Goal: Information Seeking & Learning: Learn about a topic

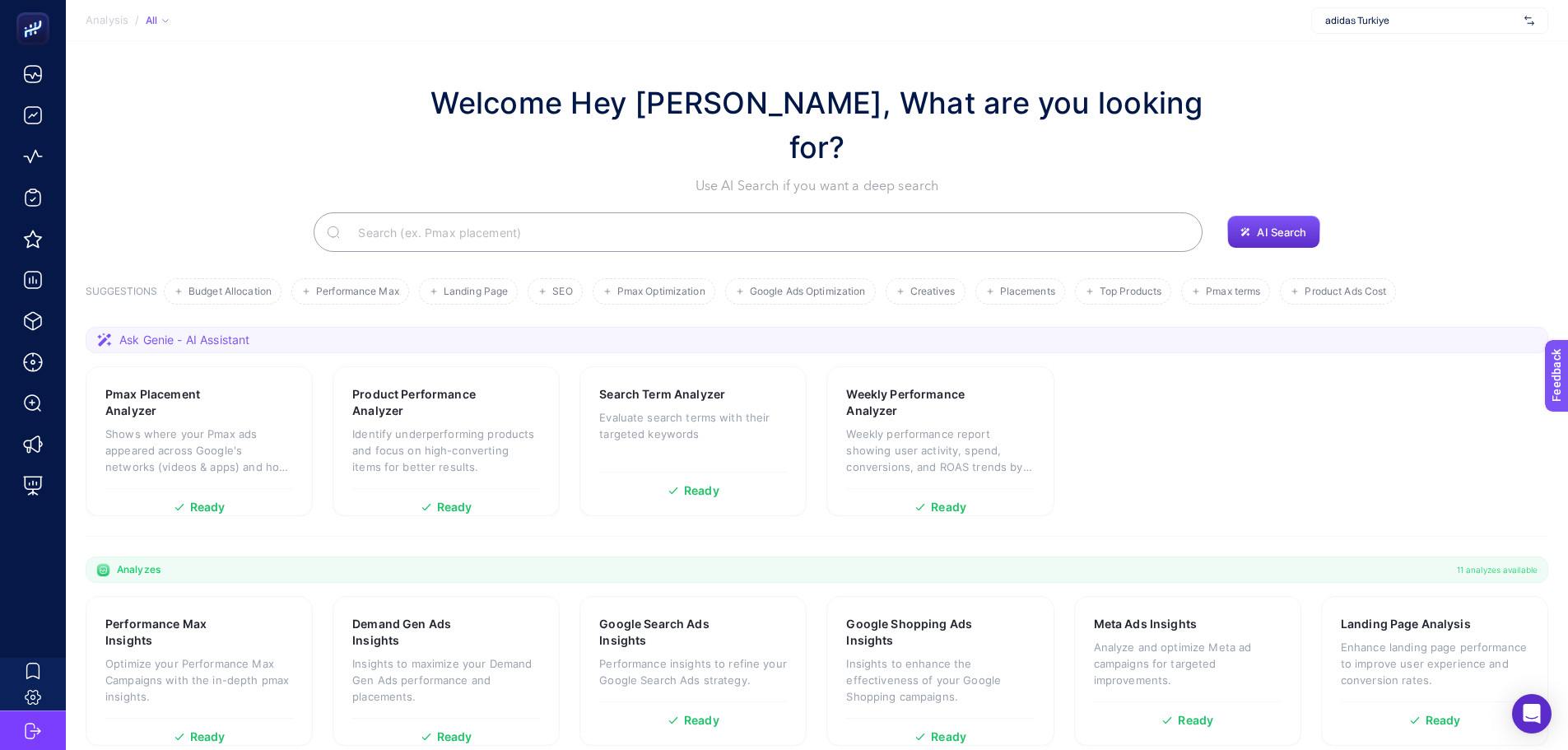
click at [1326, 24] on span "adidas Turkiye" at bounding box center [1422, 20] width 193 height 13
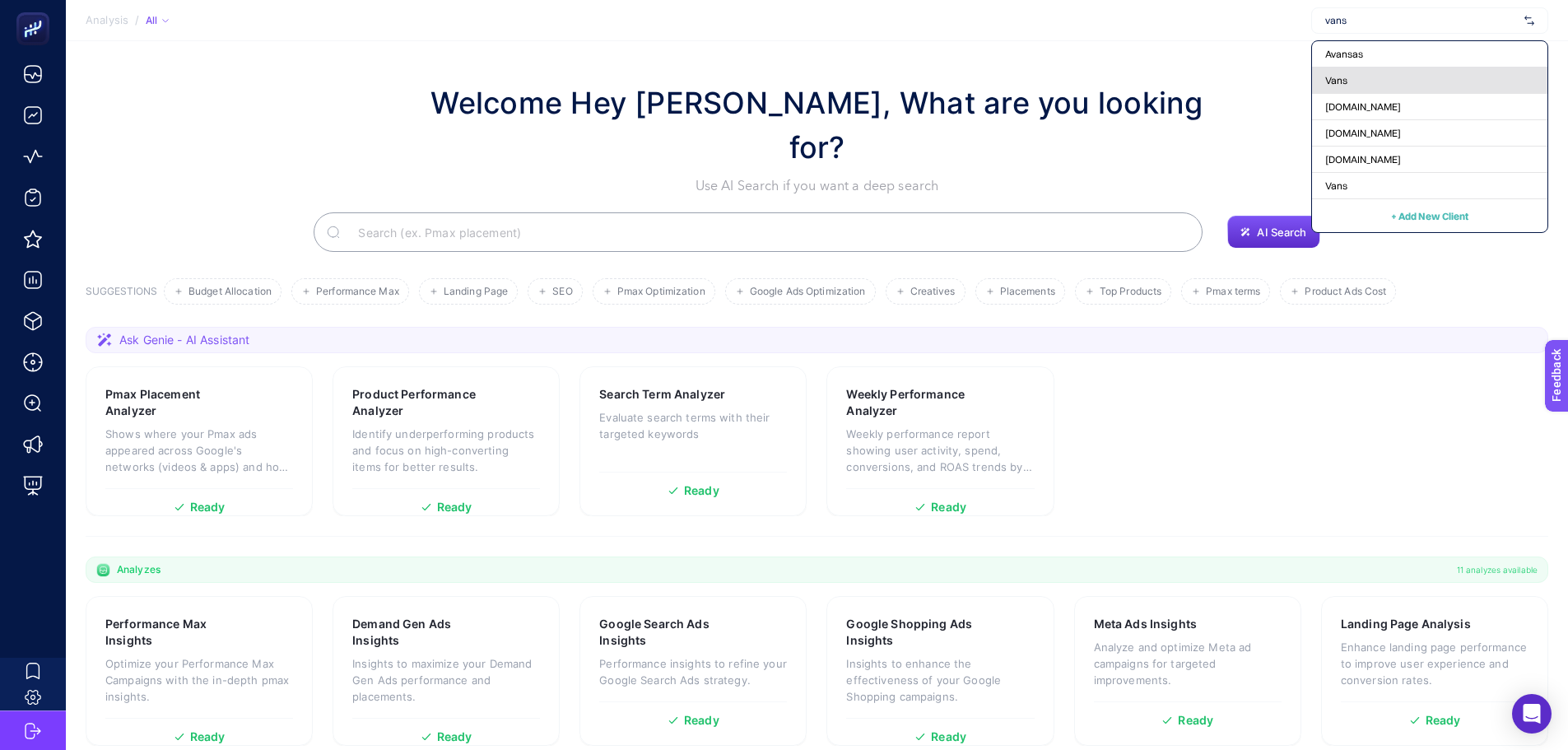
type input "vans"
click at [1337, 74] on span "Vans" at bounding box center [1337, 80] width 22 height 13
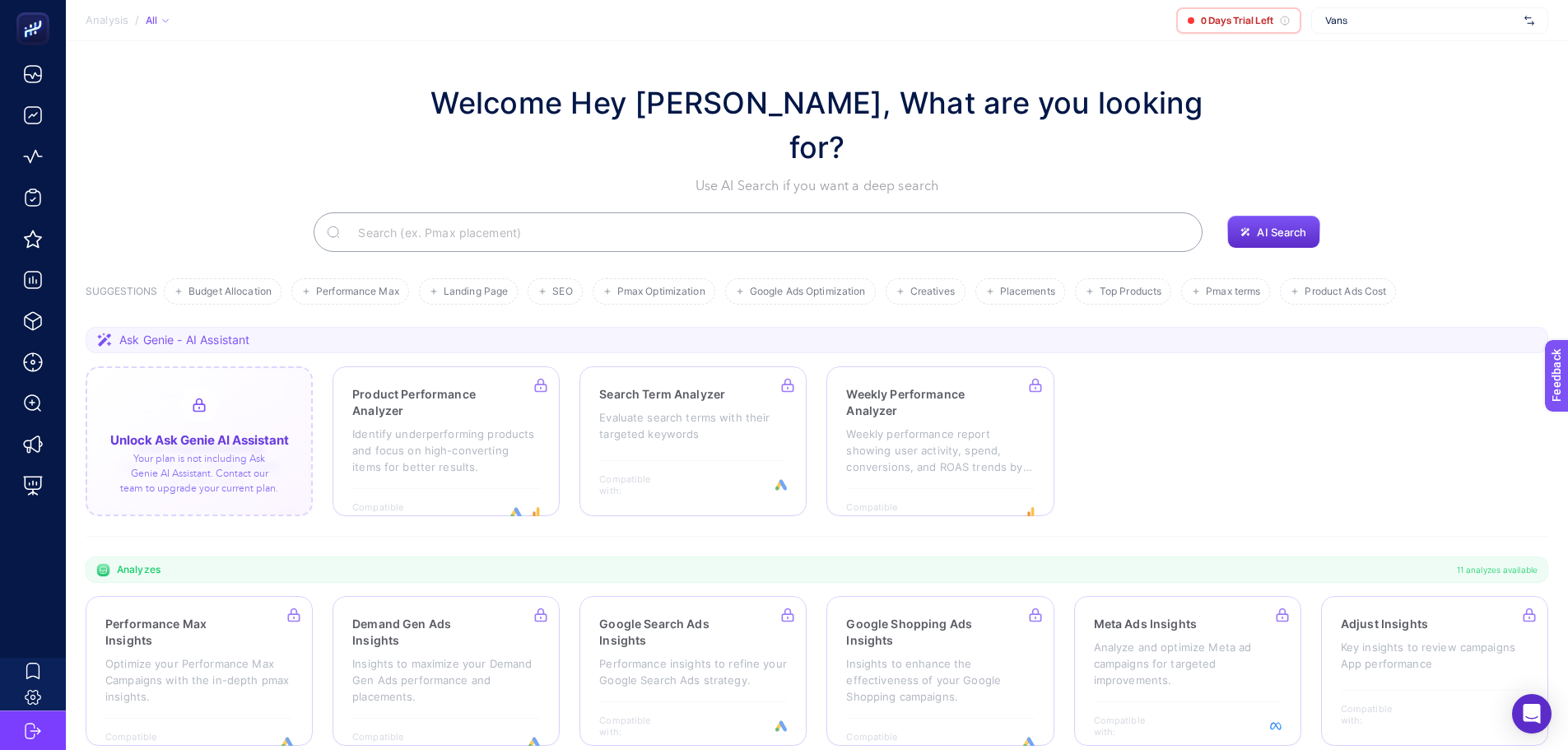
click at [167, 386] on div at bounding box center [199, 441] width 228 height 150
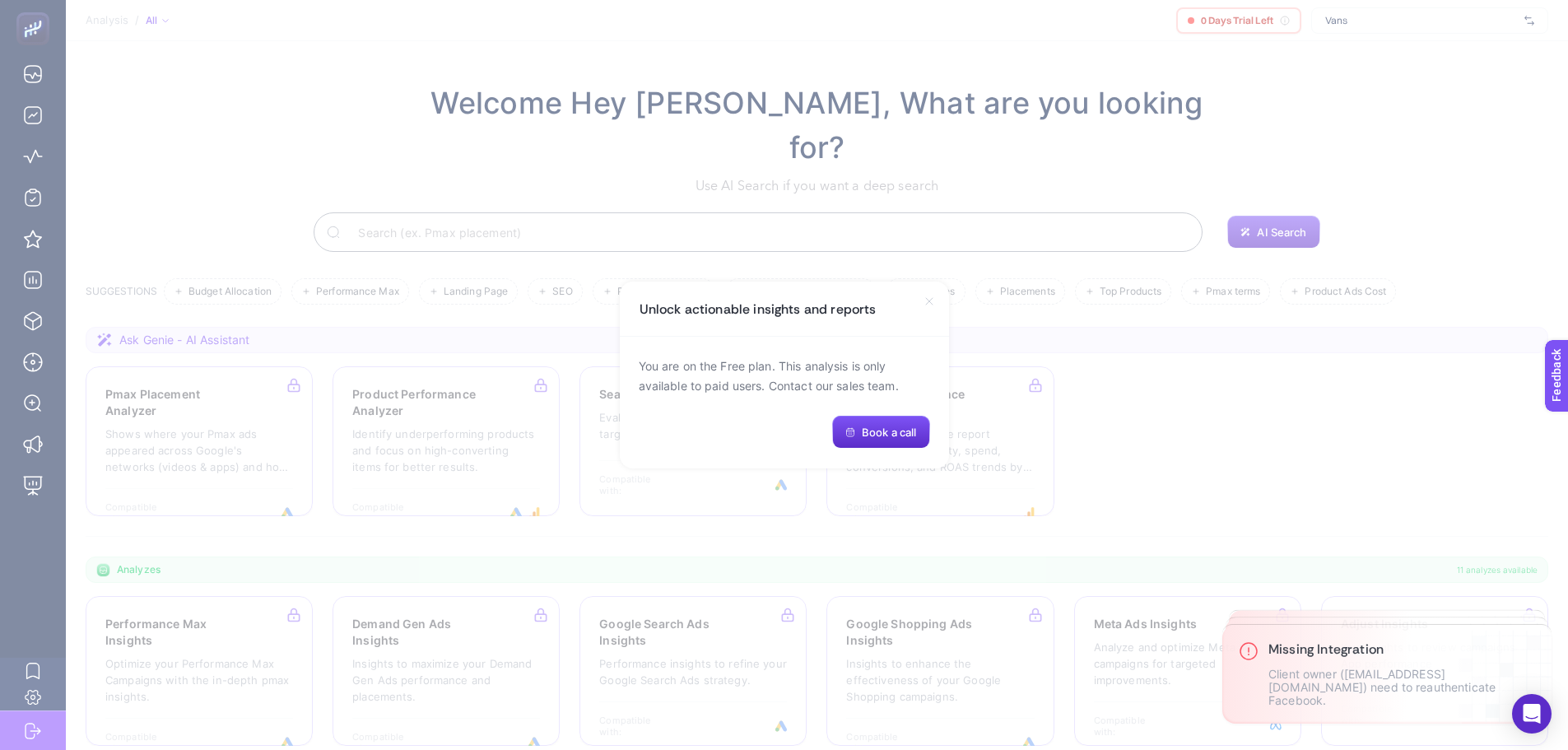
click at [932, 299] on icon at bounding box center [929, 300] width 6 height 6
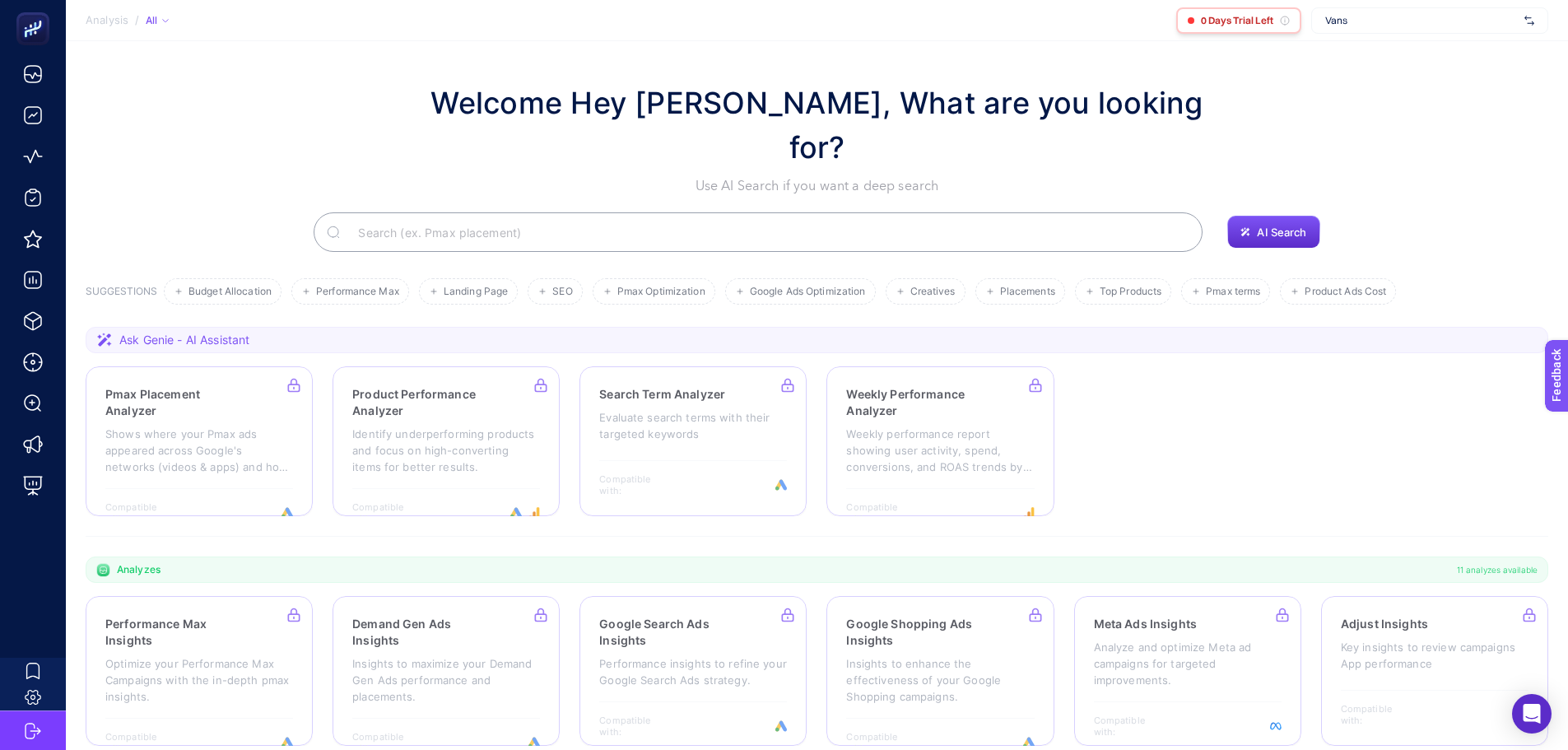
click at [1197, 25] on div "0 Days Trial Left" at bounding box center [1238, 20] width 125 height 26
click at [1167, 20] on section "Analysis / All 0 Days Trial Left Vans" at bounding box center [817, 20] width 1502 height 41
drag, startPoint x: 1206, startPoint y: 22, endPoint x: 1265, endPoint y: 25, distance: 59.1
click at [1245, 23] on div "0 Days Trial Left" at bounding box center [1238, 20] width 125 height 26
click at [1238, 79] on section "Welcome Hey Booster, What are you looking for? Use AI Search if you want a deep…" at bounding box center [817, 488] width 1502 height 894
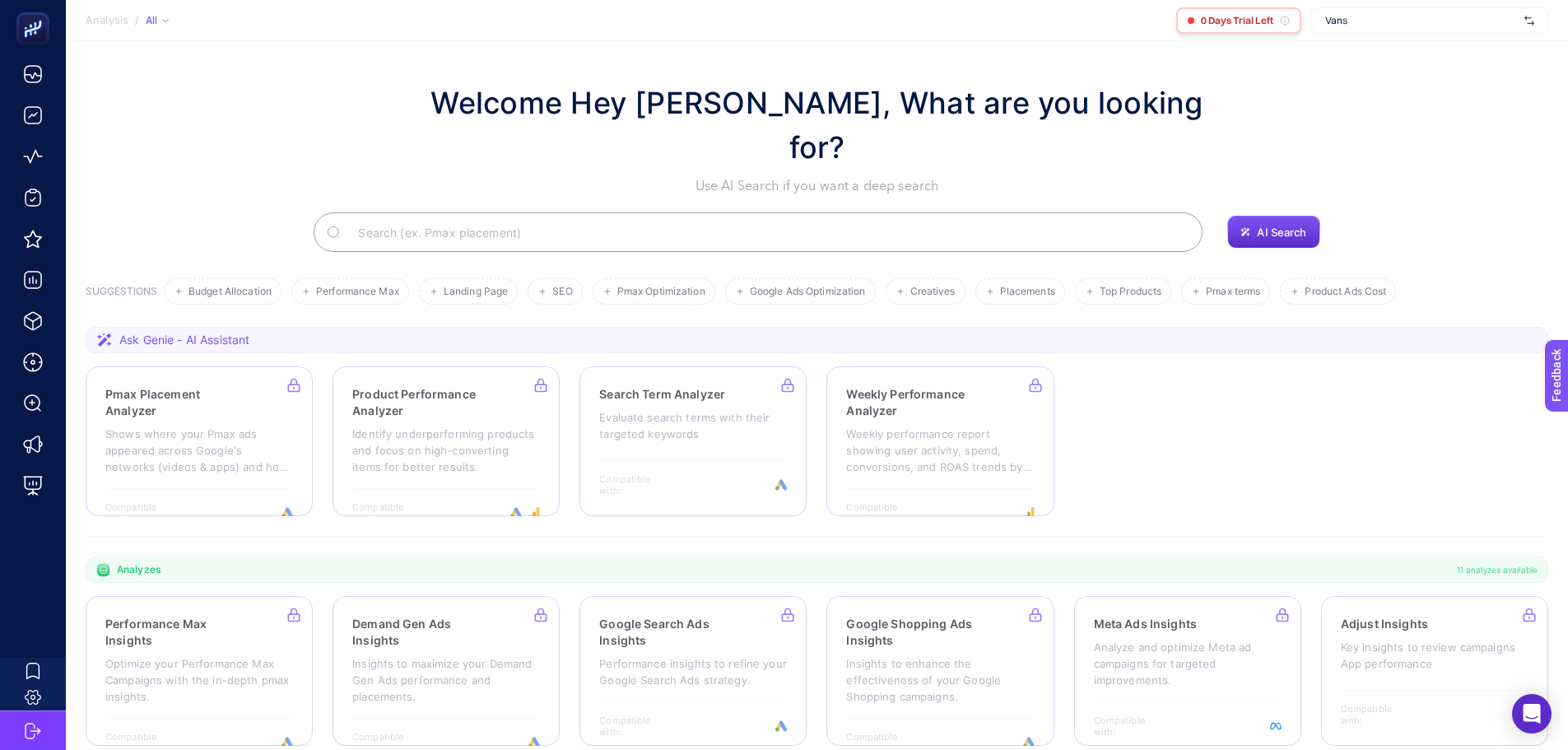
click at [1236, 20] on span "0 Days Trial Left" at bounding box center [1237, 20] width 73 height 13
click at [1236, 19] on span "0 Days Trial Left" at bounding box center [1237, 20] width 73 height 13
drag, startPoint x: 1242, startPoint y: 70, endPoint x: 1229, endPoint y: 93, distance: 26.4
click at [1242, 70] on section "Welcome Hey Booster, What are you looking for? Use AI Search if you want a deep…" at bounding box center [817, 488] width 1502 height 894
click at [190, 392] on div at bounding box center [199, 441] width 228 height 150
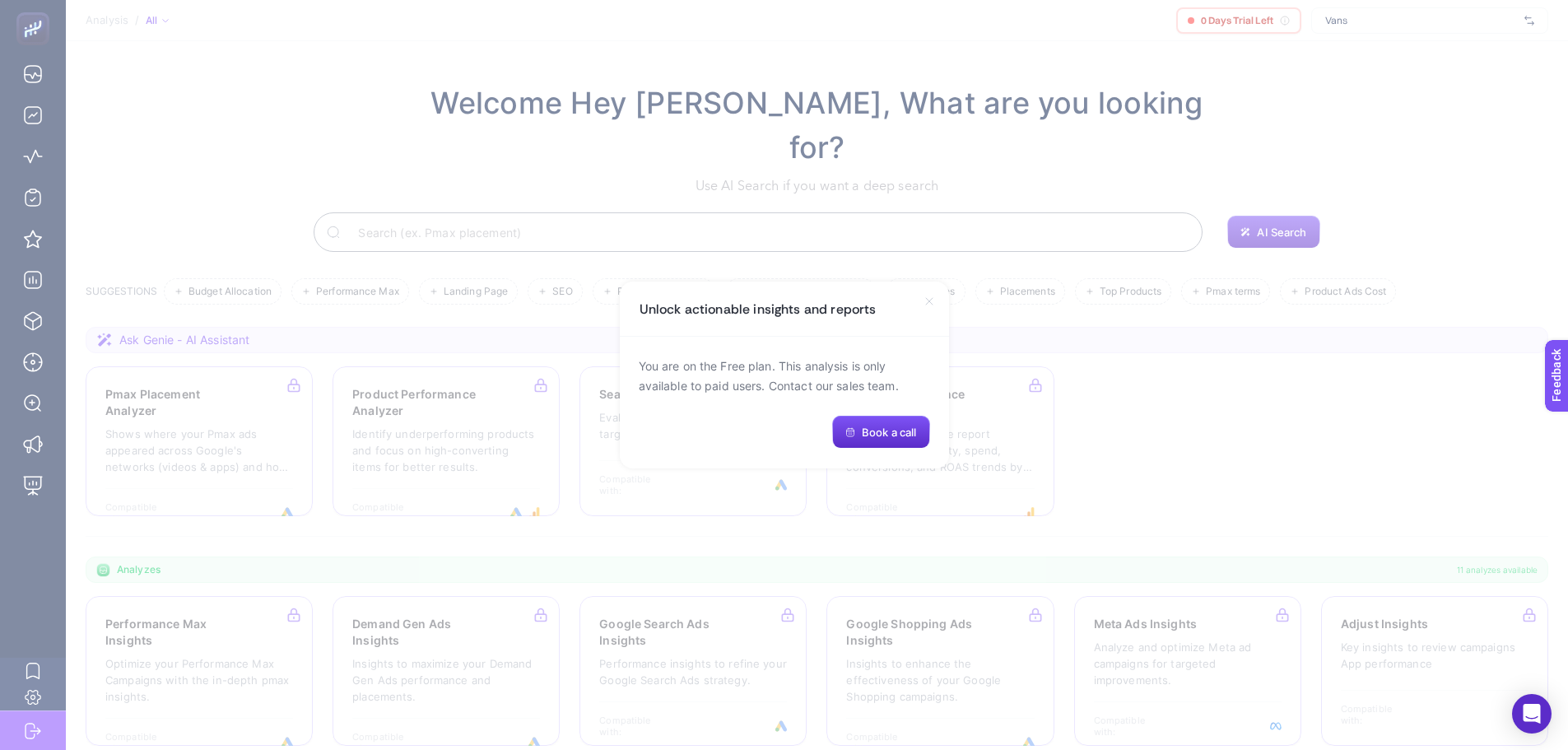
click at [932, 302] on icon at bounding box center [930, 301] width 13 height 13
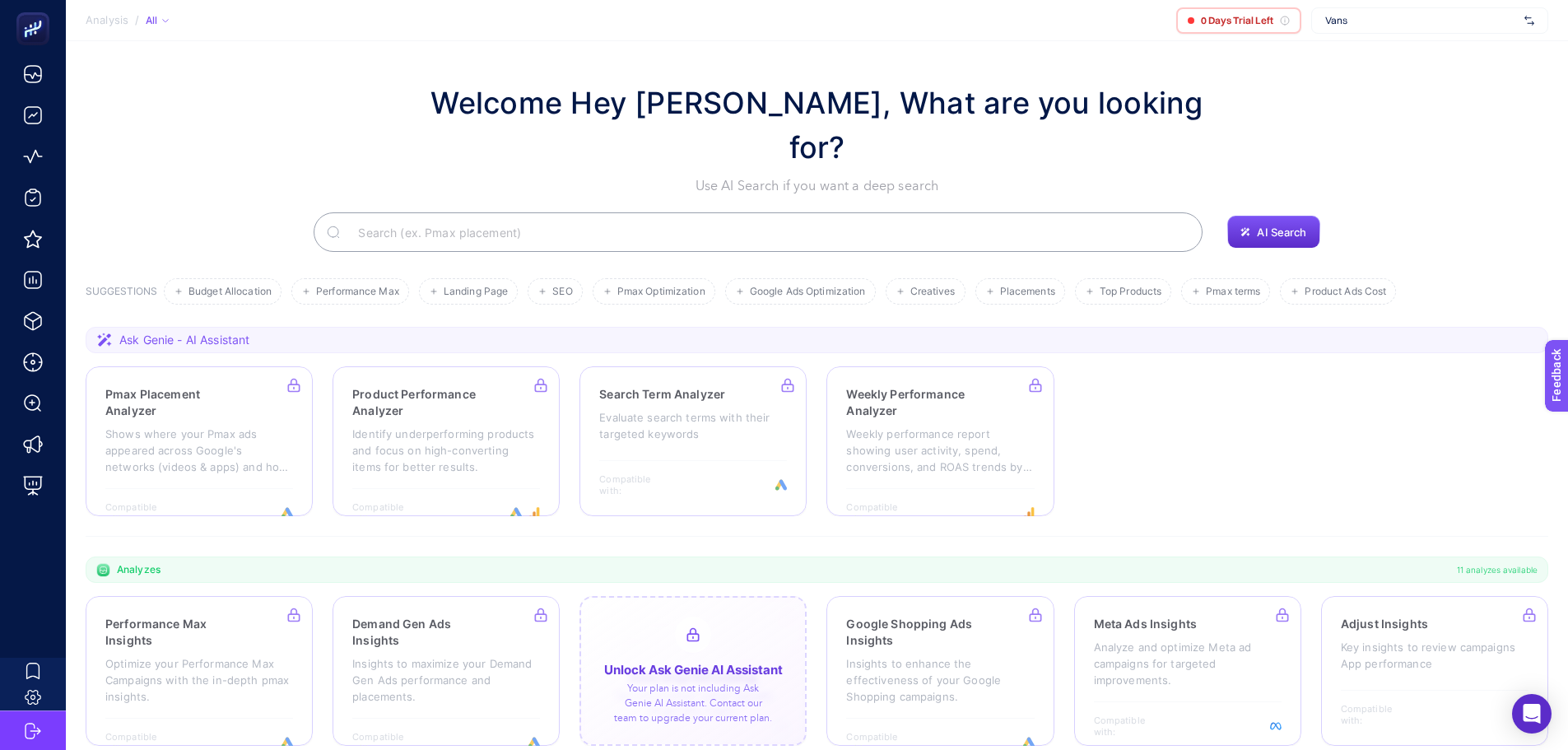
click at [682, 651] on div at bounding box center [694, 671] width 228 height 150
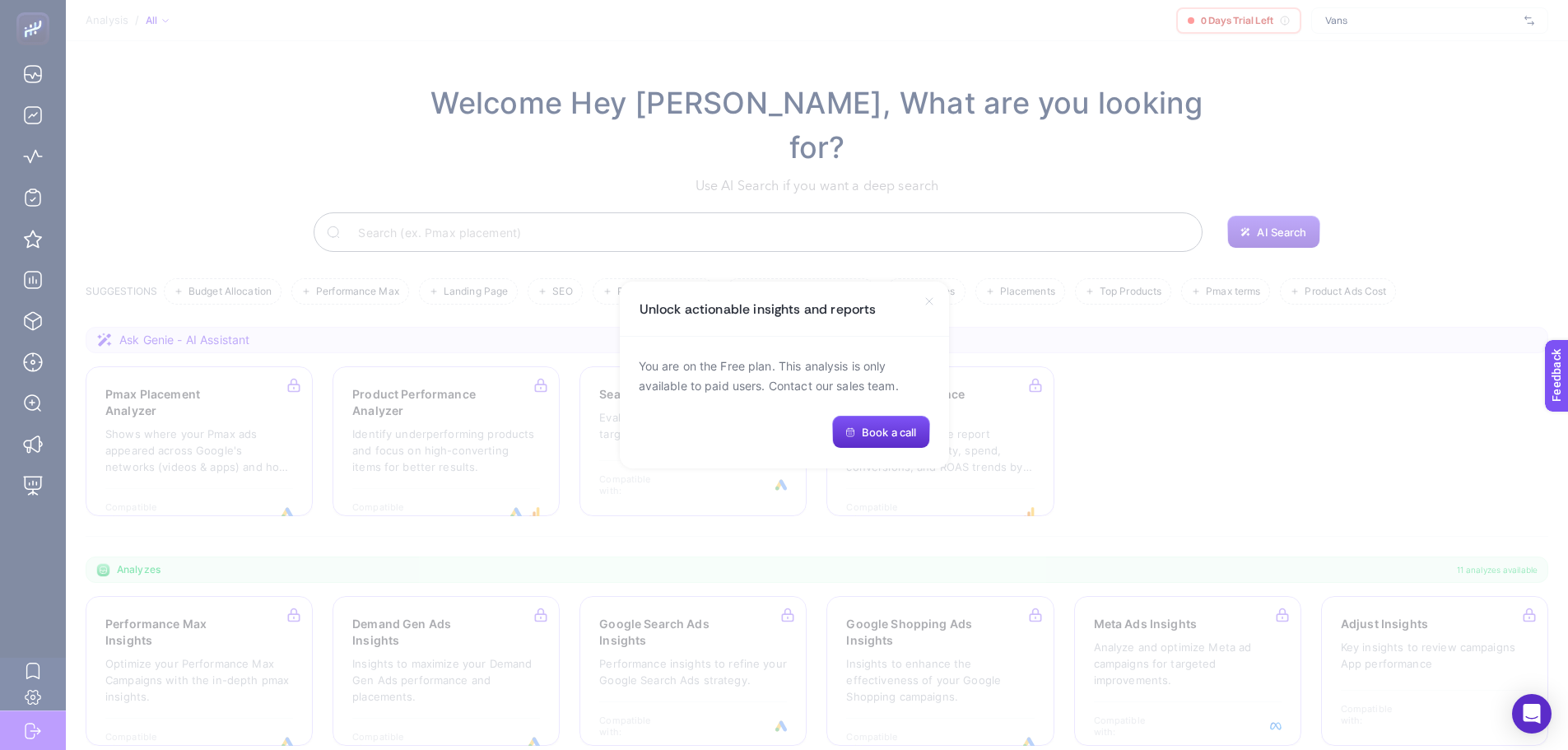
click at [931, 300] on icon at bounding box center [929, 300] width 6 height 6
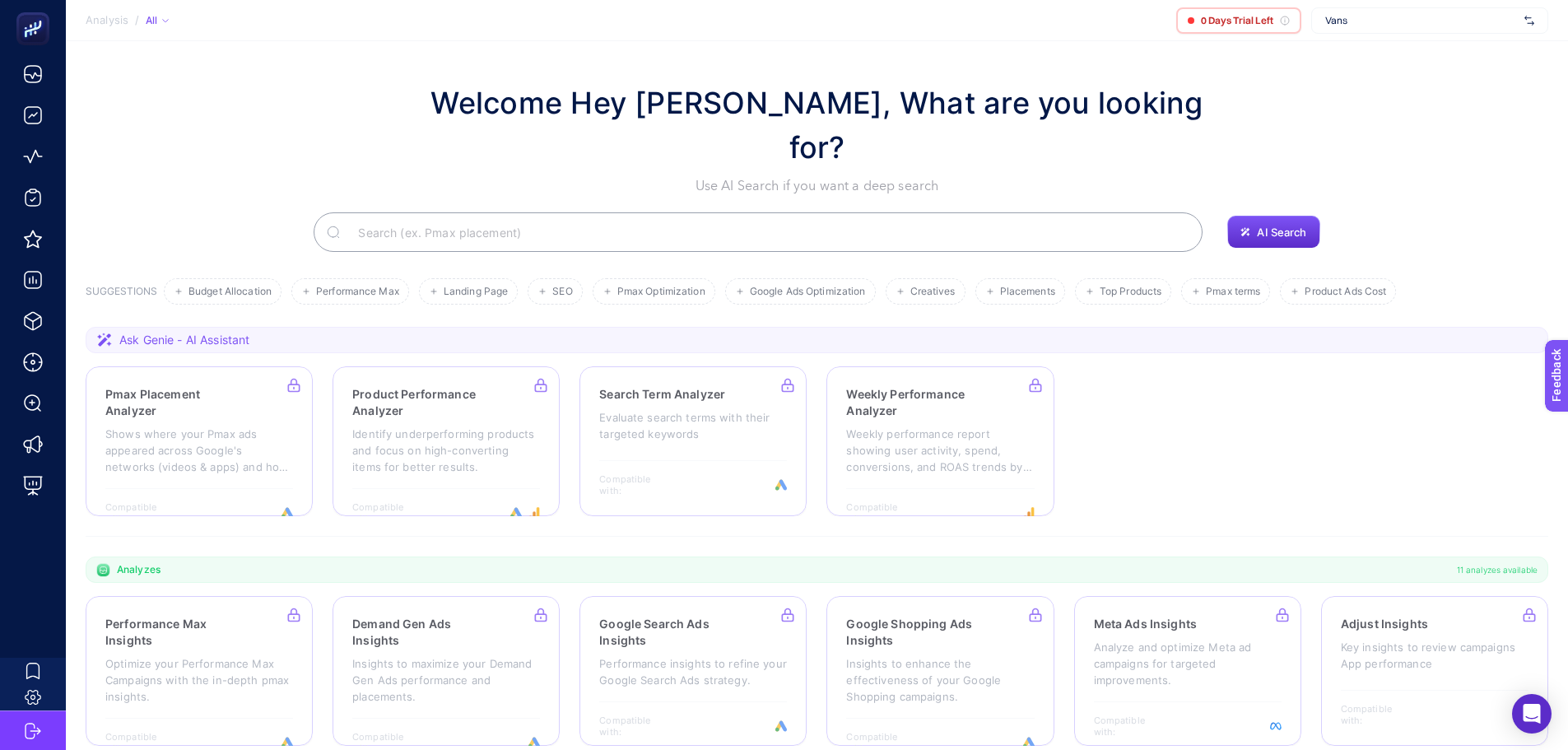
click at [1403, 22] on span "Vans" at bounding box center [1422, 20] width 193 height 13
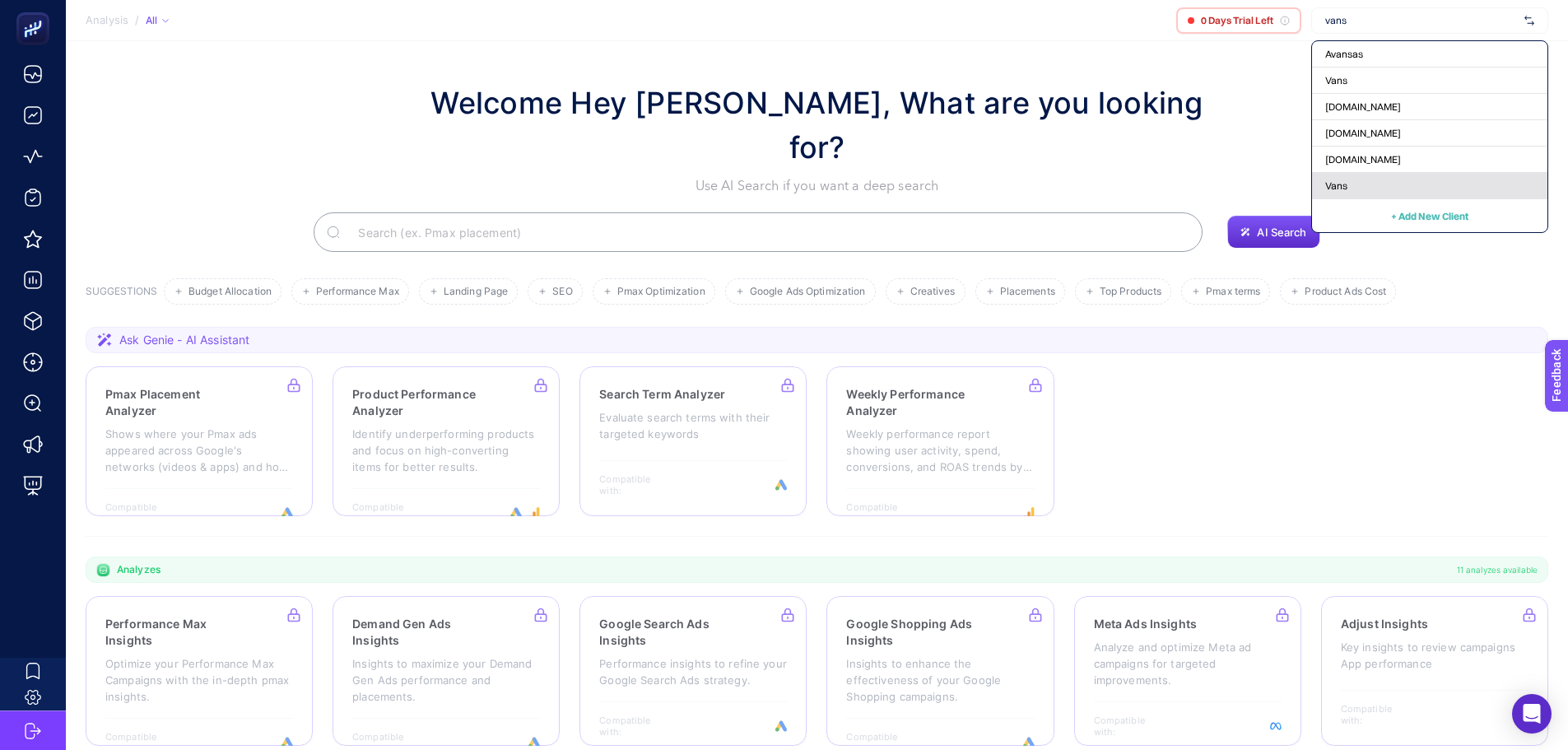
type input "vans"
click at [1356, 193] on div "Vans" at bounding box center [1430, 186] width 236 height 26
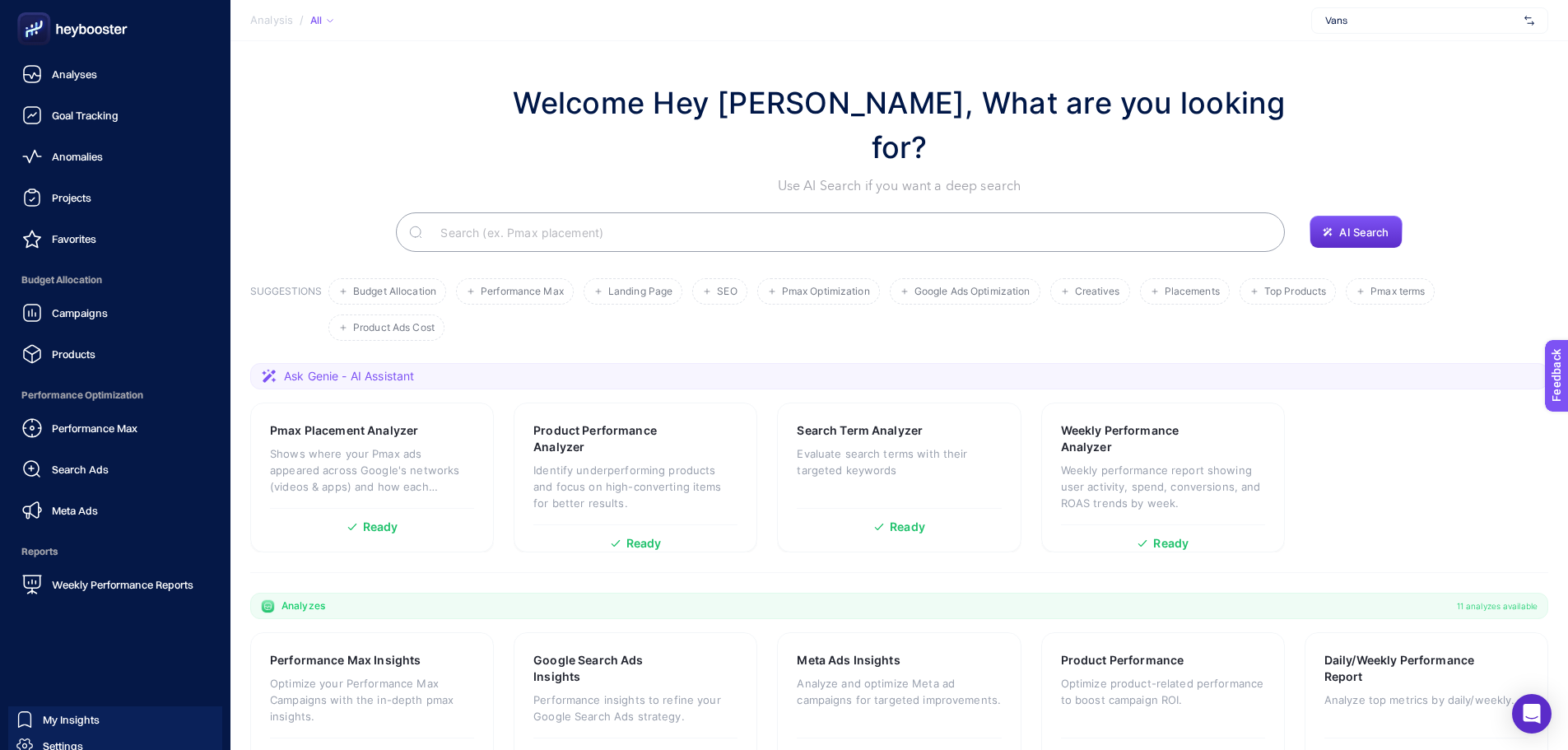
click at [47, 337] on div "Campaigns Products" at bounding box center [115, 333] width 204 height 74
click at [54, 316] on span "Campaigns" at bounding box center [79, 312] width 56 height 13
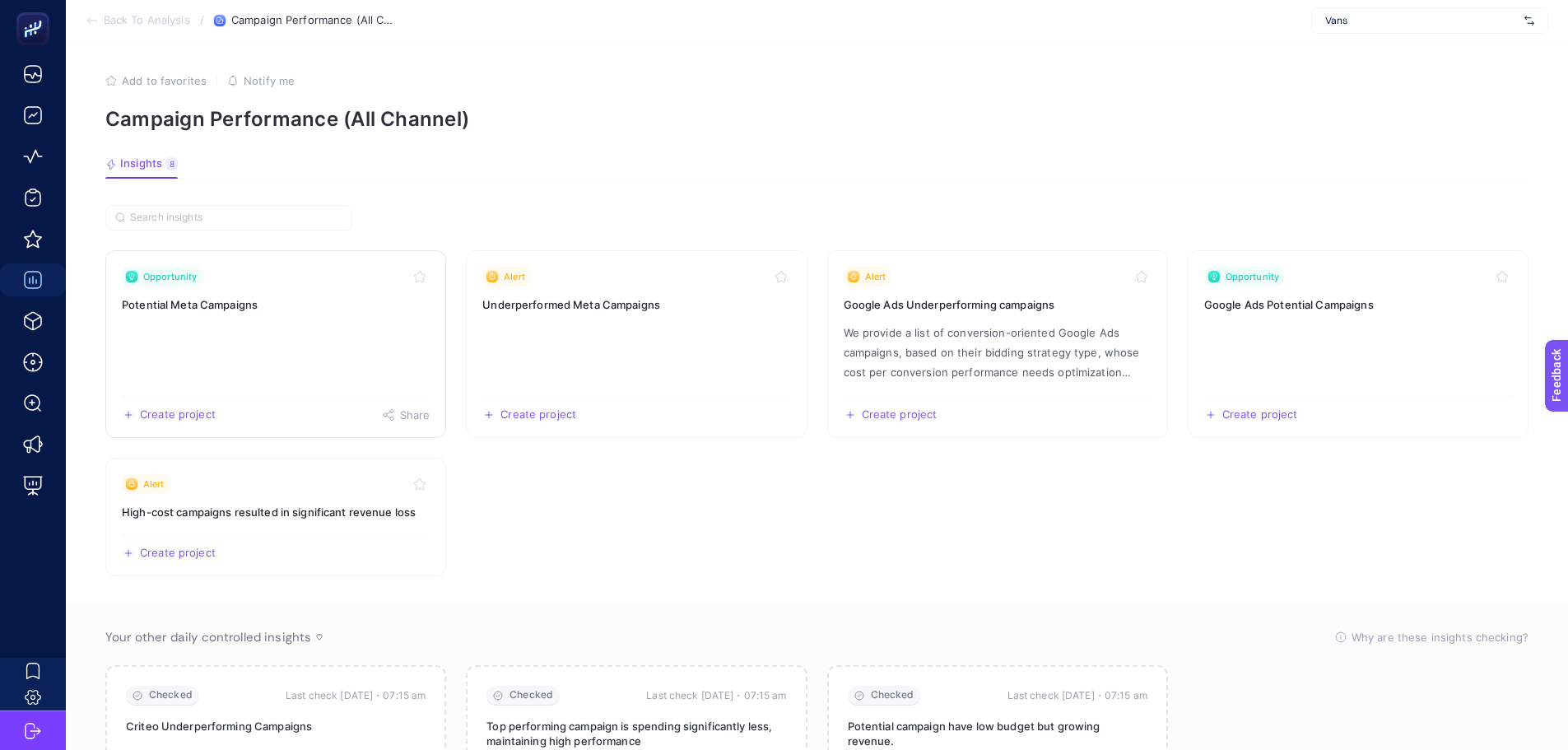
click at [348, 329] on link "Opportunity Potential Meta Campaigns Create project Share" at bounding box center [276, 344] width 341 height 188
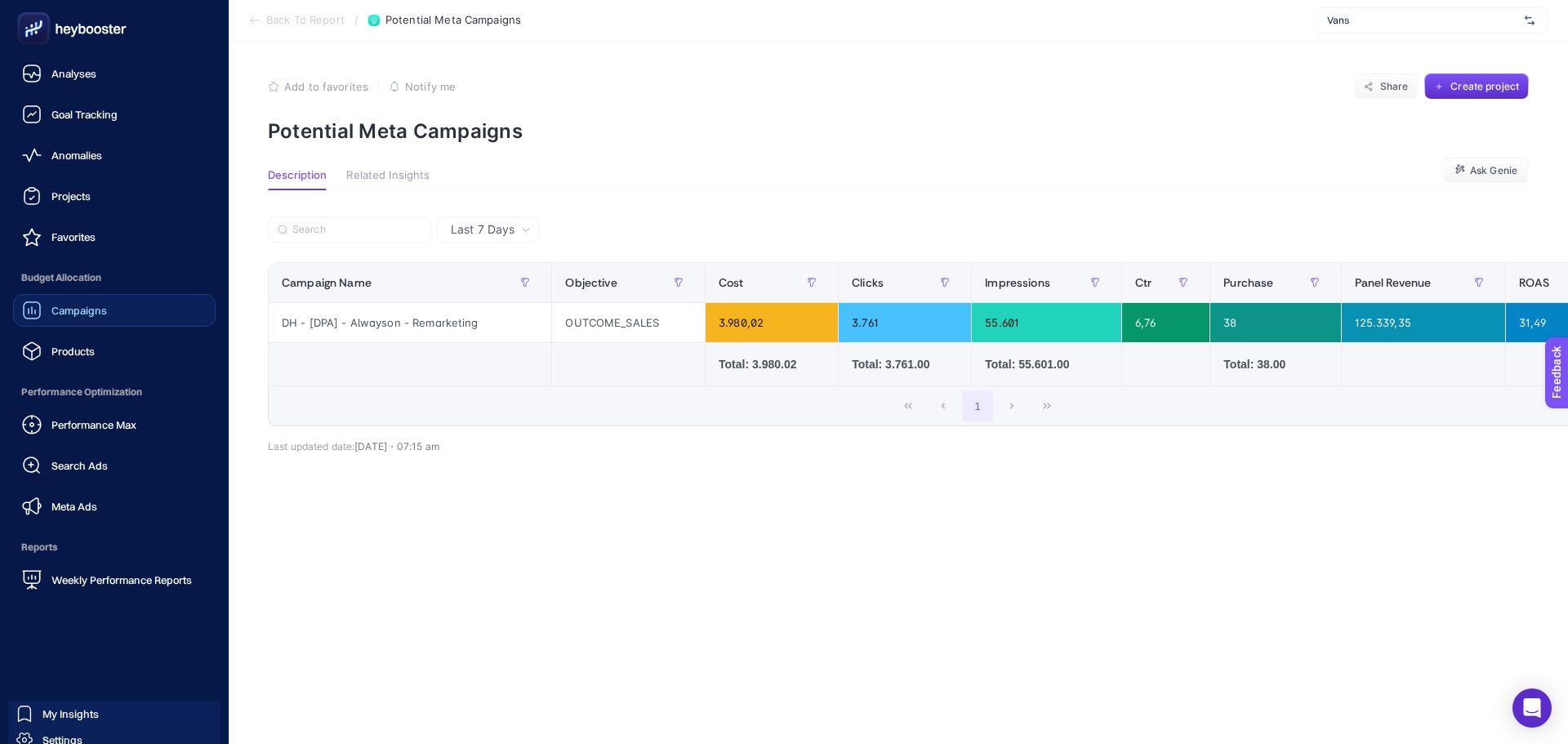
click at [80, 304] on span "Campaigns" at bounding box center [79, 310] width 55 height 13
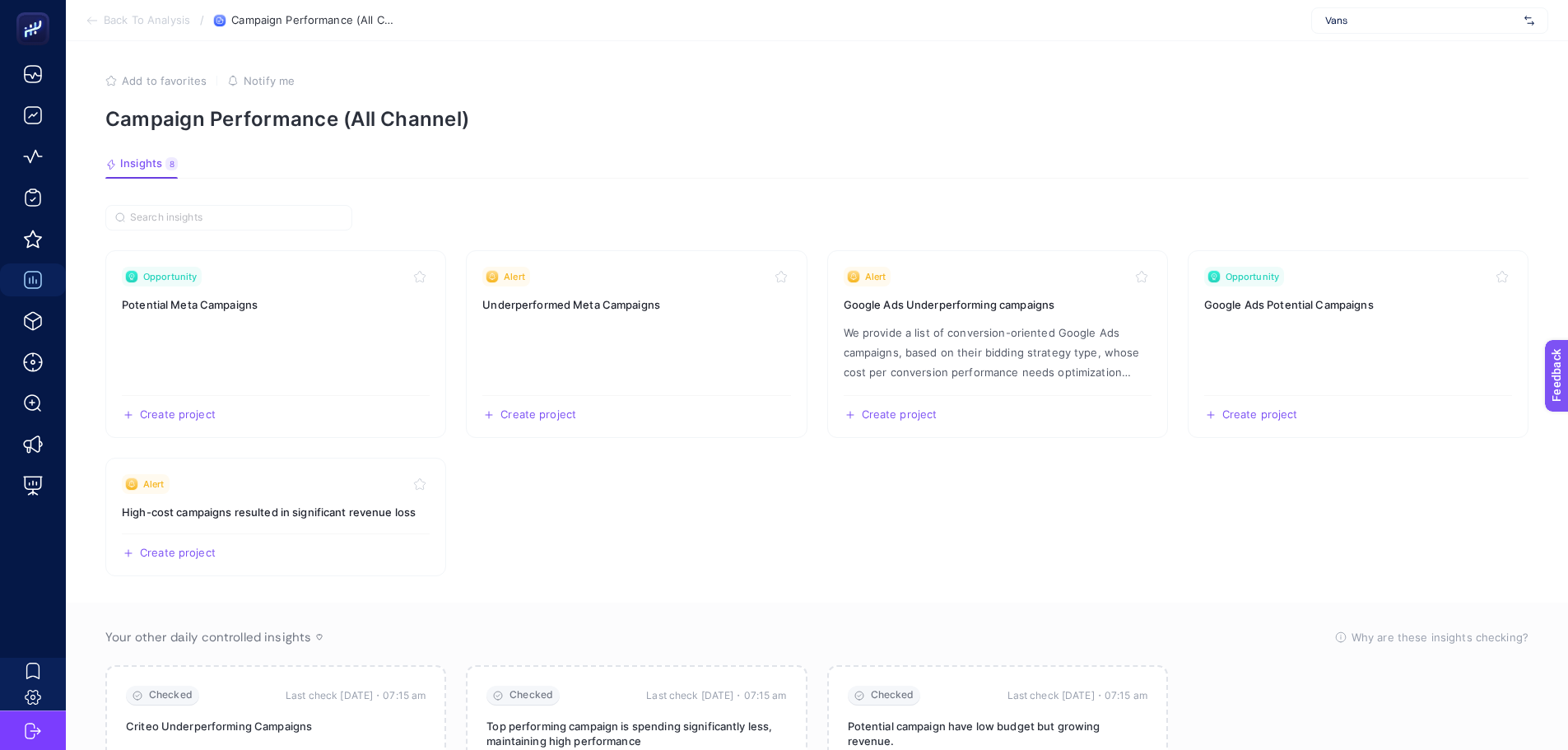
click at [551, 180] on article "Add to favorites false Notify me Campaign Performance (All Channel) Insights 8 …" at bounding box center [817, 448] width 1502 height 814
click at [555, 179] on article "Add to favorites false Notify me Campaign Performance (All Channel) Insights 8 …" at bounding box center [817, 448] width 1502 height 814
click at [555, 178] on article "Add to favorites false Notify me Campaign Performance (All Channel) Insights 8 …" at bounding box center [817, 448] width 1502 height 814
click at [555, 178] on section "Insights 8 We generated new insights based on the metrics" at bounding box center [817, 168] width 1423 height 22
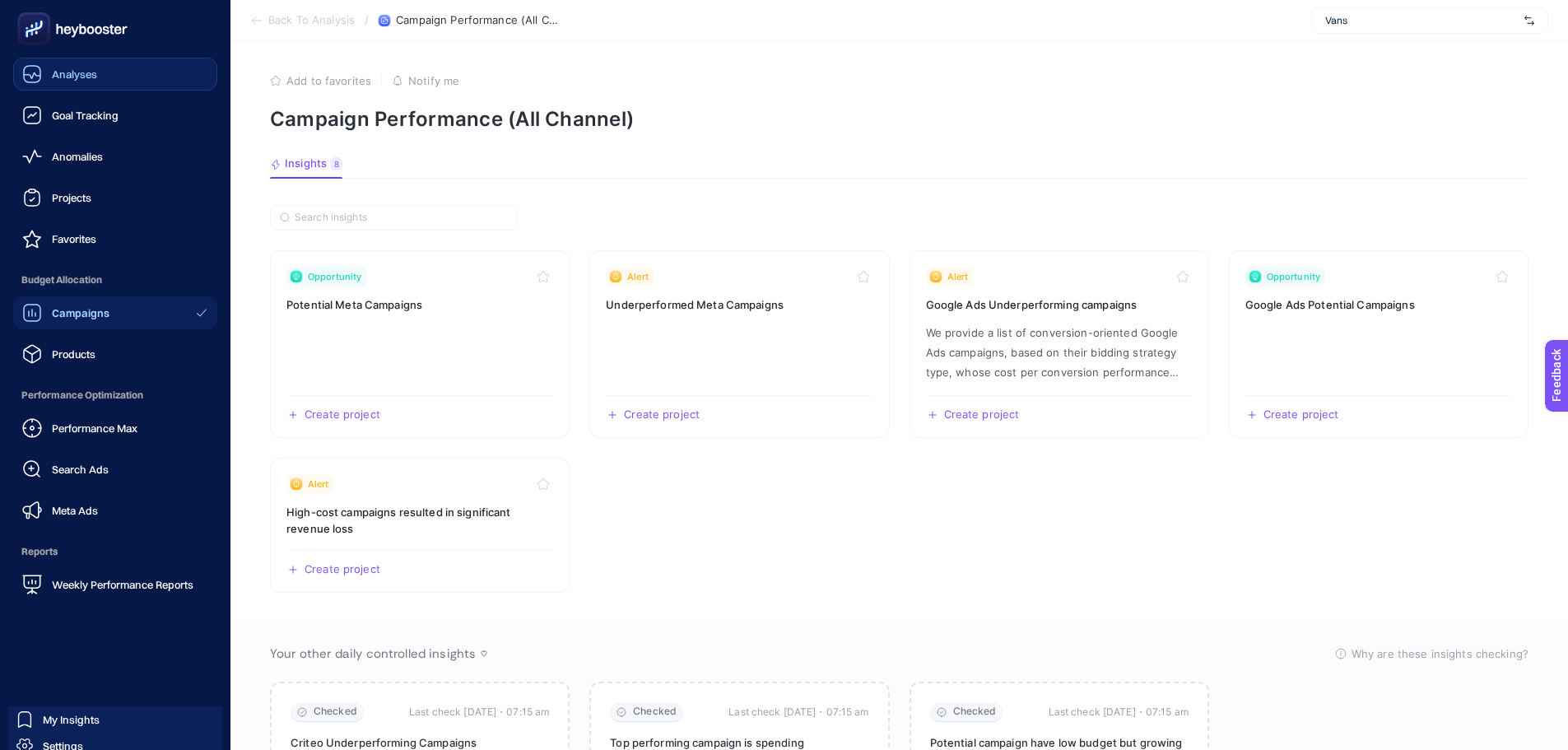
click at [47, 65] on div "Analyses" at bounding box center [59, 75] width 75 height 20
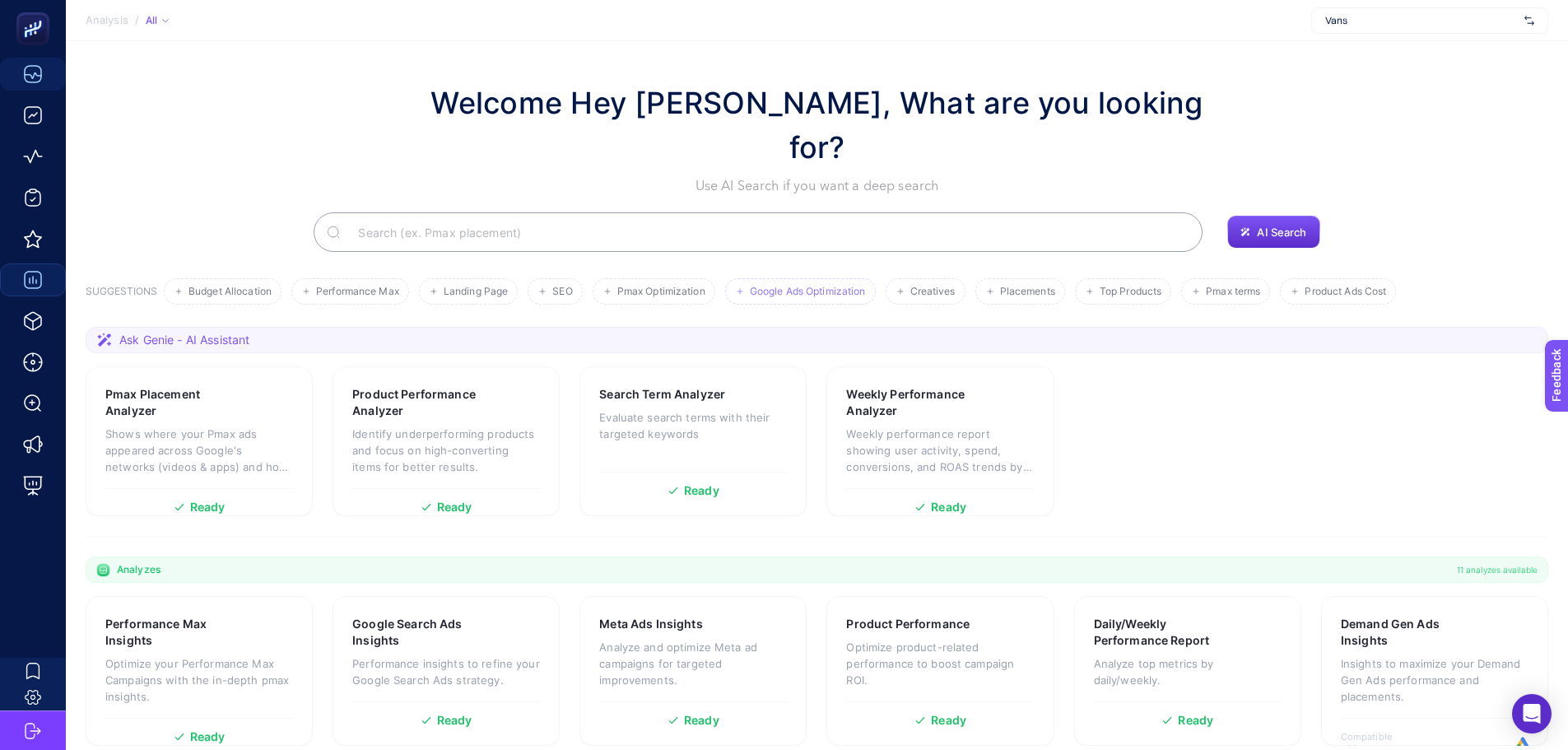
click at [805, 286] on span "Google Ads Optimization" at bounding box center [808, 292] width 116 height 13
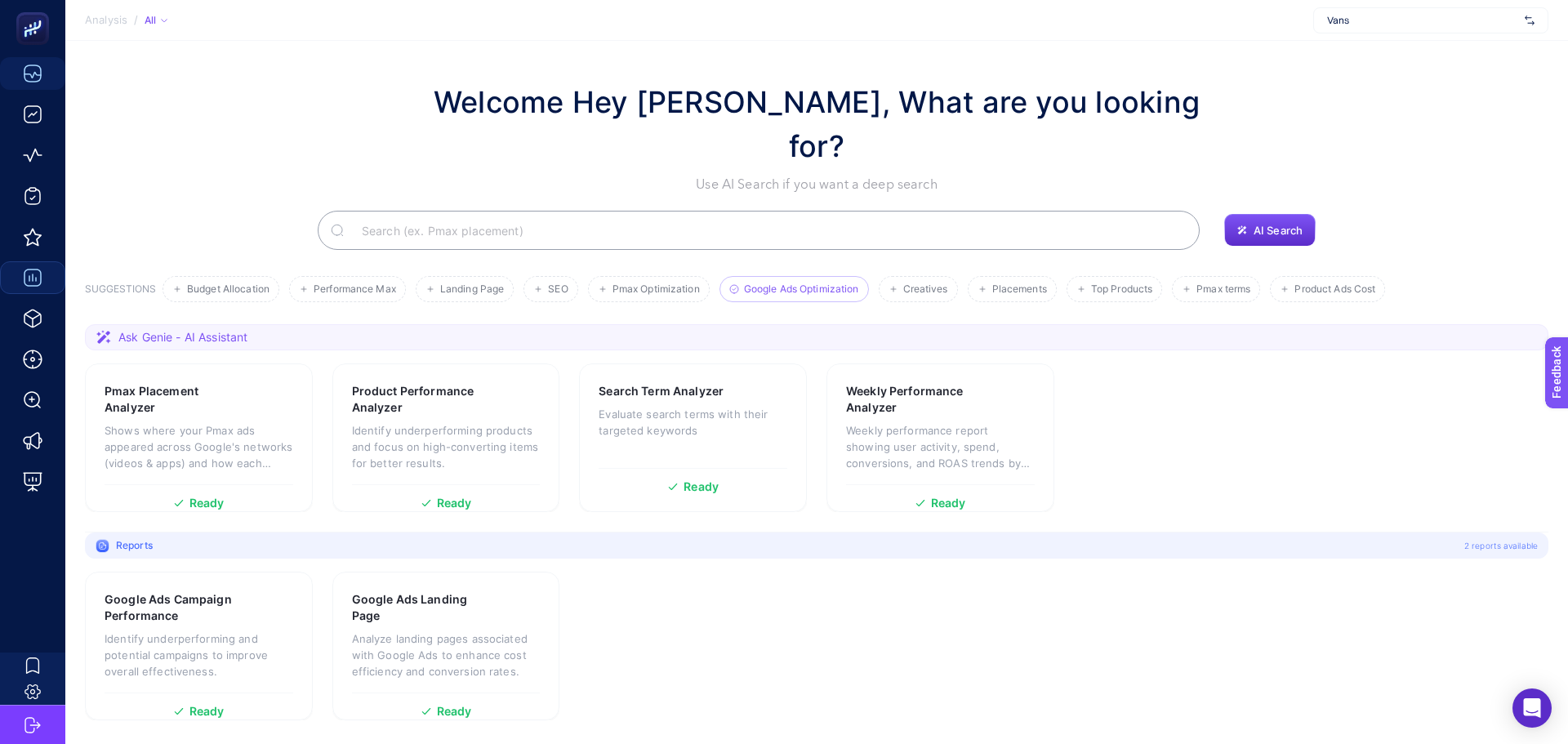
click at [798, 284] on span "Google Ads Optimization" at bounding box center [801, 290] width 115 height 13
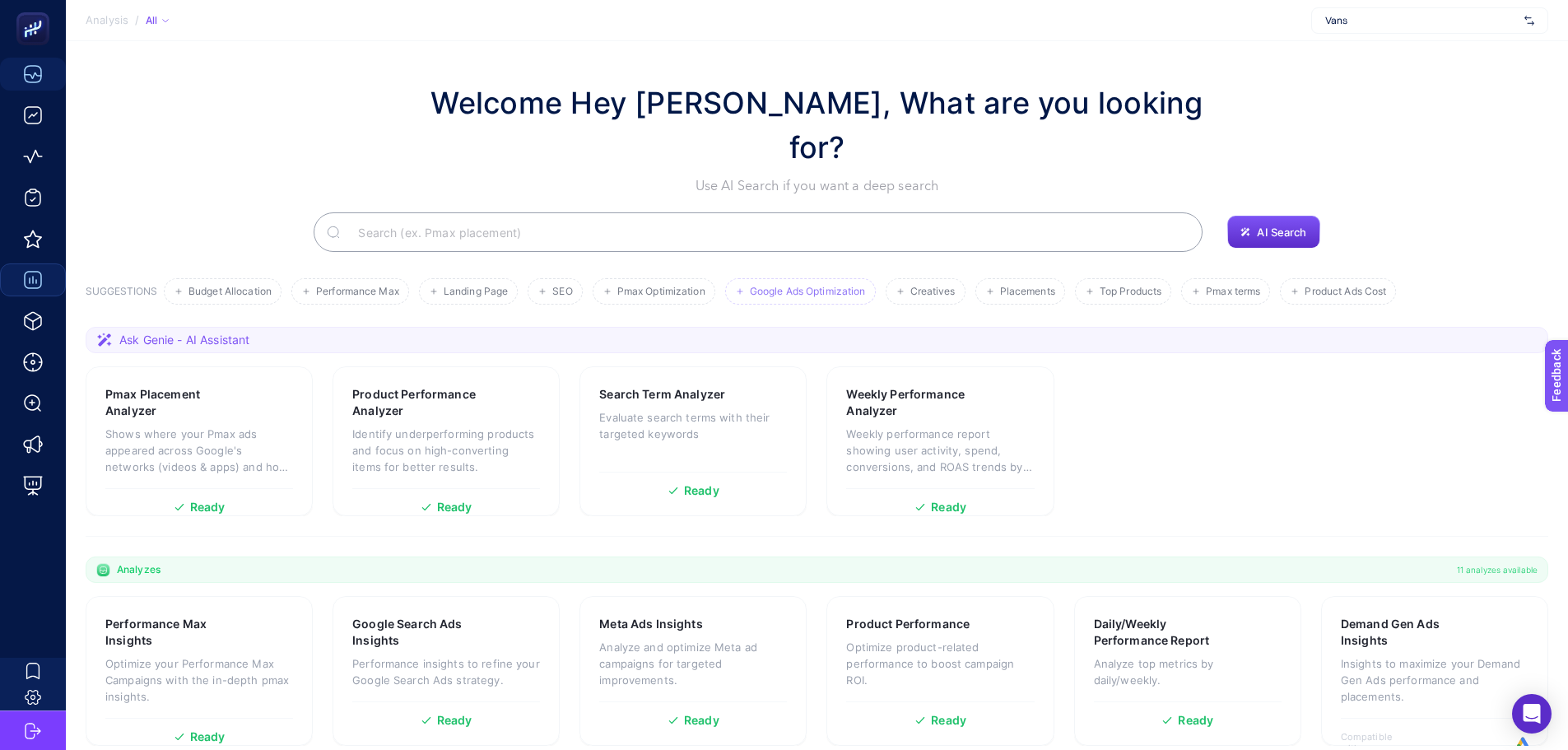
click at [800, 286] on span "Google Ads Optimization" at bounding box center [808, 292] width 116 height 13
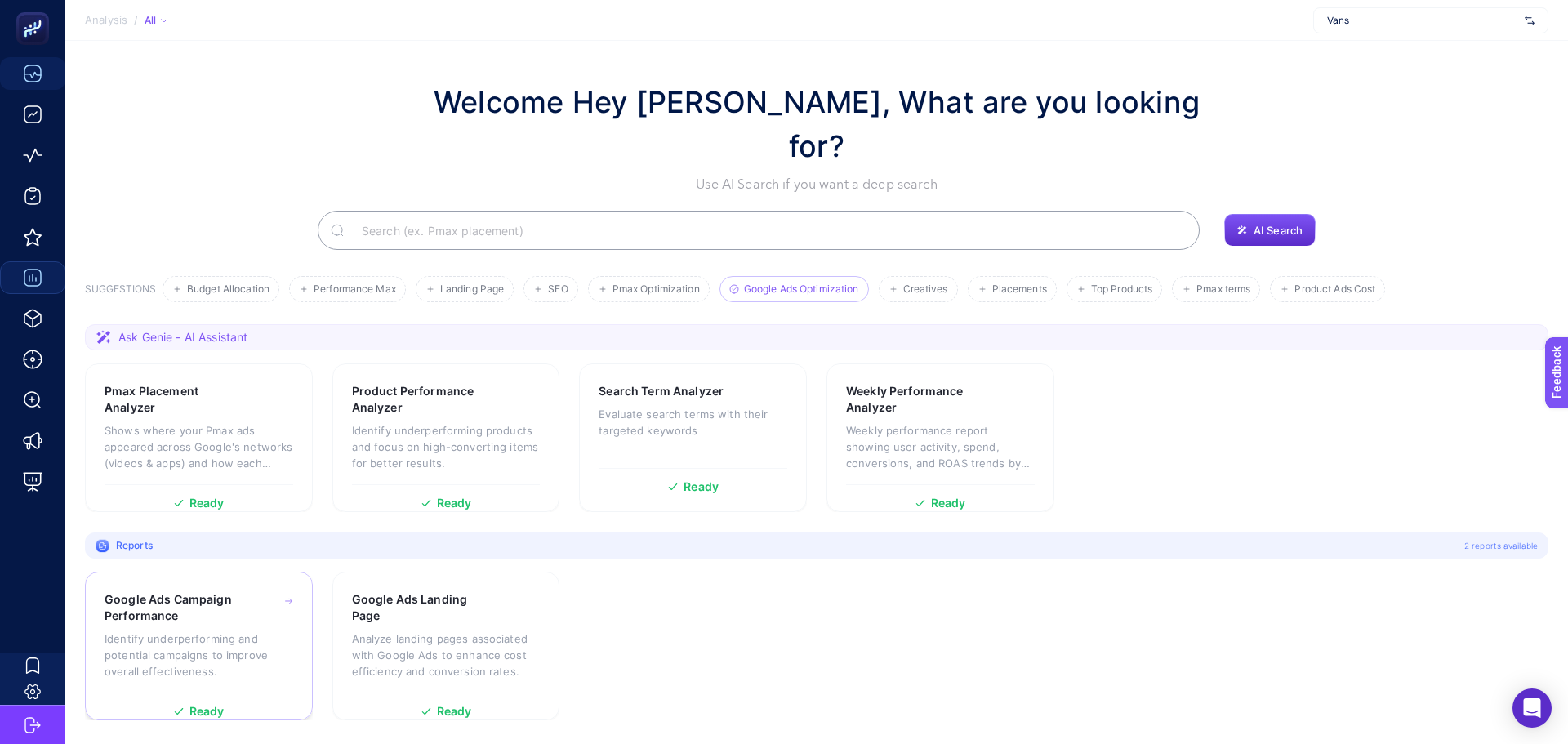
click at [163, 630] on p "Identify underperforming and potential campaigns to improve overall effectivene…" at bounding box center [199, 655] width 189 height 49
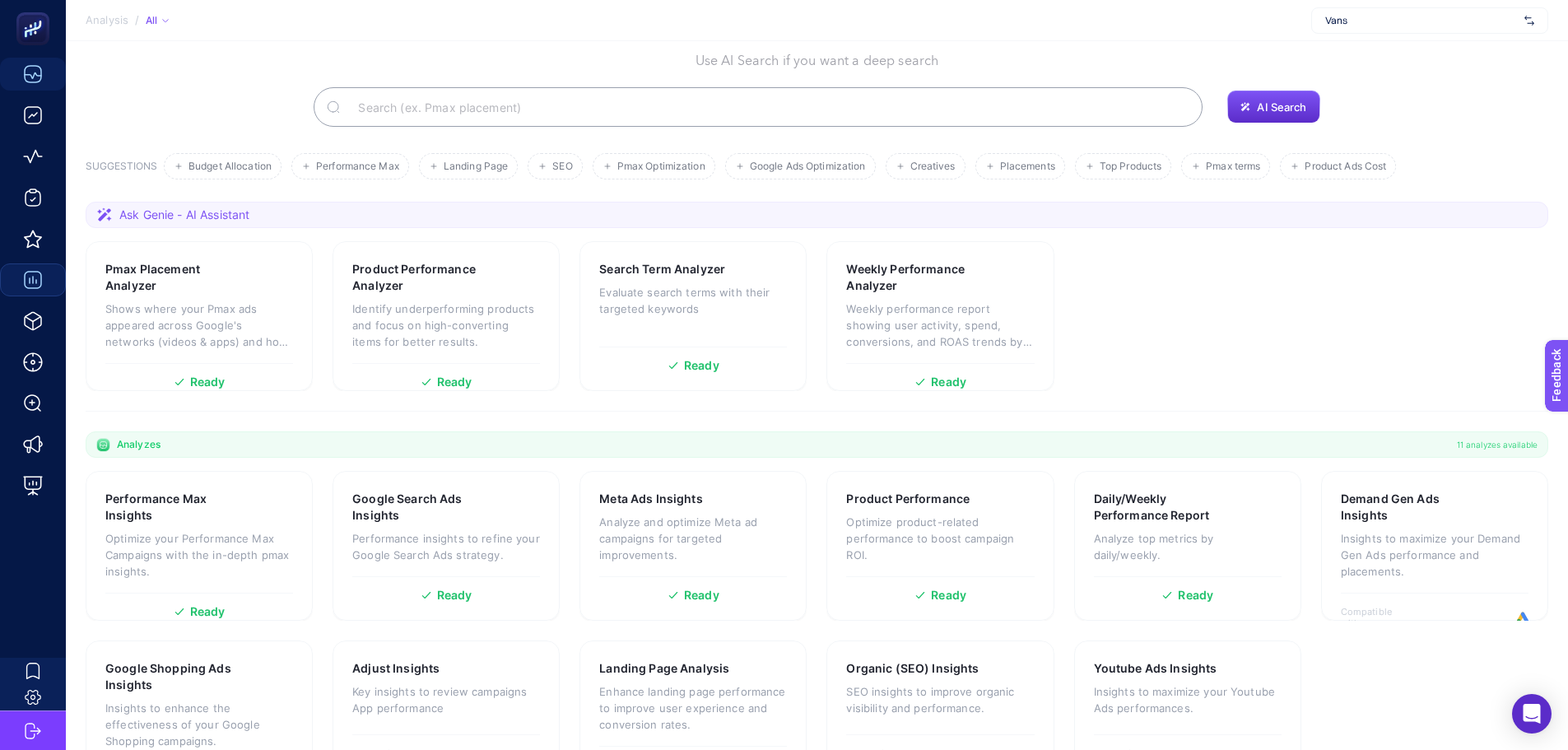
scroll to position [141, 0]
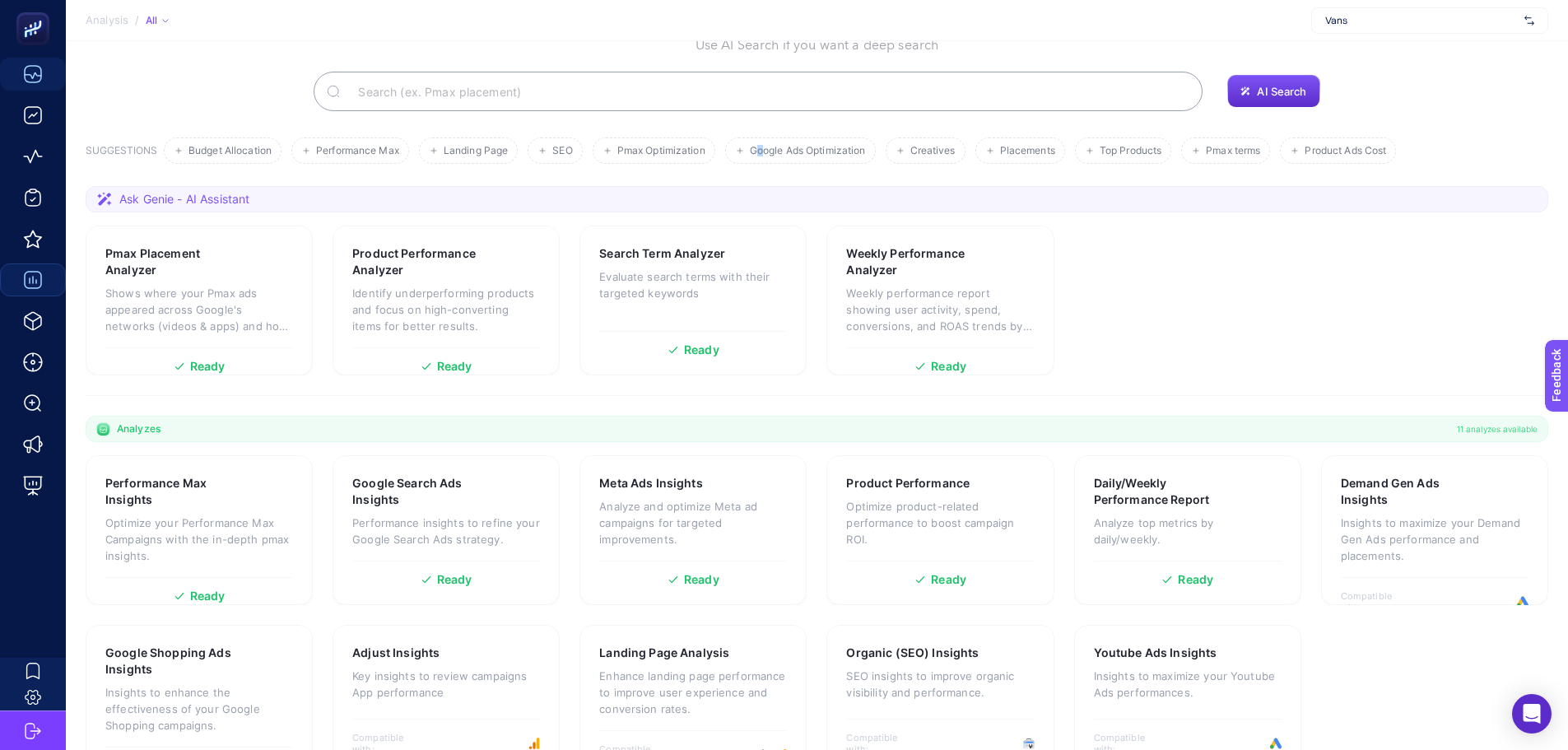
click at [765, 124] on section "Welcome Hey Booster, What are you looking for? Use AI Search if you want a deep…" at bounding box center [817, 348] width 1502 height 894
click at [770, 137] on li "Google Ads Optimization" at bounding box center [800, 150] width 150 height 26
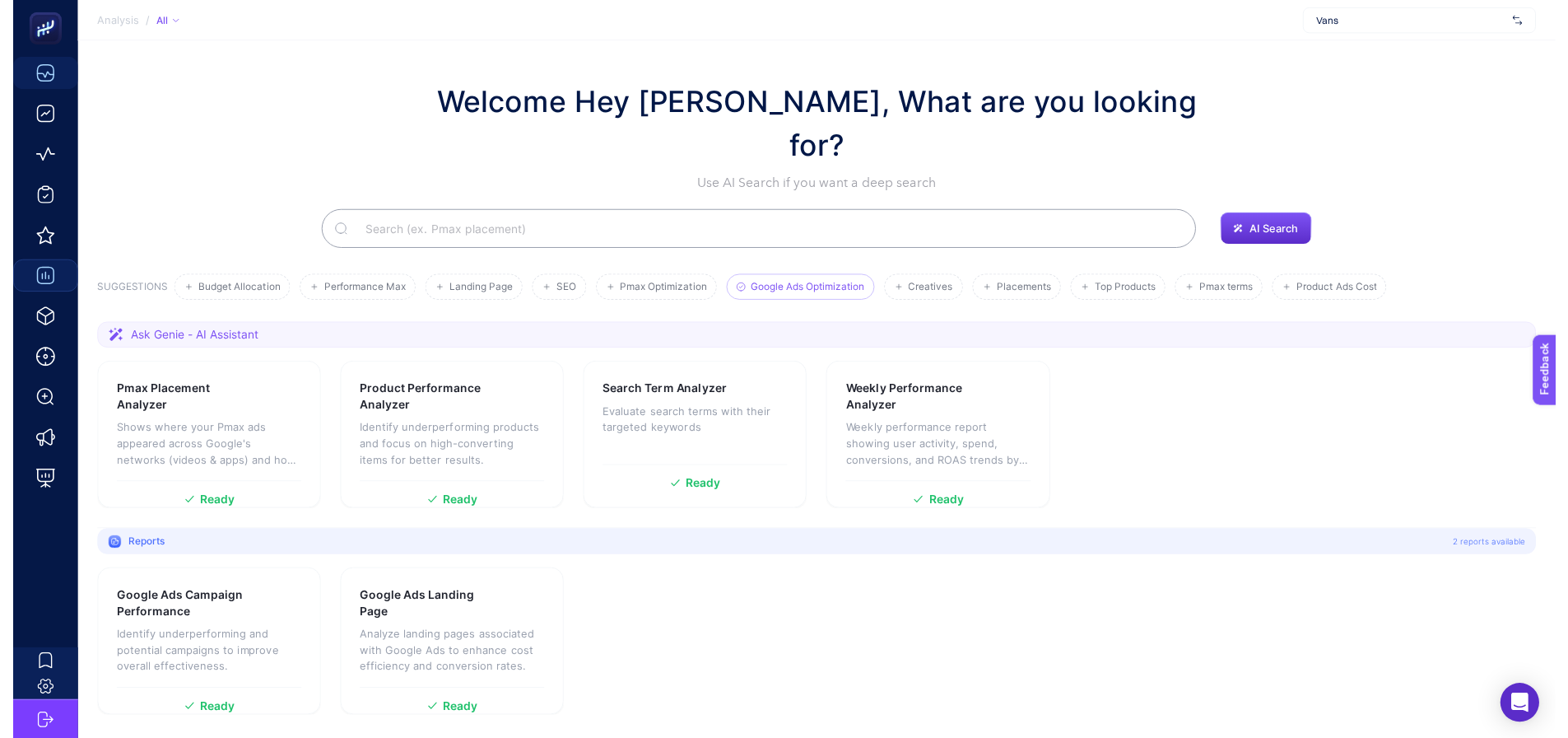
scroll to position [0, 0]
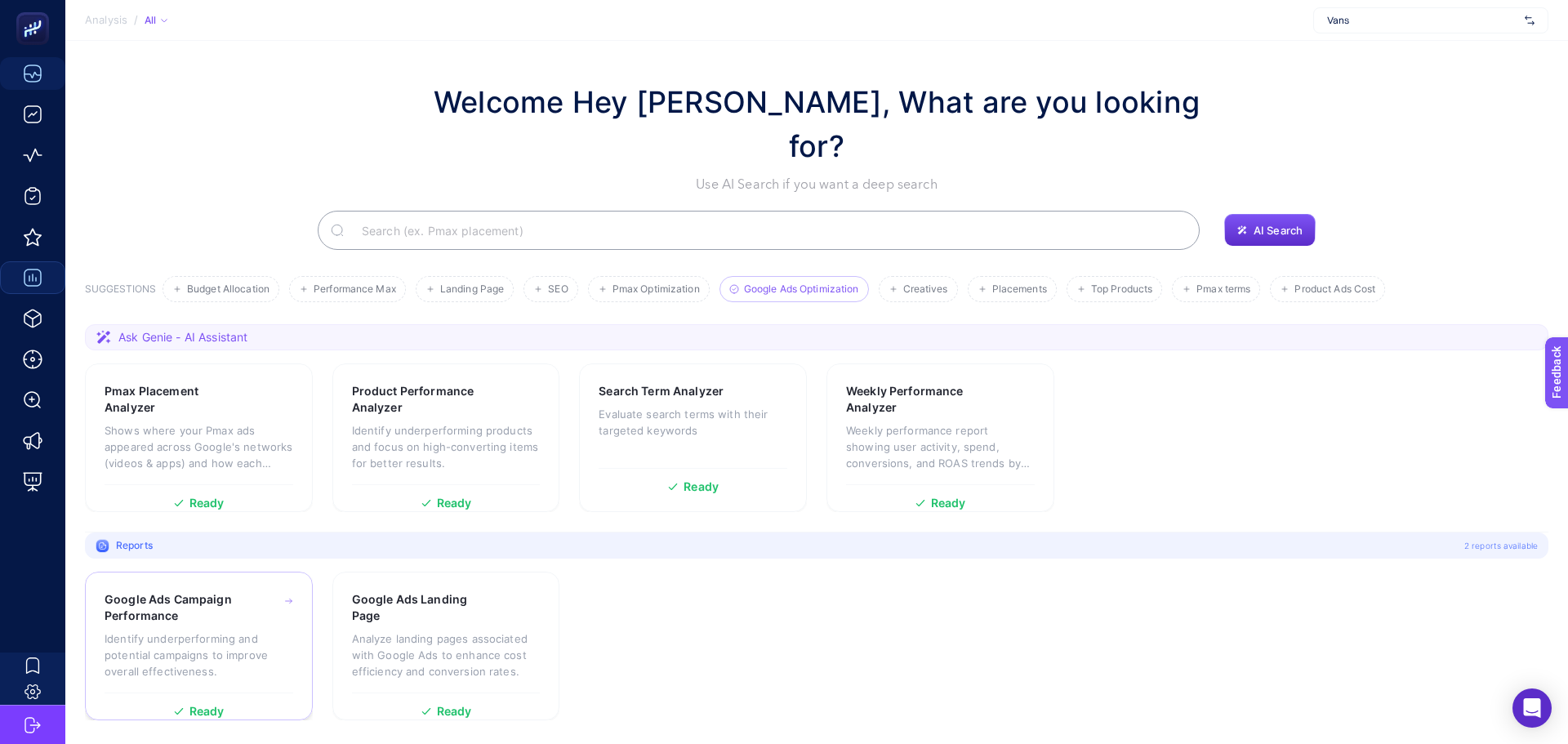
click at [183, 630] on p "Identify underperforming and potential campaigns to improve overall effectivene…" at bounding box center [199, 655] width 189 height 49
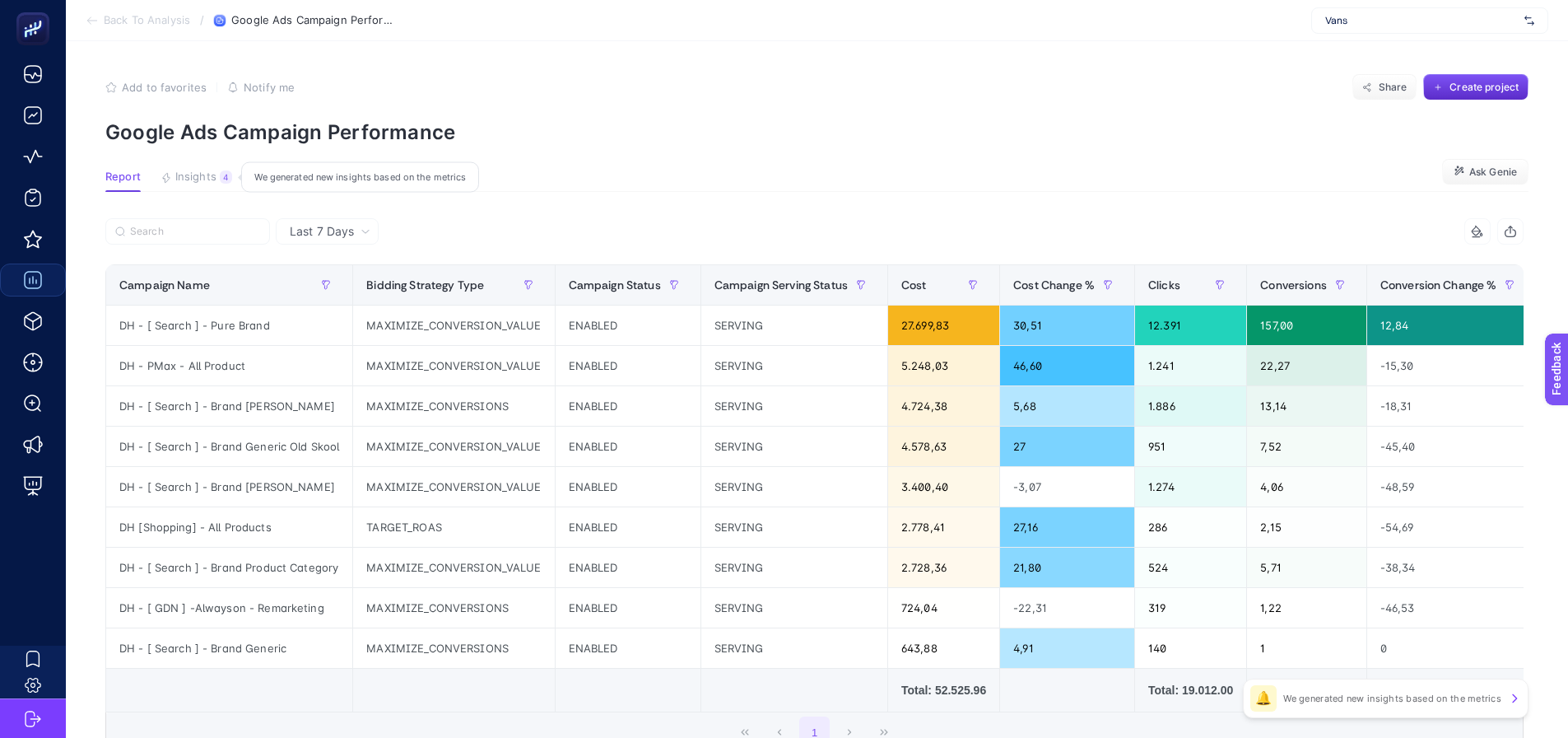
click at [217, 179] on button "Insights 4 We generated new insights based on the metrics" at bounding box center [196, 181] width 72 height 22
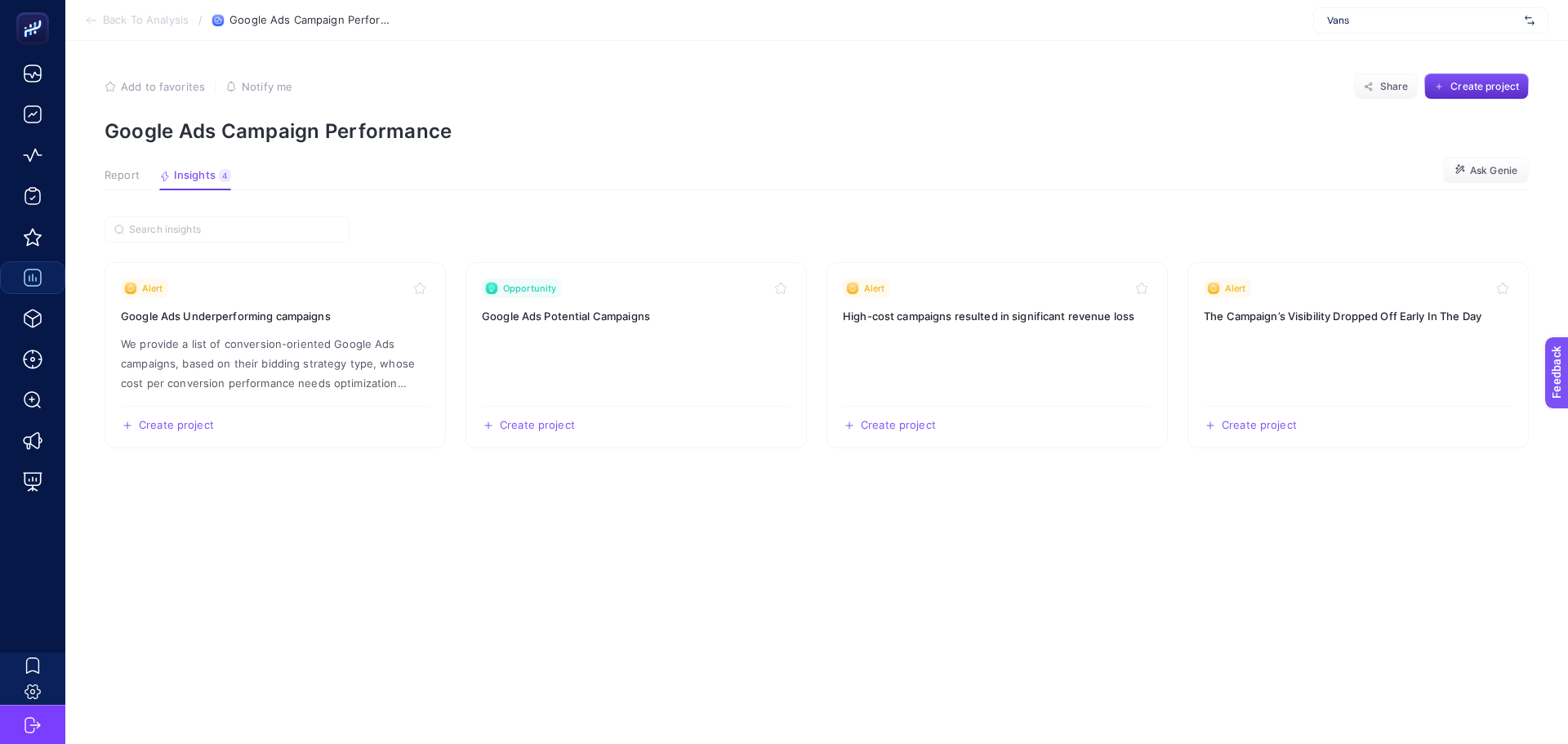
click at [132, 174] on span "Report" at bounding box center [122, 175] width 35 height 13
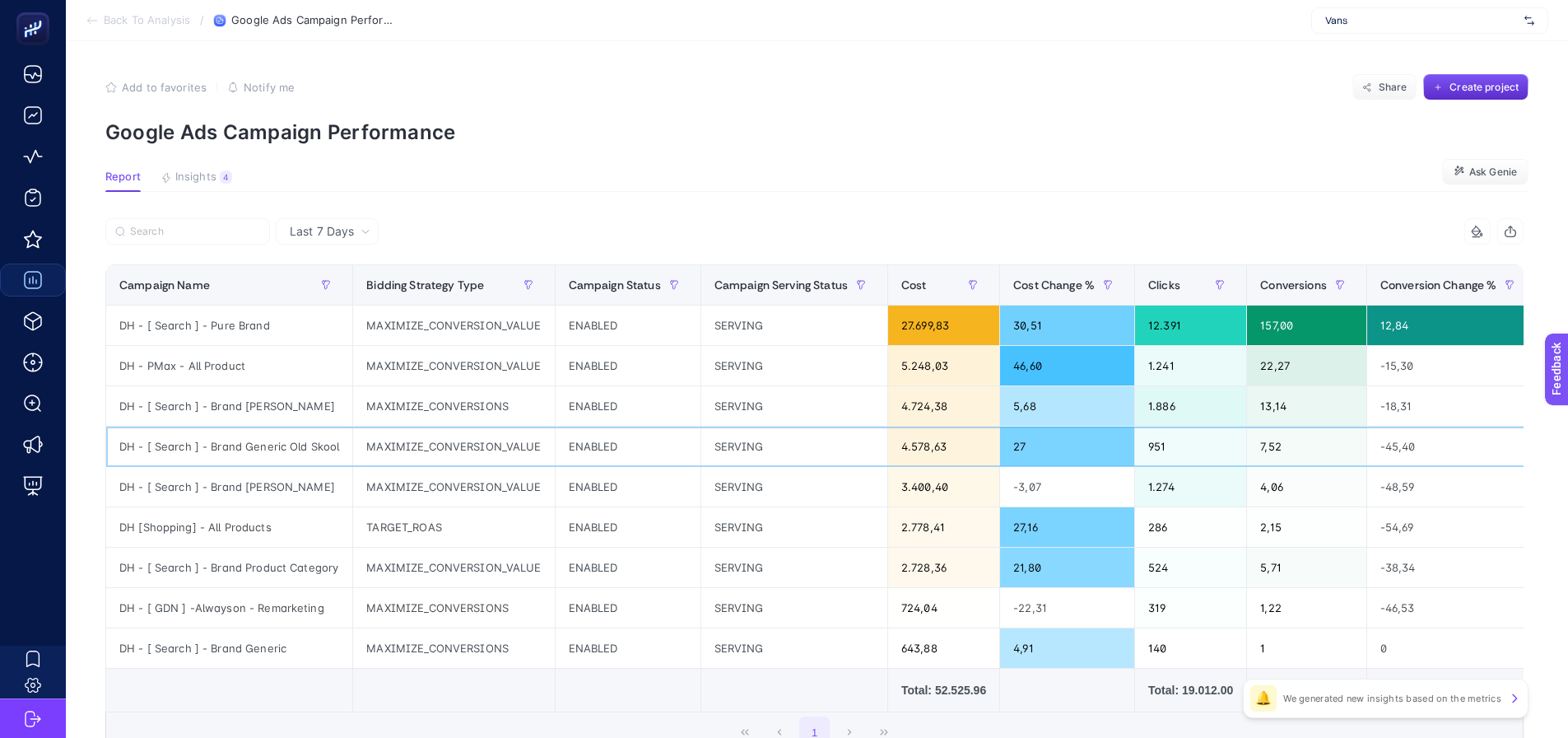
scroll to position [0, 1329]
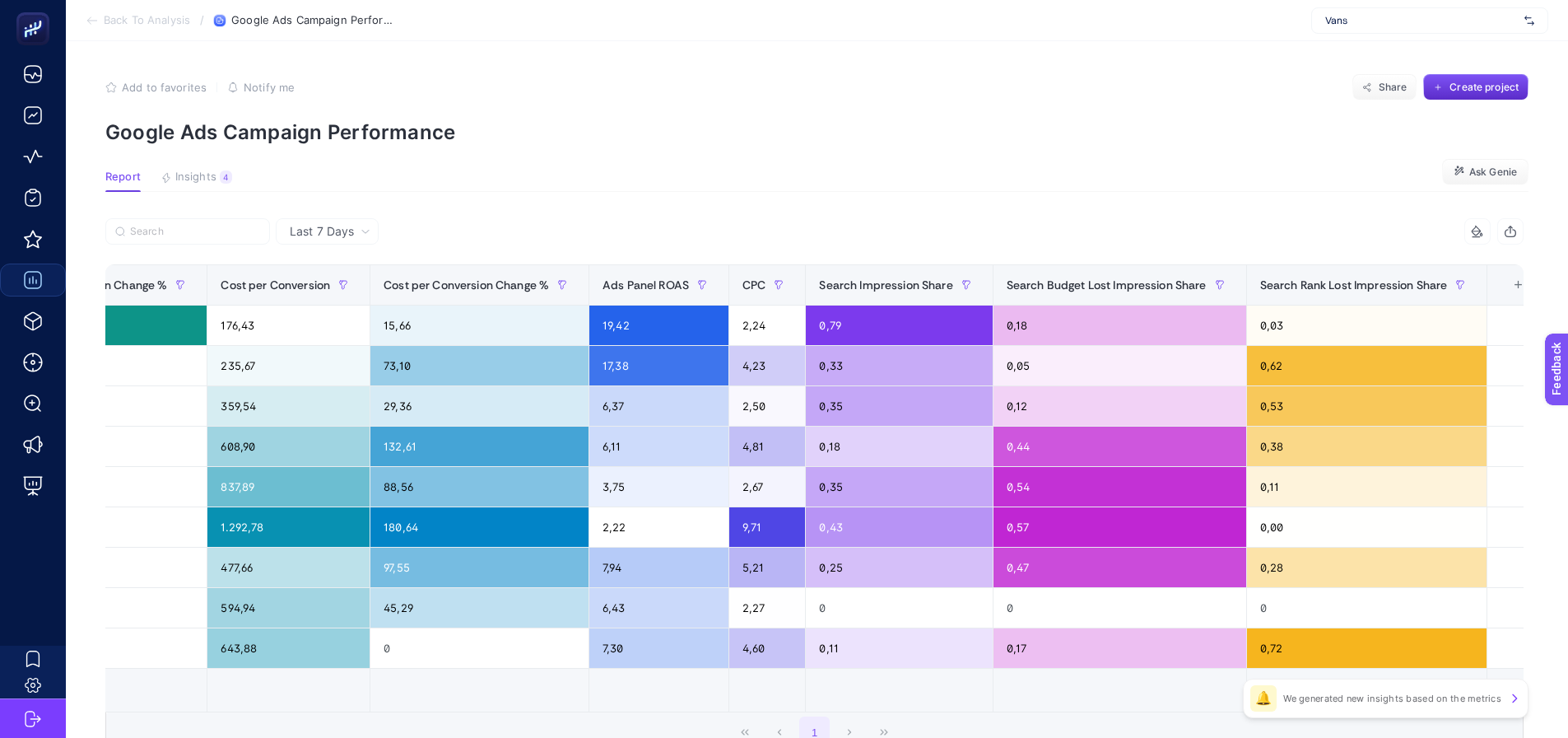
drag, startPoint x: 871, startPoint y: 138, endPoint x: 845, endPoint y: 149, distance: 28.2
click at [869, 141] on p "Google Ads Campaign Performance" at bounding box center [817, 132] width 1423 height 24
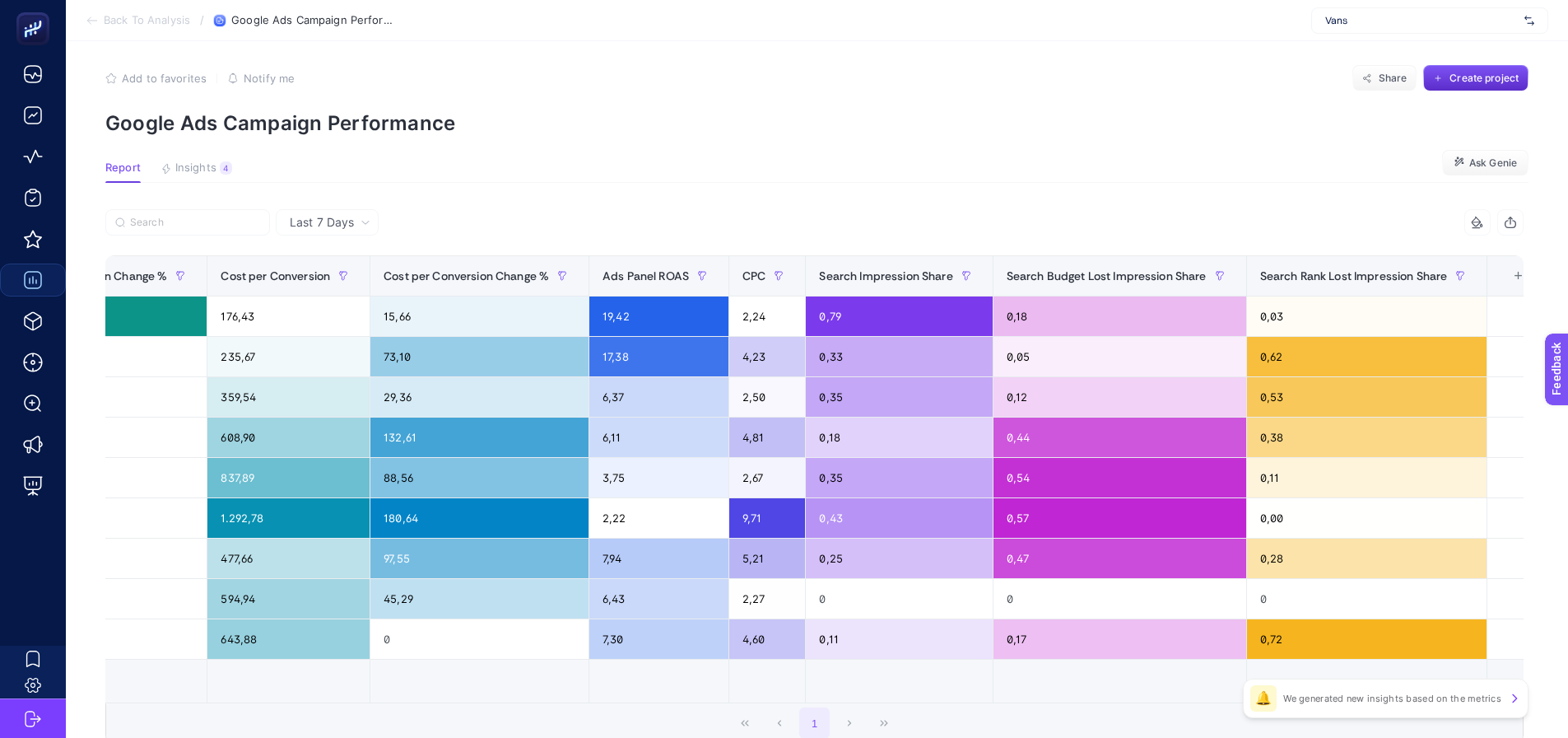
scroll to position [18, 0]
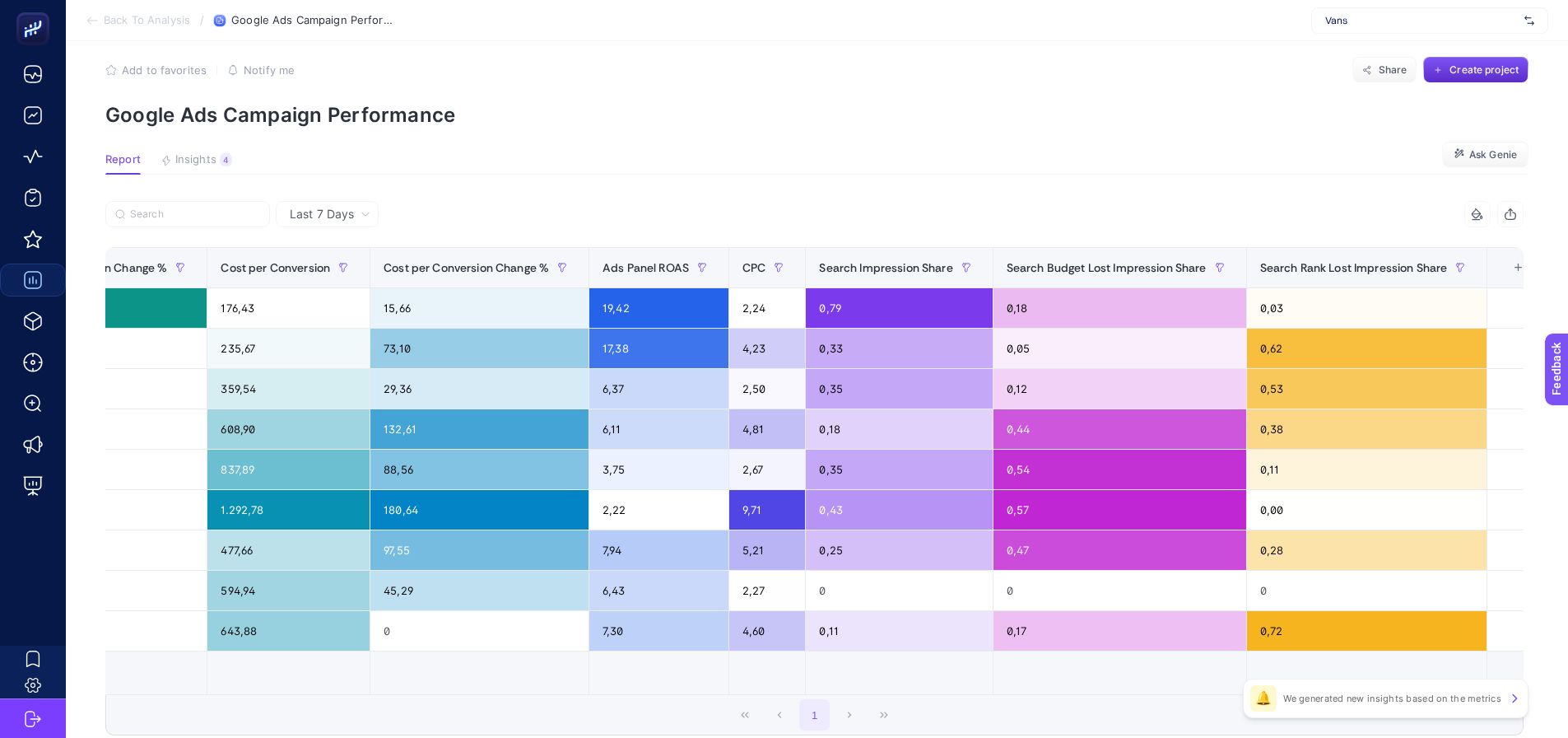
drag, startPoint x: 493, startPoint y: 241, endPoint x: 341, endPoint y: 342, distance: 182.5
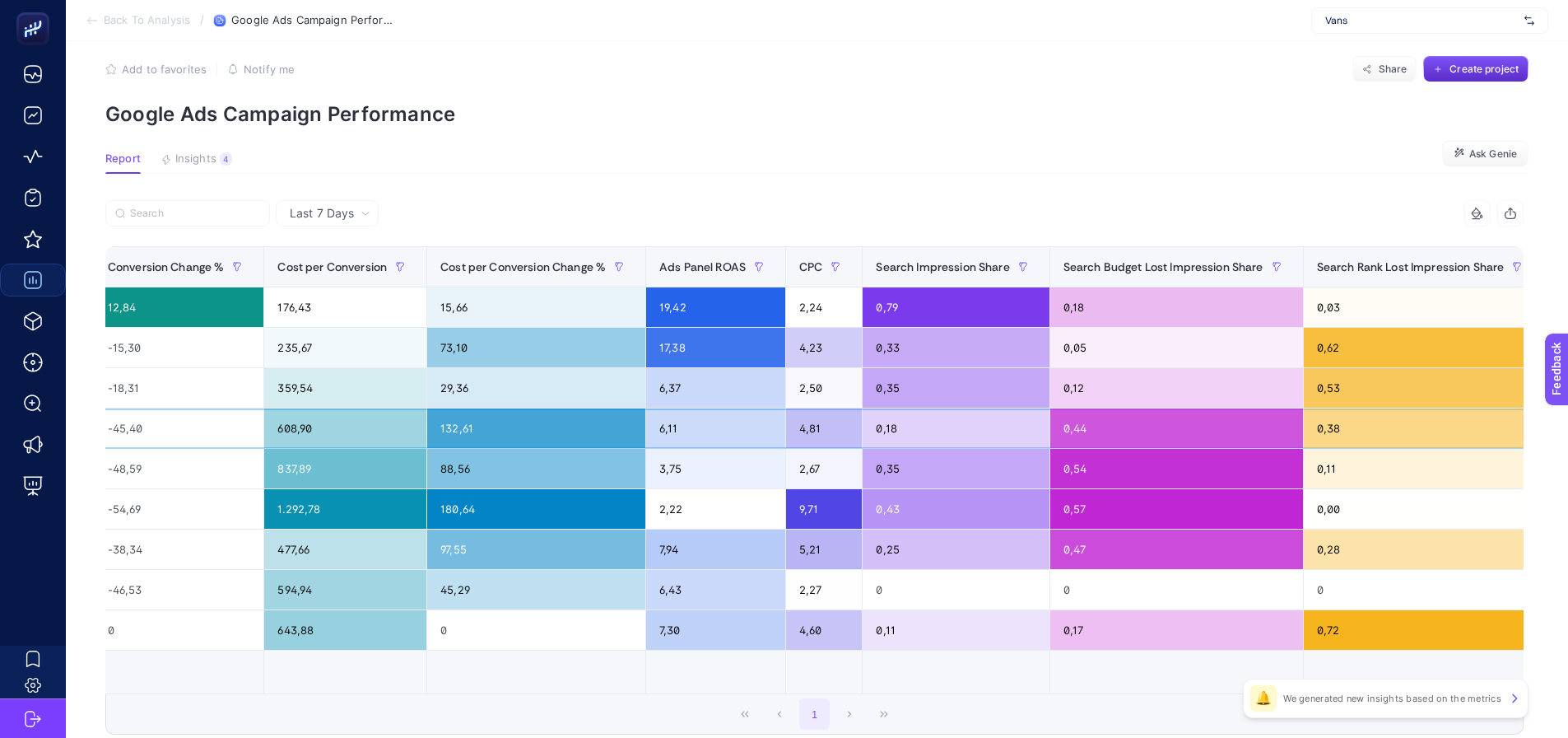
scroll to position [0, 0]
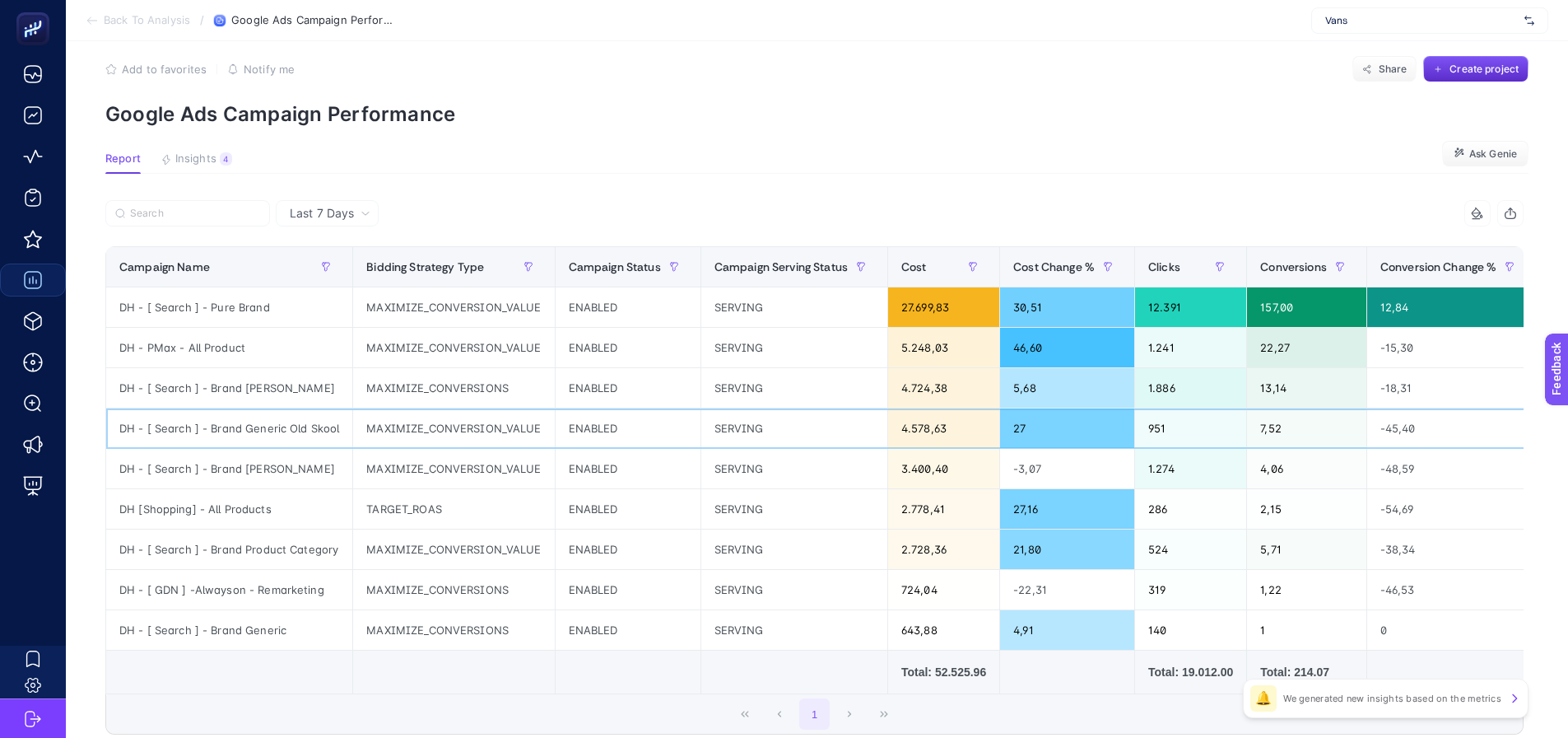
drag, startPoint x: 433, startPoint y: 436, endPoint x: 193, endPoint y: 435, distance: 240.0
click at [287, 154] on section "Report Insights 4 We generated new insights based on the metrics Ask Genie" at bounding box center [817, 163] width 1423 height 22
click at [1387, 1] on section "Back To Analysis / Google Ads Campaign Performance Vans" at bounding box center [817, 20] width 1502 height 41
click at [1367, 23] on span "Vans" at bounding box center [1422, 20] width 193 height 13
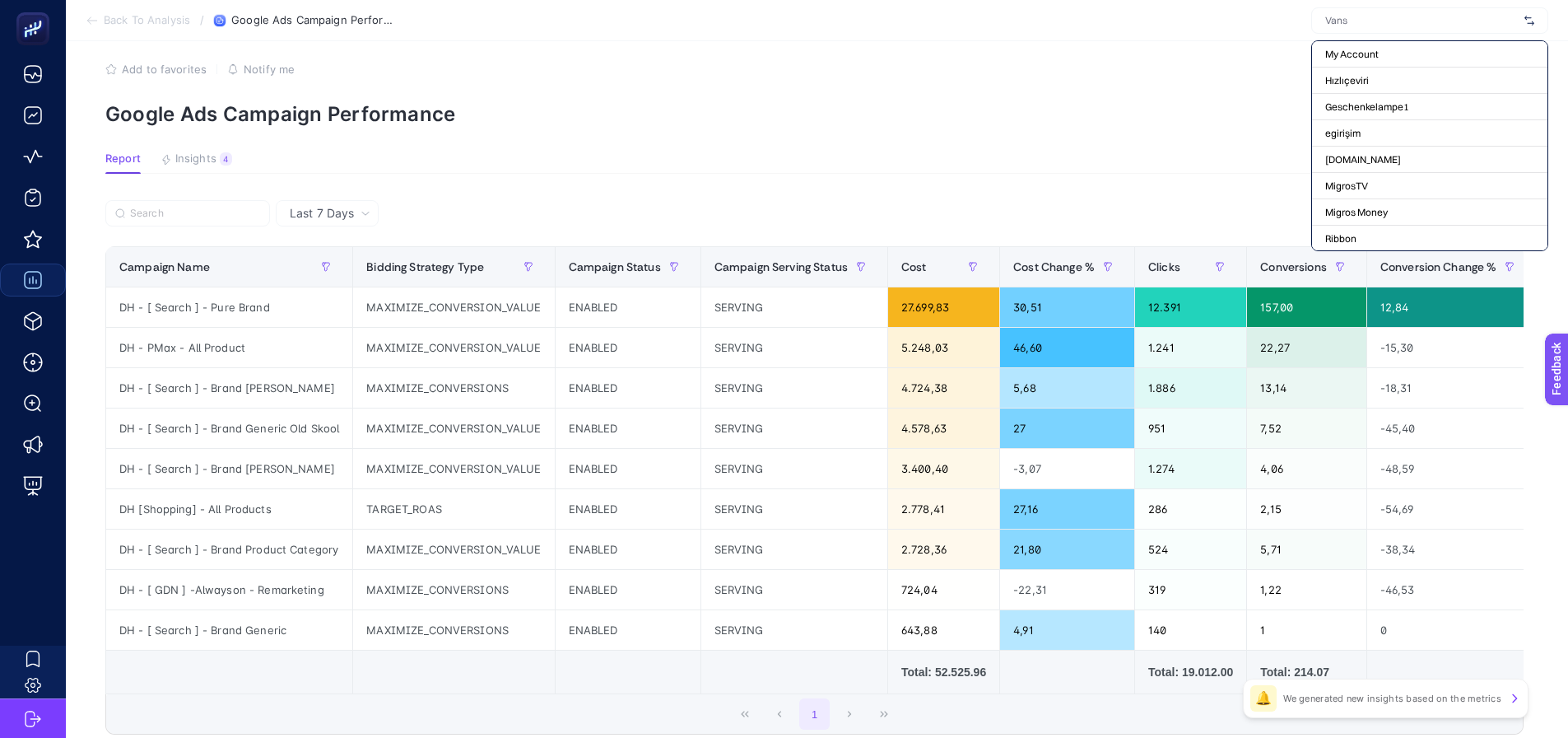
click at [1096, 79] on div "Add to favorites false Notify me Share Create project" at bounding box center [817, 68] width 1423 height 26
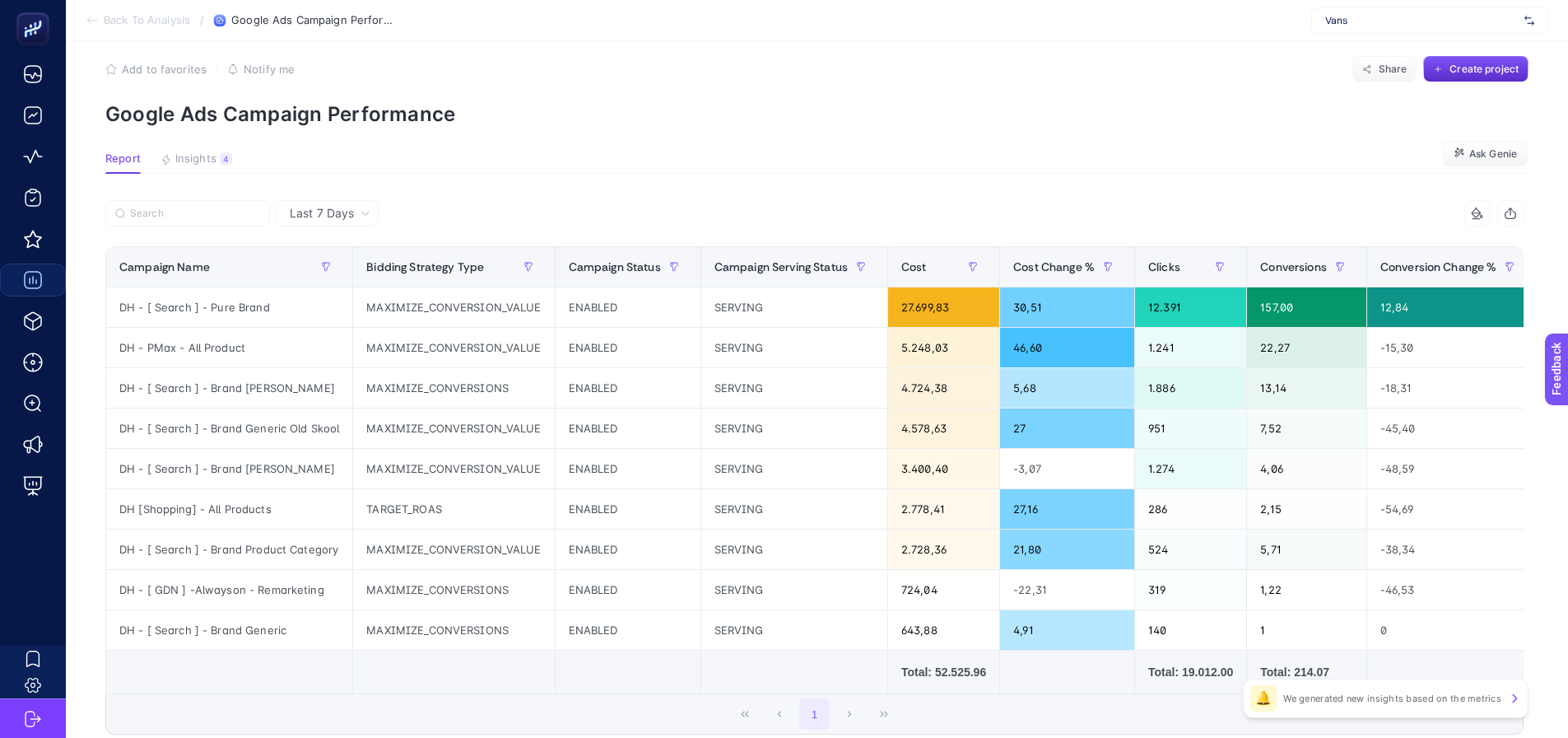
drag, startPoint x: 1059, startPoint y: 80, endPoint x: 1062, endPoint y: 91, distance: 11.4
click at [1061, 83] on section "Add to favorites false Notify me Share Create project Google Ads Campaign Perfo…" at bounding box center [817, 90] width 1423 height 70
click at [799, 119] on p "Google Ads Campaign Performance" at bounding box center [817, 114] width 1423 height 24
click at [1335, 30] on div "Vans" at bounding box center [1430, 20] width 237 height 26
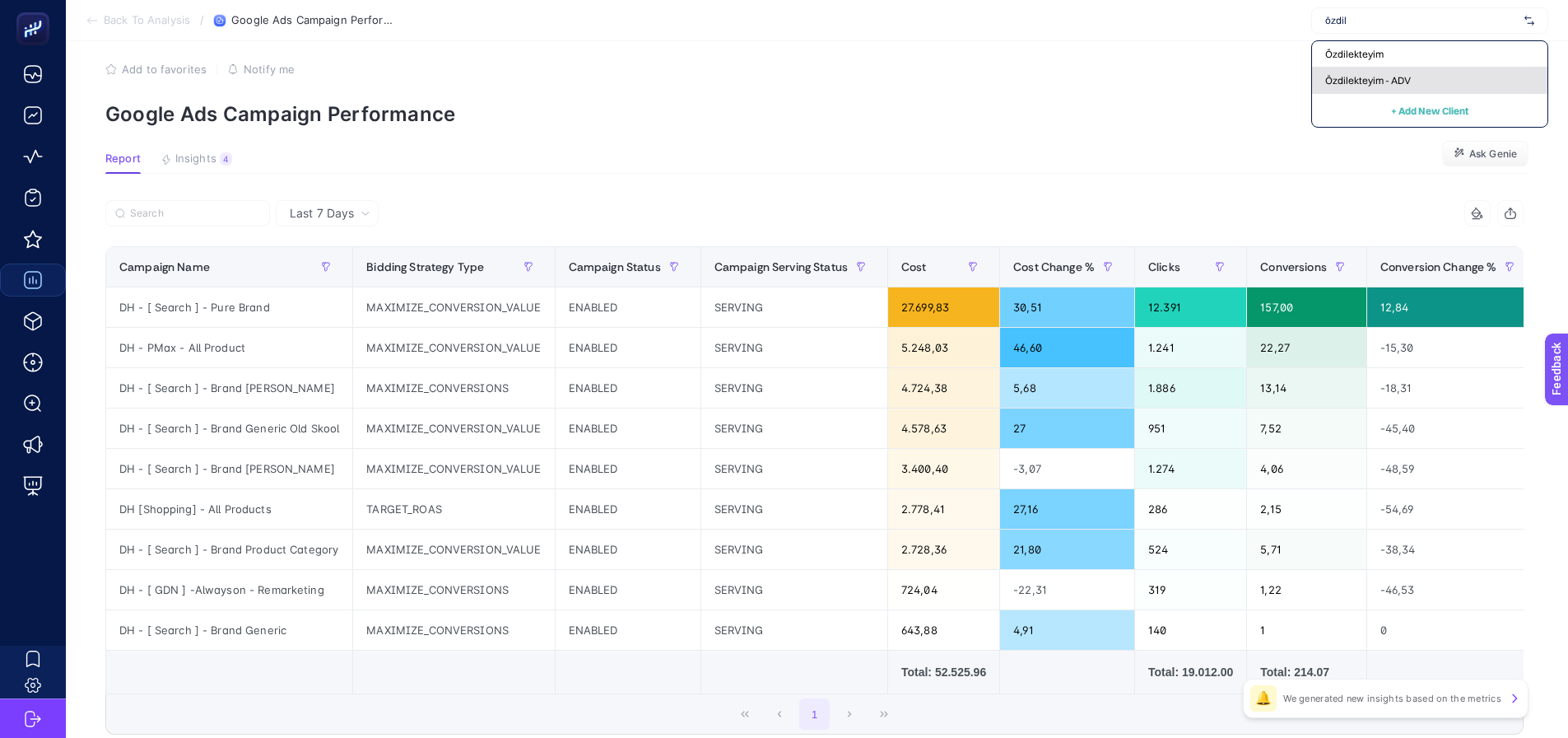
type input "özdil"
click at [1362, 85] on span "Özdilekteyim - ADV" at bounding box center [1369, 80] width 86 height 13
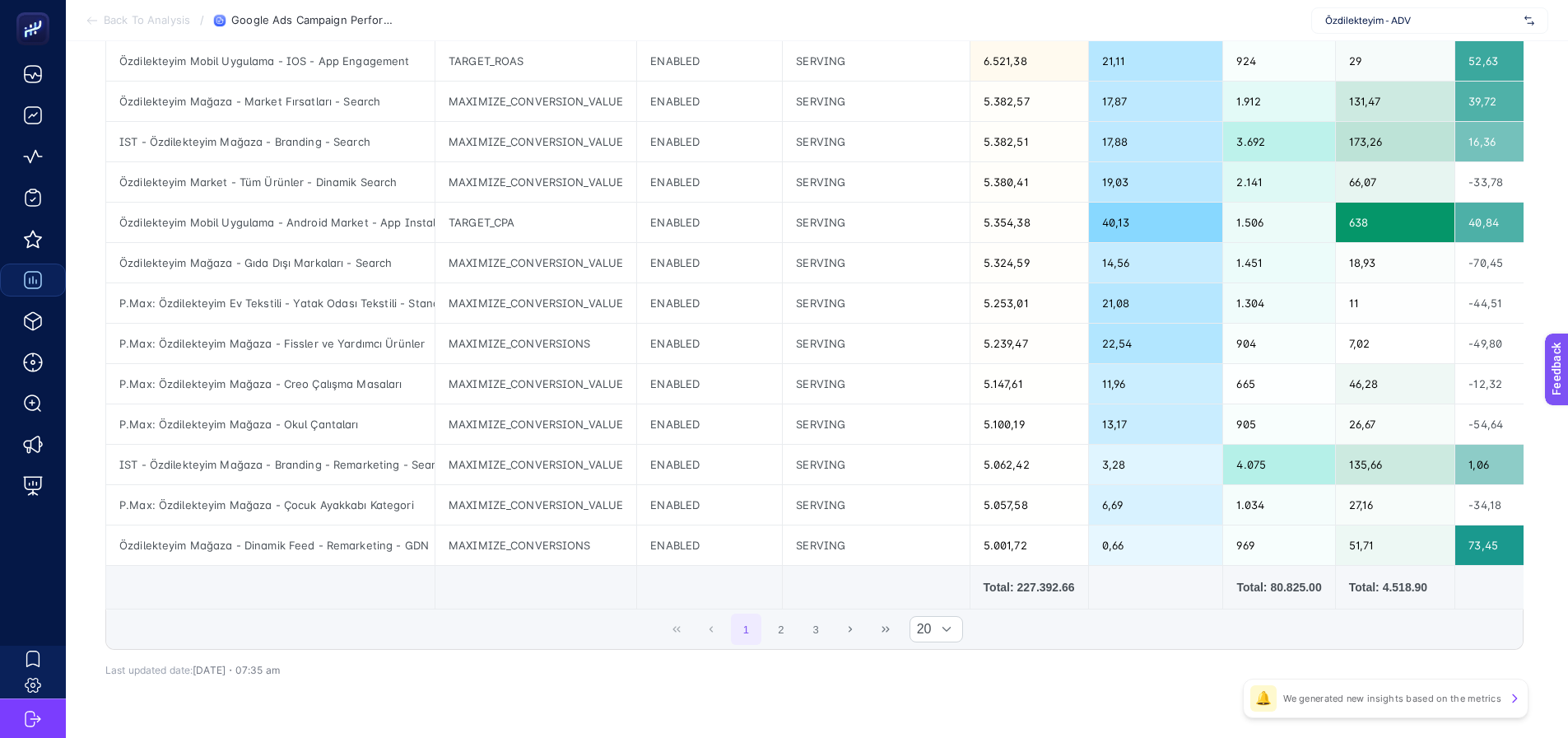
scroll to position [577, 0]
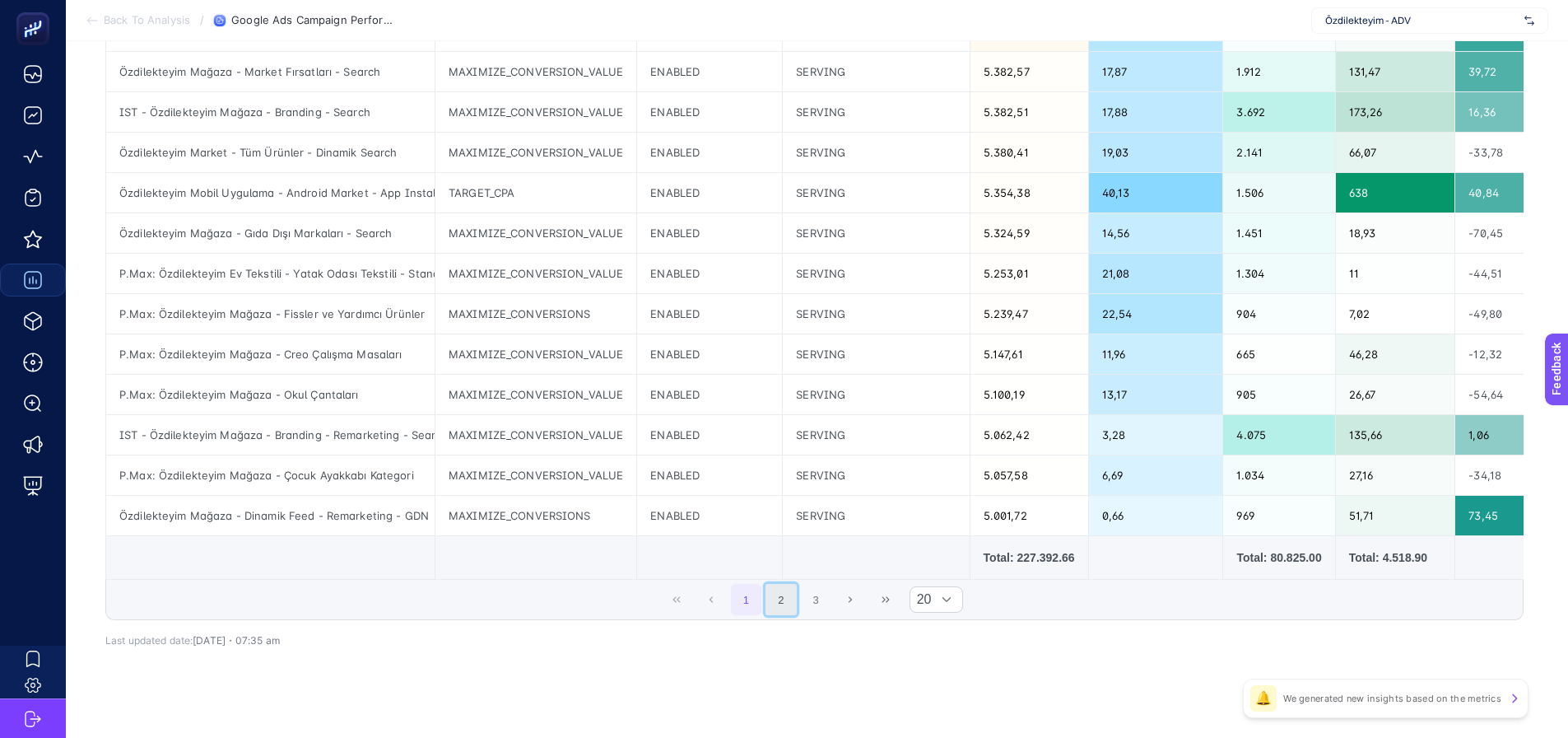
click at [780, 607] on button "2" at bounding box center [781, 600] width 31 height 31
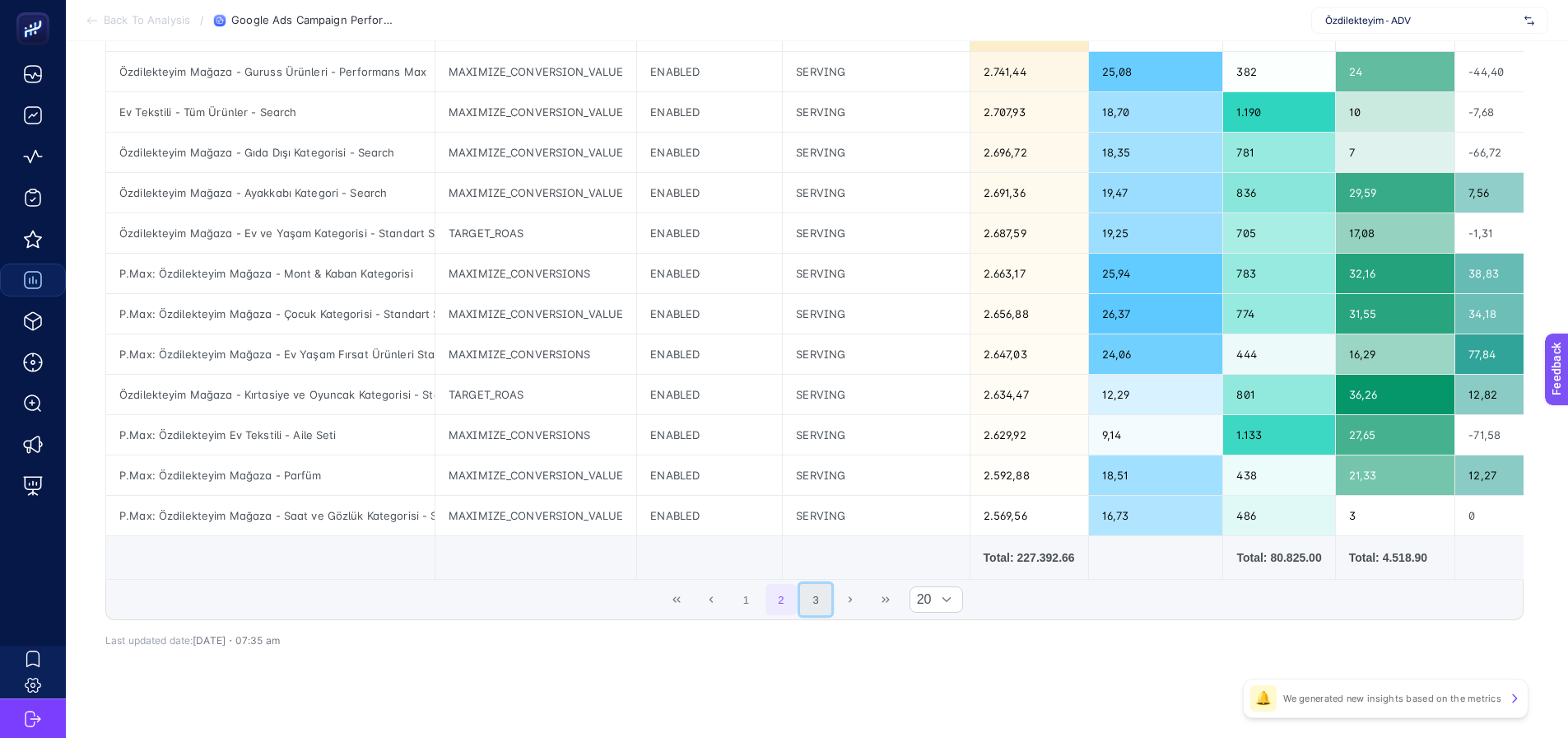
click at [820, 598] on button "3" at bounding box center [816, 600] width 31 height 31
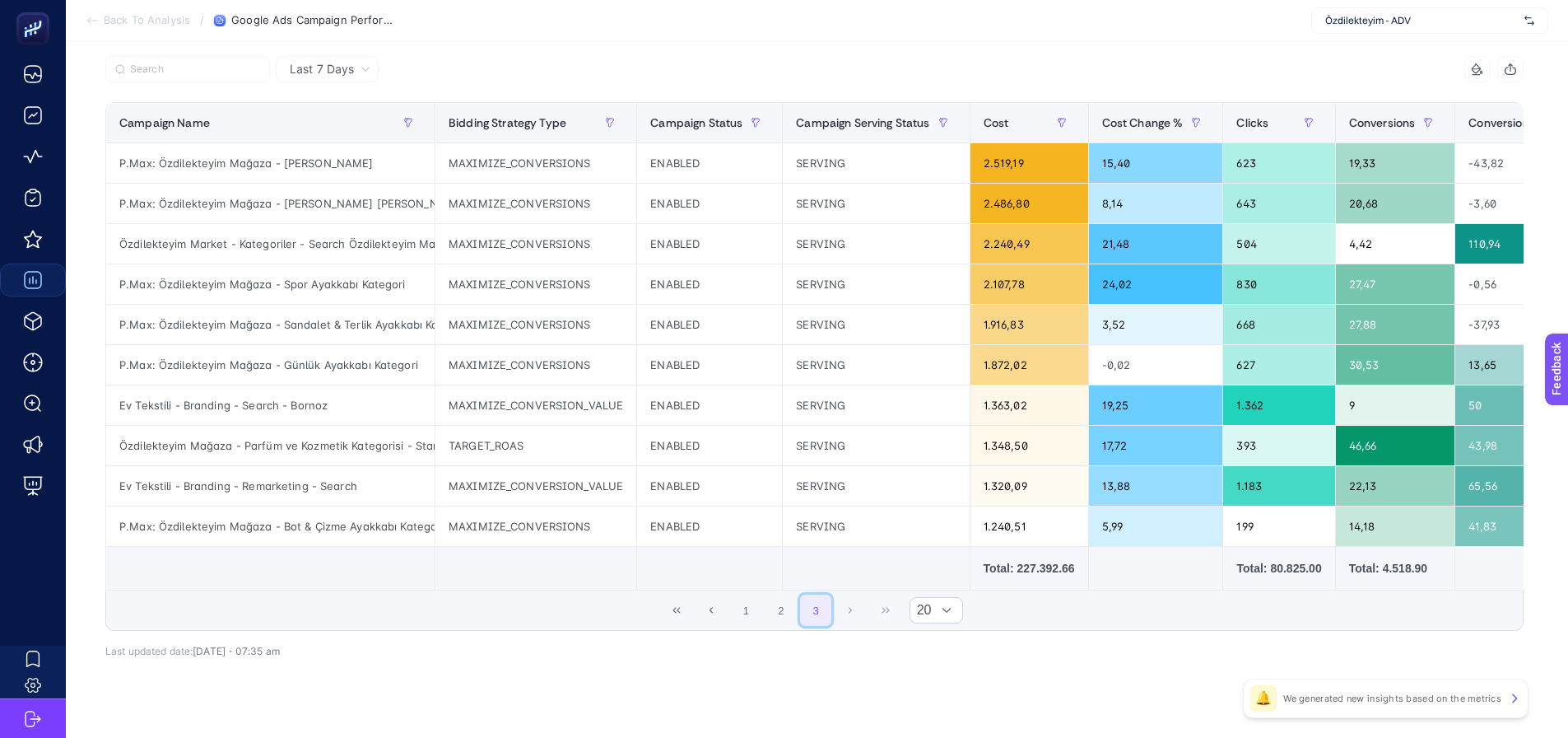
scroll to position [193, 0]
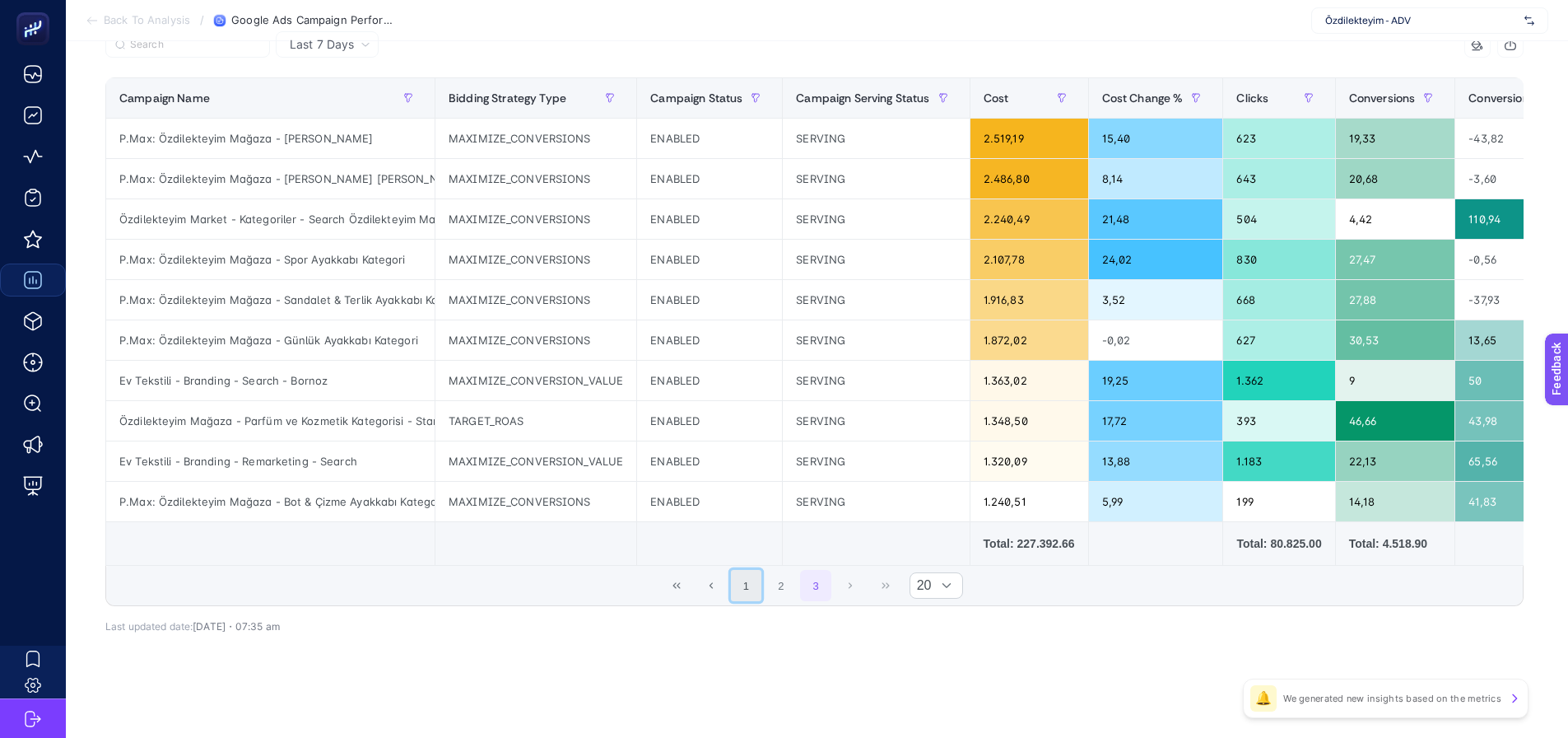
click at [746, 587] on button "1" at bounding box center [747, 586] width 31 height 31
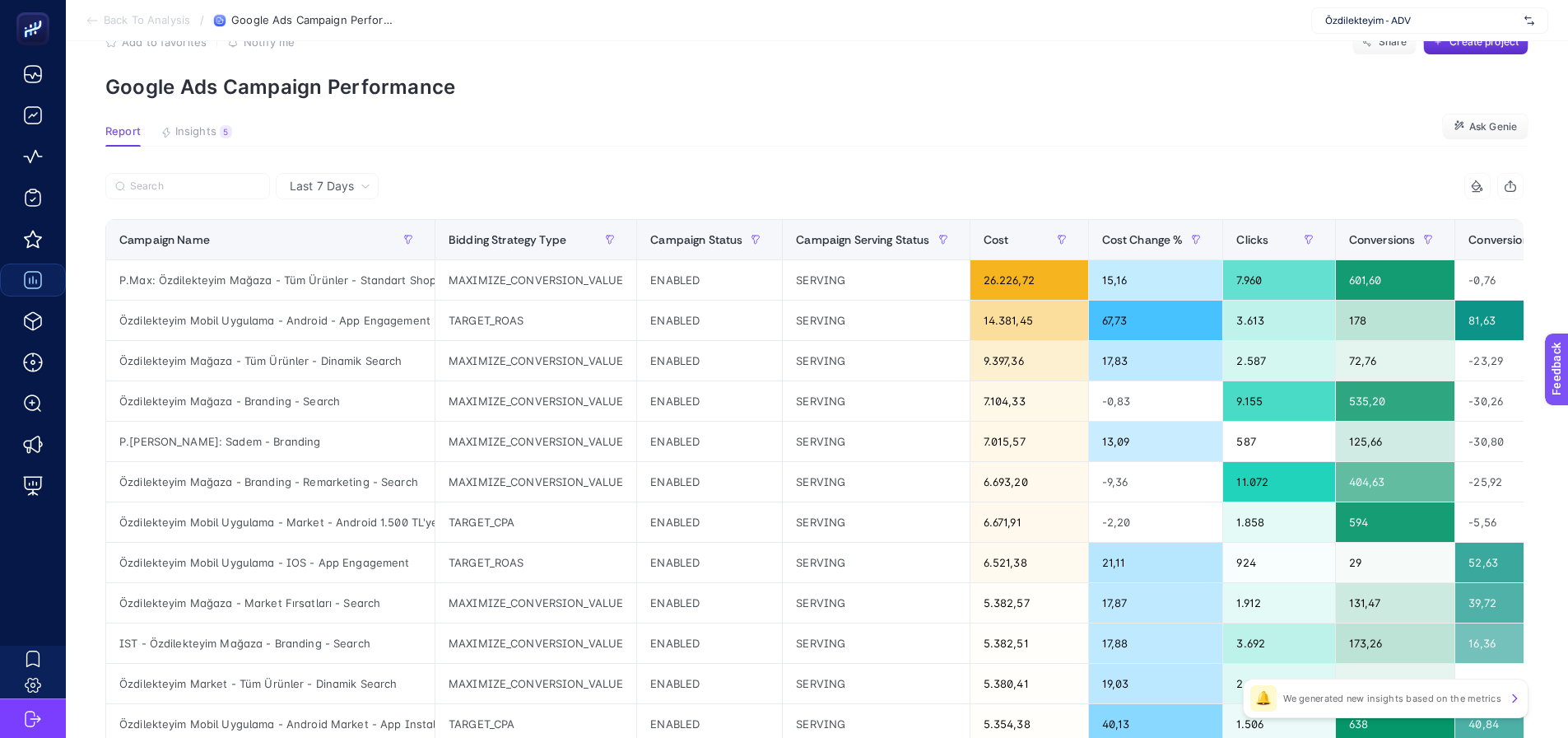
scroll to position [82, 0]
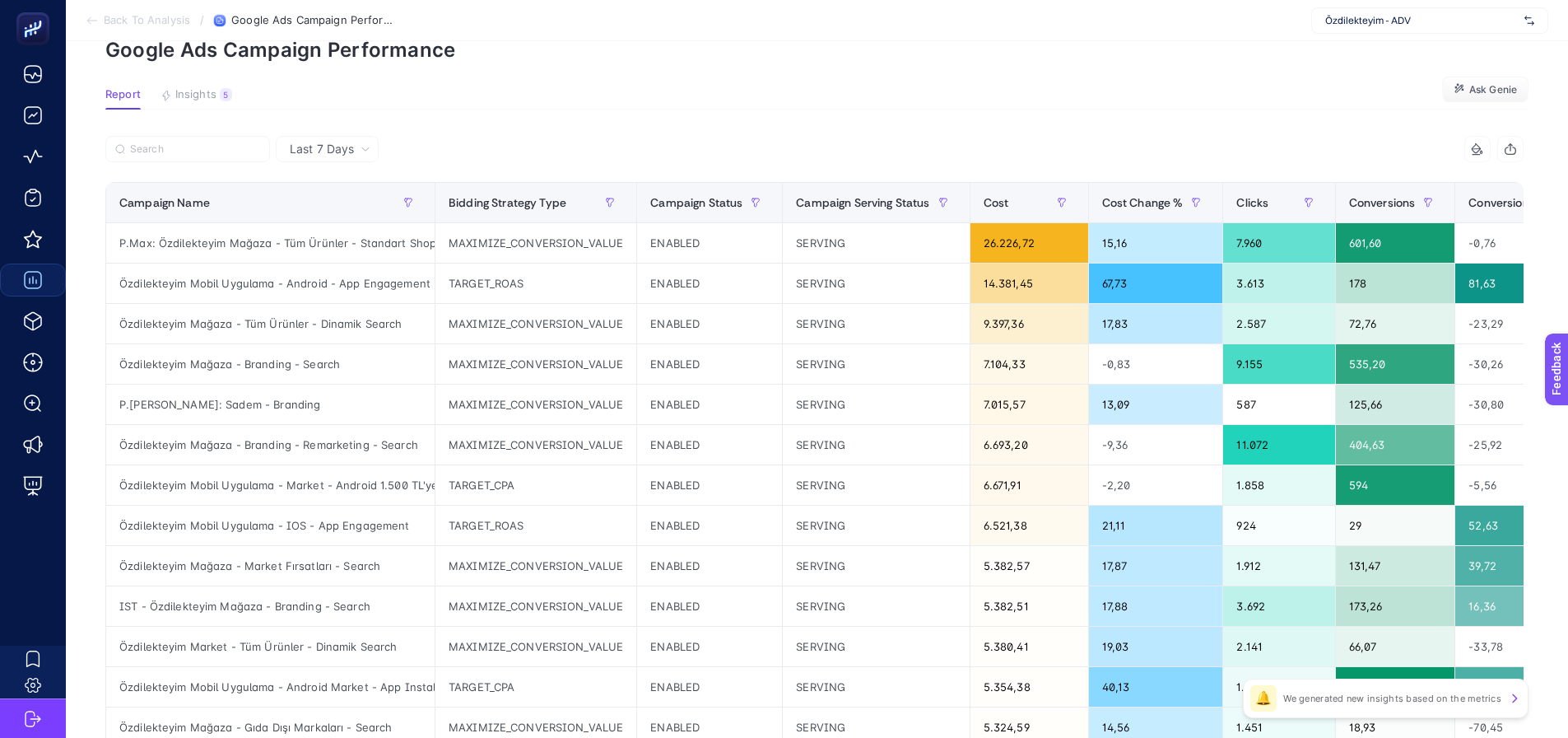
click at [187, 87] on article "Add to favorites false Notify me Share Create project Google Ads Campaign Perfo…" at bounding box center [817, 602] width 1502 height 1287
click at [190, 91] on span "Insights" at bounding box center [196, 95] width 41 height 13
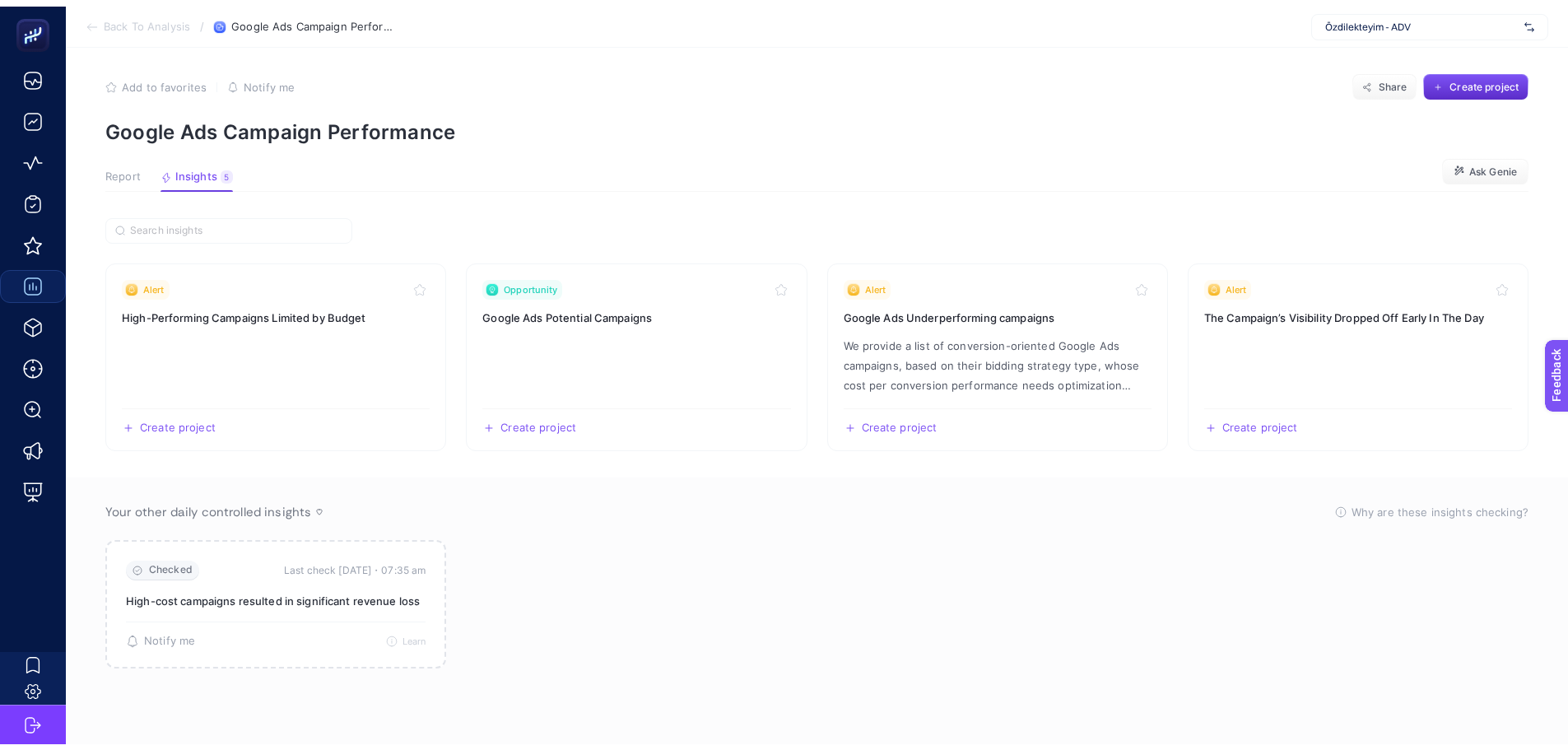
scroll to position [6, 0]
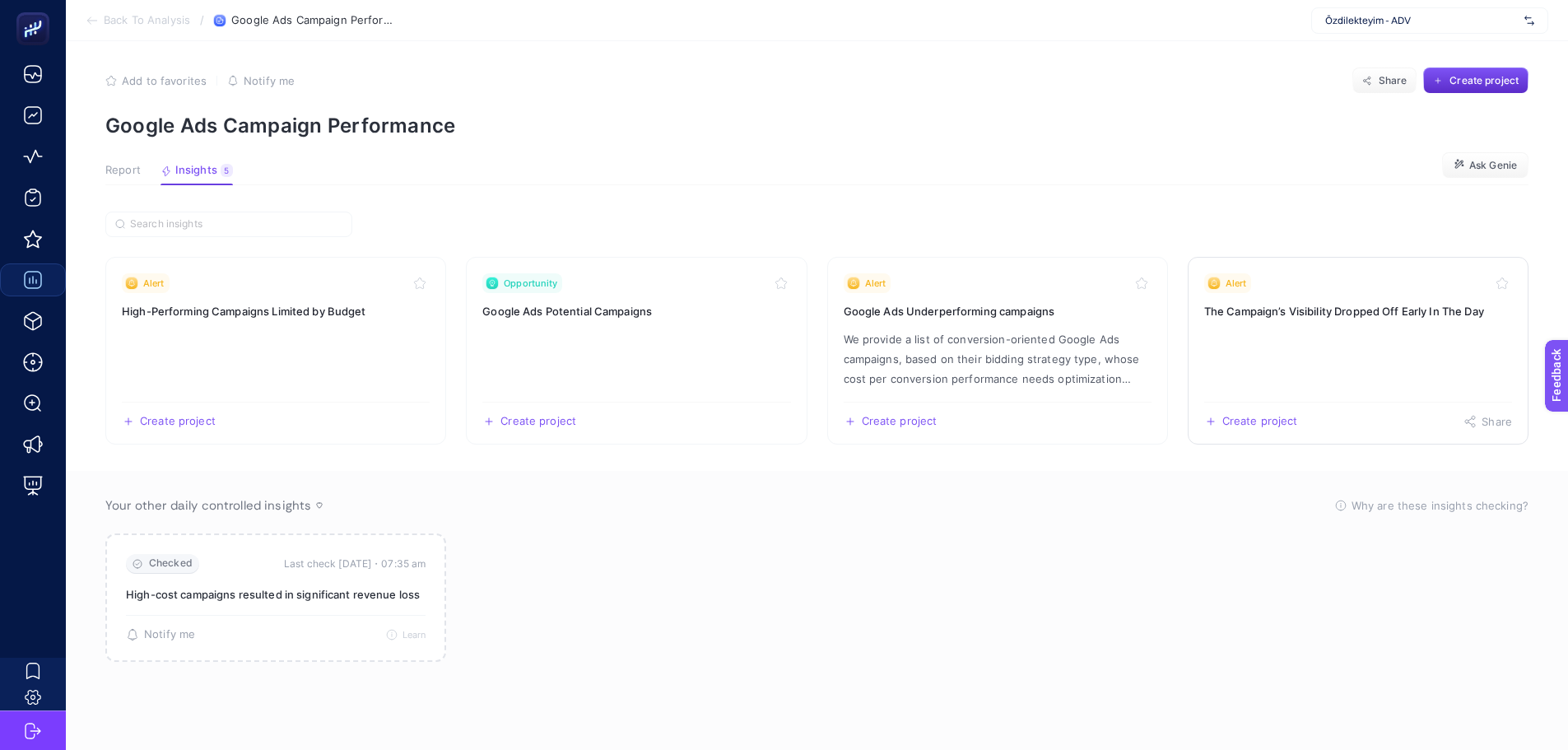
click at [1343, 320] on link "Alert The Campaign’s Visibility Dropped Off Early In The Day Create project Sha…" at bounding box center [1359, 350] width 341 height 188
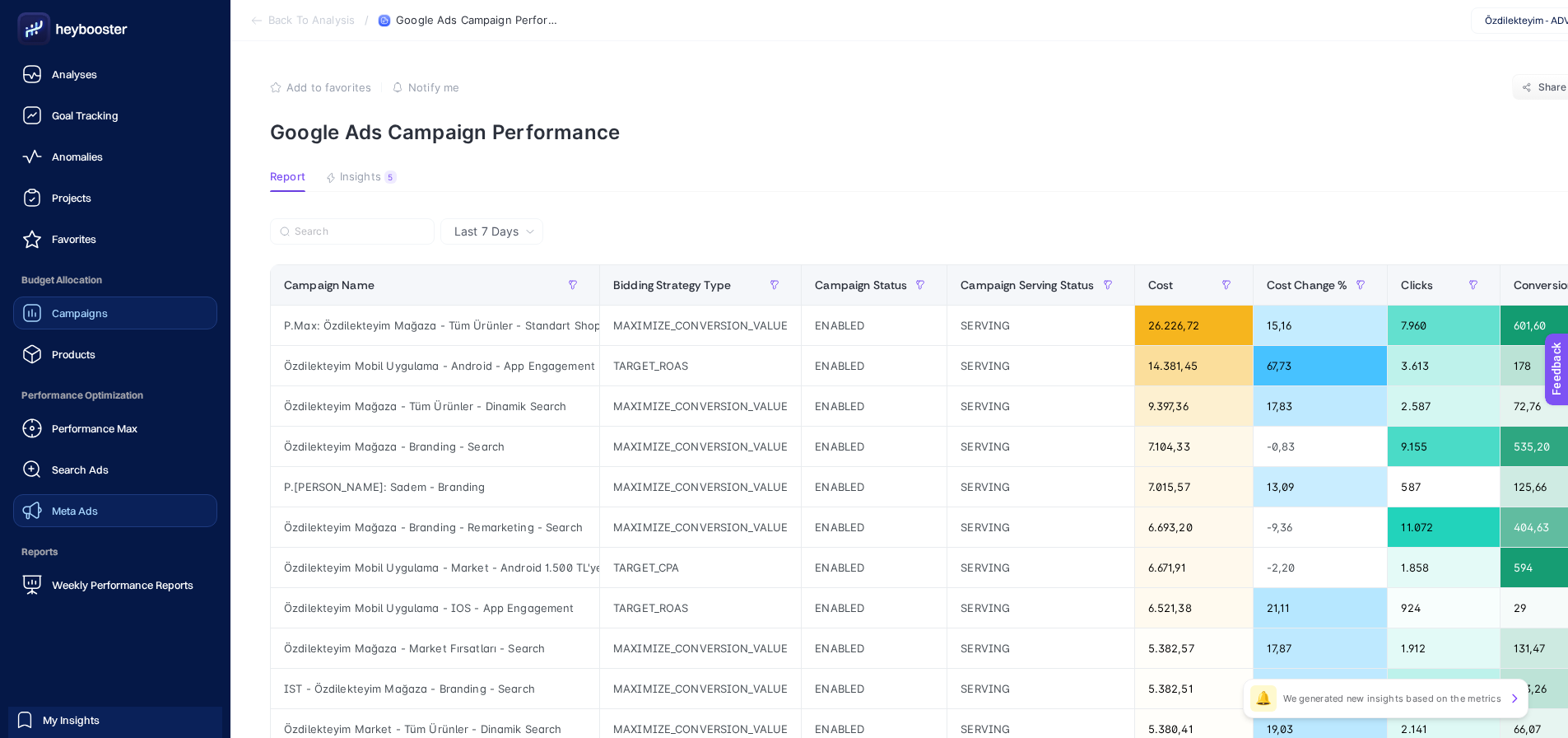
click at [72, 511] on span "Meta Ads" at bounding box center [75, 510] width 46 height 13
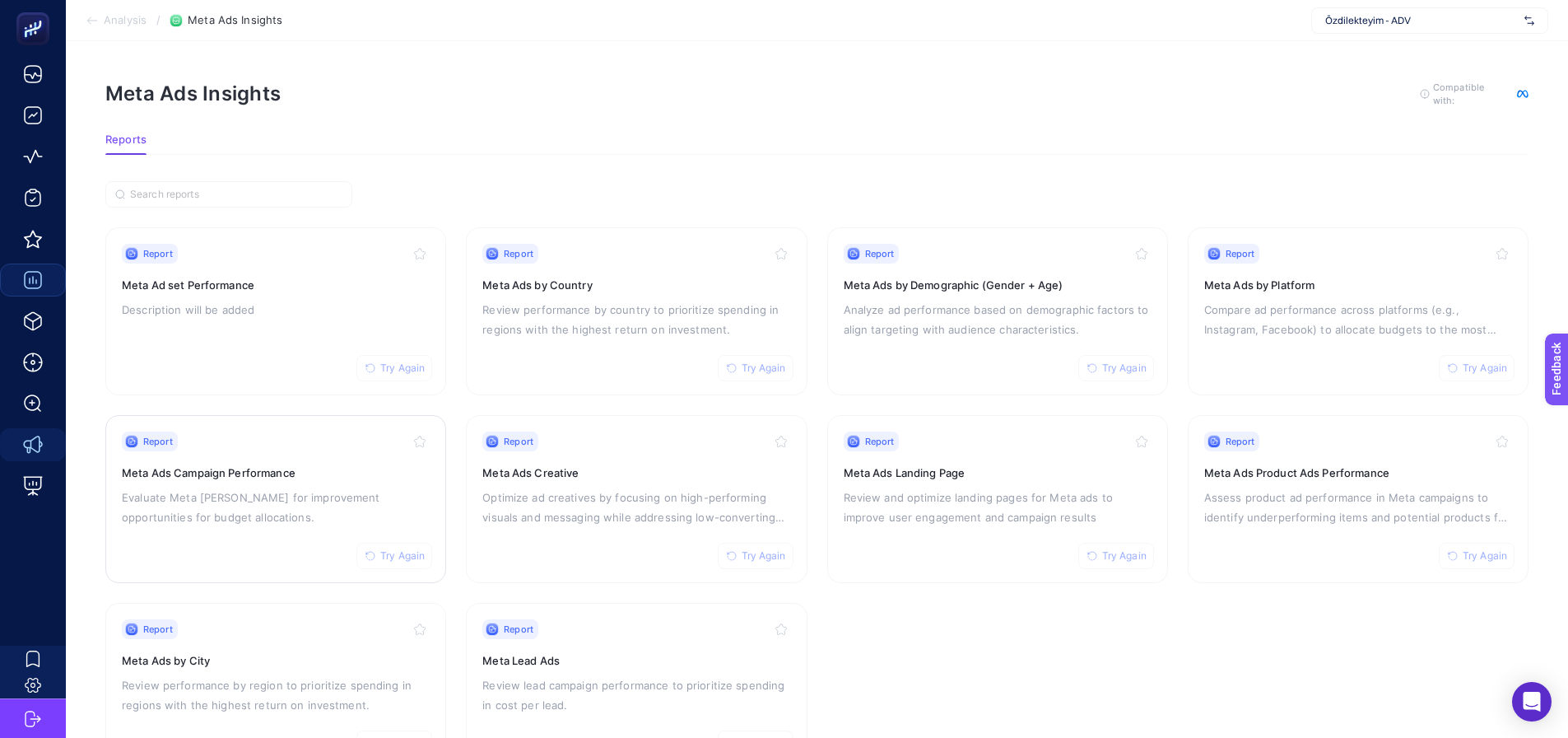
click at [333, 530] on div "Report Try Again Meta Ads Campaign Performance Evaluate Meta ad campaigns for i…" at bounding box center [276, 499] width 308 height 135
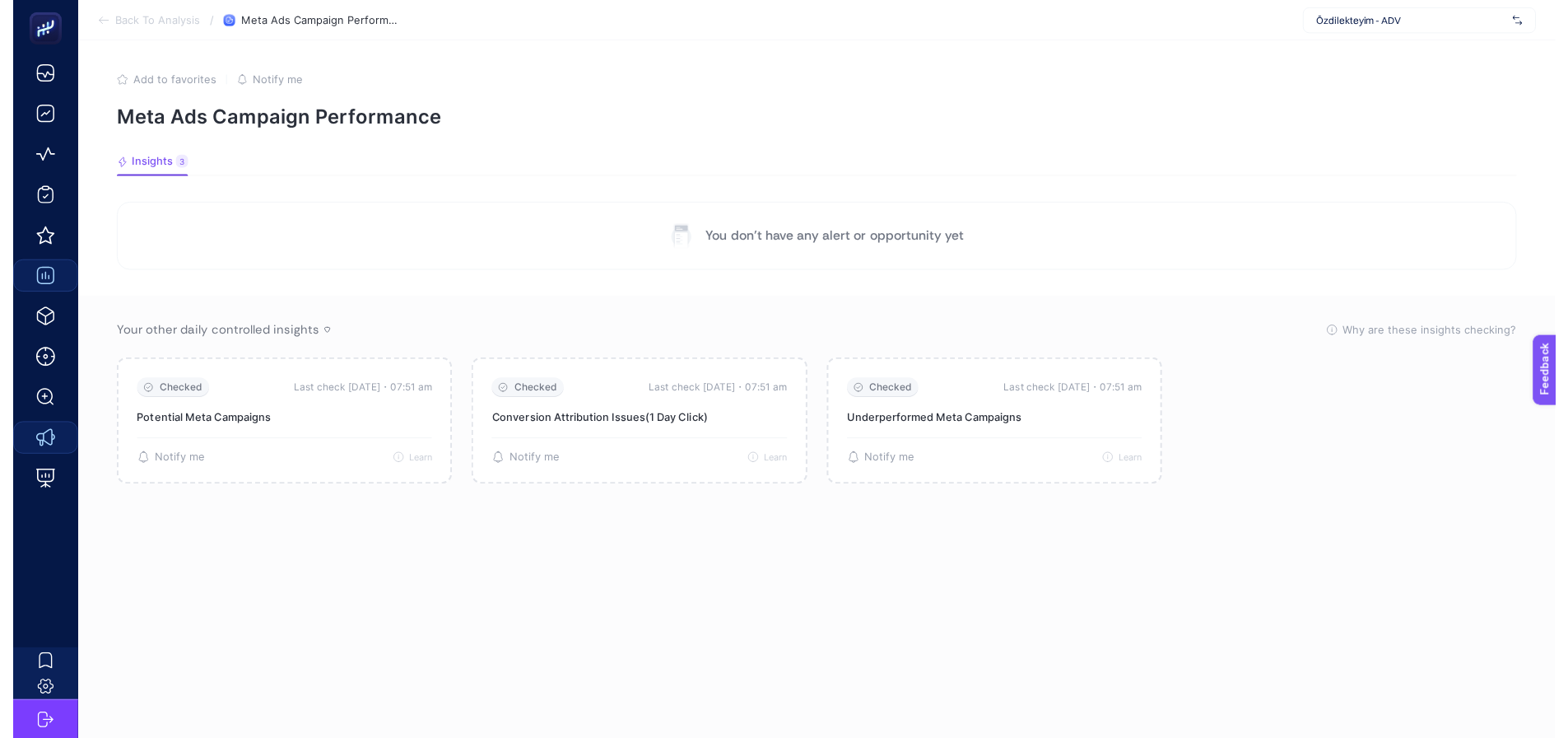
scroll to position [6, 0]
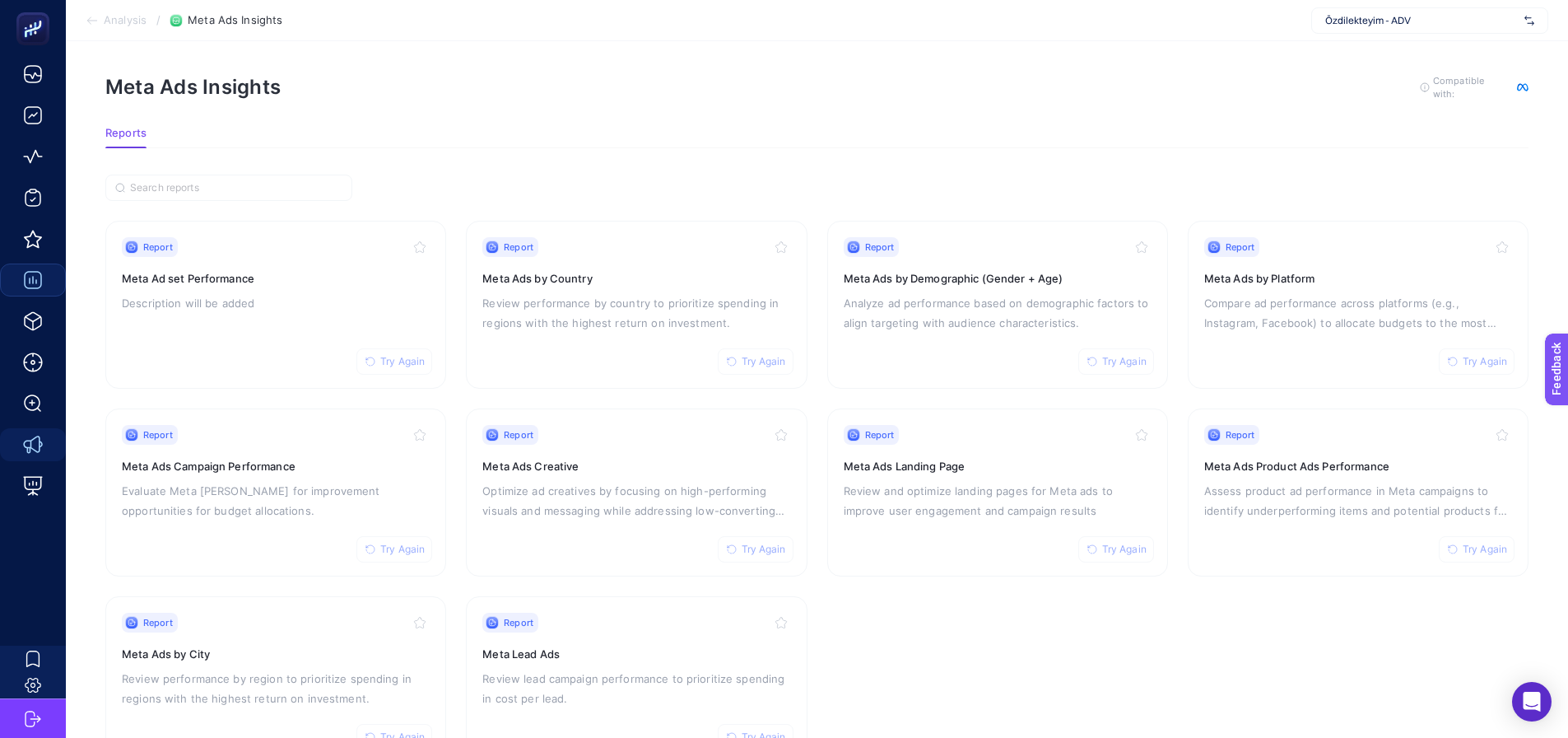
click at [1300, 653] on section "Report Try Again Meta Ad set Performance Description will be added Report Try A…" at bounding box center [817, 492] width 1423 height 544
click at [1174, 544] on section "Report Try Again Meta Ad set Performance Description will be added Report Try A…" at bounding box center [817, 492] width 1423 height 544
click at [1174, 391] on section "Report Try Again Meta Ad set Performance Description will be added Report Try A…" at bounding box center [817, 492] width 1423 height 544
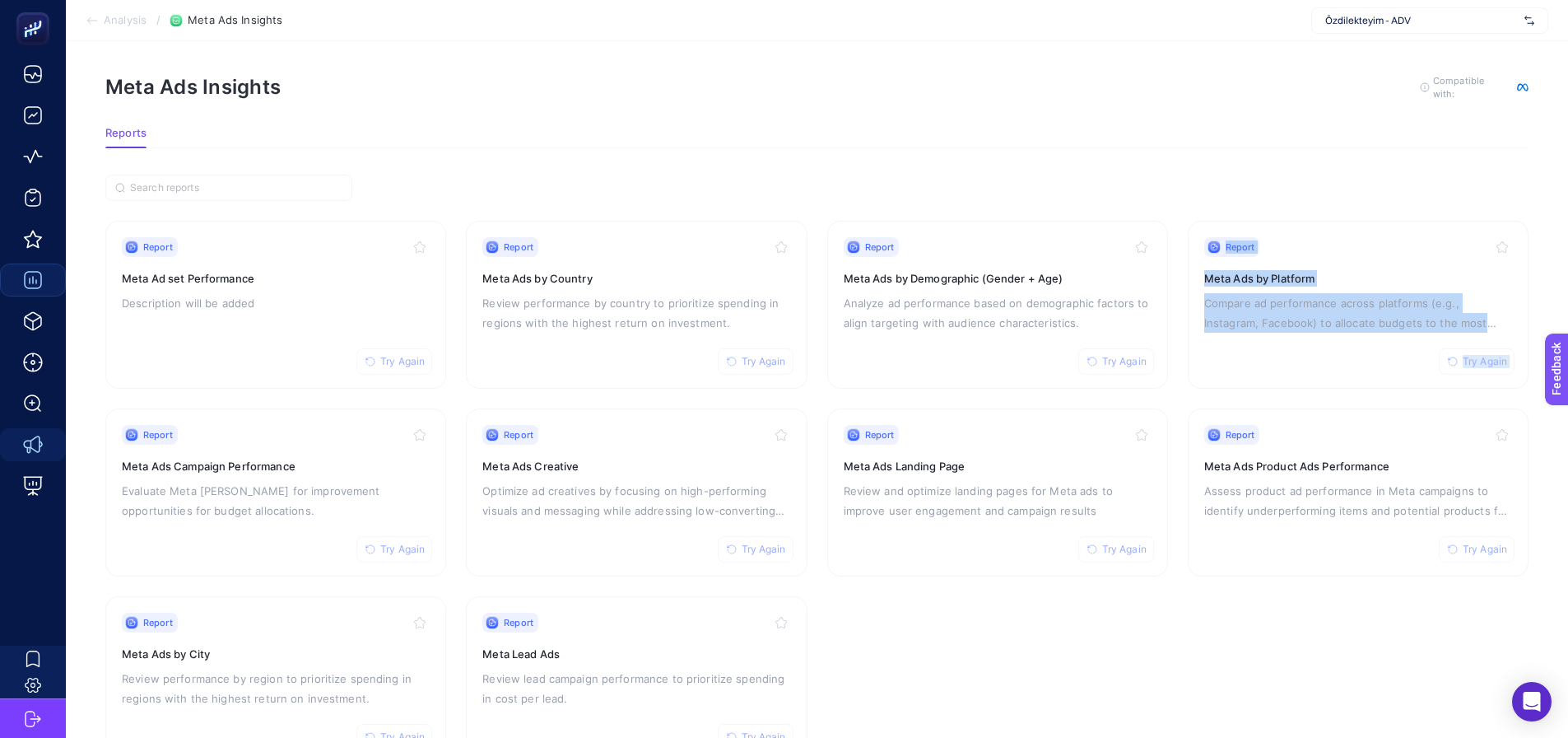
drag, startPoint x: 1178, startPoint y: 391, endPoint x: 1171, endPoint y: 343, distance: 48.5
click at [1171, 343] on section "Report Try Again Meta Ad set Performance Description will be added Report Try A…" at bounding box center [817, 492] width 1423 height 544
click at [1180, 367] on section "Report Try Again Meta Ad set Performance Description will be added Report Try A…" at bounding box center [817, 492] width 1423 height 544
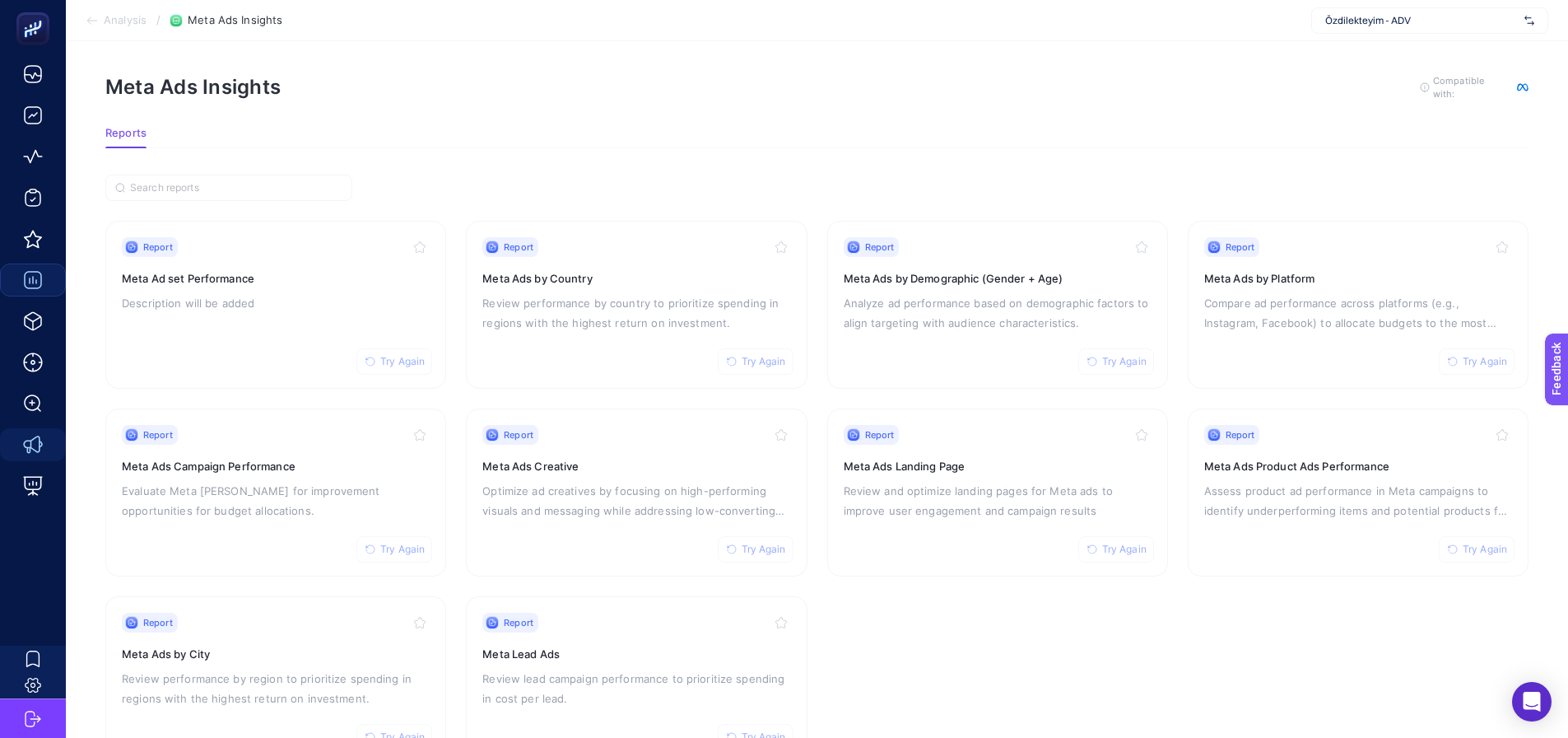
click at [1178, 393] on section "Report Try Again Meta Ad set Performance Description will be added Report Try A…" at bounding box center [817, 492] width 1423 height 544
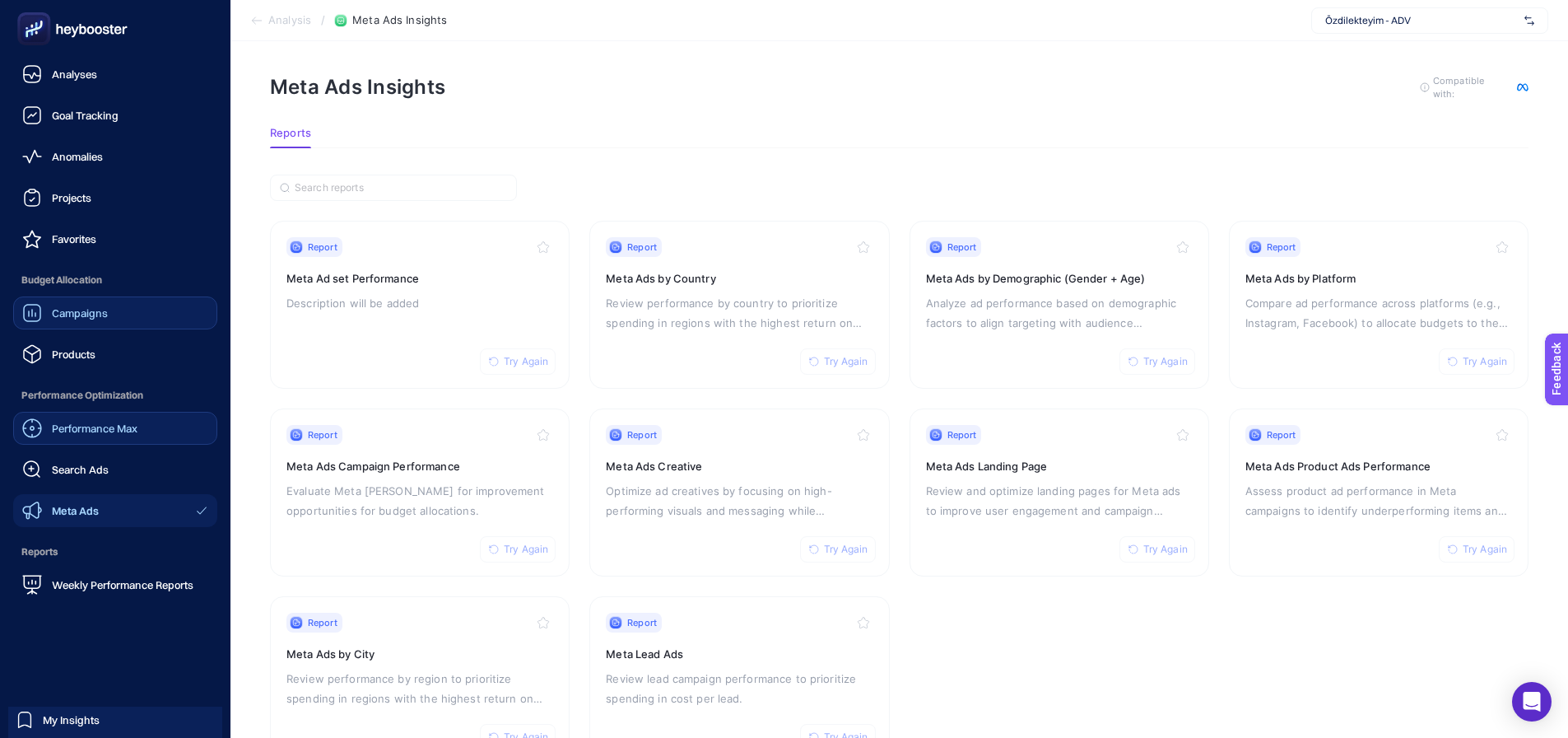
click at [75, 425] on span "Performance Max" at bounding box center [95, 428] width 86 height 13
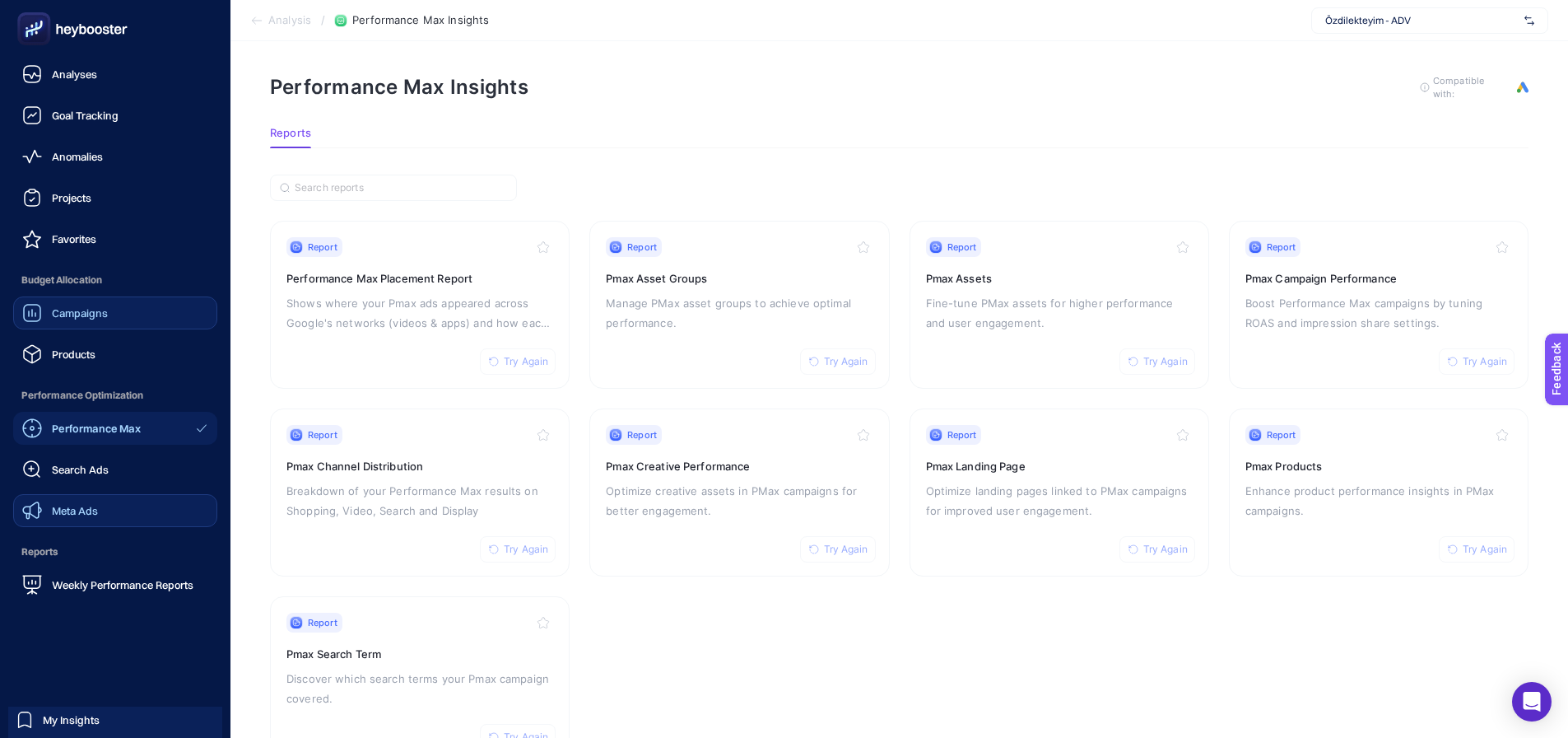
click at [75, 323] on link "Campaigns" at bounding box center [115, 313] width 204 height 33
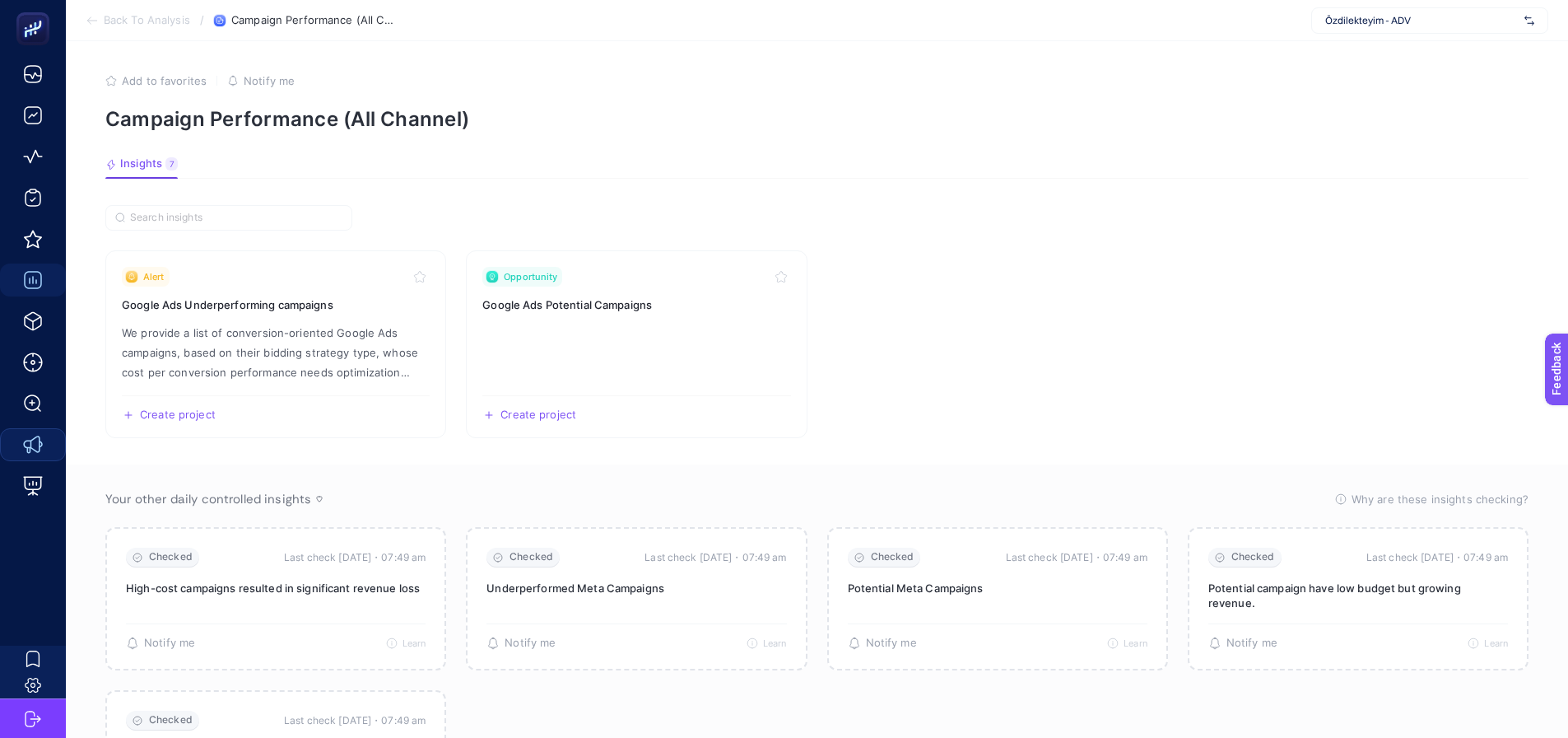
click at [228, 157] on article "Add to favorites false Notify me Campaign Performance (All Channel) Insights 7 …" at bounding box center [817, 460] width 1502 height 839
click at [142, 161] on span "Insights" at bounding box center [141, 164] width 42 height 13
click at [170, 162] on div "7" at bounding box center [172, 164] width 13 height 13
click at [742, 210] on section "Alert Google Ads Underperforming campaigns We provide a list of conversion-orie…" at bounding box center [817, 526] width 1423 height 642
click at [1342, 21] on span "Özdilekteyim - ADV" at bounding box center [1422, 20] width 193 height 13
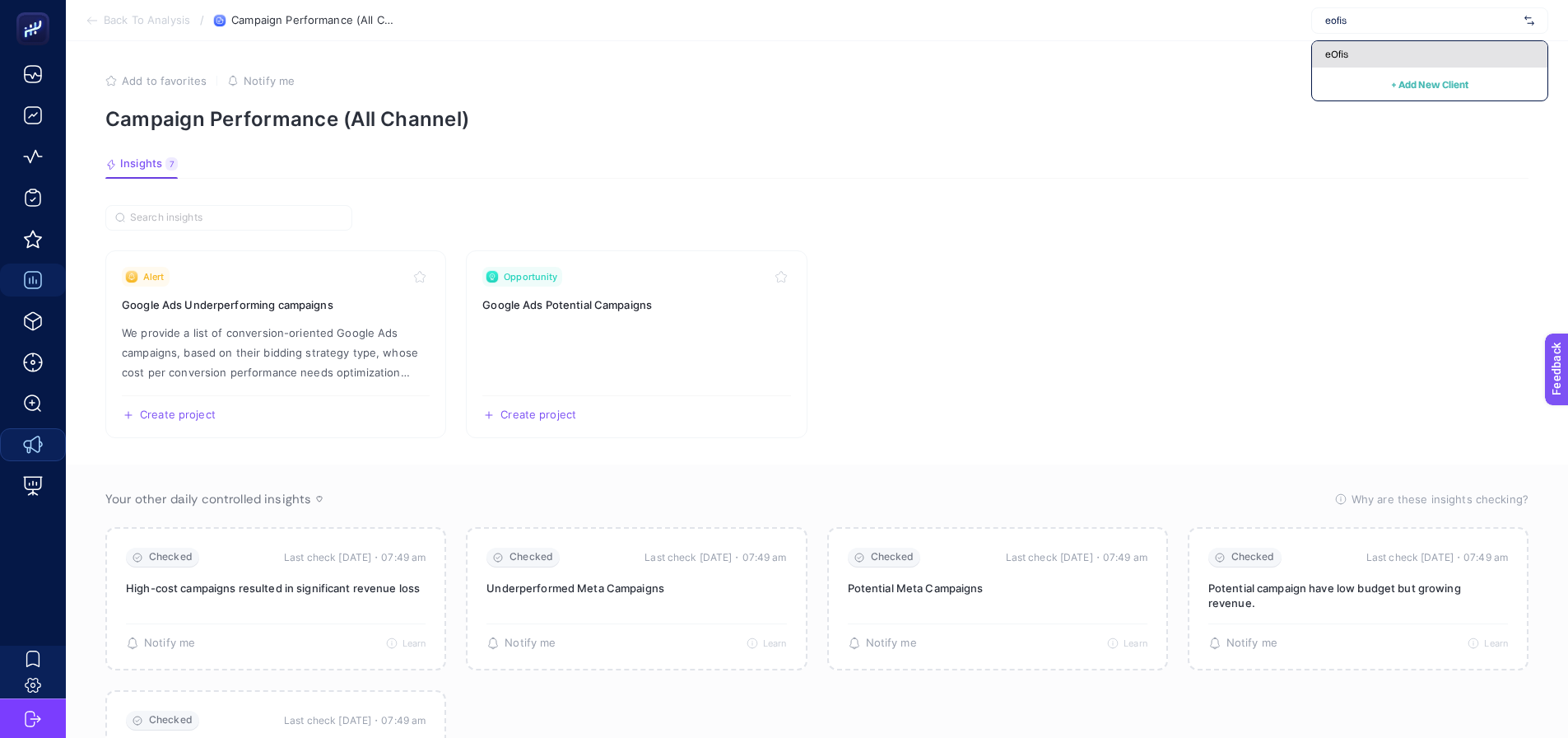
type input "eofis"
click at [1340, 55] on span "eOfis" at bounding box center [1337, 54] width 23 height 13
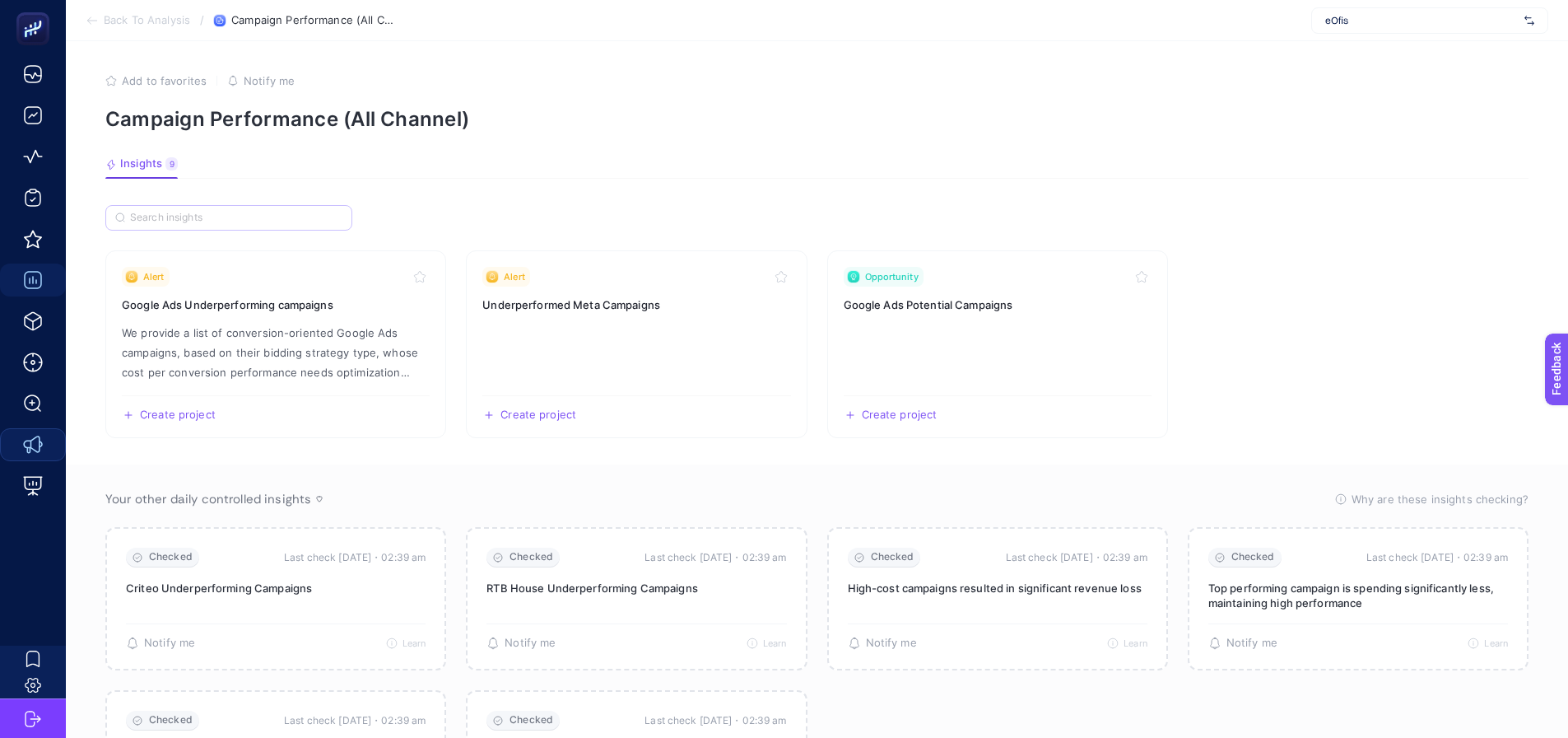
click at [282, 210] on label at bounding box center [229, 218] width 247 height 26
click at [282, 211] on input "Search" at bounding box center [236, 218] width 212 height 13
drag, startPoint x: 832, startPoint y: 191, endPoint x: 824, endPoint y: 190, distance: 8.1
click at [833, 191] on article "Add to favorites false Notify me Campaign Performance (All Channel) Insights 9 …" at bounding box center [817, 460] width 1502 height 839
click at [426, 194] on article "Add to favorites false Notify me Campaign Performance (All Channel) Insights 9 …" at bounding box center [817, 460] width 1502 height 839
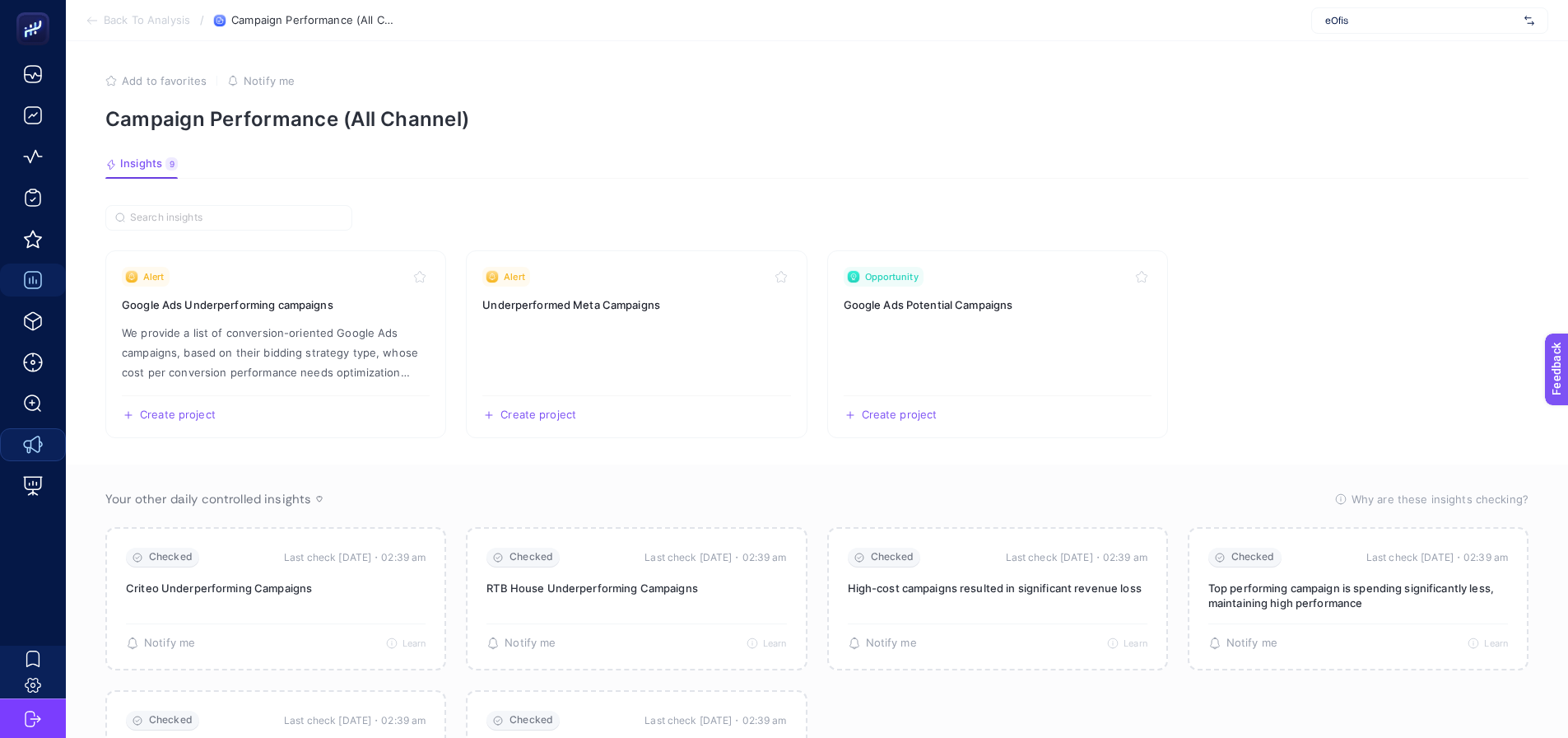
click at [455, 323] on section "Alert Google Ads Underperforming campaigns We provide a list of conversion-orie…" at bounding box center [817, 344] width 1423 height 188
click at [813, 231] on section "Alert Google Ads Underperforming campaigns We provide a list of conversion-orie…" at bounding box center [817, 526] width 1423 height 642
drag, startPoint x: 816, startPoint y: 340, endPoint x: 778, endPoint y: 436, distance: 103.2
click at [816, 340] on section "Alert Google Ads Underperforming campaigns We provide a list of conversion-orie…" at bounding box center [817, 344] width 1423 height 188
click at [452, 415] on section "Alert Google Ads Underperforming campaigns We provide a list of conversion-orie…" at bounding box center [817, 344] width 1423 height 188
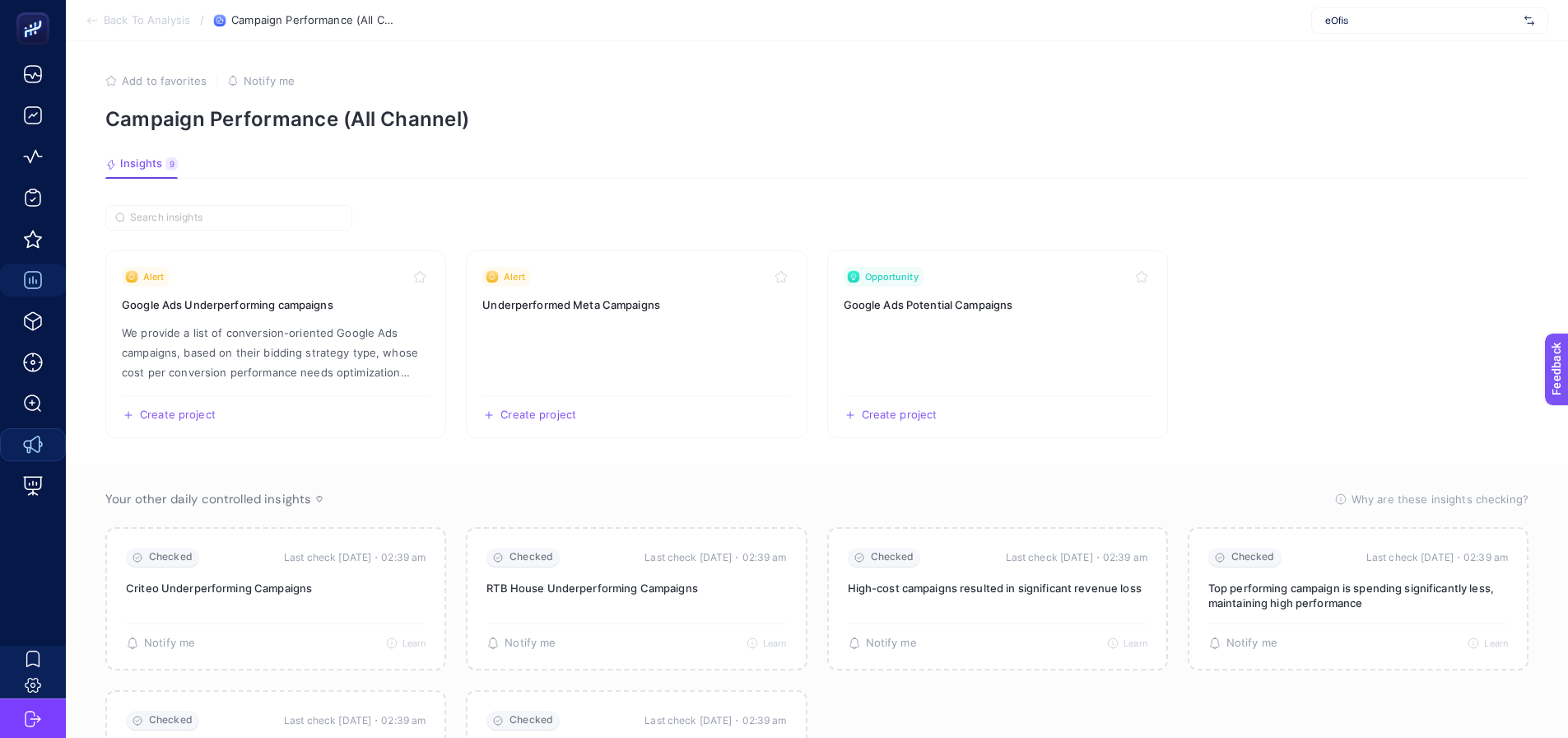
click at [623, 132] on article "Add to favorites false Notify me Campaign Performance (All Channel) Insights 9 …" at bounding box center [817, 460] width 1502 height 839
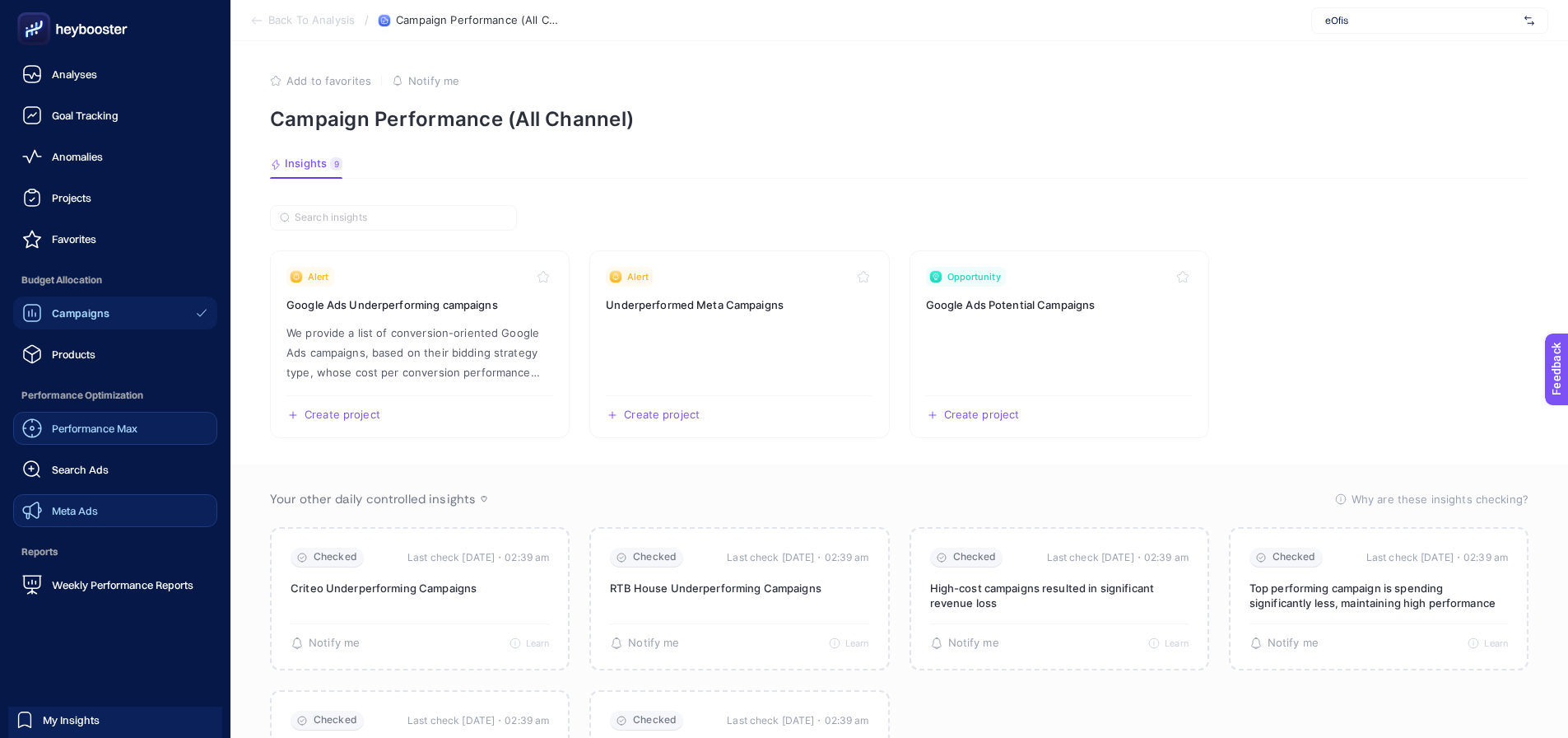
click at [67, 432] on span "Performance Max" at bounding box center [95, 428] width 86 height 13
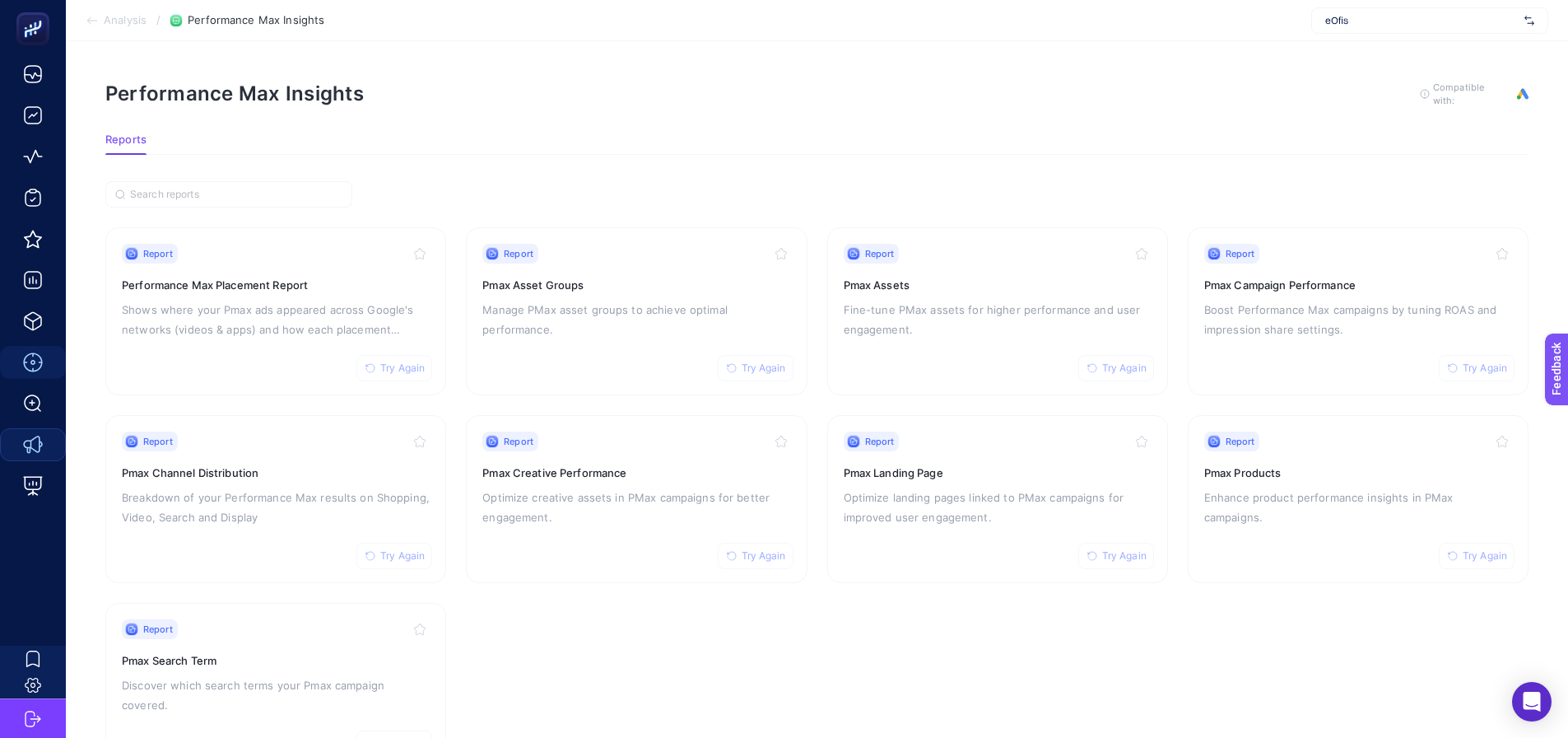
click at [1329, 23] on span "eOfis" at bounding box center [1422, 20] width 193 height 13
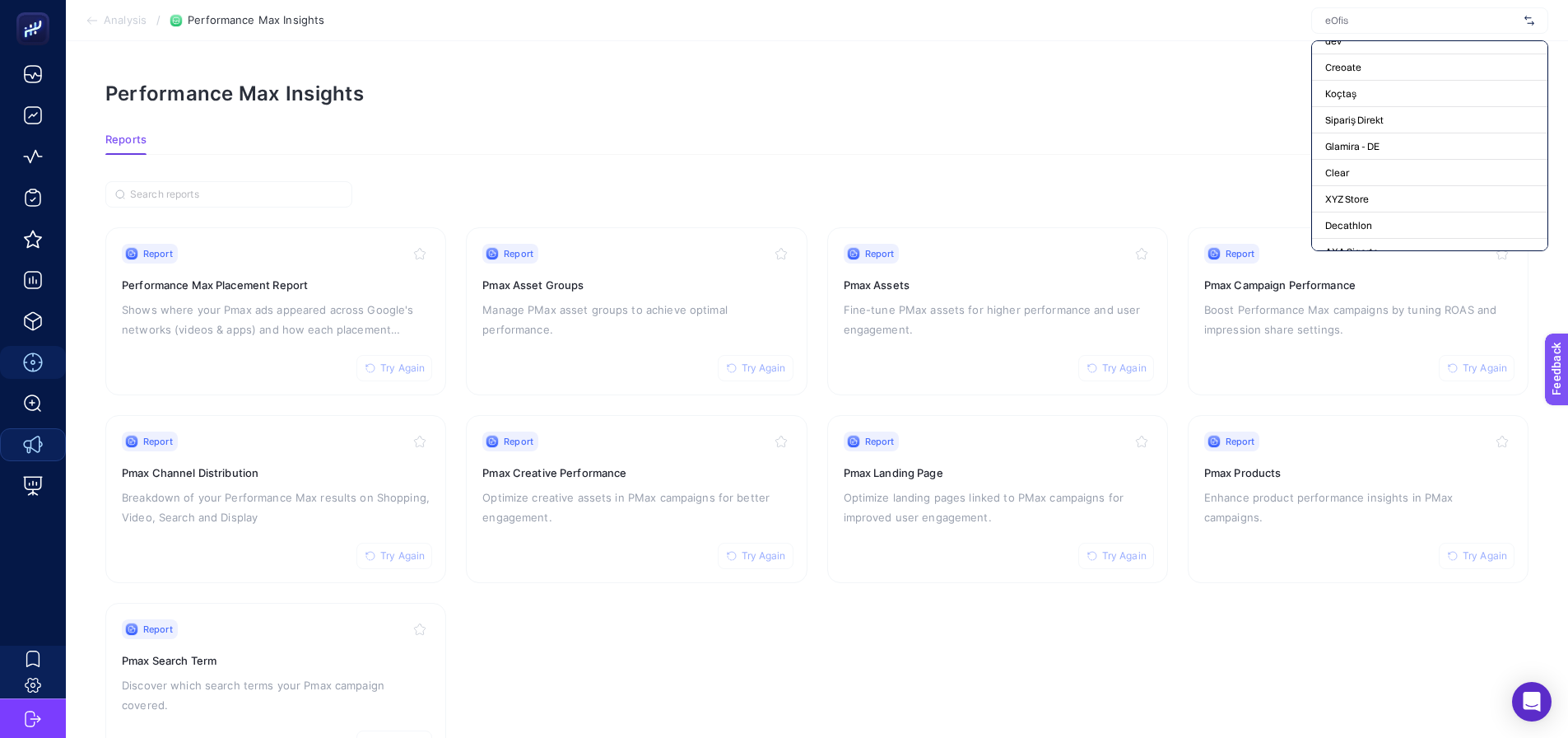
scroll to position [412, 0]
click at [1105, 84] on div "Performance Max Insights To get quality results from this analysis, we recommen…" at bounding box center [817, 94] width 1423 height 26
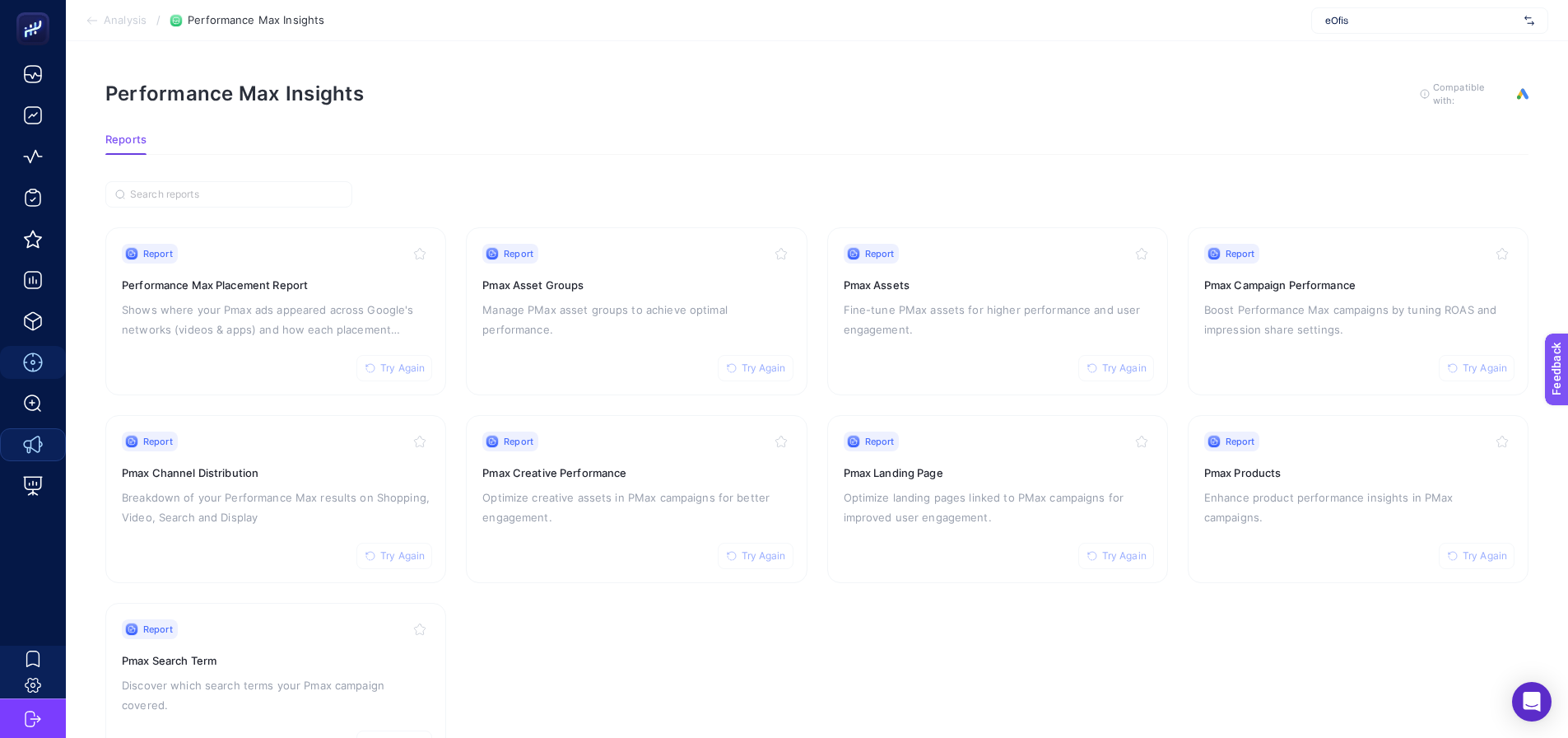
click at [906, 116] on section "Performance Max Insights To get quality results from this analysis, we recommen…" at bounding box center [817, 108] width 1423 height 53
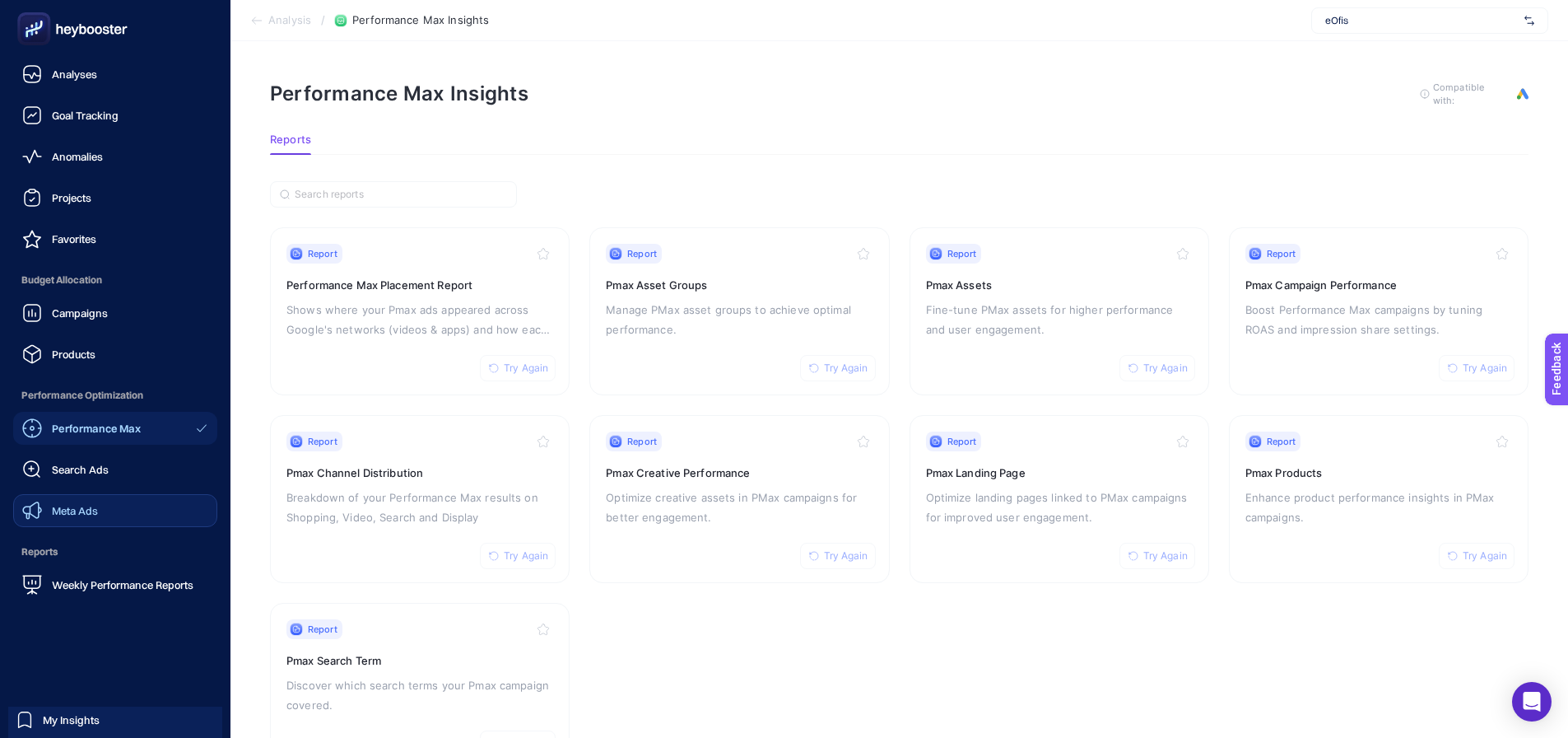
click at [68, 520] on link "Meta Ads" at bounding box center [115, 511] width 204 height 33
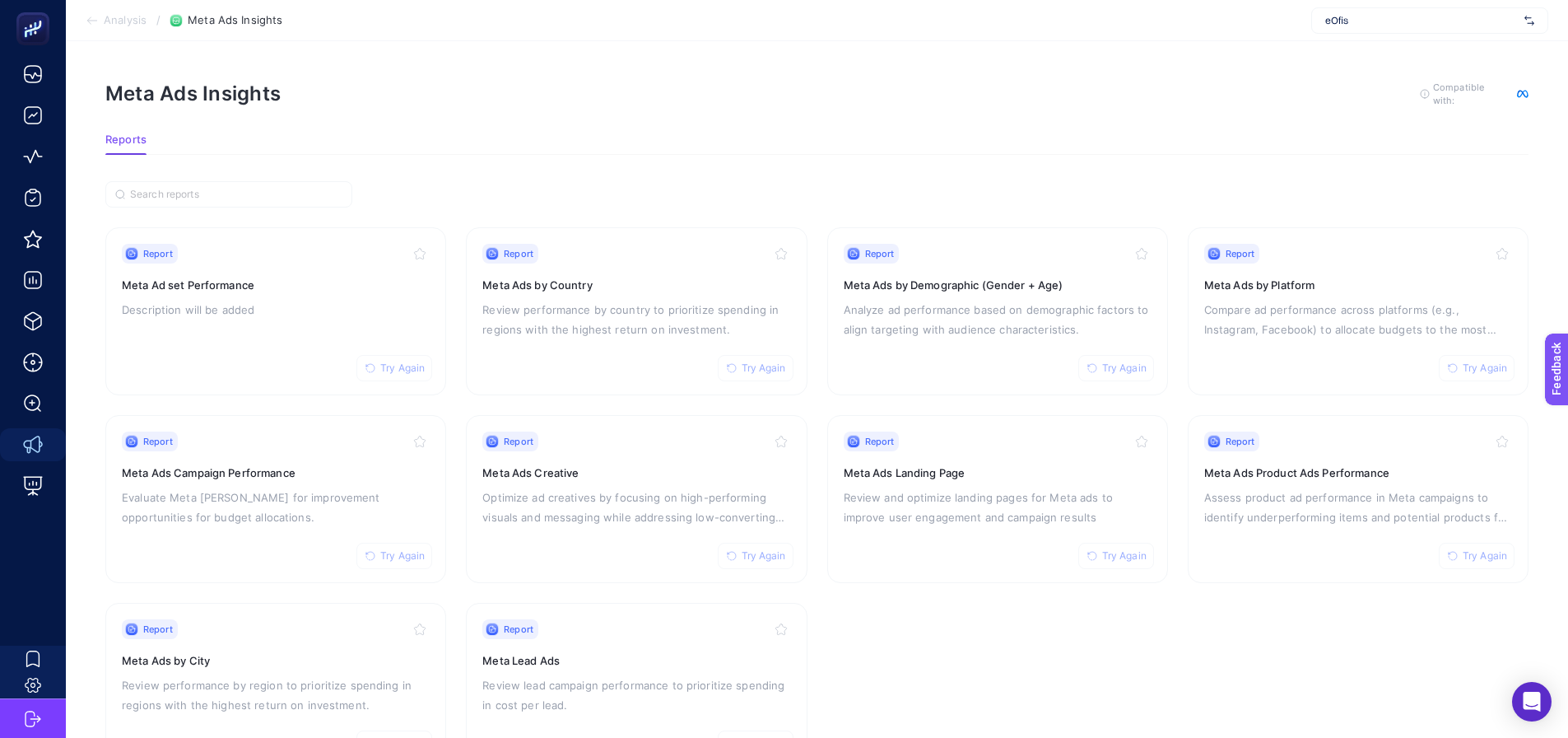
scroll to position [70, 0]
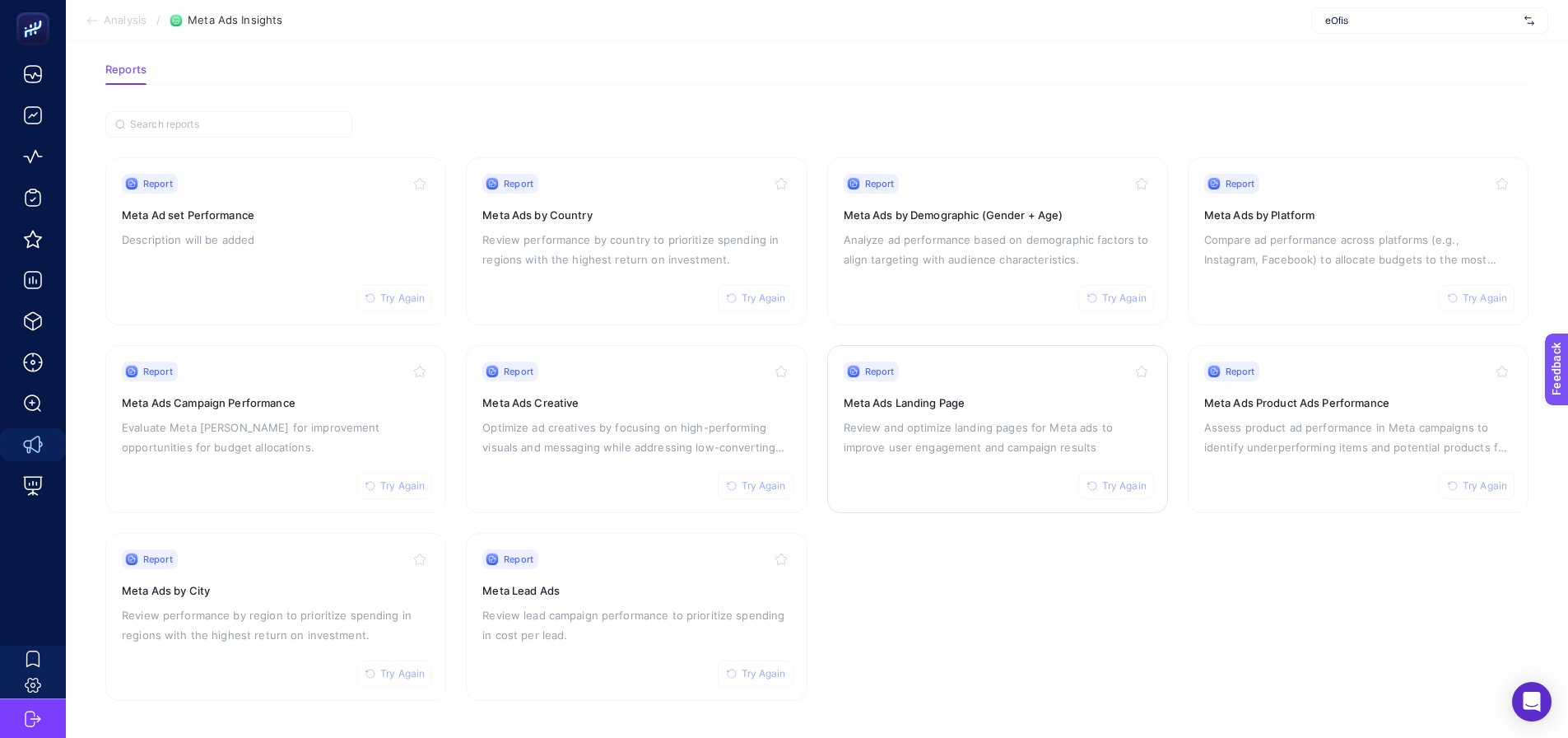
drag, startPoint x: 950, startPoint y: 446, endPoint x: 946, endPoint y: 436, distance: 10.8
drag, startPoint x: 533, startPoint y: 606, endPoint x: 545, endPoint y: 590, distance: 20.0
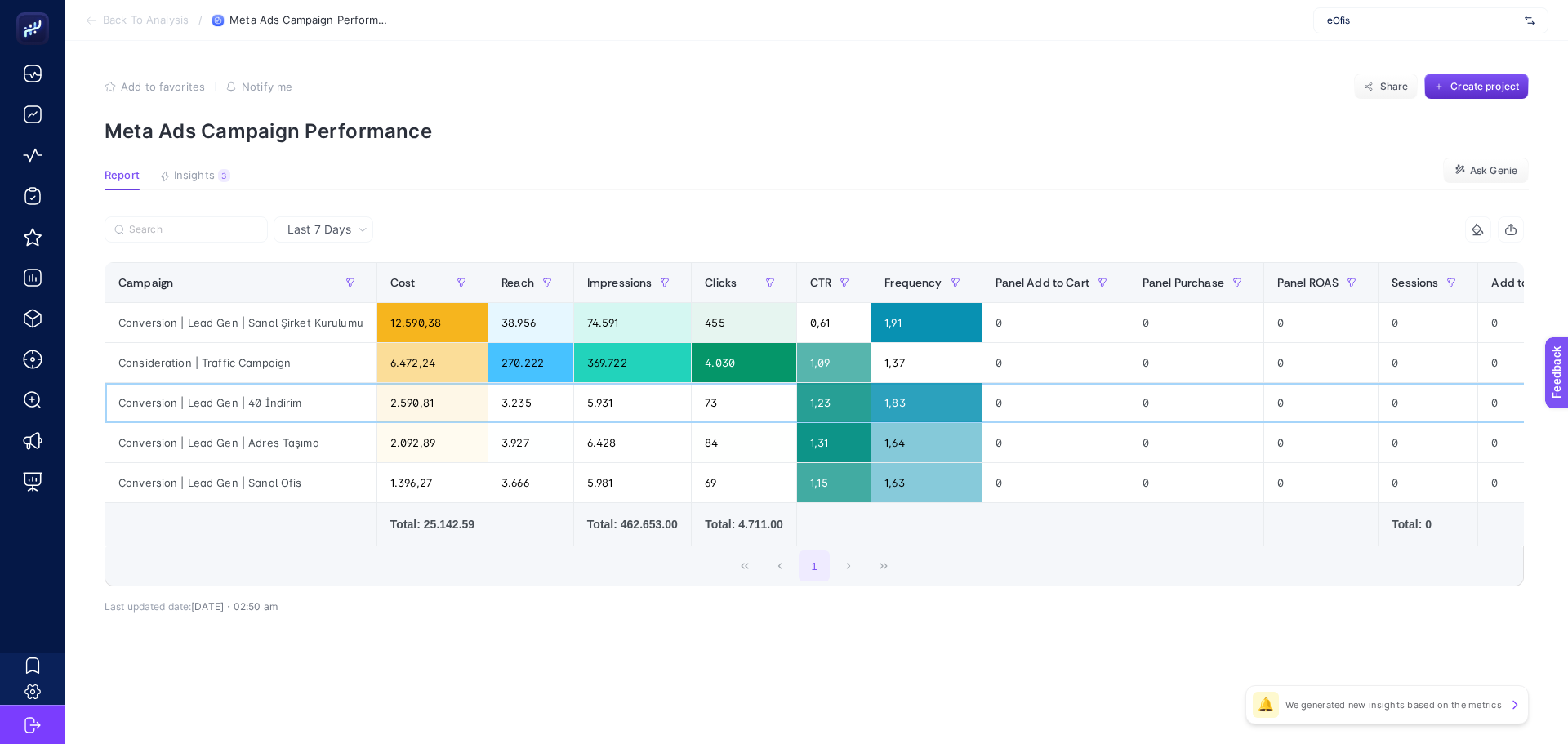
click at [257, 405] on div "Conversion | Lead Gen | 40 İndirim" at bounding box center [241, 402] width 271 height 39
click at [265, 442] on div "Conversion | Lead Gen | Adres Taşıma" at bounding box center [241, 442] width 271 height 39
click at [267, 485] on div "Conversion | Lead Gen | Sanal Ofis" at bounding box center [241, 482] width 271 height 39
click at [212, 197] on article "Add to favorites false Notify me Share Create project Meta Ads Campaign Perform…" at bounding box center [817, 392] width 1503 height 703
click at [201, 167] on article "Add to favorites false Notify me Share Create project Meta Ads Campaign Perform…" at bounding box center [817, 392] width 1503 height 703
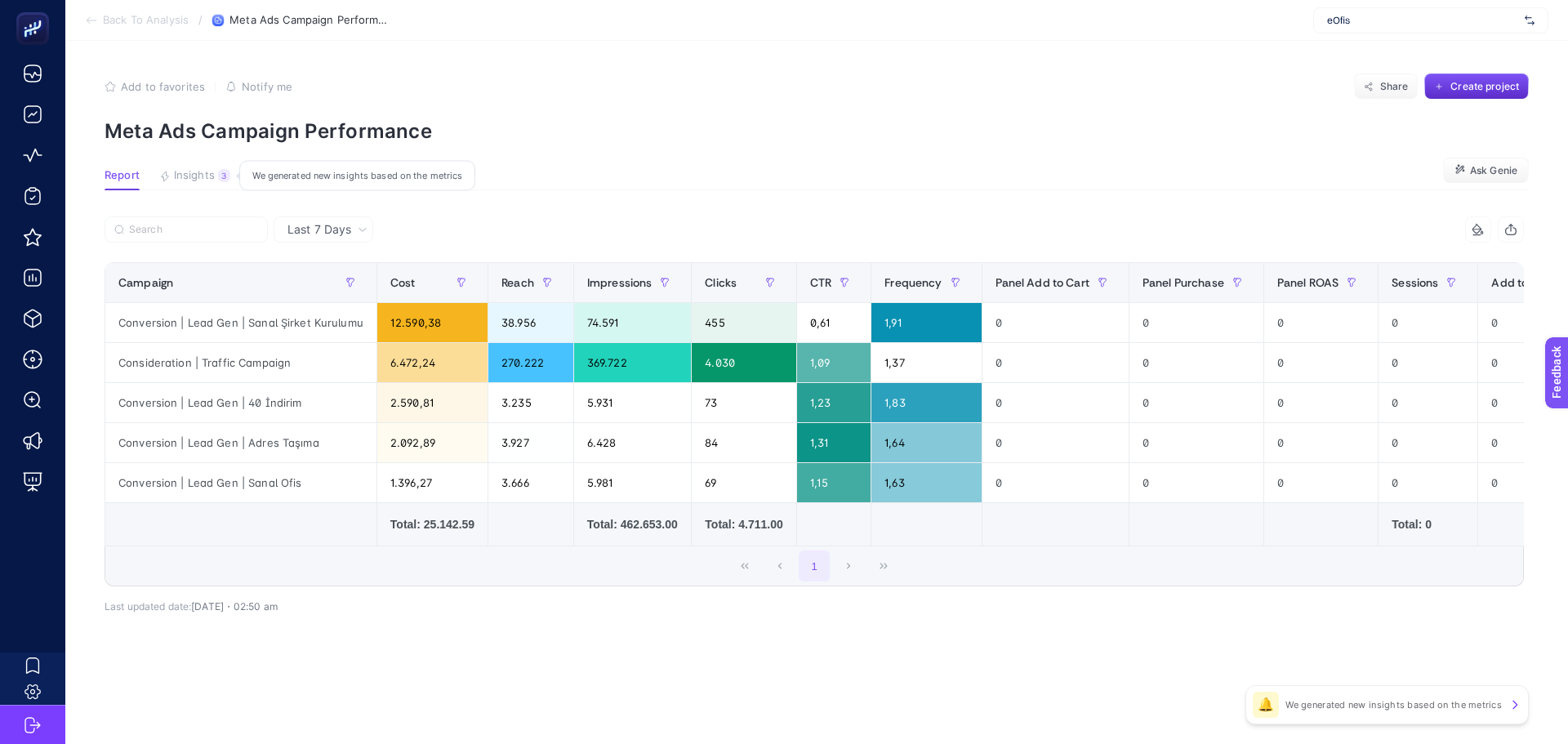
click at [175, 173] on span "Insights" at bounding box center [194, 175] width 41 height 13
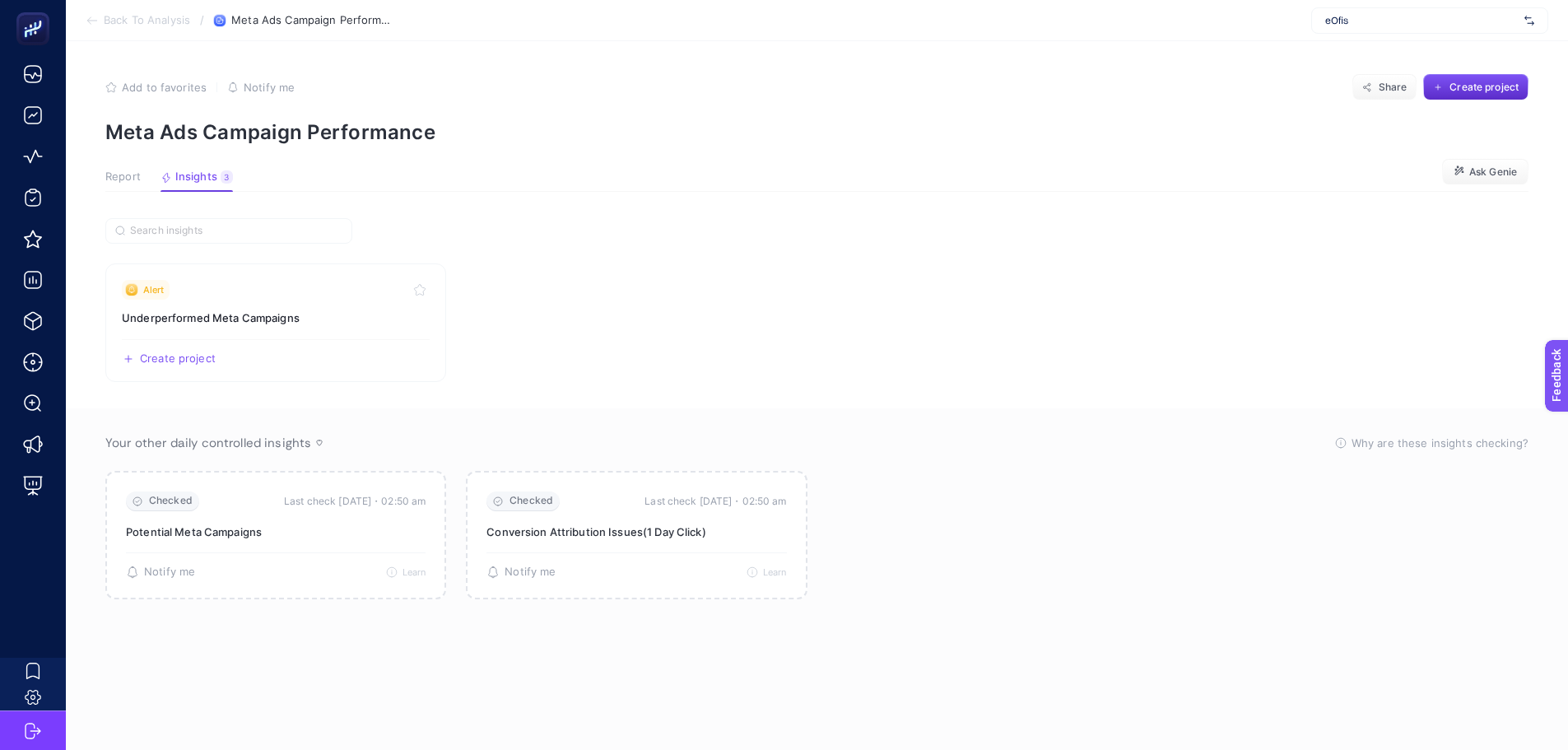
click at [124, 178] on span "Report" at bounding box center [123, 177] width 36 height 13
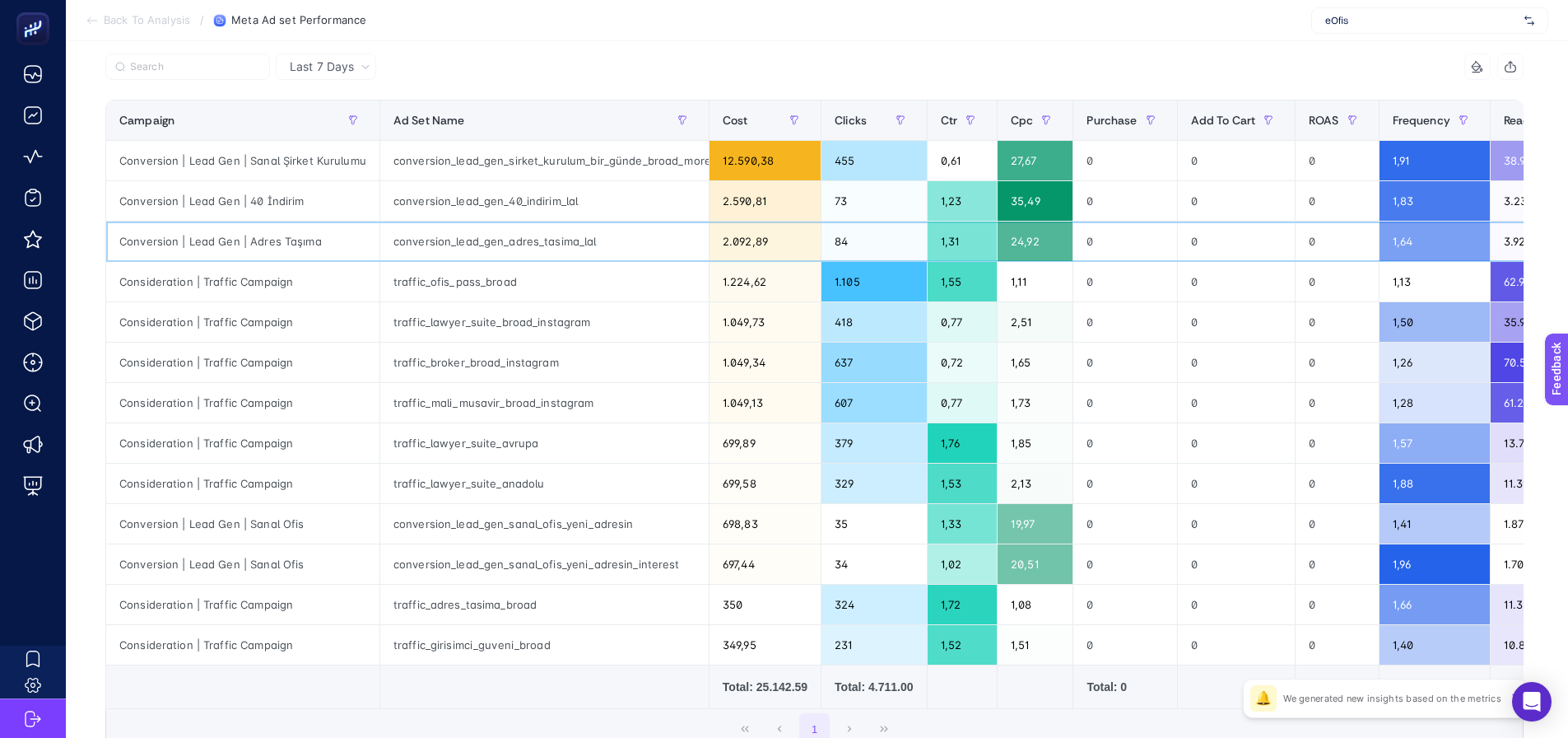
scroll to position [0, 82]
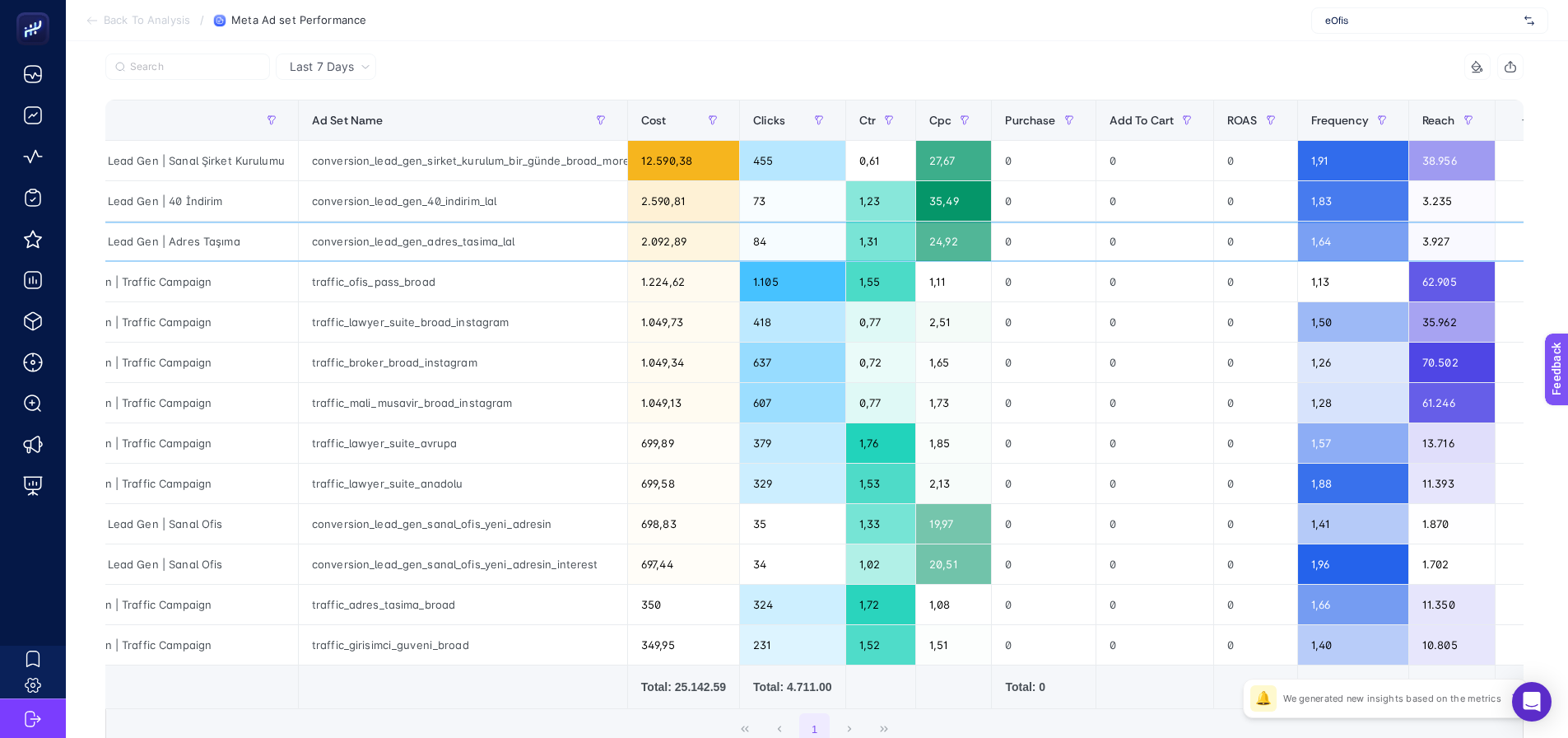
drag, startPoint x: 634, startPoint y: 237, endPoint x: 1025, endPoint y: 237, distance: 391.0
click at [1518, 108] on th "11 items selected +" at bounding box center [1525, 120] width 60 height 40
click at [1511, 115] on div "+" at bounding box center [1526, 120] width 31 height 13
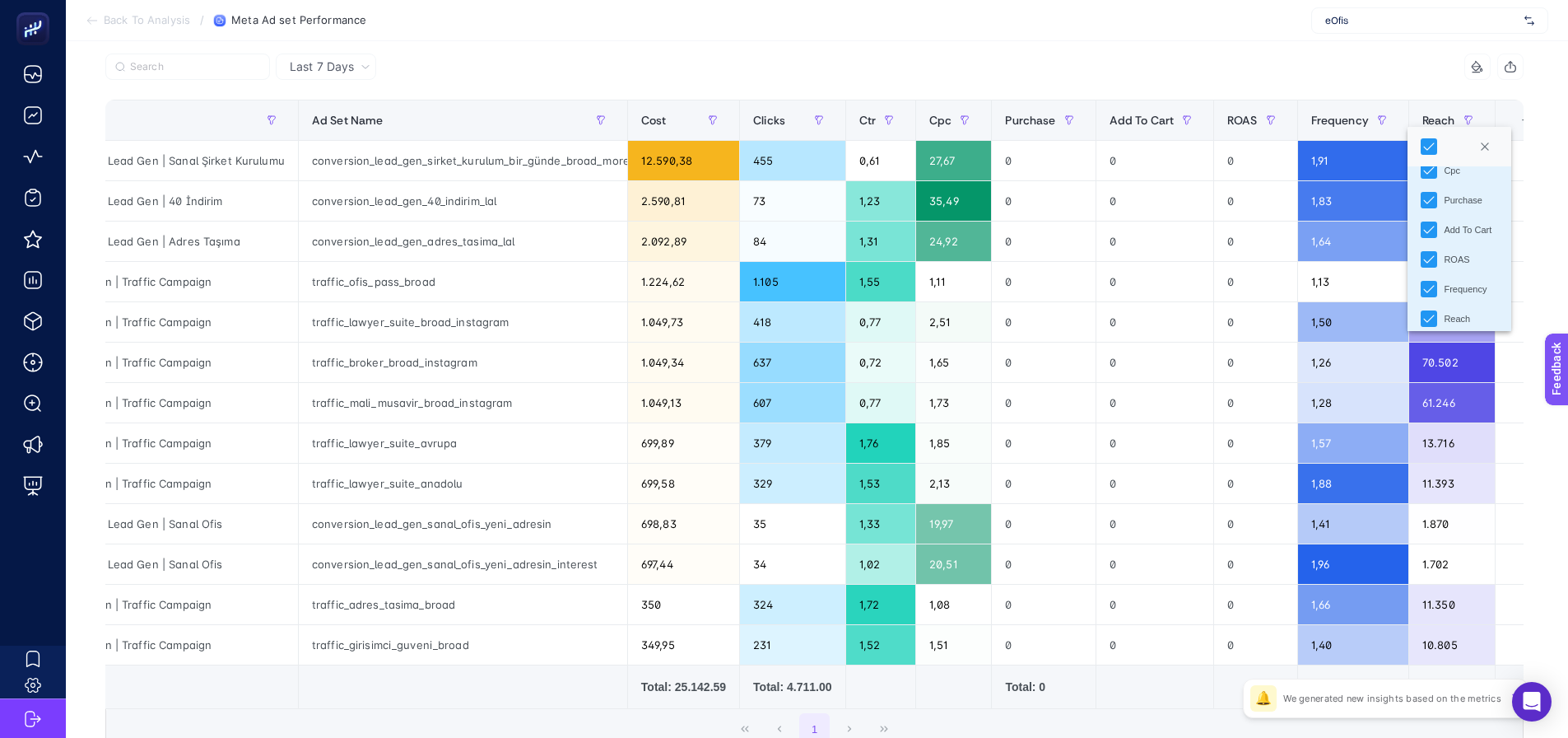
scroll to position [175, 0]
click at [1429, 253] on icon "ROAS" at bounding box center [1430, 250] width 11 height 7
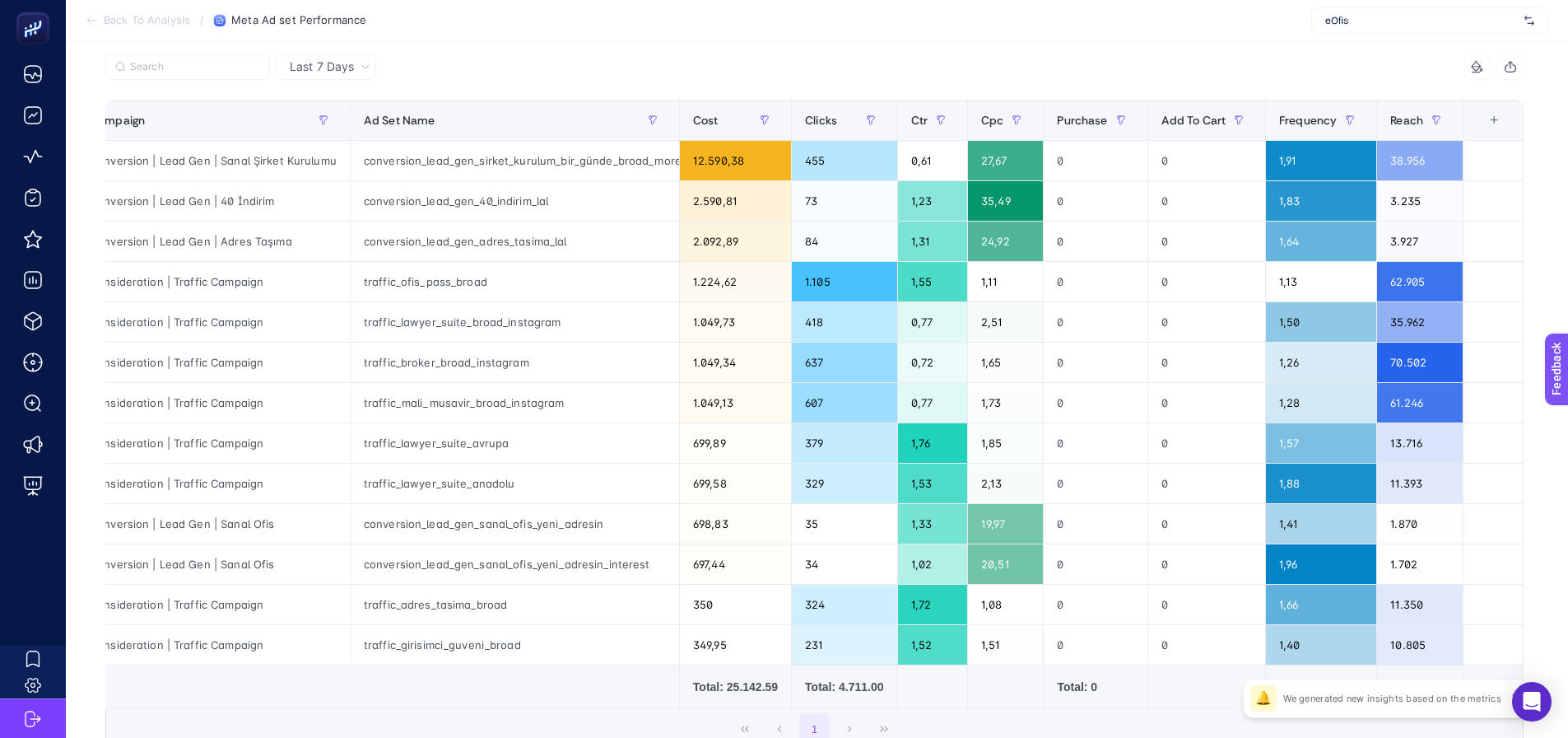
scroll to position [0, 0]
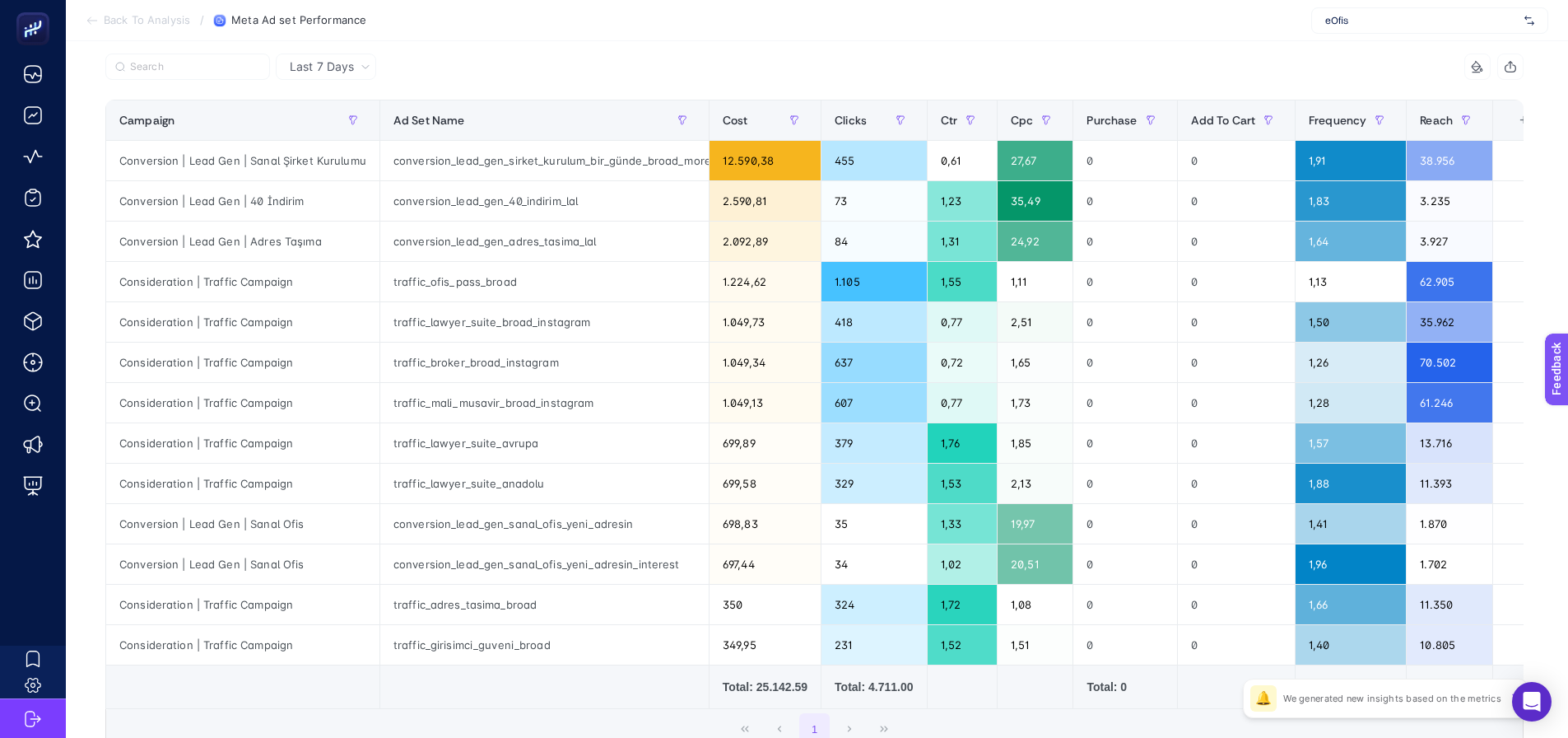
click at [1508, 118] on div "+" at bounding box center [1523, 120] width 31 height 13
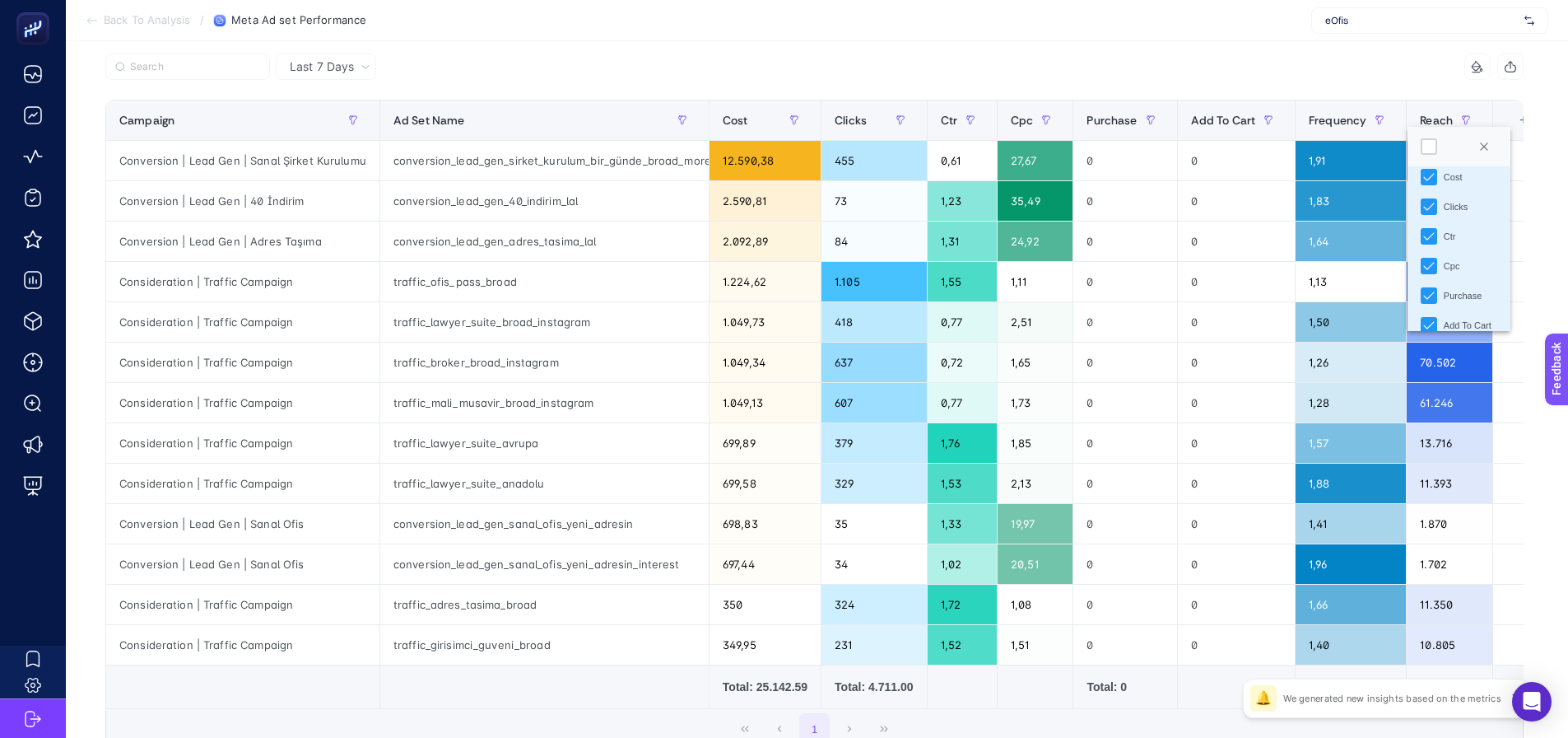
scroll to position [175, 0]
click at [1431, 190] on icon "Purchase" at bounding box center [1429, 190] width 11 height 7
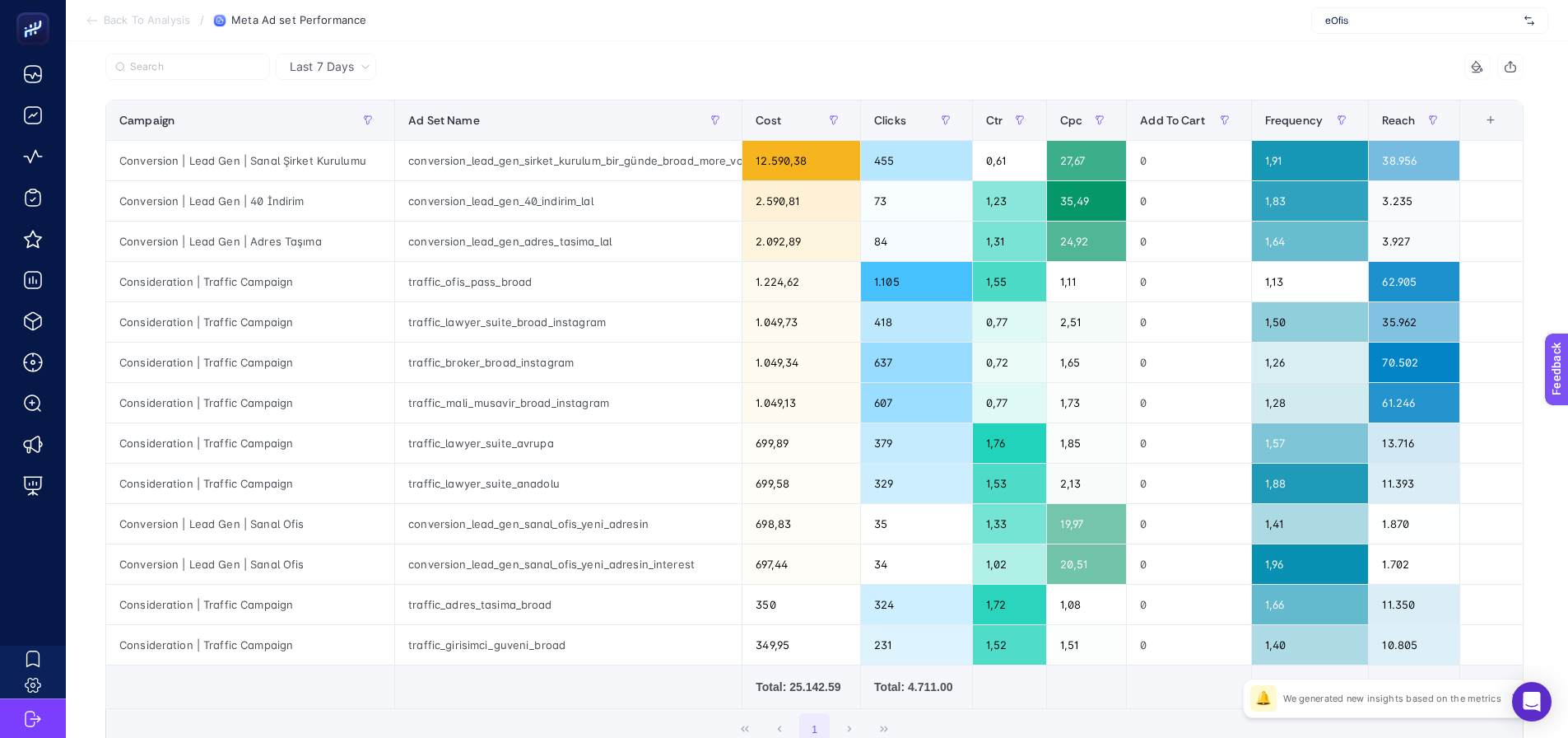
click at [1493, 125] on div "+" at bounding box center [1491, 120] width 31 height 13
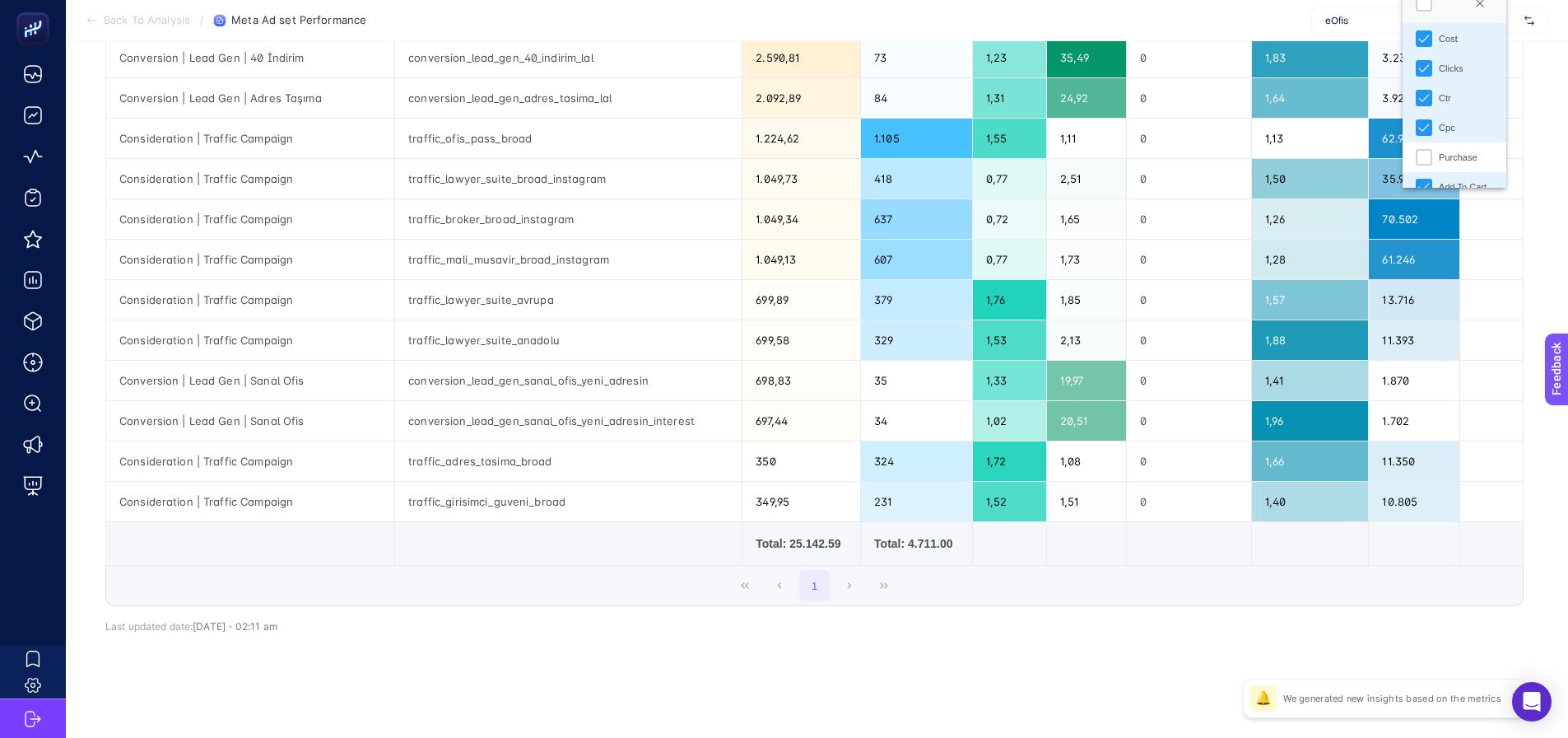
scroll to position [165, 0]
click at [1427, 90] on icon "Add To Cart" at bounding box center [1424, 87] width 12 height 12
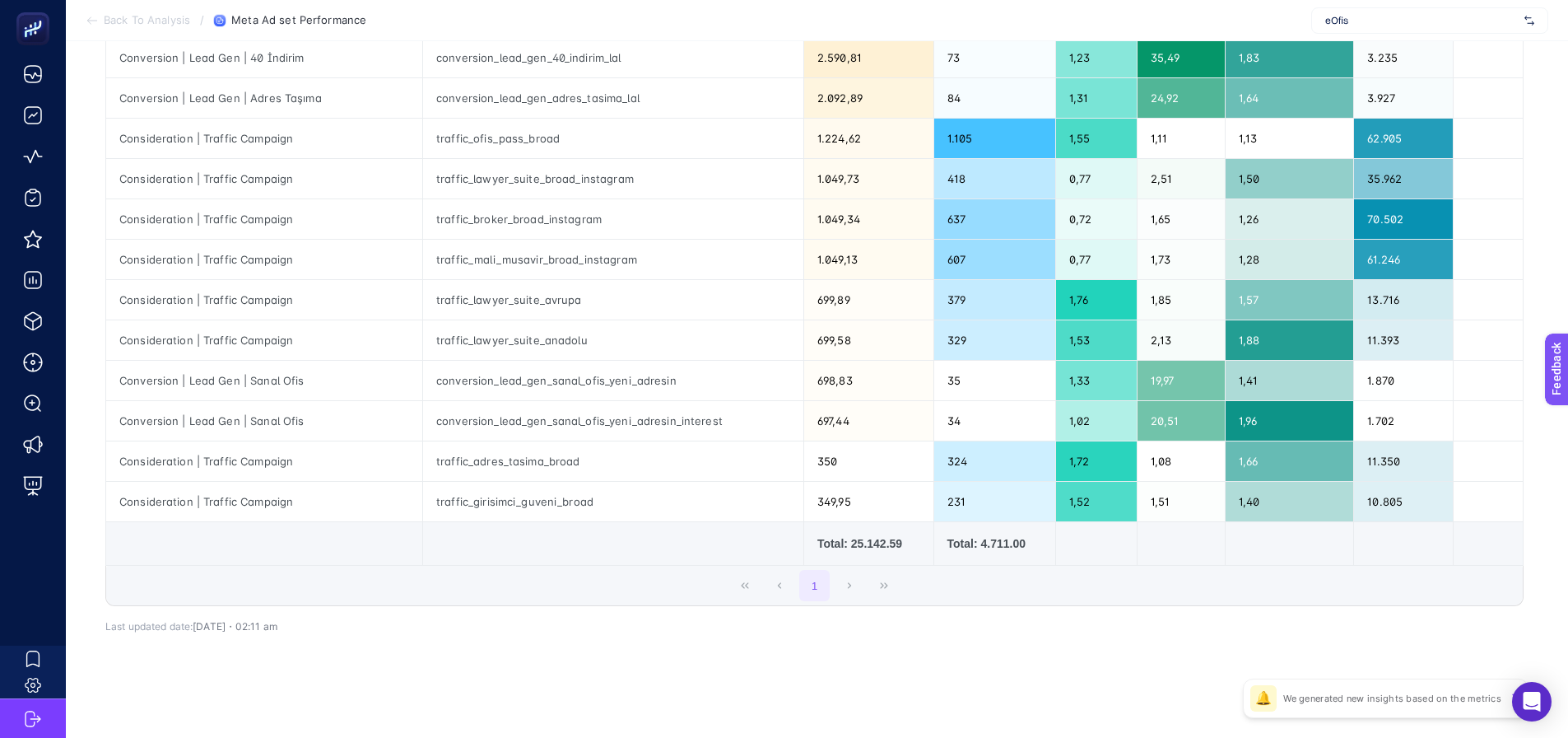
scroll to position [0, 0]
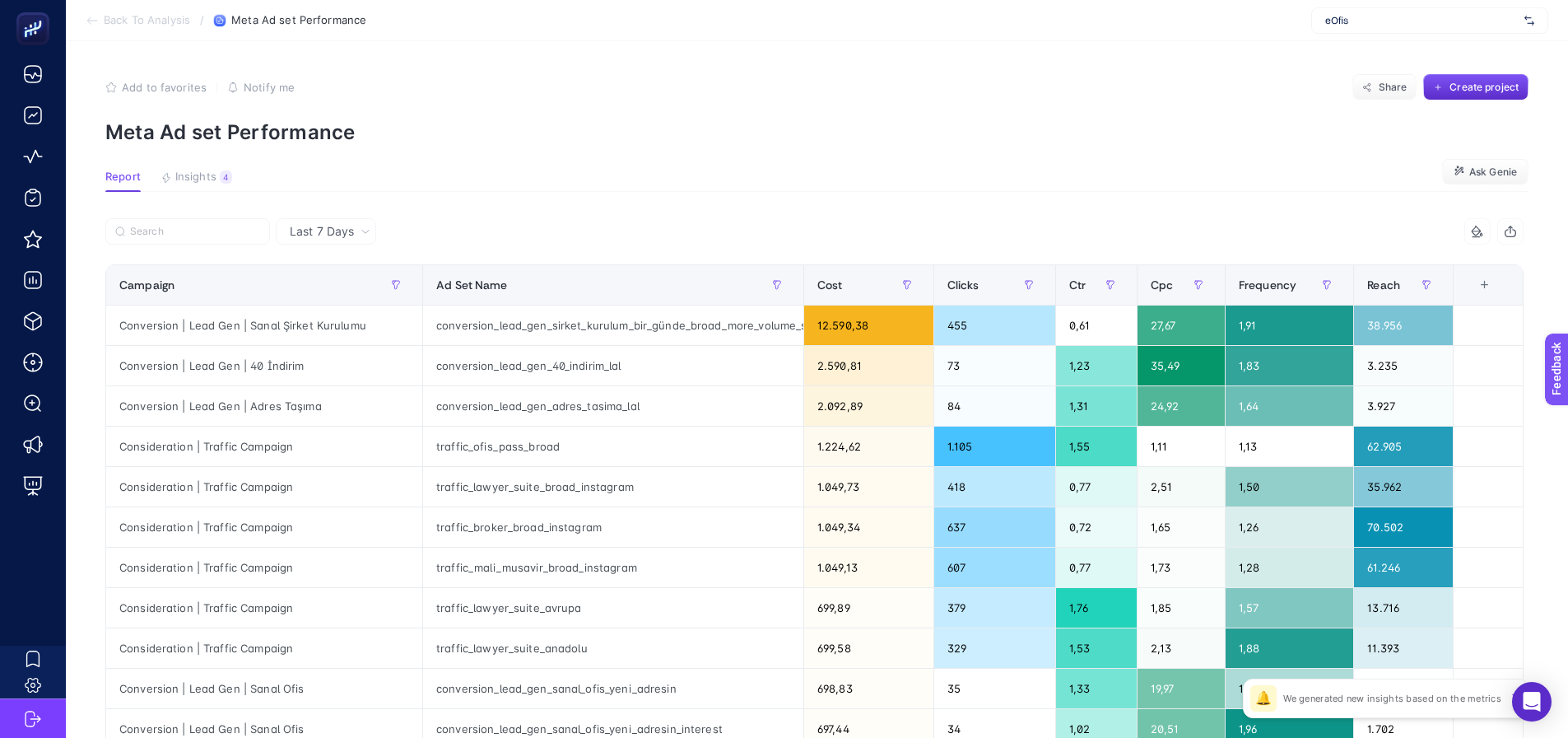
click at [624, 193] on article "Add to favorites false Notify me Share Create project Meta Ad set Performance R…" at bounding box center [817, 543] width 1502 height 1005
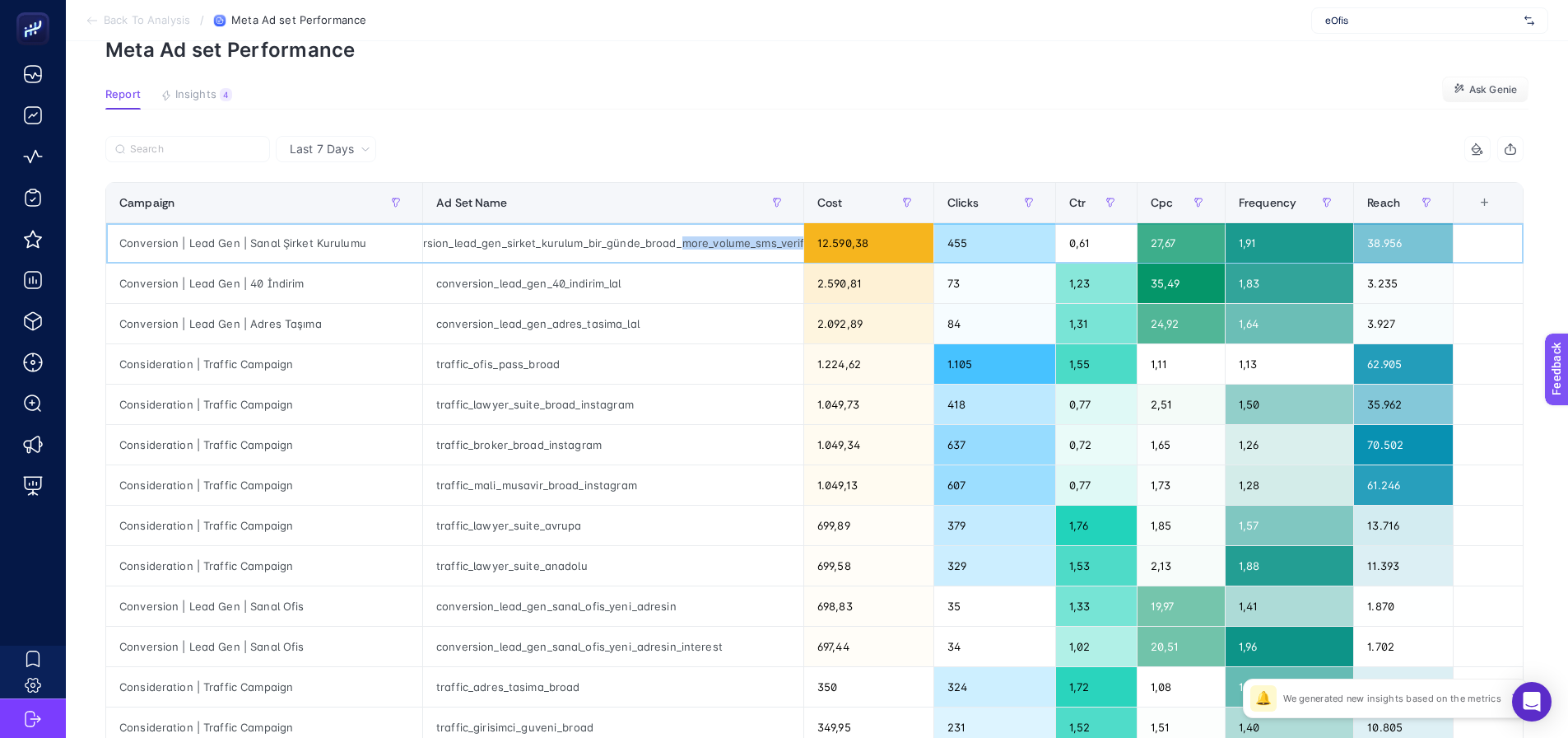
scroll to position [0, 78]
drag, startPoint x: 728, startPoint y: 245, endPoint x: 817, endPoint y: 246, distance: 89.0
click at [817, 246] on tr "Conversion | Lead Gen | Sanal Şirket Kurulumu conversion_lead_gen_sirket_kurulu…" at bounding box center [815, 243] width 1418 height 40
click at [704, 241] on div "conversion_lead_gen_sirket_kurulum_bir_günde_broad_more_volume_sms_verification" at bounding box center [614, 242] width 381 height 39
click at [640, 232] on div "conversion_lead_gen_sirket_kurulum_bir_günde_broad_more_volume_sms_verification" at bounding box center [614, 242] width 381 height 39
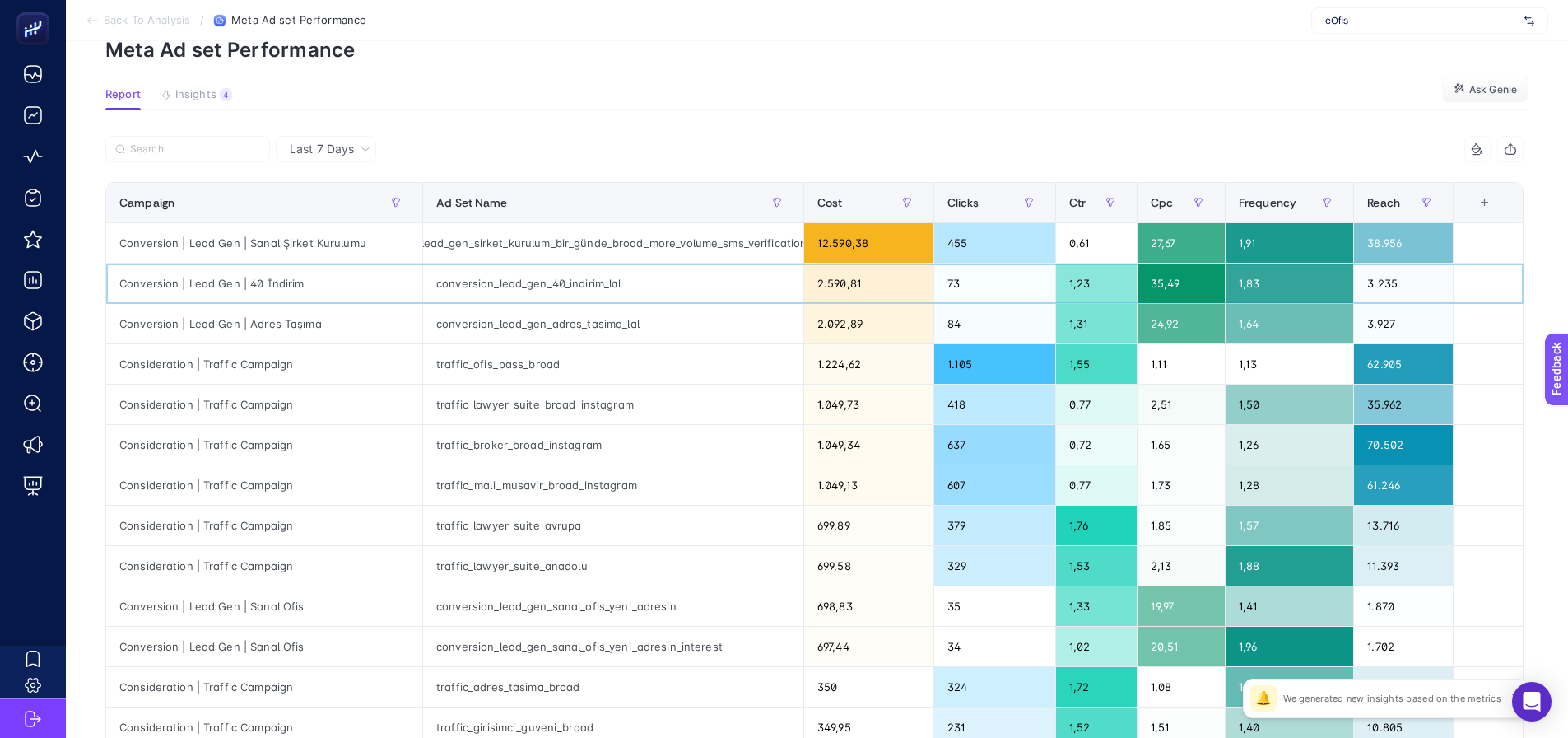
click at [646, 285] on div "conversion_lead_gen_40_indirim_lal" at bounding box center [614, 282] width 381 height 39
click at [657, 334] on div "conversion_lead_gen_adres_tasima_lal" at bounding box center [614, 323] width 381 height 39
click at [657, 281] on div "conversion_lead_gen_40_indirim_lal" at bounding box center [614, 282] width 381 height 39
click at [661, 314] on div "conversion_lead_gen_adres_tasima_lal" at bounding box center [614, 323] width 381 height 39
click at [661, 290] on div "conversion_lead_gen_40_indirim_lal" at bounding box center [614, 282] width 381 height 39
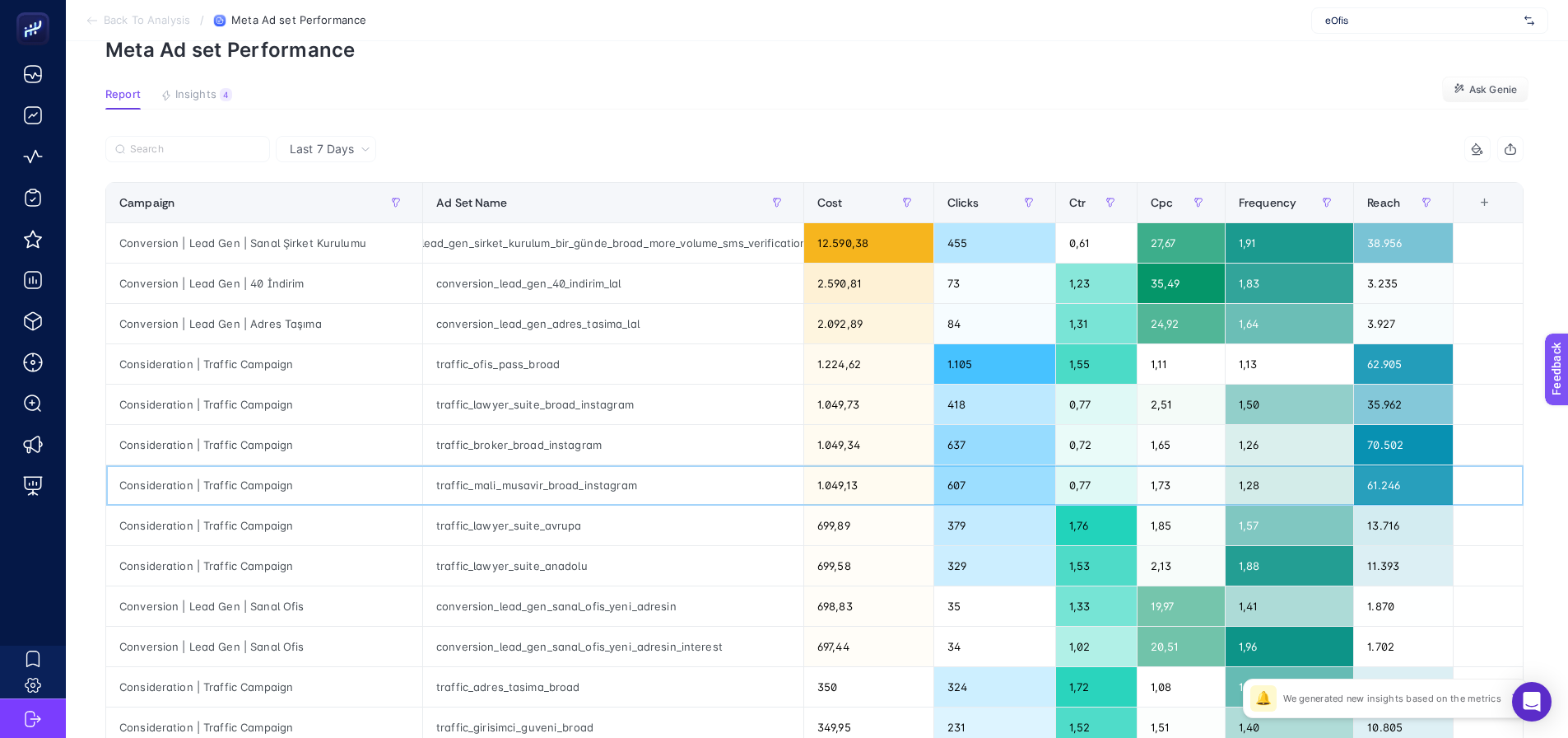
click at [497, 491] on div "traffic_mali_musavir_broad_instagram" at bounding box center [614, 485] width 381 height 39
click at [204, 99] on span "Insights" at bounding box center [196, 95] width 41 height 13
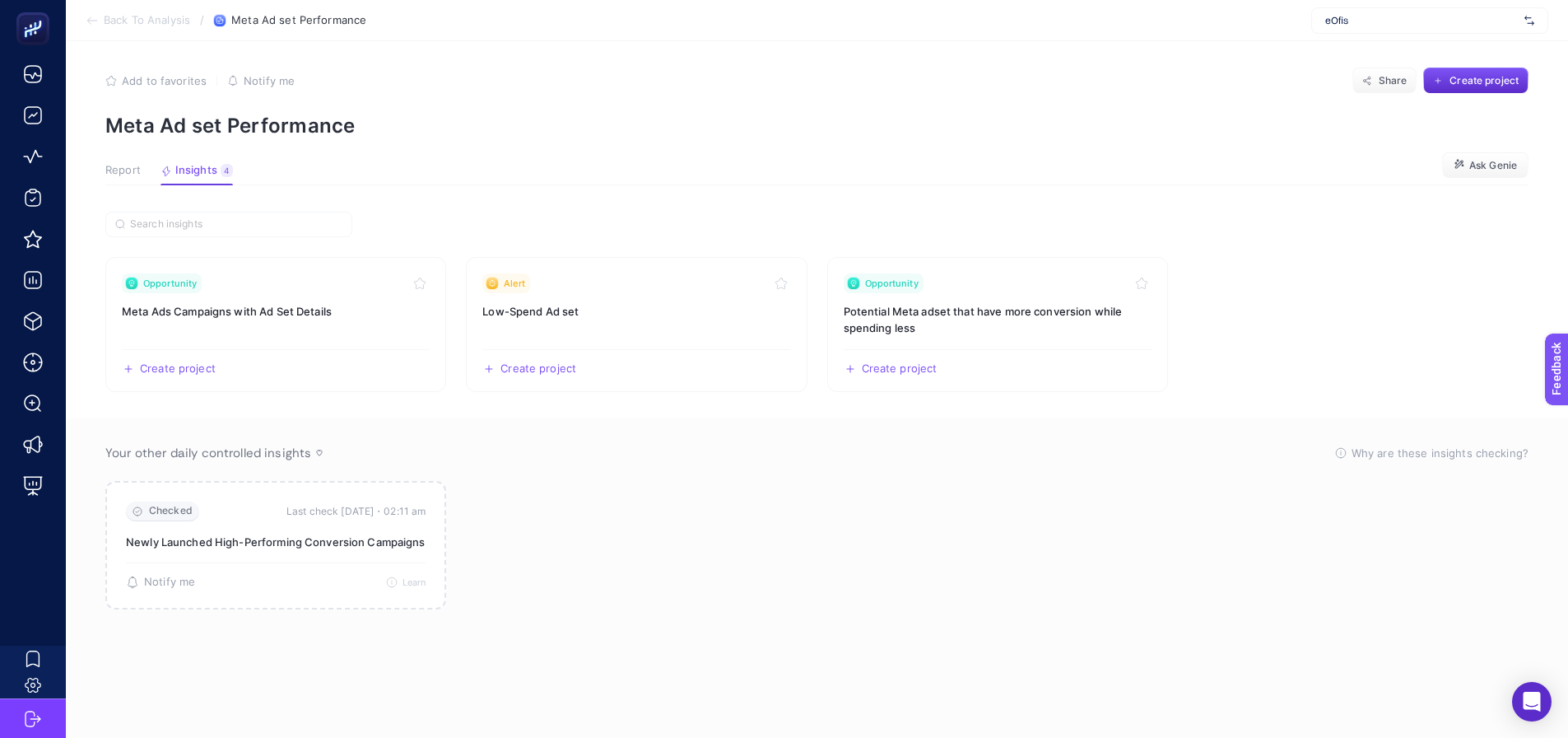
scroll to position [6, 0]
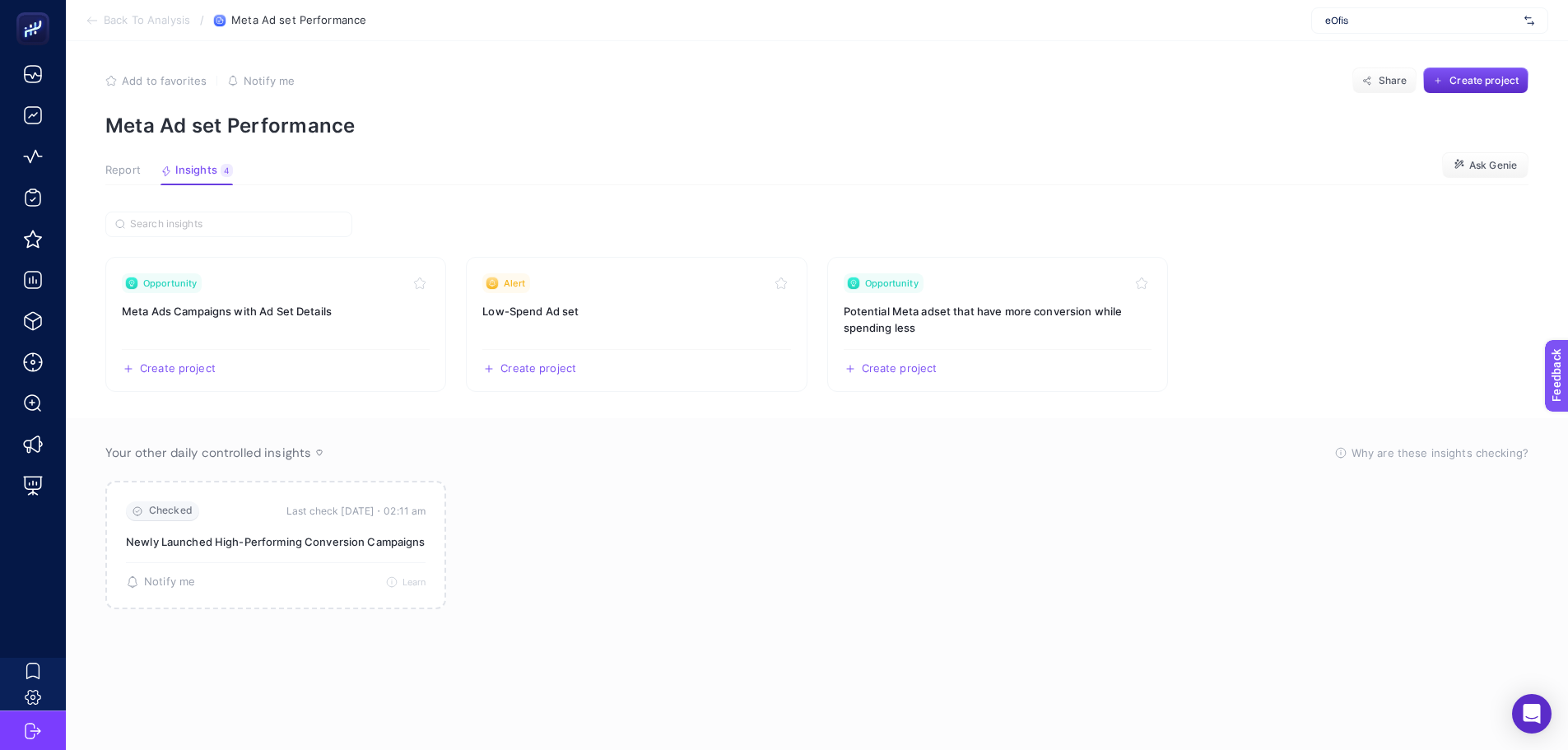
click at [109, 177] on span "Report" at bounding box center [123, 170] width 36 height 13
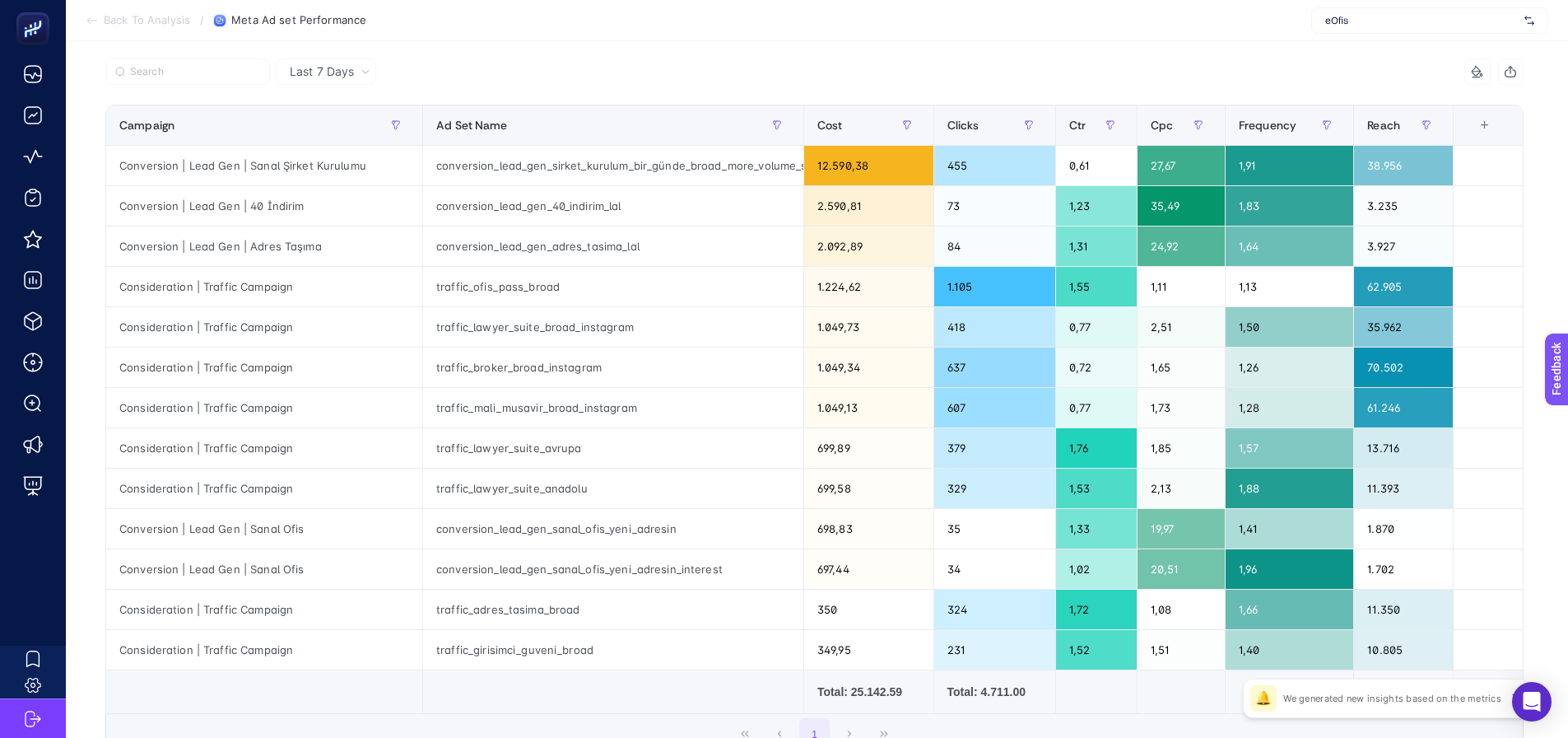
scroll to position [171, 0]
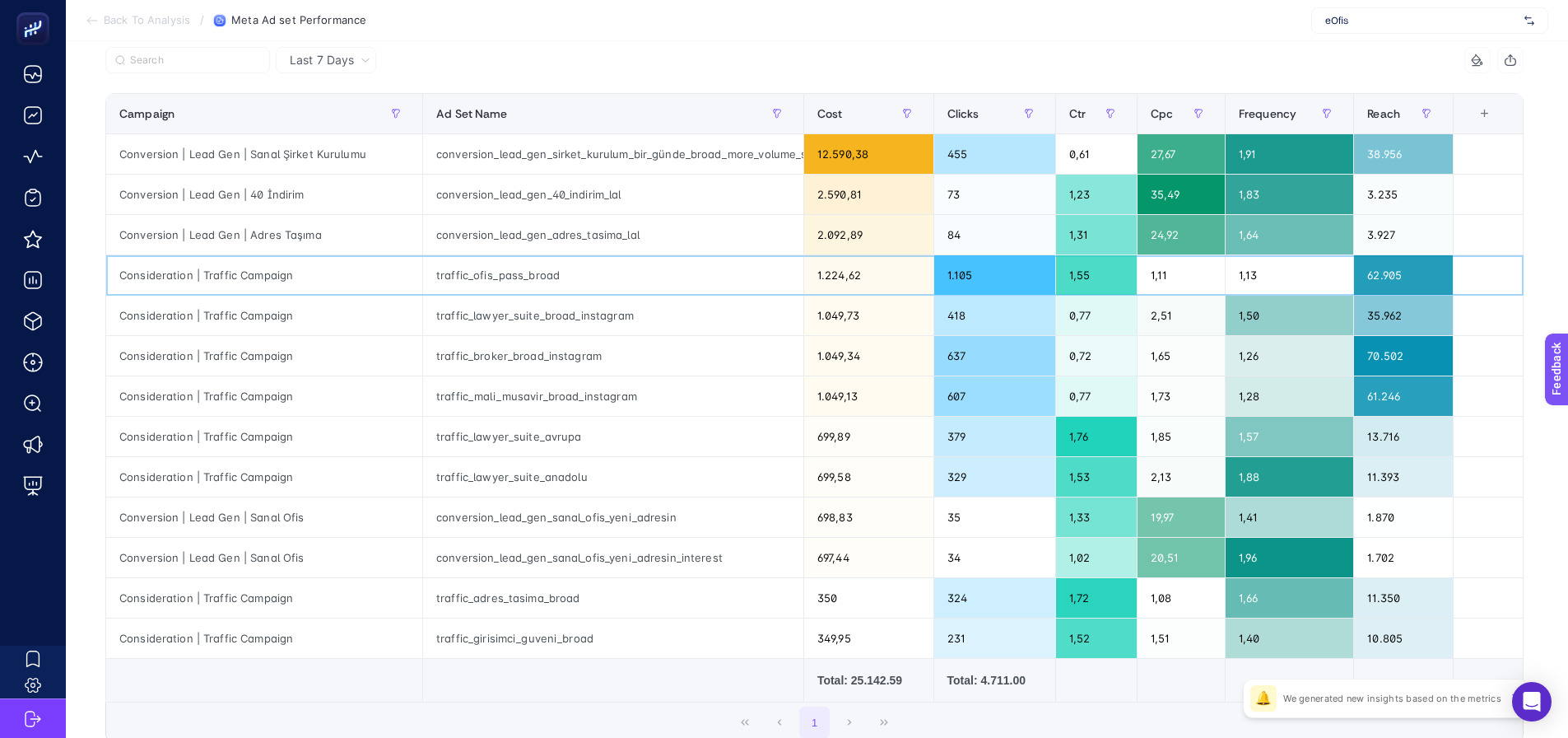
click at [524, 287] on div "traffic_ofis_pass_broad" at bounding box center [614, 274] width 381 height 39
click at [557, 333] on div "traffic_lawyer_suite_broad_instagram" at bounding box center [614, 315] width 381 height 39
click at [559, 361] on div "traffic_broker_broad_instagram" at bounding box center [614, 355] width 381 height 39
click at [555, 408] on div "traffic_mali_musavir_broad_instagram" at bounding box center [614, 395] width 381 height 39
click at [545, 452] on div "traffic_lawyer_suite_avrupa" at bounding box center [614, 436] width 381 height 39
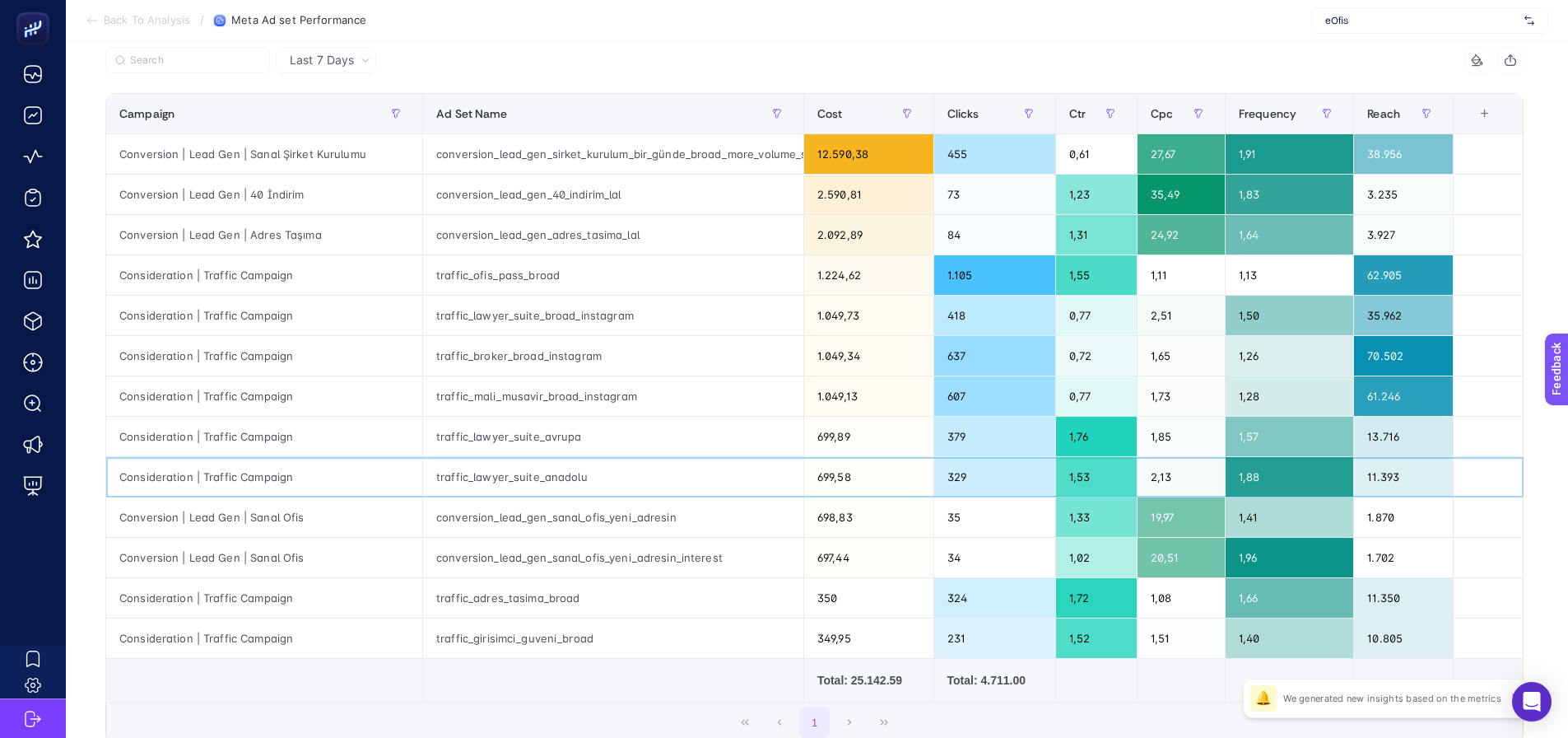
click at [549, 470] on div "traffic_lawyer_suite_anadolu" at bounding box center [614, 477] width 381 height 39
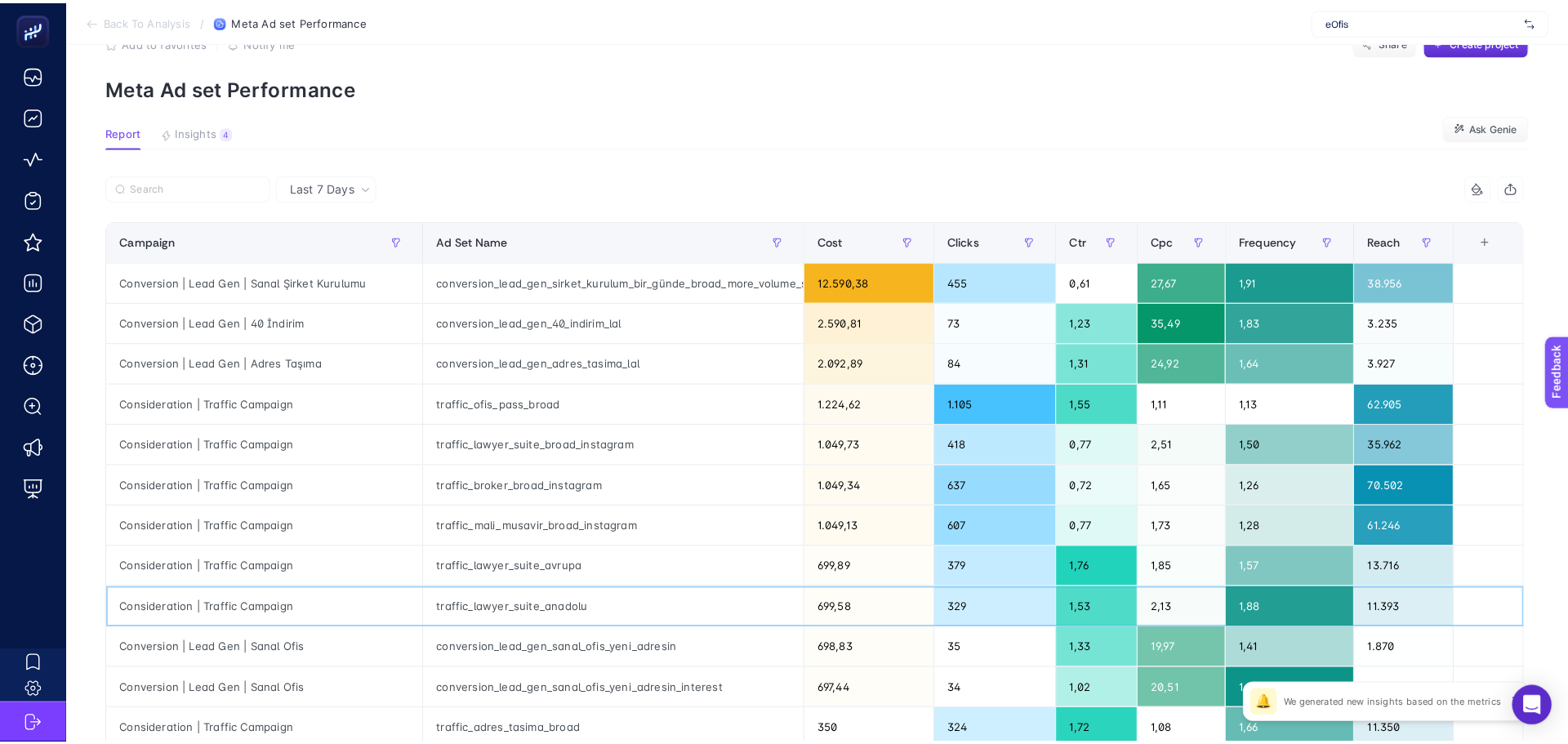
scroll to position [0, 0]
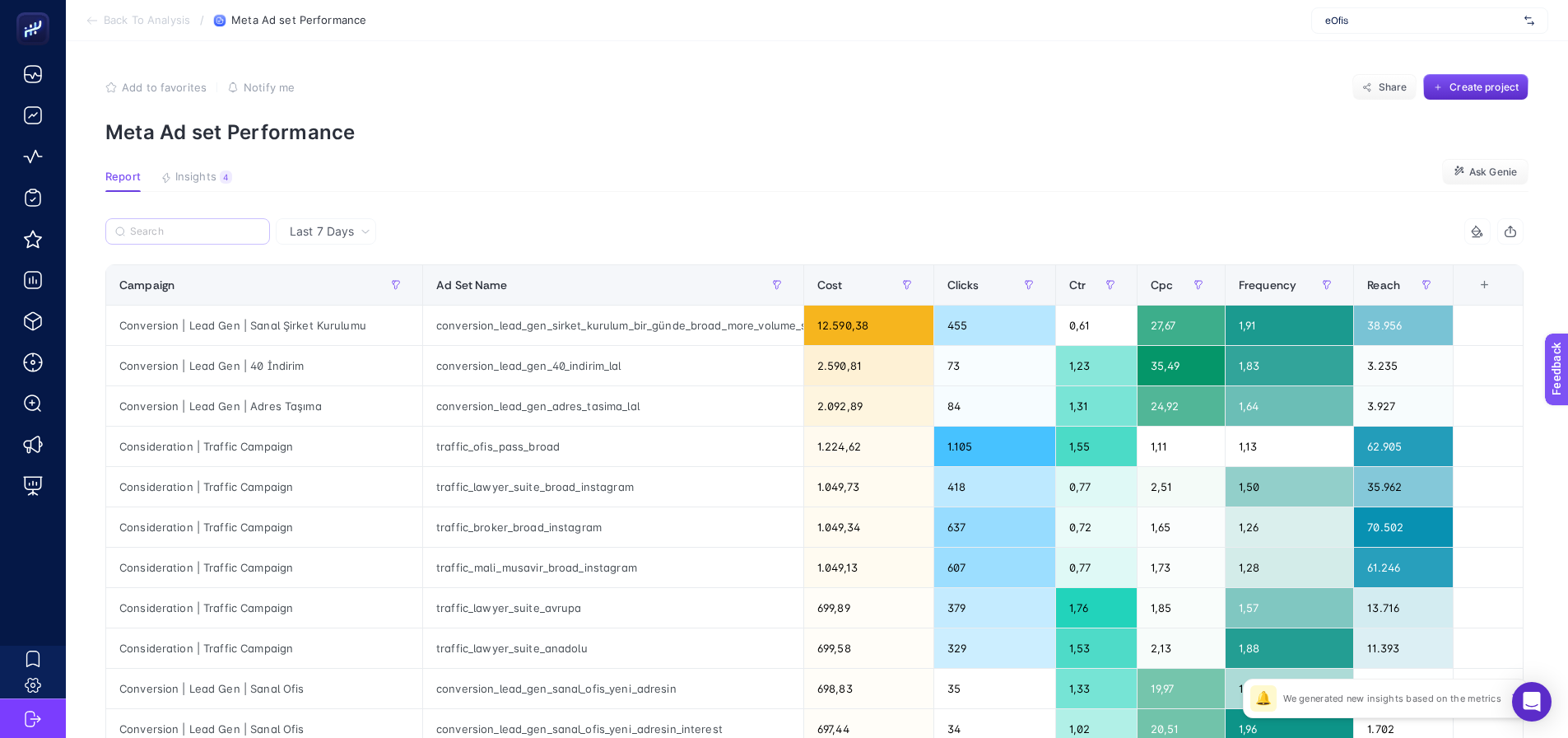
click at [219, 220] on label at bounding box center [188, 231] width 165 height 26
click at [219, 226] on input "Search" at bounding box center [195, 232] width 130 height 13
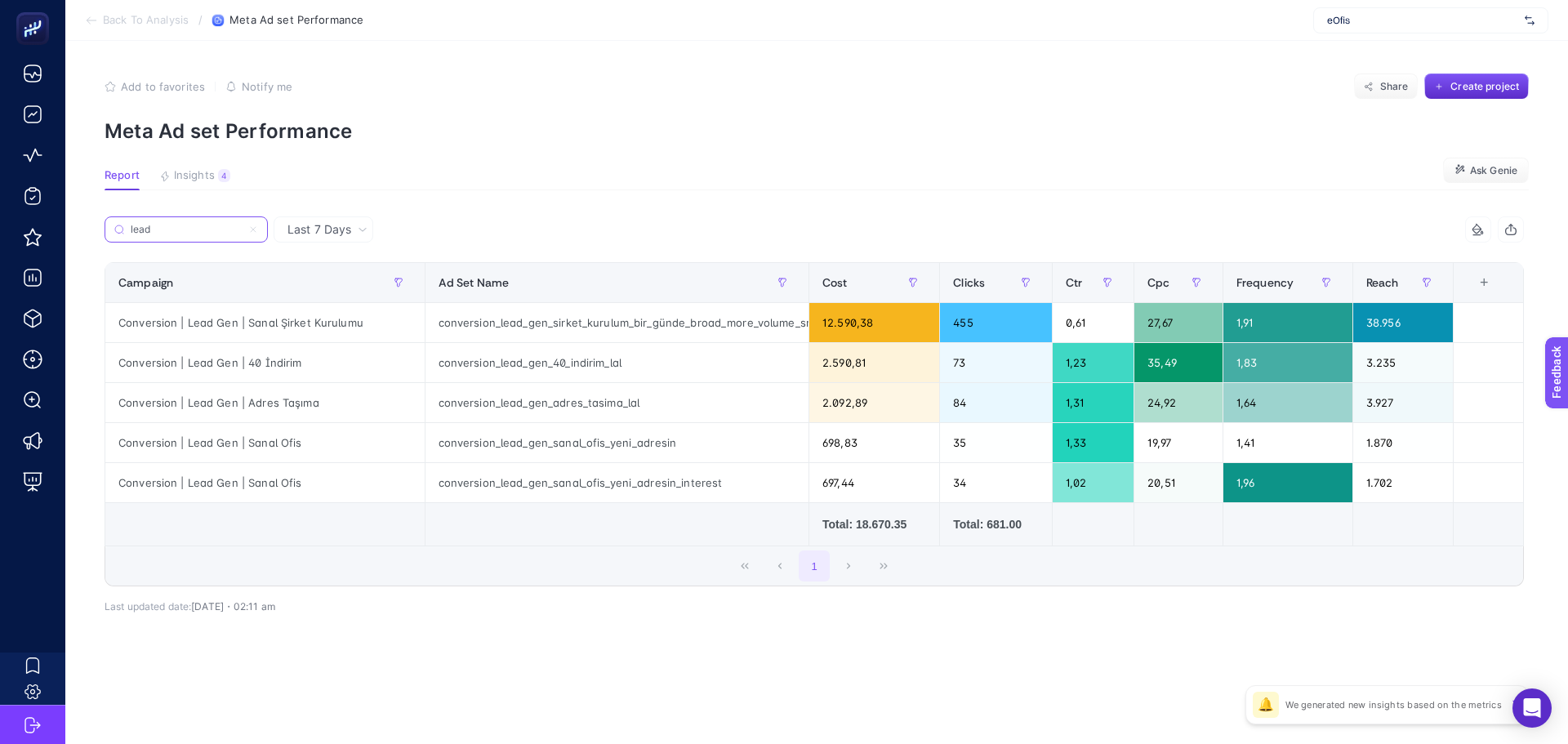
type input "lead"
click at [558, 442] on div "conversion_lead_gen_sanal_ofis_yeni_adresin" at bounding box center [617, 442] width 384 height 39
click at [568, 483] on div "conversion_lead_gen_sanal_ofis_yeni_adresin_interest" at bounding box center [617, 482] width 384 height 39
click at [577, 452] on div "conversion_lead_gen_sanal_ofis_yeni_adresin" at bounding box center [617, 442] width 384 height 39
click at [583, 479] on div "conversion_lead_gen_sanal_ofis_yeni_adresin_interest" at bounding box center [617, 482] width 384 height 39
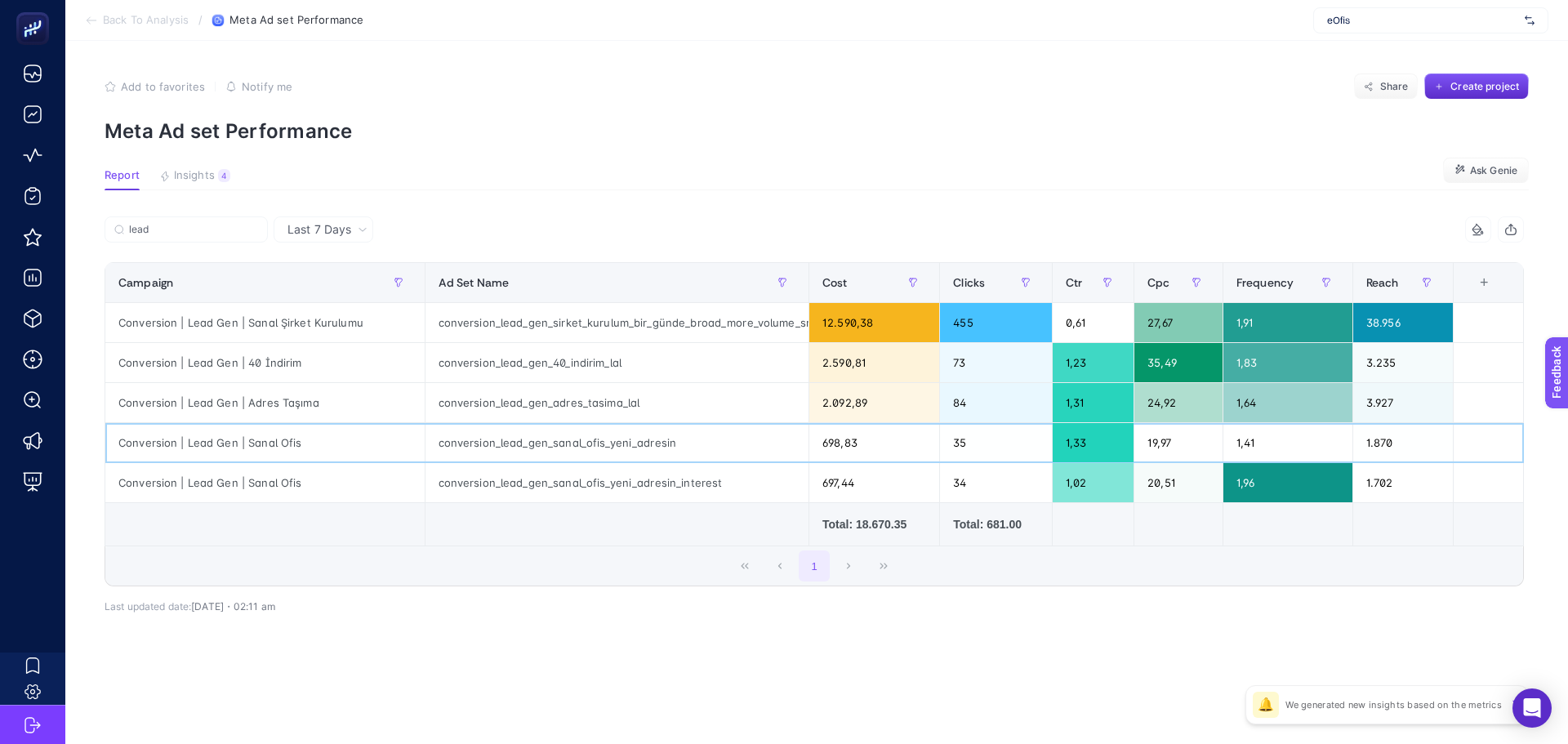
click at [714, 434] on div "conversion_lead_gen_sanal_ofis_yeni_adresin" at bounding box center [617, 442] width 384 height 39
click at [771, 448] on div "conversion_lead_gen_sanal_ofis_yeni_adresin" at bounding box center [617, 442] width 384 height 39
drag, startPoint x: 827, startPoint y: 441, endPoint x: 881, endPoint y: 429, distance: 55.3
click at [881, 429] on div "698,83" at bounding box center [874, 442] width 130 height 39
click at [885, 483] on div "697,44" at bounding box center [874, 482] width 130 height 39
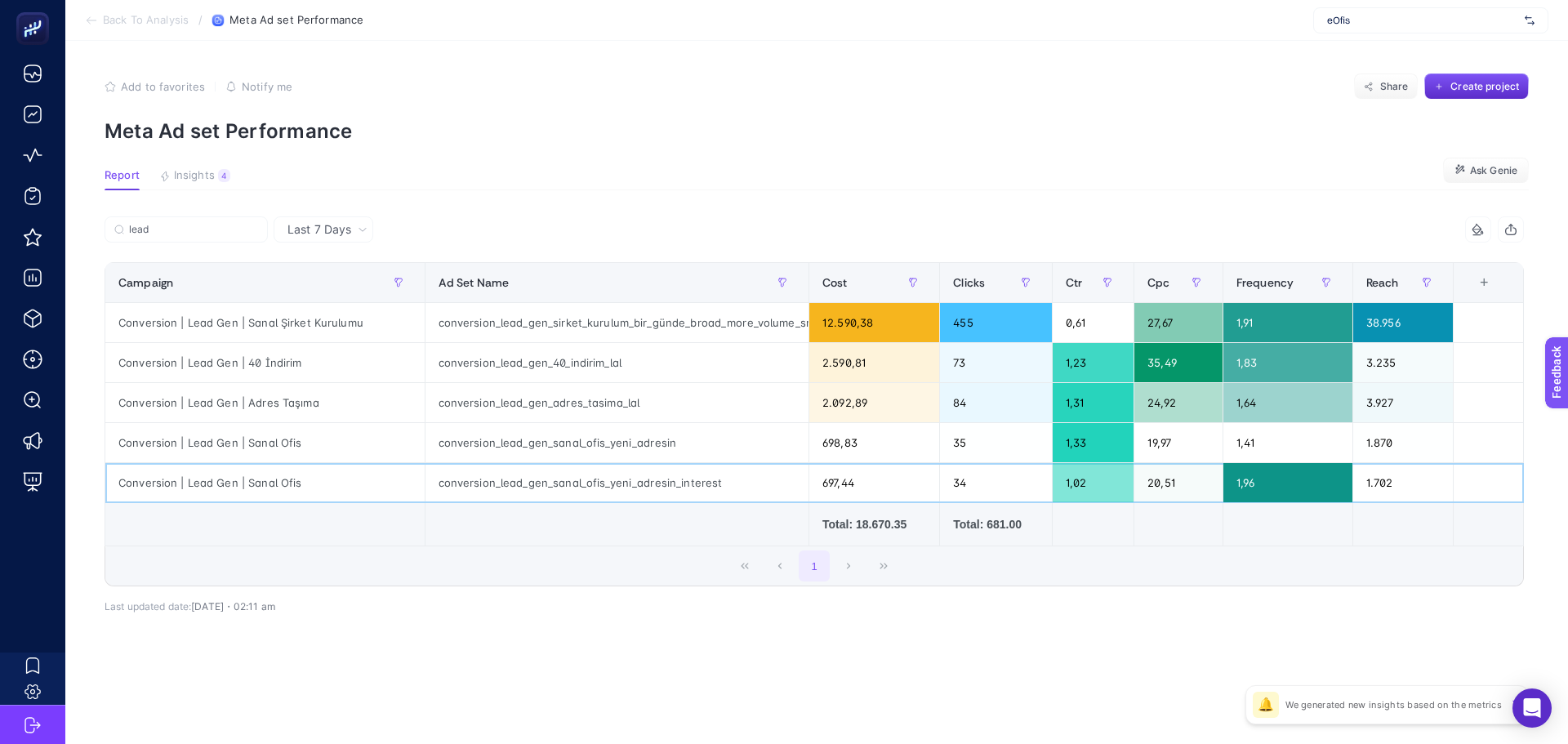
click at [852, 490] on div "697,44" at bounding box center [874, 482] width 130 height 39
drag, startPoint x: 1361, startPoint y: 442, endPoint x: 1402, endPoint y: 440, distance: 41.0
click at [1402, 440] on div "1.870" at bounding box center [1403, 442] width 99 height 39
drag, startPoint x: 1363, startPoint y: 482, endPoint x: 1402, endPoint y: 479, distance: 39.1
click at [1402, 479] on div "1.702" at bounding box center [1403, 482] width 99 height 39
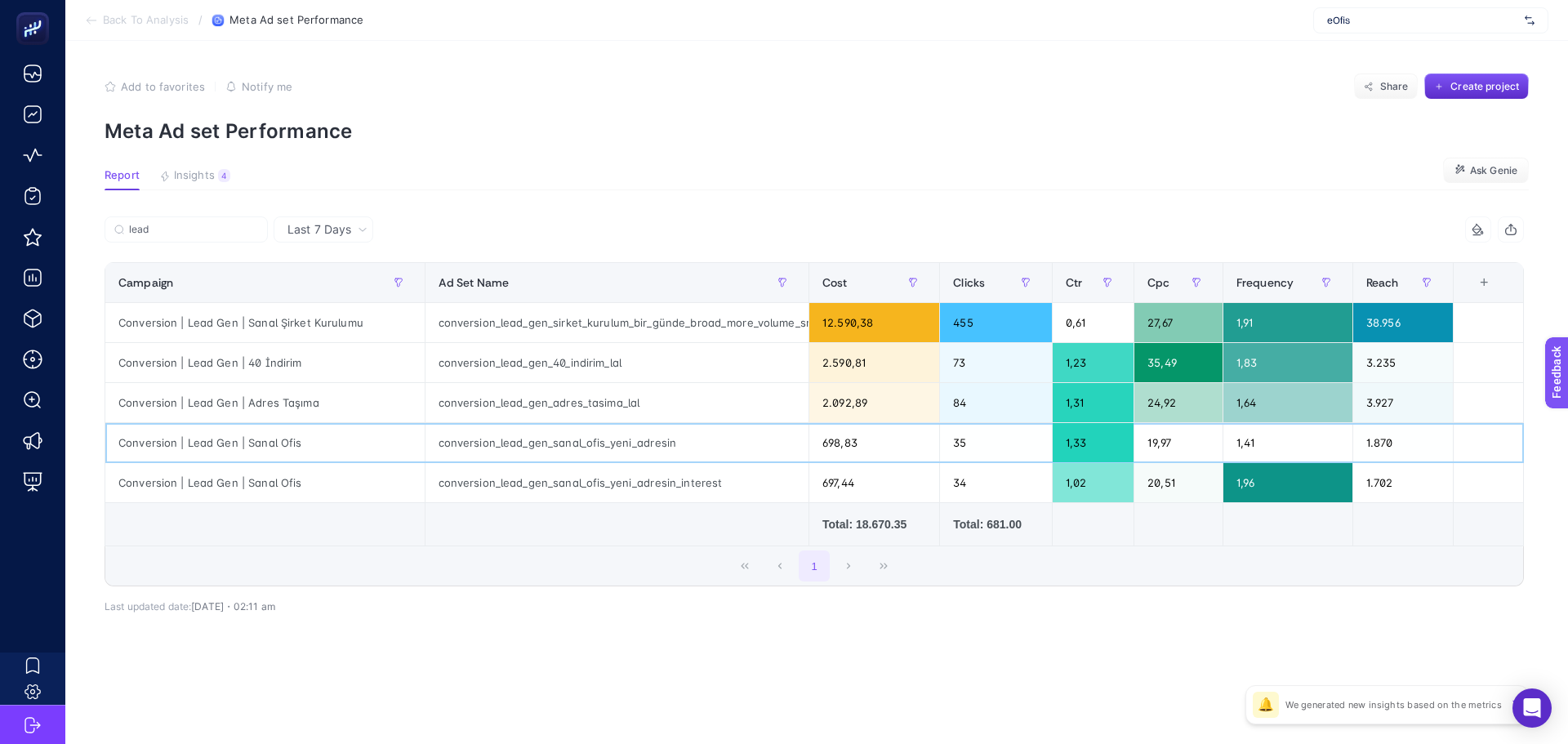
click at [770, 440] on div "conversion_lead_gen_sanal_ofis_yeni_adresin" at bounding box center [617, 442] width 384 height 39
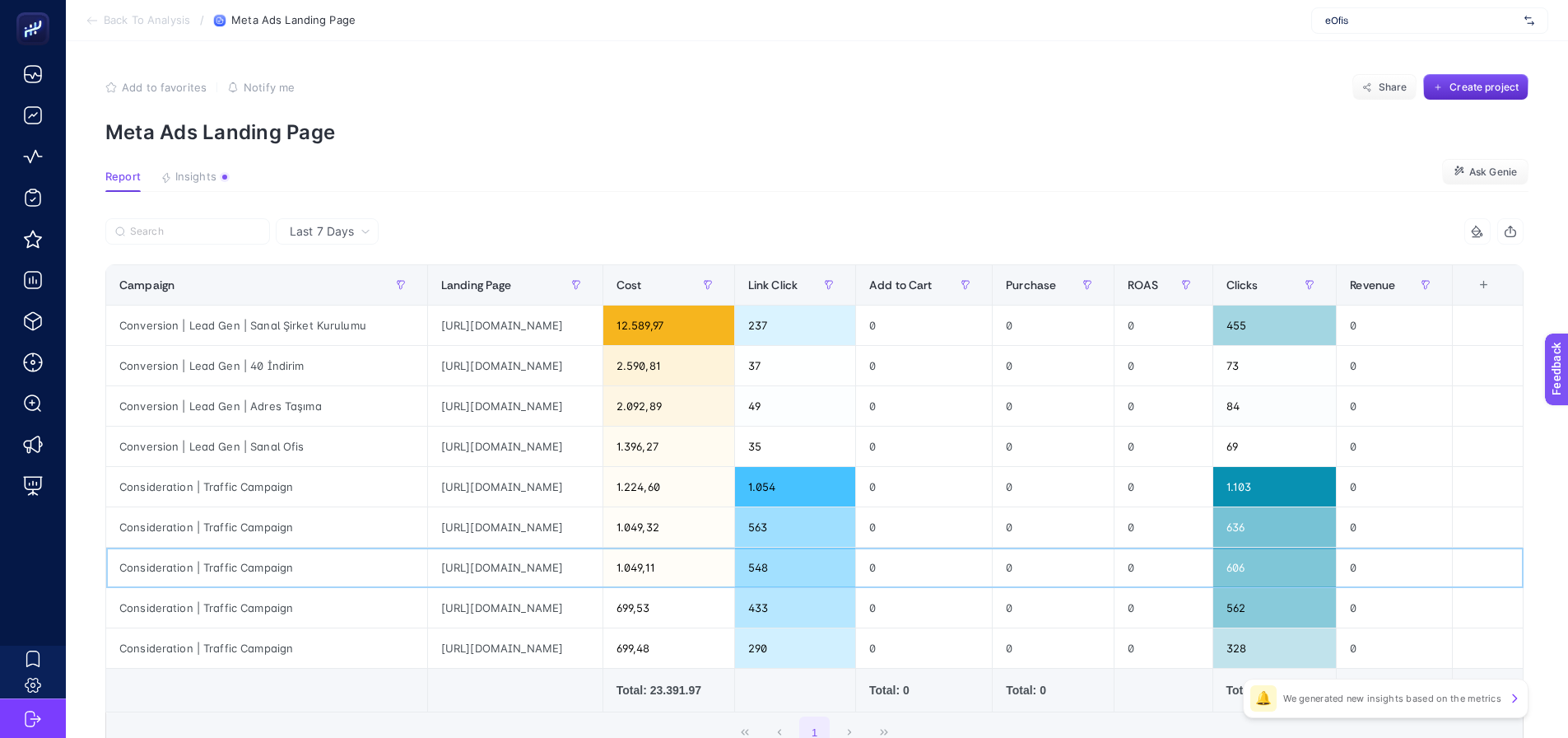
click at [494, 567] on div "[URL][DOMAIN_NAME]" at bounding box center [515, 567] width 175 height 39
drag, startPoint x: 494, startPoint y: 528, endPoint x: 732, endPoint y: 518, distance: 238.2
click at [732, 518] on tr "Consideration | Traffic Campaign [URL][DOMAIN_NAME] 1.049,32 563 0 0 0 636 0" at bounding box center [815, 528] width 1418 height 40
click at [603, 530] on div "[URL][DOMAIN_NAME]" at bounding box center [515, 527] width 175 height 39
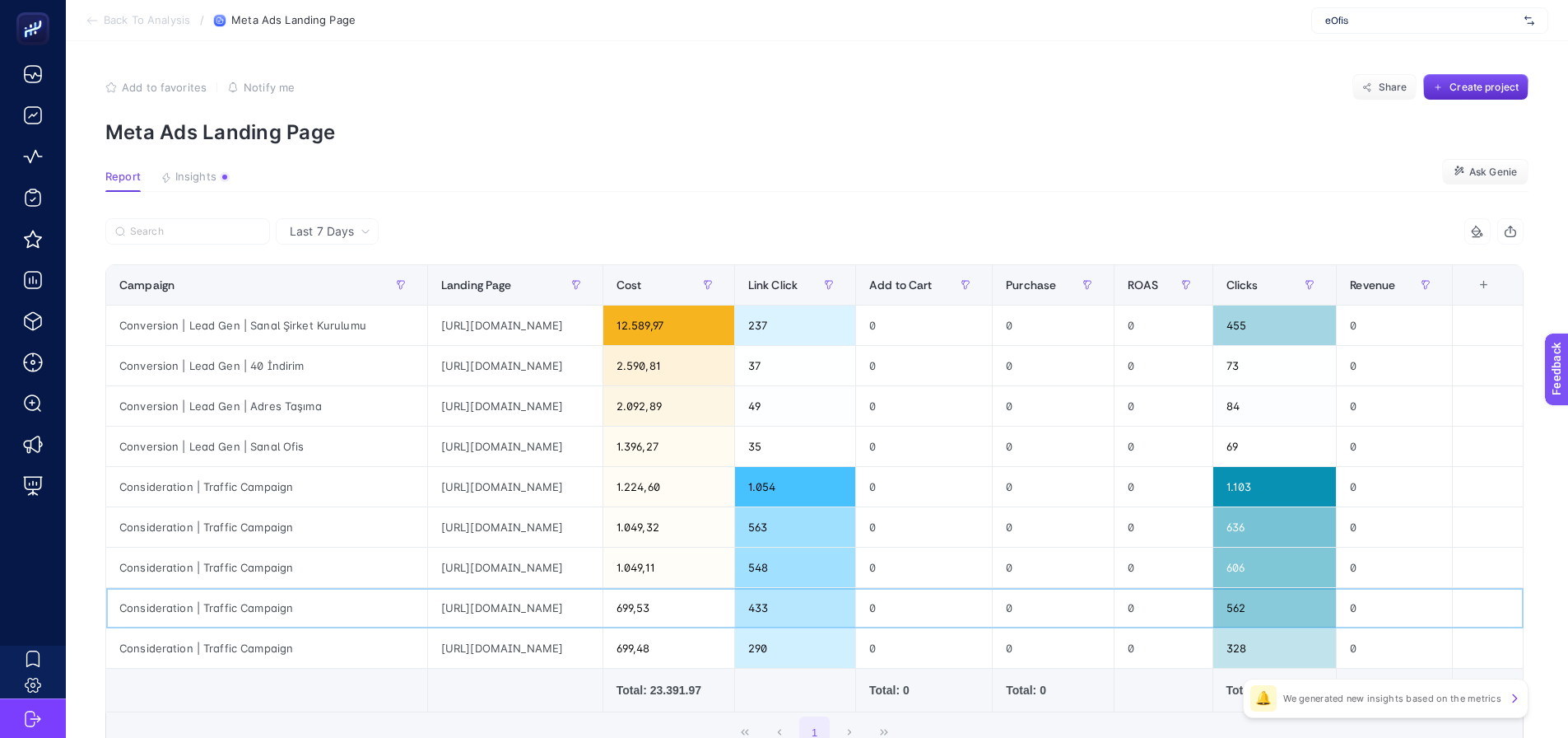
drag, startPoint x: 547, startPoint y: 611, endPoint x: 544, endPoint y: 597, distance: 14.3
click at [546, 611] on div "[URL][DOMAIN_NAME]" at bounding box center [515, 608] width 175 height 39
click at [551, 492] on div "[URL][DOMAIN_NAME]" at bounding box center [515, 487] width 175 height 39
click at [556, 615] on div "[URL][DOMAIN_NAME]" at bounding box center [515, 608] width 175 height 39
drag, startPoint x: 555, startPoint y: 648, endPoint x: 718, endPoint y: 641, distance: 163.2
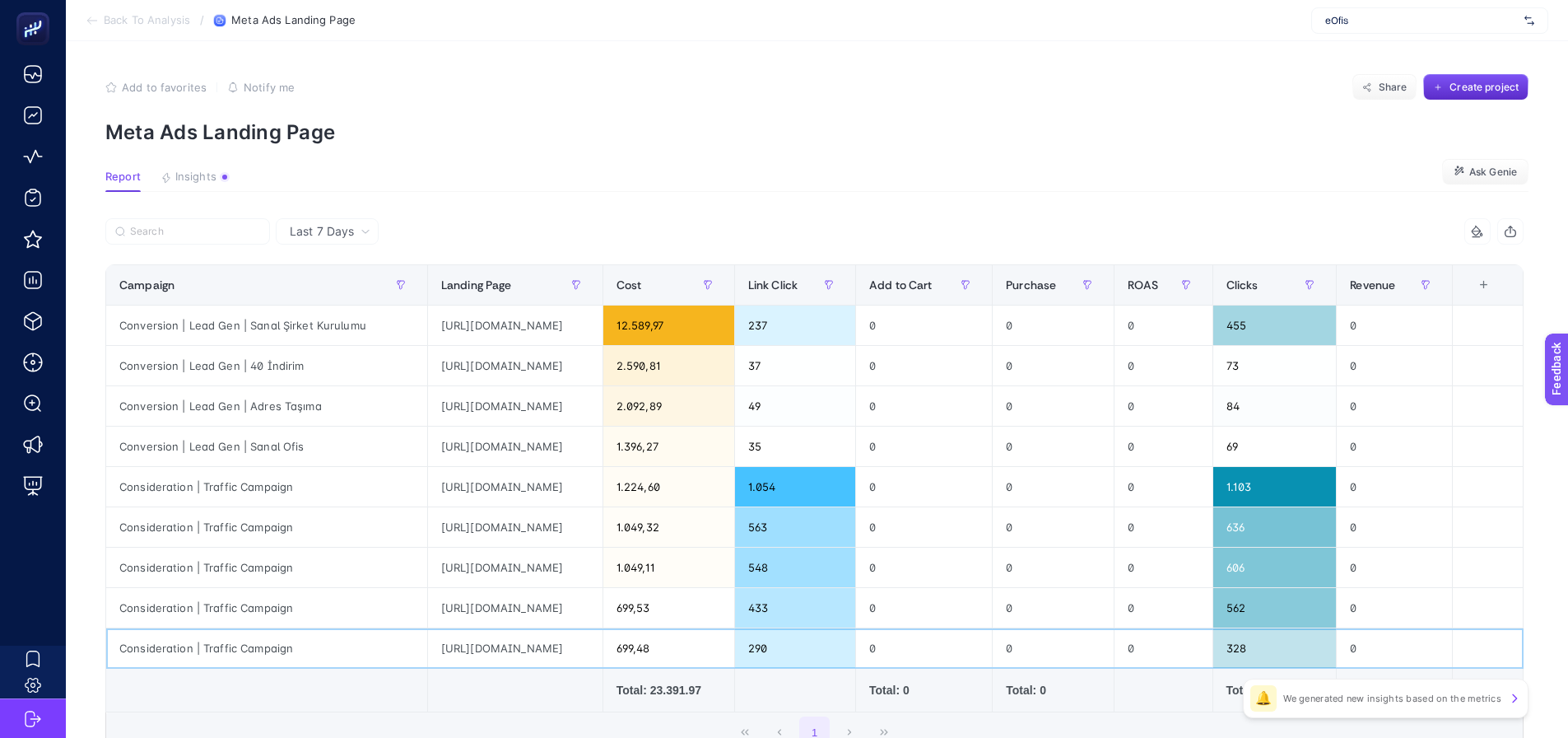
click at [603, 641] on div "[URL][DOMAIN_NAME]" at bounding box center [515, 648] width 175 height 39
click at [572, 149] on article "Add to favorites false Notify me Share Create project Meta Ads Landing Page Rep…" at bounding box center [817, 463] width 1502 height 844
click at [855, 494] on div "1.054" at bounding box center [795, 487] width 120 height 39
click at [855, 535] on div "563" at bounding box center [795, 527] width 120 height 39
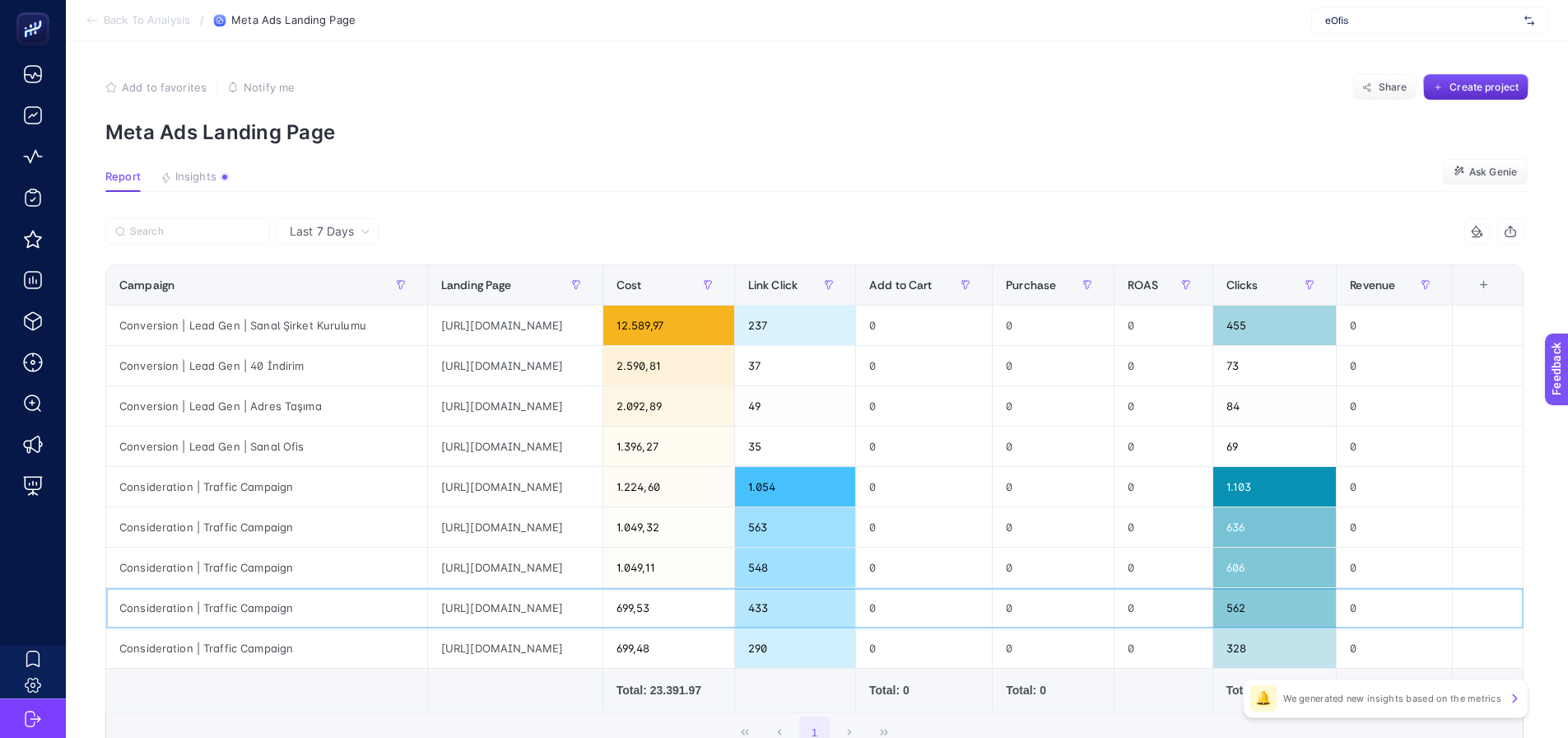
click at [603, 593] on div "http://www.eofis.com.tr/" at bounding box center [515, 608] width 175 height 39
drag, startPoint x: 652, startPoint y: 570, endPoint x: 687, endPoint y: 619, distance: 60.2
click at [603, 567] on div "https://www.eofis.com.tr/mali-musavirlere-ozel?utm_source=instagram&utm_medium=…" at bounding box center [515, 567] width 175 height 39
drag, startPoint x: 639, startPoint y: 651, endPoint x: 689, endPoint y: 649, distance: 50.0
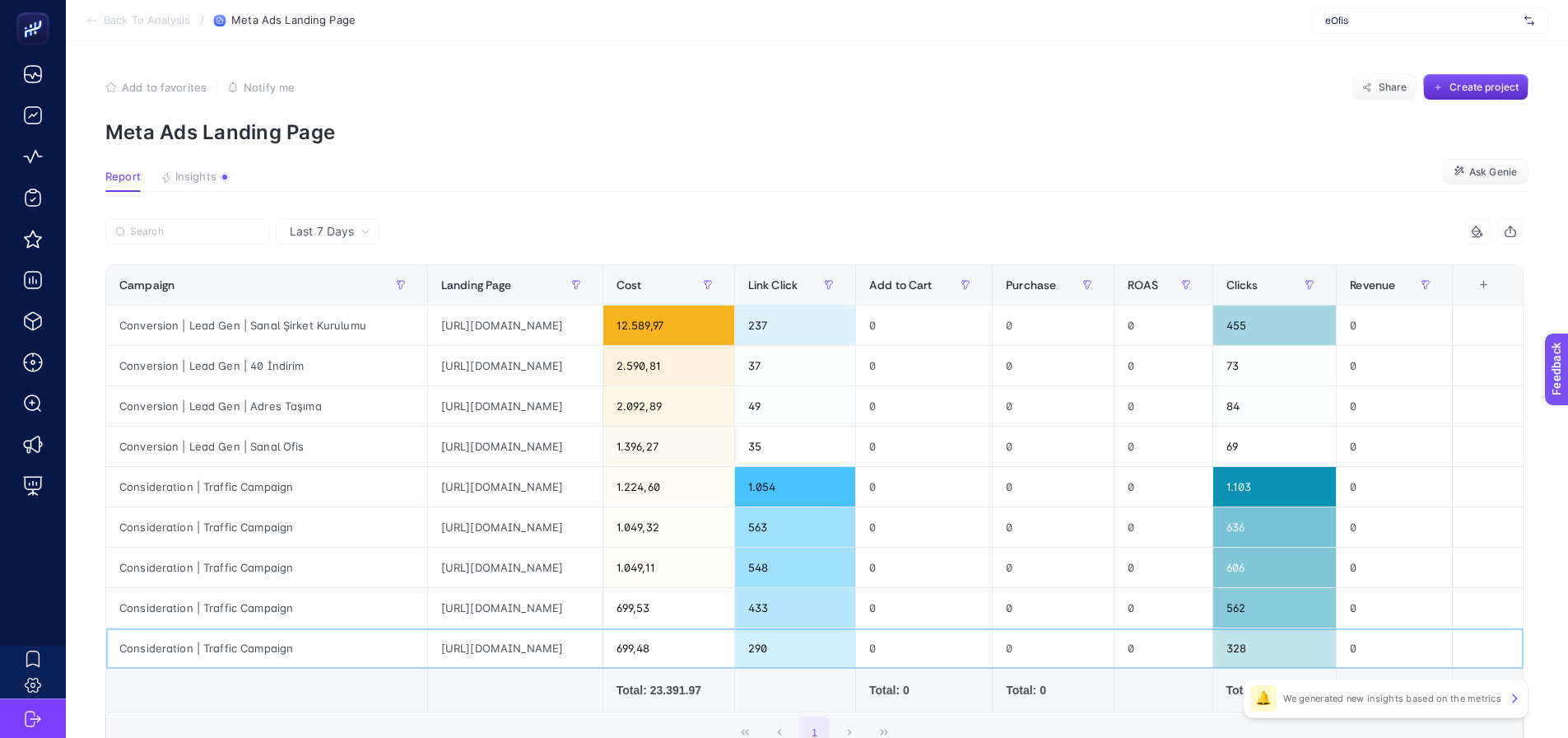
click at [603, 649] on div "https://www.eofis.com.tr/avukatlara-ozel-lawyer-suite-paketi?utm_source=faceboo…" at bounding box center [515, 648] width 175 height 39
drag, startPoint x: 709, startPoint y: 652, endPoint x: 626, endPoint y: 664, distance: 83.9
click at [603, 664] on div "https://www.eofis.com.tr/avukatlara-ozel-lawyer-suite-paketi?utm_source=faceboo…" at bounding box center [515, 648] width 175 height 39
drag, startPoint x: 571, startPoint y: 529, endPoint x: 704, endPoint y: 533, distance: 133.1
click at [603, 533] on div "https://www.eofis.com.tr/?utm_source=instagram&utm_medium=social-media&utm_camp…" at bounding box center [515, 527] width 175 height 39
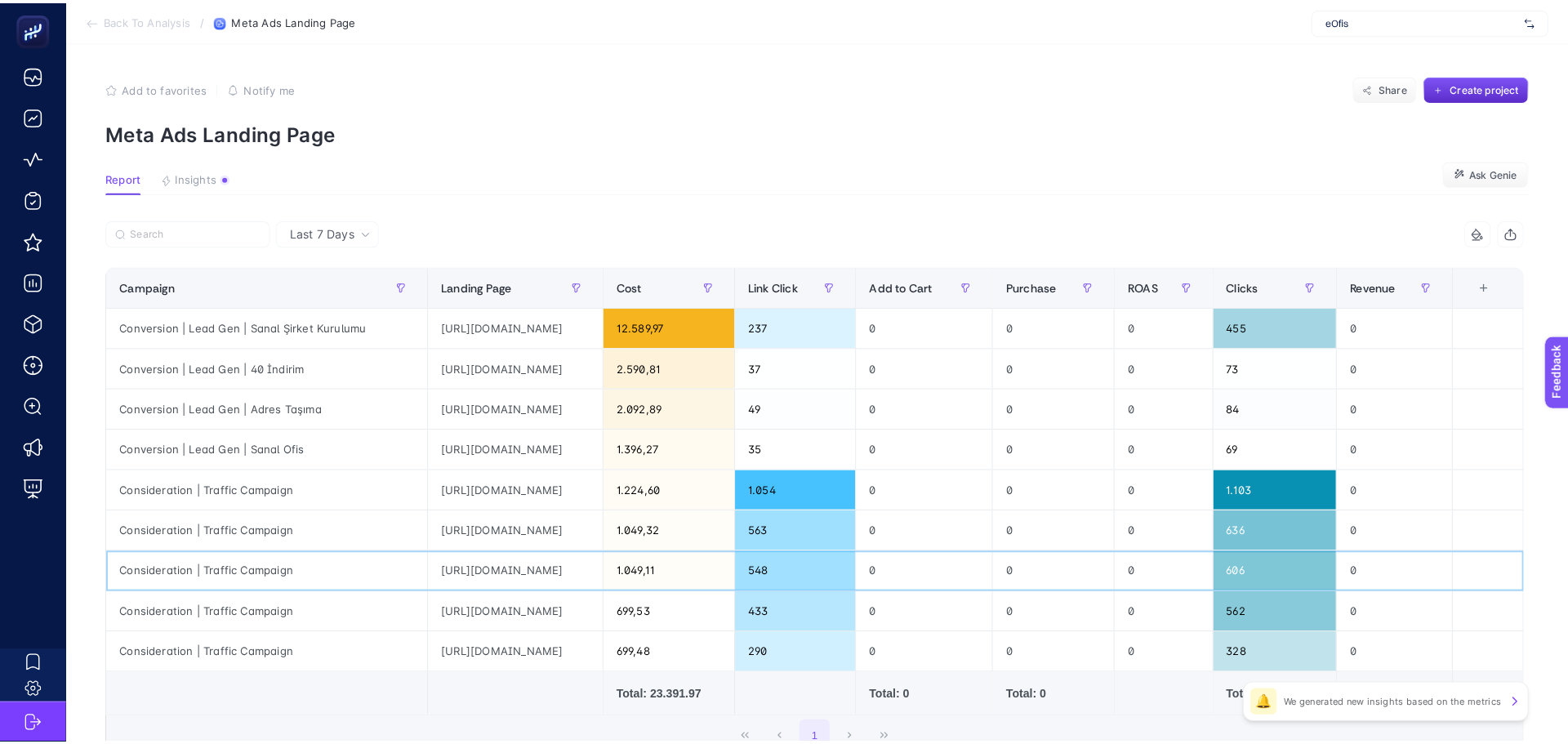
scroll to position [0, 178]
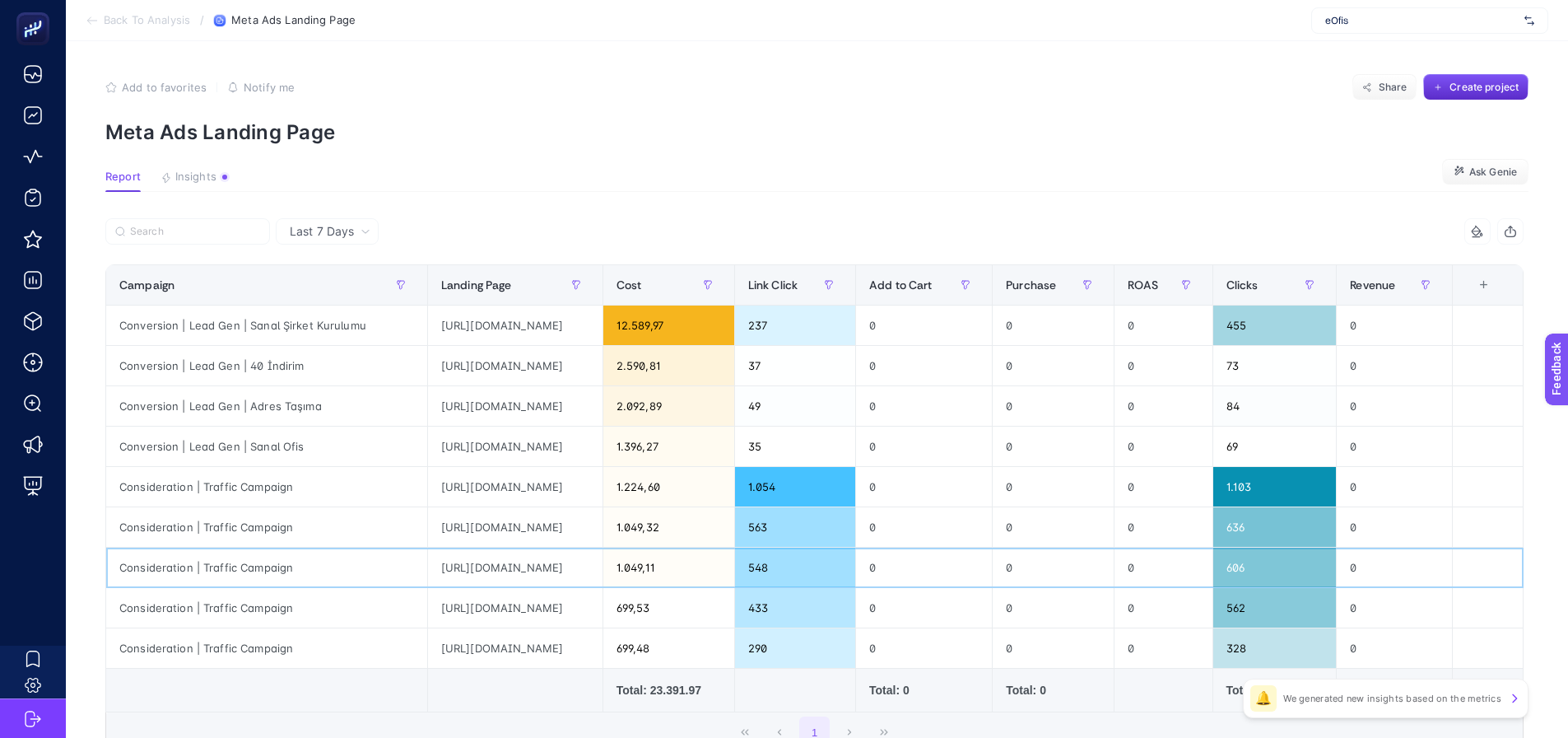
drag, startPoint x: 682, startPoint y: 568, endPoint x: 719, endPoint y: 566, distance: 37.1
click at [603, 566] on div "https://www.eofis.com.tr/mali-musavirlere-ozel?utm_source=instagram&utm_medium=…" at bounding box center [515, 567] width 175 height 39
click at [603, 568] on div "https://www.eofis.com.tr/mali-musavirlere-ozel?utm_source=instagram&utm_medium=…" at bounding box center [515, 567] width 175 height 39
click at [603, 531] on div "https://www.eofis.com.tr/?utm_source=instagram&utm_medium=social-media&utm_camp…" at bounding box center [515, 527] width 175 height 39
click at [603, 582] on div "https://www.eofis.com.tr/mali-musavirlere-ozel?utm_source=instagram&utm_medium=…" at bounding box center [515, 567] width 175 height 39
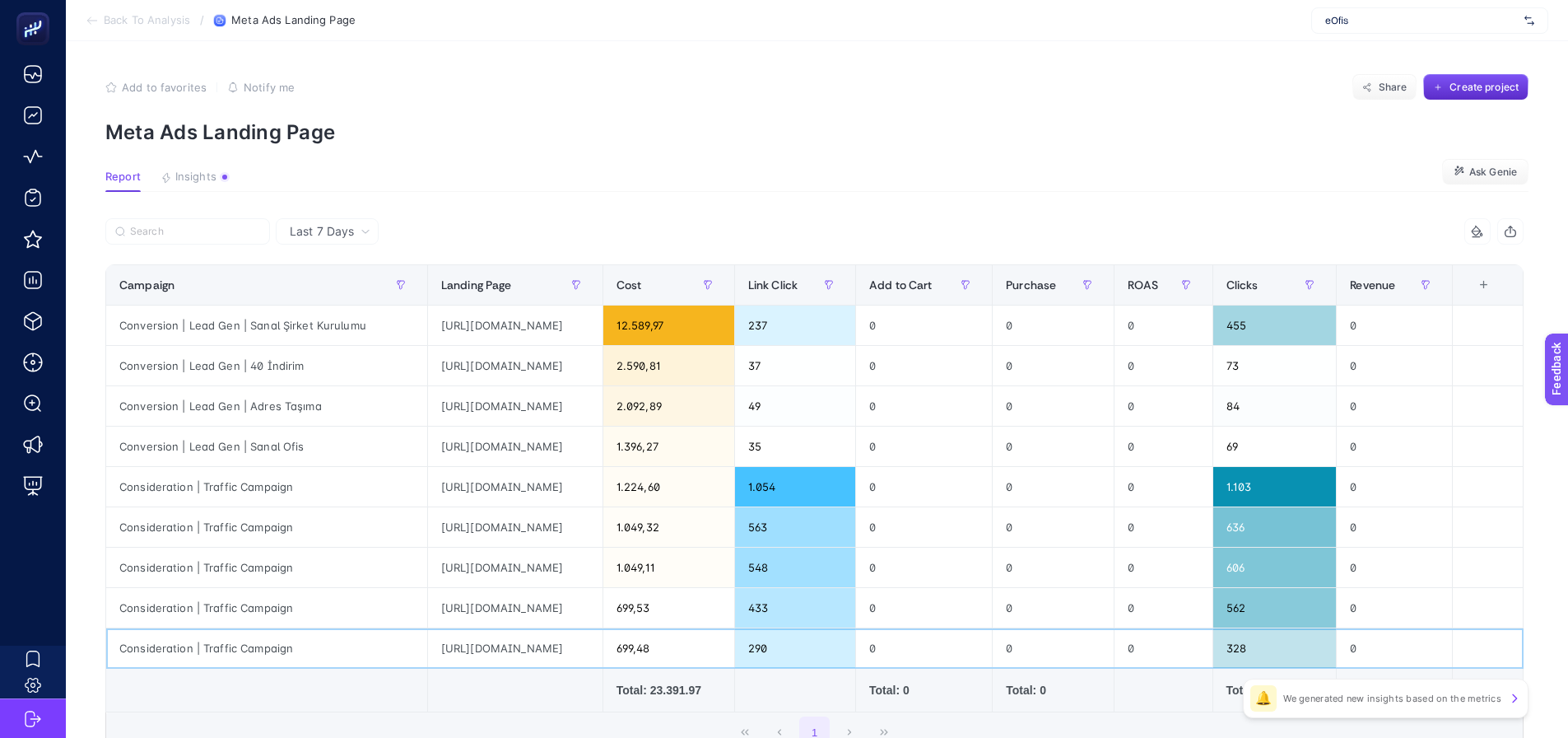
click at [603, 644] on div "https://www.eofis.com.tr/avukatlara-ozel-lawyer-suite-paketi?utm_source=faceboo…" at bounding box center [515, 648] width 175 height 39
click at [199, 236] on input "Search" at bounding box center [195, 232] width 130 height 13
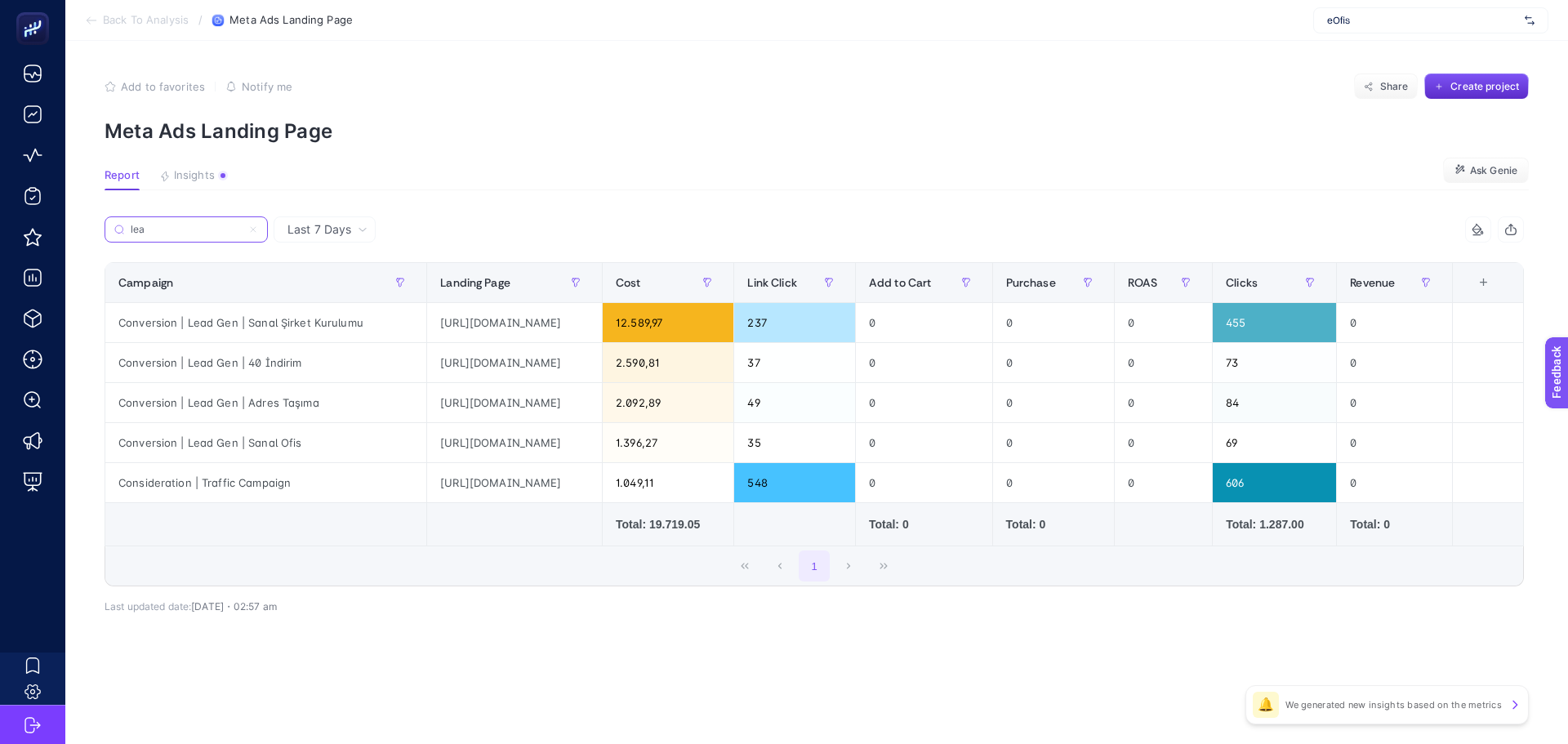
type input "lead"
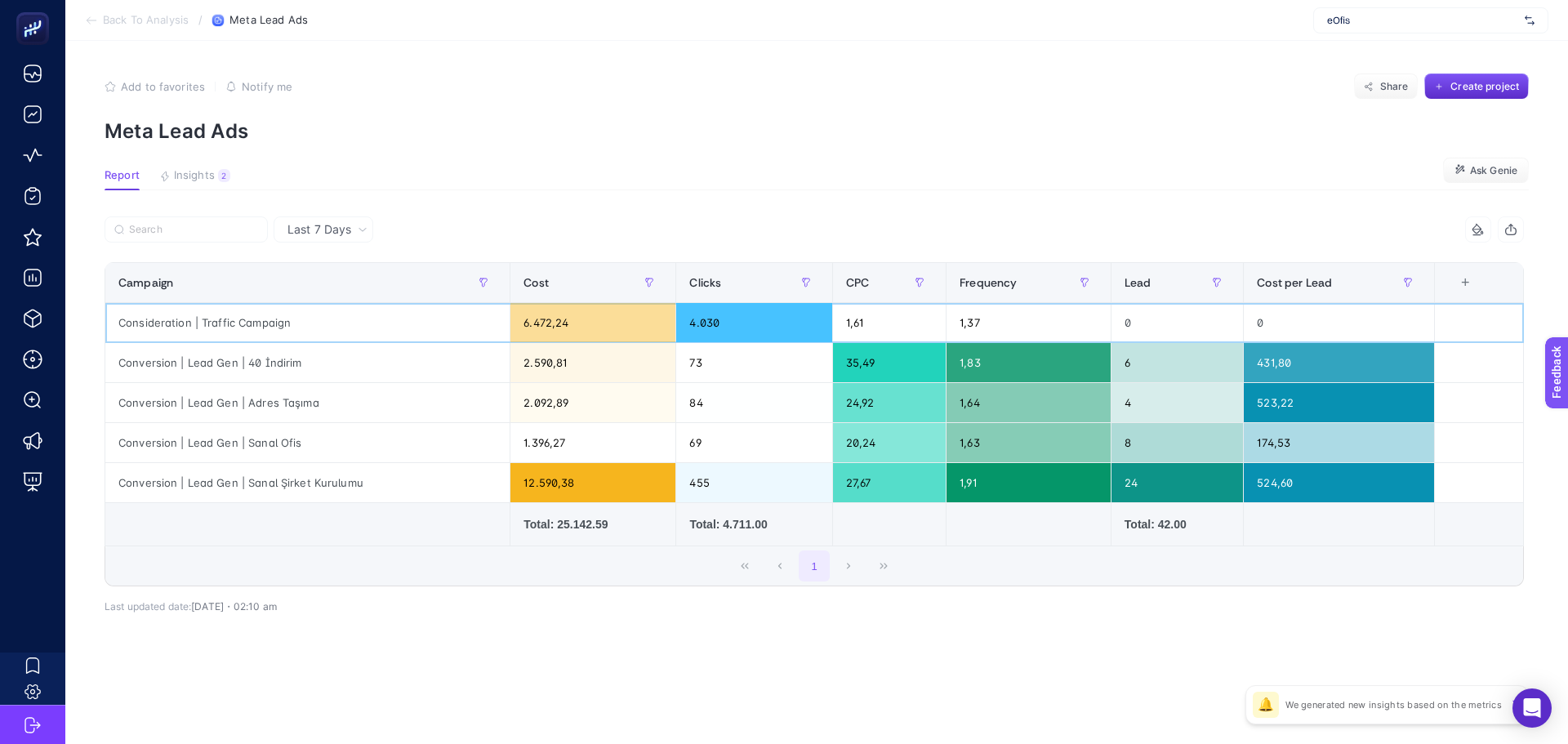
click at [1141, 303] on div "0" at bounding box center [1178, 321] width 132 height 39
click at [1144, 272] on div "Lead" at bounding box center [1178, 282] width 107 height 26
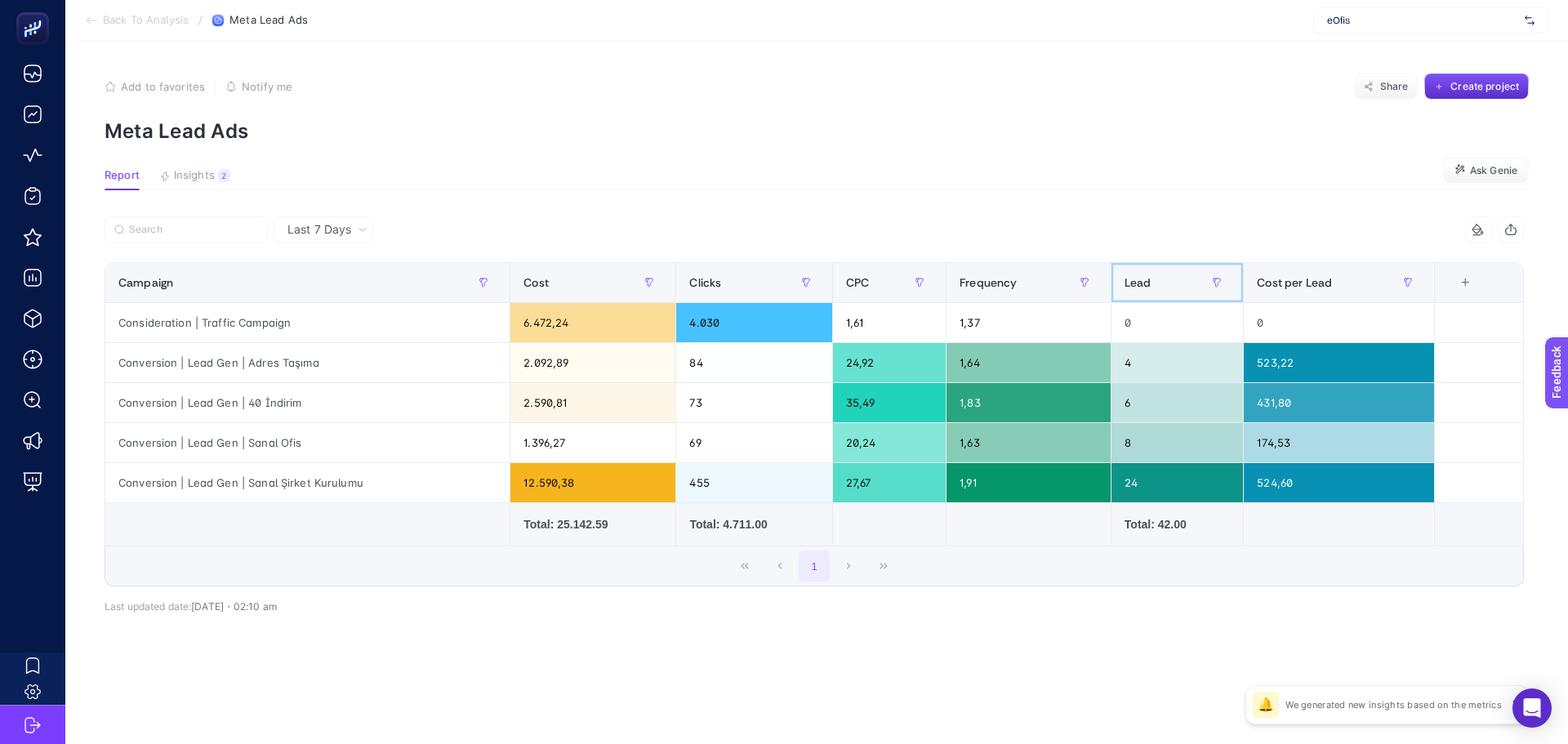
click at [1147, 283] on div "Lead" at bounding box center [1178, 282] width 107 height 26
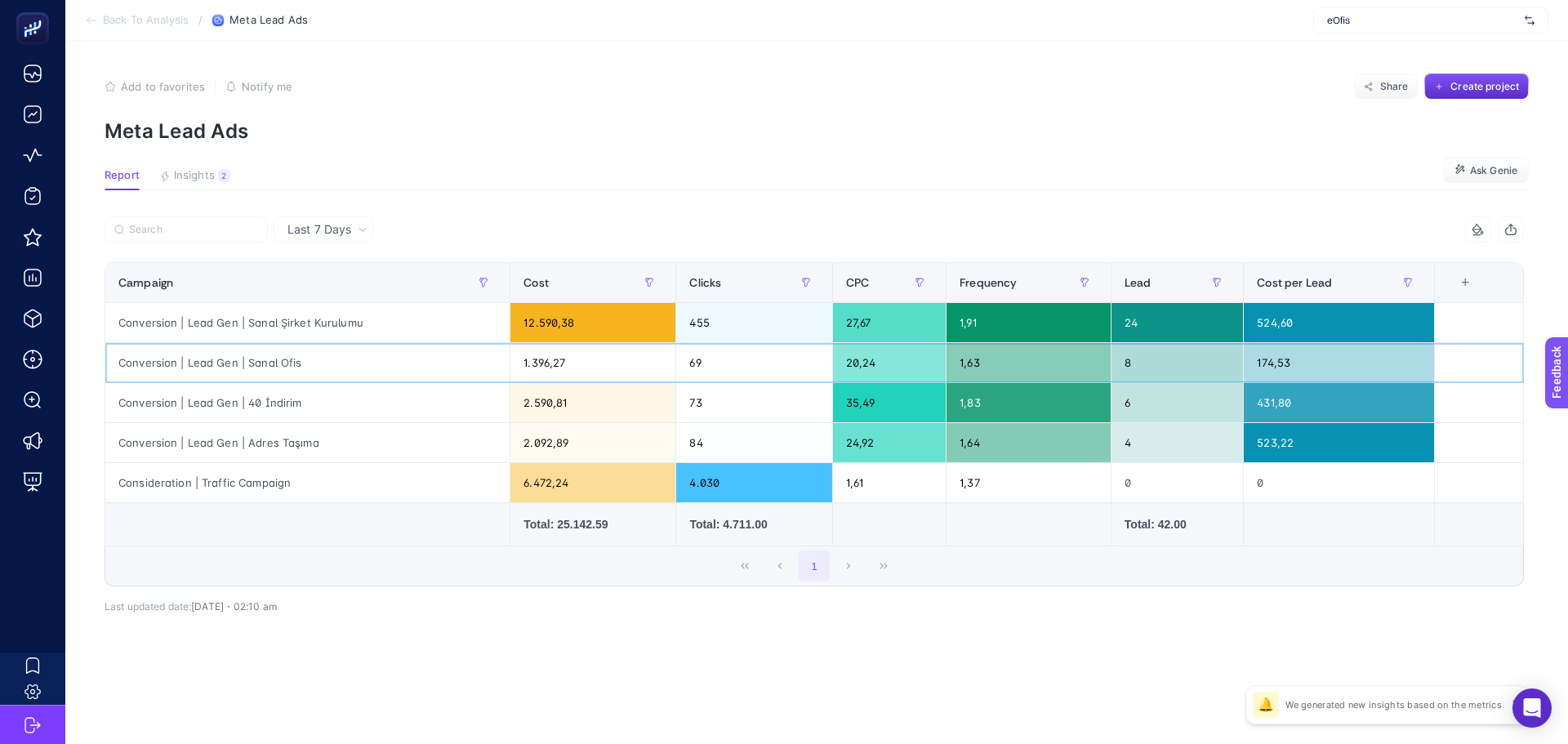
click at [387, 376] on div "Conversion | Lead Gen | Sanal Ofis" at bounding box center [308, 362] width 405 height 39
click at [406, 438] on div "Conversion | Lead Gen | Adres Taşıma" at bounding box center [308, 442] width 405 height 39
click at [407, 487] on div "Consideration | Traffic Campaign" at bounding box center [308, 482] width 405 height 39
click at [414, 406] on div "Conversion | Lead Gen | 40 İndirim" at bounding box center [308, 402] width 405 height 39
click at [413, 439] on div "Conversion | Lead Gen | Adres Taşıma" at bounding box center [308, 442] width 405 height 39
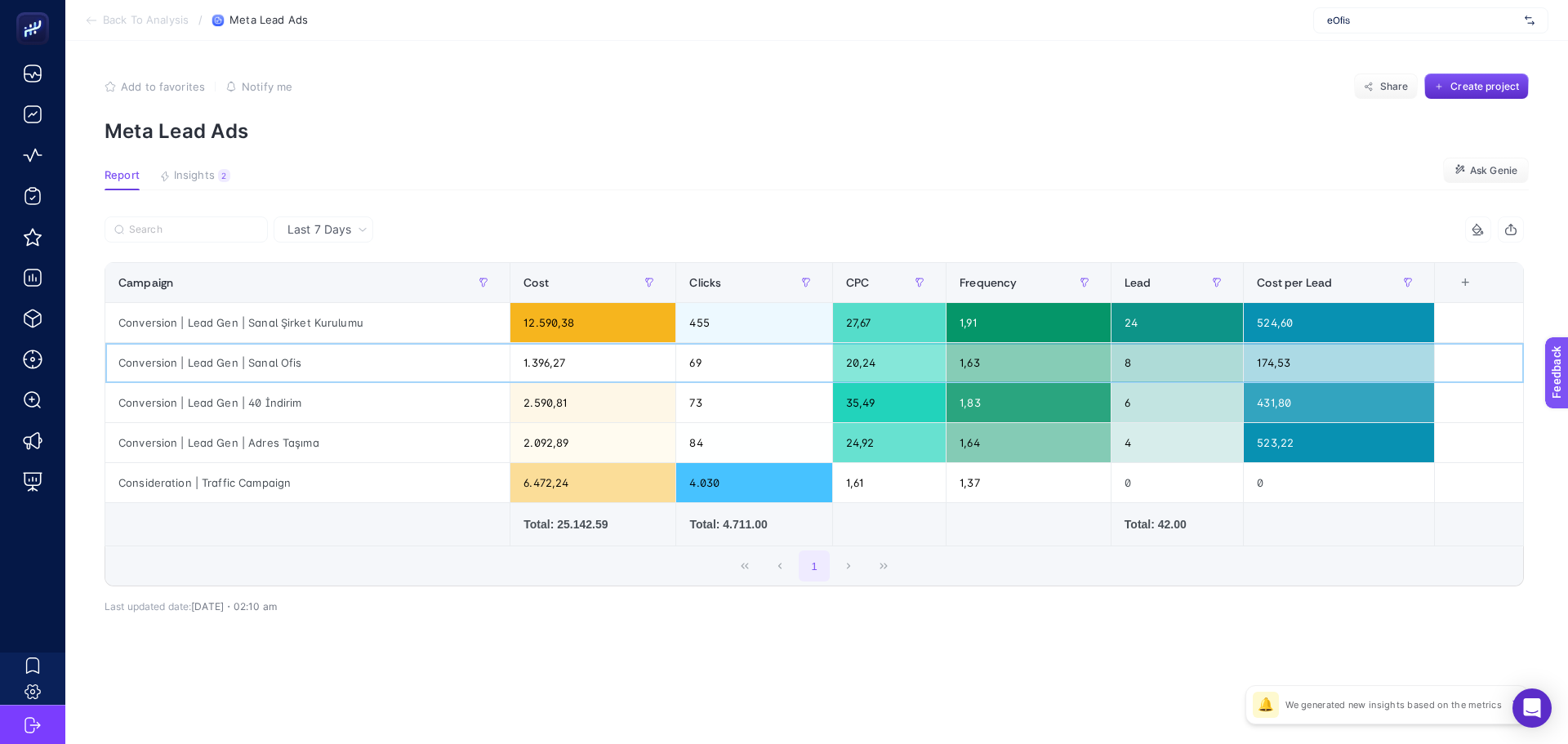
click at [418, 362] on div "Conversion | Lead Gen | Sanal Ofis" at bounding box center [308, 362] width 405 height 39
click at [865, 171] on section "Report Insights 2 We generated new insights based on the metrics Ask Genie" at bounding box center [817, 180] width 1424 height 22
click at [379, 376] on div "Conversion | Lead Gen | Sanal Ofis" at bounding box center [308, 362] width 405 height 39
click at [501, 446] on div "Conversion | Lead Gen | Adres Taşıma" at bounding box center [308, 442] width 405 height 39
click at [695, 89] on div "Add to favorites false Notify me Share Create project" at bounding box center [817, 86] width 1424 height 26
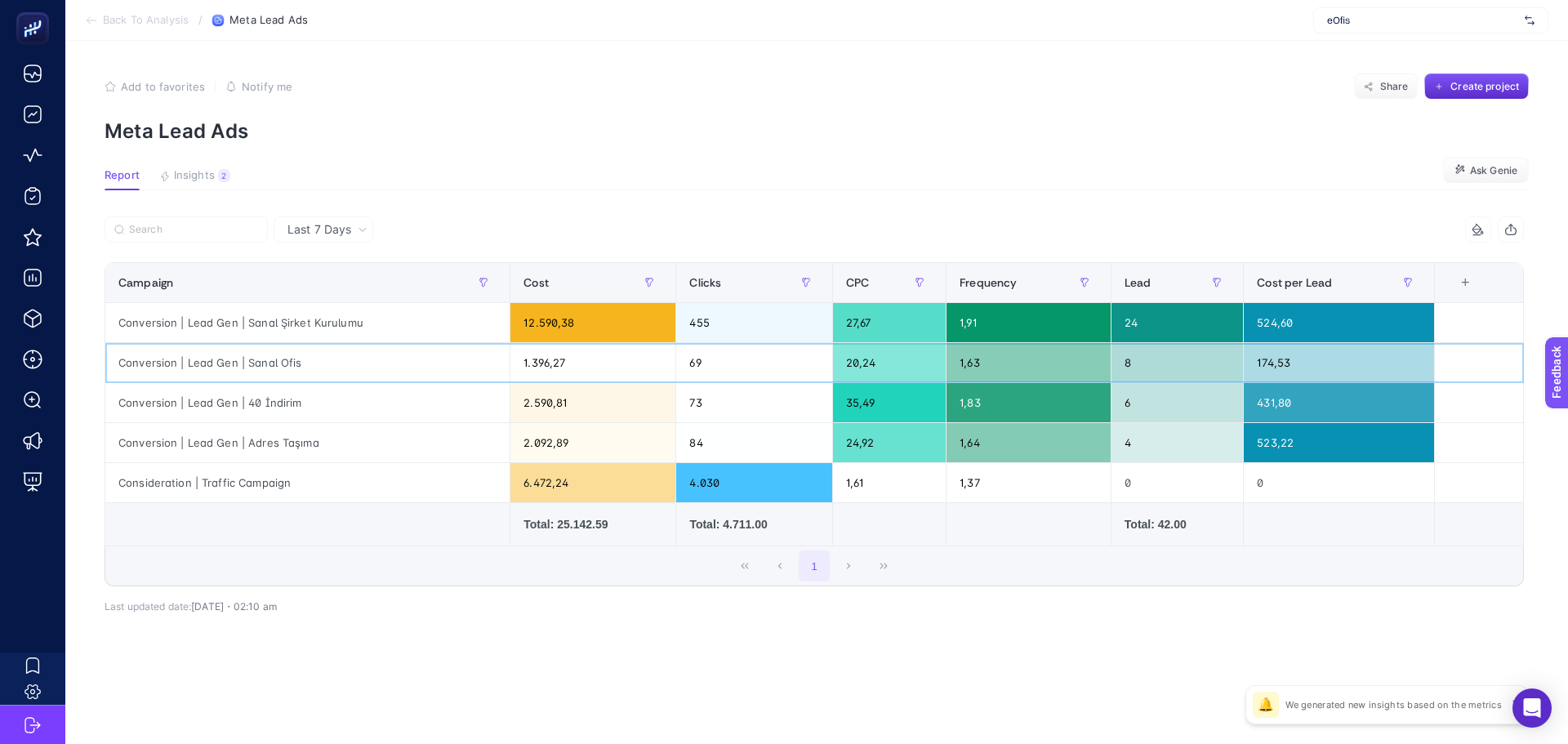
click at [545, 362] on div "1.396,27" at bounding box center [593, 362] width 165 height 39
click at [546, 361] on div "1.396,27" at bounding box center [593, 362] width 165 height 39
click at [825, 104] on section "Add to favorites false Notify me Share Create project Meta Lead Ads" at bounding box center [817, 107] width 1424 height 70
click at [601, 404] on div "2.590,81" at bounding box center [593, 402] width 165 height 39
click at [579, 362] on div "1.396,27" at bounding box center [593, 362] width 165 height 39
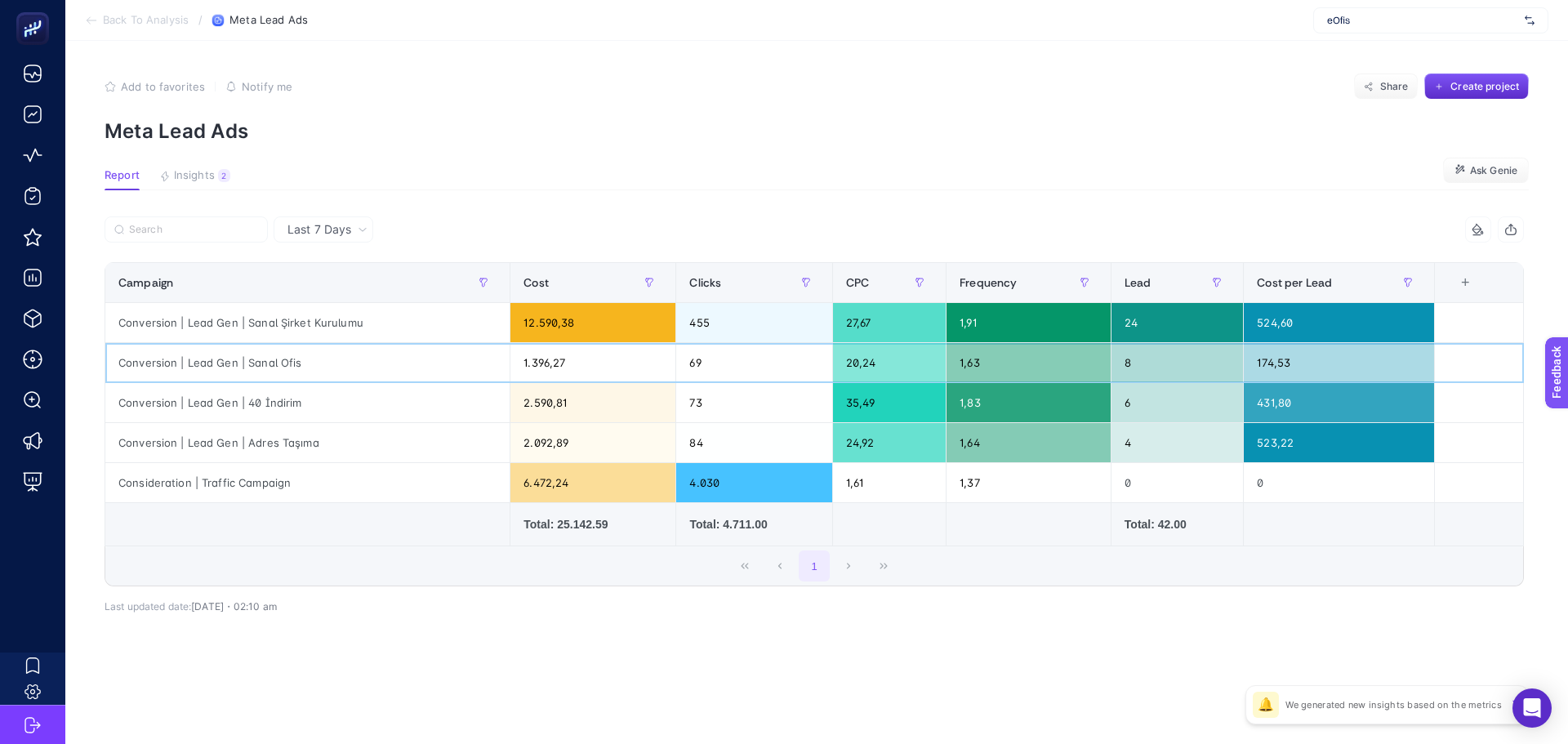
click at [280, 370] on div "Conversion | Lead Gen | Sanal Ofis" at bounding box center [308, 362] width 405 height 39
click at [279, 372] on div "Conversion | Lead Gen | Sanal Ofis" at bounding box center [308, 362] width 405 height 39
click at [280, 372] on div "Conversion | Lead Gen | Sanal Ofis" at bounding box center [308, 362] width 405 height 39
click at [540, 322] on div "12.590,38" at bounding box center [593, 321] width 165 height 39
click at [490, 354] on div "Conversion | Lead Gen | Sanal Ofis" at bounding box center [308, 362] width 405 height 39
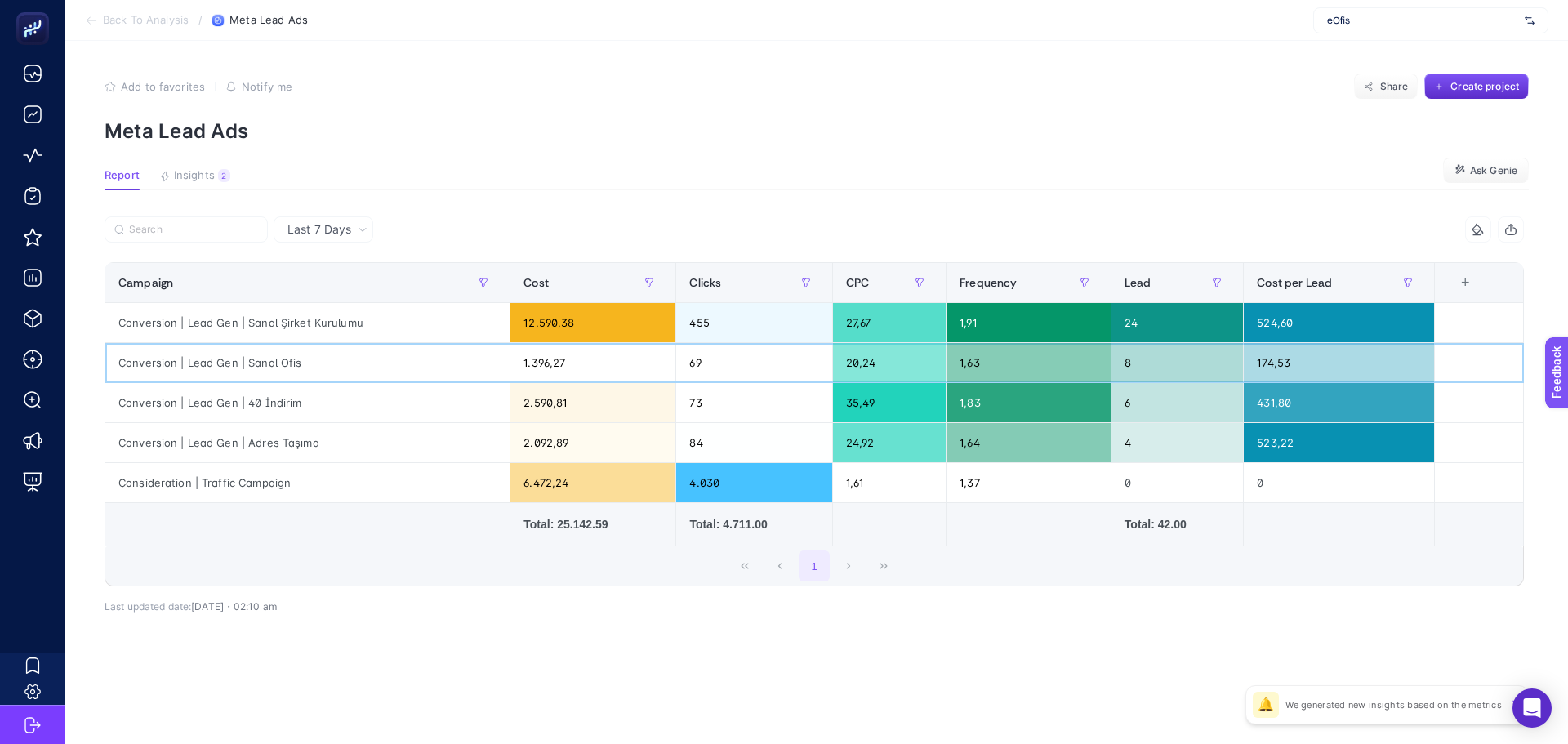
click at [544, 364] on div "1.396,27" at bounding box center [593, 362] width 165 height 39
click at [966, 368] on div "1,63" at bounding box center [1029, 362] width 164 height 39
click at [966, 367] on div "1,63" at bounding box center [1029, 362] width 164 height 39
click at [267, 311] on div "Conversion | Lead Gen | Sanal Şirket Kurulumu" at bounding box center [308, 321] width 405 height 39
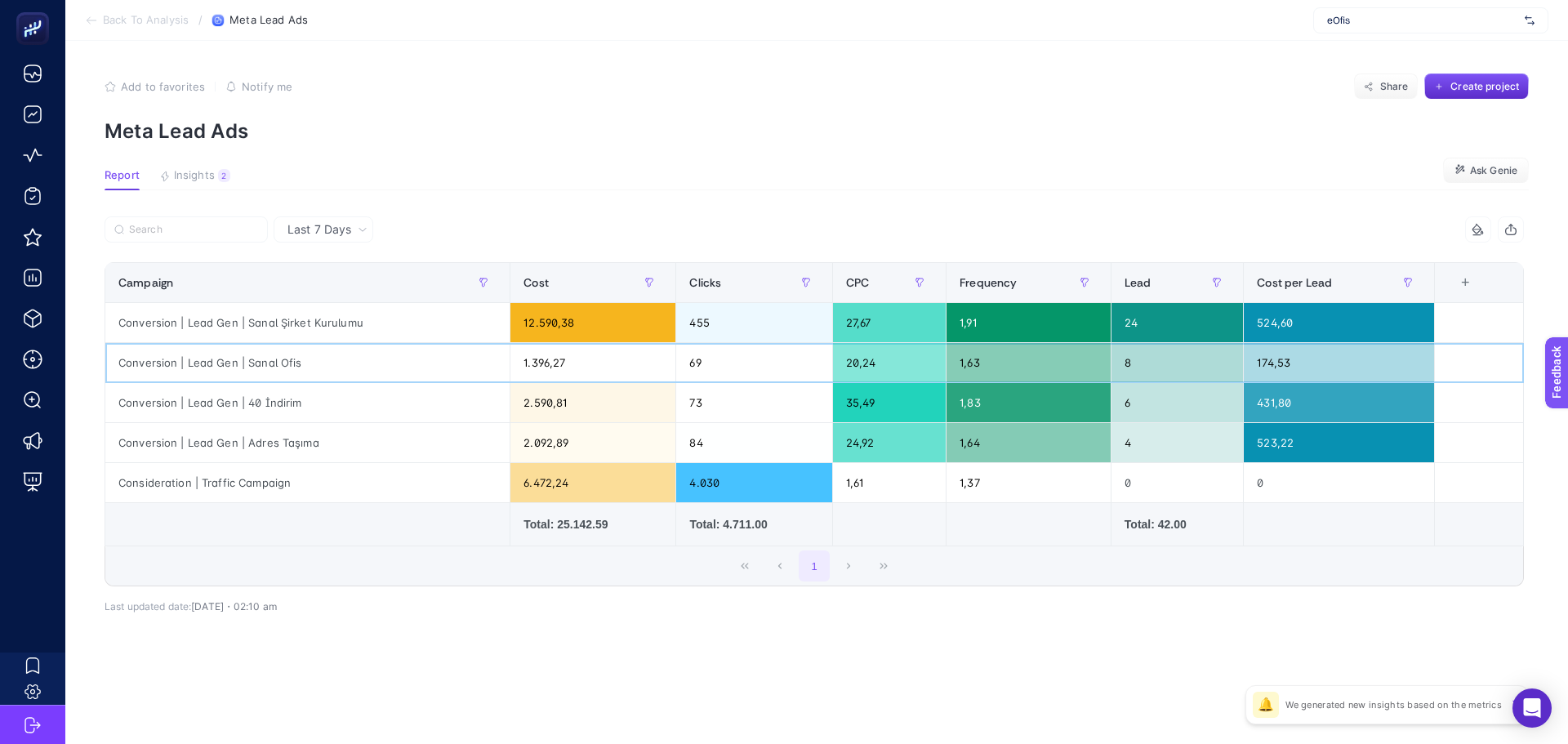
click at [268, 366] on div "Conversion | Lead Gen | Sanal Ofis" at bounding box center [308, 362] width 405 height 39
click at [540, 367] on div "1.396,27" at bounding box center [593, 362] width 165 height 39
click at [540, 367] on div "1.396,27" at bounding box center [593, 362] width 165 height 39
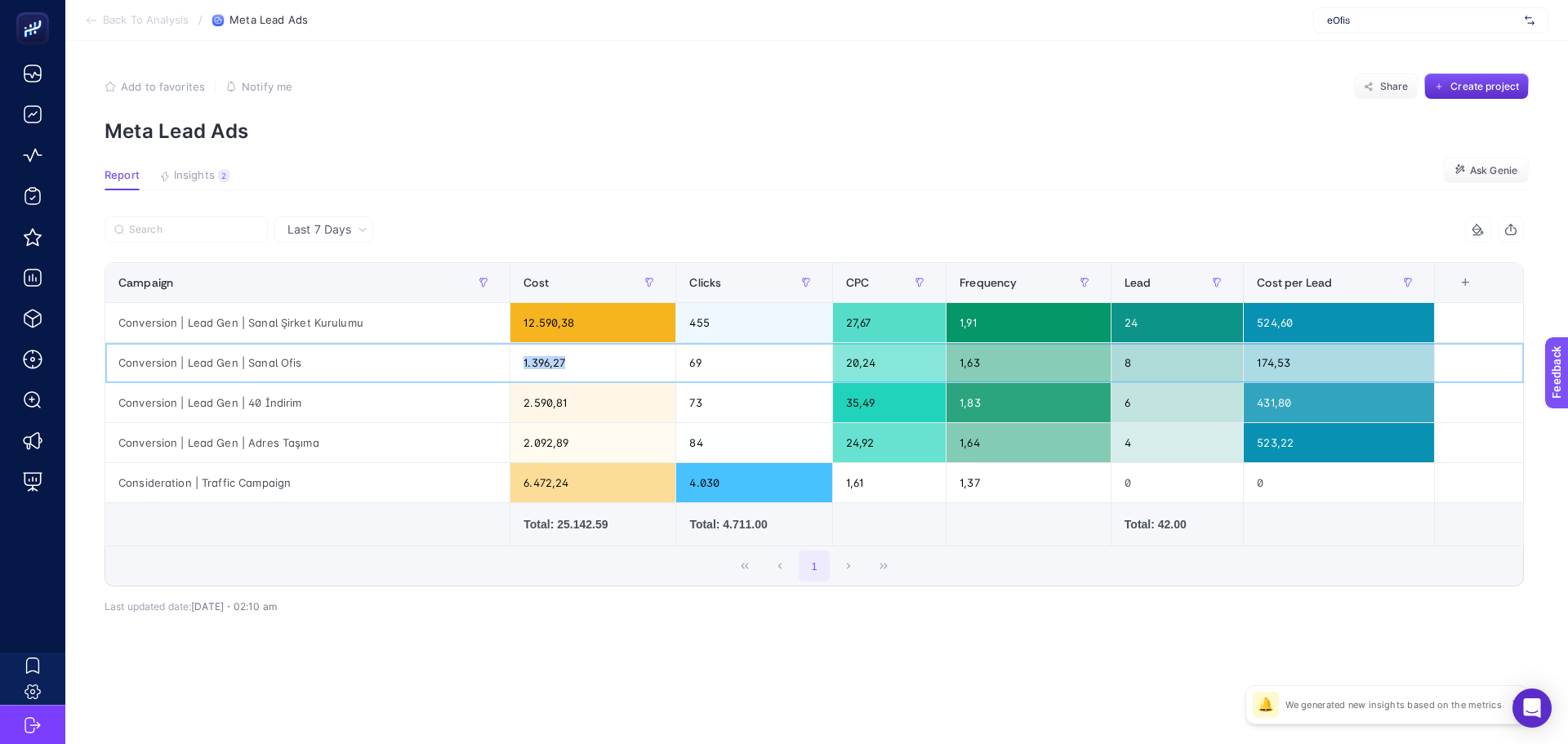
click at [541, 366] on div "1.396,27" at bounding box center [593, 362] width 165 height 39
click at [1126, 316] on div "24" at bounding box center [1178, 321] width 132 height 39
click at [1134, 367] on div "8" at bounding box center [1178, 362] width 132 height 39
click at [1125, 402] on div "6" at bounding box center [1178, 402] width 132 height 39
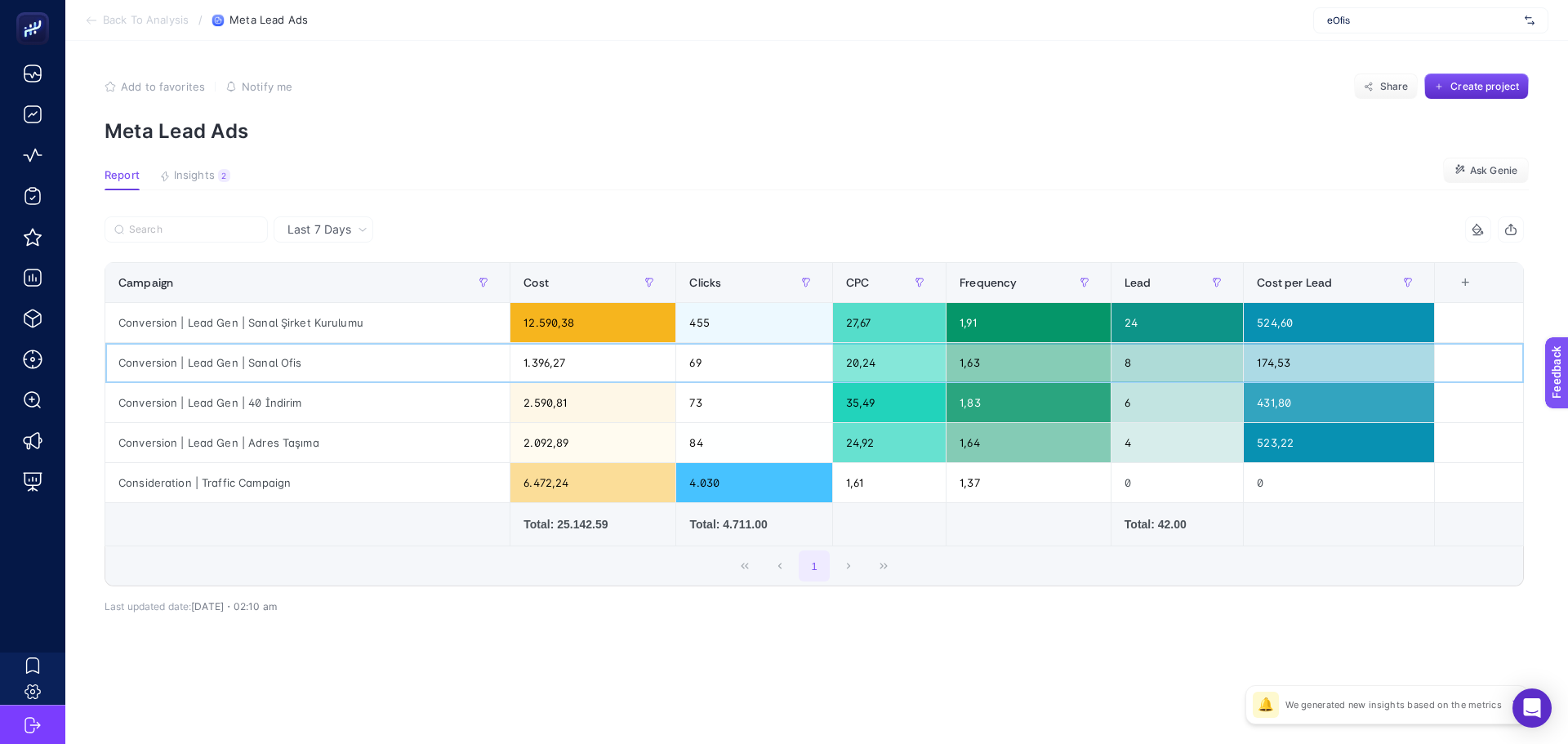
click at [1116, 367] on div "8" at bounding box center [1178, 362] width 132 height 39
click at [334, 216] on article "Add to favorites false Notify me Share Create project Meta Lead Ads Report Insi…" at bounding box center [817, 392] width 1503 height 703
click at [332, 243] on div at bounding box center [460, 235] width 710 height 36
click at [323, 233] on span "Last 7 Days" at bounding box center [319, 229] width 64 height 16
click at [296, 294] on li "Last 30 Days" at bounding box center [322, 293] width 89 height 30
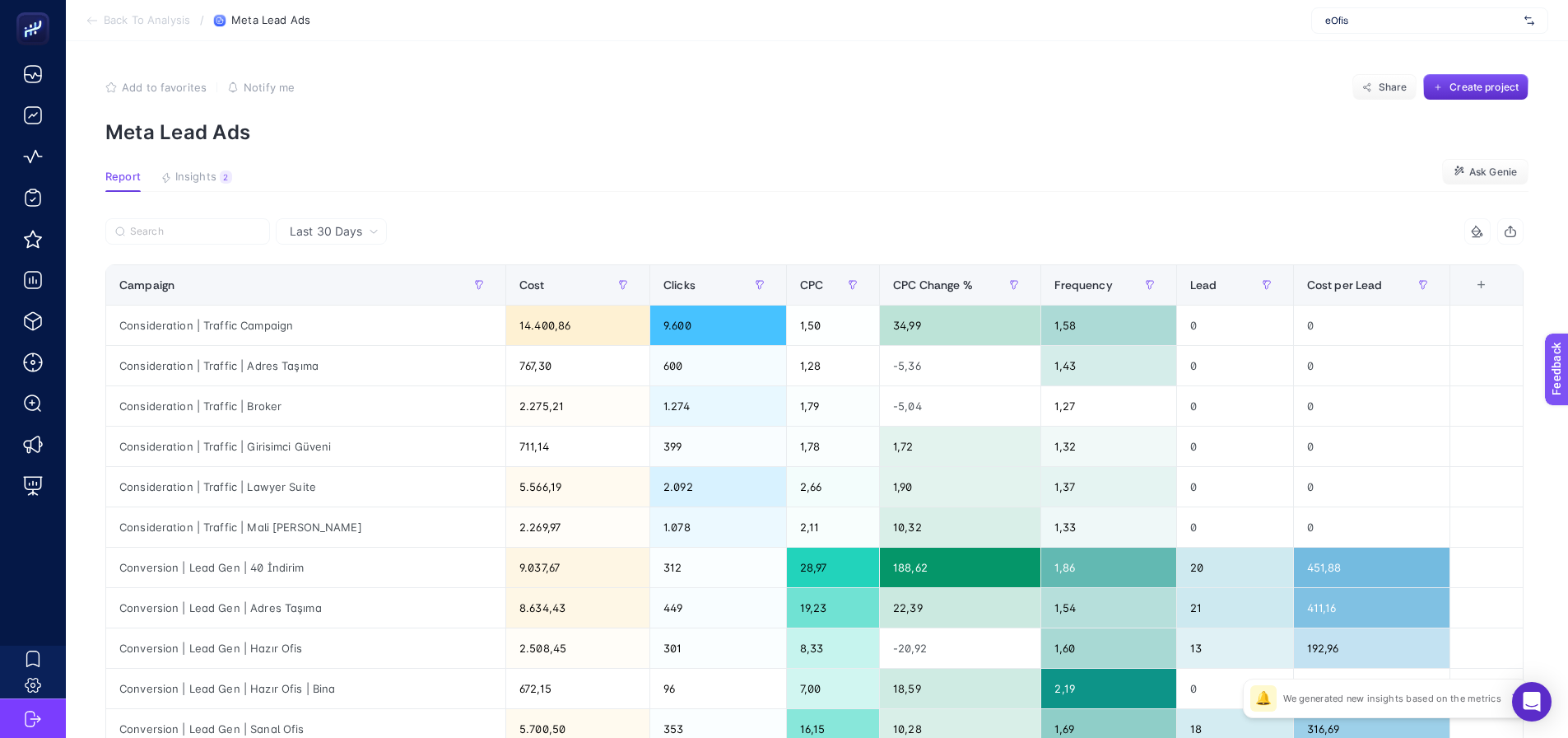
click at [361, 231] on span "Last 30 Days" at bounding box center [326, 231] width 73 height 16
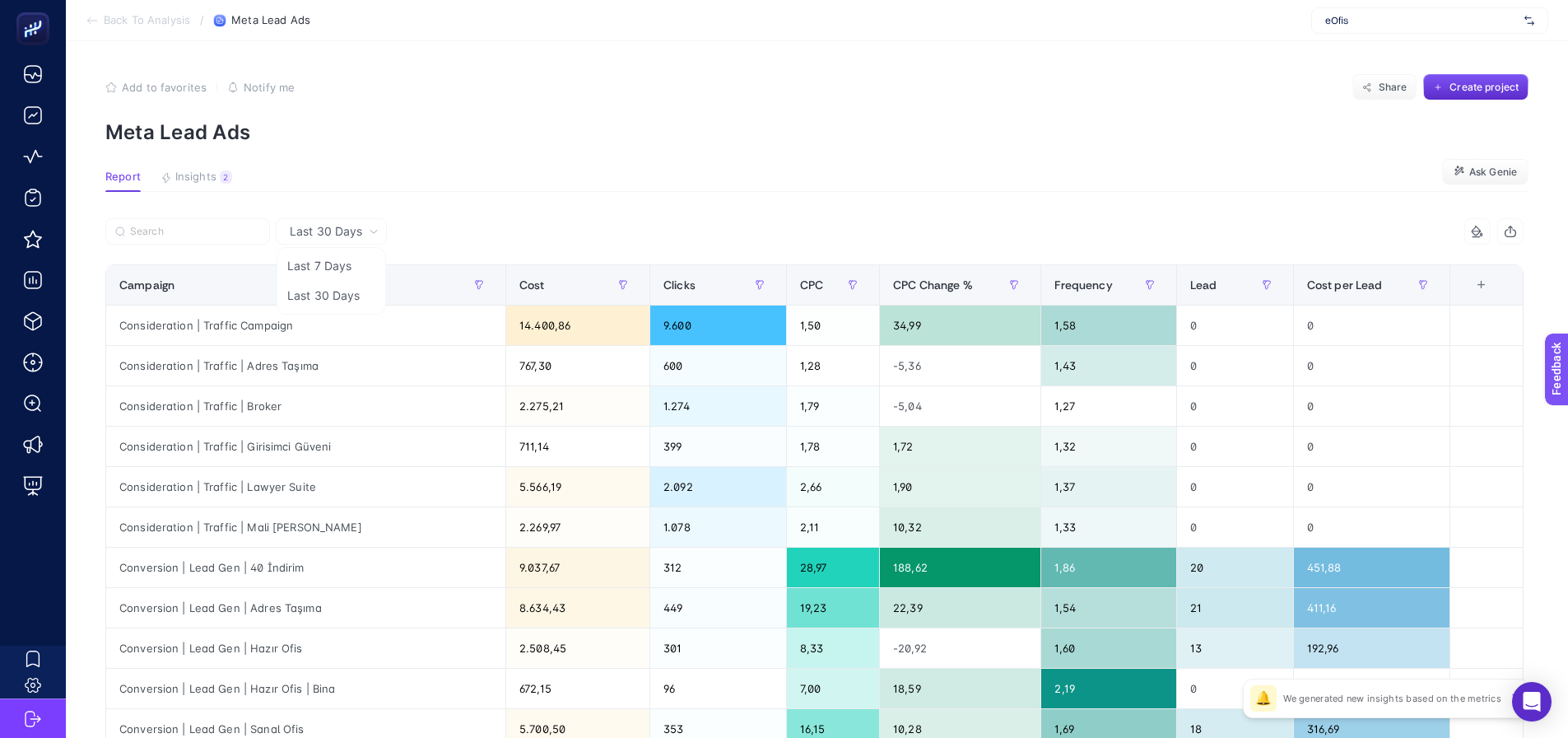
click at [332, 259] on li "Last 7 Days" at bounding box center [331, 266] width 101 height 30
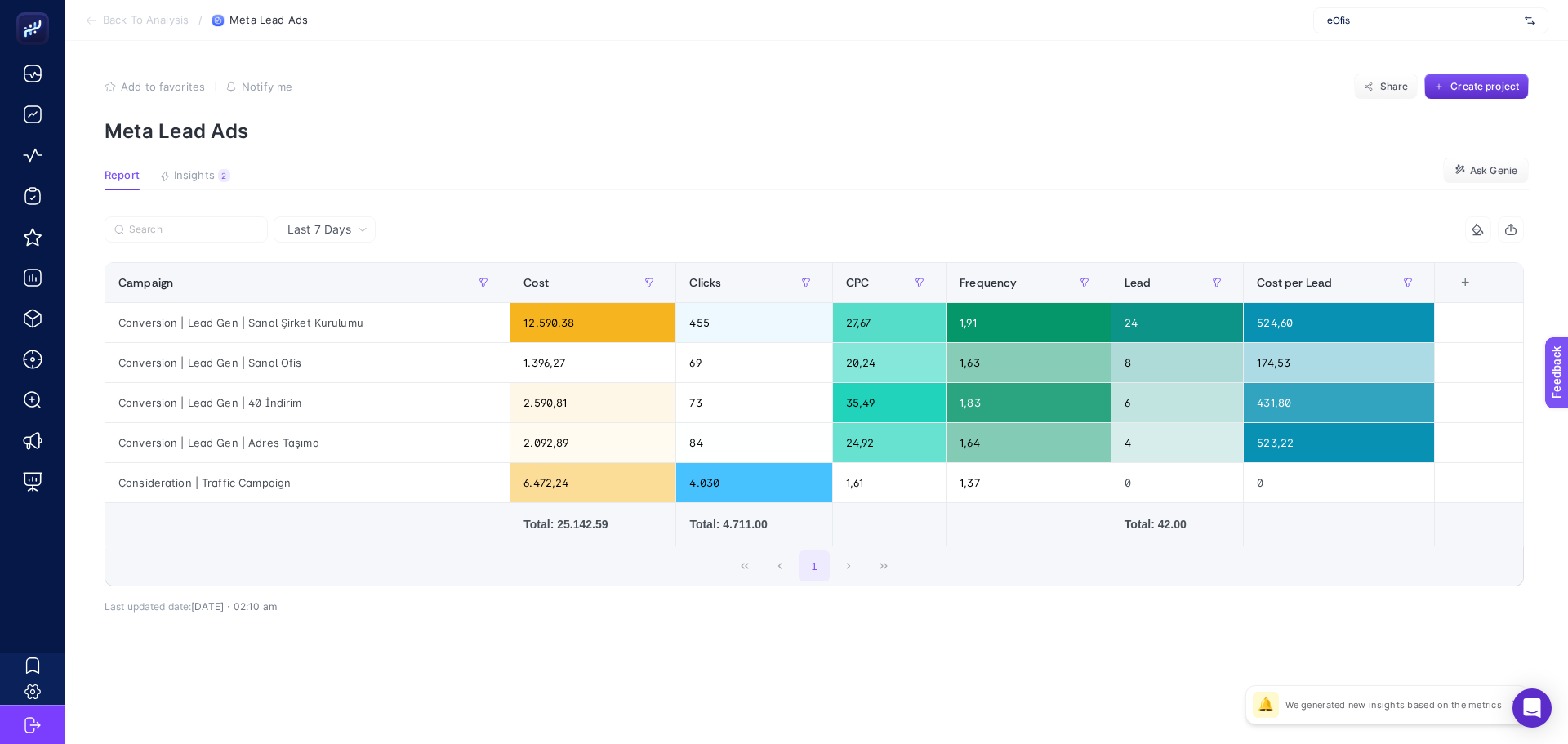
click at [322, 241] on div "Last 7 Days" at bounding box center [324, 229] width 102 height 26
click at [315, 300] on li "Last 30 Days" at bounding box center [324, 293] width 92 height 30
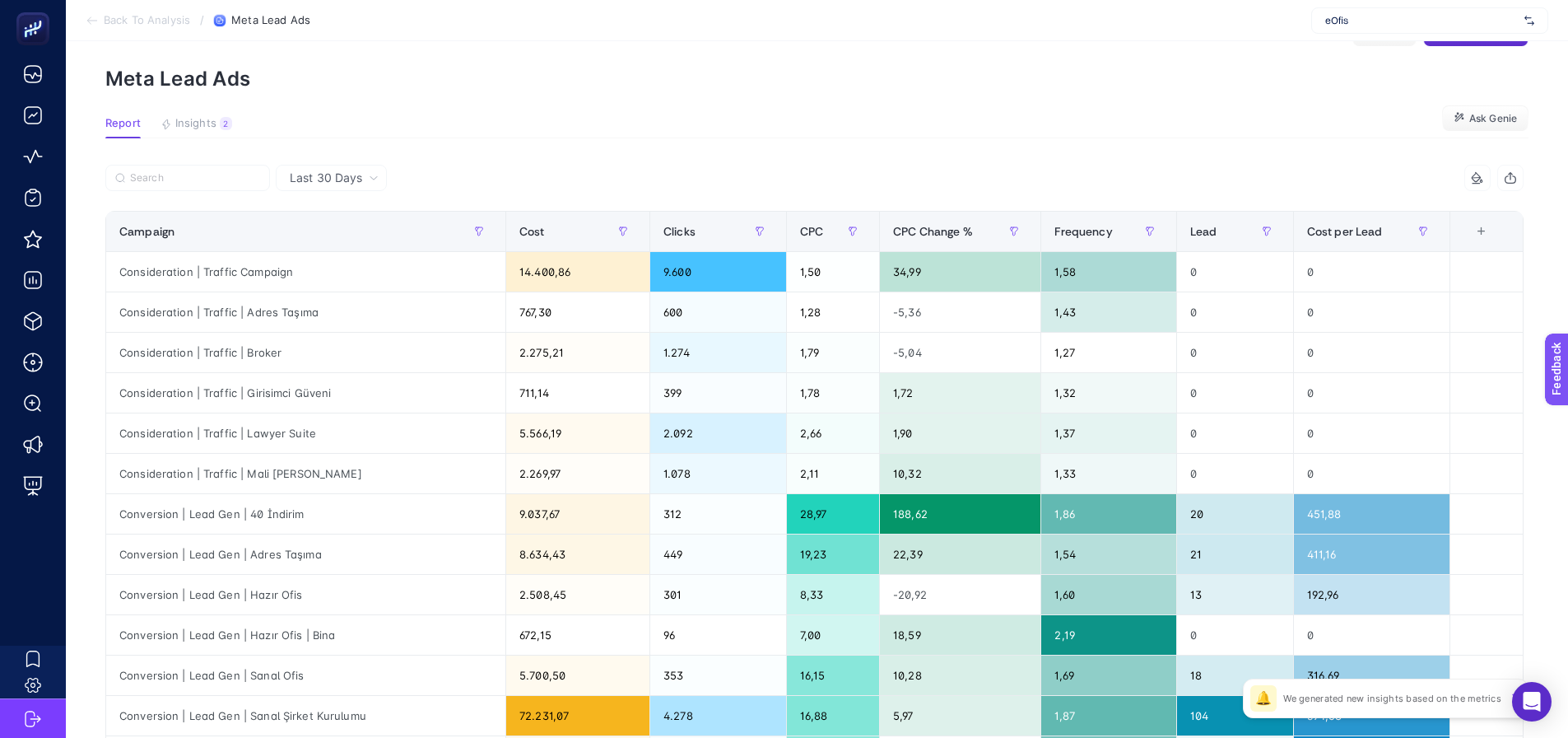
scroll to position [82, 0]
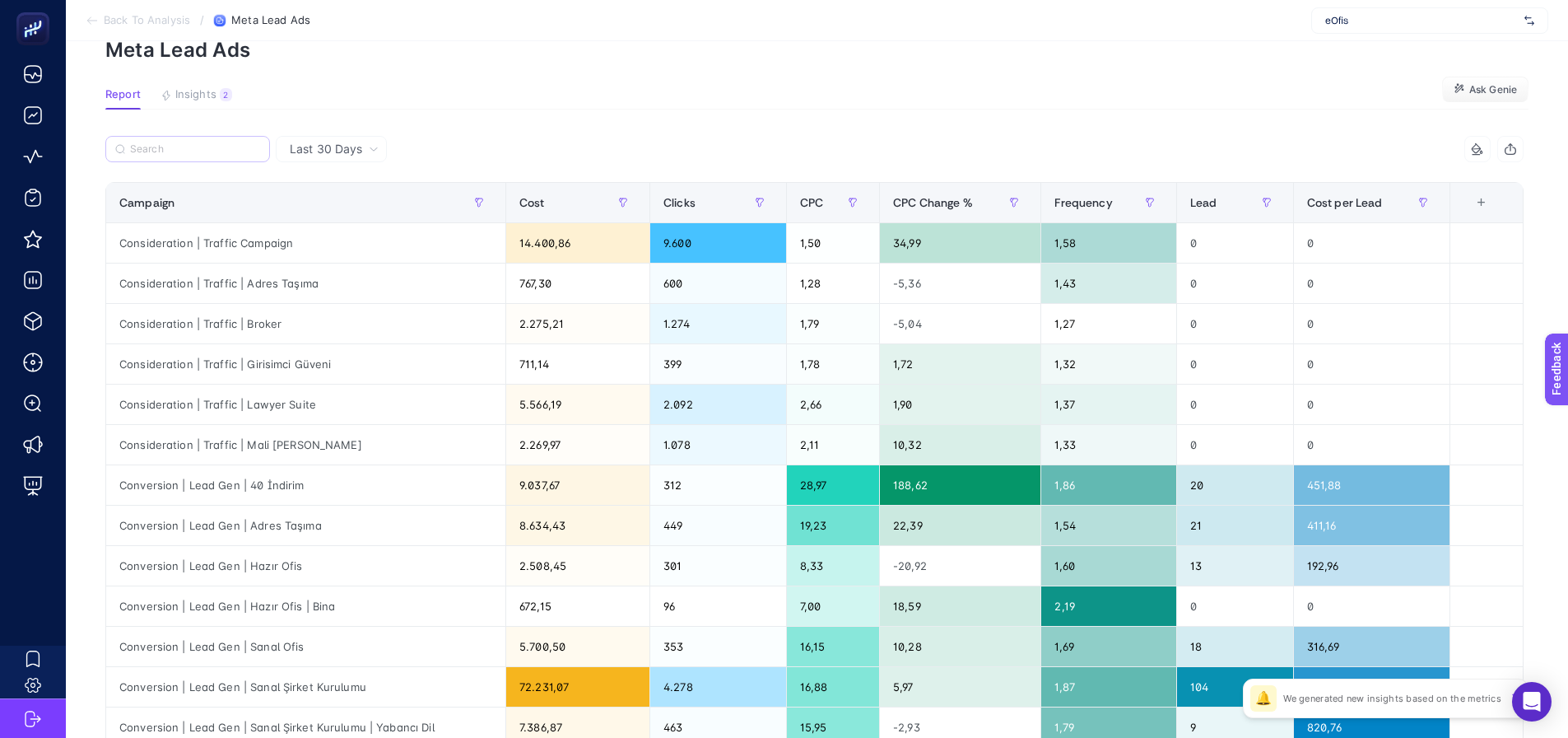
click at [195, 142] on label at bounding box center [188, 149] width 165 height 26
click at [0, 0] on input "Search" at bounding box center [0, 0] width 0 height 0
click at [196, 153] on input "Search" at bounding box center [195, 149] width 130 height 13
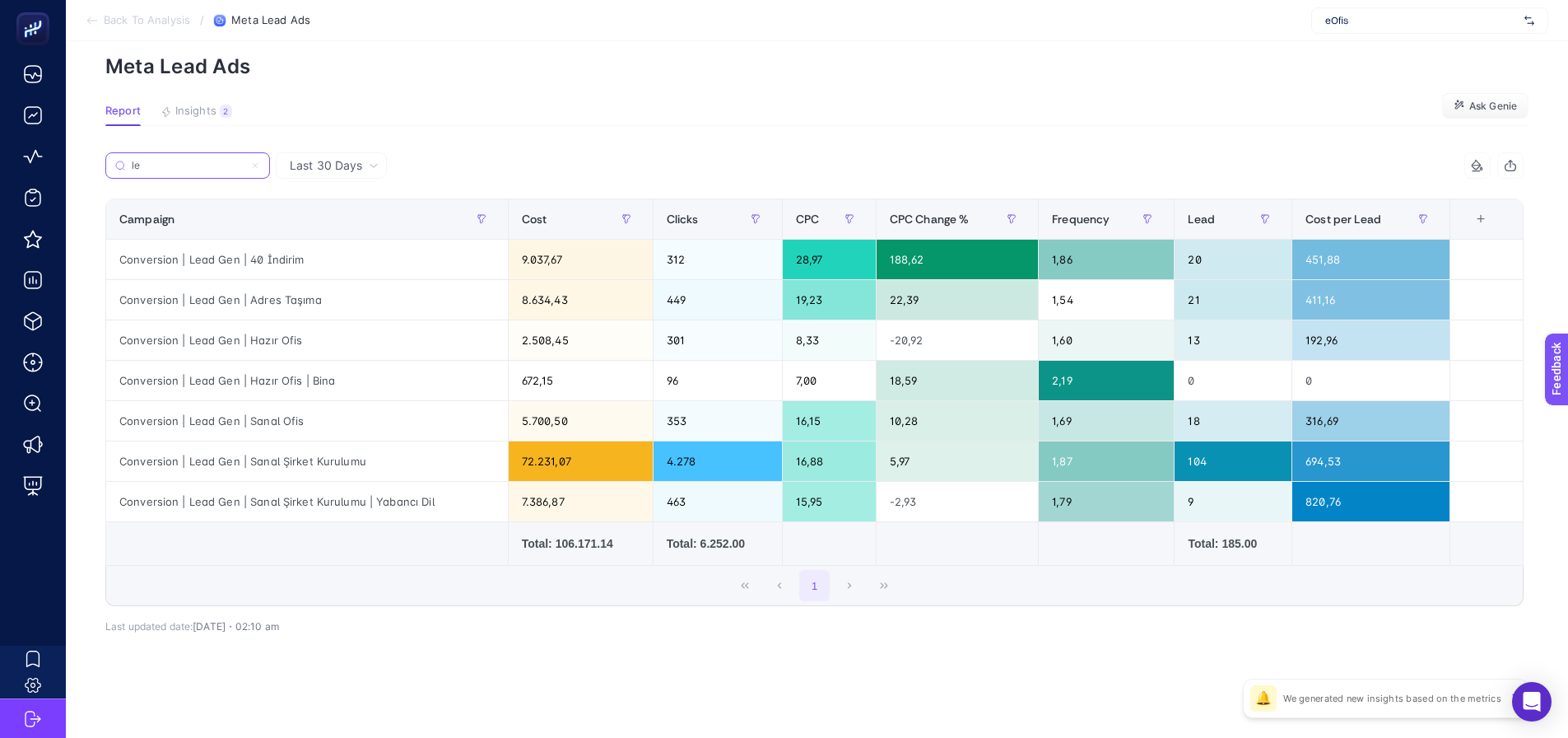
scroll to position [66, 0]
type input "lead"
click at [637, 108] on section "Report Insights 2 We generated new insights based on the metrics Ask Genie" at bounding box center [817, 116] width 1423 height 22
click at [374, 210] on div "Campaign" at bounding box center [307, 219] width 375 height 26
click at [562, 220] on div "Cost" at bounding box center [580, 219] width 117 height 26
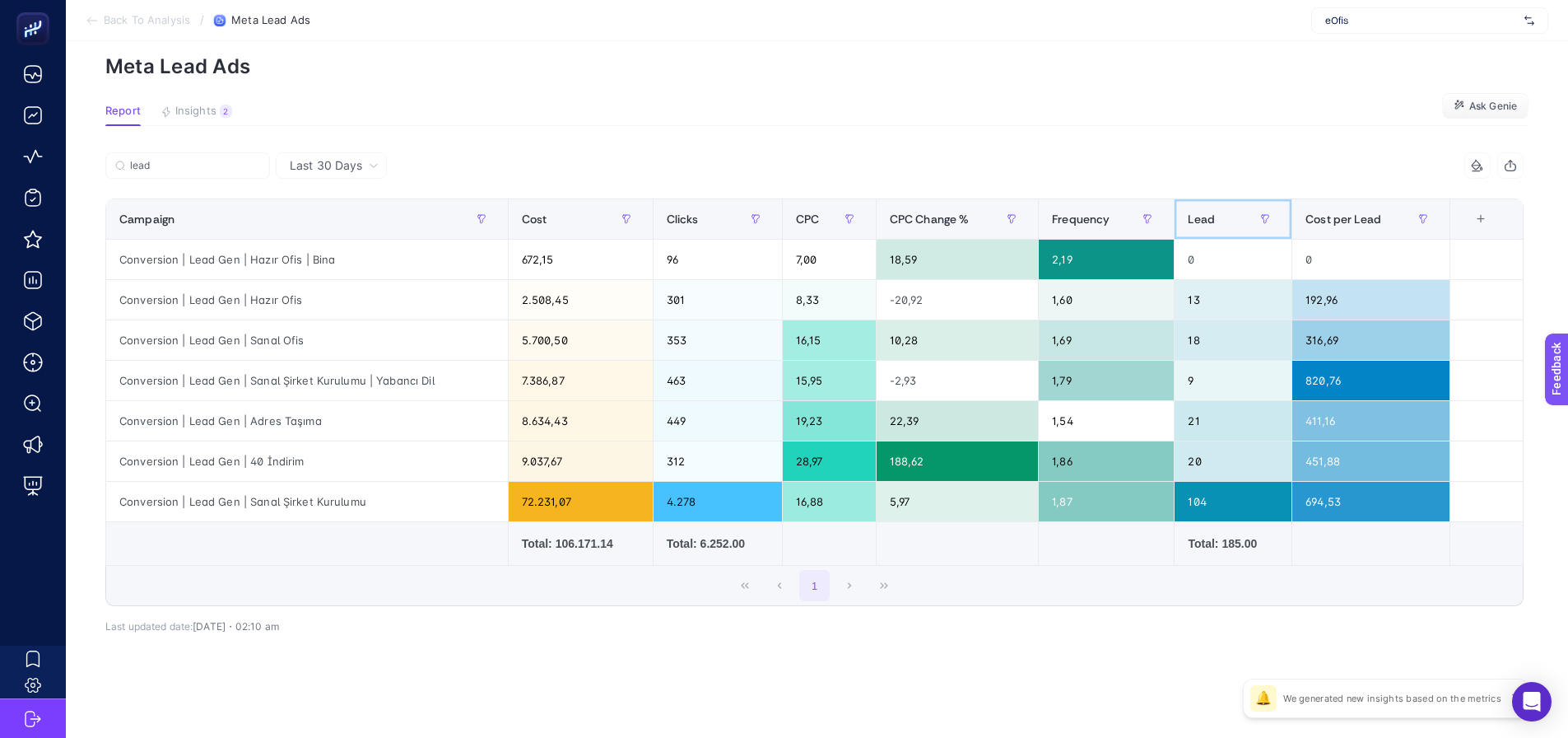
click at [1234, 223] on div "Lead" at bounding box center [1233, 219] width 90 height 26
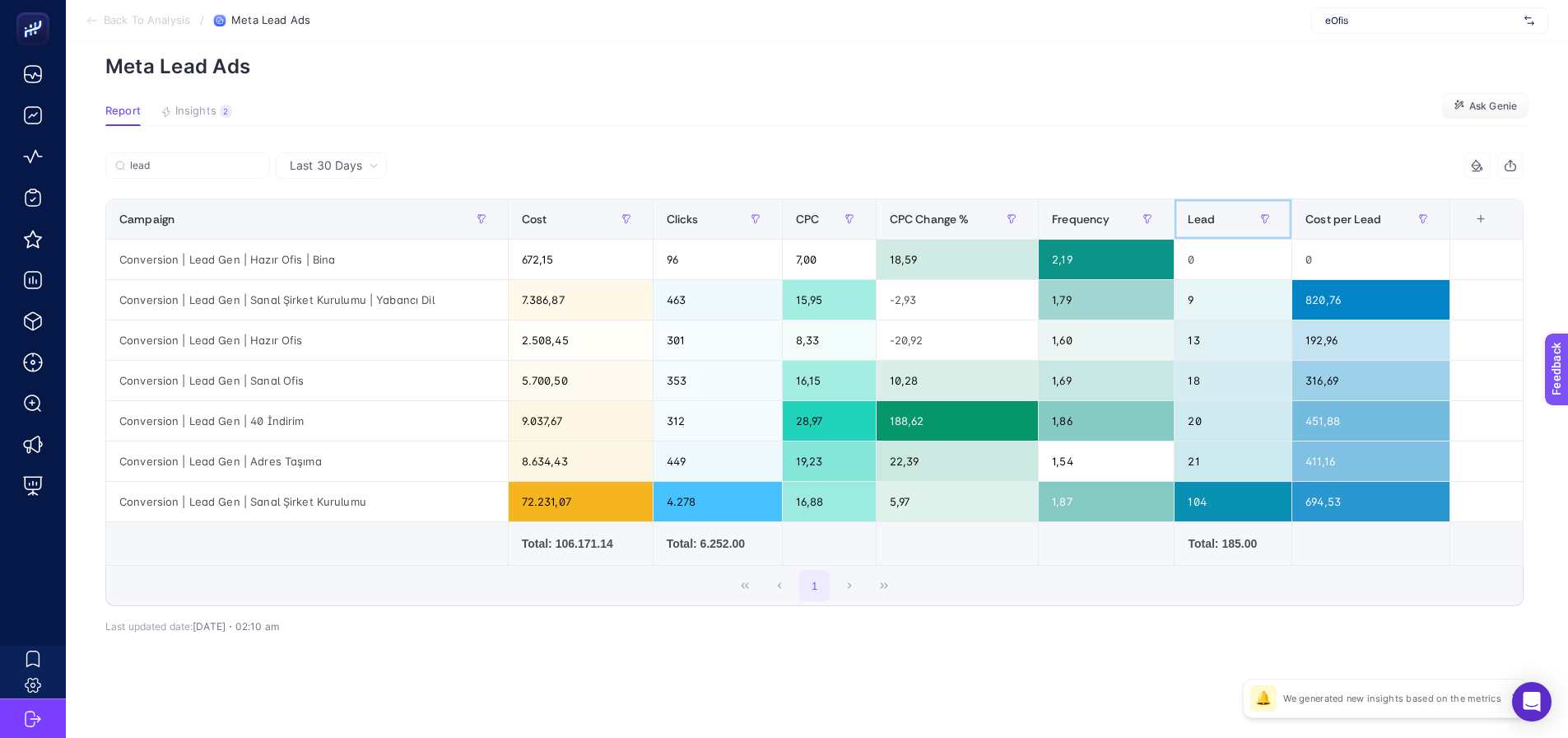
click at [1216, 212] on span "Lead" at bounding box center [1202, 219] width 27 height 13
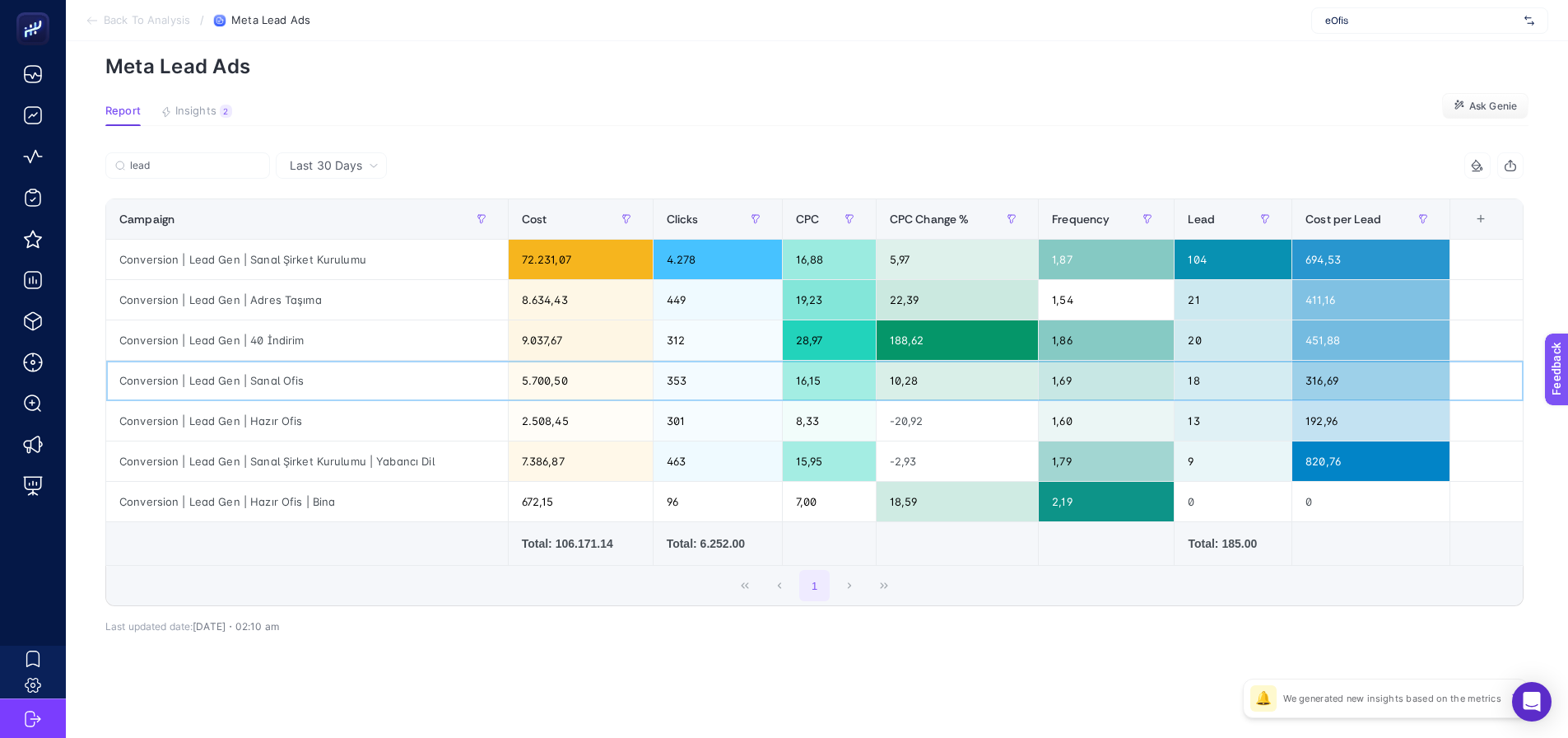
click at [365, 384] on div "Conversion | Lead Gen | Sanal Ofis" at bounding box center [307, 380] width 402 height 39
click at [616, 381] on div "5.700,50" at bounding box center [581, 380] width 144 height 39
click at [340, 159] on span "Last 30 Days" at bounding box center [326, 166] width 73 height 16
click at [443, 128] on article "Add to favorites false Notify me Share Create project Meta Lead Ads Report Insi…" at bounding box center [817, 356] width 1502 height 763
click at [263, 386] on div "Conversion | Lead Gen | Sanal Ofis" at bounding box center [307, 380] width 402 height 39
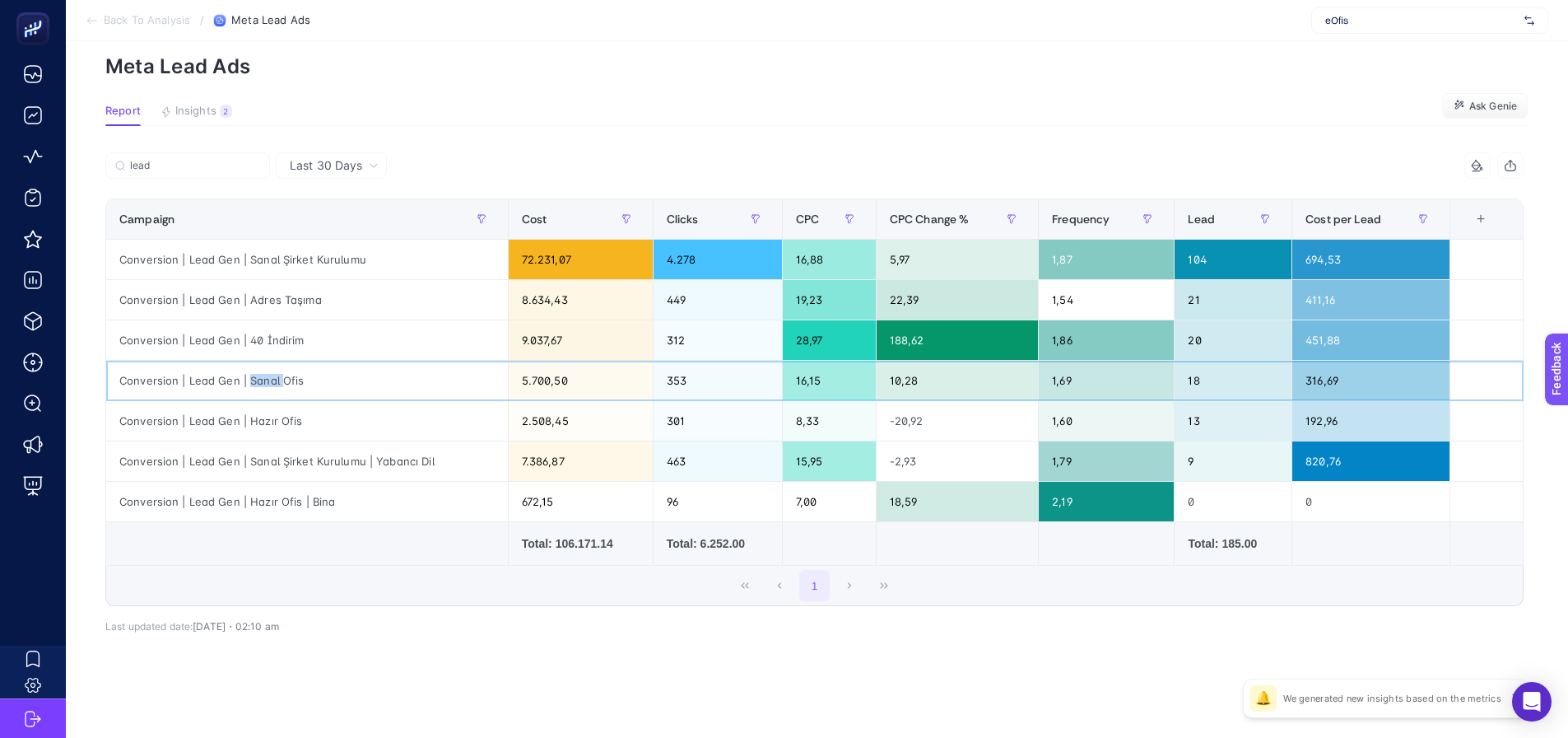
click at [263, 386] on div "Conversion | Lead Gen | Sanal Ofis" at bounding box center [307, 380] width 402 height 39
click at [273, 382] on div "Conversion | Lead Gen | Sanal Ofis" at bounding box center [307, 380] width 402 height 39
drag, startPoint x: 316, startPoint y: 379, endPoint x: 106, endPoint y: 383, distance: 210.0
click at [107, 382] on td "Conversion | Lead Gen | Sanal Ofis" at bounding box center [308, 381] width 402 height 40
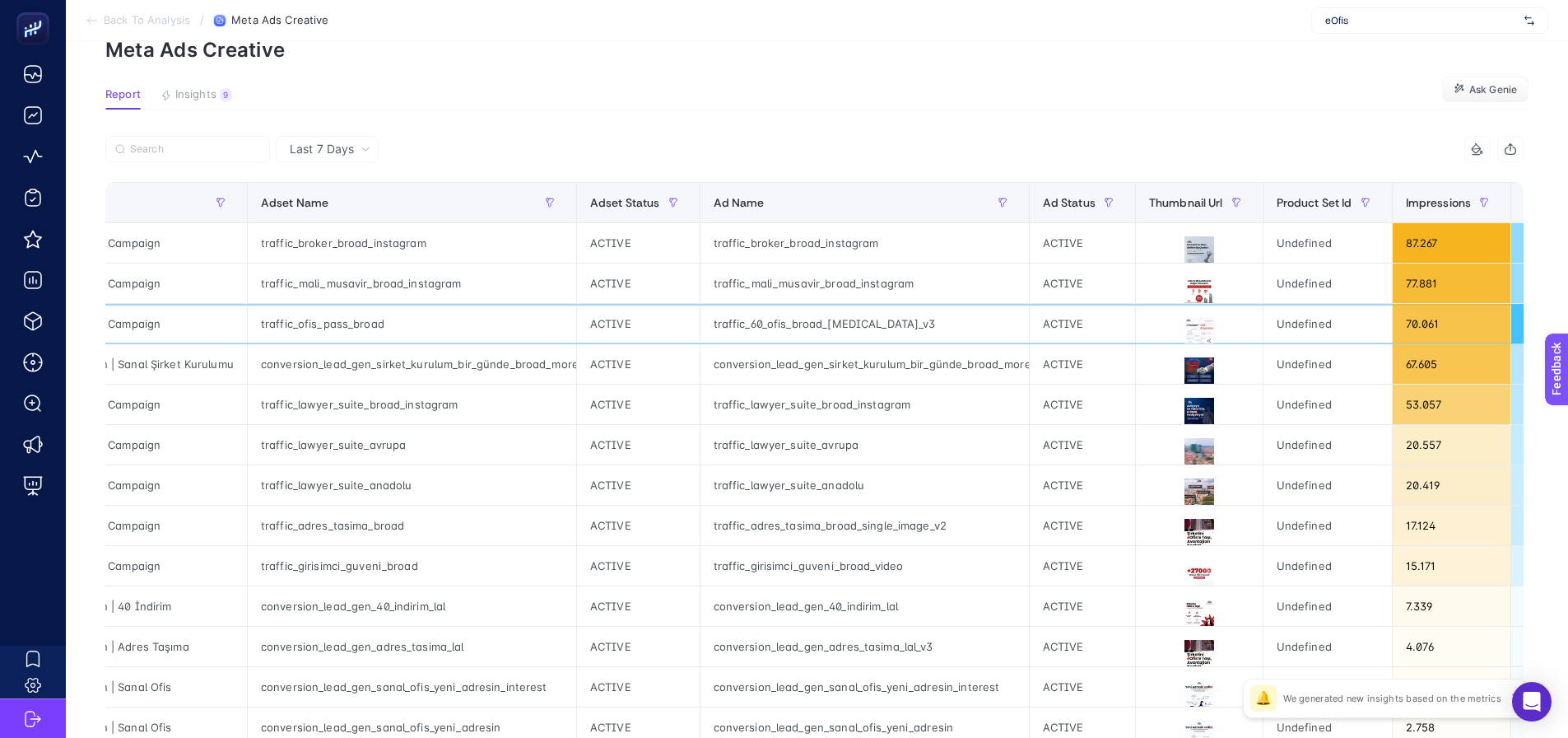
scroll to position [0, 1228]
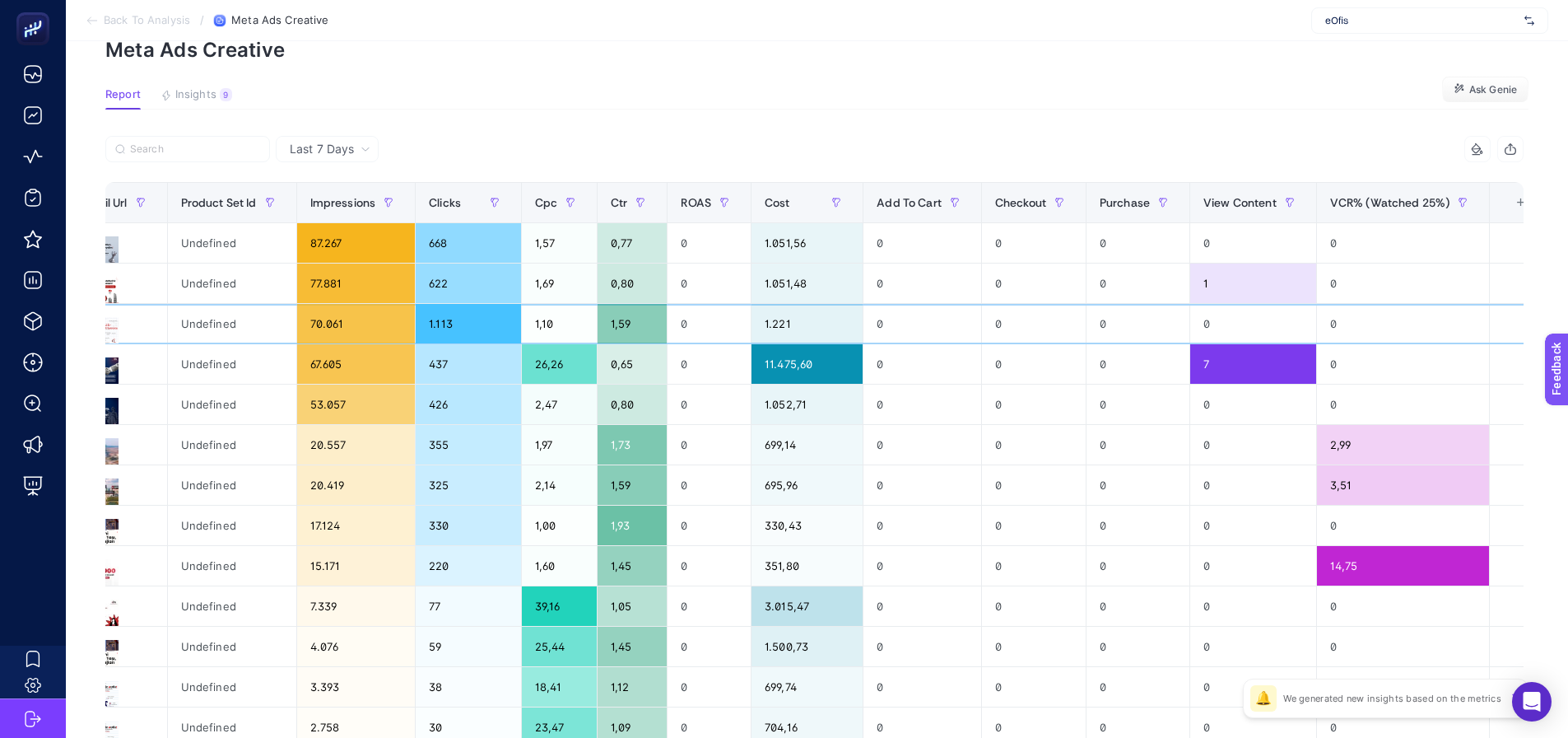
drag, startPoint x: 555, startPoint y: 319, endPoint x: 829, endPoint y: 317, distance: 274.0
click at [1506, 202] on div "+" at bounding box center [1522, 202] width 31 height 13
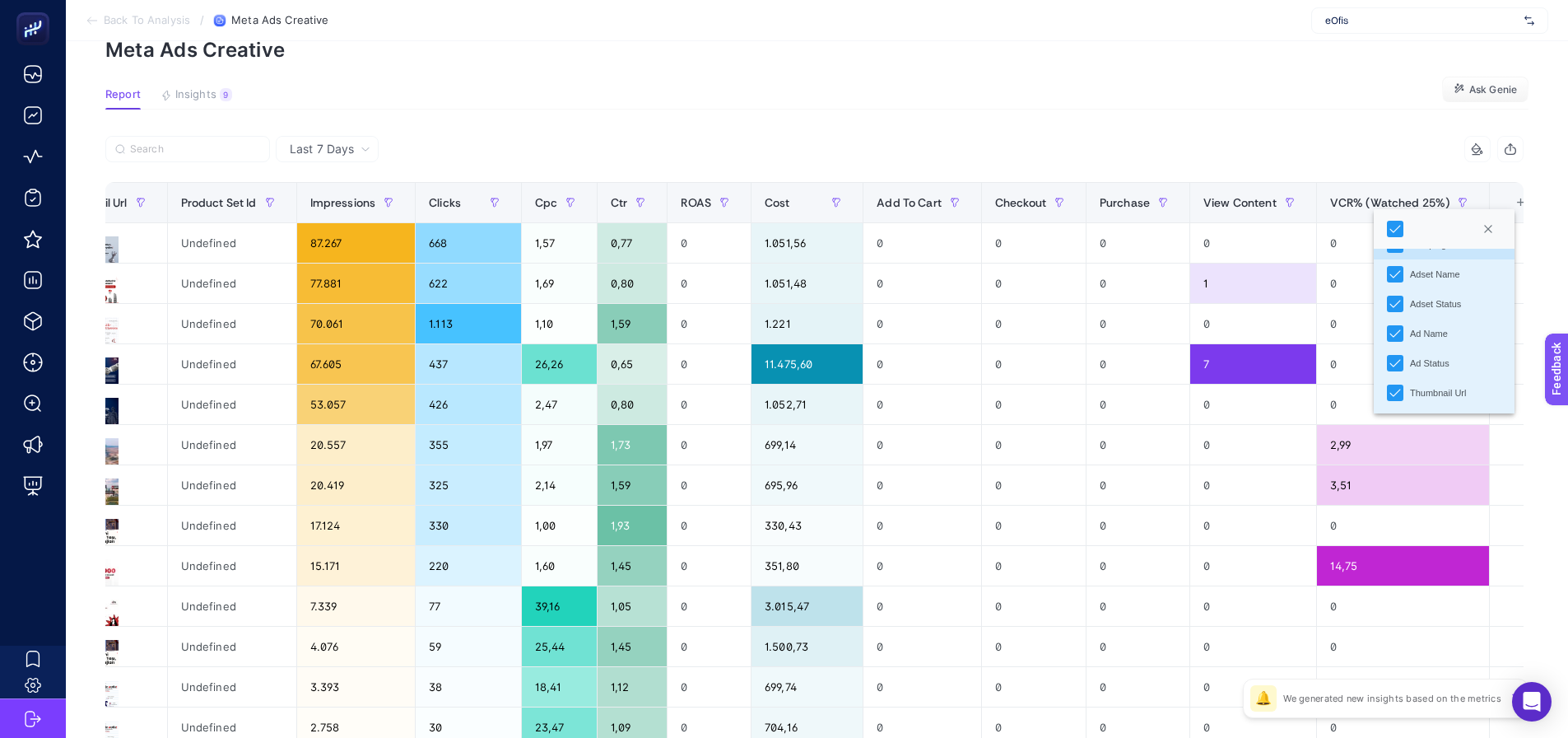
scroll to position [0, 0]
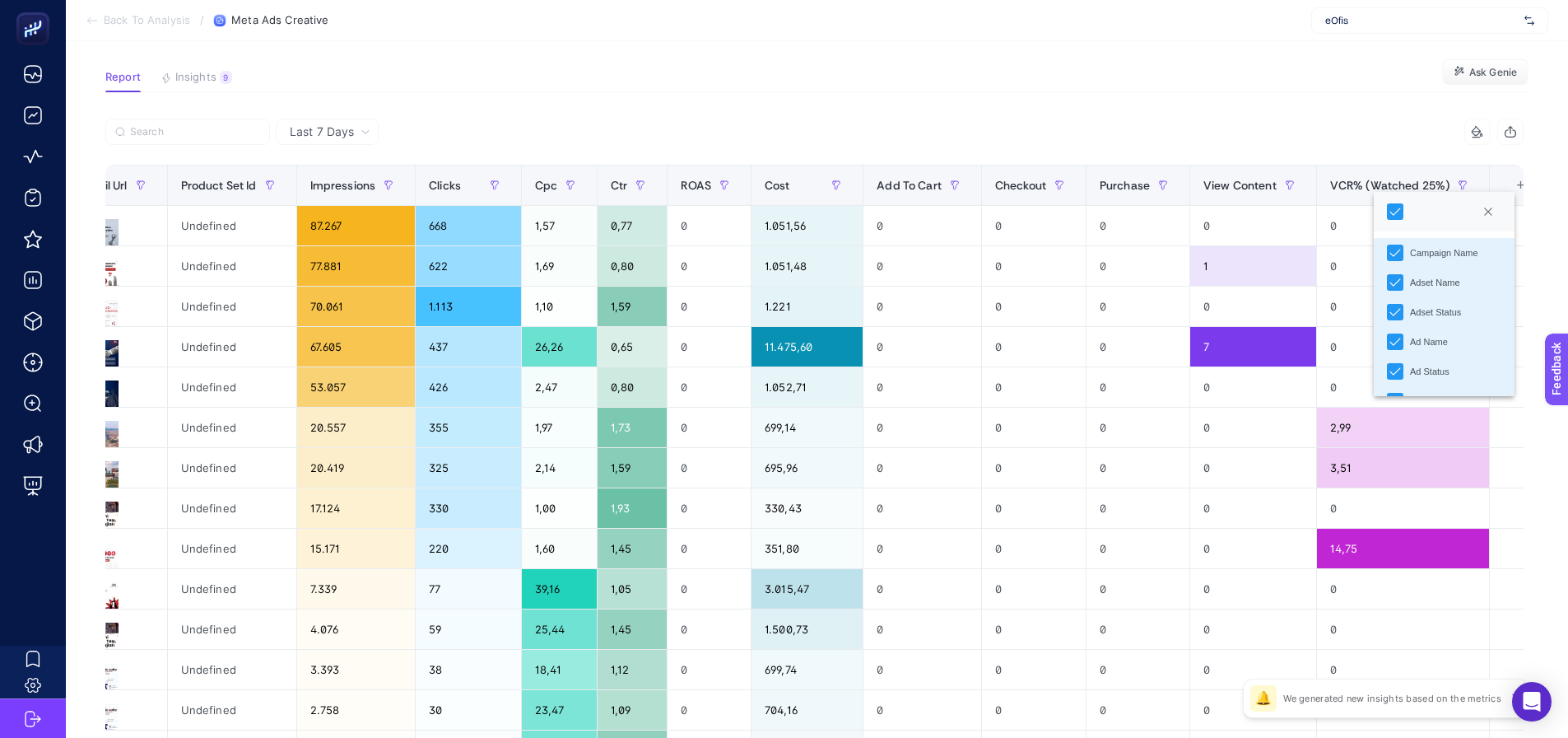
drag, startPoint x: 1193, startPoint y: 97, endPoint x: 958, endPoint y: 123, distance: 236.4
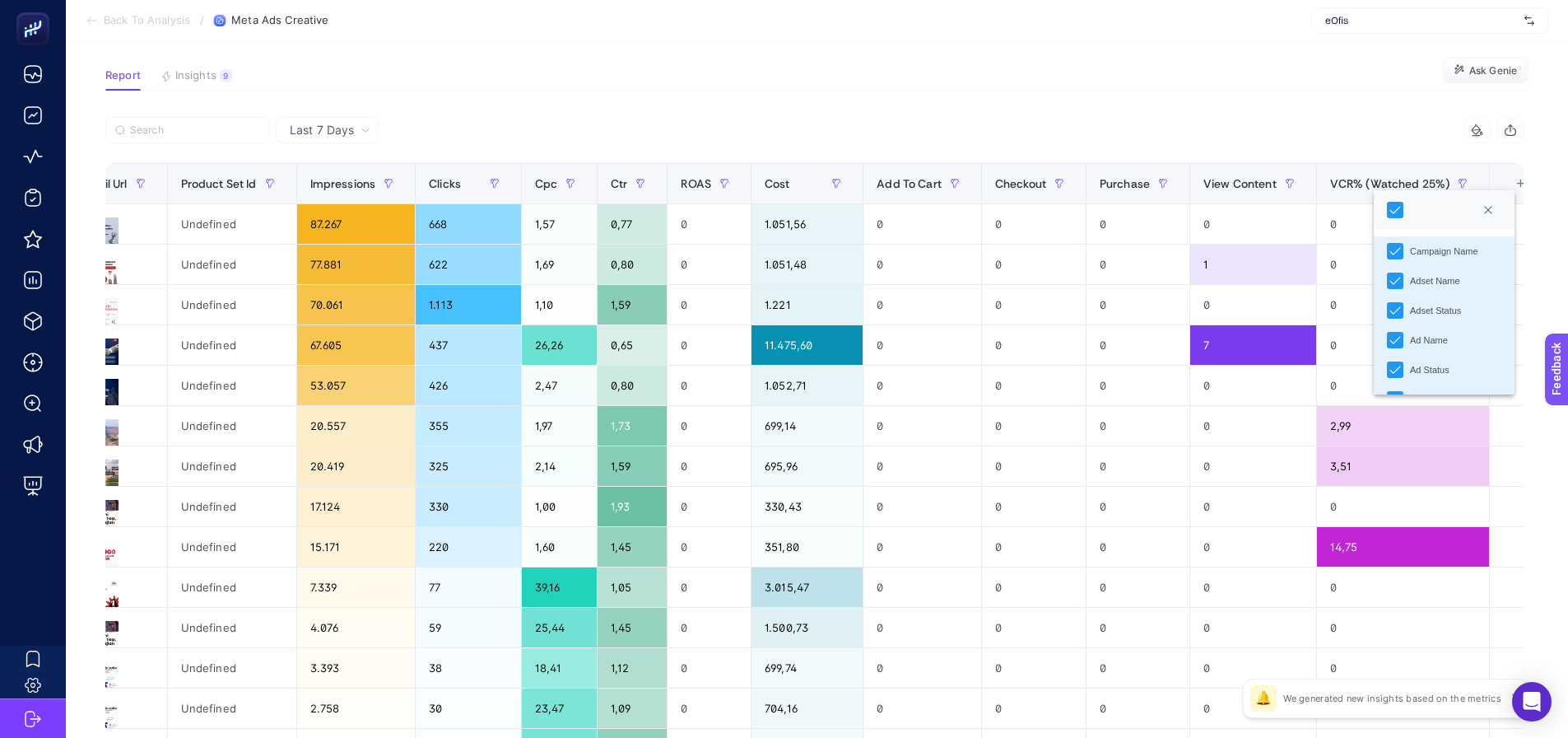
click at [946, 93] on article "Add to favorites false Notify me Share Create project Meta Ads Creative Report …" at bounding box center [817, 543] width 1502 height 1207
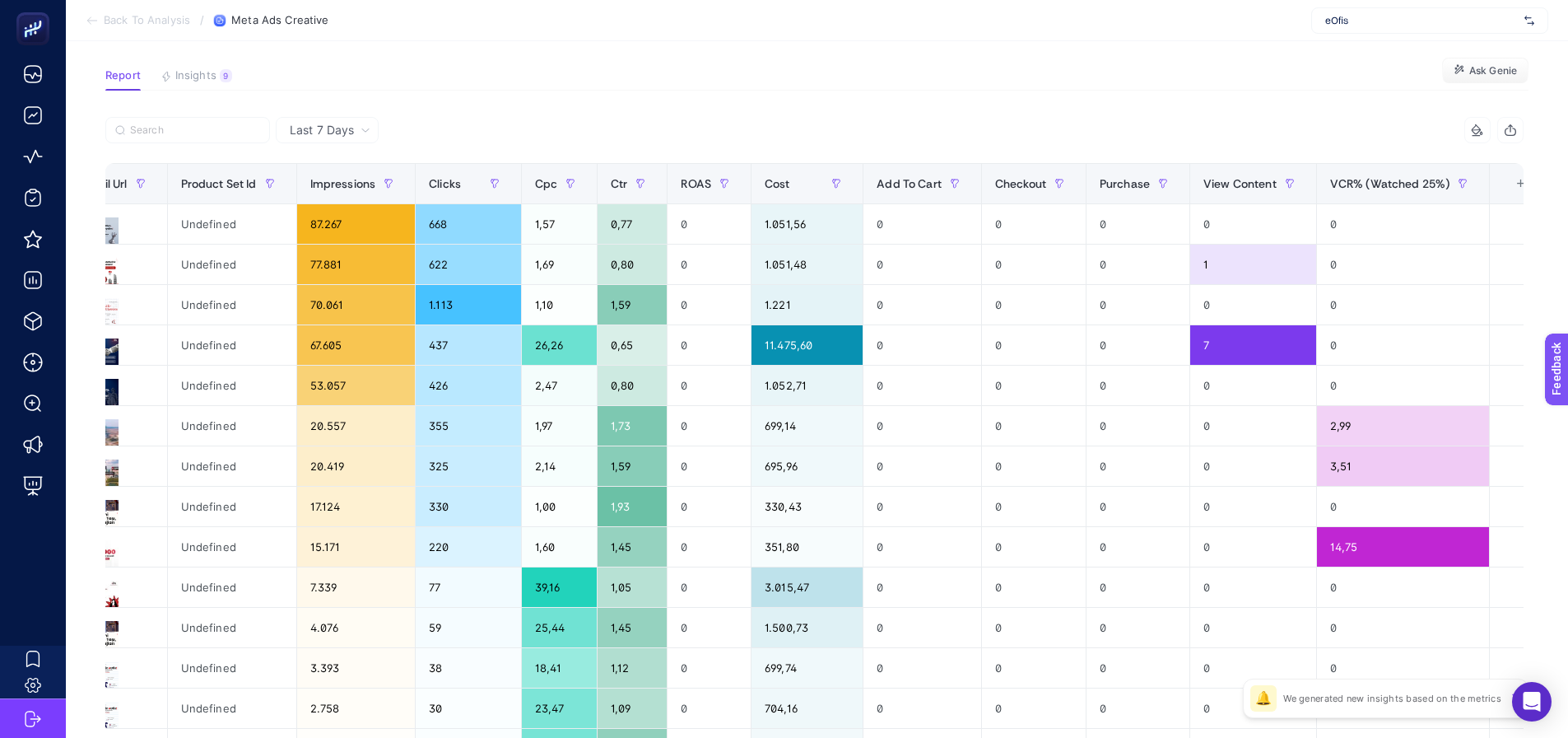
drag, startPoint x: 824, startPoint y: 142, endPoint x: 590, endPoint y: 146, distance: 234.0
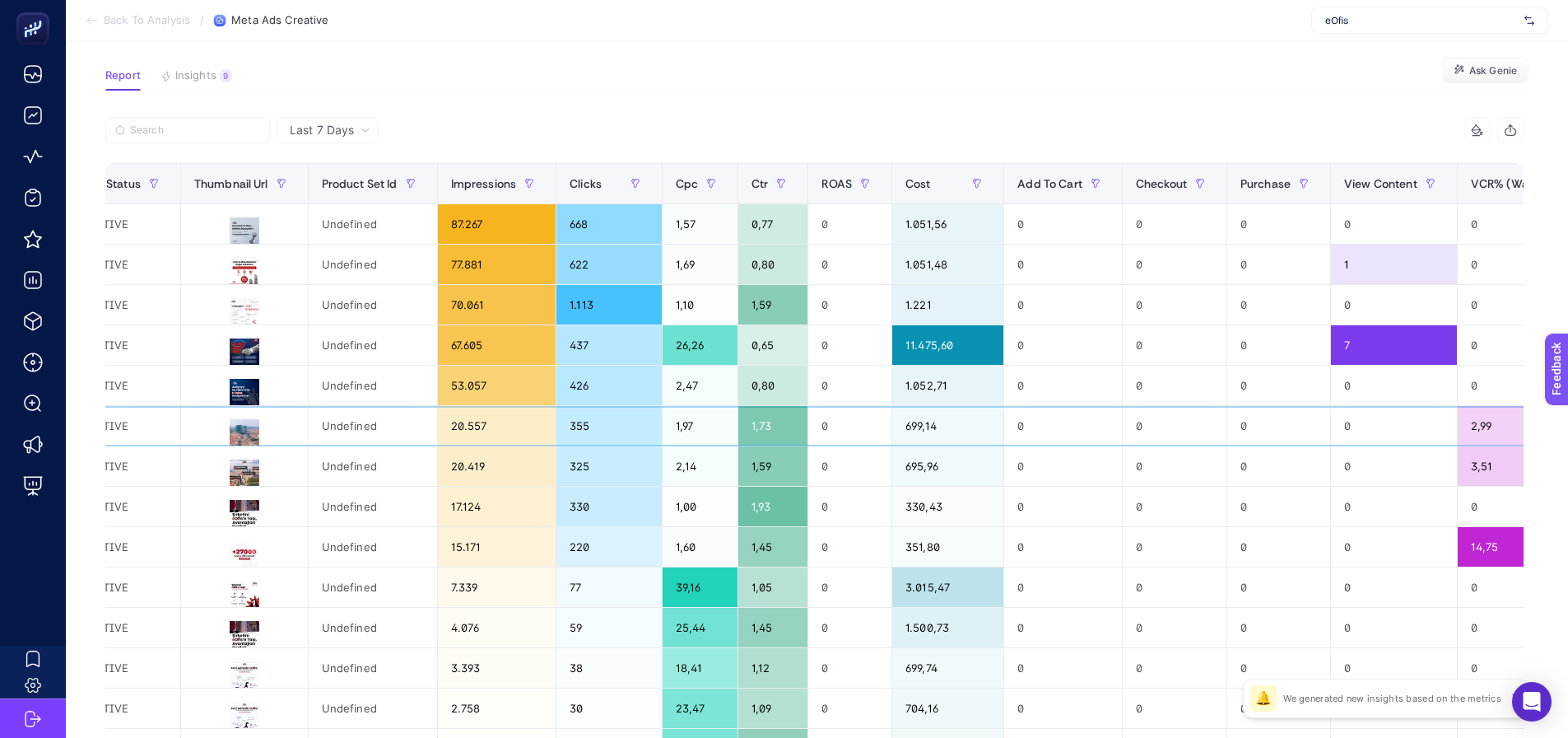
scroll to position [0, 0]
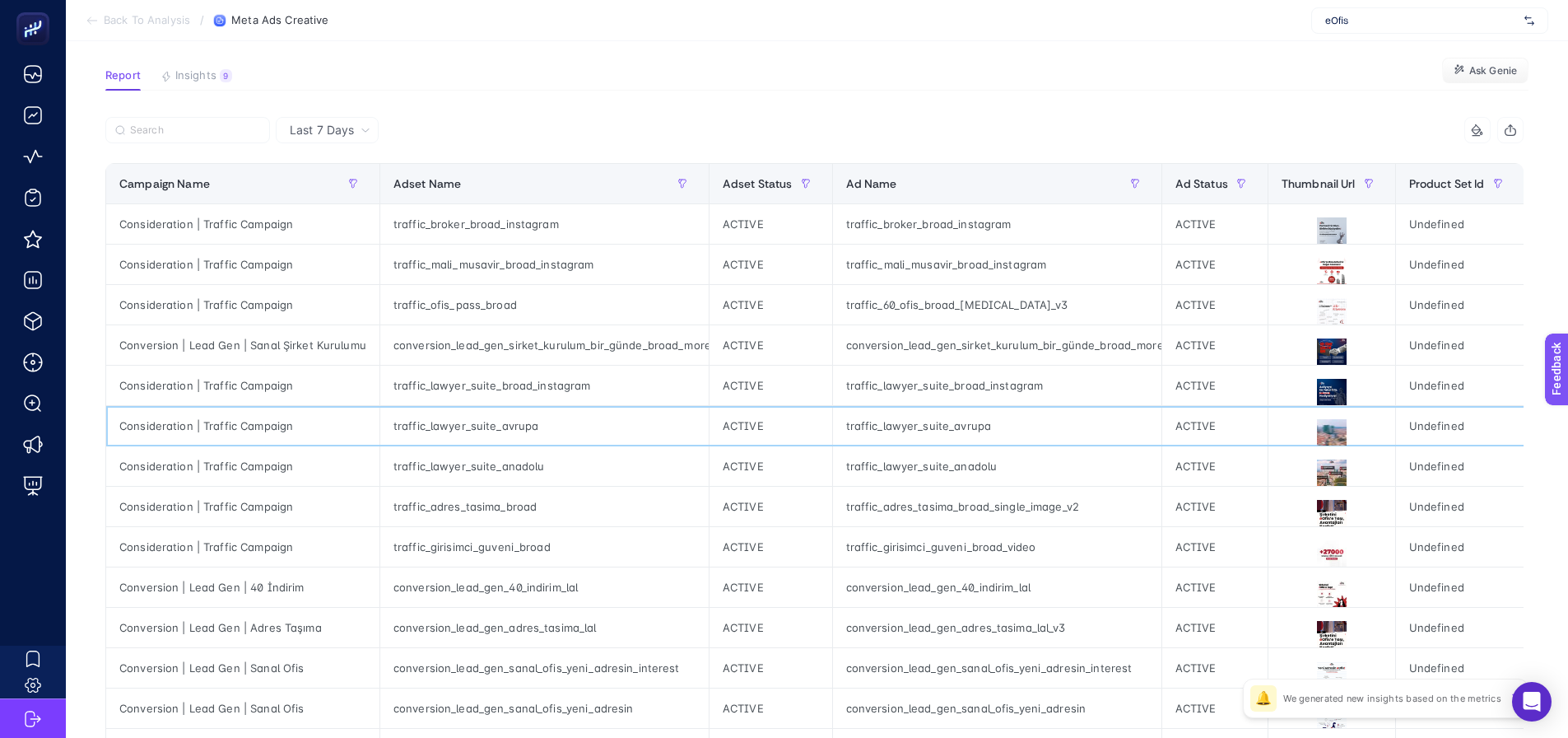
drag, startPoint x: 718, startPoint y: 435, endPoint x: 509, endPoint y: 442, distance: 209.1
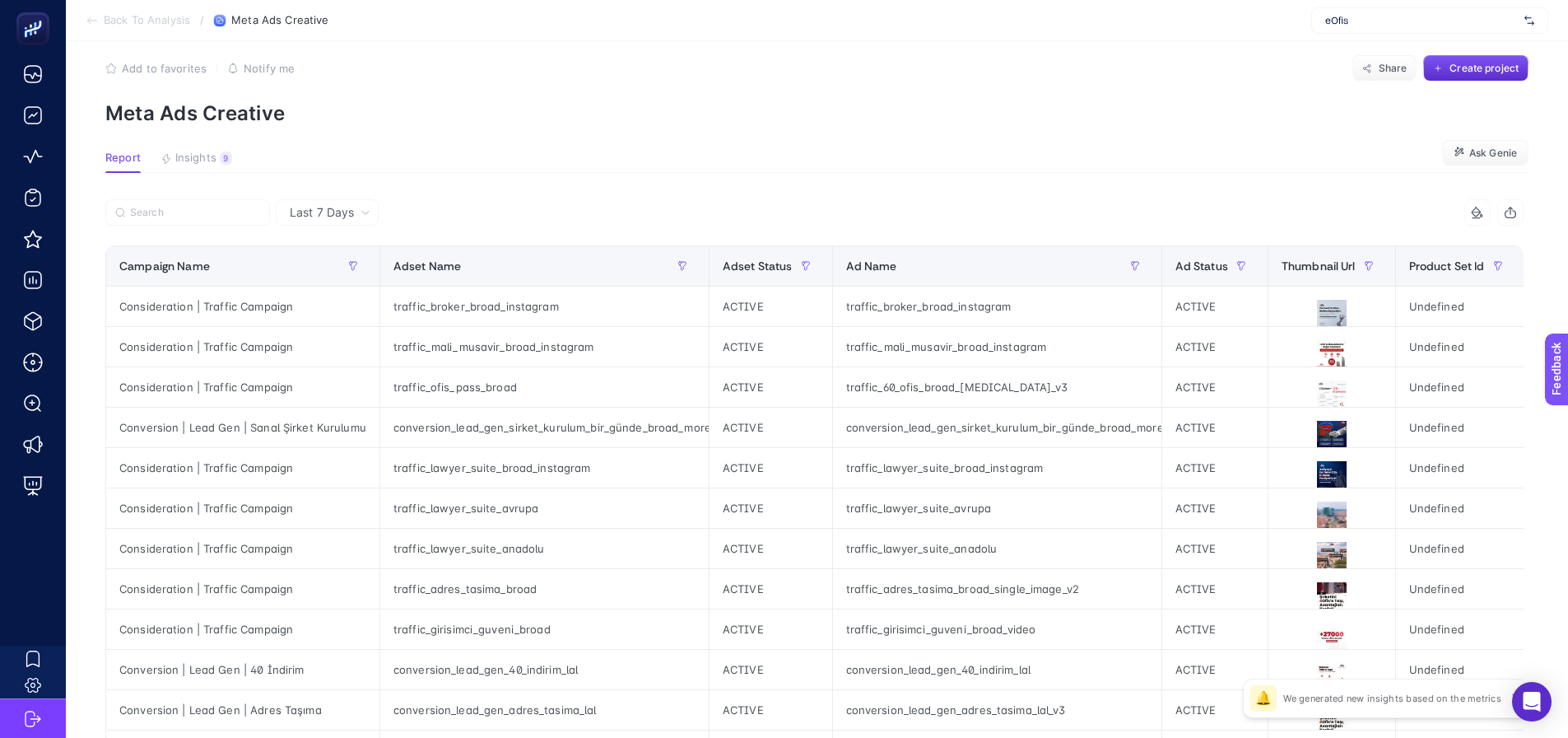
click at [168, 173] on section "Report Insights 9 We generated new insights based on the metrics Ask Genie" at bounding box center [817, 162] width 1423 height 22
click at [192, 159] on span "Insights" at bounding box center [196, 158] width 41 height 13
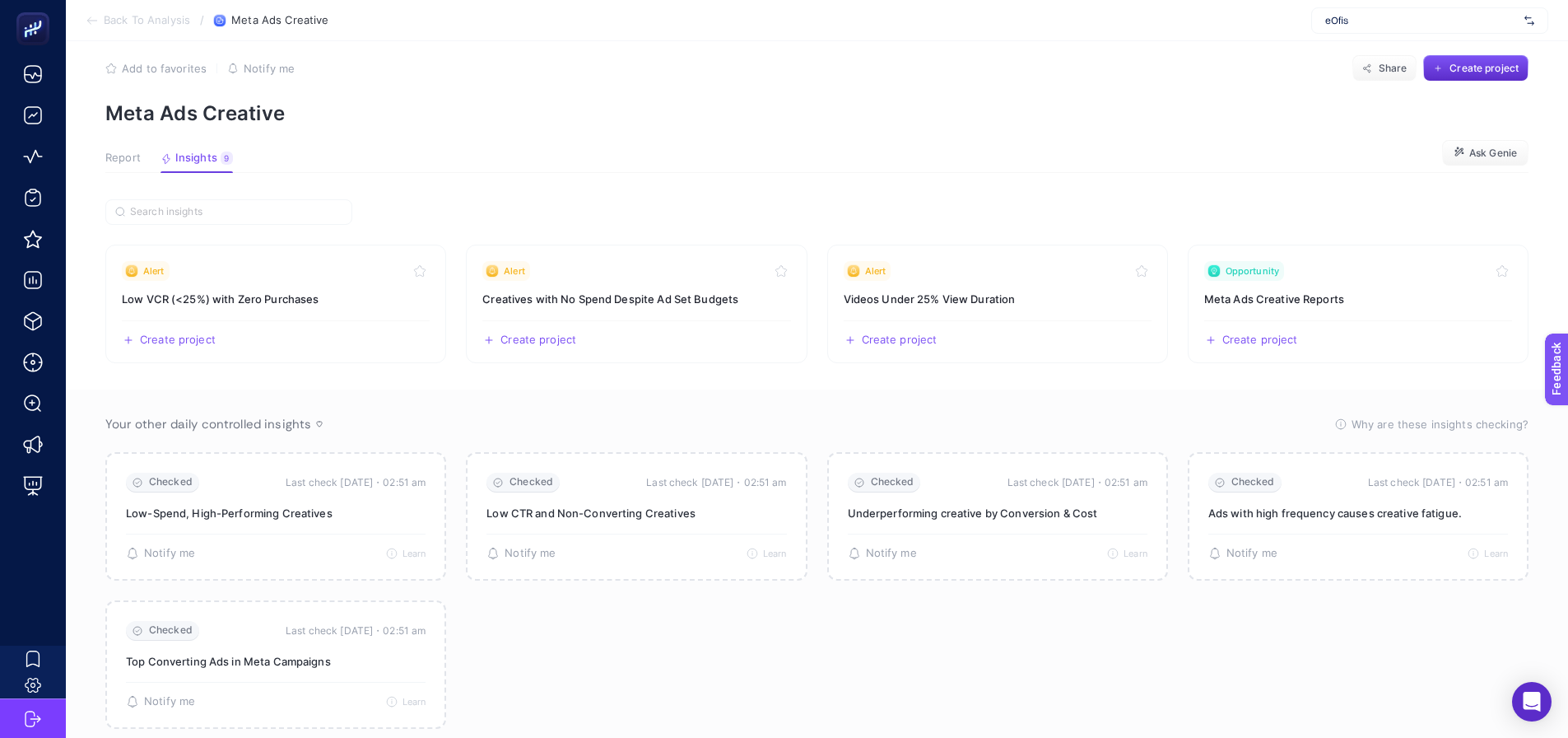
click at [110, 152] on span "Report" at bounding box center [123, 158] width 36 height 13
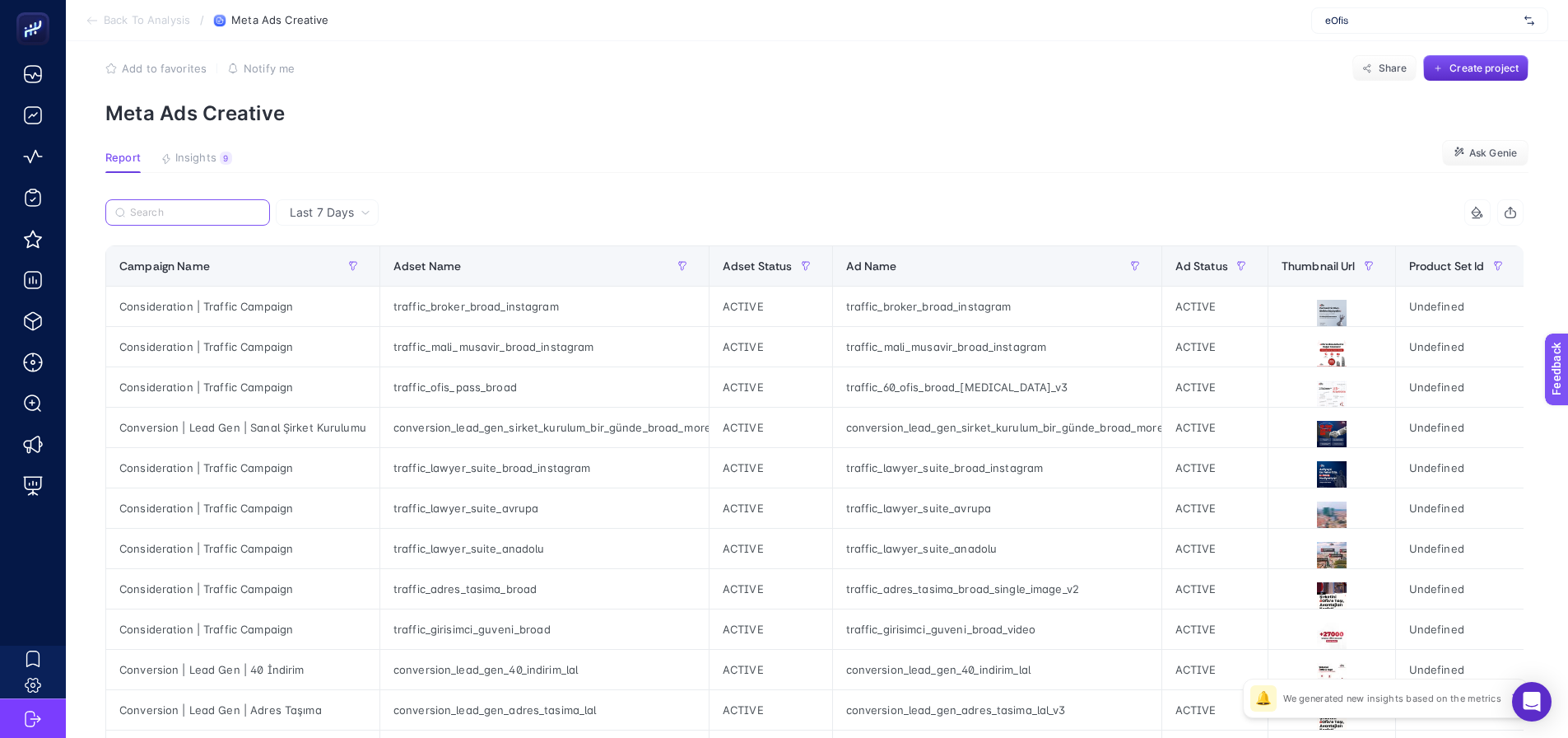
click at [234, 217] on input "Search" at bounding box center [195, 213] width 130 height 13
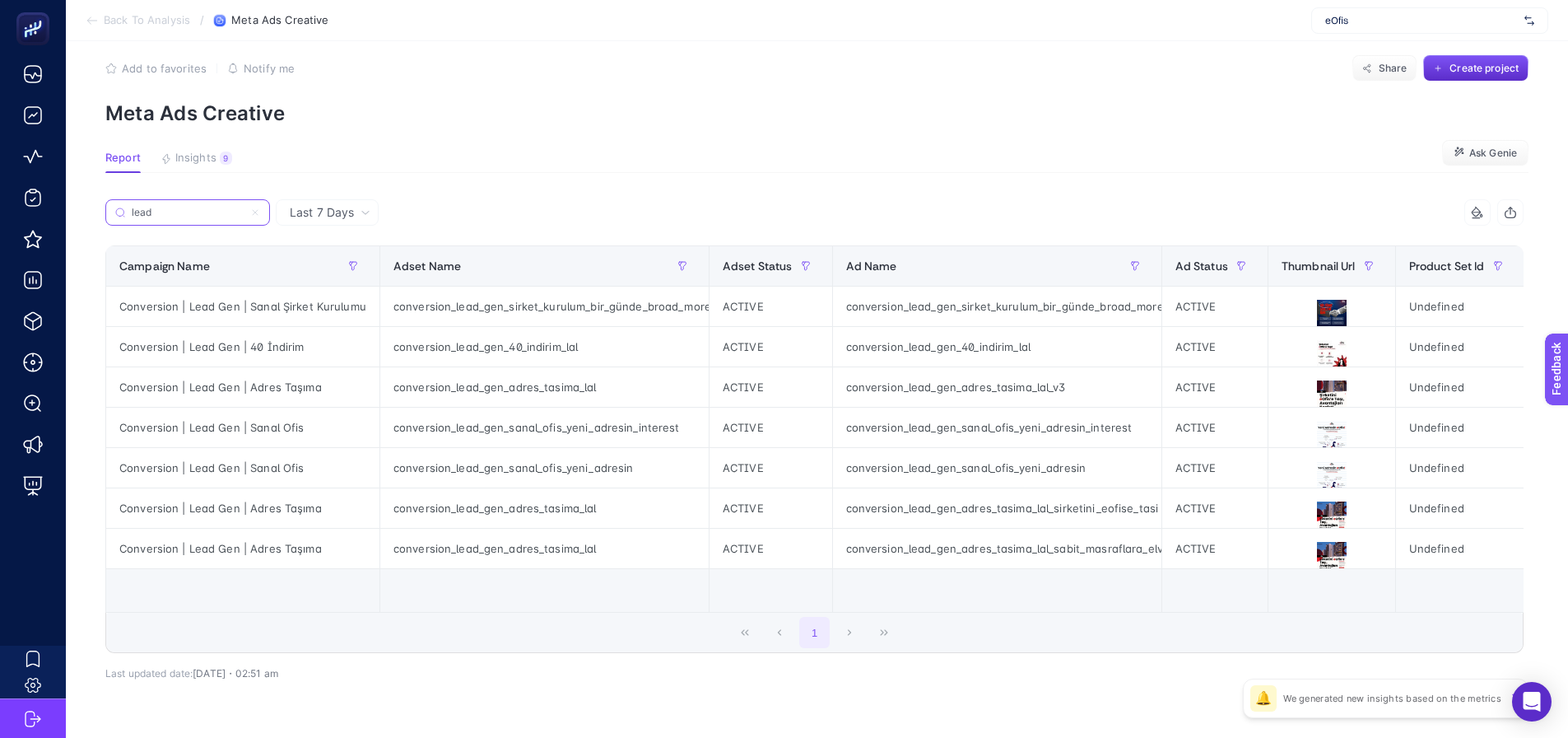
type input "lead"
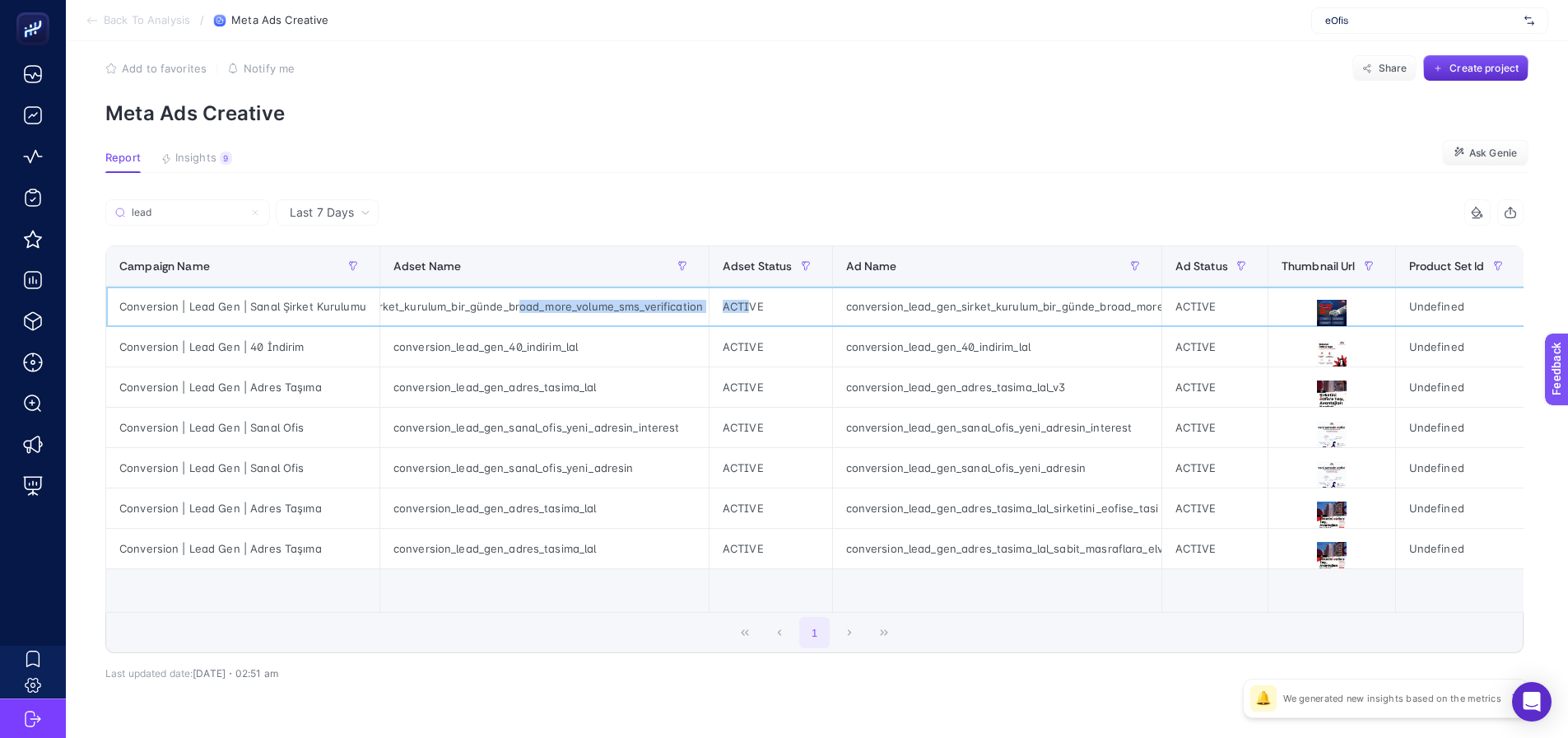
drag, startPoint x: 648, startPoint y: 299, endPoint x: 745, endPoint y: 299, distance: 97.0
click at [745, 299] on tr "Conversion | Lead Gen | Sanal Şirket Kurulumu conversion_lead_gen_sirket_kurulu…" at bounding box center [1438, 307] width 2663 height 40
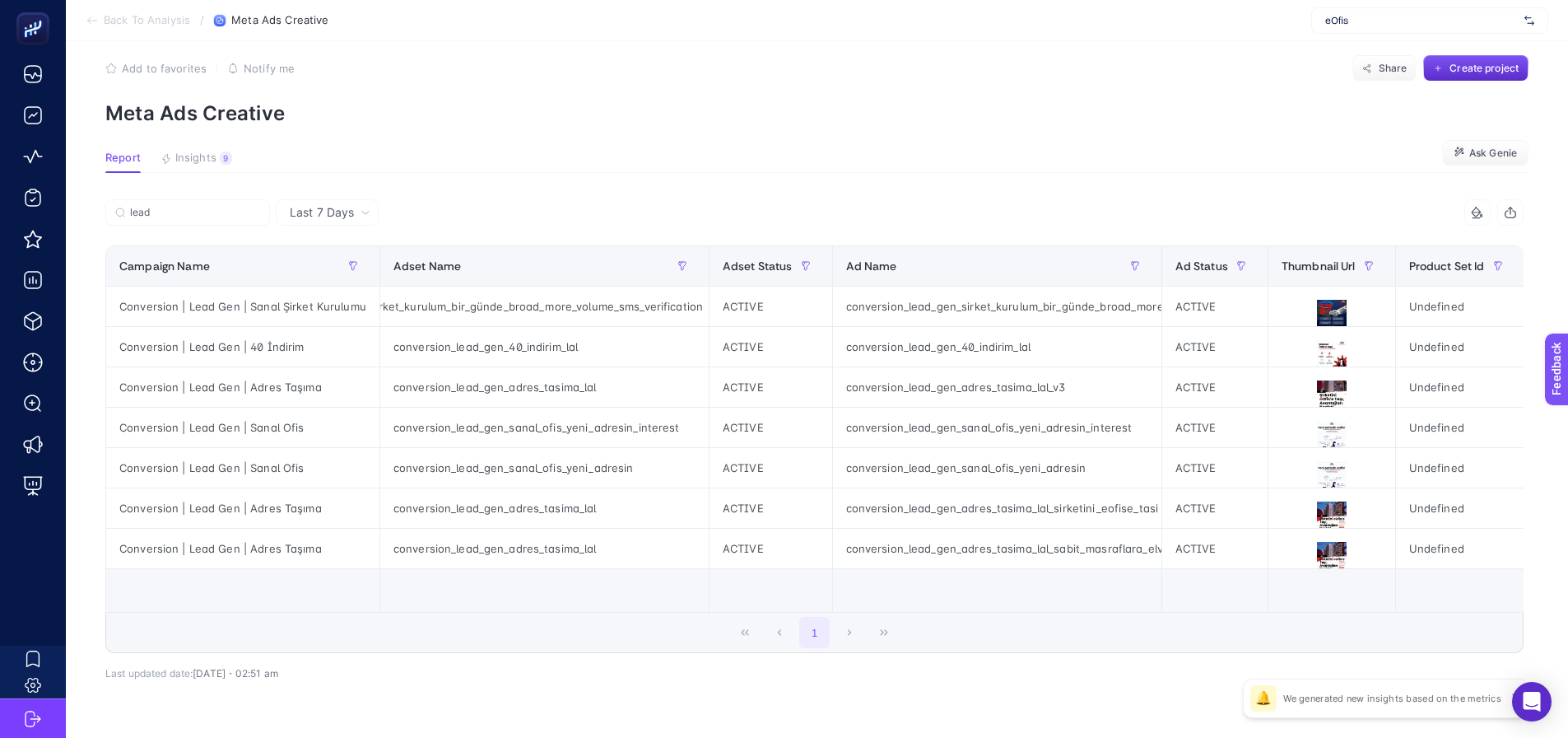
click at [638, 700] on div "lead 11 items selected Campaign Name Adset Name Adset Status Ad Name Ad Status …" at bounding box center [815, 463] width 1419 height 474
click at [1328, 443] on icon at bounding box center [1332, 436] width 20 height 15
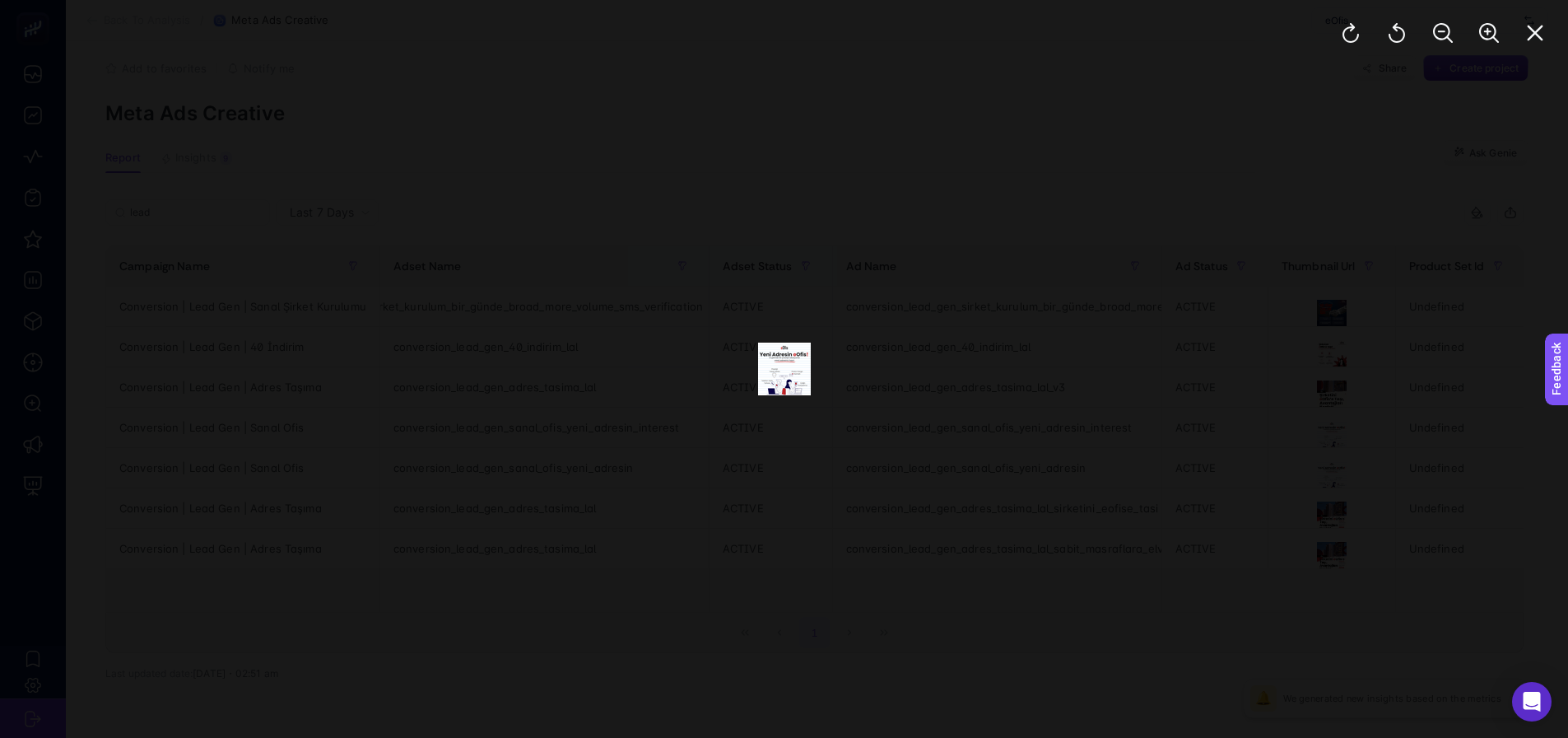
click at [1446, 129] on div at bounding box center [784, 369] width 1568 height 738
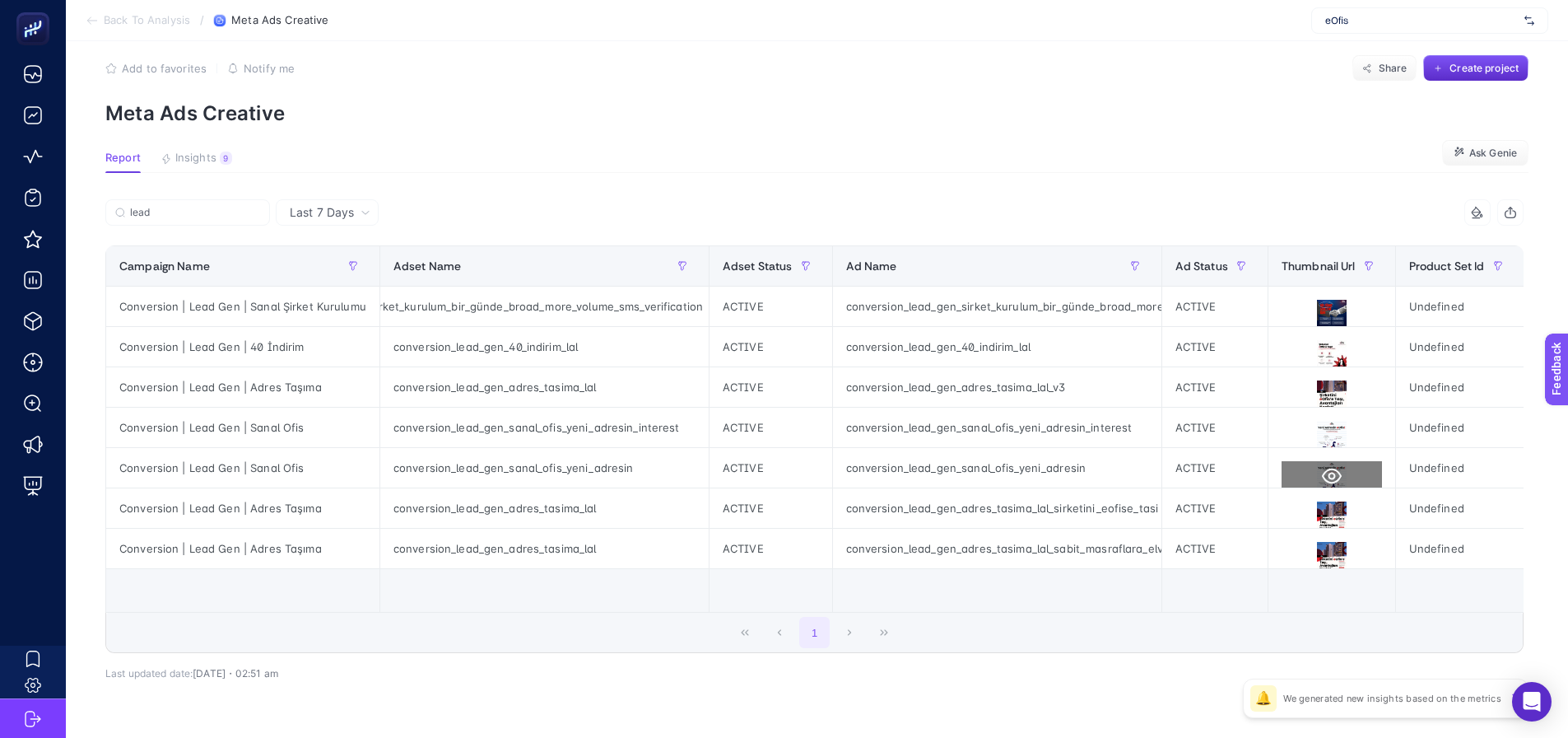
click at [1322, 486] on icon at bounding box center [1332, 477] width 20 height 20
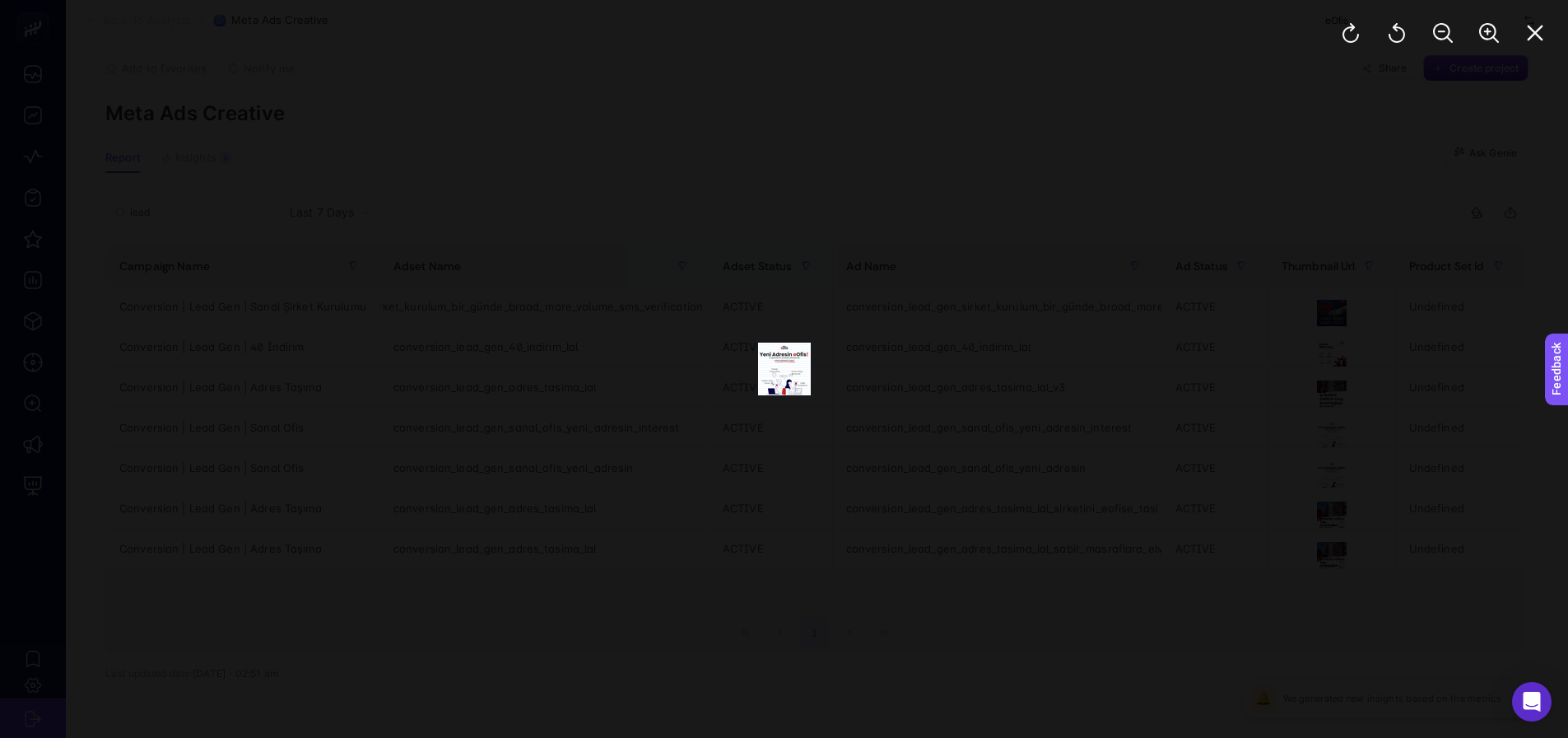
click at [1227, 592] on div at bounding box center [784, 369] width 1568 height 738
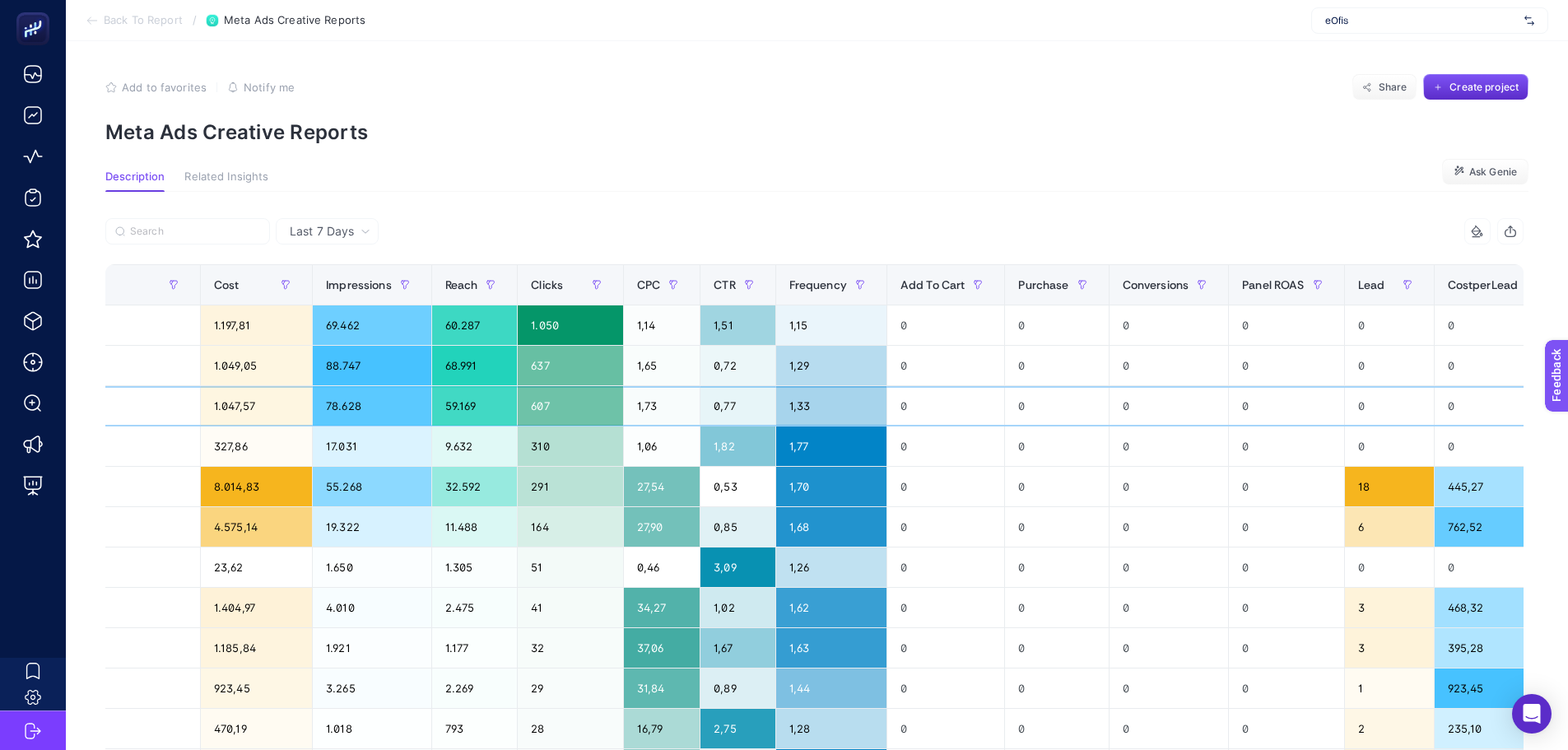
scroll to position [0, 901]
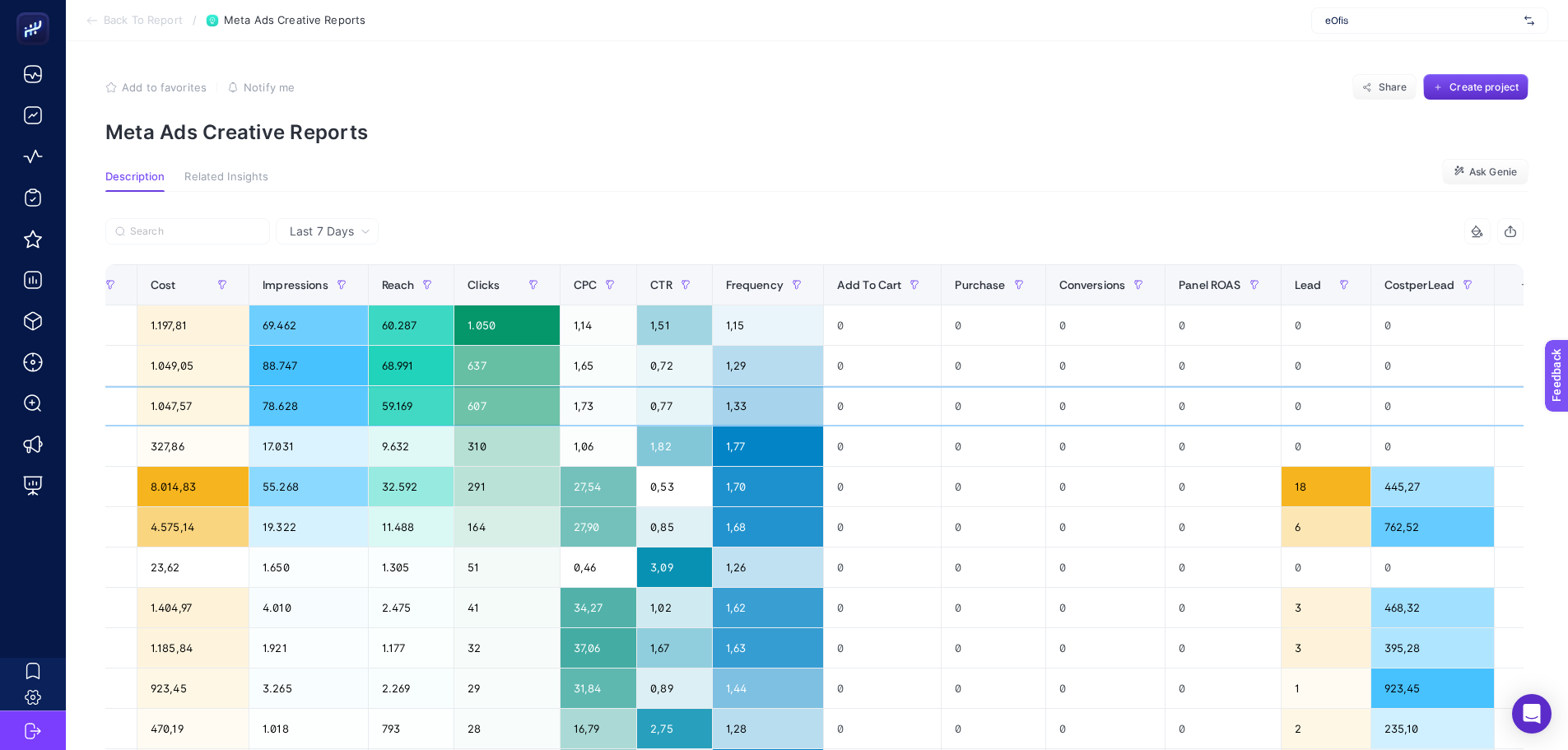
drag, startPoint x: 751, startPoint y: 399, endPoint x: 893, endPoint y: 415, distance: 142.9
click at [901, 210] on div "Last 7 Days 13 items selected Campaign Ad Set Name Image Cost Impressions Reach…" at bounding box center [814, 730] width 1445 height 1076
click at [1510, 291] on div "+" at bounding box center [1525, 285] width 31 height 13
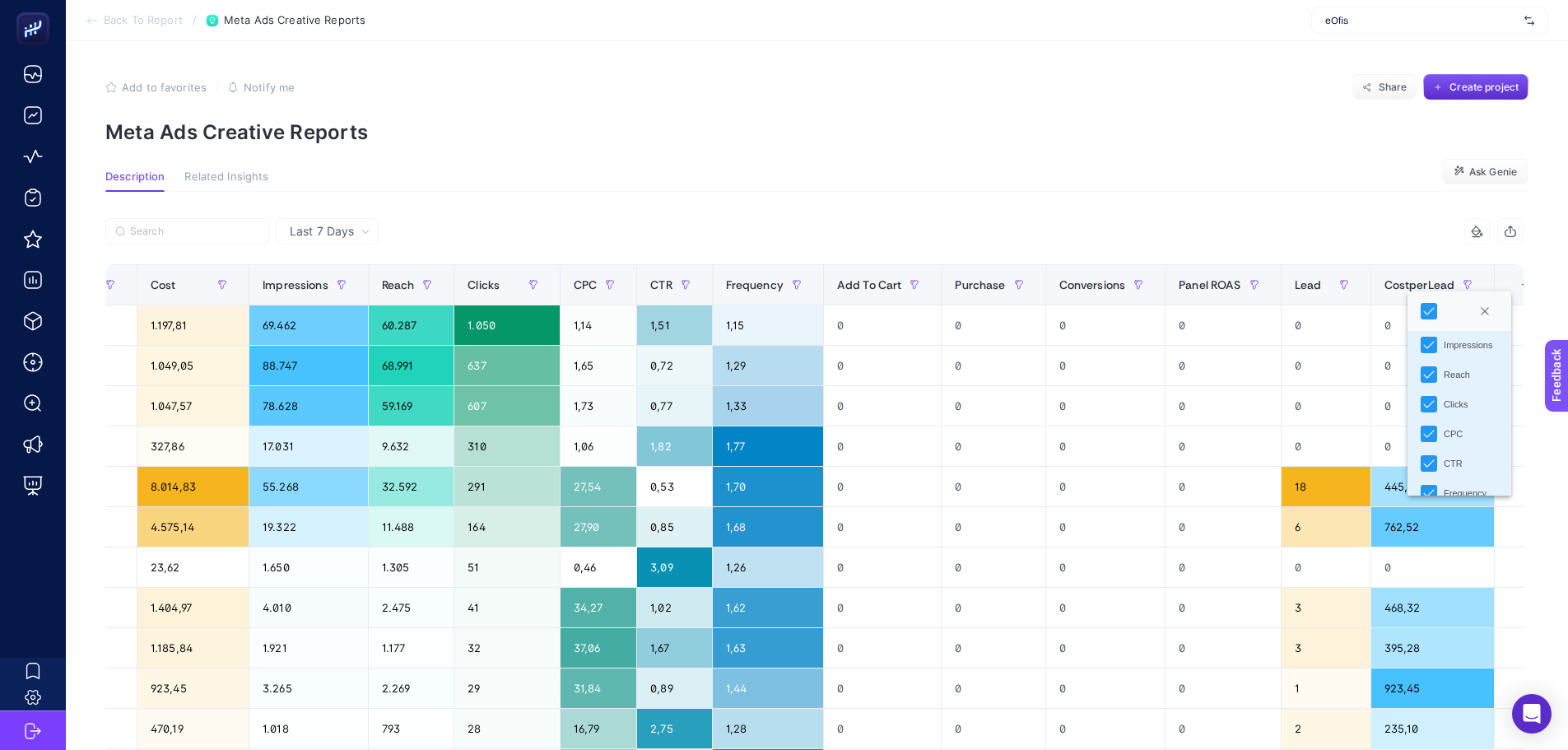
scroll to position [247, 0]
click at [1430, 396] on icon "Add To Cart" at bounding box center [1429, 401] width 12 height 12
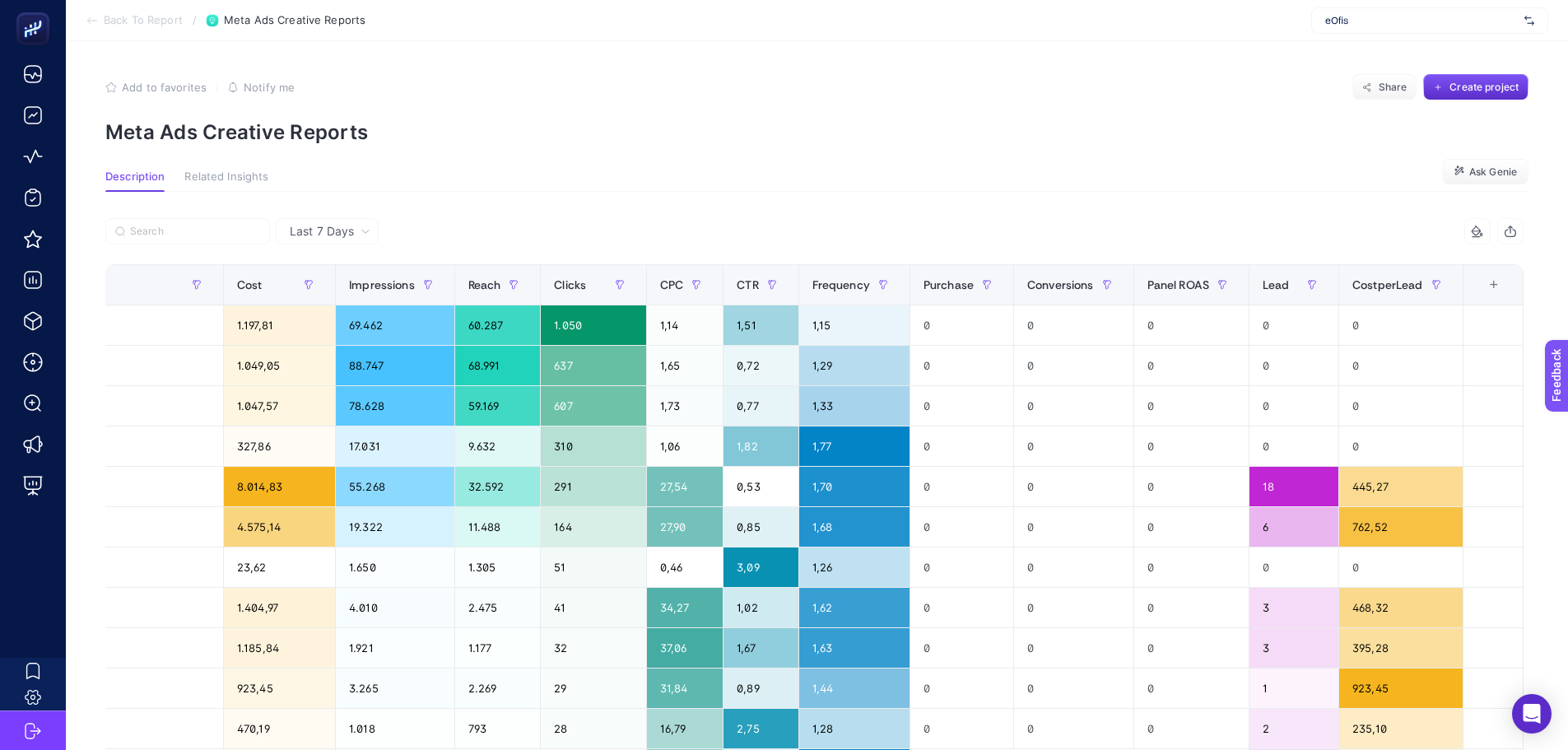
scroll to position [0, 785]
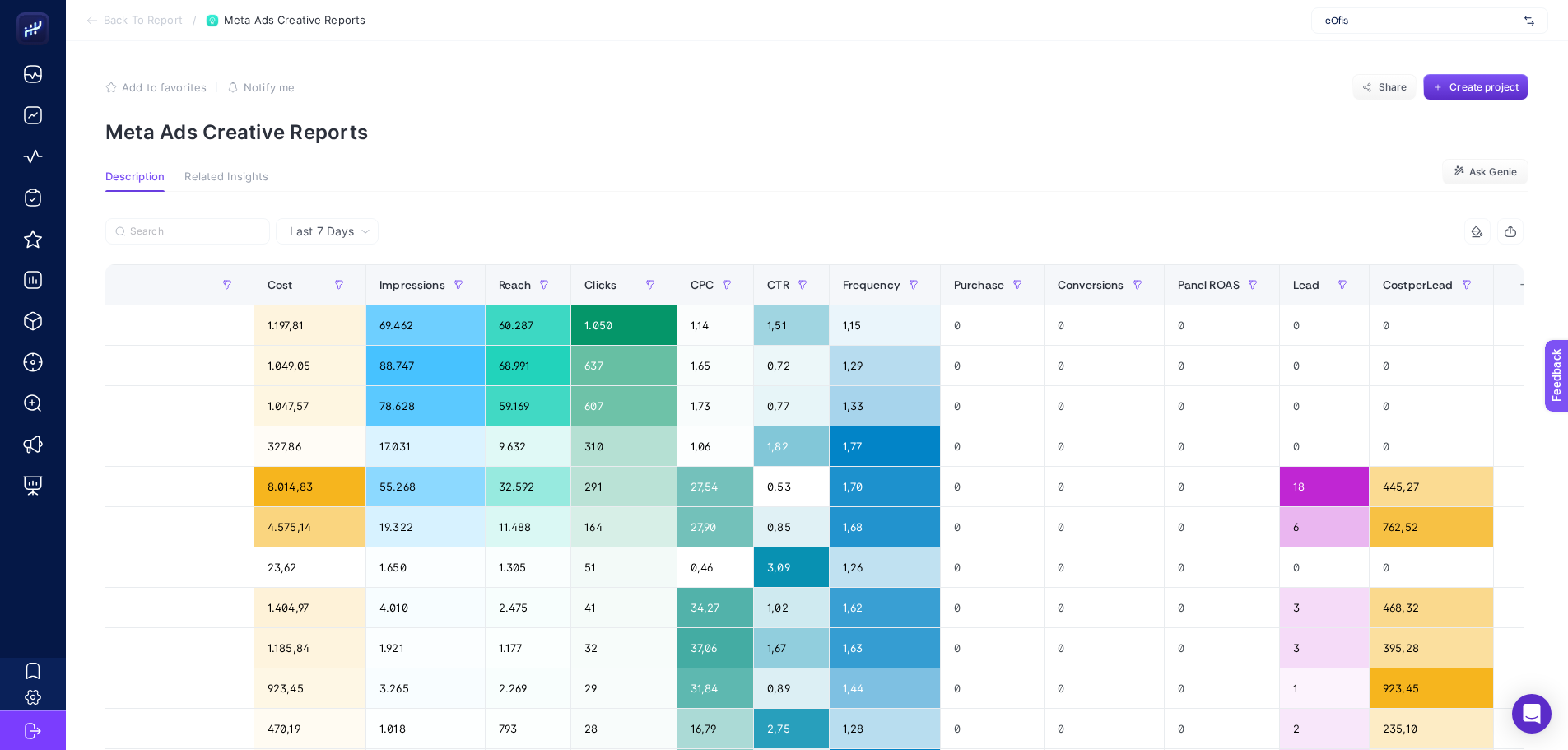
click at [1513, 288] on div "+" at bounding box center [1524, 285] width 31 height 13
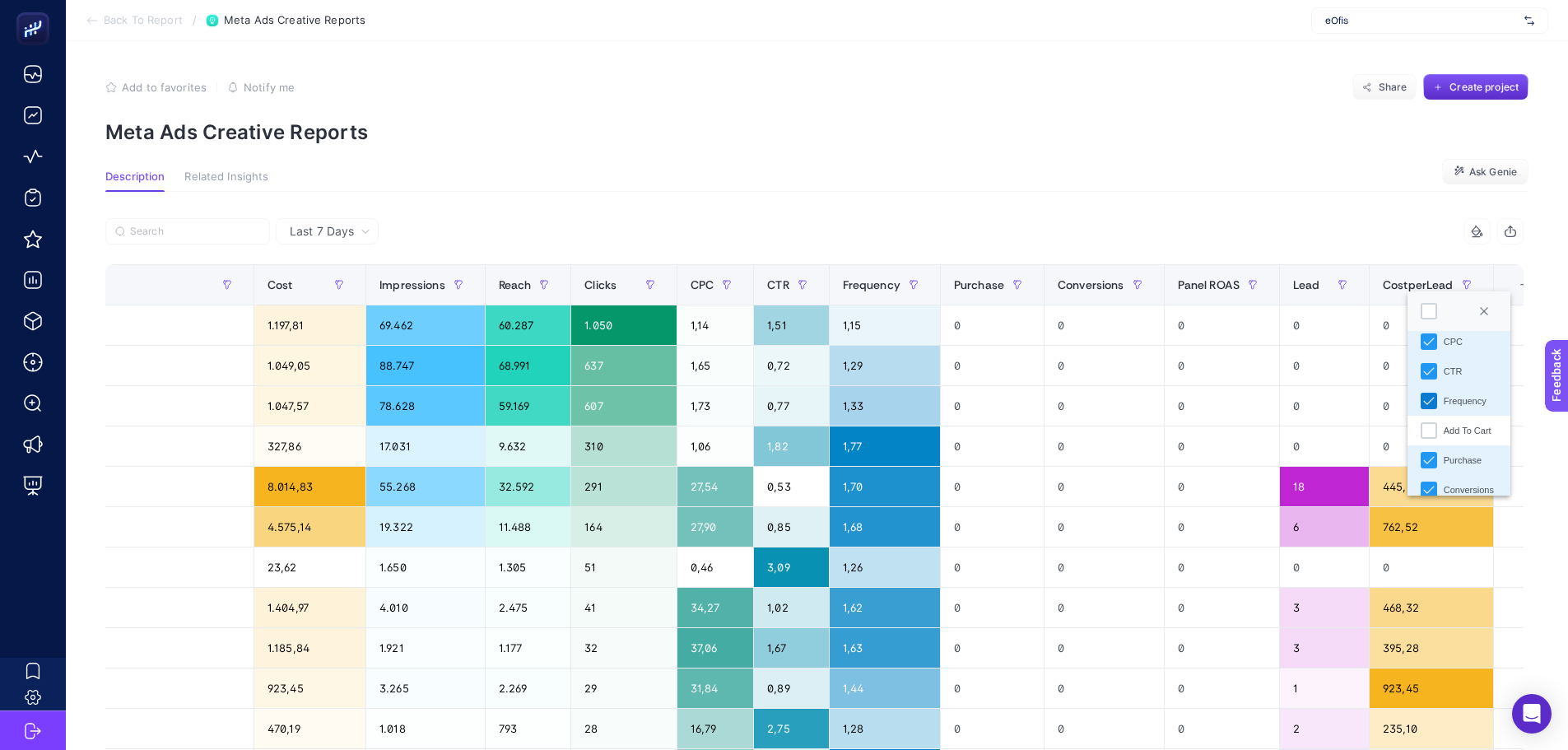
scroll to position [247, 0]
click at [1425, 429] on icon "Purchase" at bounding box center [1429, 431] width 12 height 12
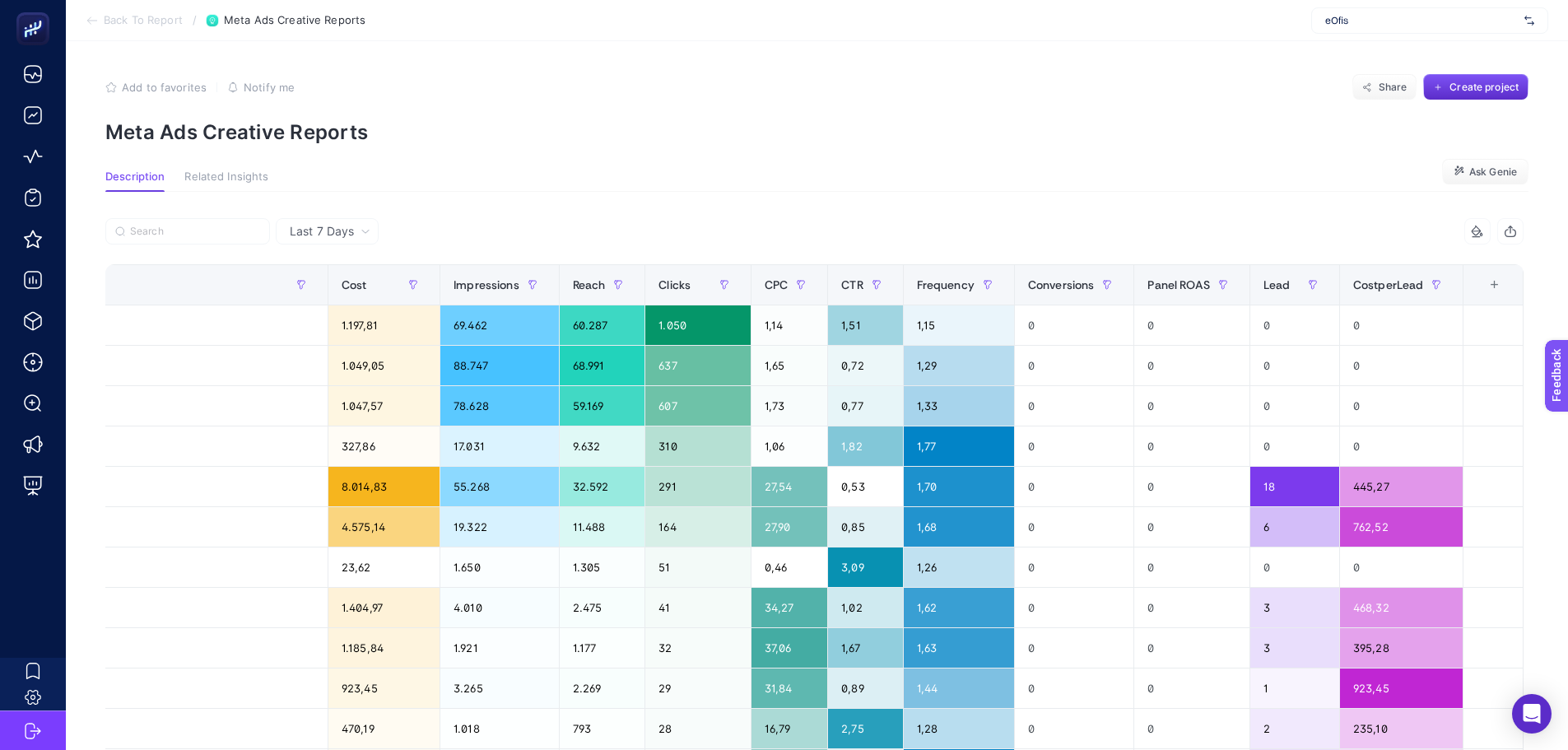
scroll to position [0, 681]
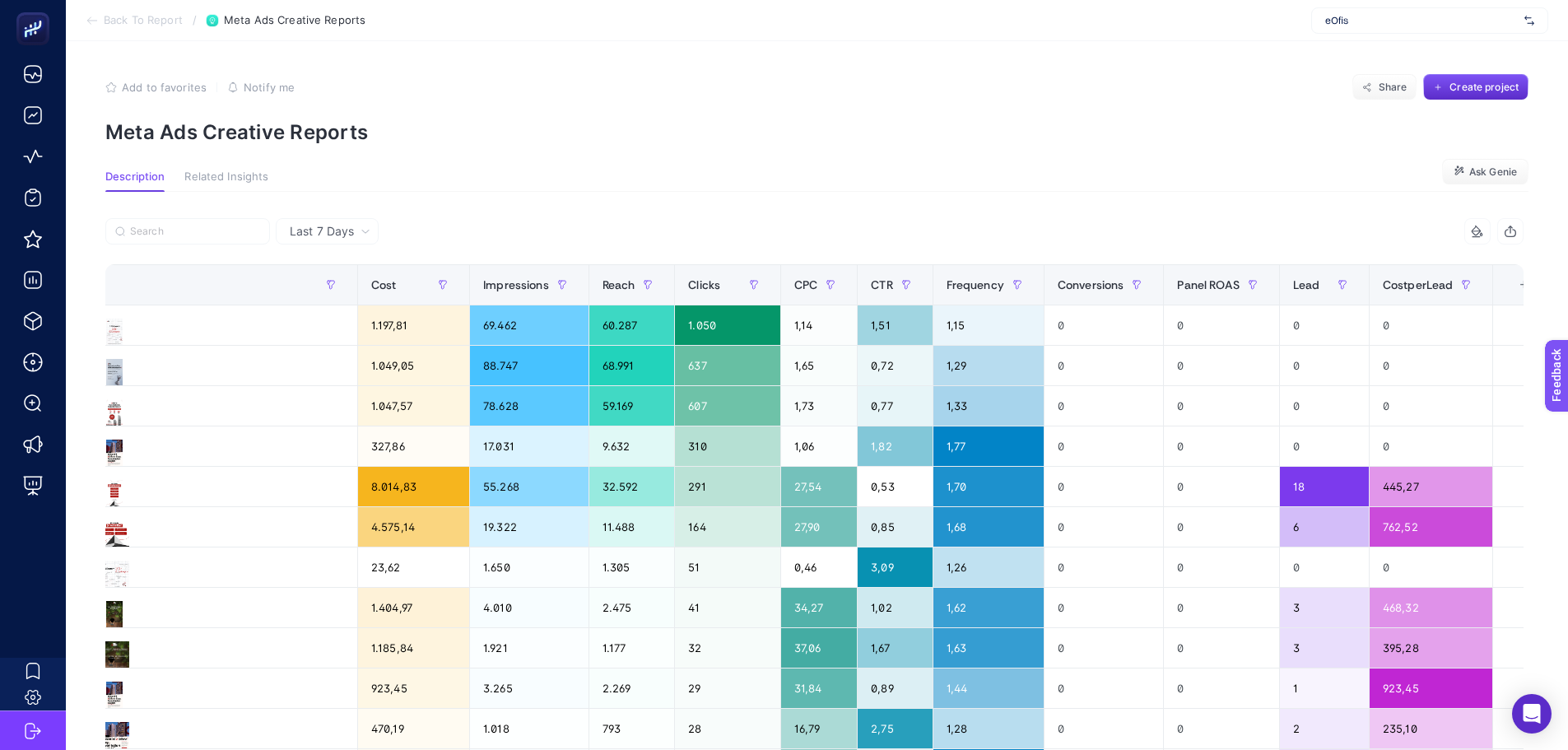
click at [1509, 279] on div "+" at bounding box center [1524, 285] width 31 height 13
click at [1429, 395] on li "Conversions" at bounding box center [1459, 385] width 103 height 30
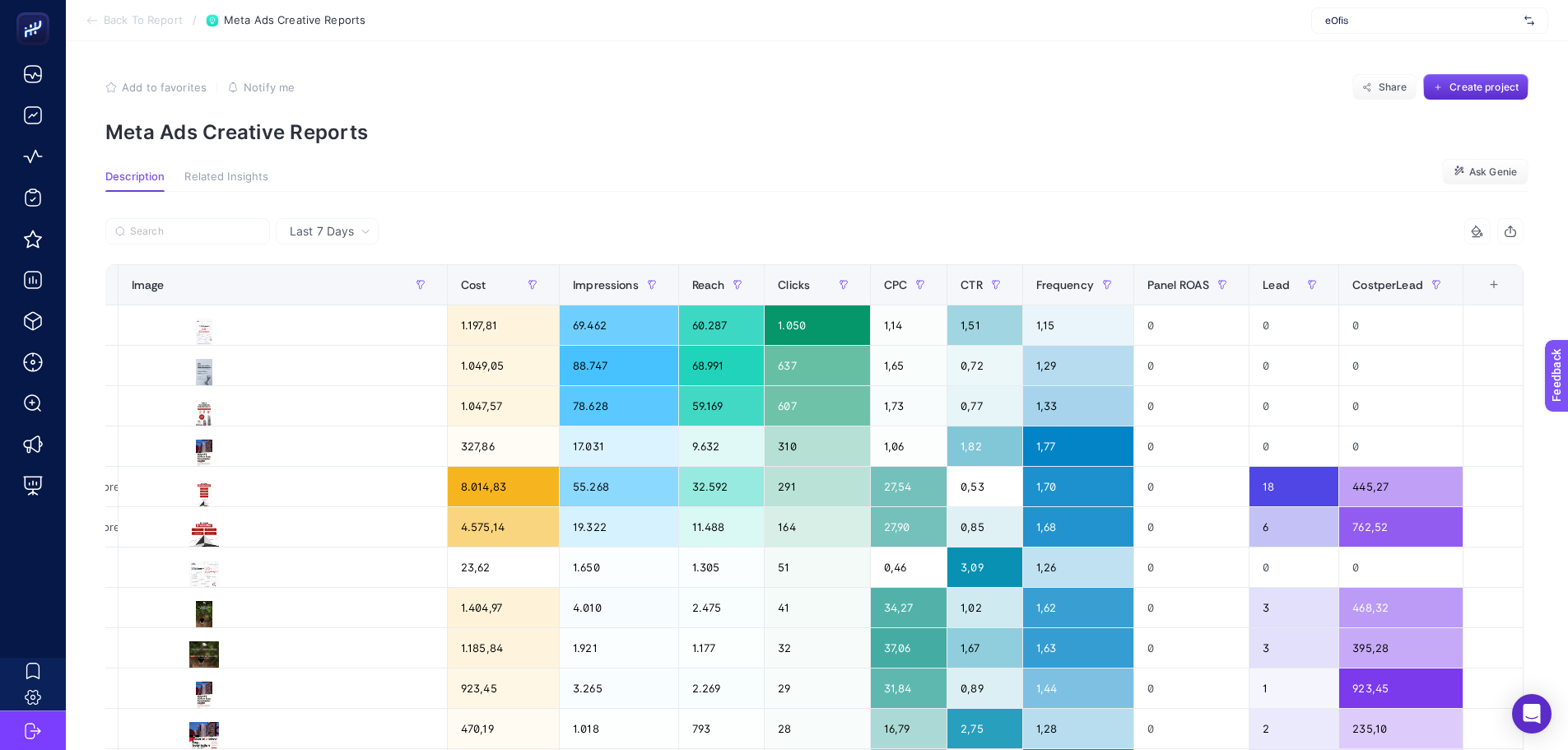
scroll to position [0, 562]
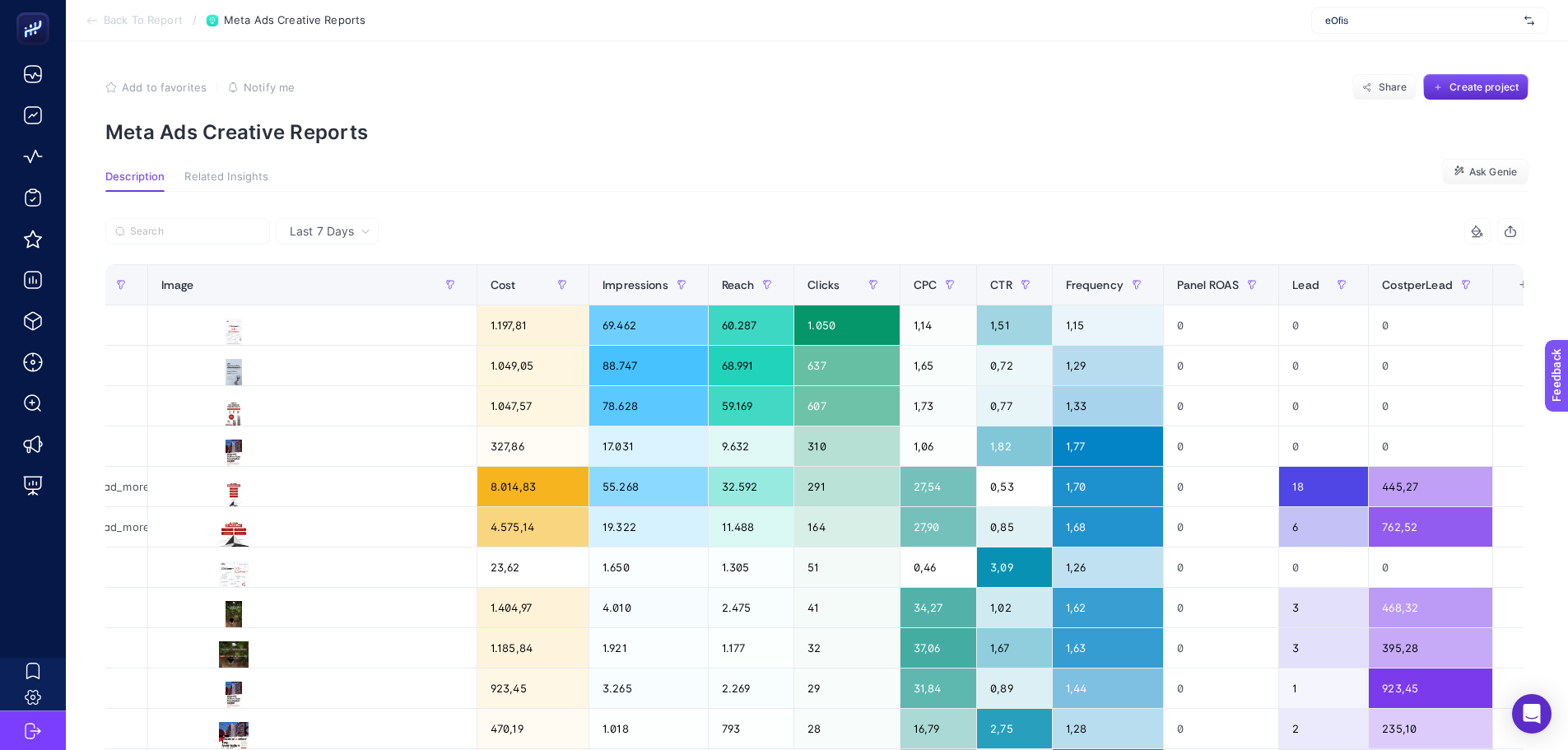
click at [1508, 289] on div "+" at bounding box center [1523, 285] width 31 height 13
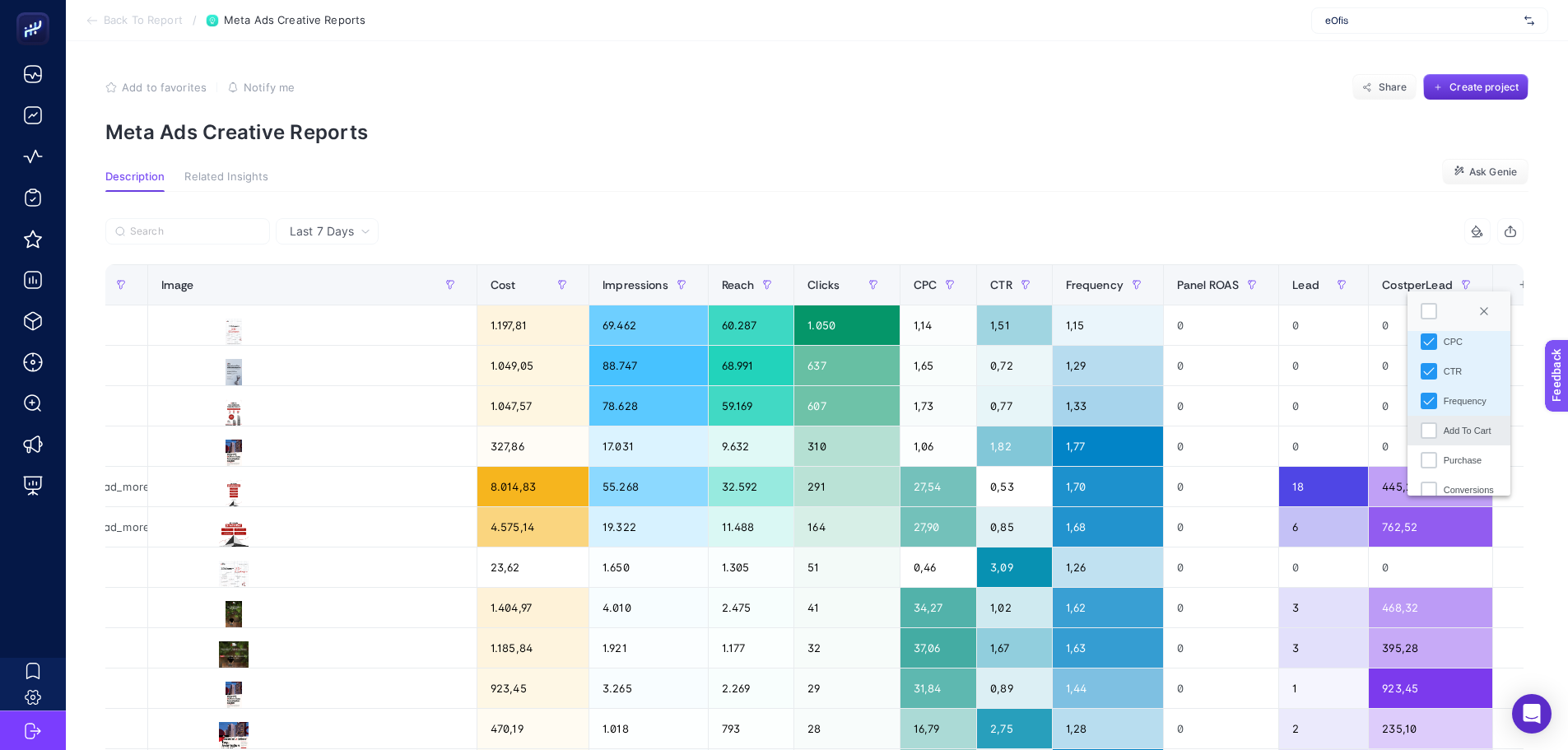
scroll to position [247, 0]
click at [1431, 485] on icon "Panel ROAS" at bounding box center [1429, 491] width 12 height 12
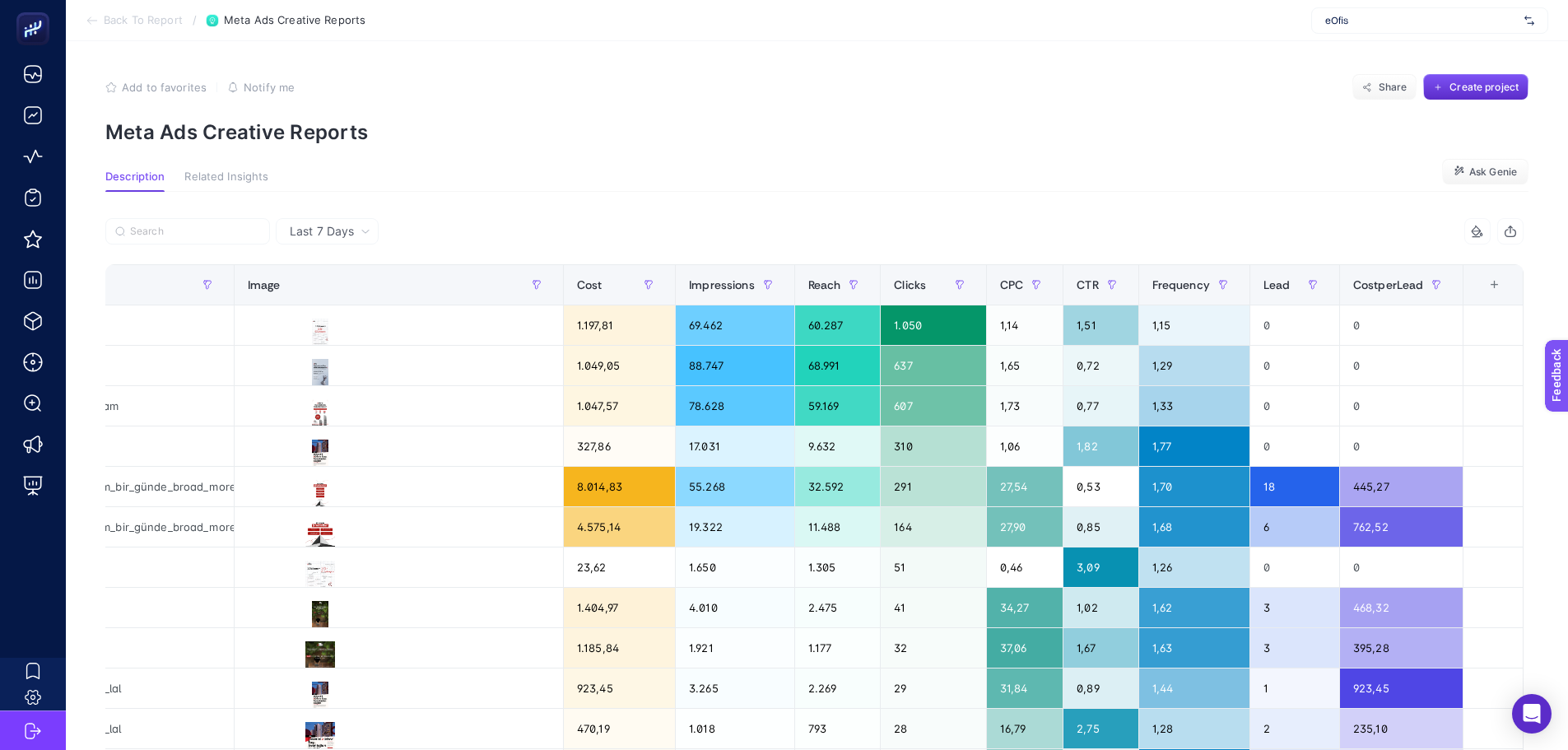
scroll to position [0, 445]
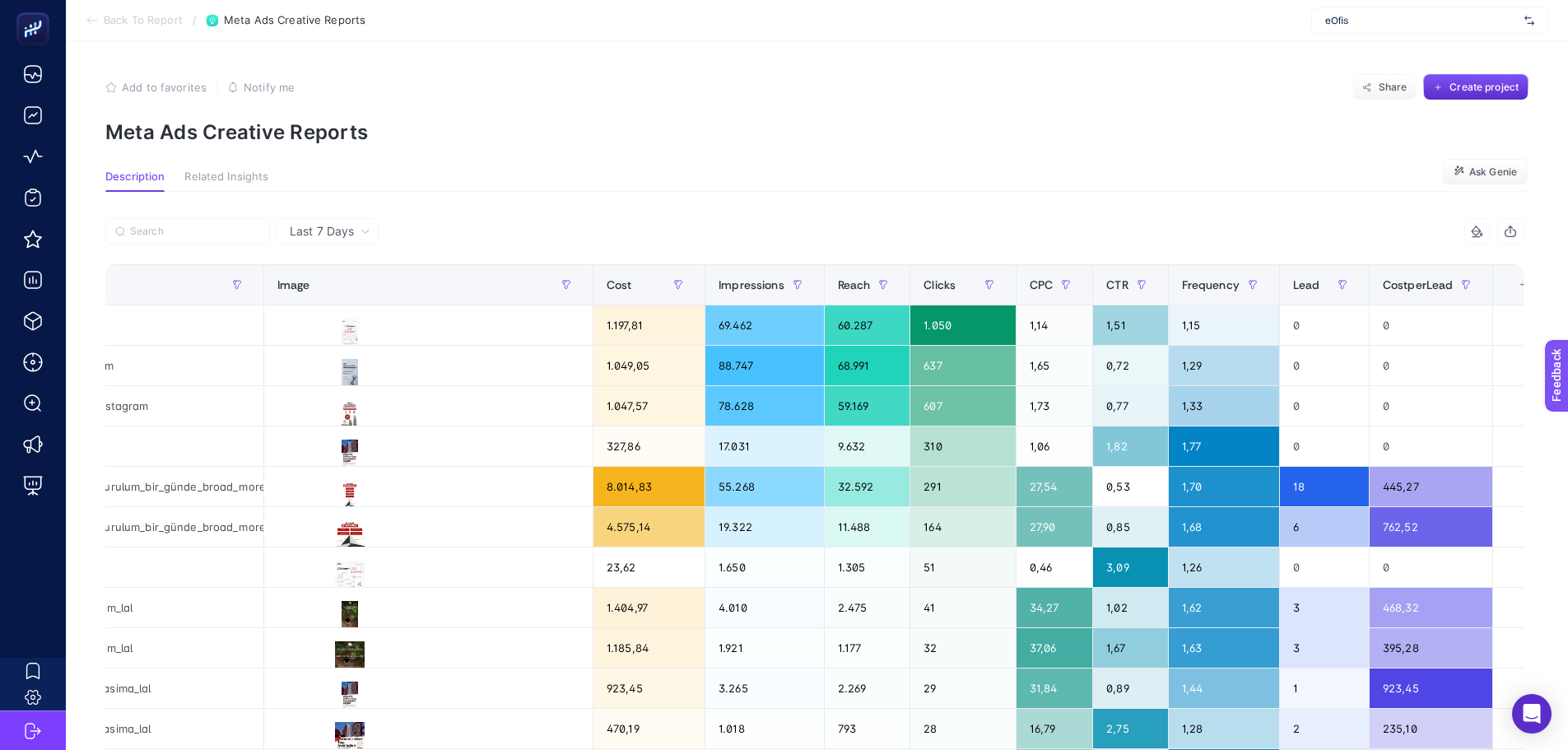
click at [1139, 181] on section "Description Related Insights Ask Genie" at bounding box center [817, 181] width 1423 height 22
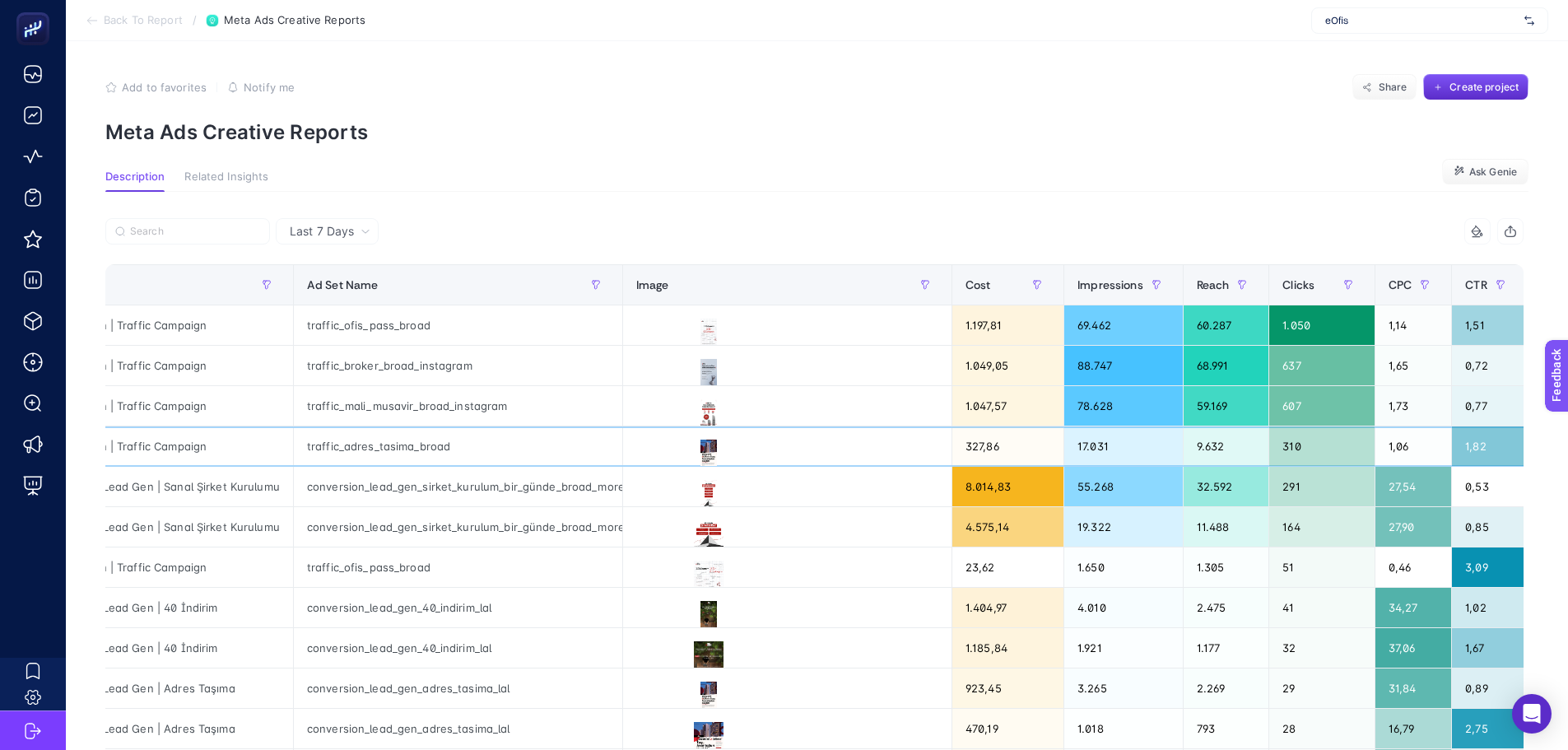
scroll to position [0, 0]
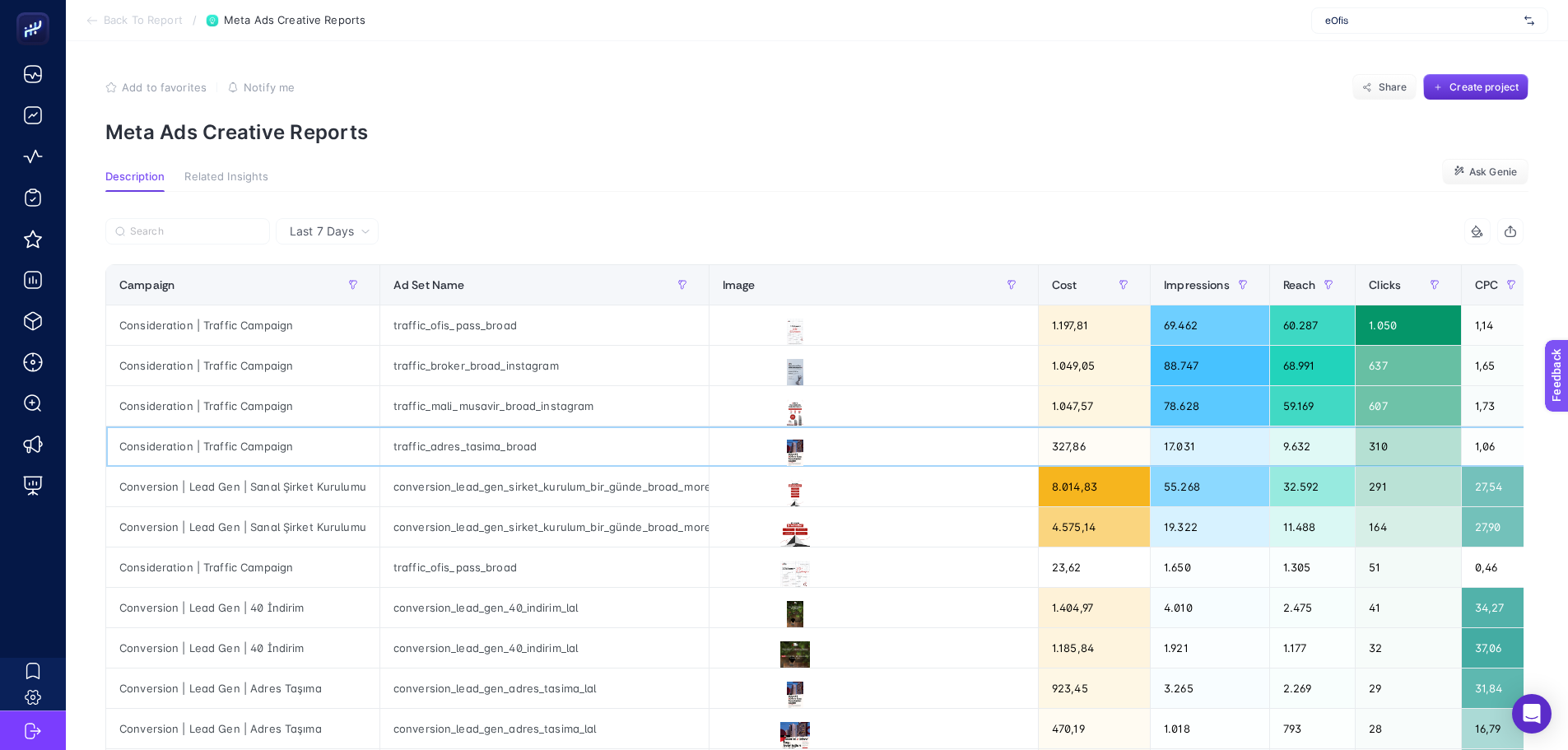
drag, startPoint x: 722, startPoint y: 454, endPoint x: 595, endPoint y: 465, distance: 127.5
click at [583, 494] on div "conversion_lead_gen_sirket_kurulum_bir_günde_broad_more_volume_sms_verification" at bounding box center [545, 486] width 329 height 39
click at [576, 517] on div "conversion_lead_gen_sirket_kurulum_bir_günde_broad_more_volume_sms_verification" at bounding box center [545, 526] width 329 height 39
click at [442, 568] on div "traffic_ofis_pass_broad" at bounding box center [545, 566] width 329 height 39
click at [789, 730] on icon at bounding box center [796, 736] width 20 height 15
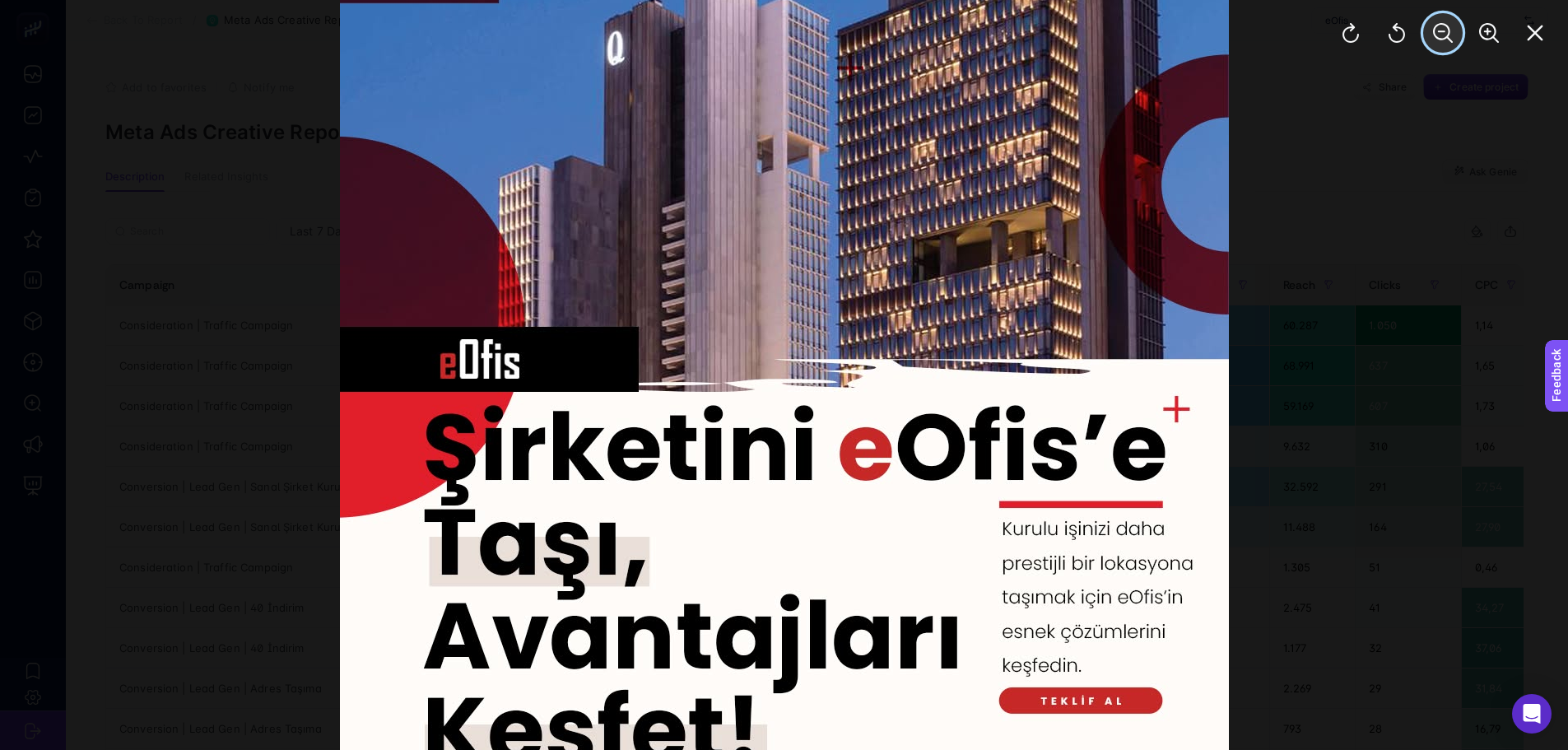
click at [1441, 37] on icon "Zoom Out" at bounding box center [1443, 33] width 20 height 20
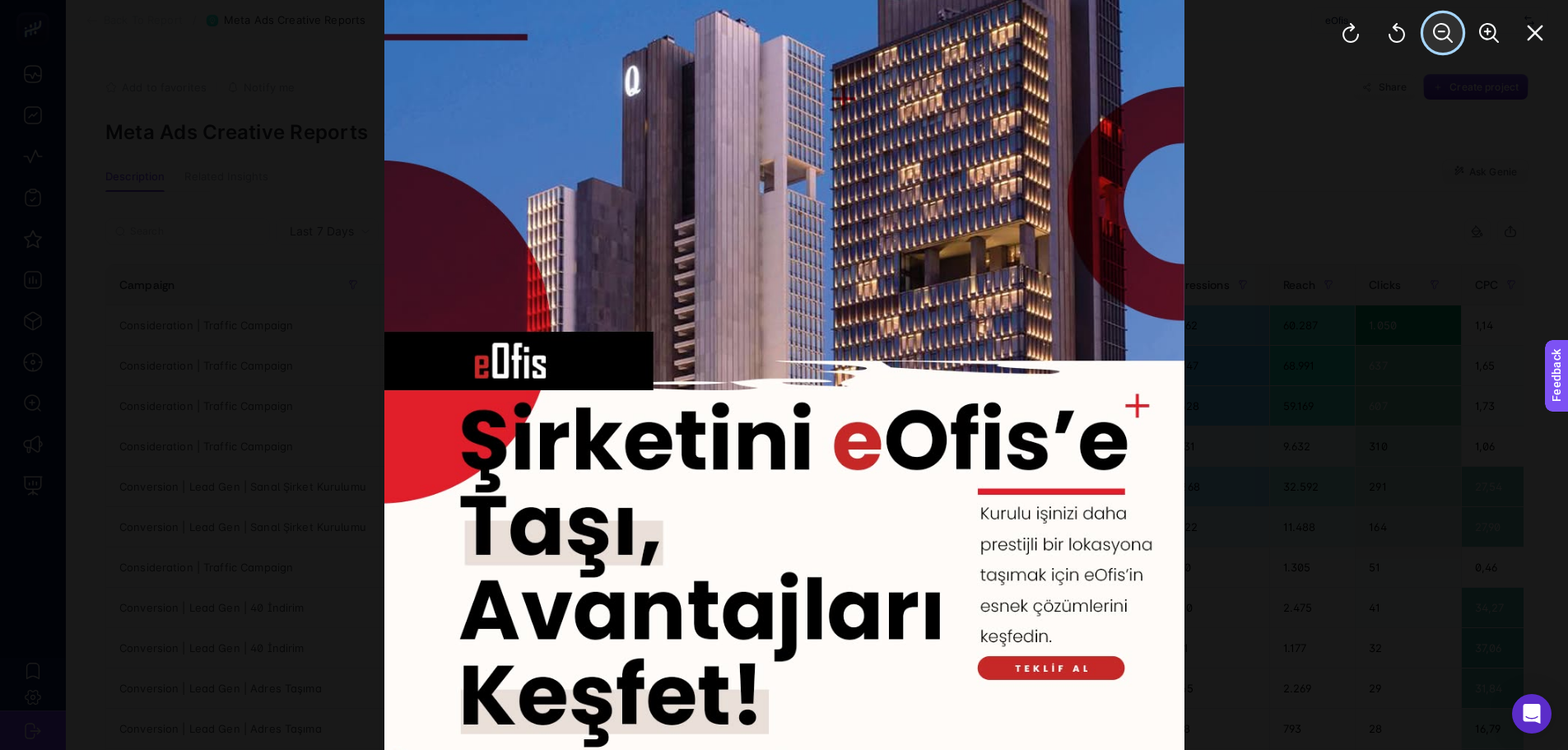
click at [1441, 37] on icon "Zoom Out" at bounding box center [1443, 33] width 20 height 20
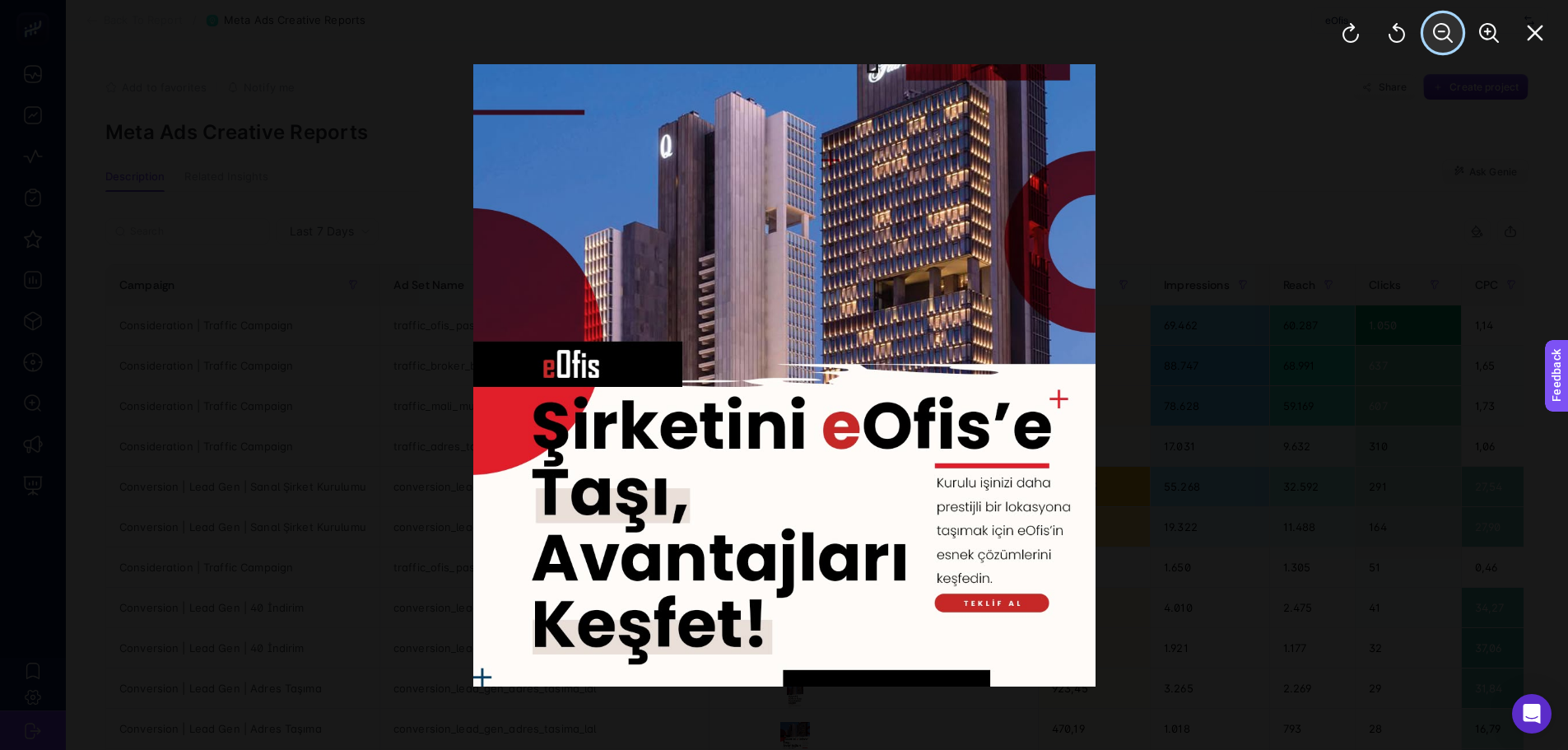
click at [1442, 37] on icon "Zoom Out" at bounding box center [1443, 33] width 20 height 20
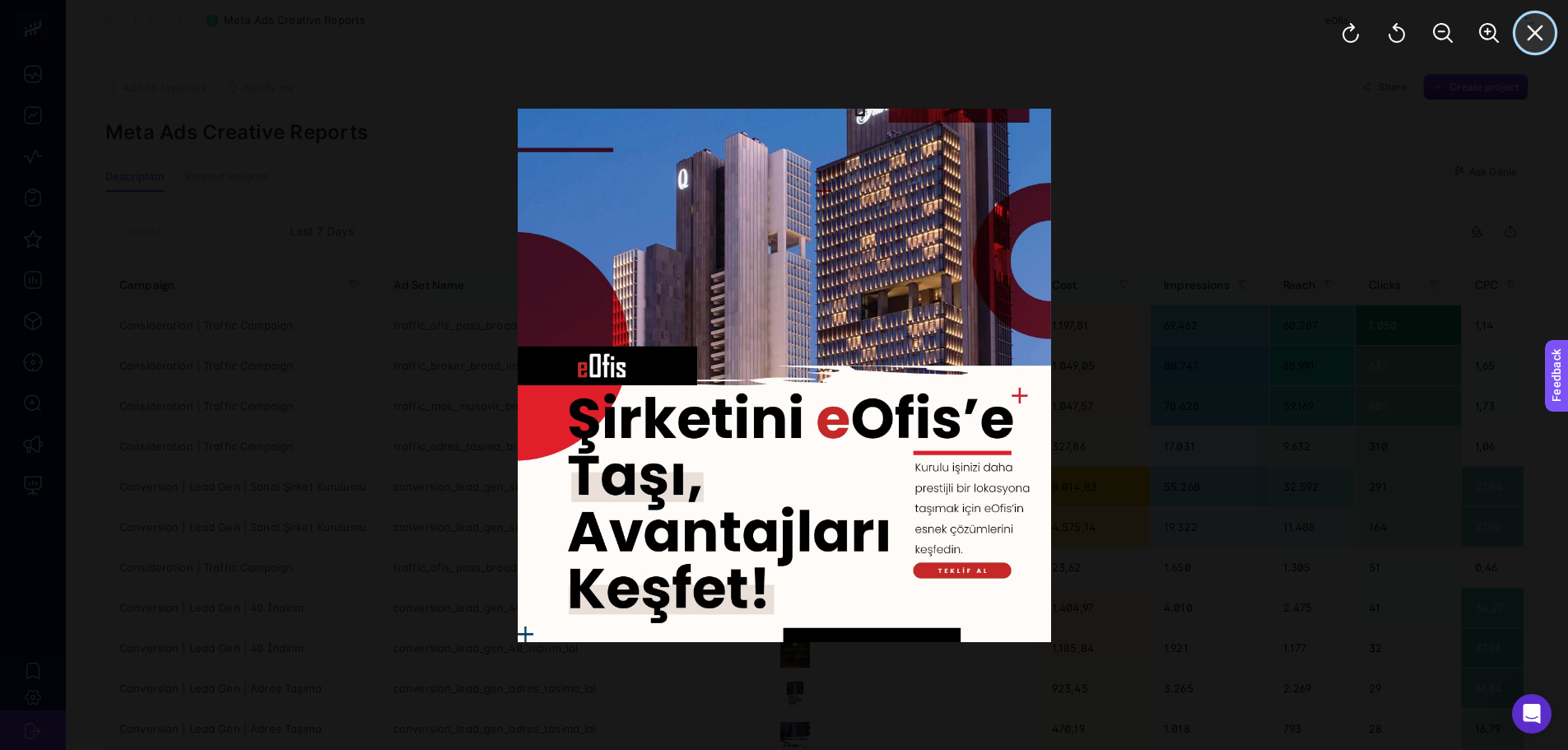
click at [1533, 47] on button "Close" at bounding box center [1535, 32] width 39 height 39
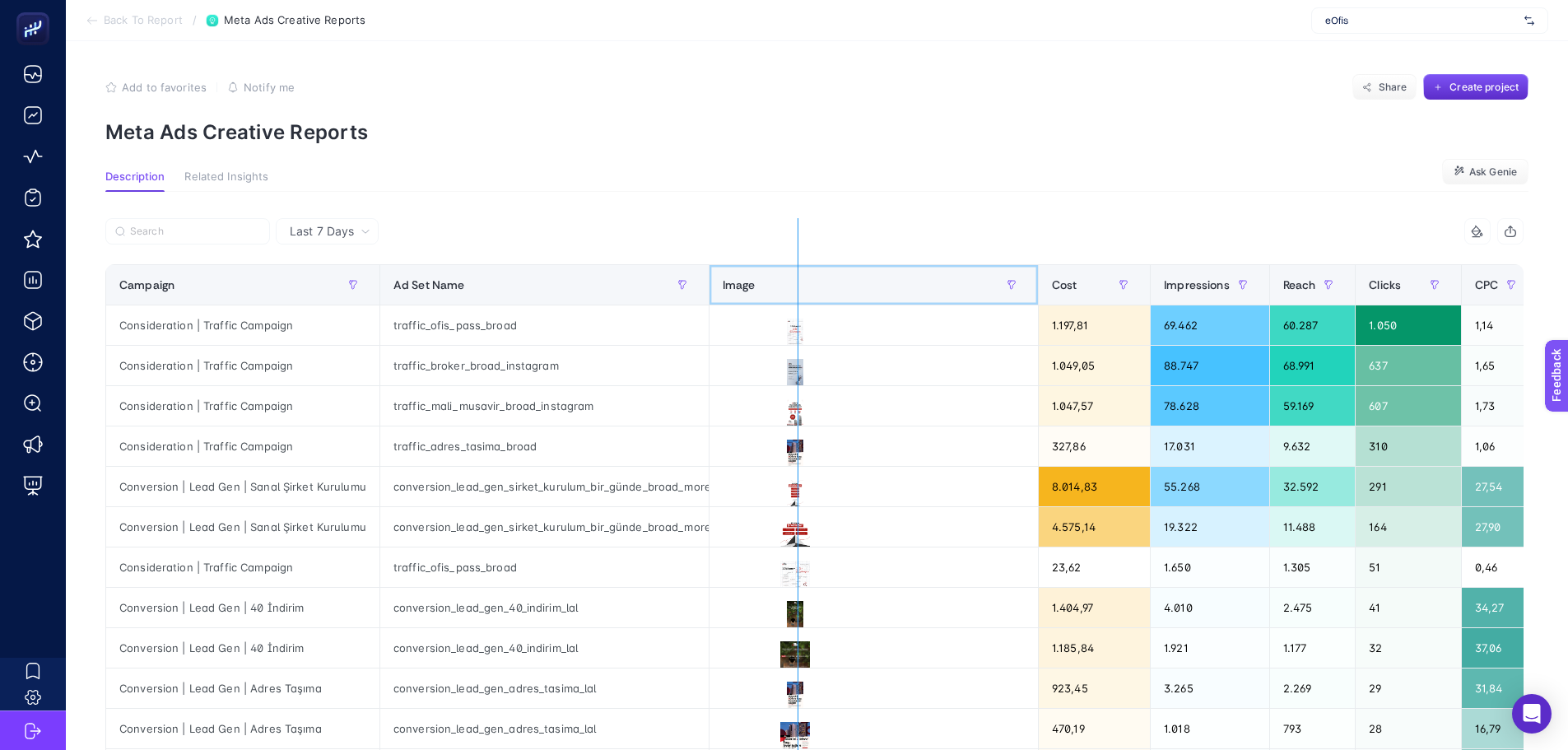
drag, startPoint x: 1032, startPoint y: 295, endPoint x: 796, endPoint y: 301, distance: 236.1
click at [797, 302] on div "13 items selected Campaign Ad Set Name Image Cost Impressions Reach Clicks CPC …" at bounding box center [815, 687] width 1419 height 938
drag, startPoint x: 1032, startPoint y: 289, endPoint x: 771, endPoint y: 297, distance: 261.1
click at [771, 297] on div "13 items selected Campaign Ad Set Name Image Cost Impressions Reach Clicks CPC …" at bounding box center [815, 687] width 1419 height 938
drag, startPoint x: 700, startPoint y: 280, endPoint x: 575, endPoint y: 295, distance: 125.9
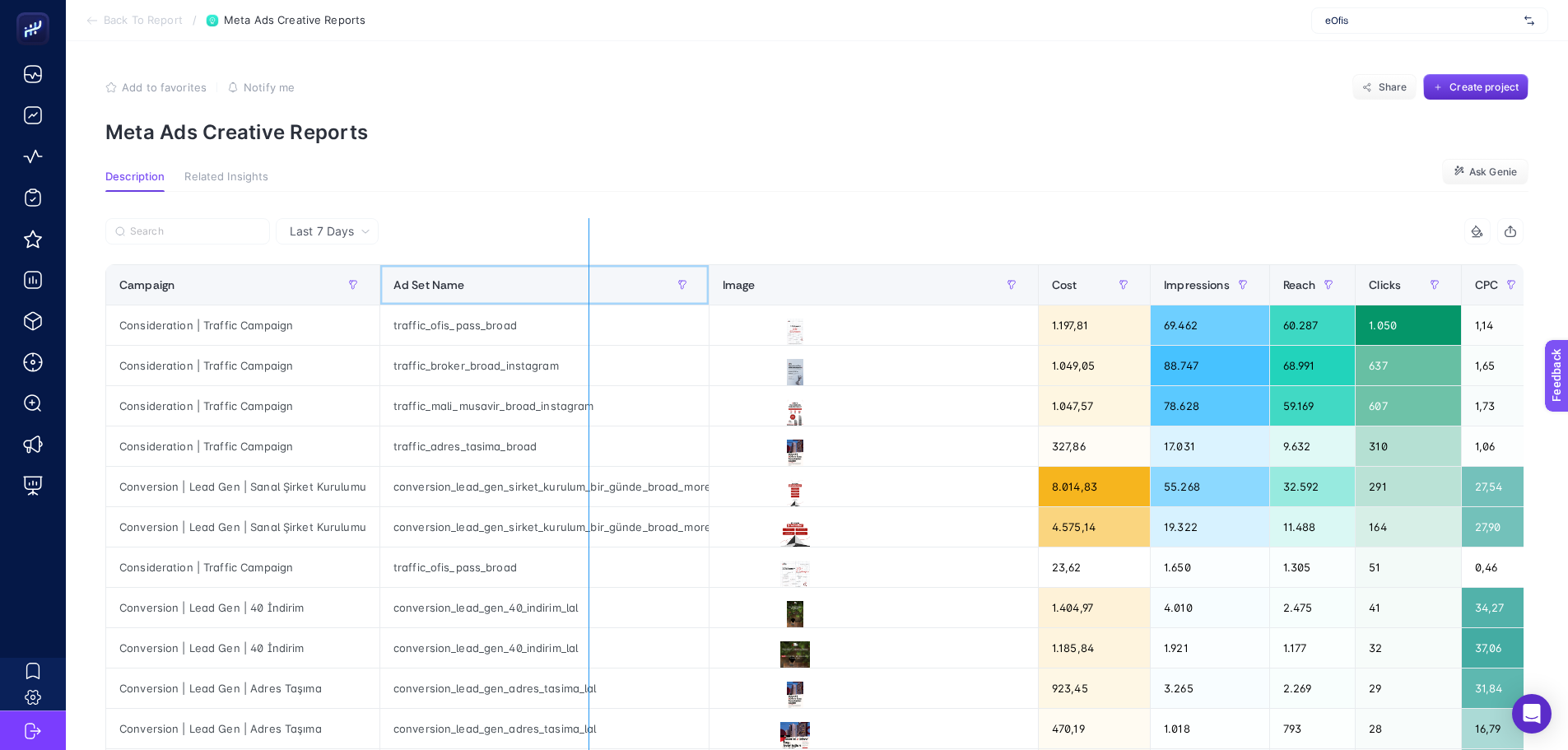
click at [575, 295] on div "13 items selected Campaign Ad Set Name Image Cost Impressions Reach Clicks CPC …" at bounding box center [815, 687] width 1419 height 938
drag, startPoint x: 373, startPoint y: 291, endPoint x: 332, endPoint y: 295, distance: 41.2
click at [332, 295] on div "13 items selected Campaign Ad Set Name Image Cost Impressions Reach Clicks CPC …" at bounding box center [815, 687] width 1419 height 938
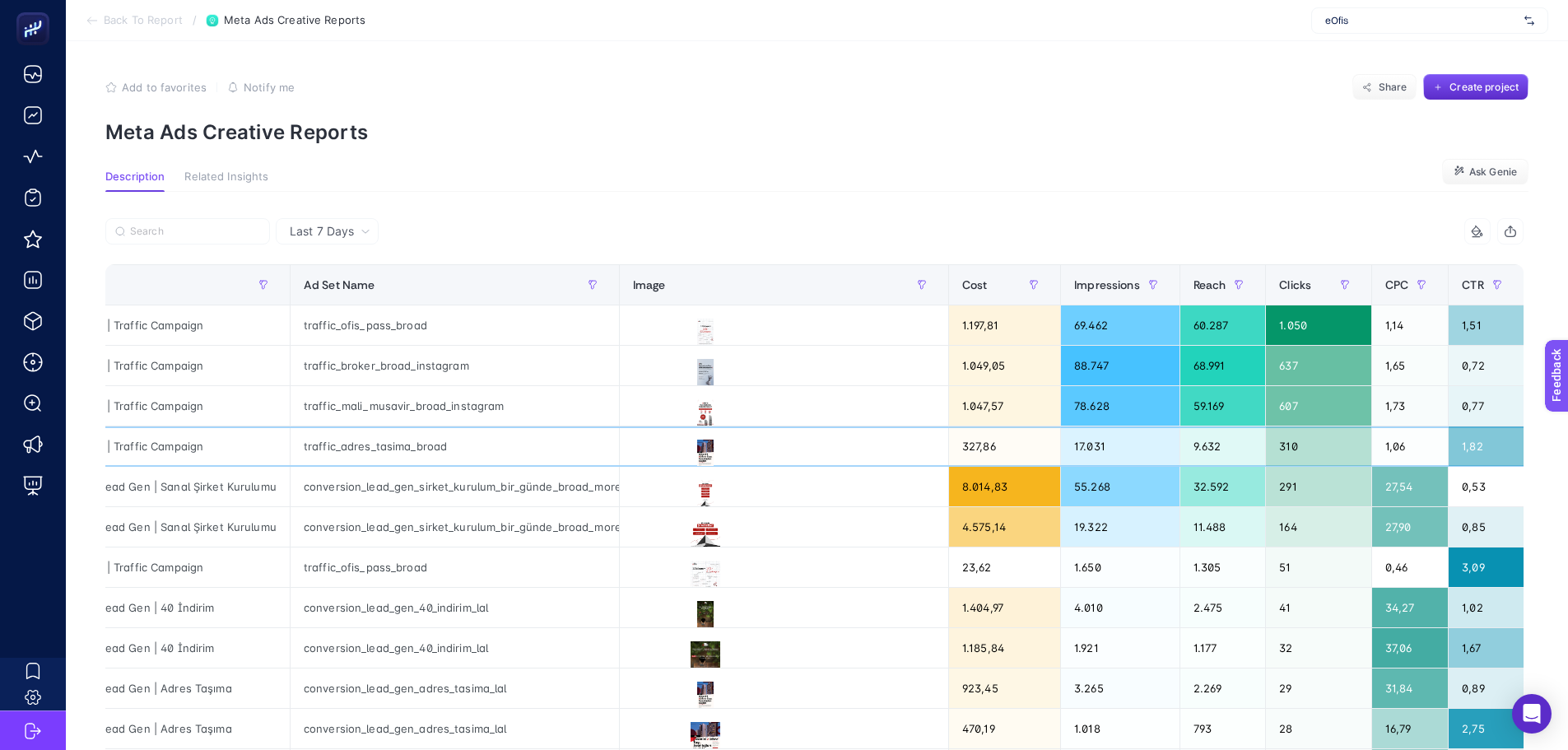
scroll to position [0, 445]
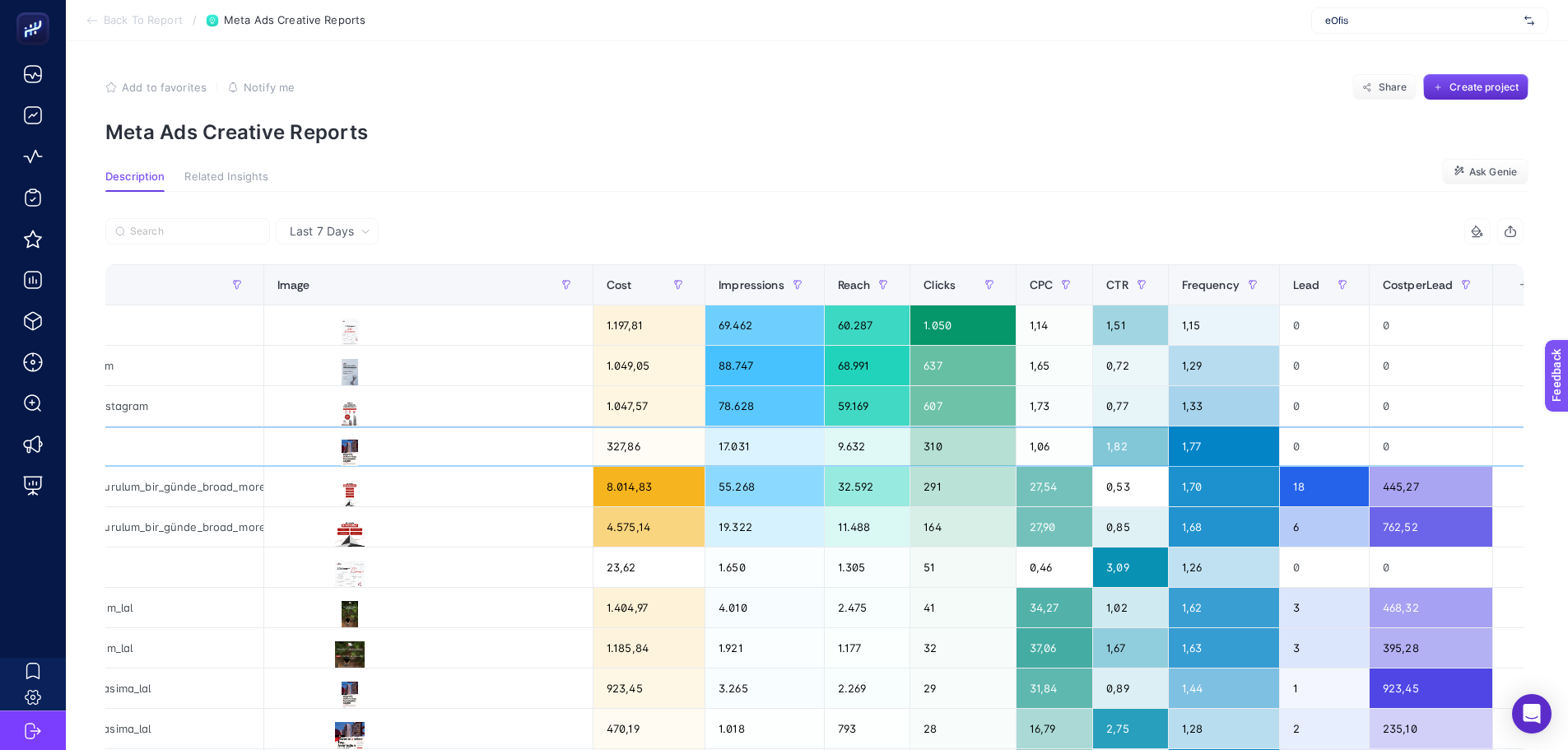
drag, startPoint x: 1013, startPoint y: 463, endPoint x: 1160, endPoint y: 489, distance: 149.3
click at [324, 235] on span "Last 7 Days" at bounding box center [321, 231] width 65 height 16
click at [331, 294] on li "Last 30 Days" at bounding box center [327, 295] width 93 height 30
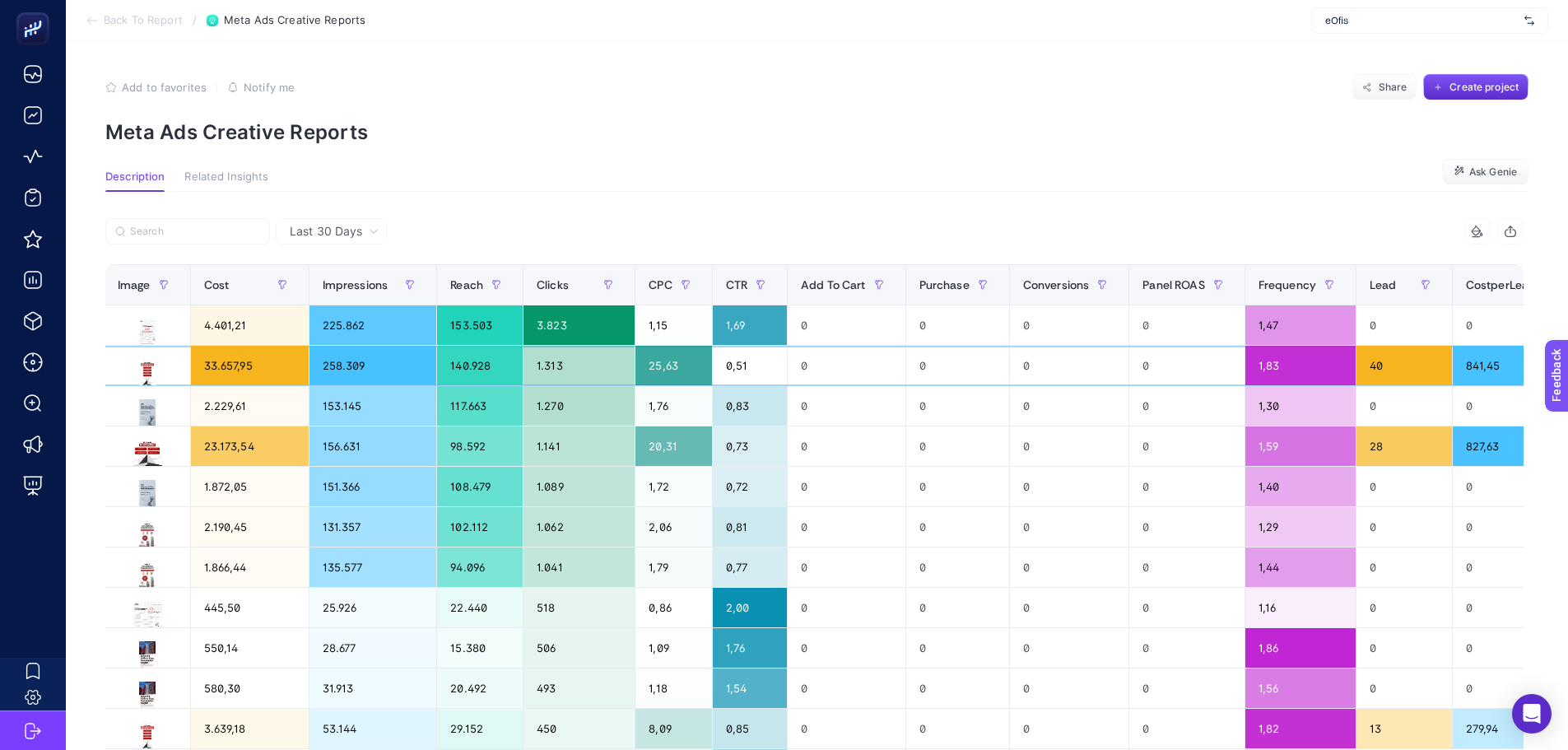
scroll to position [0, 677]
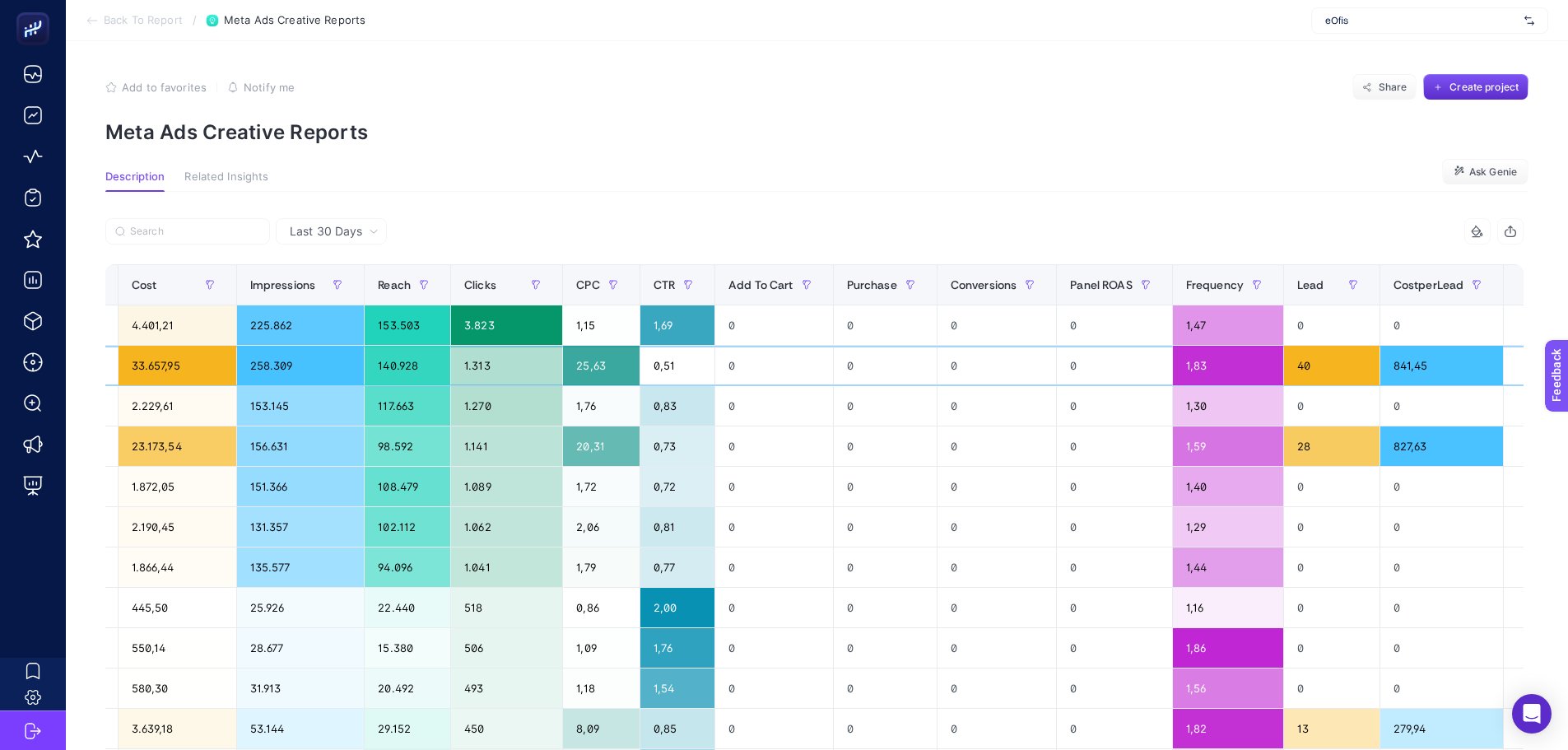
drag, startPoint x: 1420, startPoint y: 371, endPoint x: 1494, endPoint y: 380, distance: 74.5
click at [1520, 279] on div "+" at bounding box center [1535, 285] width 31 height 13
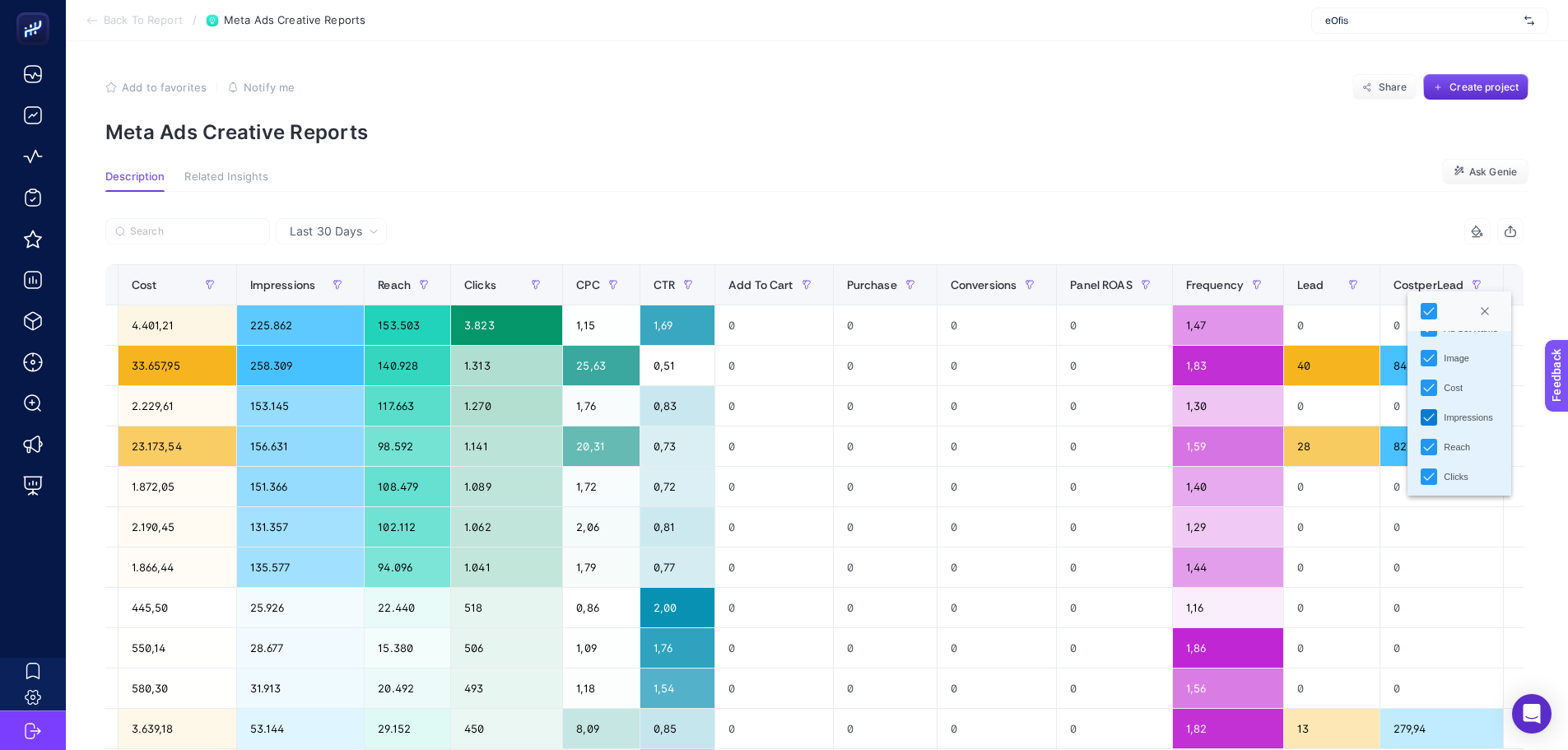
scroll to position [165, 0]
click at [1431, 451] on icon "Add To Cart" at bounding box center [1429, 454] width 12 height 12
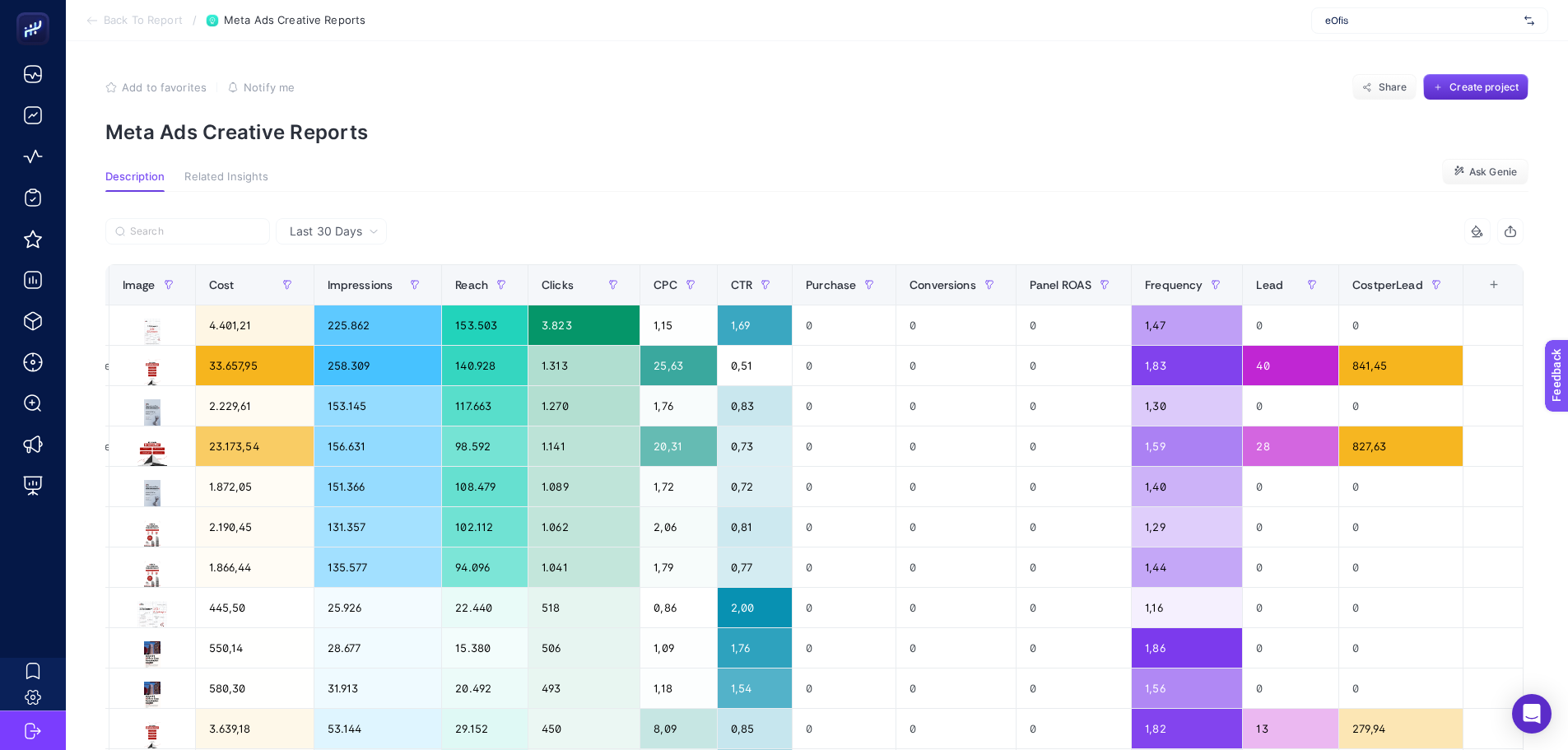
scroll to position [0, 561]
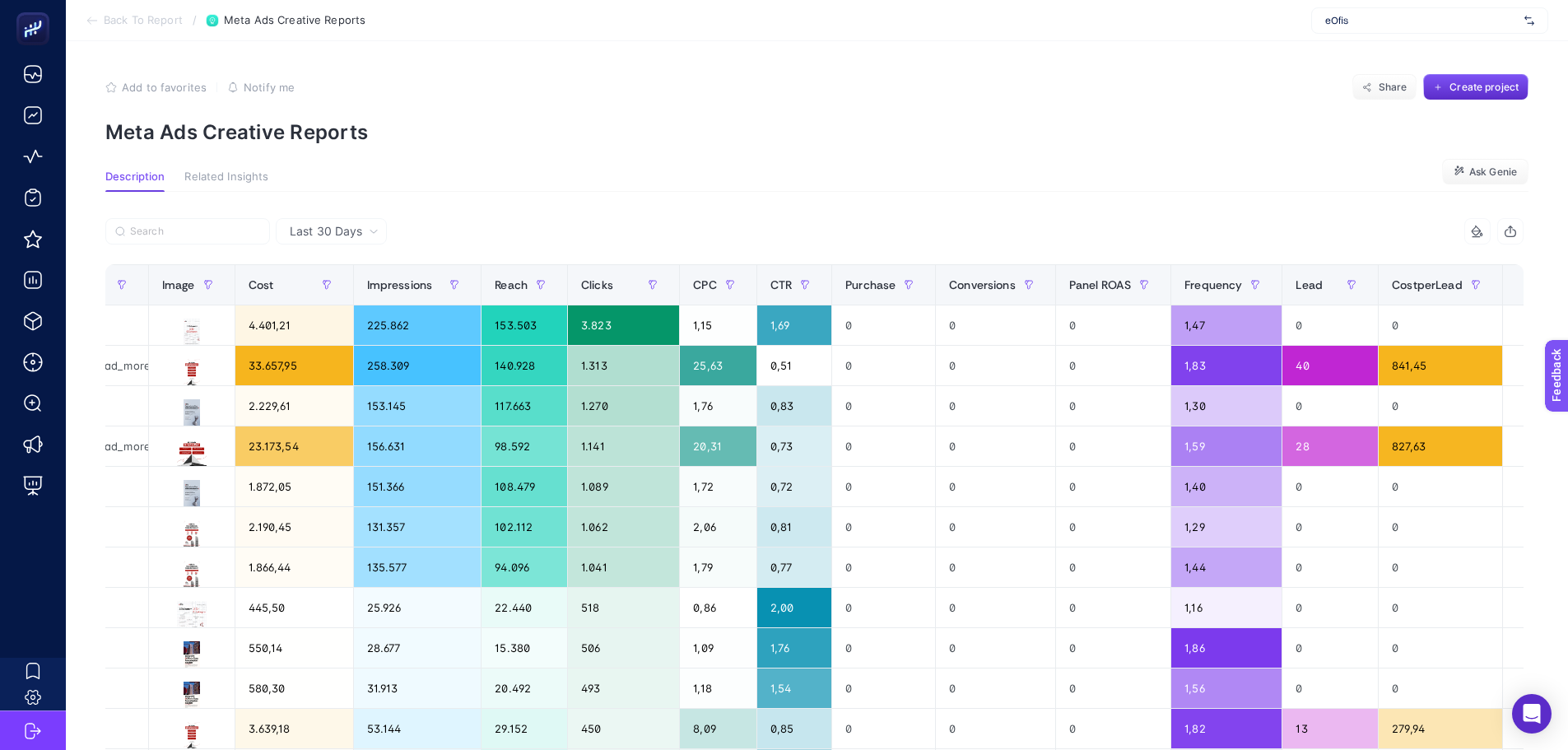
click at [1518, 291] on div "+" at bounding box center [1533, 285] width 31 height 13
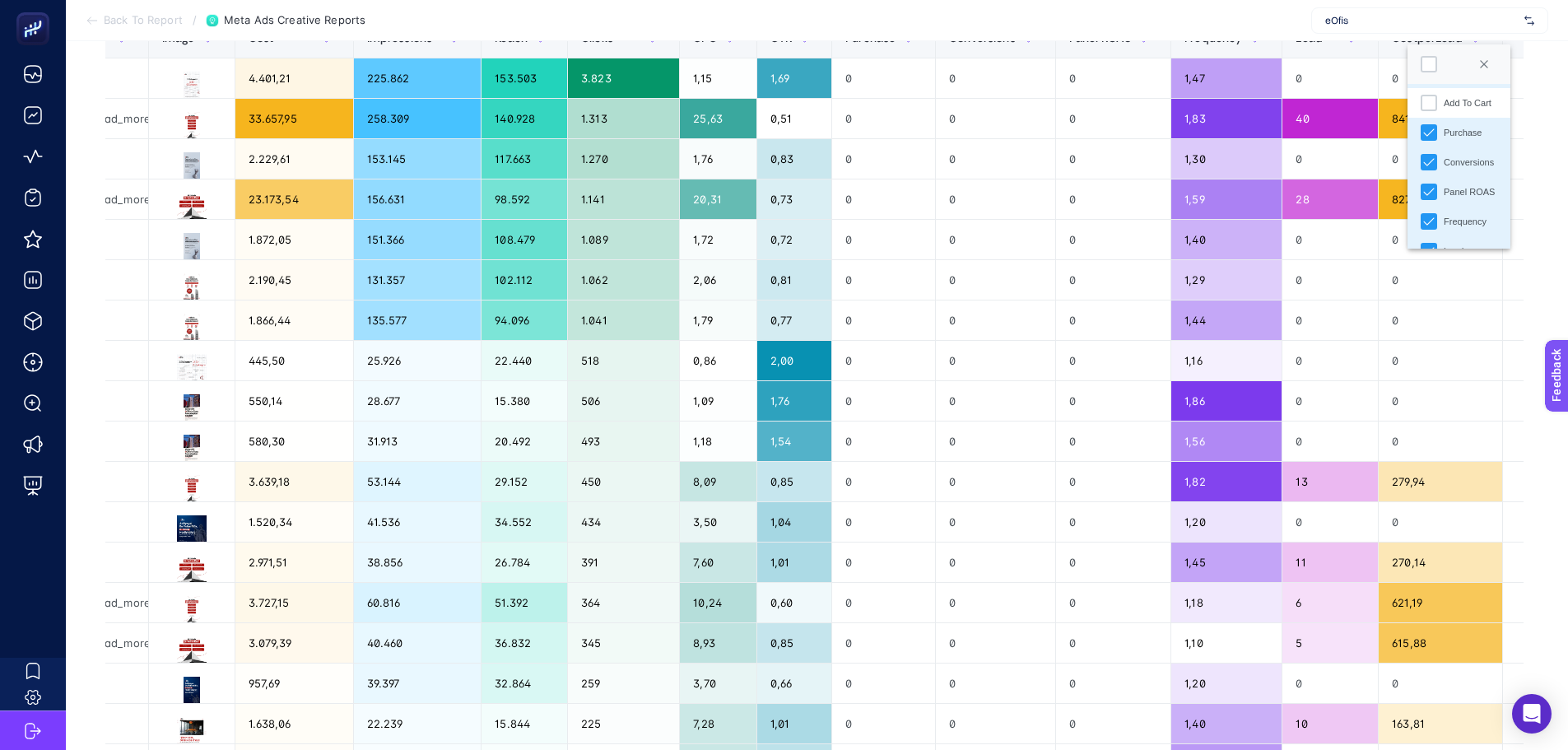
scroll to position [240, 0]
click at [1431, 157] on icon "Purchase" at bounding box center [1429, 161] width 12 height 12
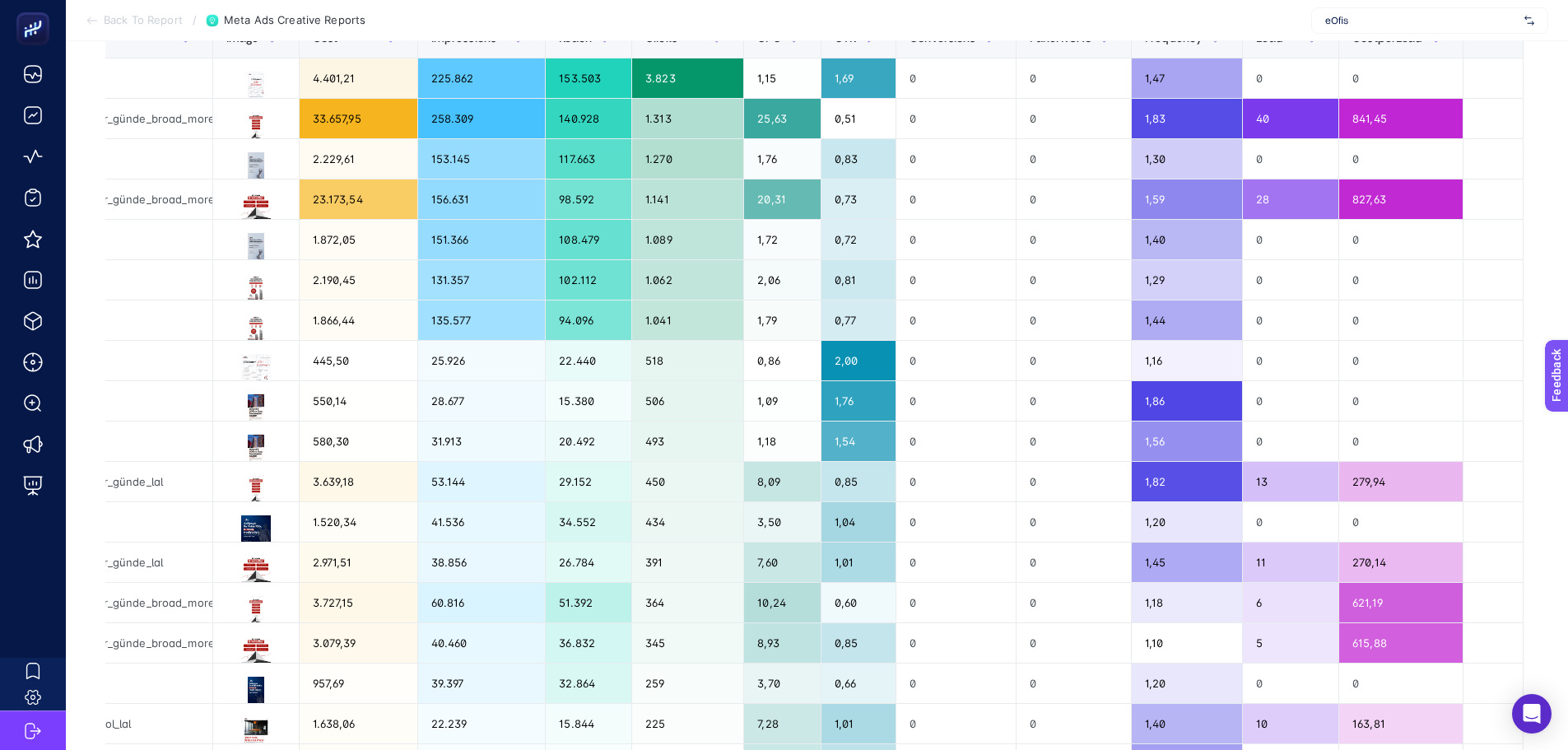
scroll to position [0, 458]
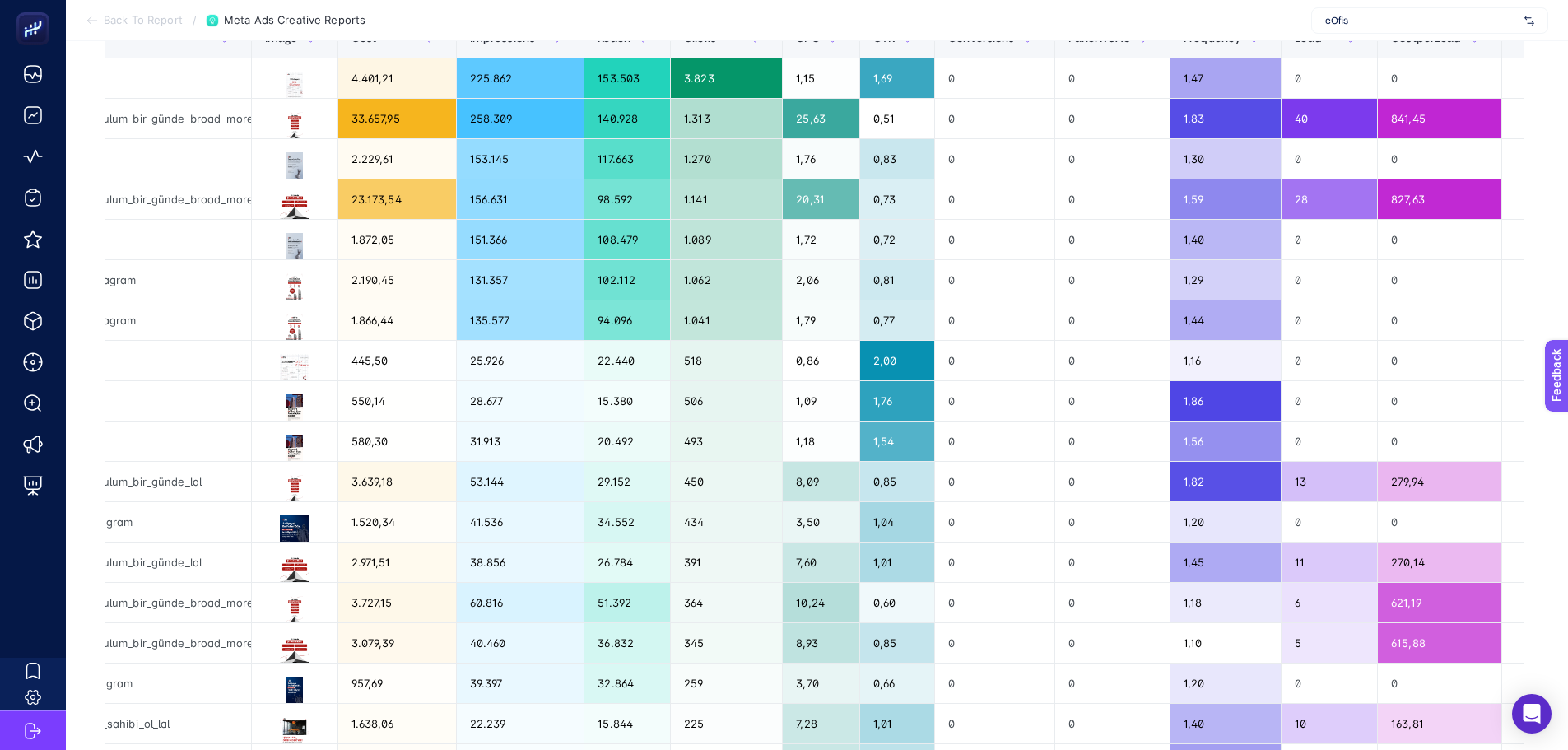
click at [1517, 45] on div "+" at bounding box center [1532, 37] width 31 height 13
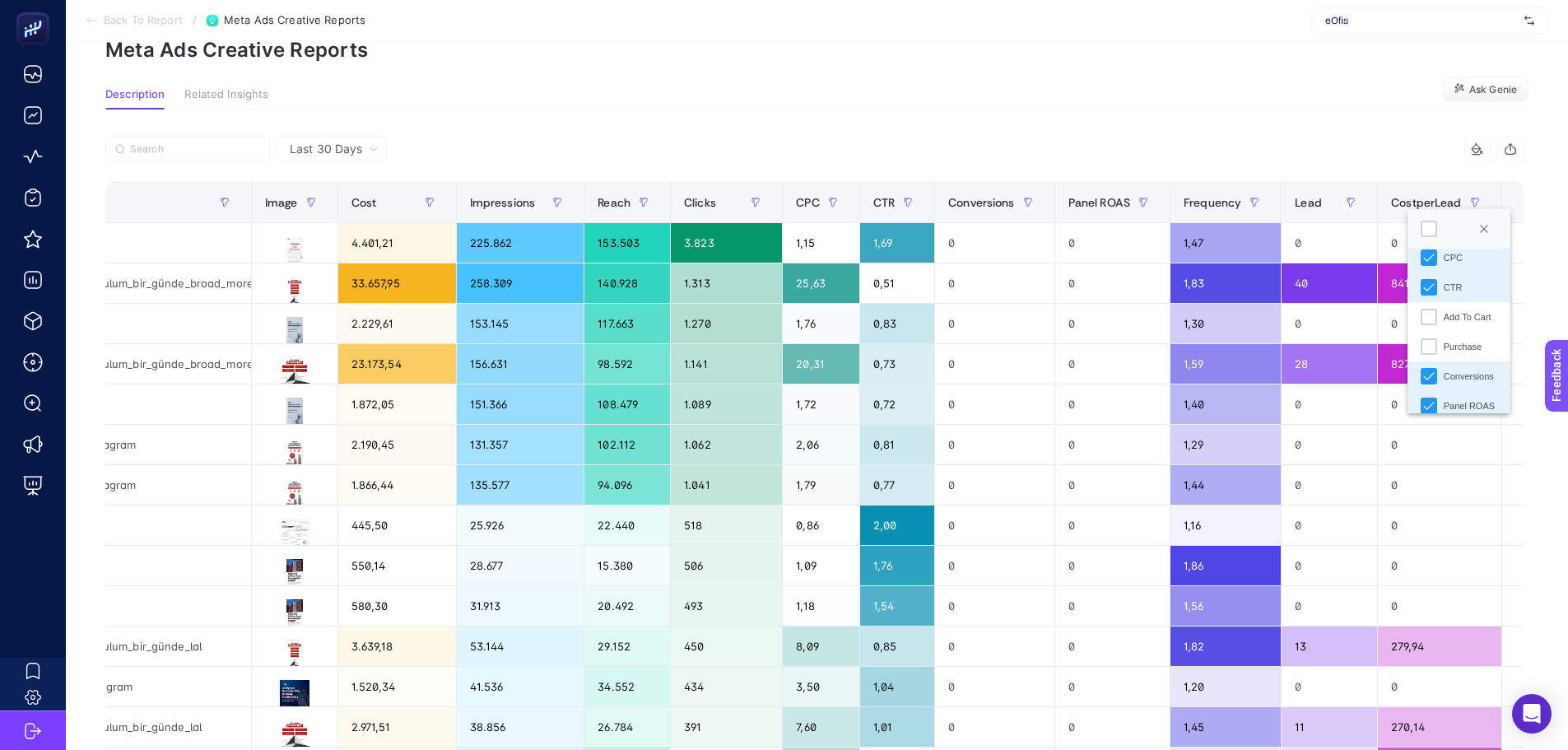
scroll to position [247, 0]
click at [1430, 350] on icon "Conversions" at bounding box center [1429, 349] width 11 height 7
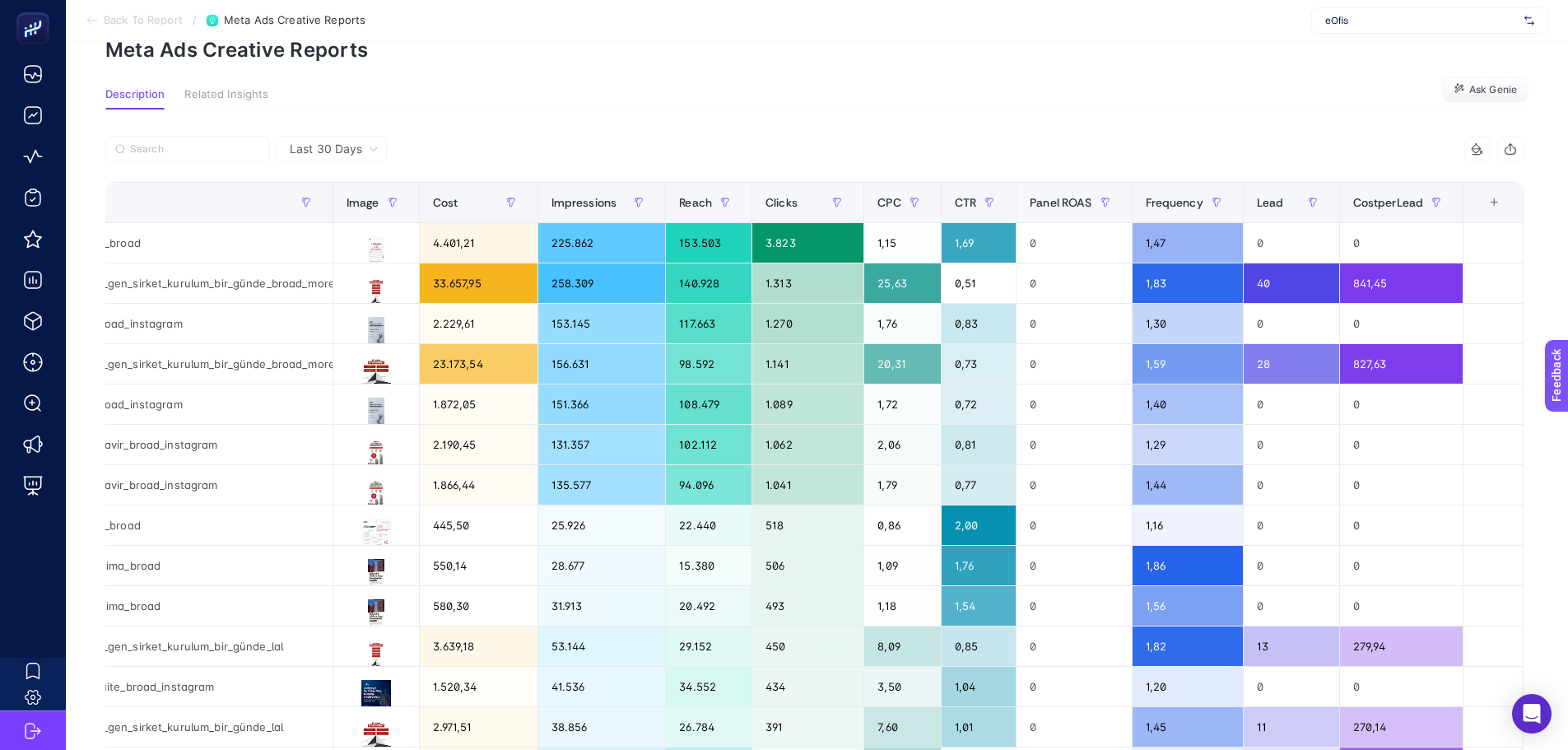
scroll to position [0, 338]
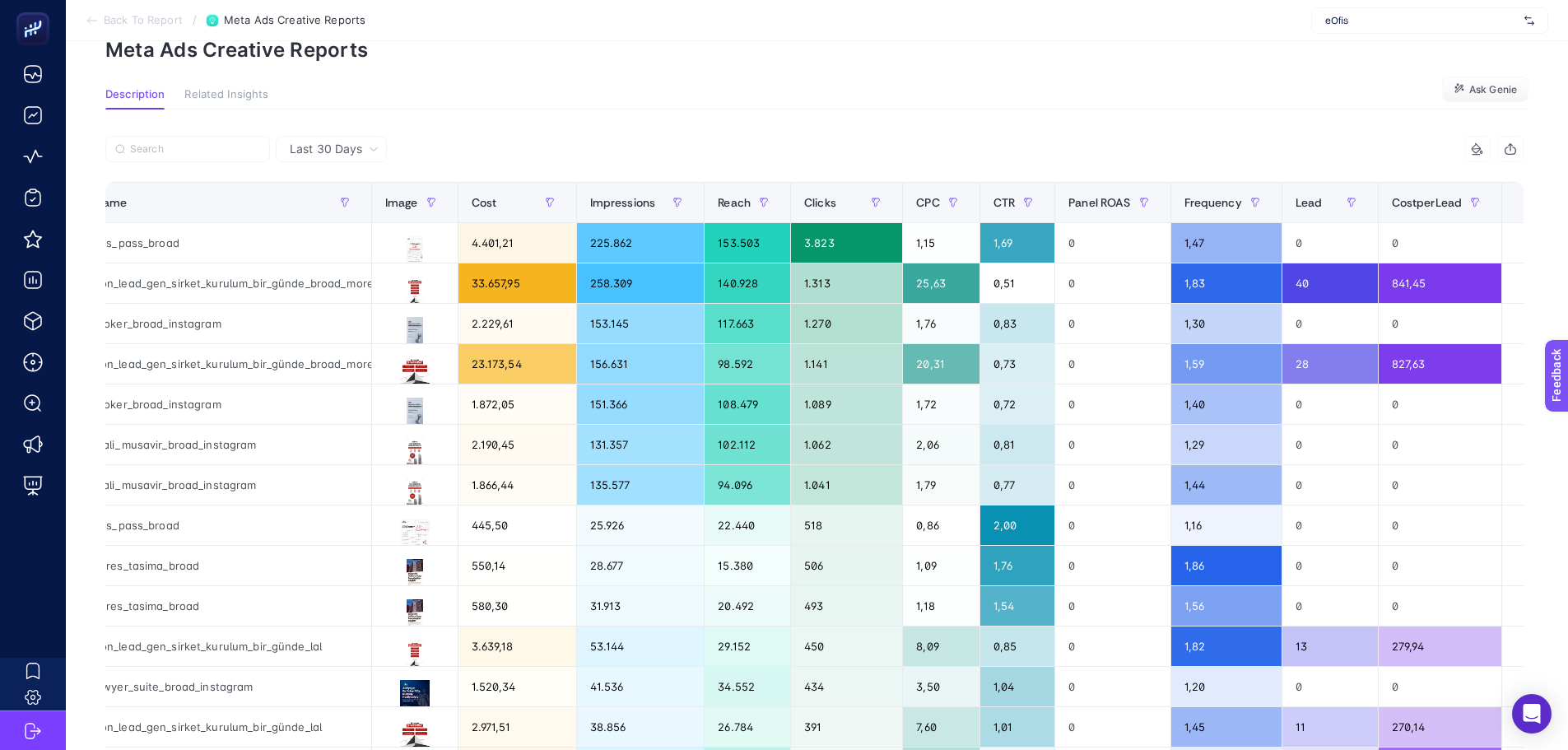
click at [1517, 201] on div "+" at bounding box center [1532, 202] width 31 height 13
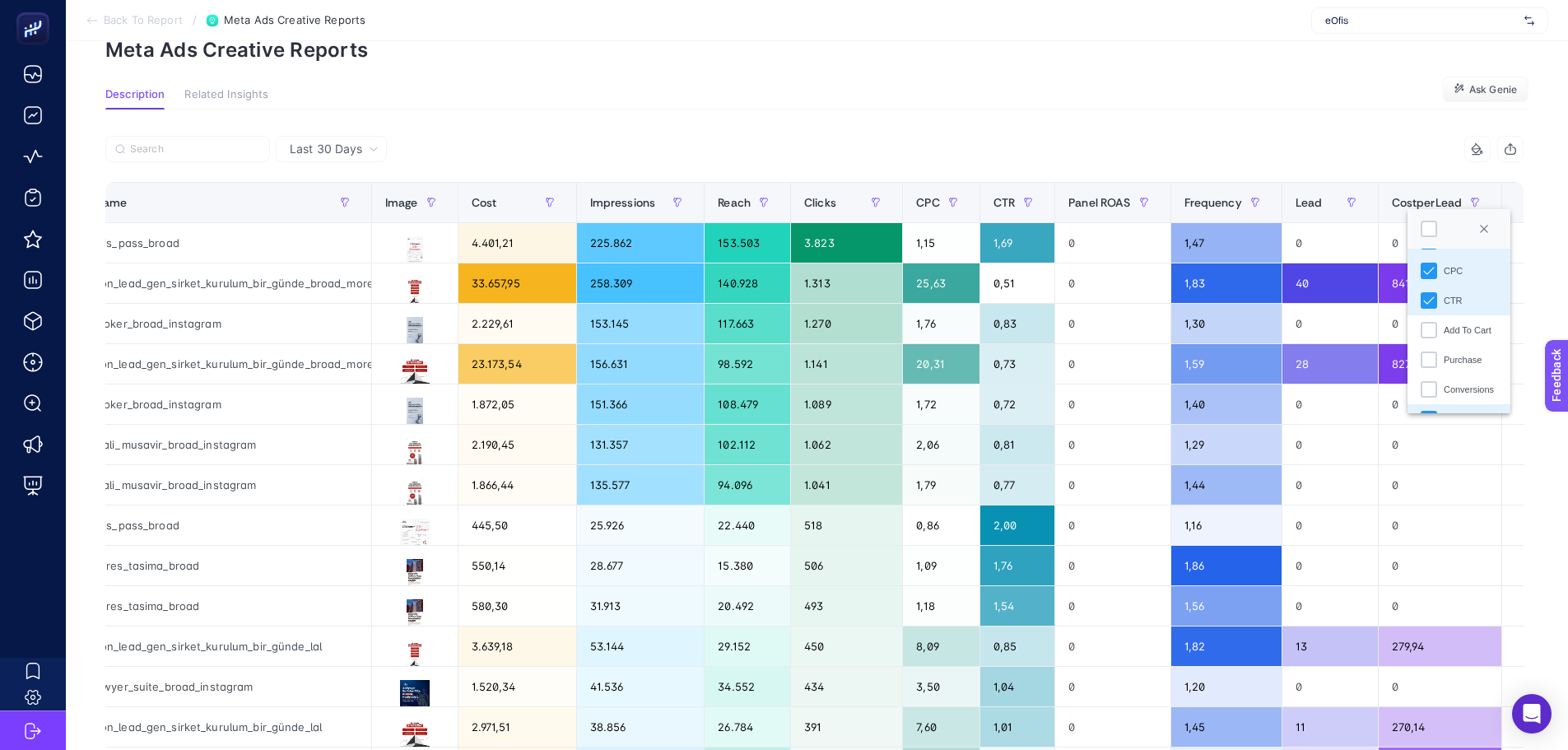
scroll to position [247, 0]
click at [1428, 381] on icon "Panel ROAS" at bounding box center [1429, 379] width 12 height 12
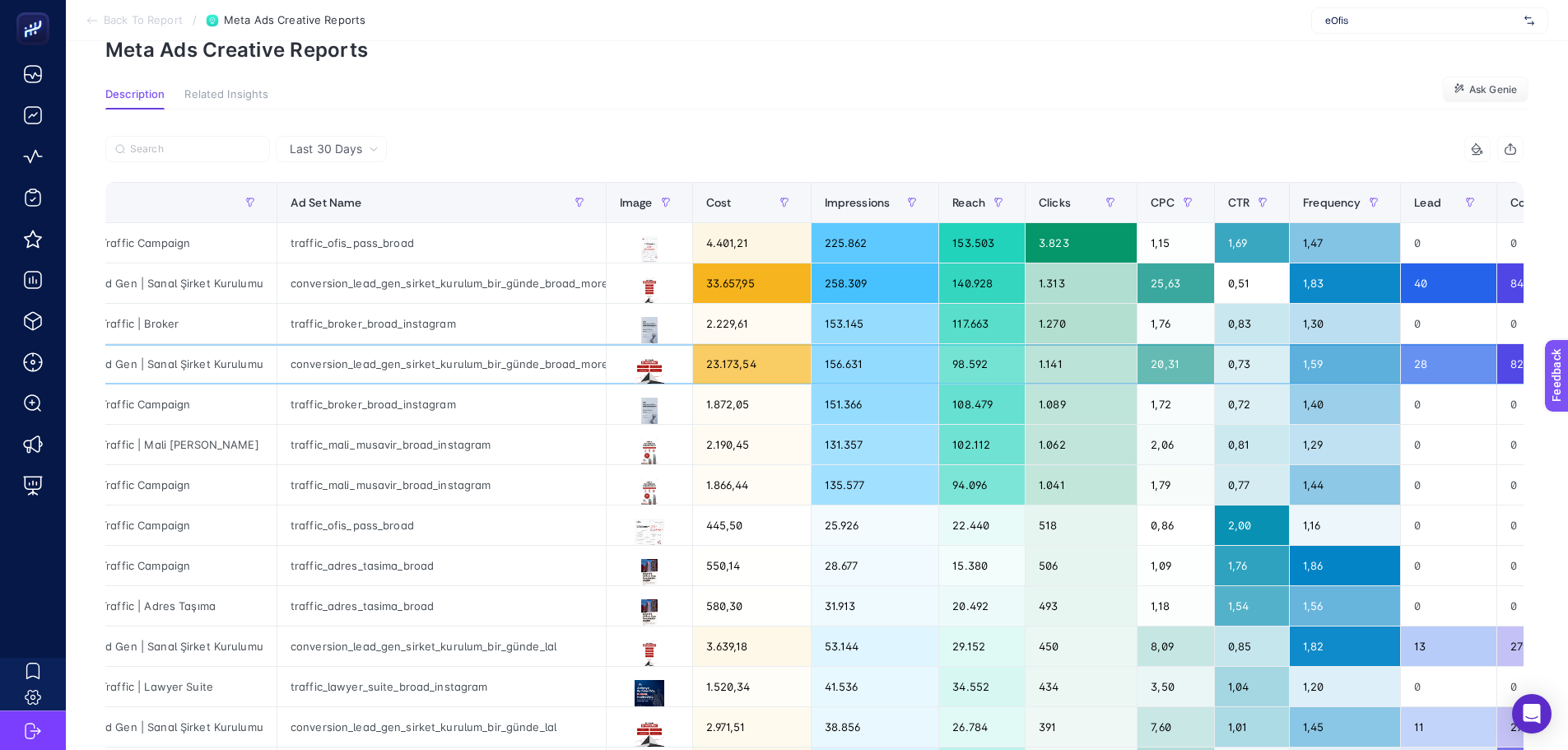
scroll to position [0, 0]
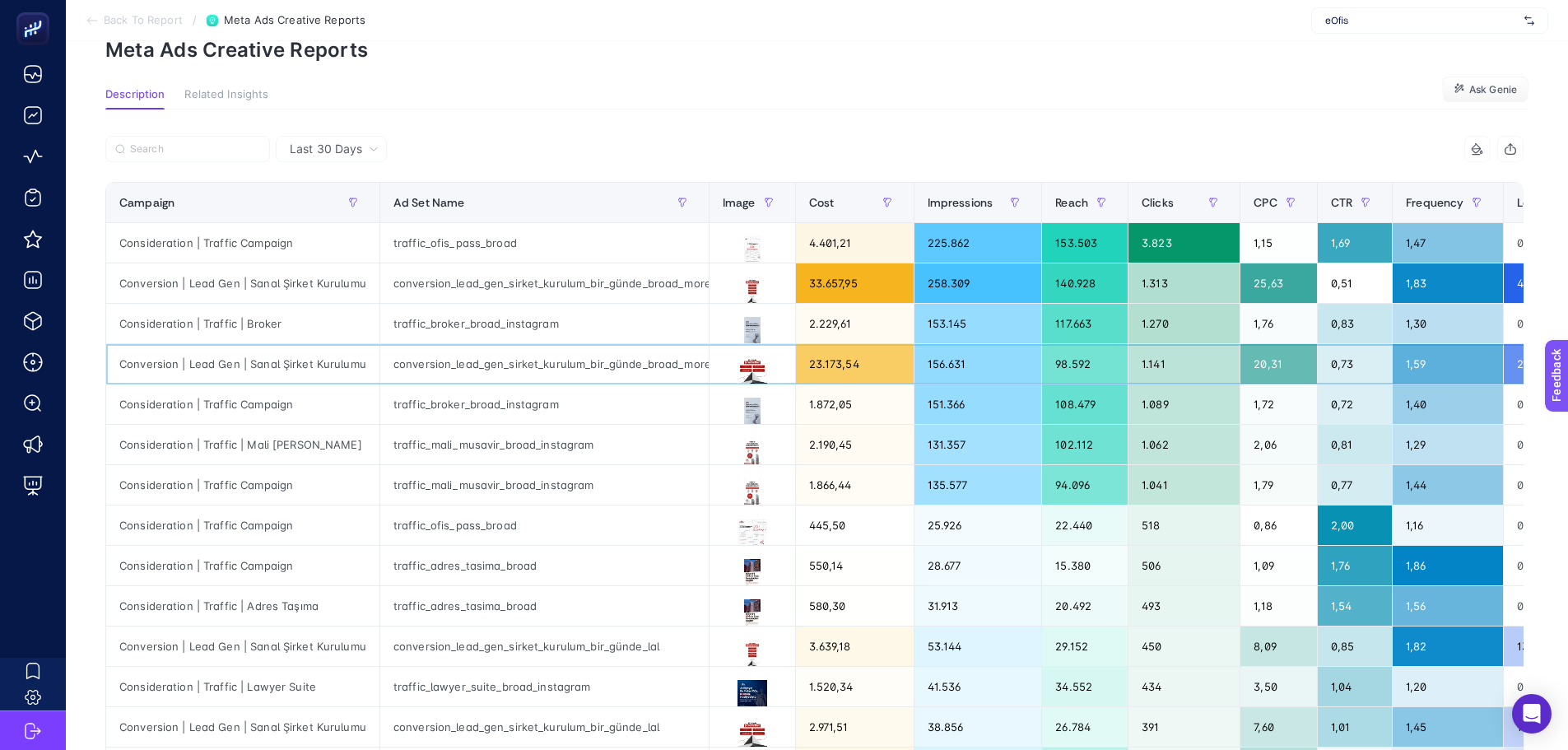
drag, startPoint x: 748, startPoint y: 391, endPoint x: 555, endPoint y: 430, distance: 196.9
click at [322, 150] on span "Last 30 Days" at bounding box center [326, 149] width 73 height 16
click at [317, 188] on li "Last 7 Days" at bounding box center [331, 183] width 101 height 30
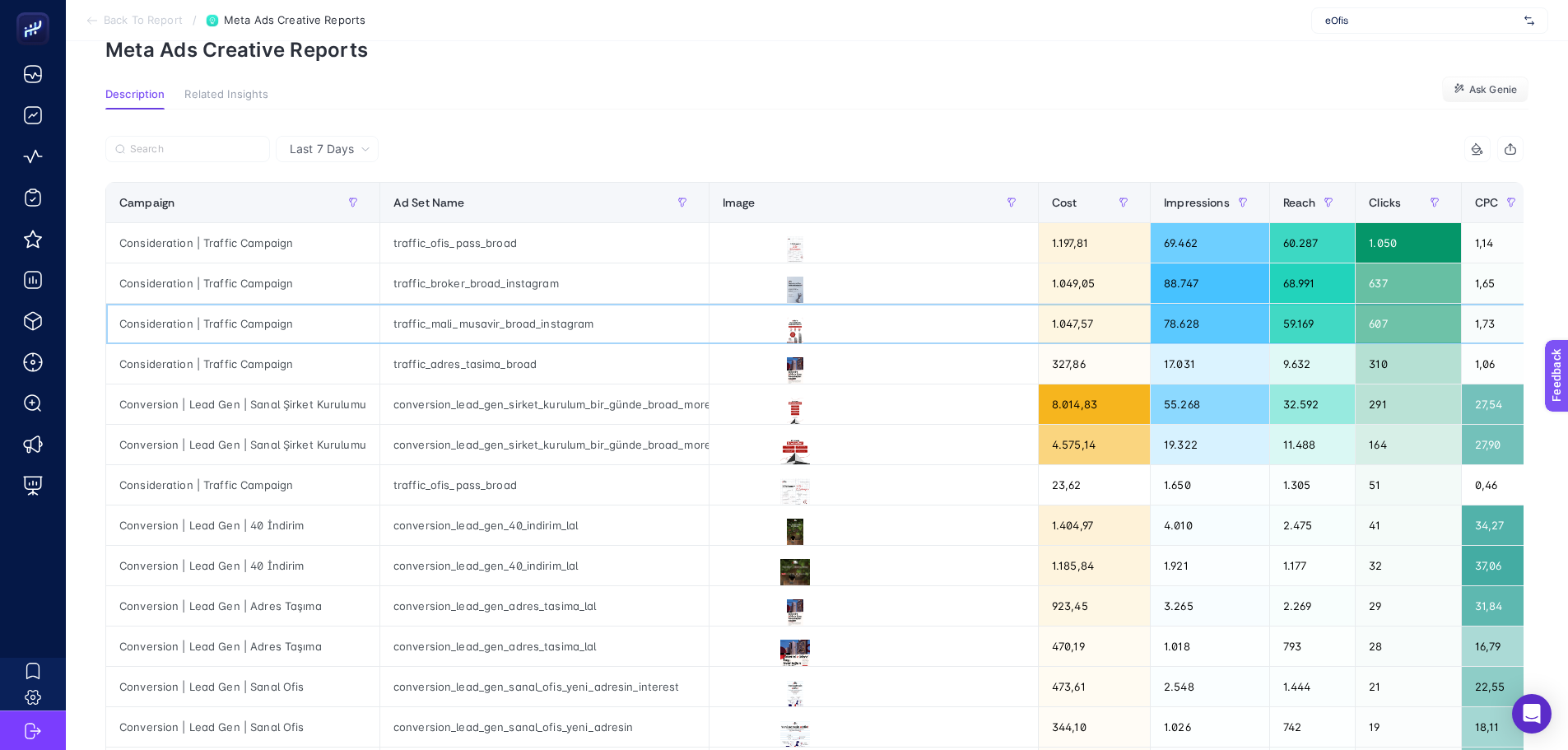
drag, startPoint x: 431, startPoint y: 323, endPoint x: 298, endPoint y: 293, distance: 136.3
click at [310, 153] on span "Last 7 Days" at bounding box center [321, 149] width 65 height 16
click at [312, 212] on li "Last 30 Days" at bounding box center [327, 213] width 93 height 30
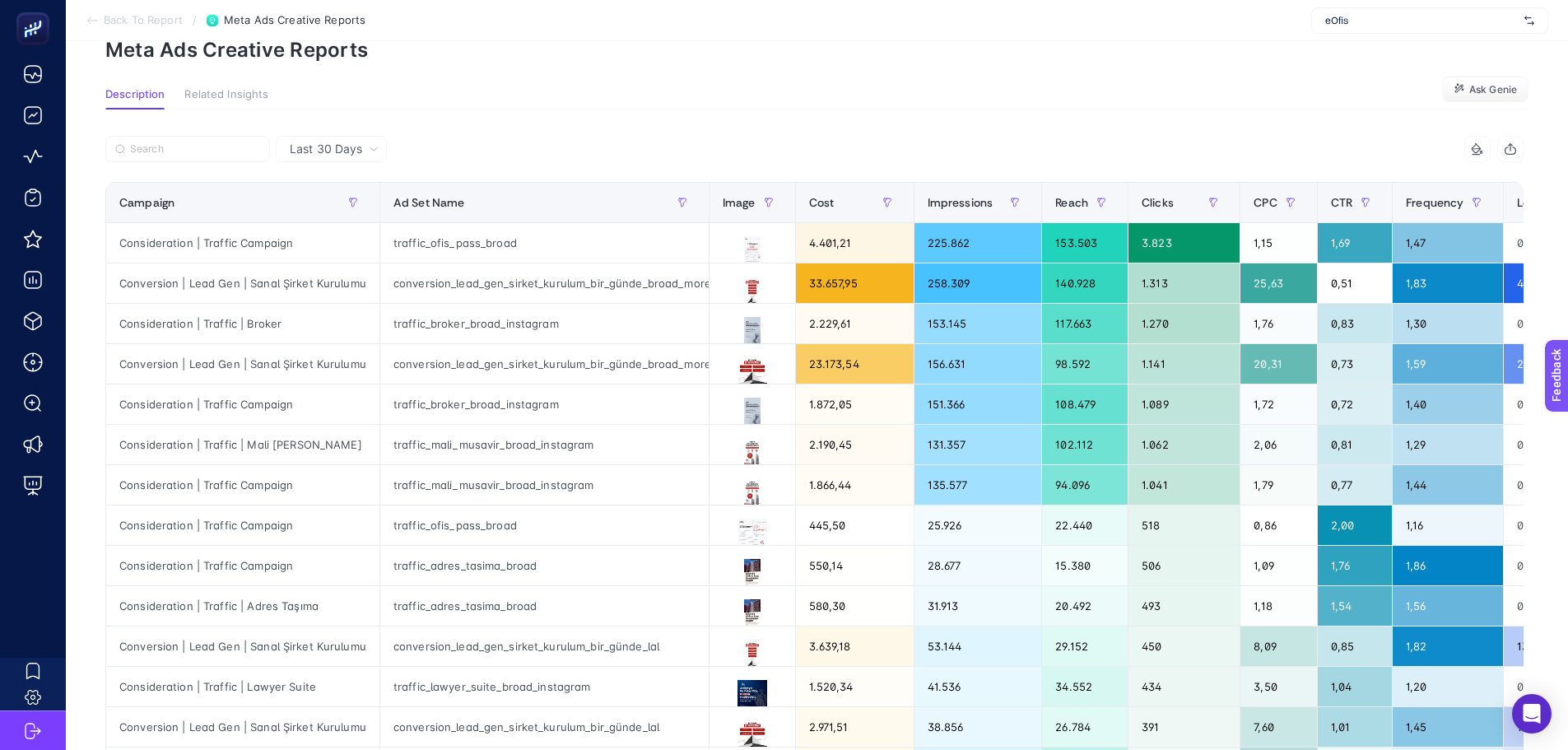
click at [357, 140] on div "Last 30 Days" at bounding box center [331, 148] width 111 height 26
click at [465, 96] on section "Description Related Insights Ask Genie" at bounding box center [817, 99] width 1423 height 22
click at [743, 25] on section "Back To Report / Meta Ads Creative Reports eOfis" at bounding box center [817, 20] width 1502 height 41
click at [734, 92] on section "Description Related Insights Ask Genie" at bounding box center [817, 99] width 1423 height 22
click at [1342, 95] on section "Description Related Insights Ask Genie" at bounding box center [817, 99] width 1423 height 22
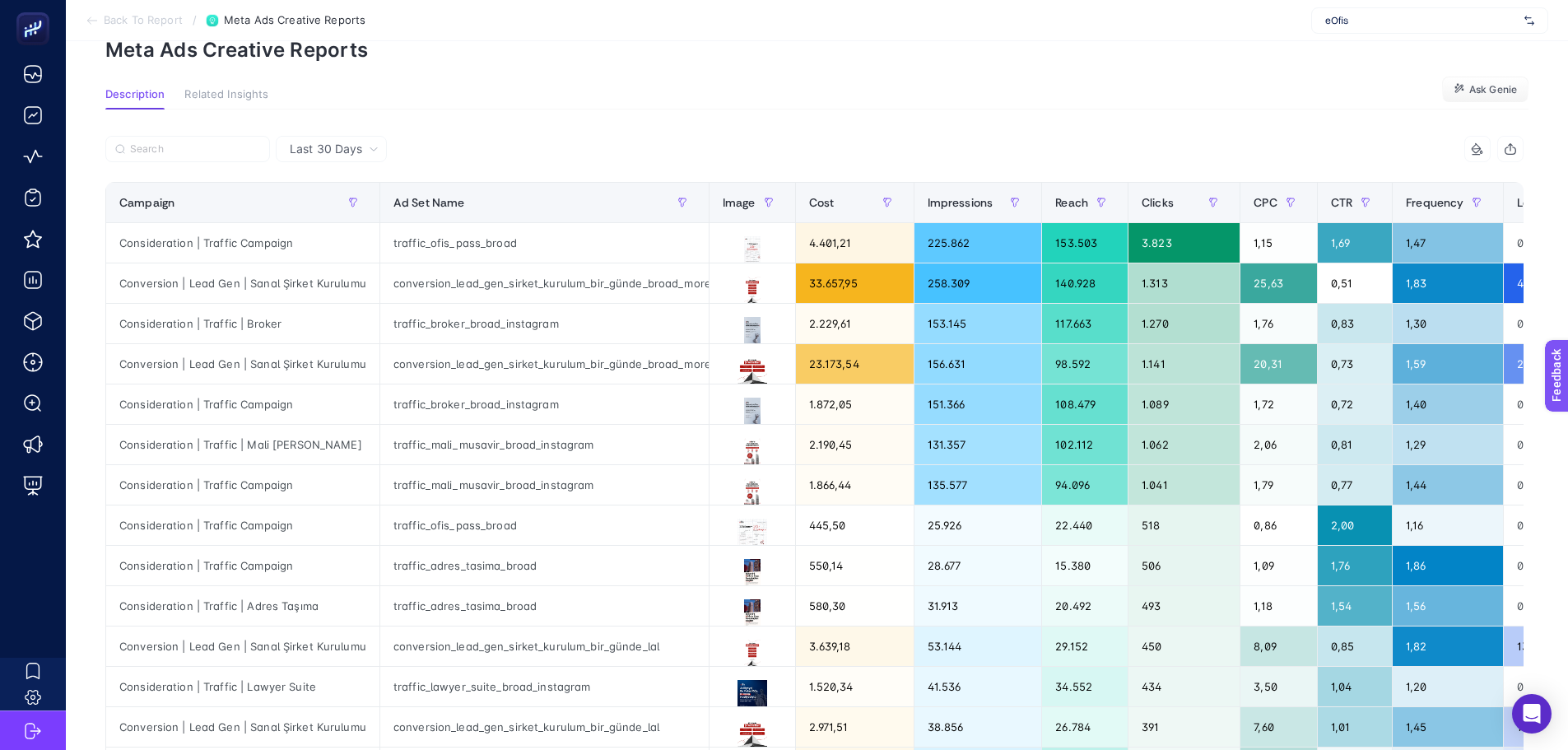
click at [1014, 125] on div "Last 30 Days 13 items selected Campaign Ad Set Name Image Cost Impressions Reac…" at bounding box center [814, 667] width 1445 height 1116
click at [728, 120] on div "Last 30 Days 13 items selected Campaign Ad Set Name Image Cost Impressions Reac…" at bounding box center [814, 667] width 1445 height 1116
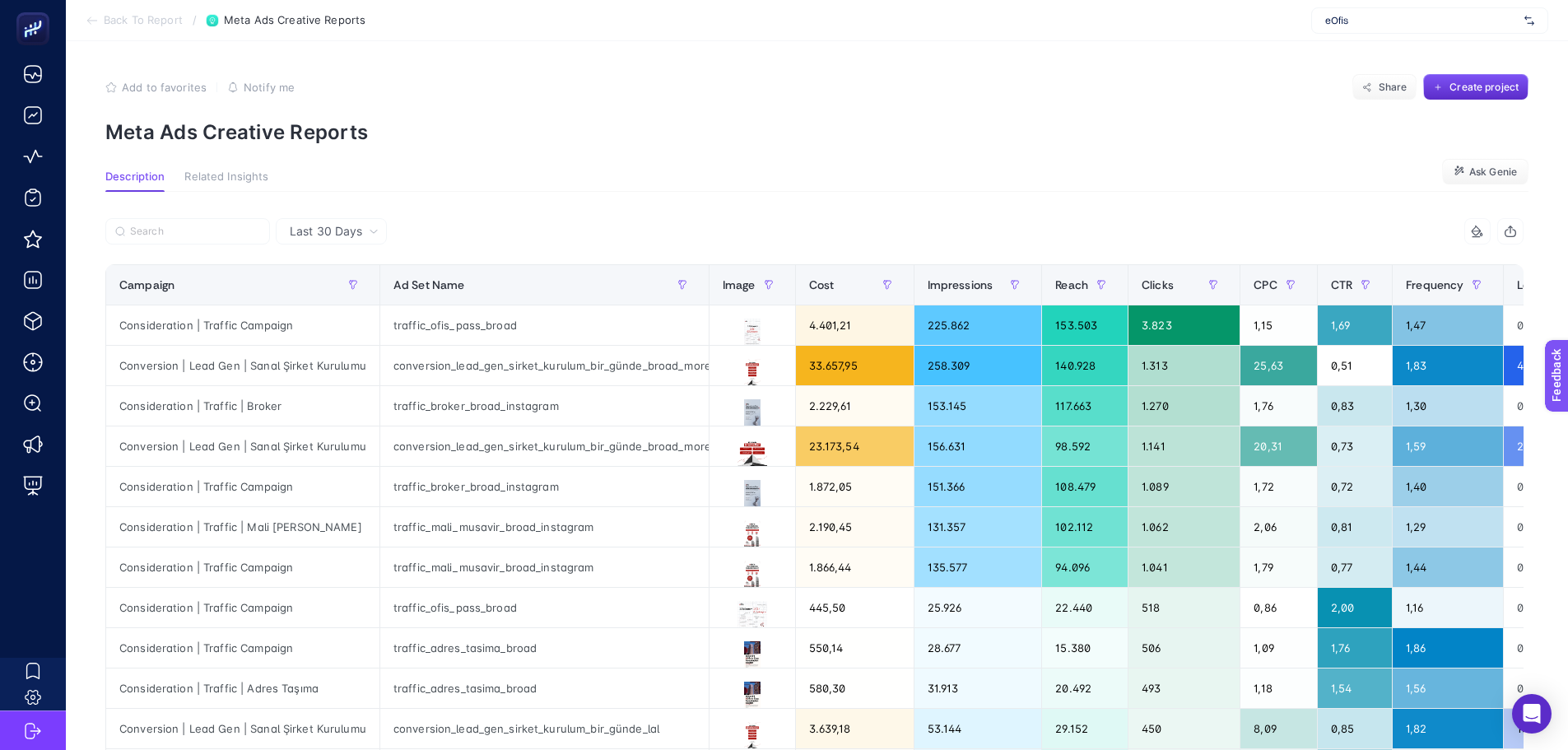
click at [922, 176] on section "Description Related Insights Ask Genie" at bounding box center [817, 181] width 1423 height 22
click at [872, 170] on section "Description Related Insights Ask Genie" at bounding box center [817, 181] width 1423 height 22
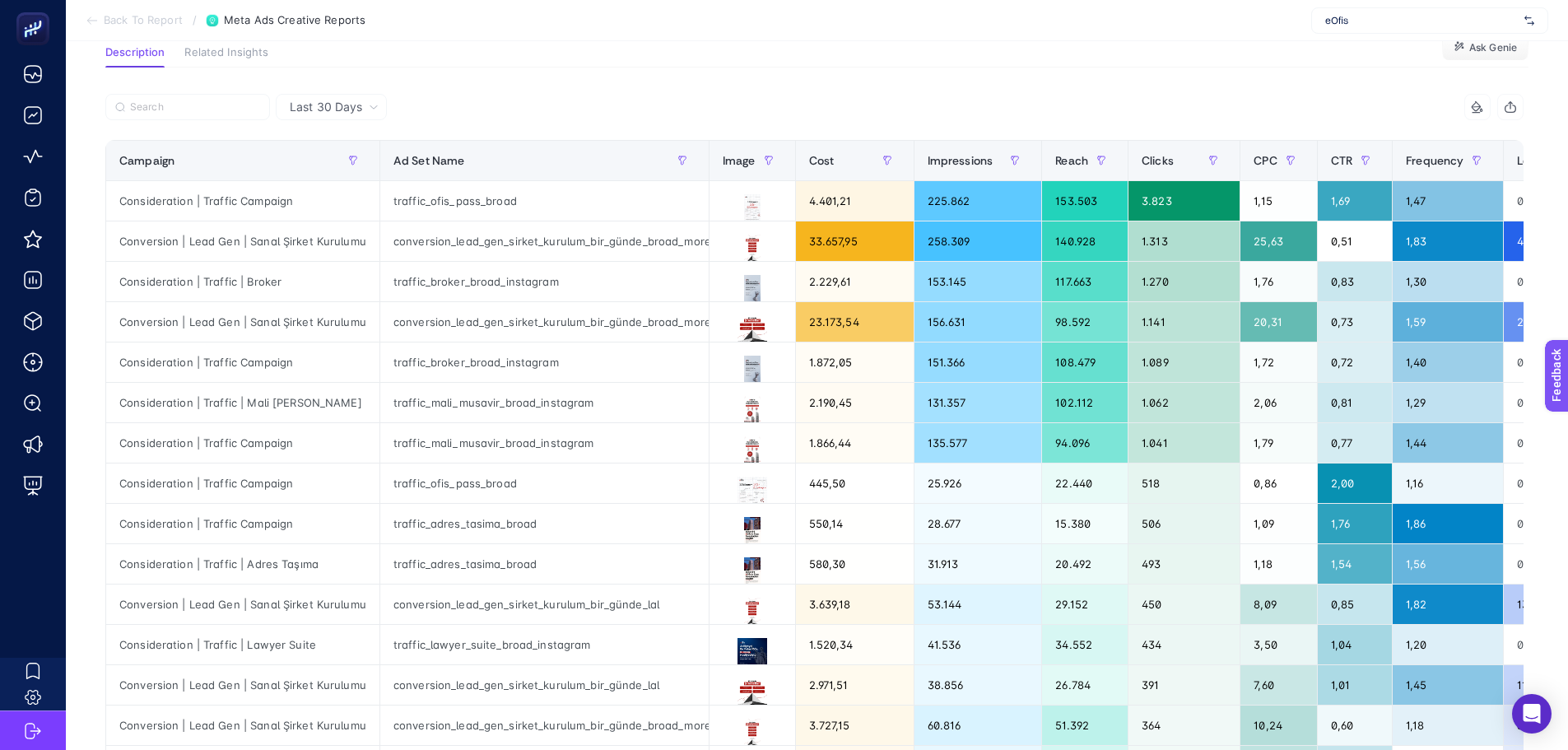
scroll to position [165, 0]
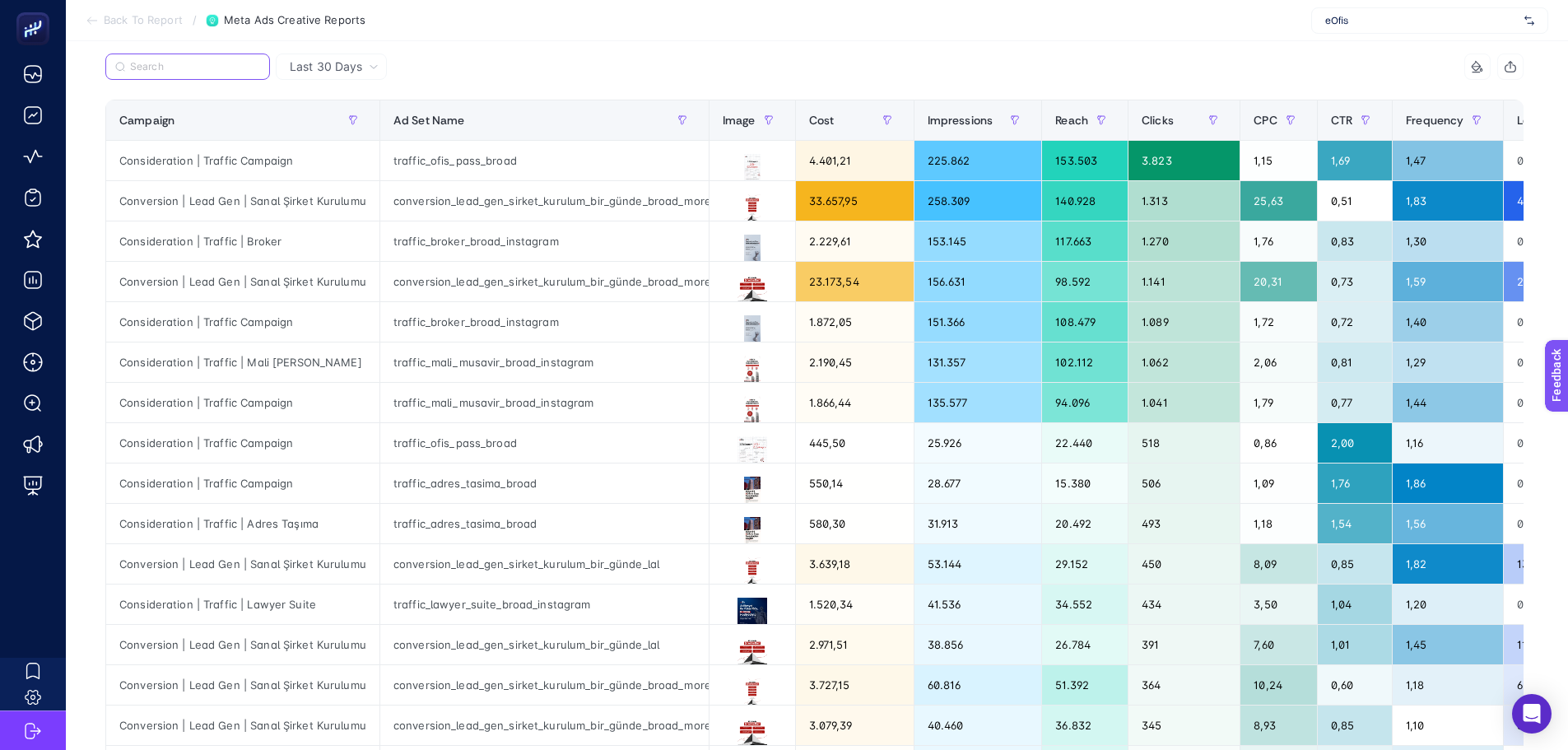
click at [176, 66] on input "Search" at bounding box center [195, 67] width 130 height 13
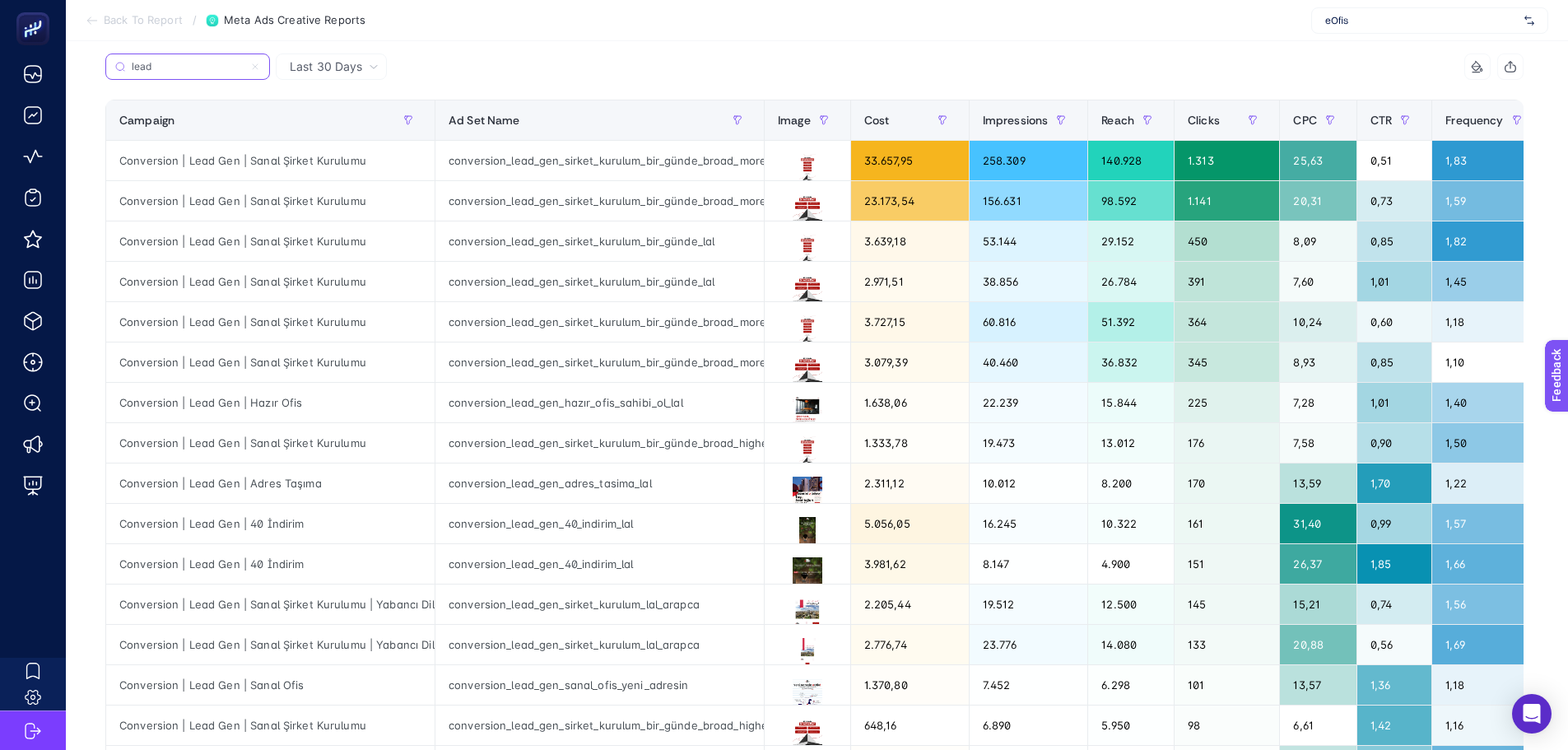
type input "lead"
click at [248, 128] on div "Campaign" at bounding box center [270, 120] width 302 height 26
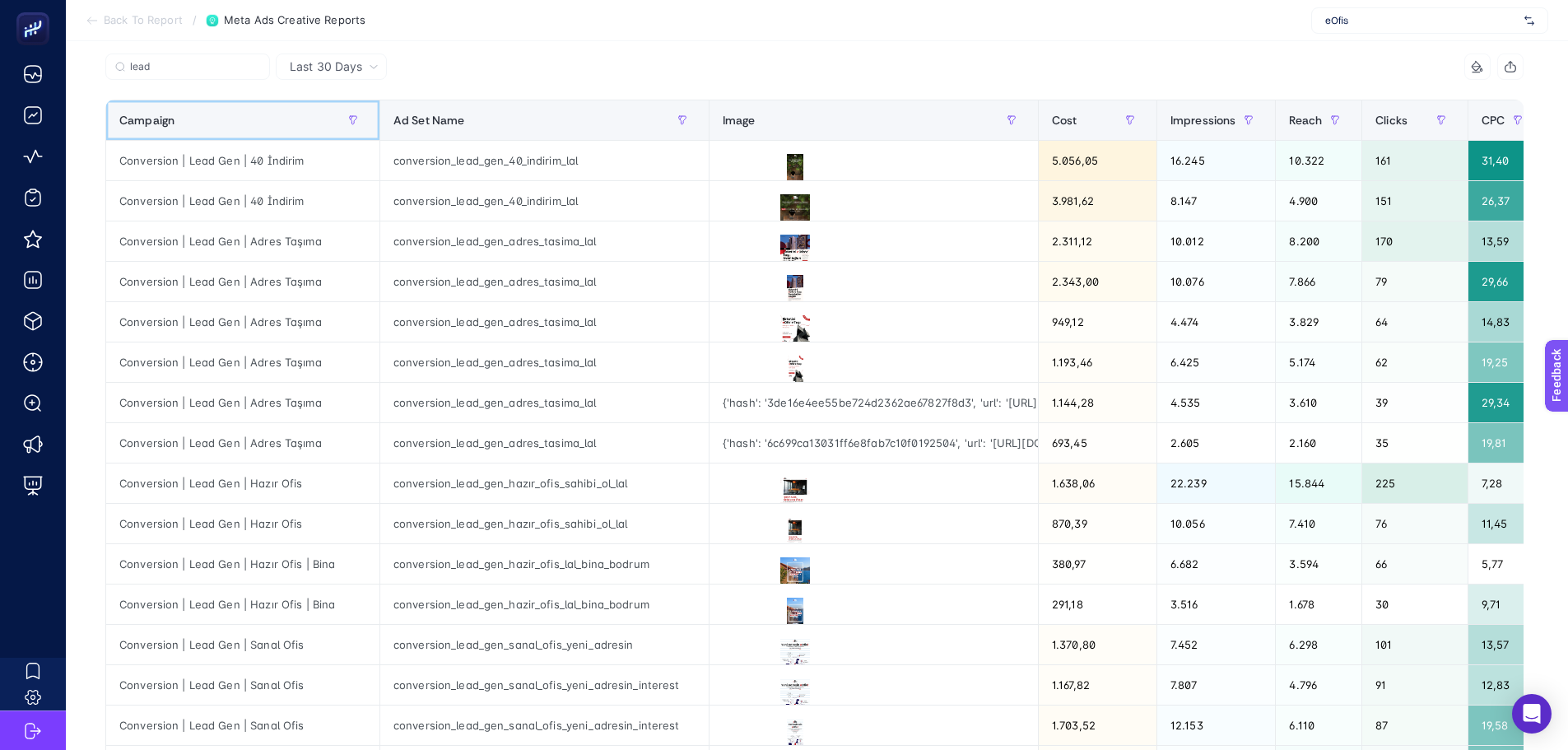
scroll to position [411, 0]
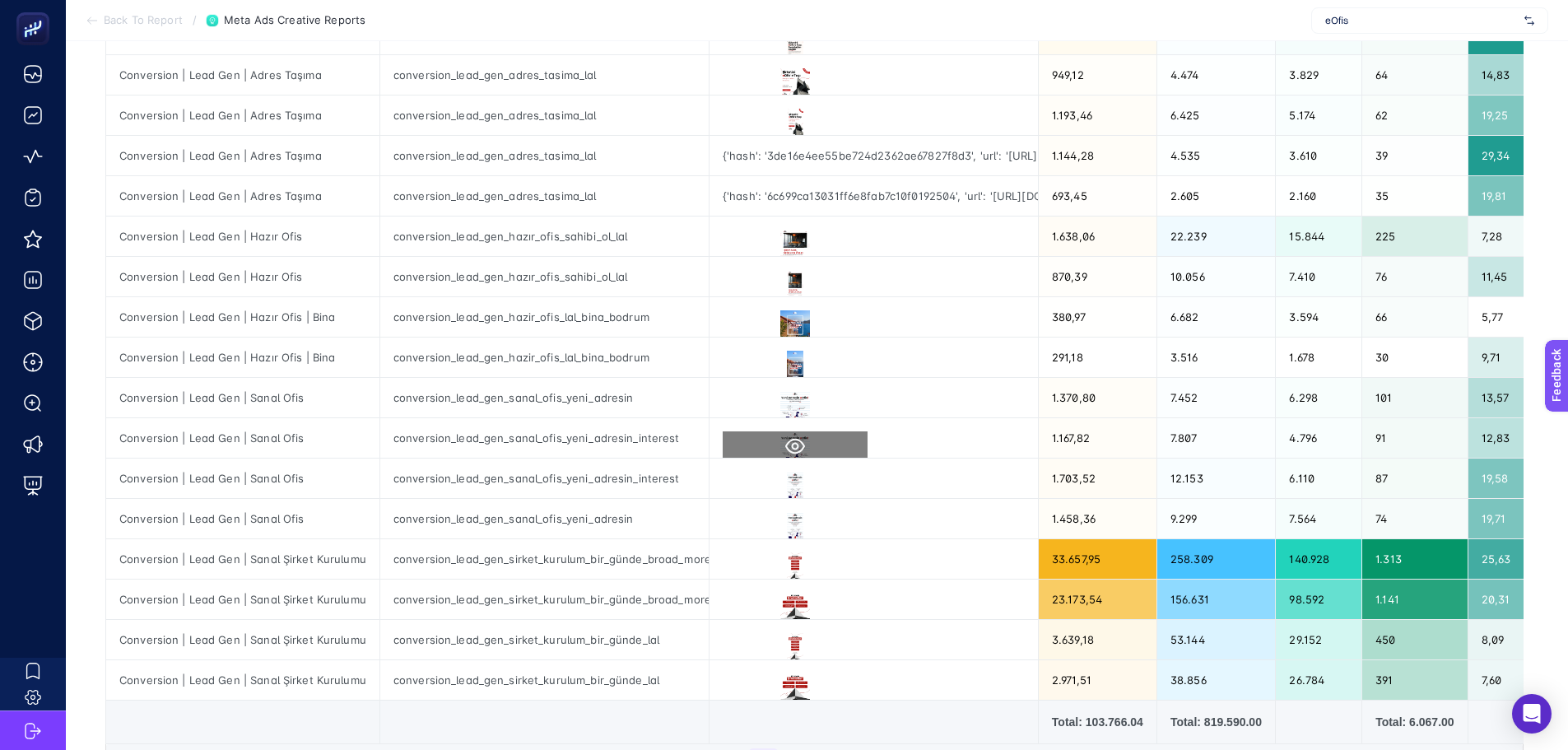
click at [793, 451] on icon at bounding box center [796, 446] width 20 height 20
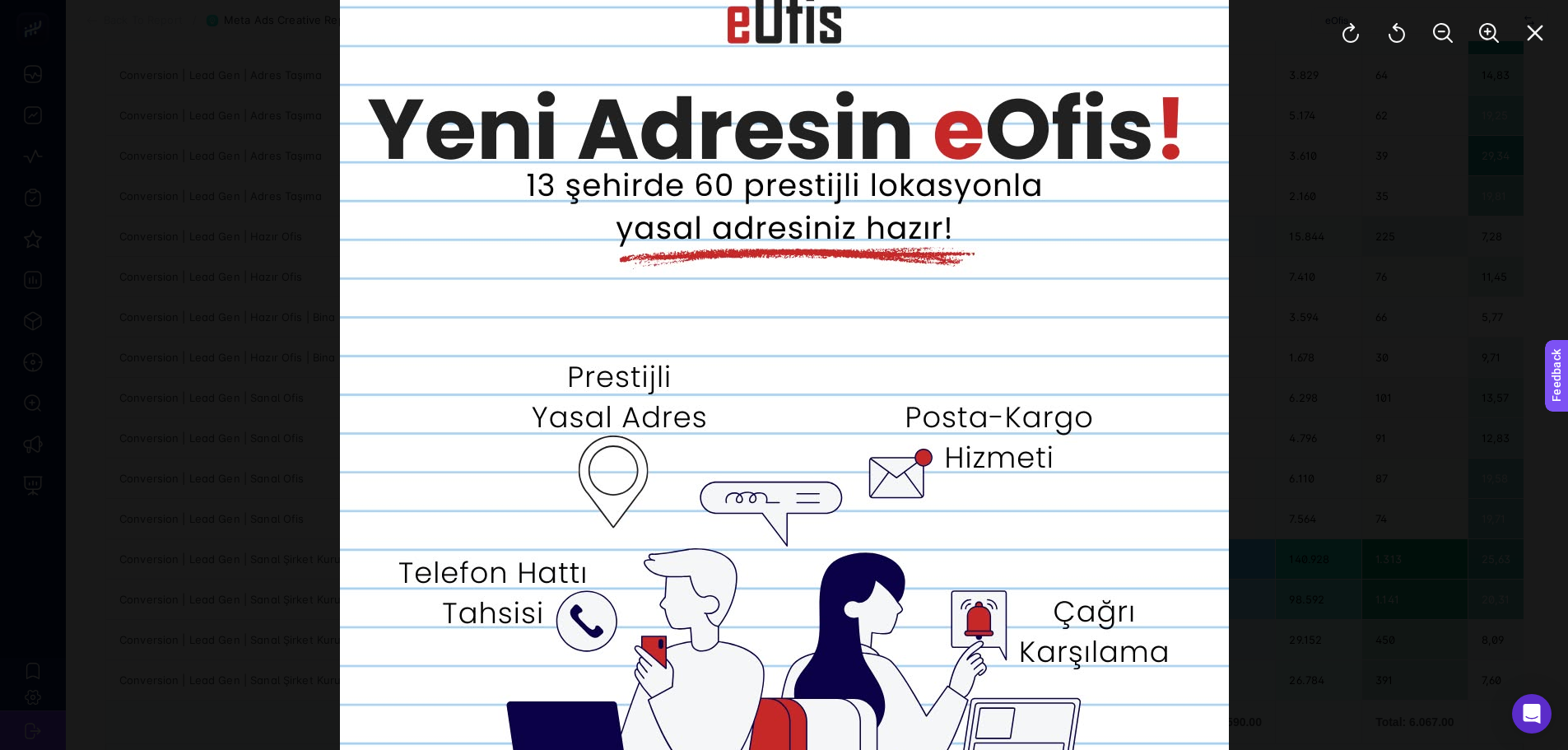
click at [1277, 348] on div at bounding box center [784, 375] width 1568 height 750
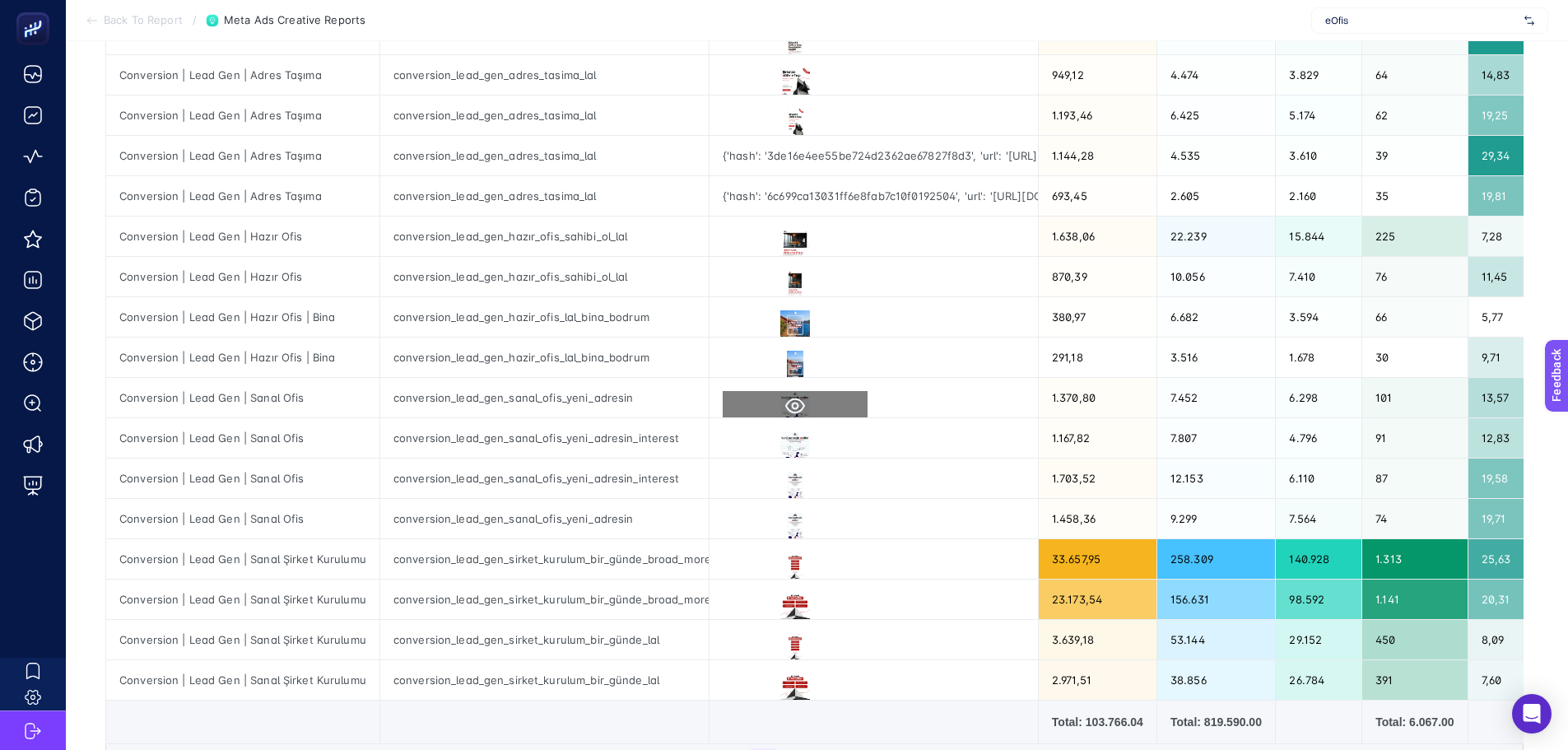
click at [795, 401] on icon at bounding box center [796, 406] width 20 height 20
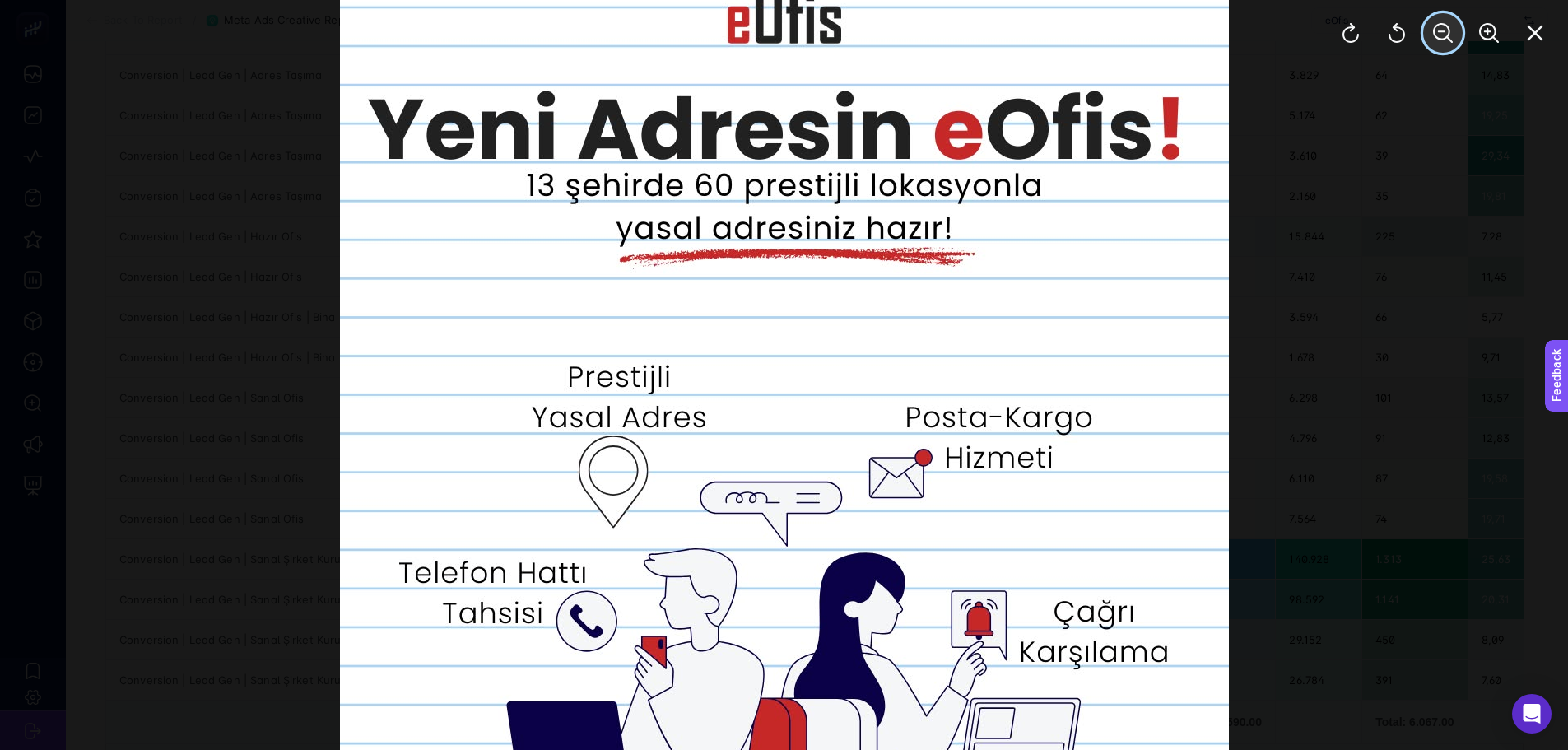
click at [1445, 27] on icon "Zoom Out" at bounding box center [1443, 33] width 20 height 20
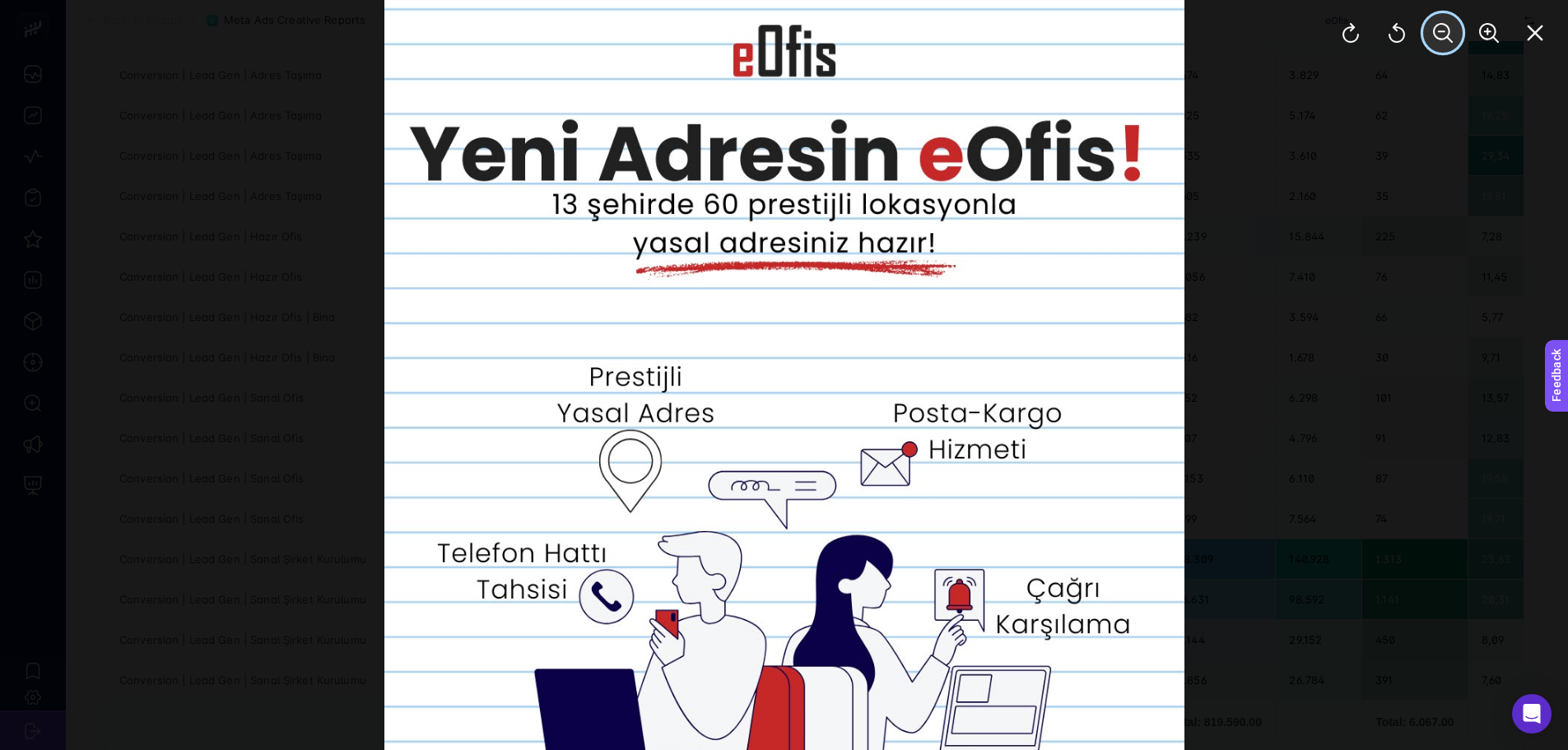
click at [1445, 27] on icon "Zoom Out" at bounding box center [1443, 33] width 20 height 20
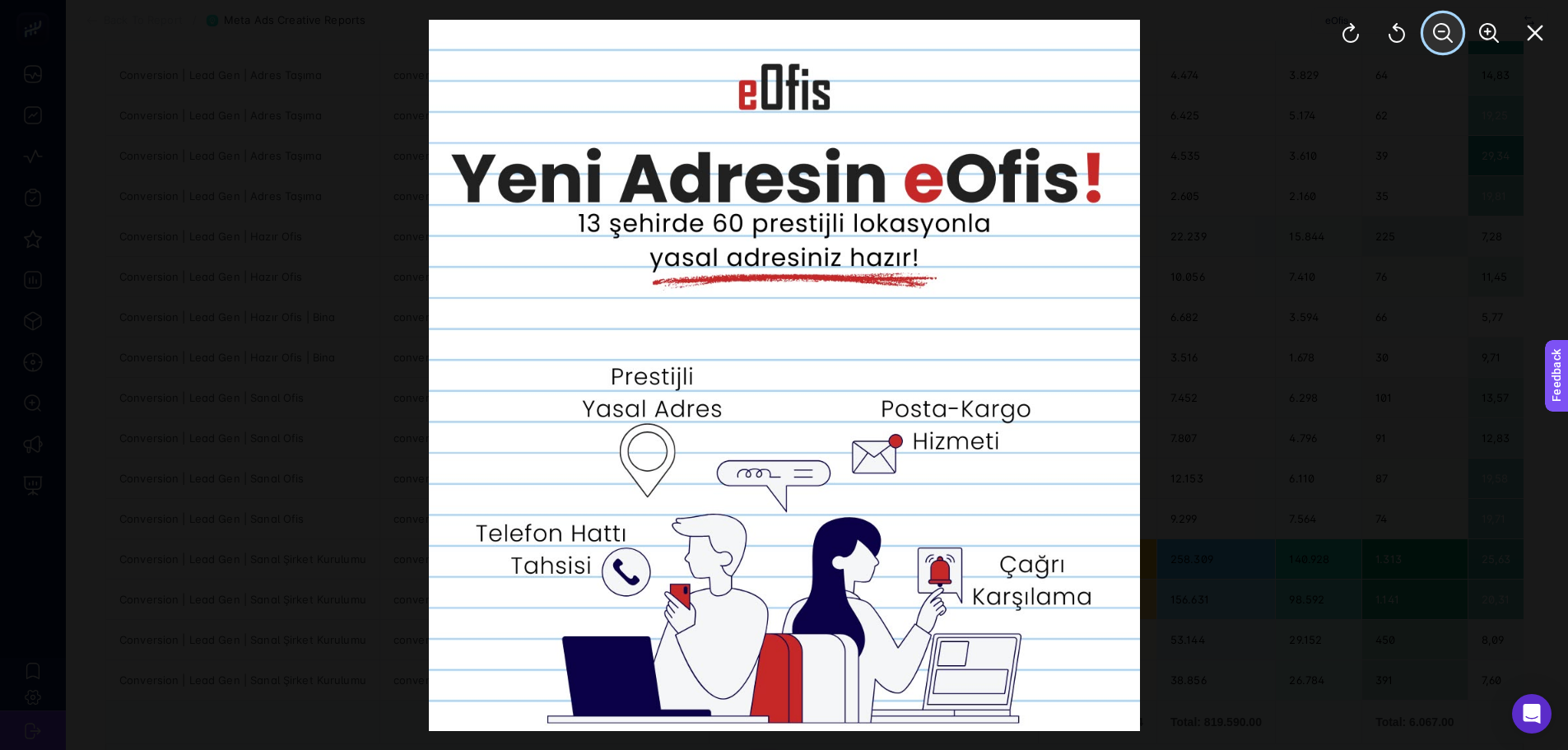
click at [1445, 27] on icon "Zoom Out" at bounding box center [1443, 33] width 20 height 20
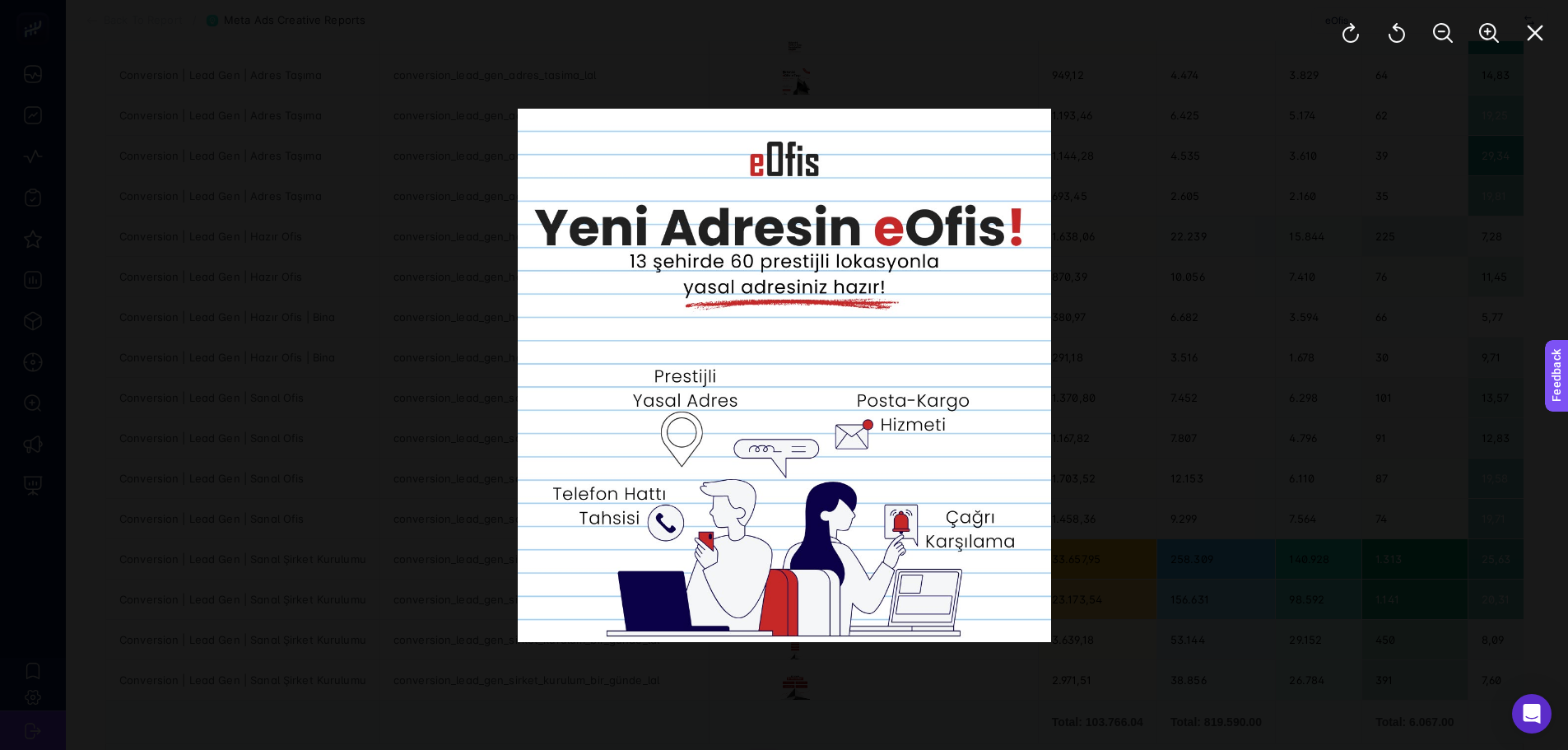
click at [1360, 292] on div at bounding box center [784, 375] width 1568 height 750
click at [1183, 456] on div at bounding box center [784, 375] width 890 height 889
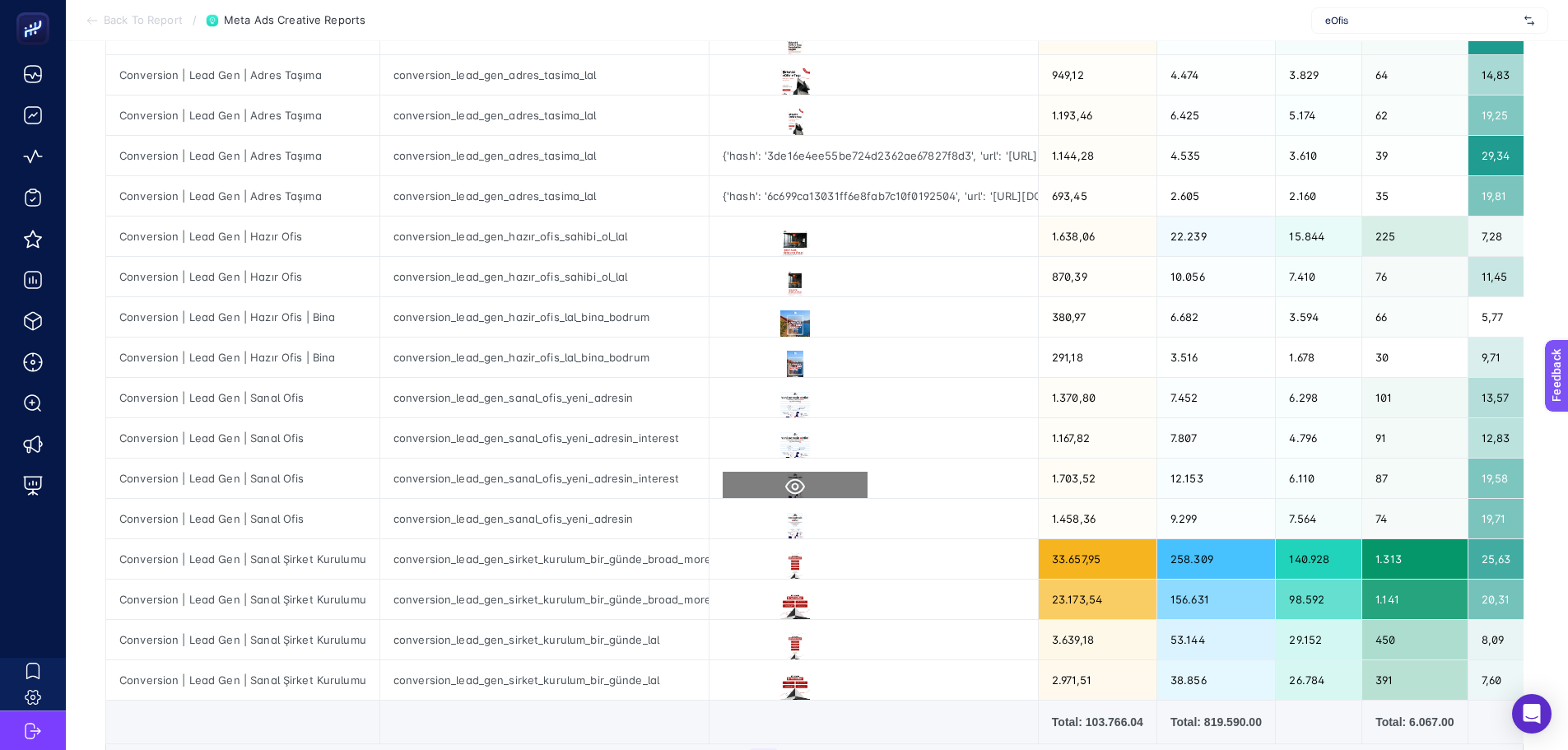
click at [786, 485] on icon at bounding box center [796, 487] width 20 height 20
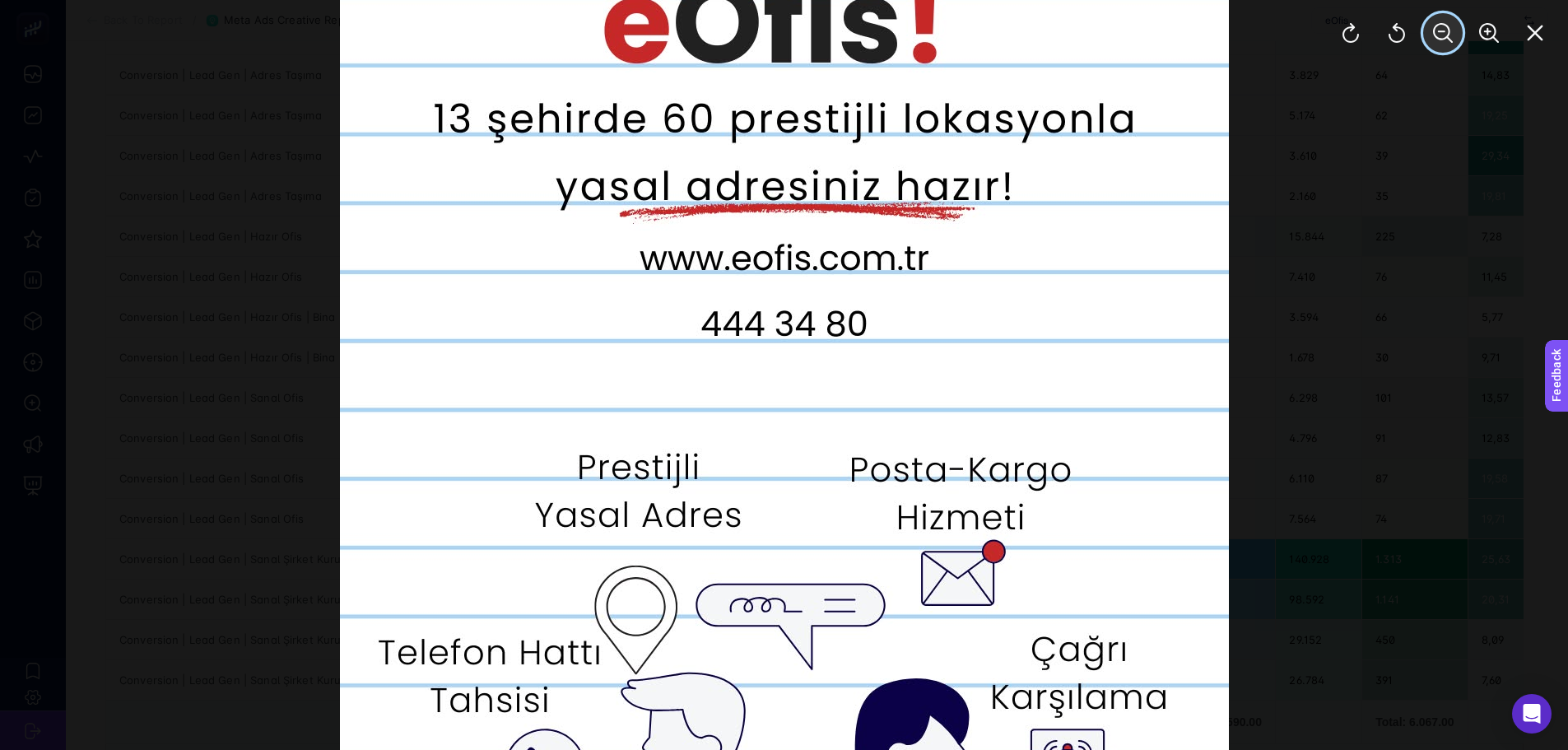
click at [1442, 27] on icon "Zoom Out" at bounding box center [1443, 33] width 20 height 20
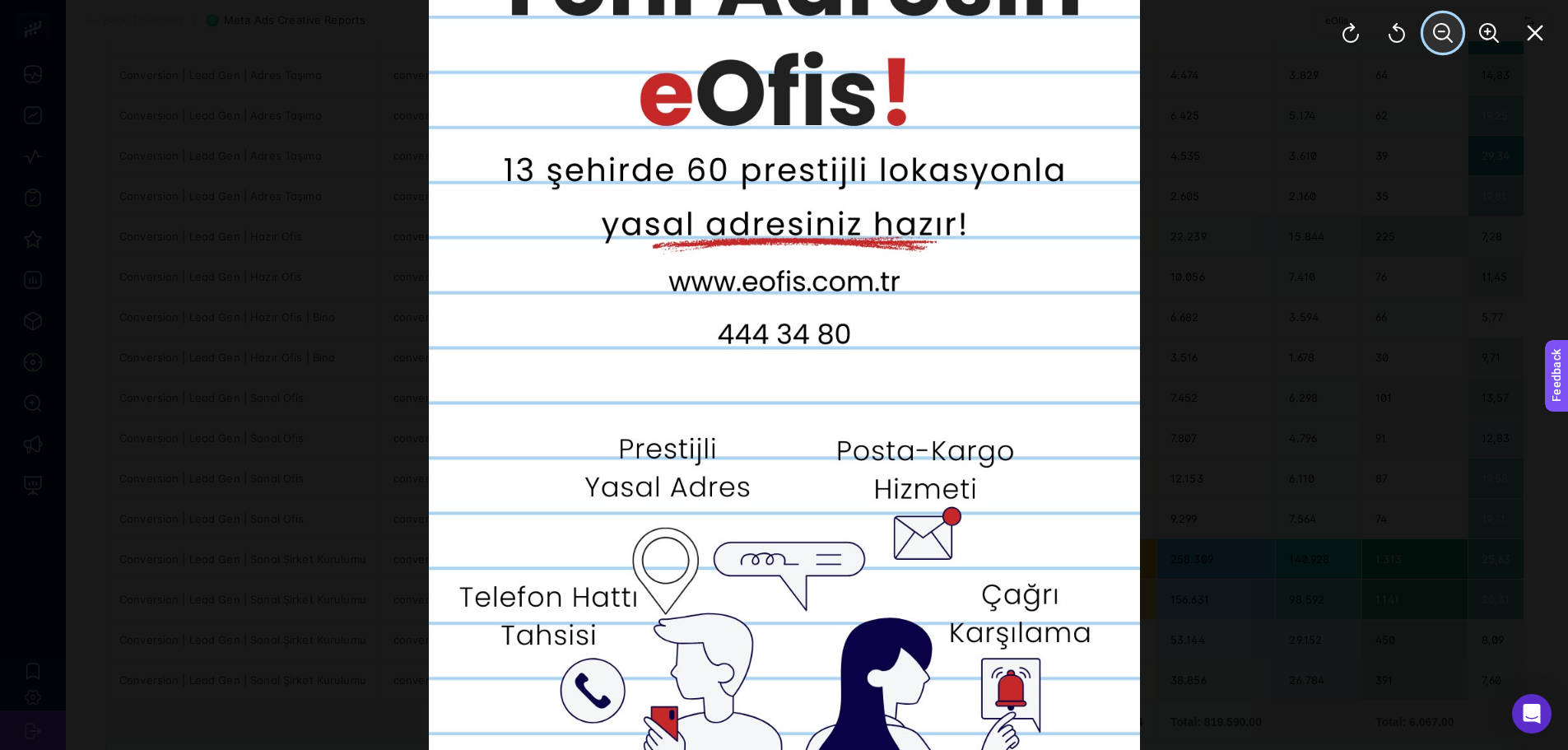
click at [1442, 27] on icon "Zoom Out" at bounding box center [1443, 33] width 20 height 20
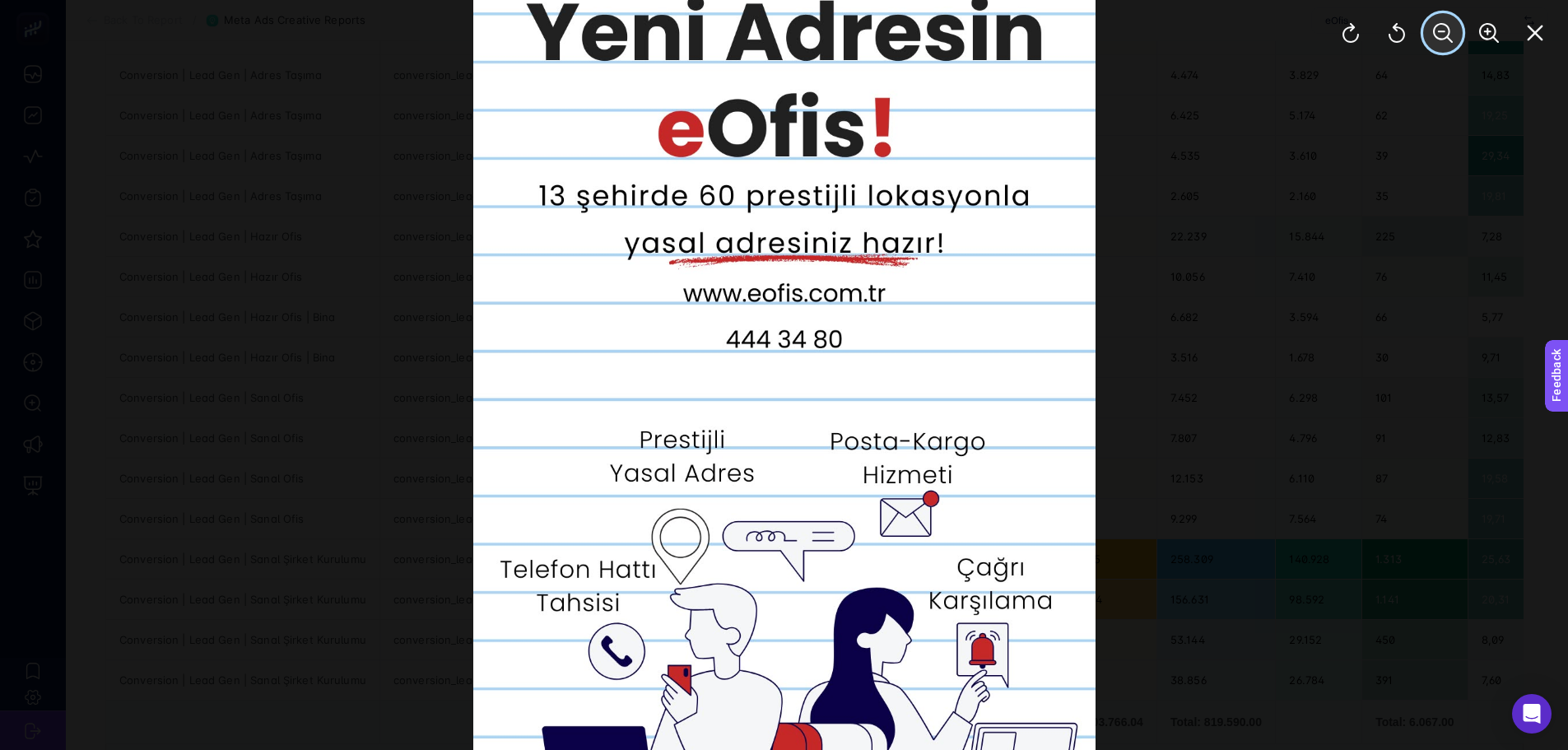
click at [1442, 27] on icon "Zoom Out" at bounding box center [1443, 33] width 20 height 20
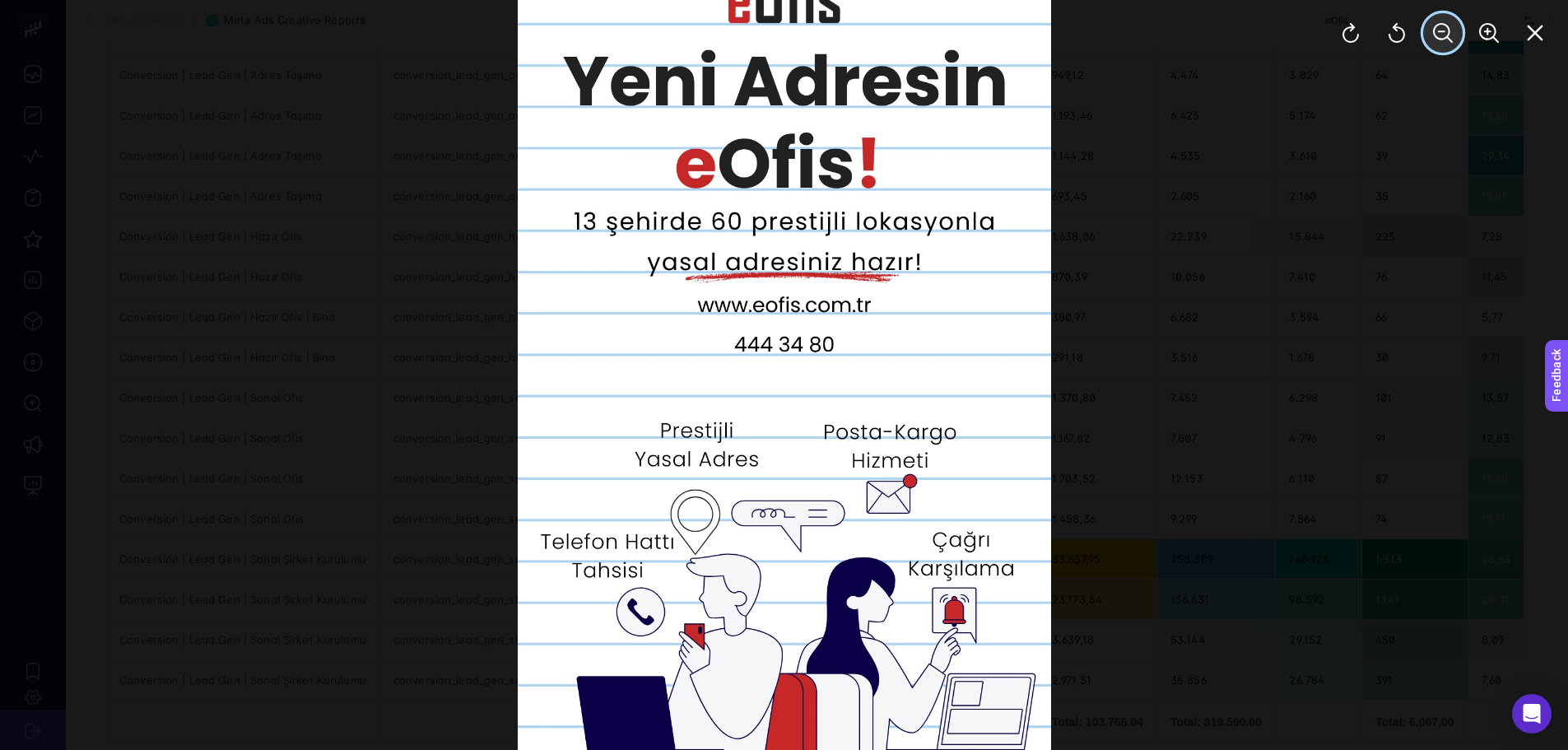
click at [1442, 27] on icon "Zoom Out" at bounding box center [1443, 33] width 20 height 20
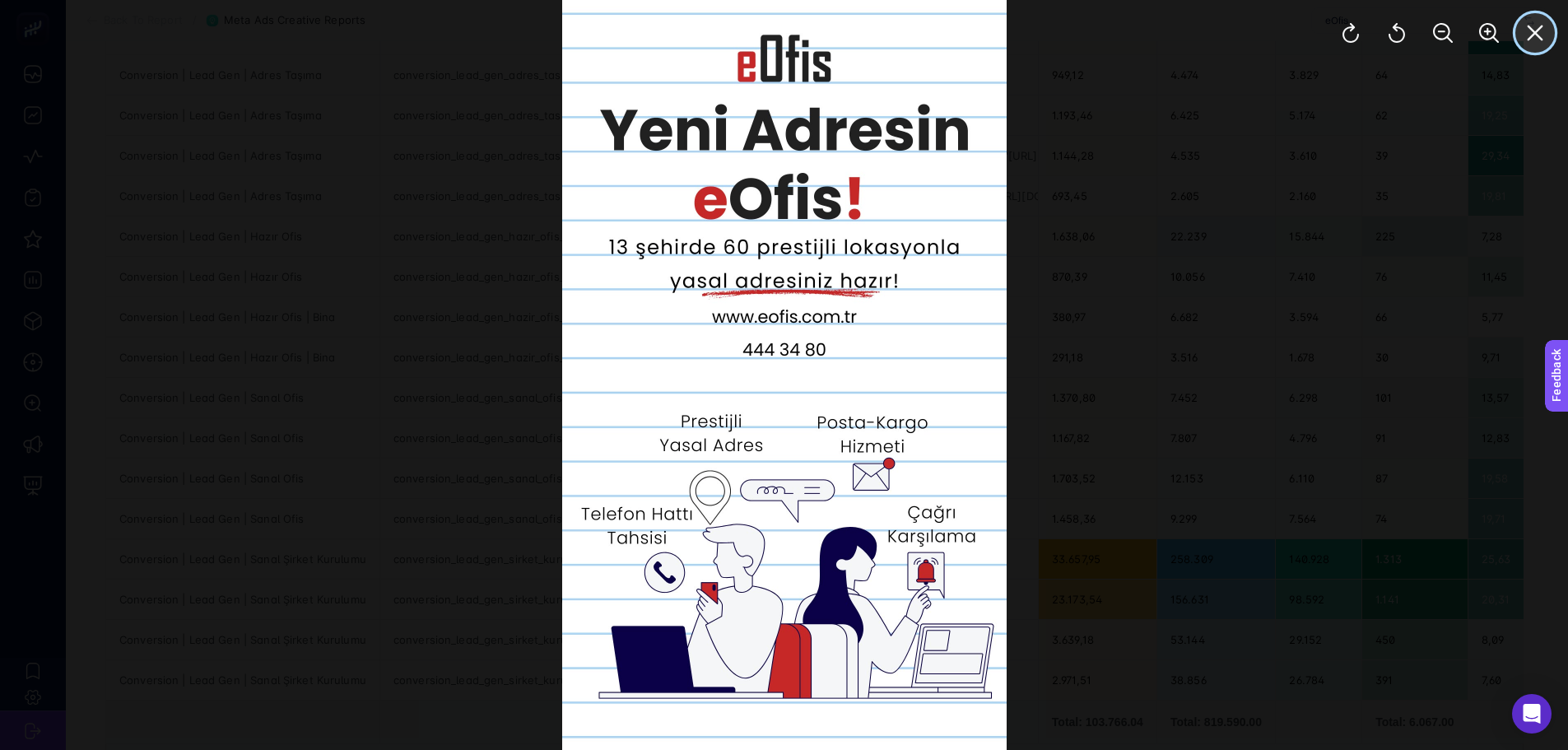
click at [1533, 31] on icon "Close" at bounding box center [1535, 33] width 15 height 15
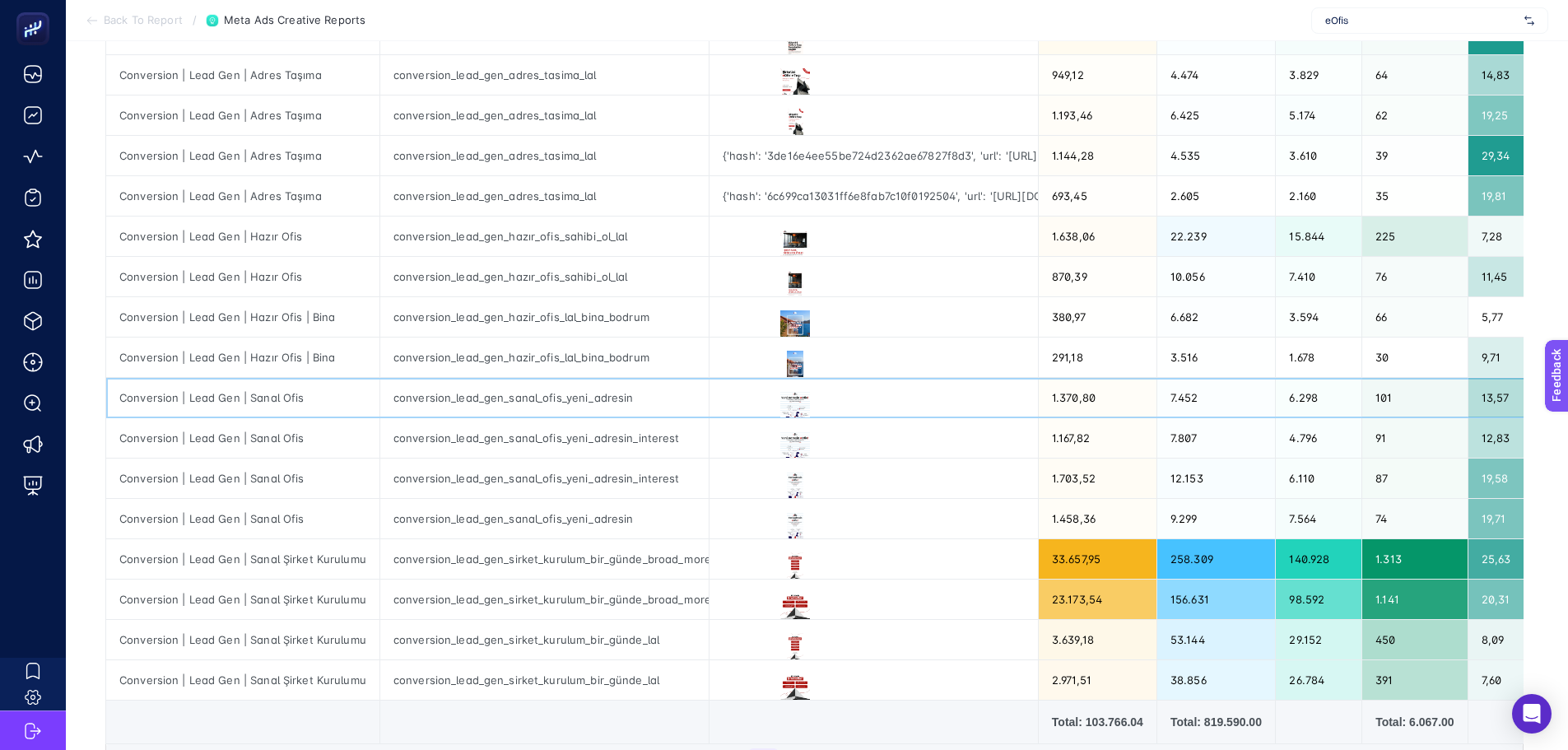
click at [170, 397] on div "Conversion | Lead Gen | Sanal Ofis" at bounding box center [243, 397] width 273 height 39
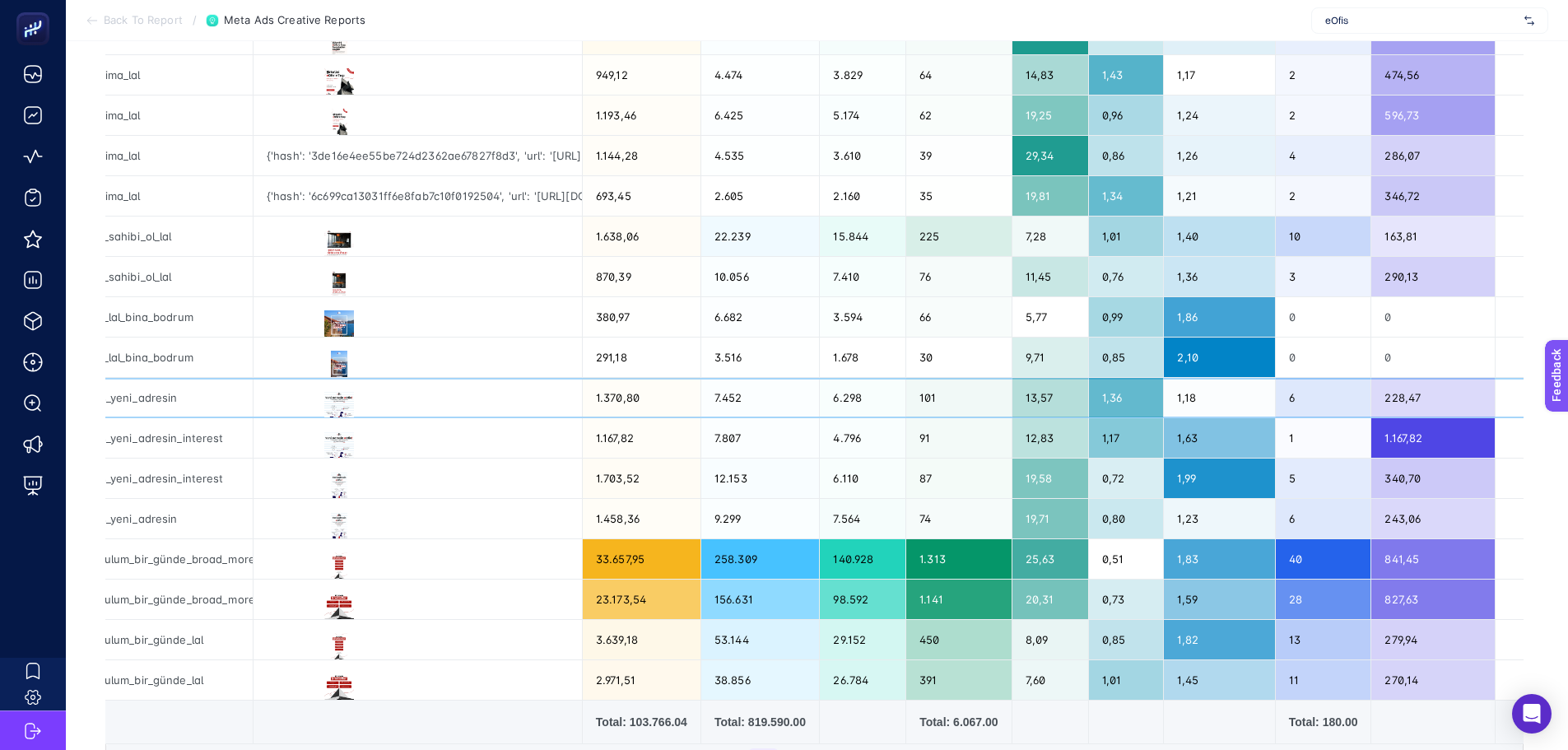
drag, startPoint x: 924, startPoint y: 391, endPoint x: 1137, endPoint y: 404, distance: 213.4
click at [1171, 390] on div "1,18" at bounding box center [1219, 397] width 110 height 39
click at [1146, 582] on div "0,73" at bounding box center [1125, 599] width 74 height 39
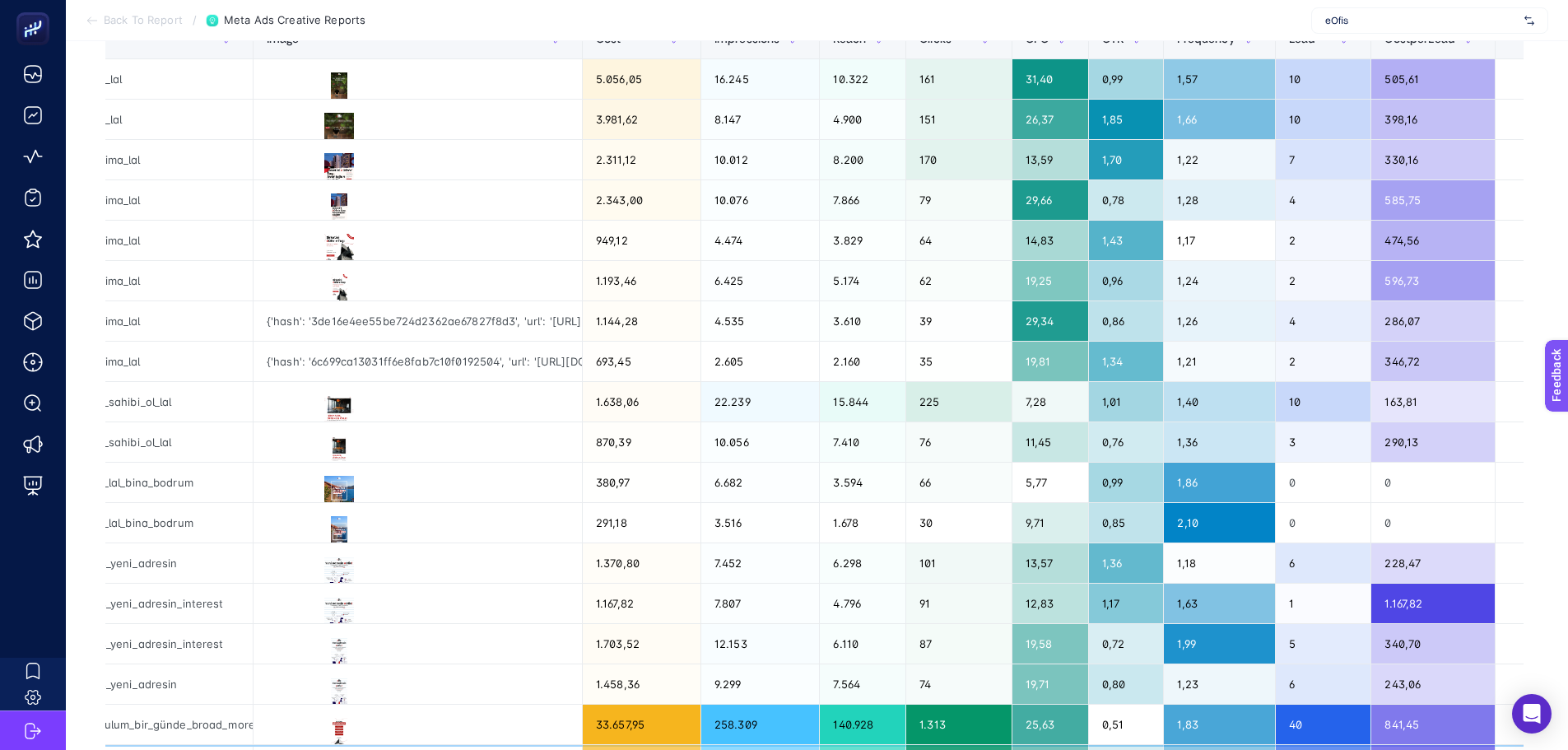
scroll to position [411, 0]
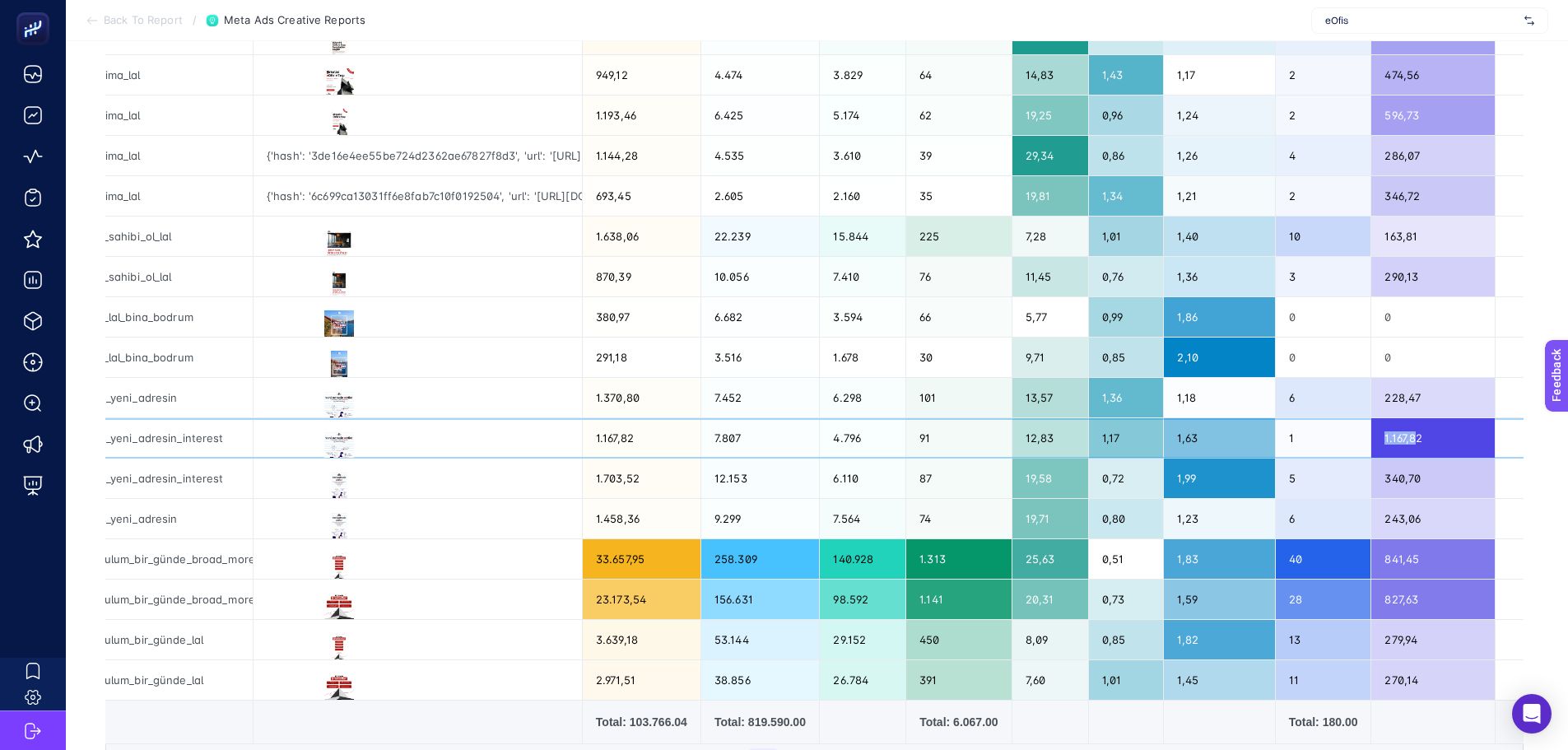
drag, startPoint x: 1364, startPoint y: 439, endPoint x: 1401, endPoint y: 438, distance: 37.0
click at [1401, 438] on div "1.167,82" at bounding box center [1433, 437] width 124 height 39
drag, startPoint x: 1369, startPoint y: 406, endPoint x: 1406, endPoint y: 405, distance: 37.0
click at [1406, 405] on div "228,47" at bounding box center [1433, 397] width 124 height 39
click at [647, 441] on div "1.167,82" at bounding box center [641, 437] width 117 height 39
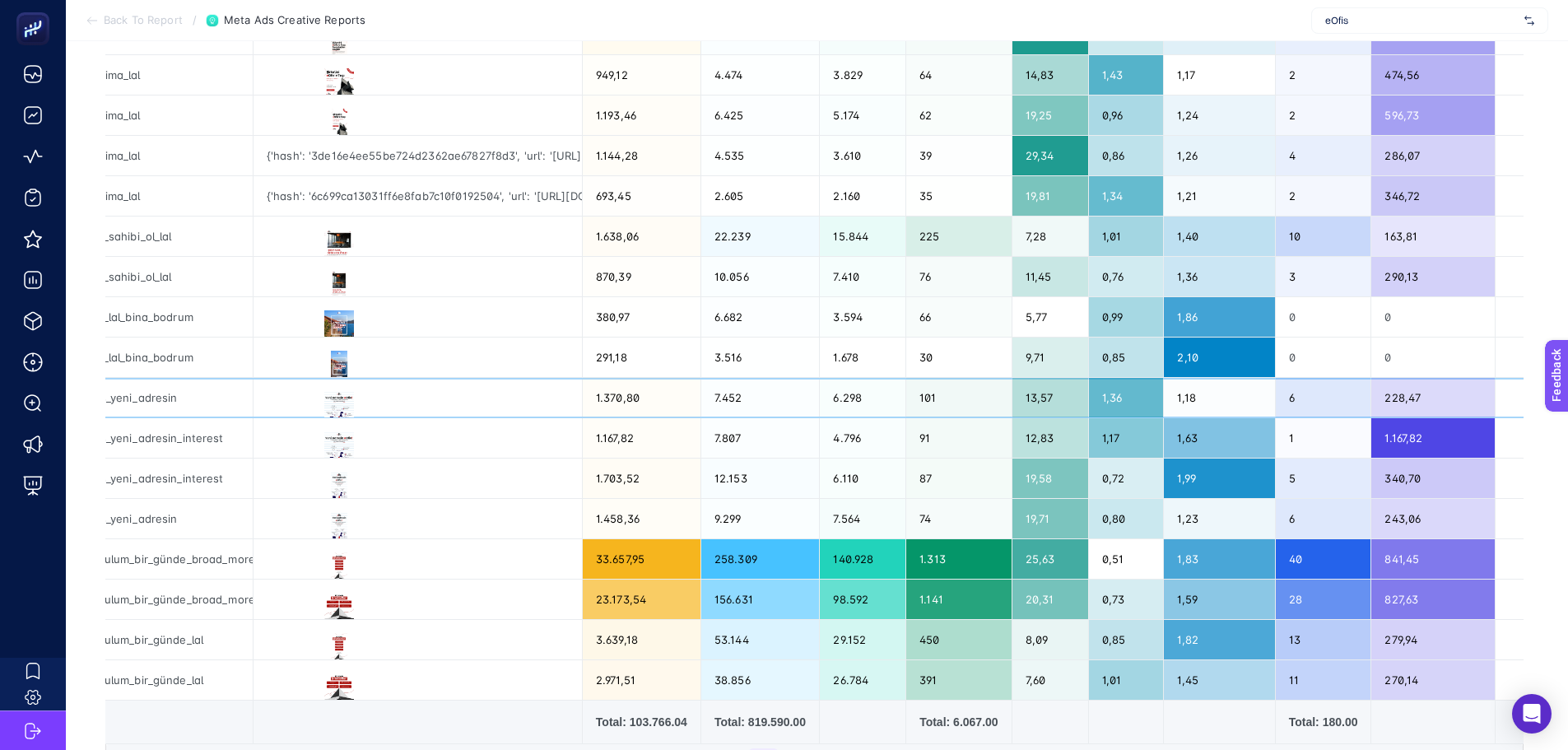
click at [168, 393] on div "conversion_lead_gen_sanal_ofis_yeni_adresin" at bounding box center [88, 397] width 329 height 39
click at [182, 451] on div "conversion_lead_gen_sanal_ofis_yeni_adresin_interest" at bounding box center [88, 437] width 329 height 39
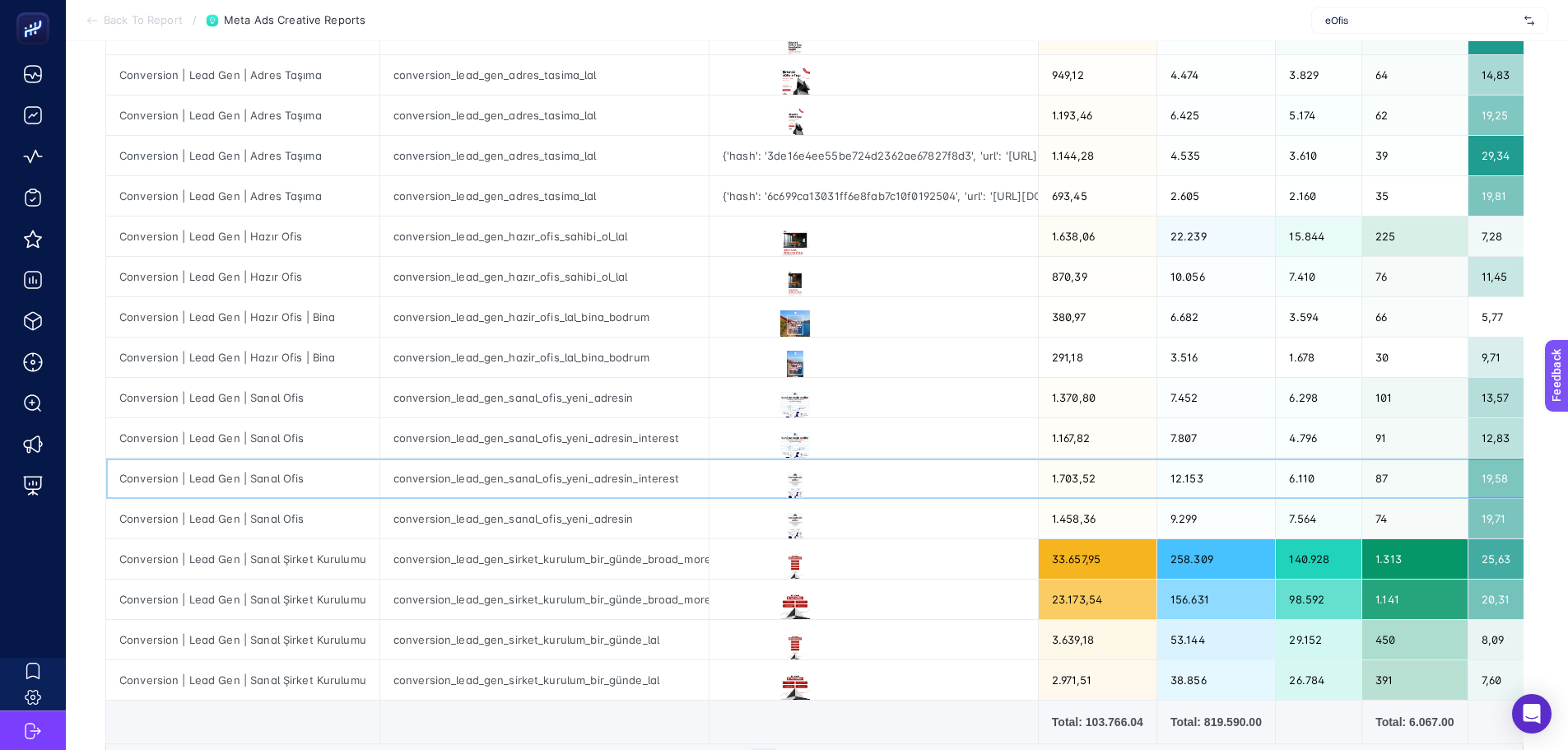
drag, startPoint x: 501, startPoint y: 465, endPoint x: 149, endPoint y: 464, distance: 352.0
click at [787, 443] on icon at bounding box center [796, 446] width 20 height 20
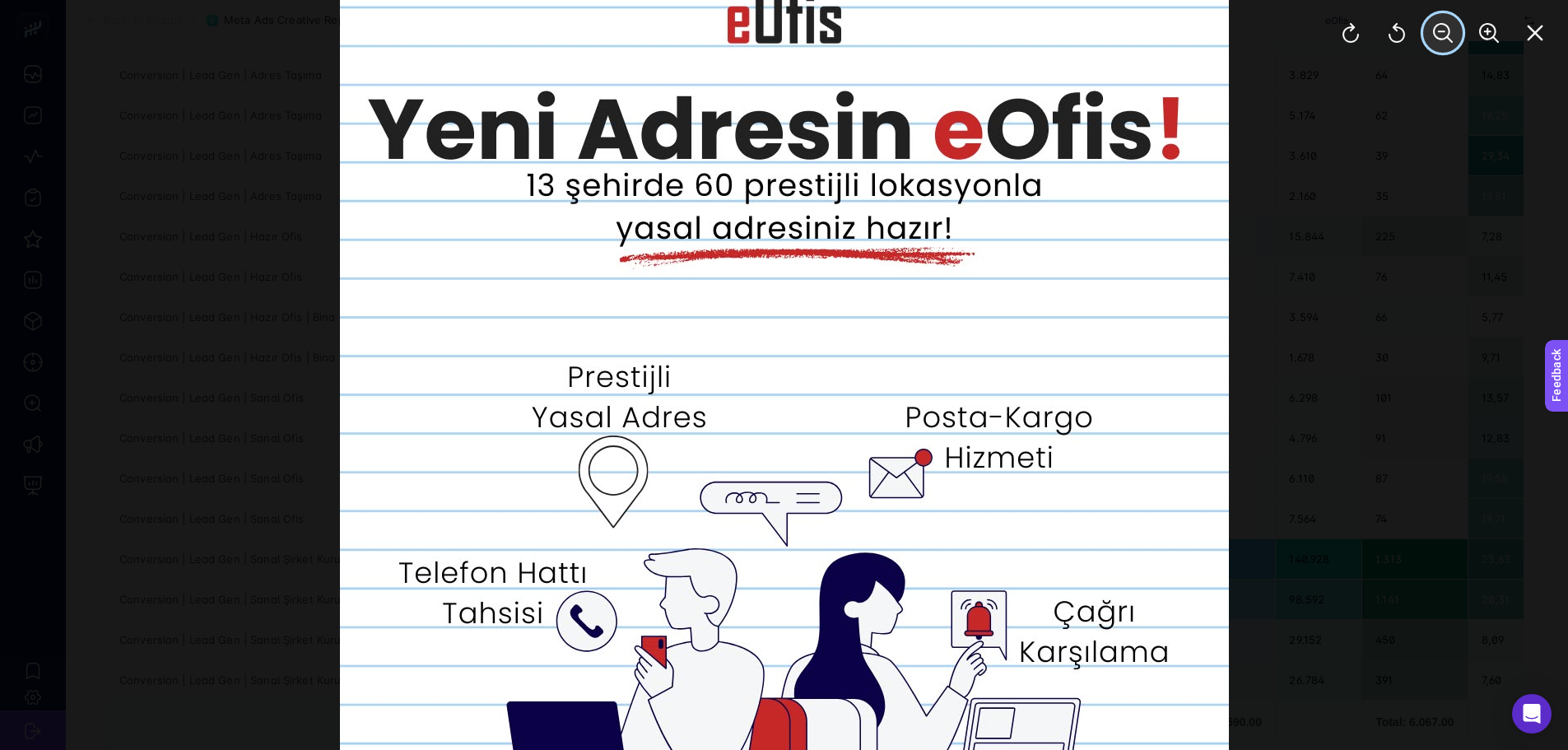
click at [1437, 20] on button "Zoom Out" at bounding box center [1442, 32] width 39 height 39
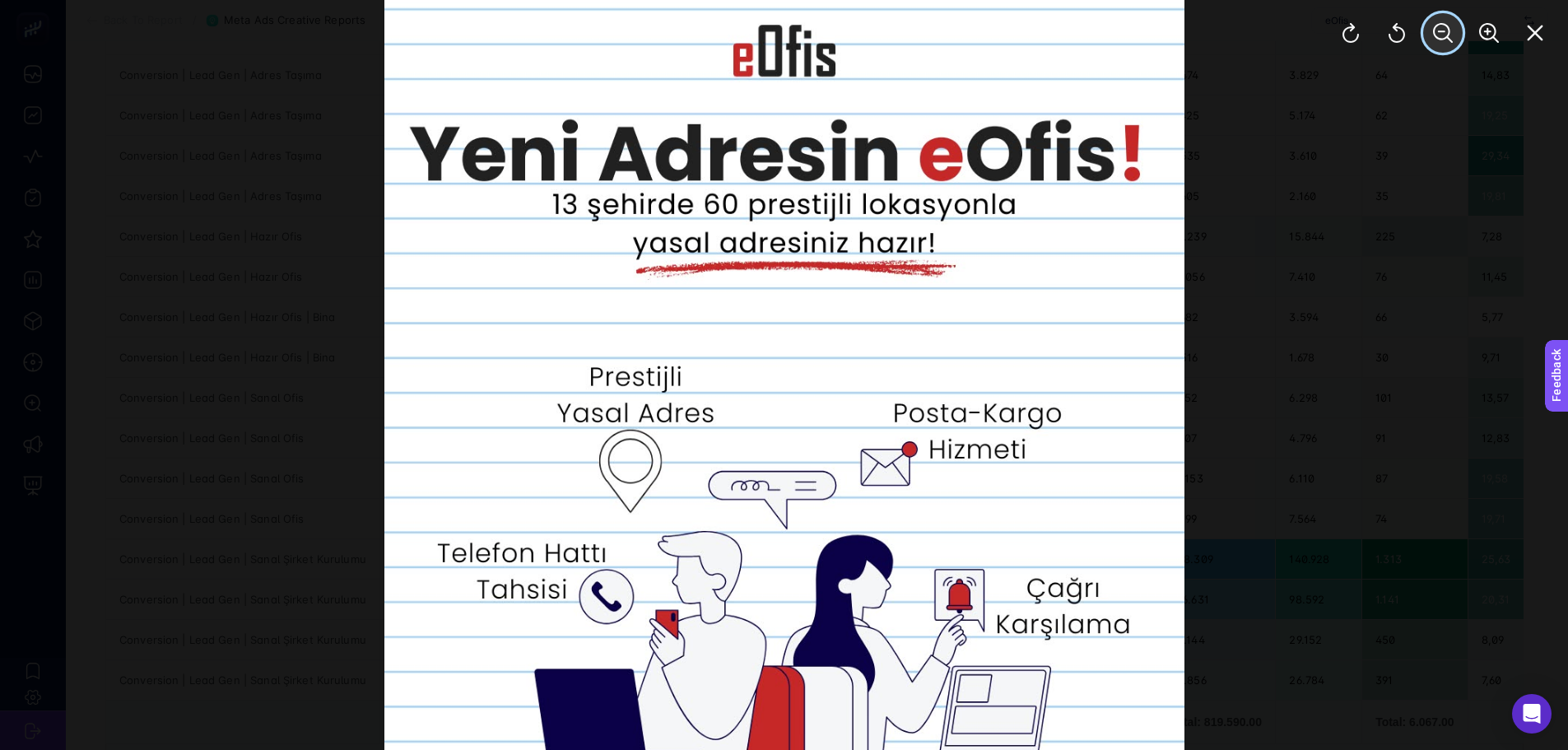
click at [1437, 20] on button "Zoom Out" at bounding box center [1442, 32] width 39 height 39
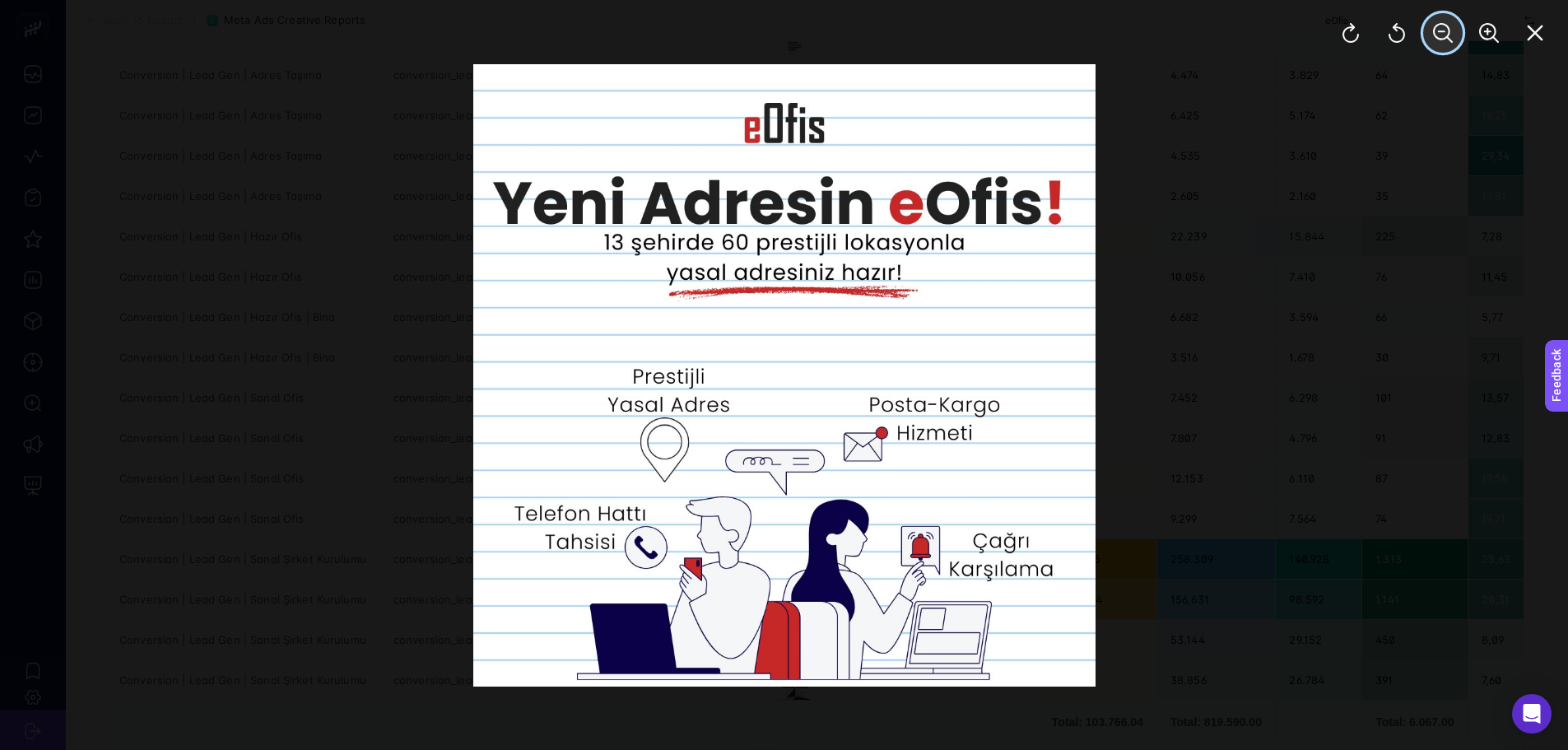
click at [1438, 20] on button "Zoom Out" at bounding box center [1442, 32] width 39 height 39
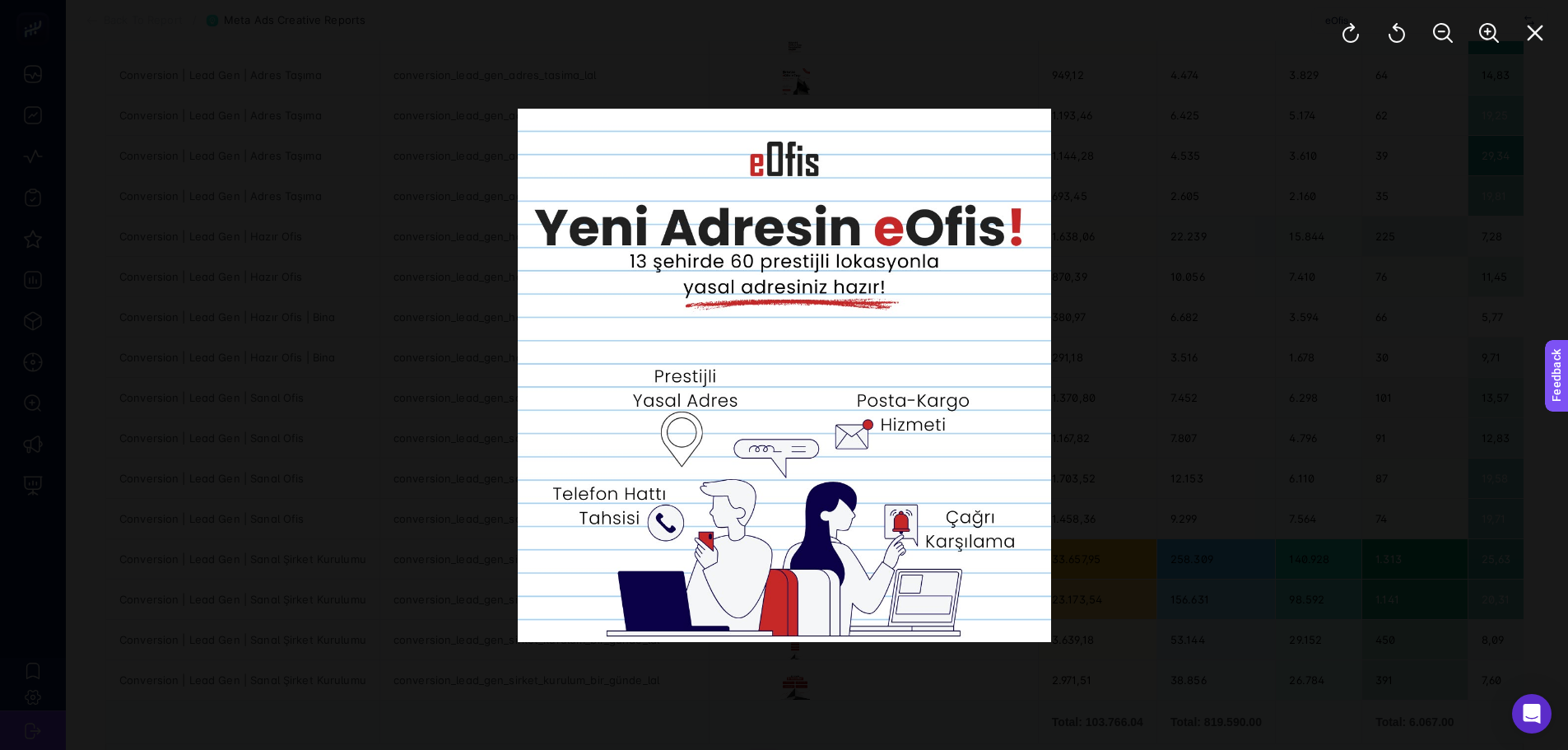
click at [1061, 378] on div at bounding box center [784, 375] width 890 height 889
click at [1089, 410] on div at bounding box center [784, 375] width 890 height 889
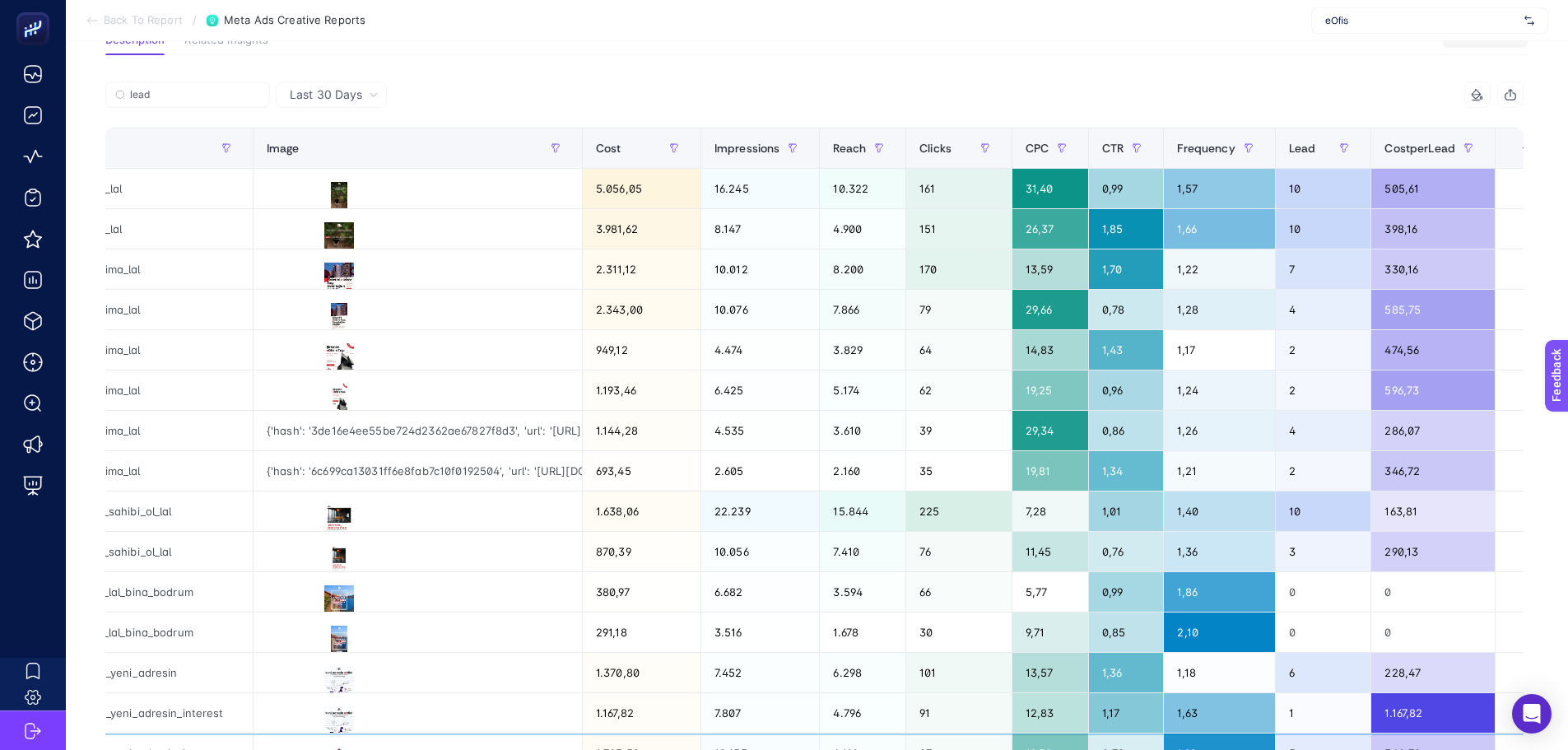
scroll to position [165, 0]
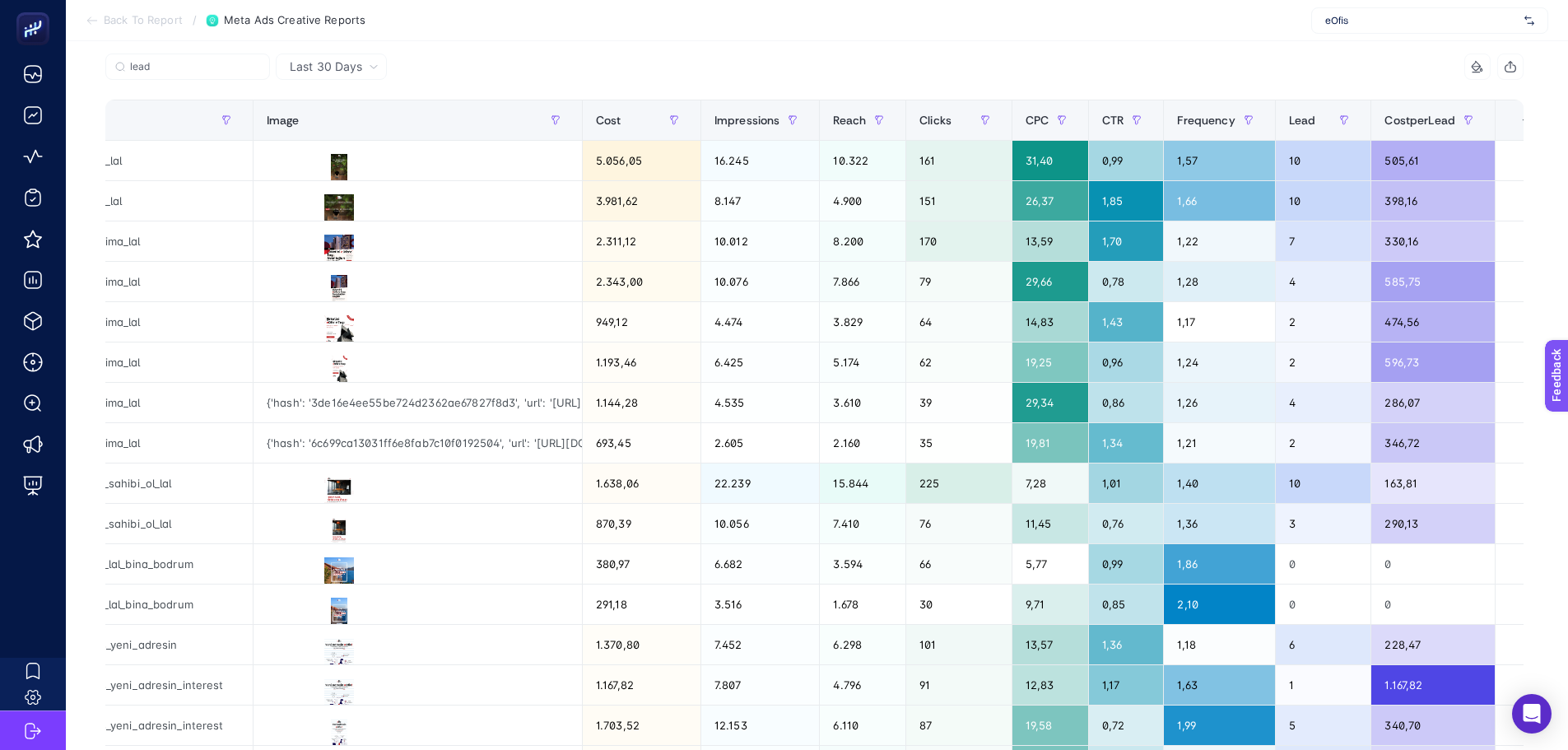
click at [365, 66] on div "Last 30 Days" at bounding box center [334, 66] width 102 height 12
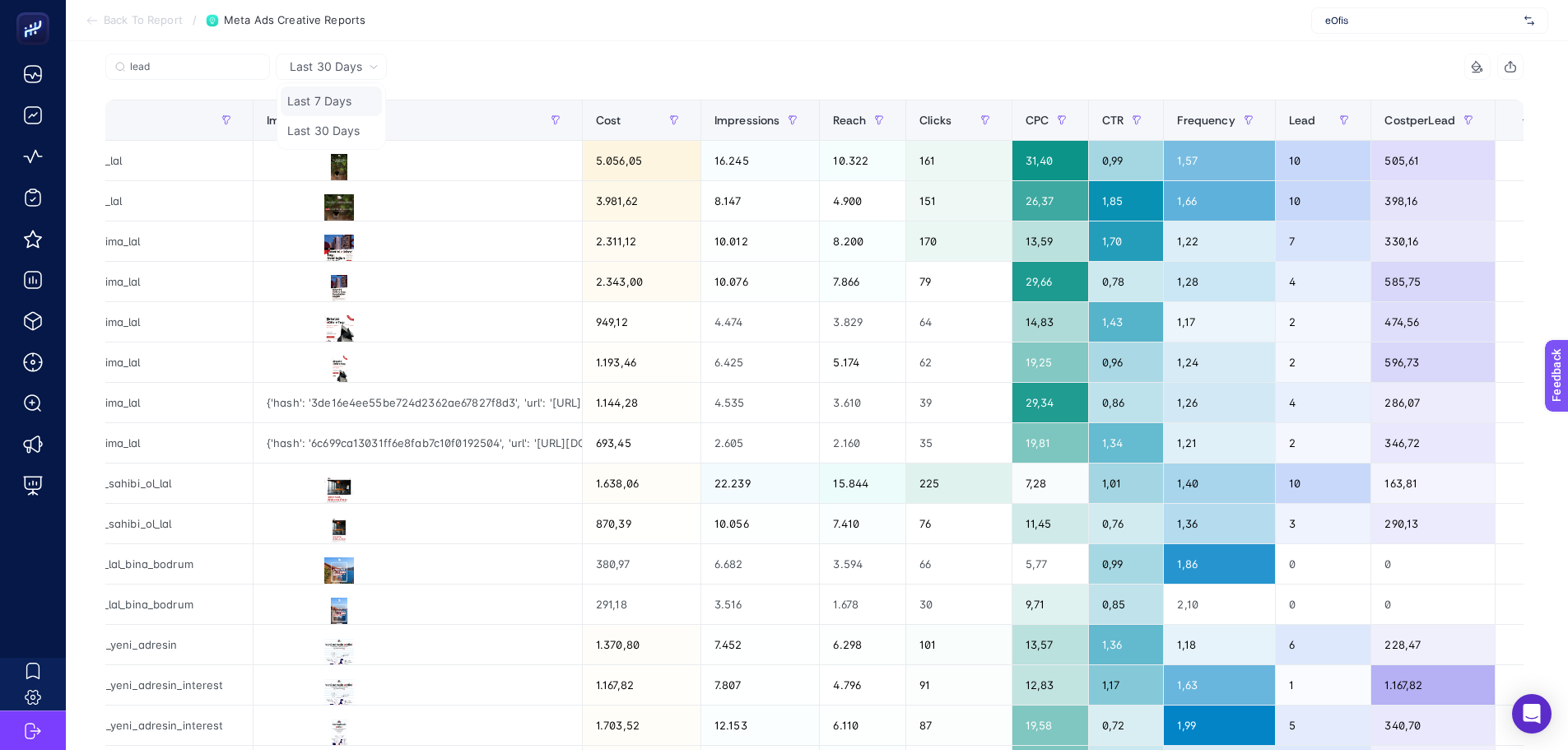
click at [348, 97] on li "Last 7 Days" at bounding box center [331, 101] width 101 height 30
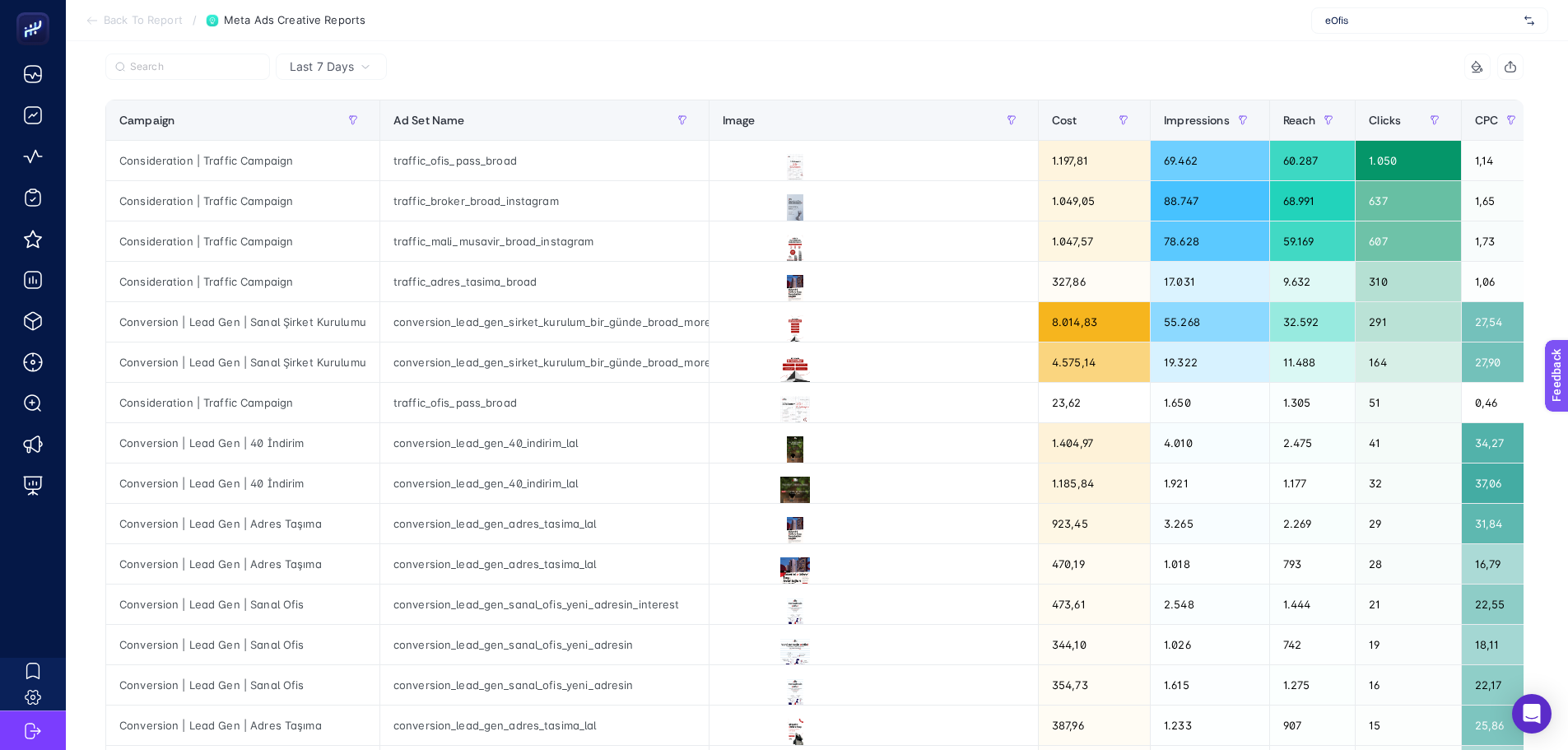
click at [520, 72] on div at bounding box center [460, 72] width 709 height 36
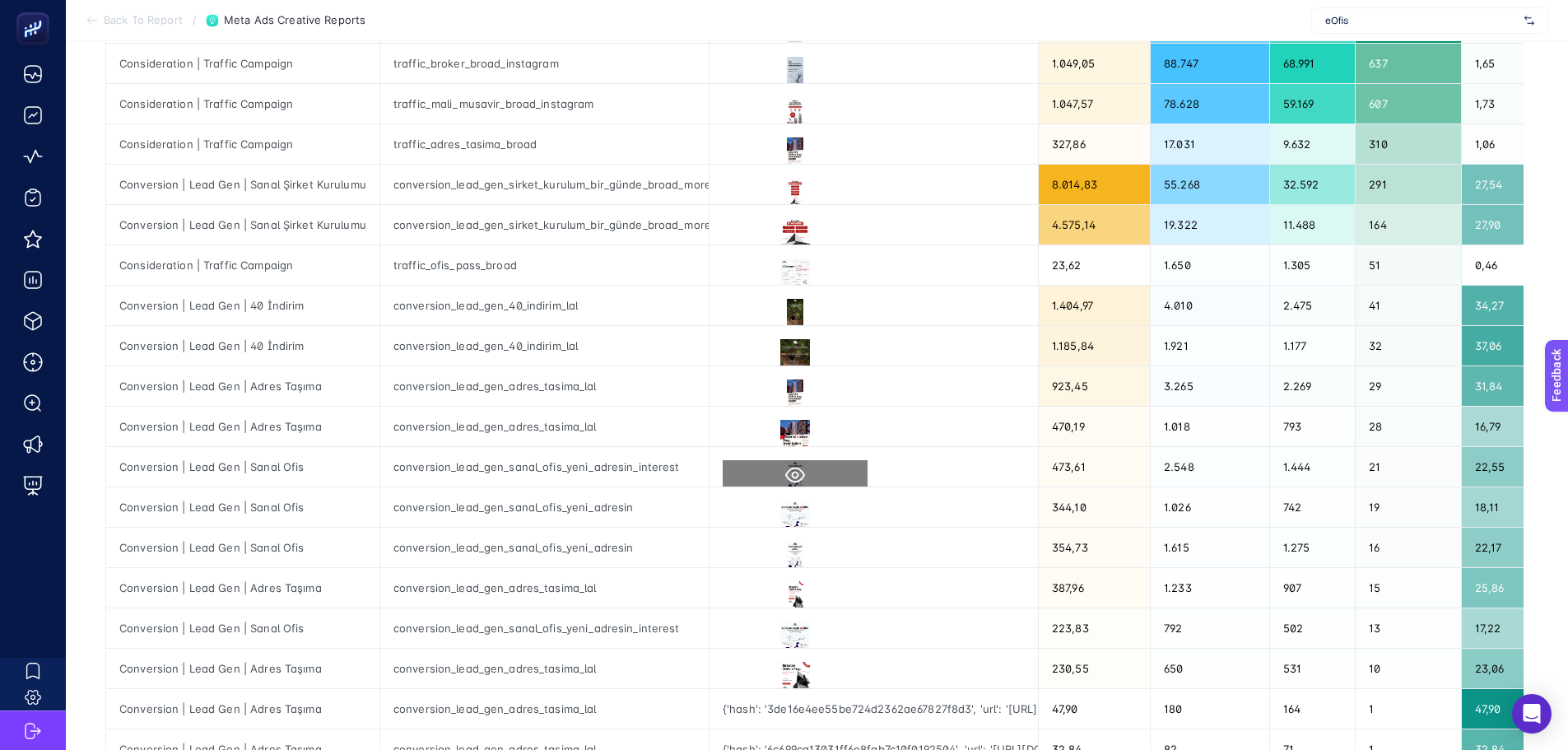
scroll to position [329, 0]
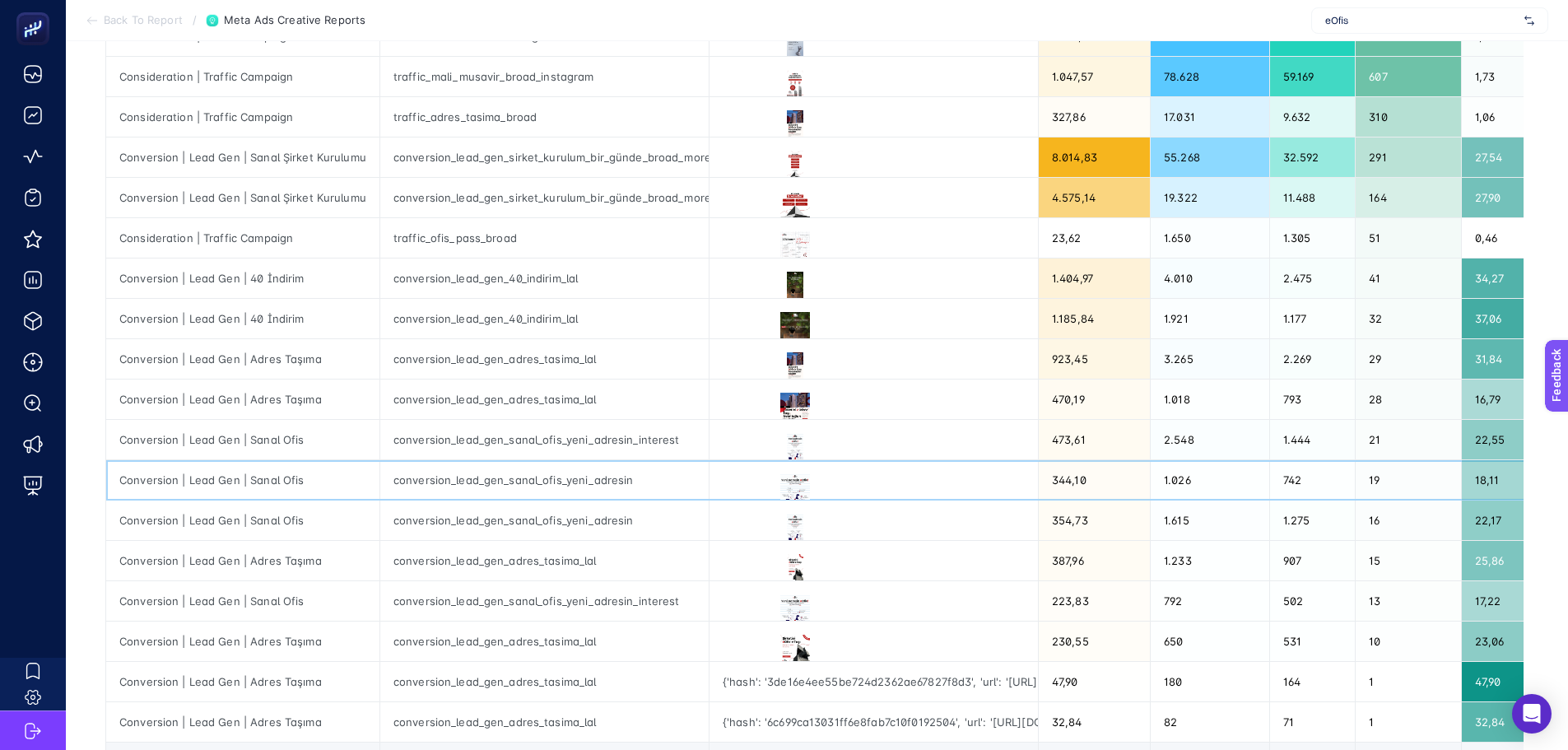
drag, startPoint x: 1009, startPoint y: 465, endPoint x: 981, endPoint y: 462, distance: 28.2
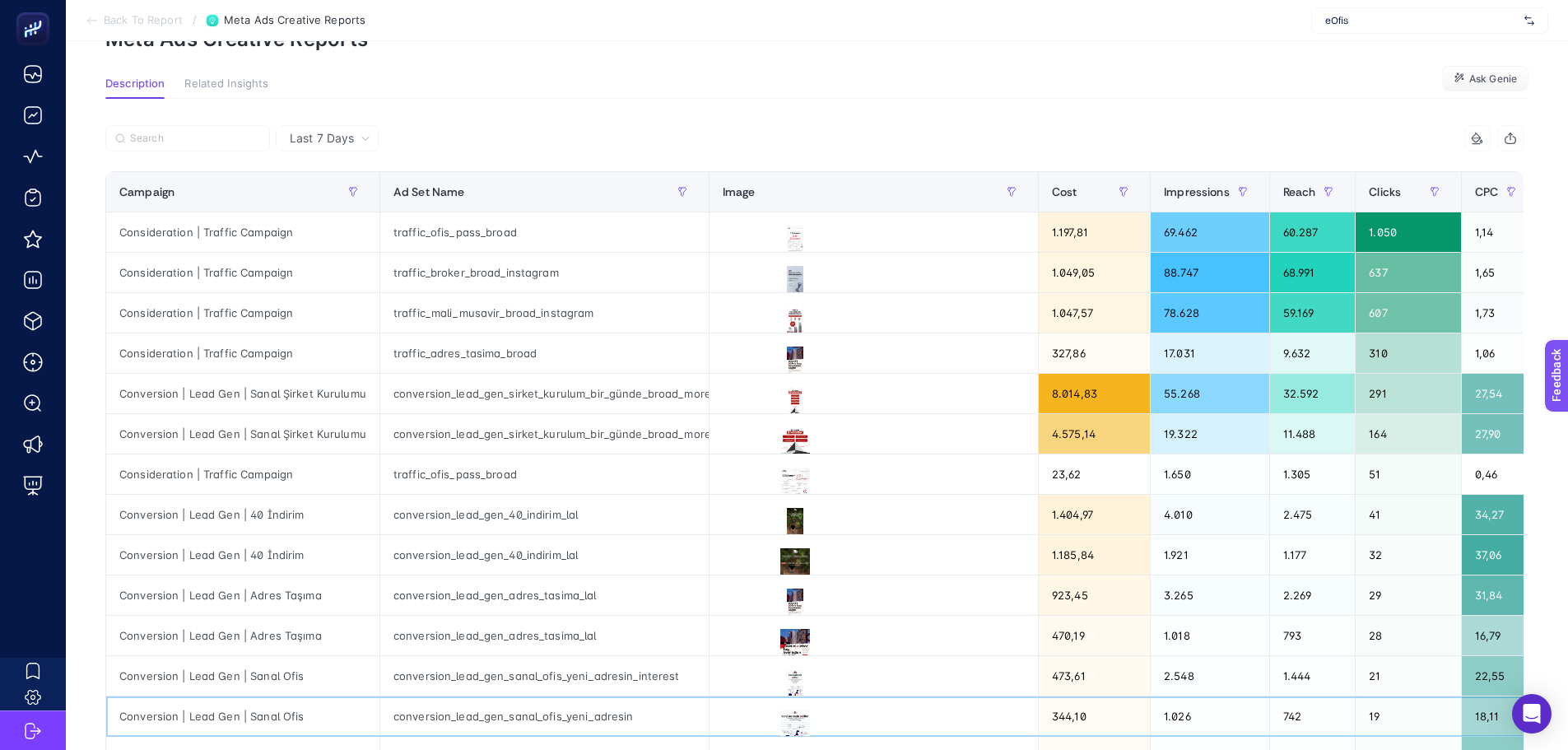
scroll to position [0, 0]
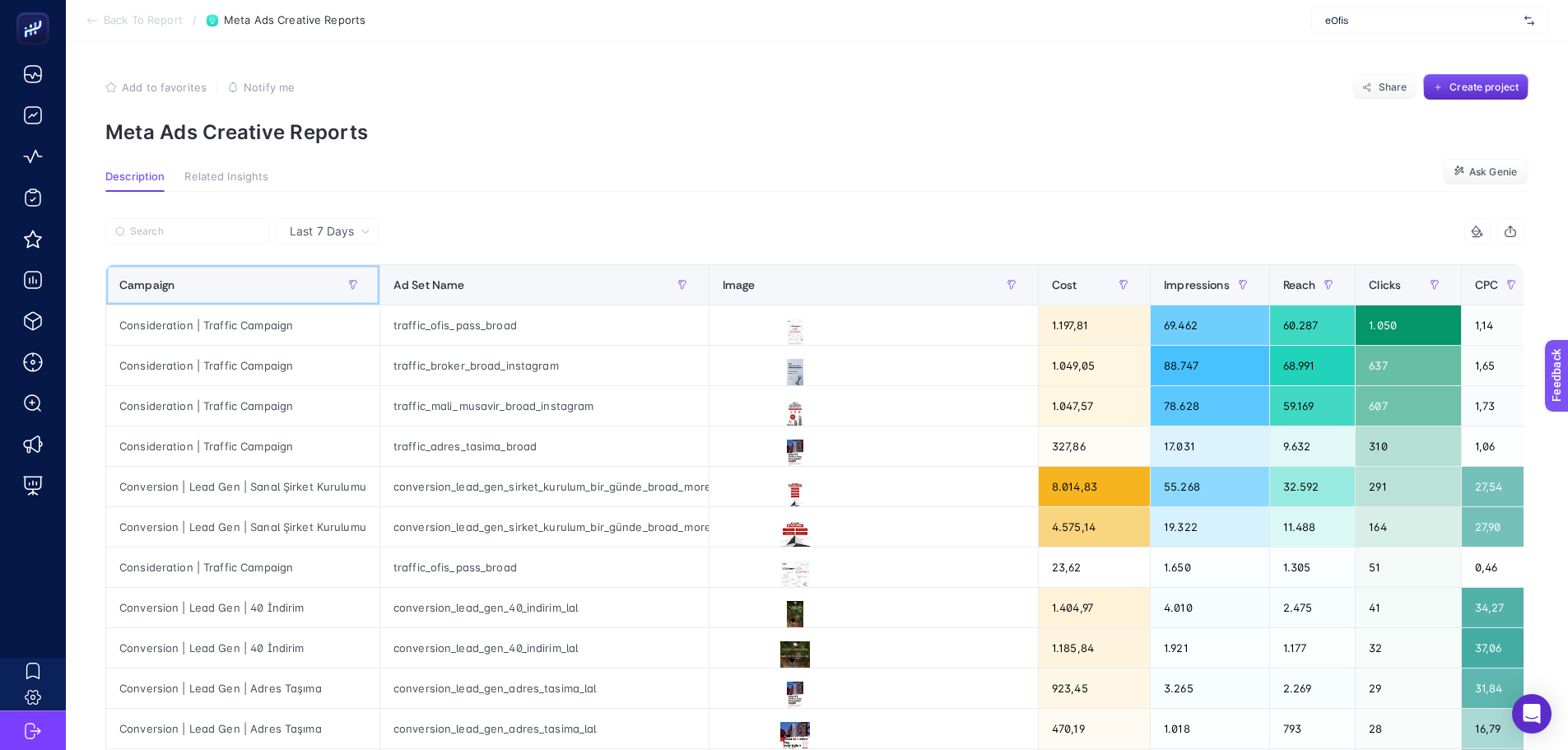
click at [235, 284] on div "Campaign" at bounding box center [242, 284] width 247 height 26
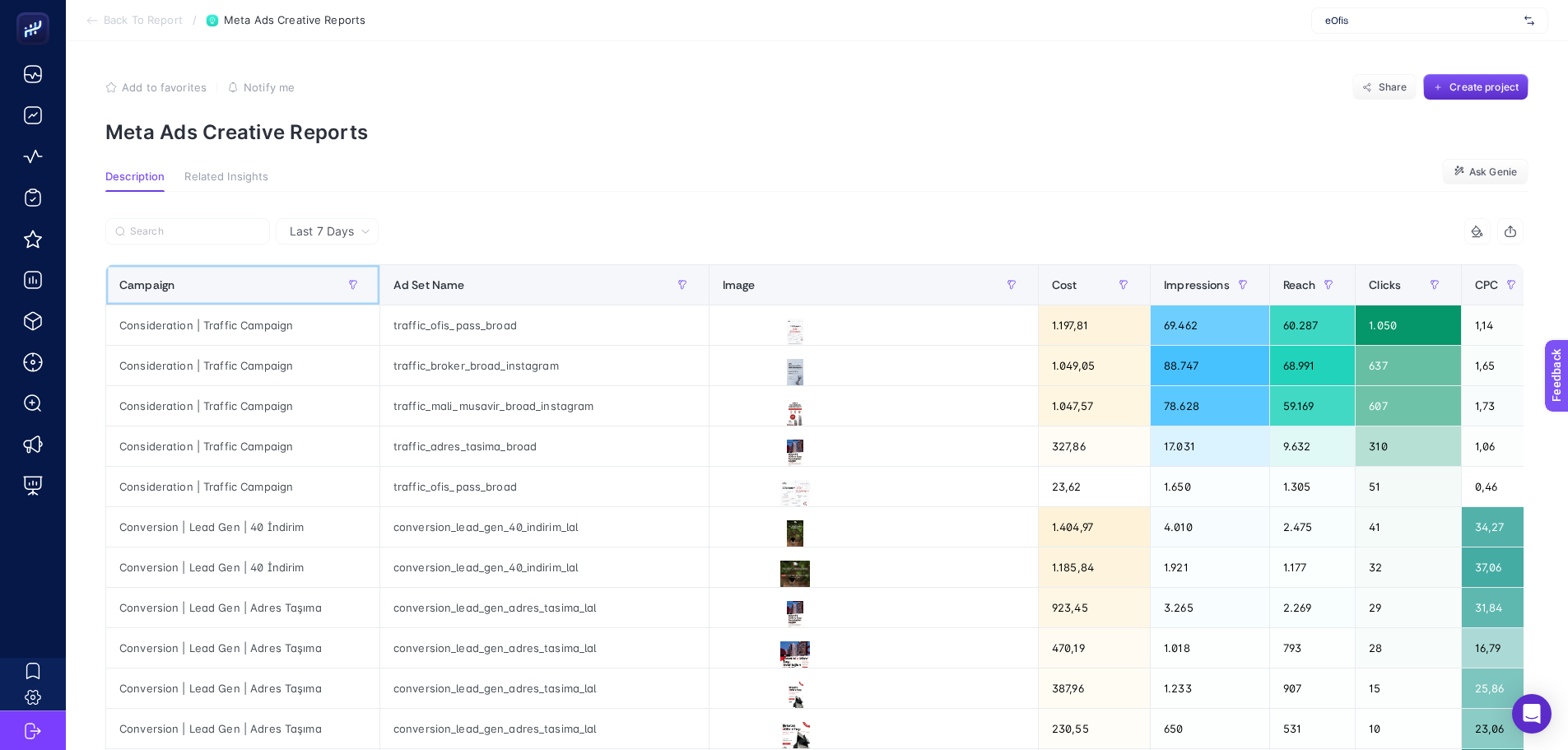
click at [228, 286] on div "Campaign" at bounding box center [242, 284] width 247 height 26
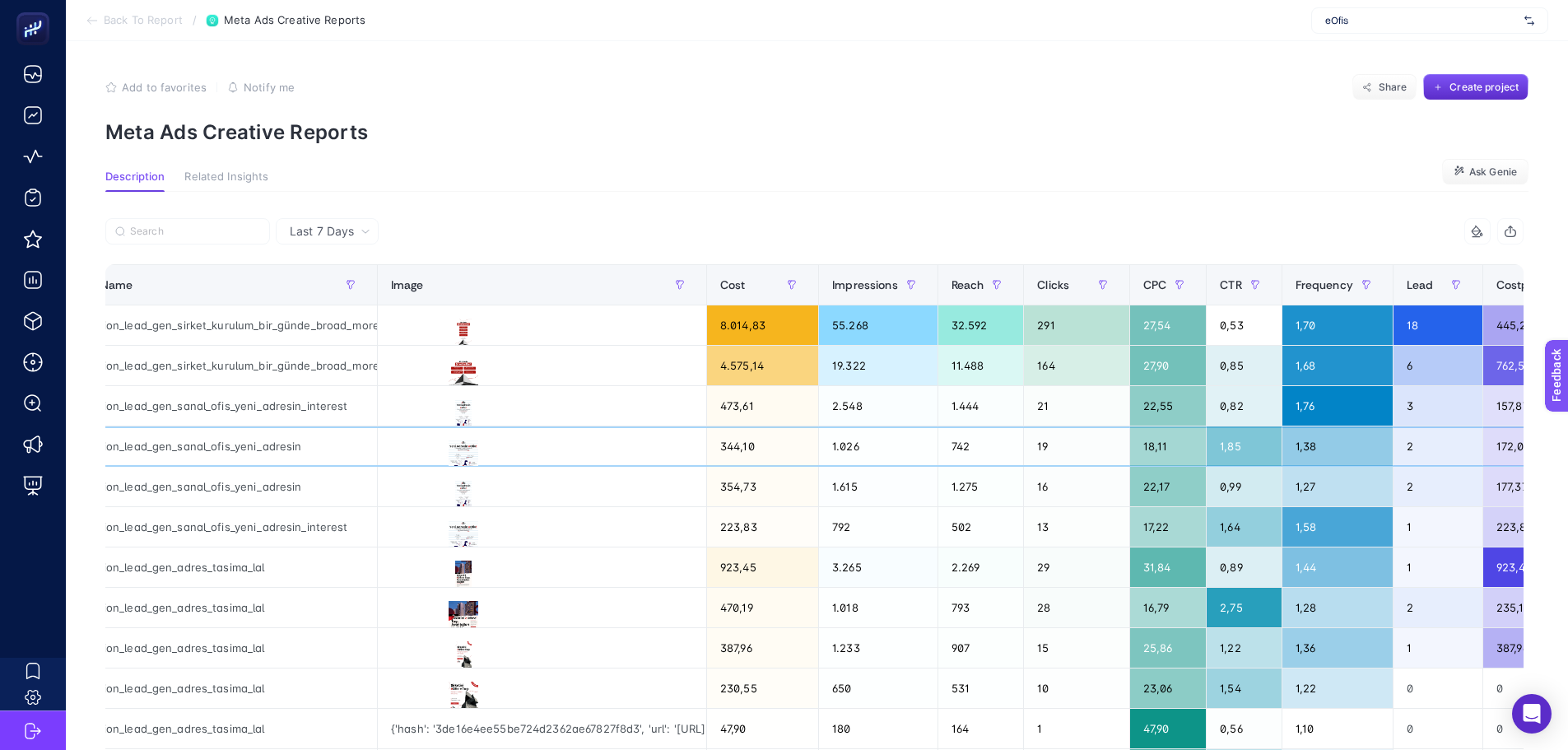
scroll to position [0, 445]
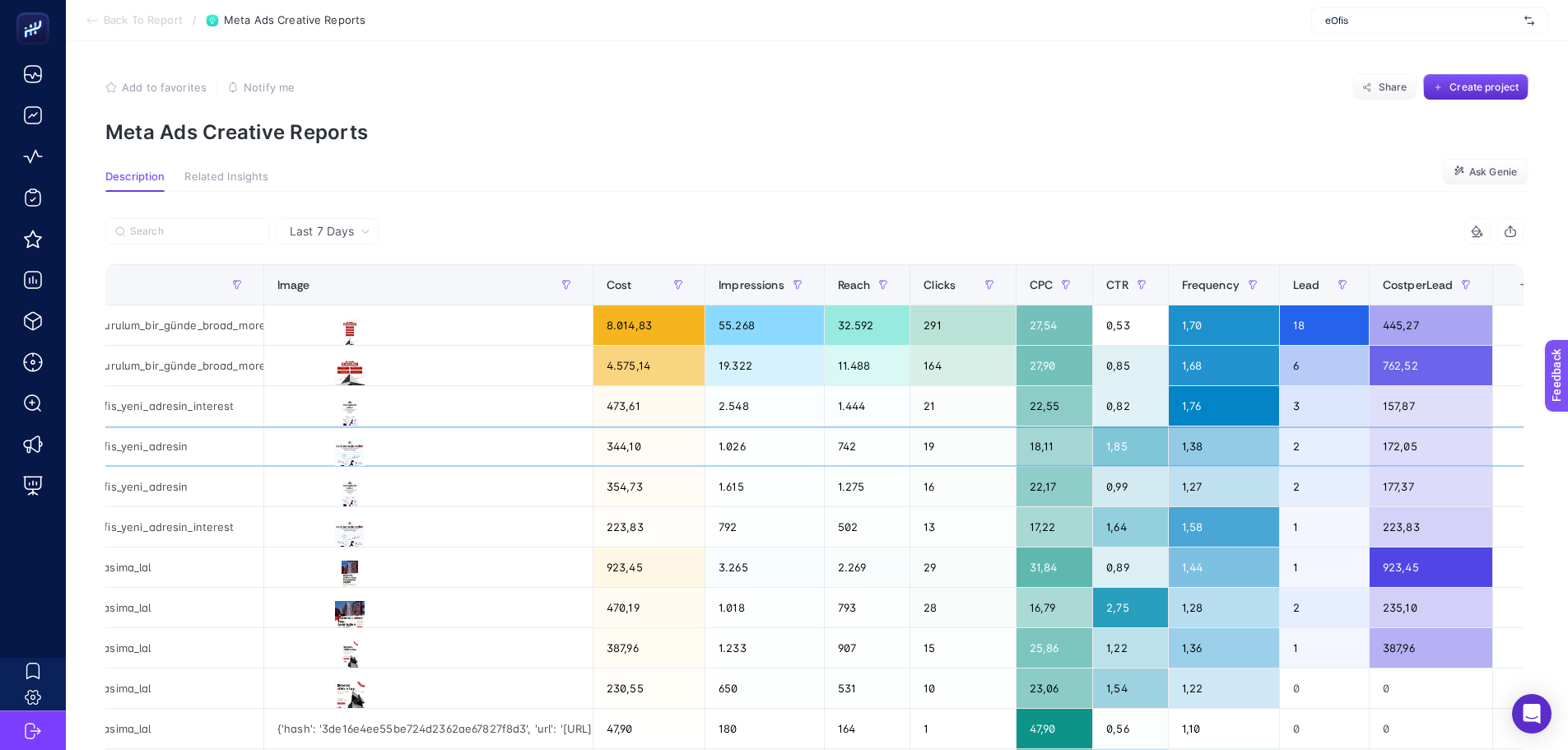
drag, startPoint x: 1108, startPoint y: 451, endPoint x: 1173, endPoint y: 455, distance: 65.1
click at [1307, 404] on div "3" at bounding box center [1325, 405] width 89 height 39
click at [1280, 447] on div "2" at bounding box center [1325, 445] width 89 height 39
click at [1280, 410] on div "3" at bounding box center [1325, 405] width 89 height 39
click at [1288, 526] on div "1" at bounding box center [1325, 526] width 89 height 39
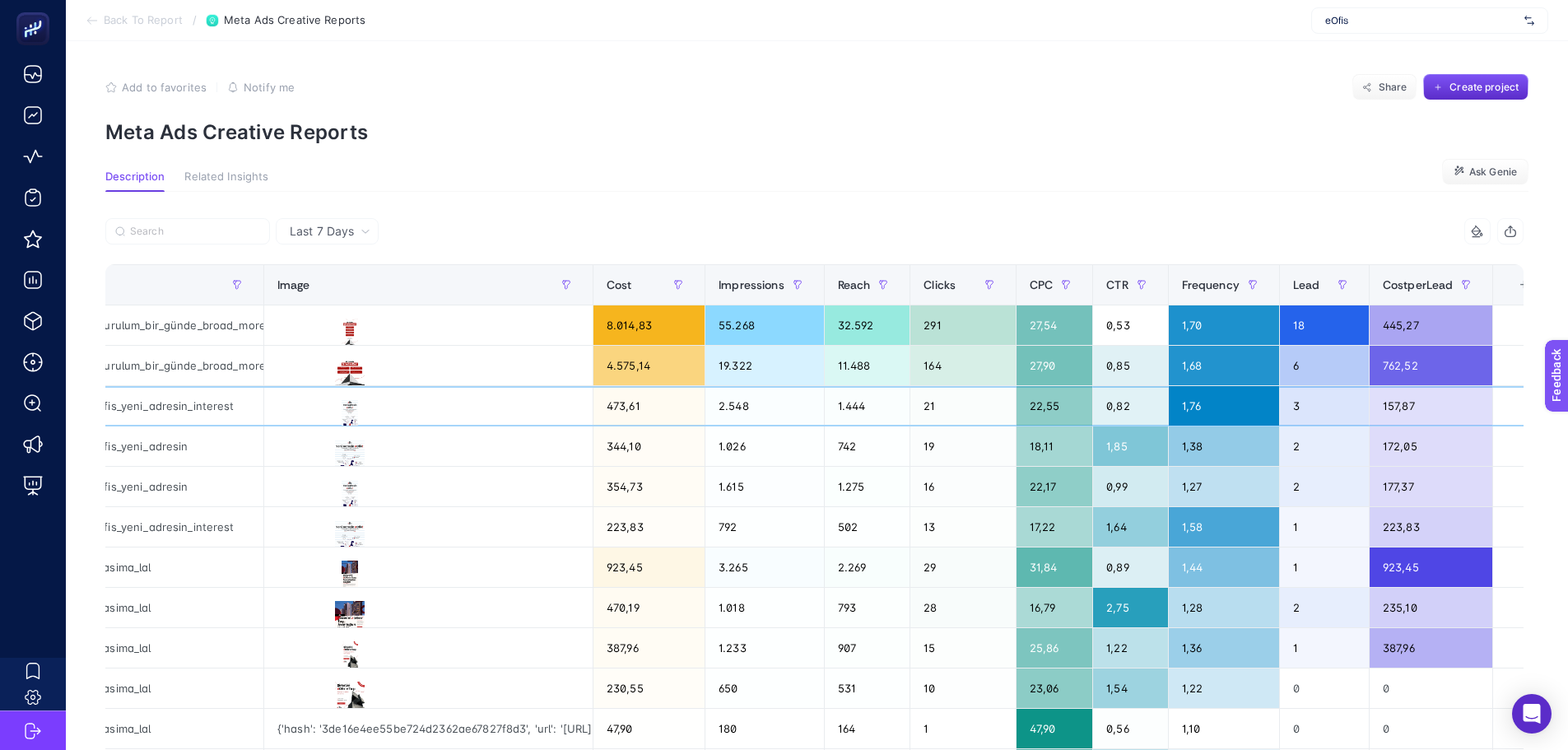
click at [1298, 401] on div "3" at bounding box center [1325, 405] width 89 height 39
click at [1300, 441] on div "2" at bounding box center [1325, 445] width 89 height 39
click at [1298, 491] on div "2" at bounding box center [1325, 486] width 89 height 39
click at [1298, 537] on div "1" at bounding box center [1325, 526] width 89 height 39
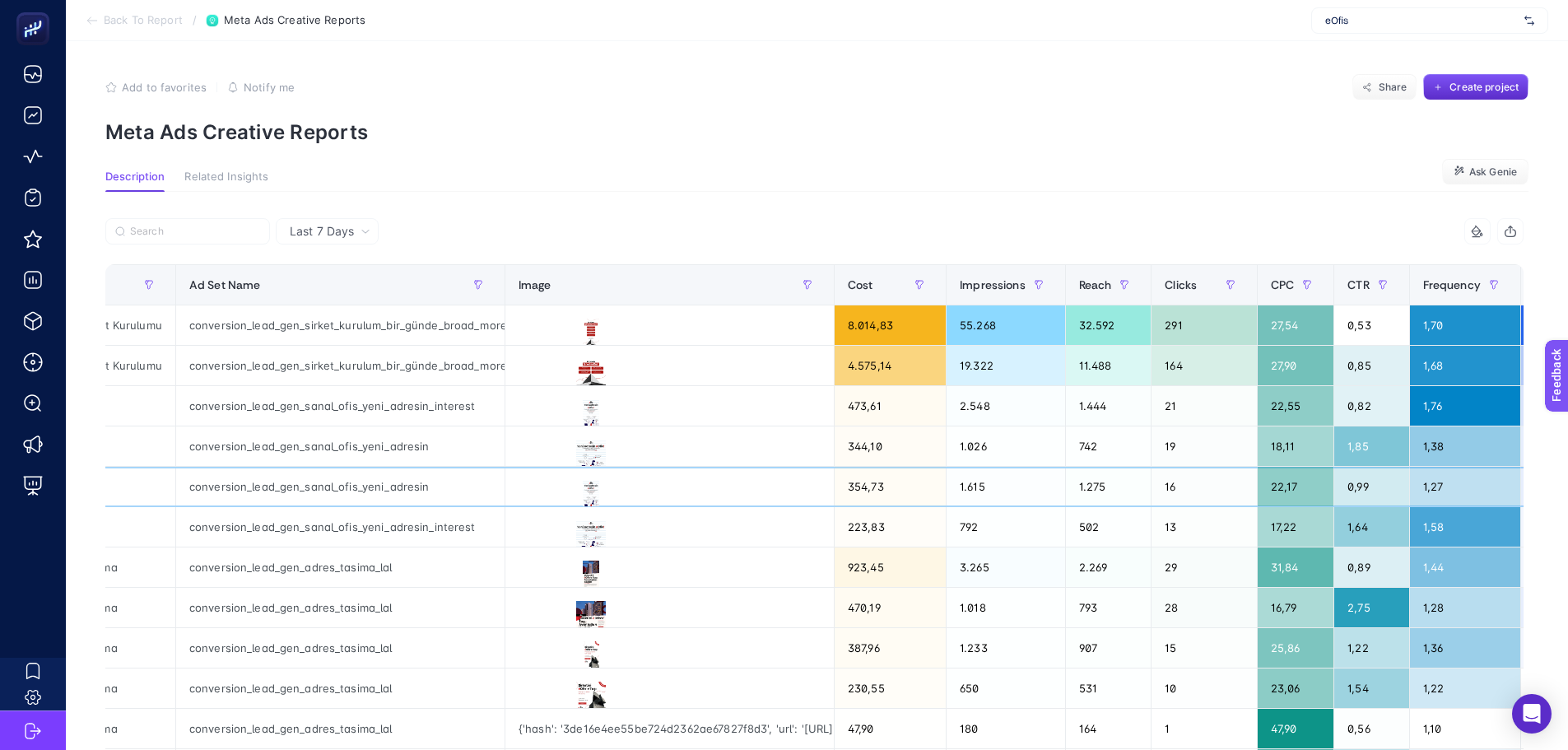
scroll to position [0, 0]
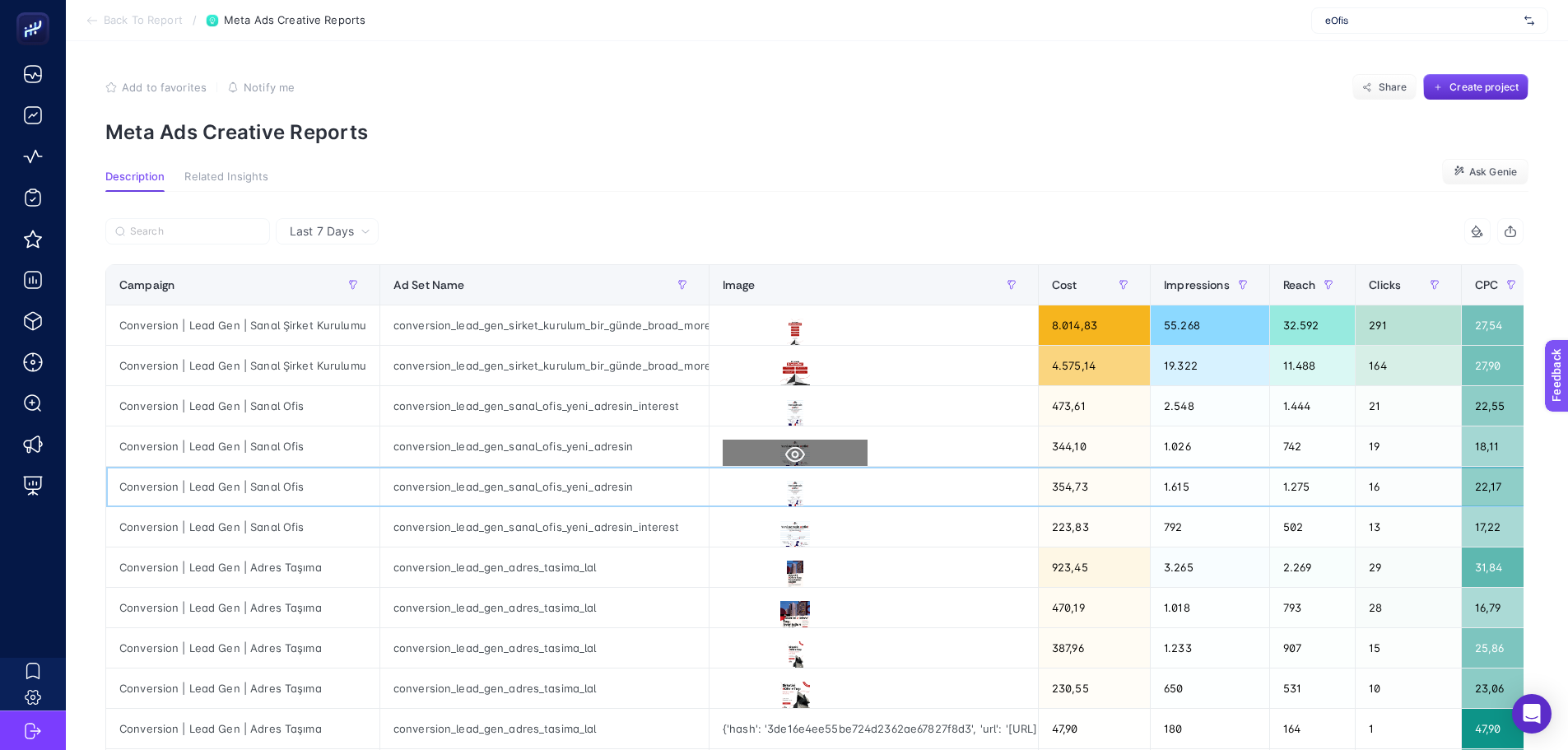
drag, startPoint x: 1119, startPoint y: 485, endPoint x: 779, endPoint y: 456, distance: 341.2
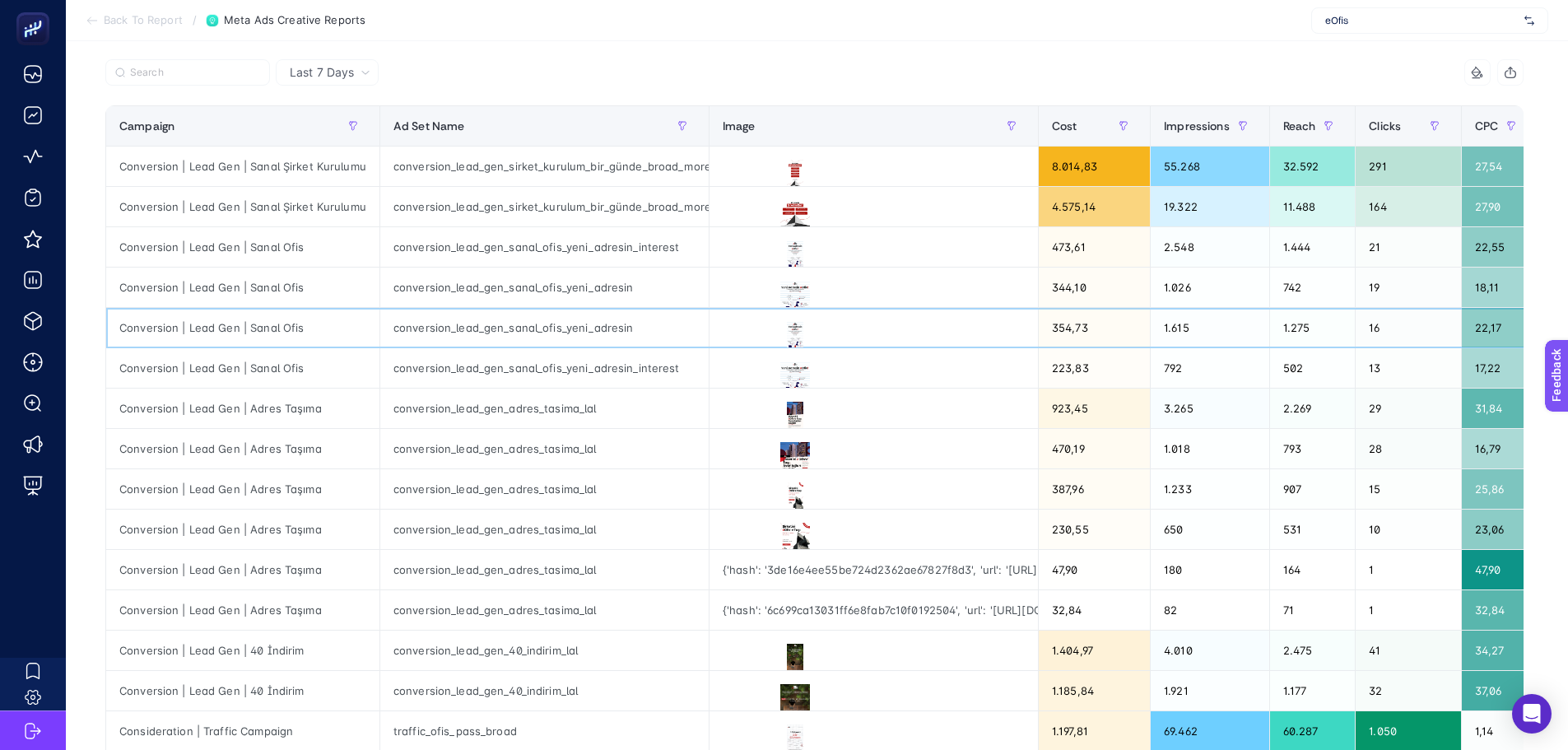
scroll to position [165, 0]
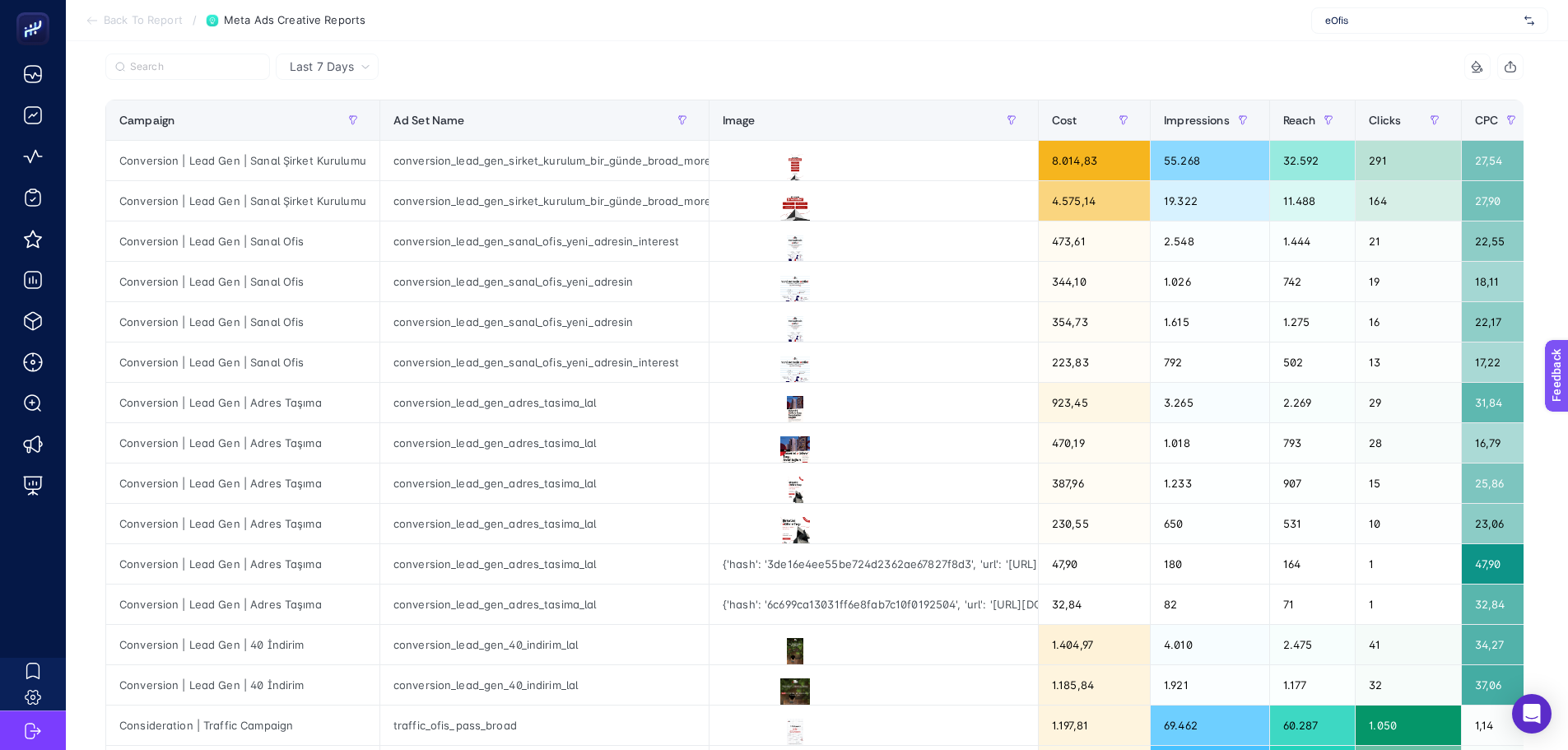
drag, startPoint x: 635, startPoint y: 75, endPoint x: 636, endPoint y: 49, distance: 26.0
click at [635, 73] on div at bounding box center [460, 72] width 709 height 36
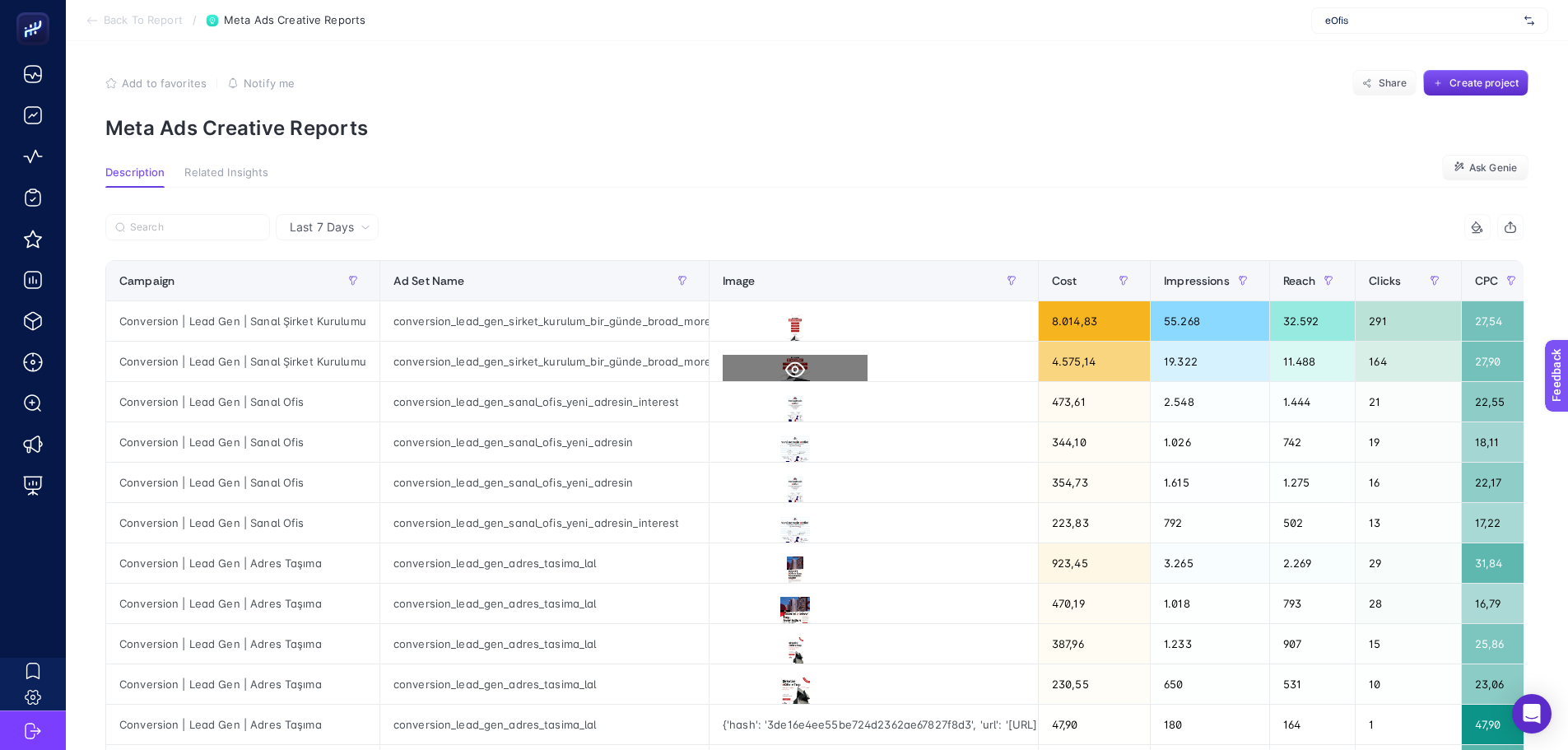
scroll to position [0, 0]
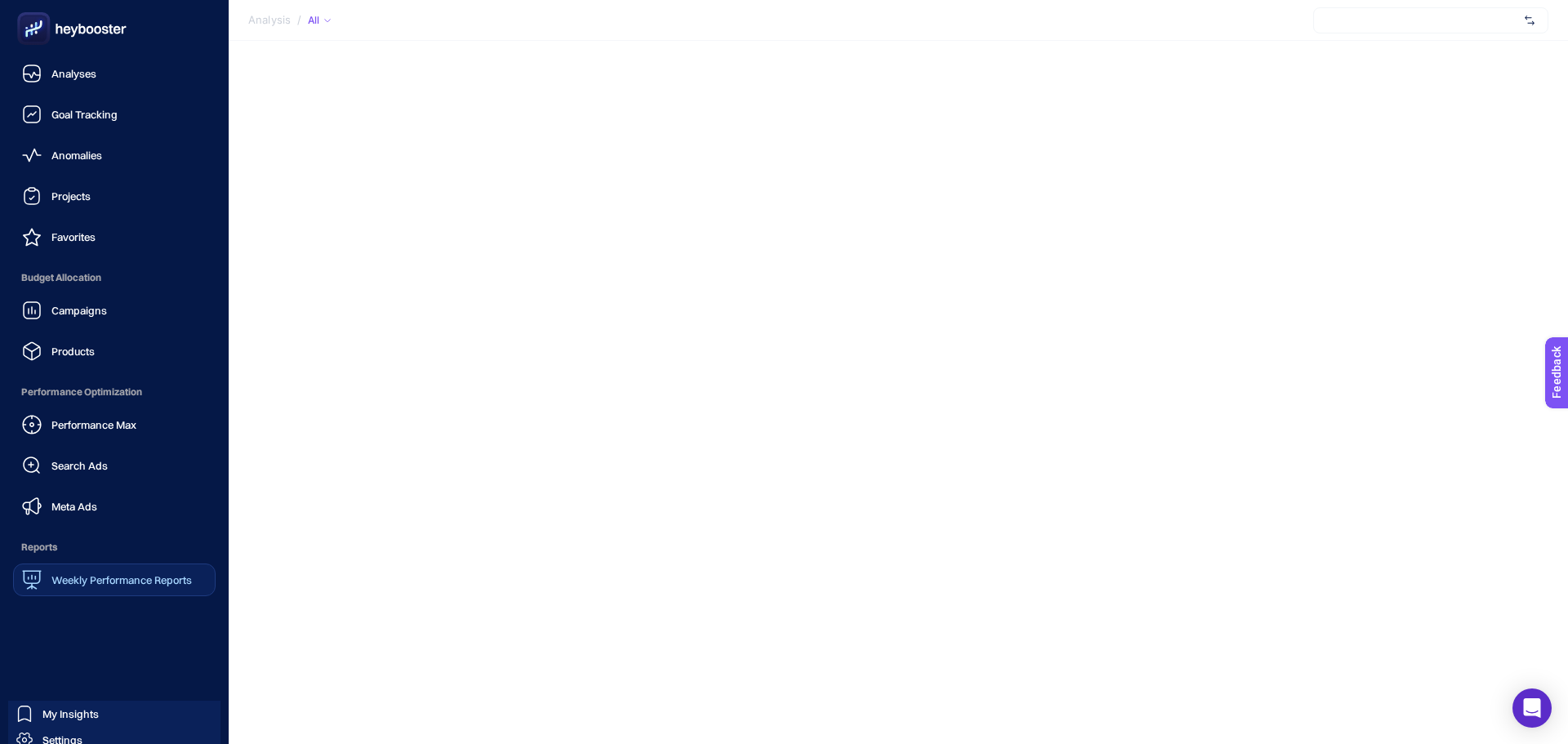
click at [71, 576] on span "Weekly Performance Reports" at bounding box center [122, 580] width 141 height 13
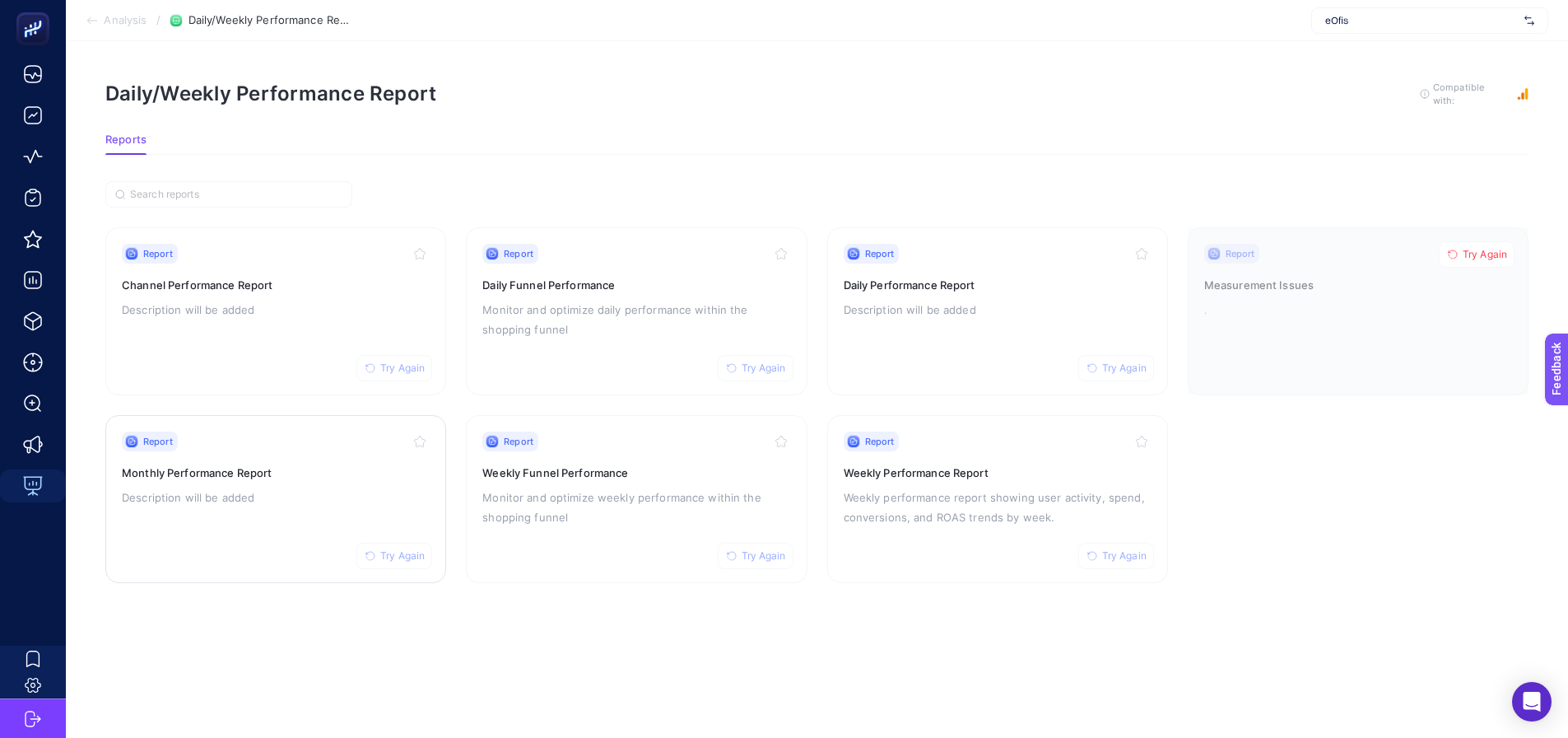
click at [288, 493] on p "Description will be added" at bounding box center [276, 497] width 308 height 20
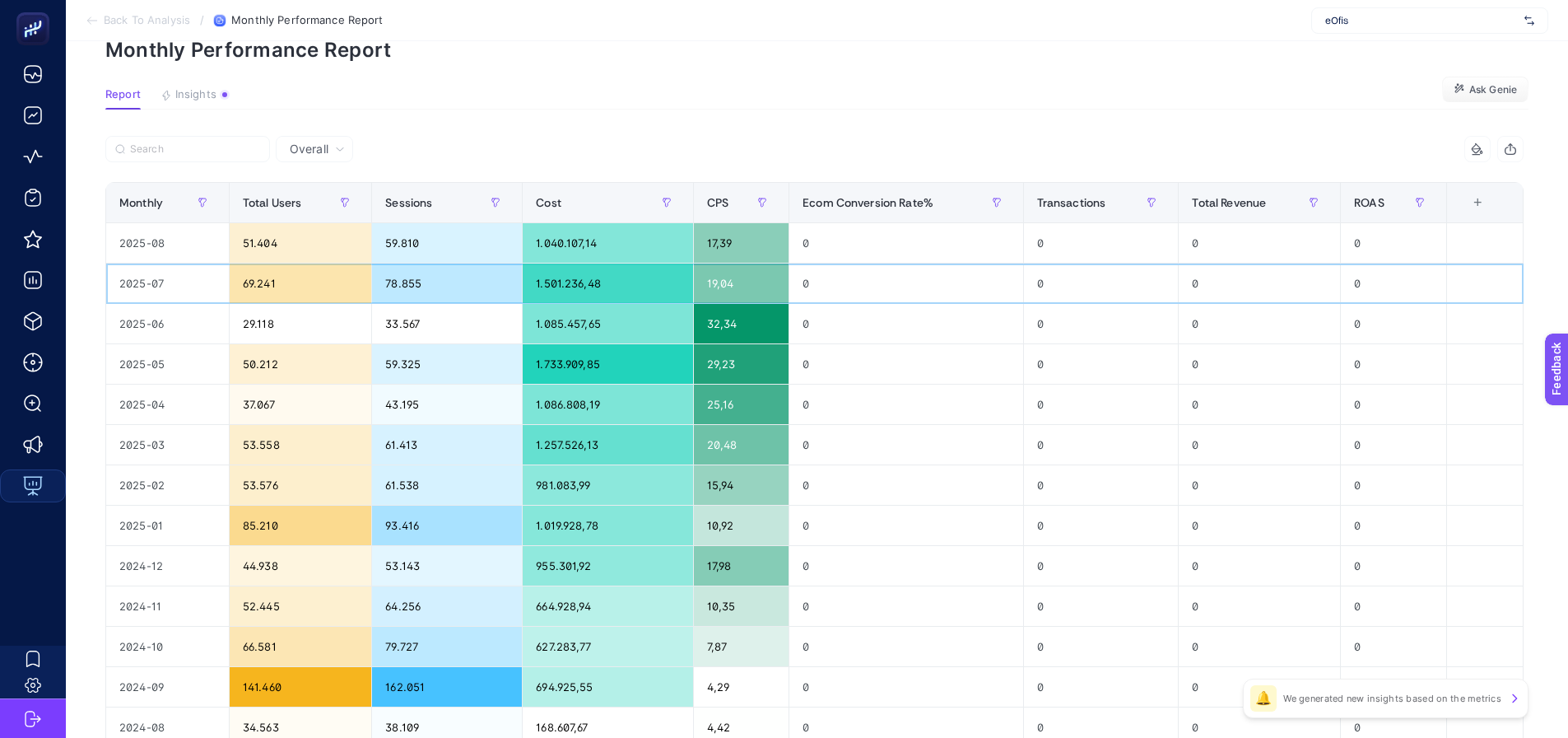
scroll to position [82, 7]
drag, startPoint x: 881, startPoint y: 278, endPoint x: 1199, endPoint y: 261, distance: 318.5
click at [1493, 207] on div "+" at bounding box center [1478, 202] width 31 height 13
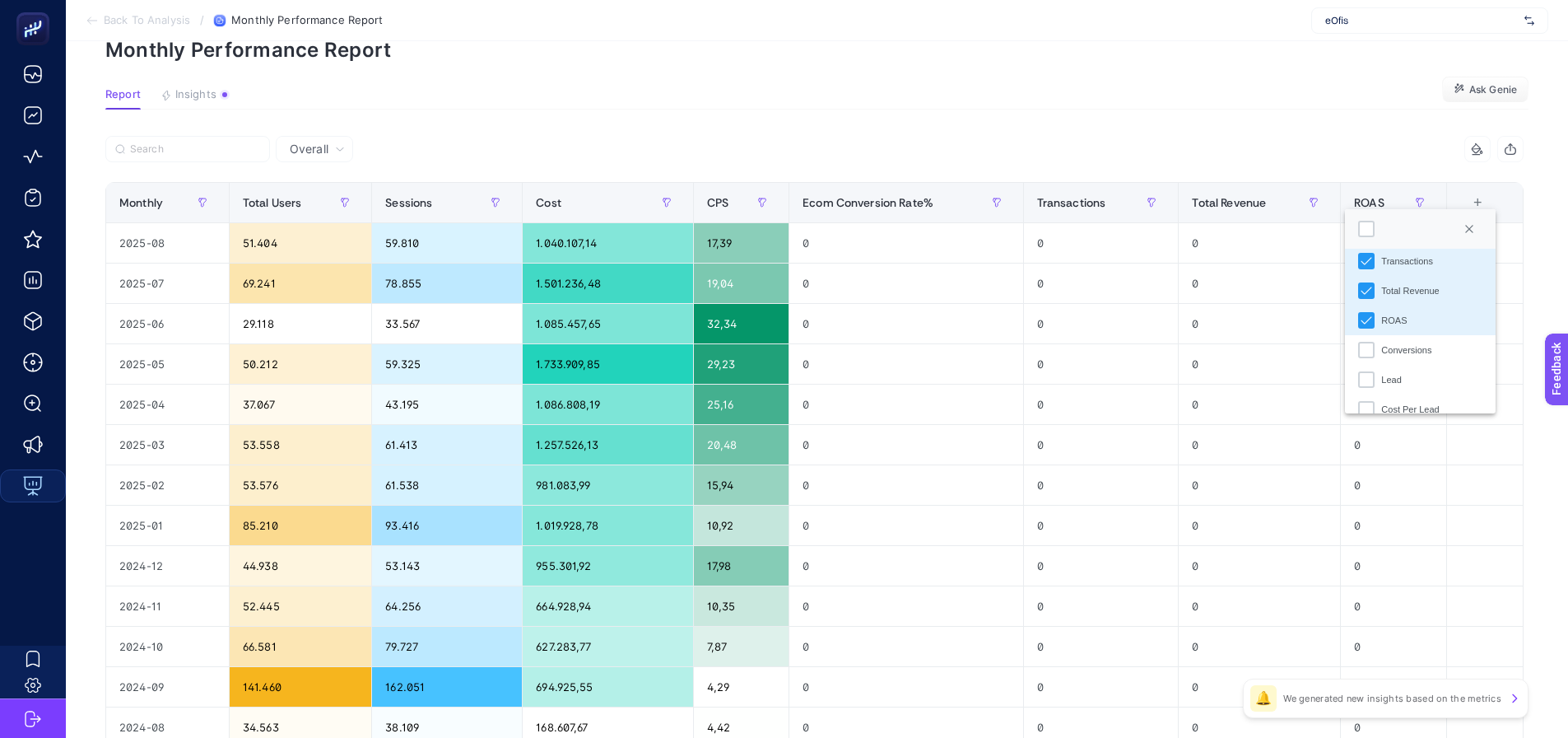
scroll to position [204, 0]
click at [1359, 364] on div "Lead" at bounding box center [1367, 363] width 16 height 16
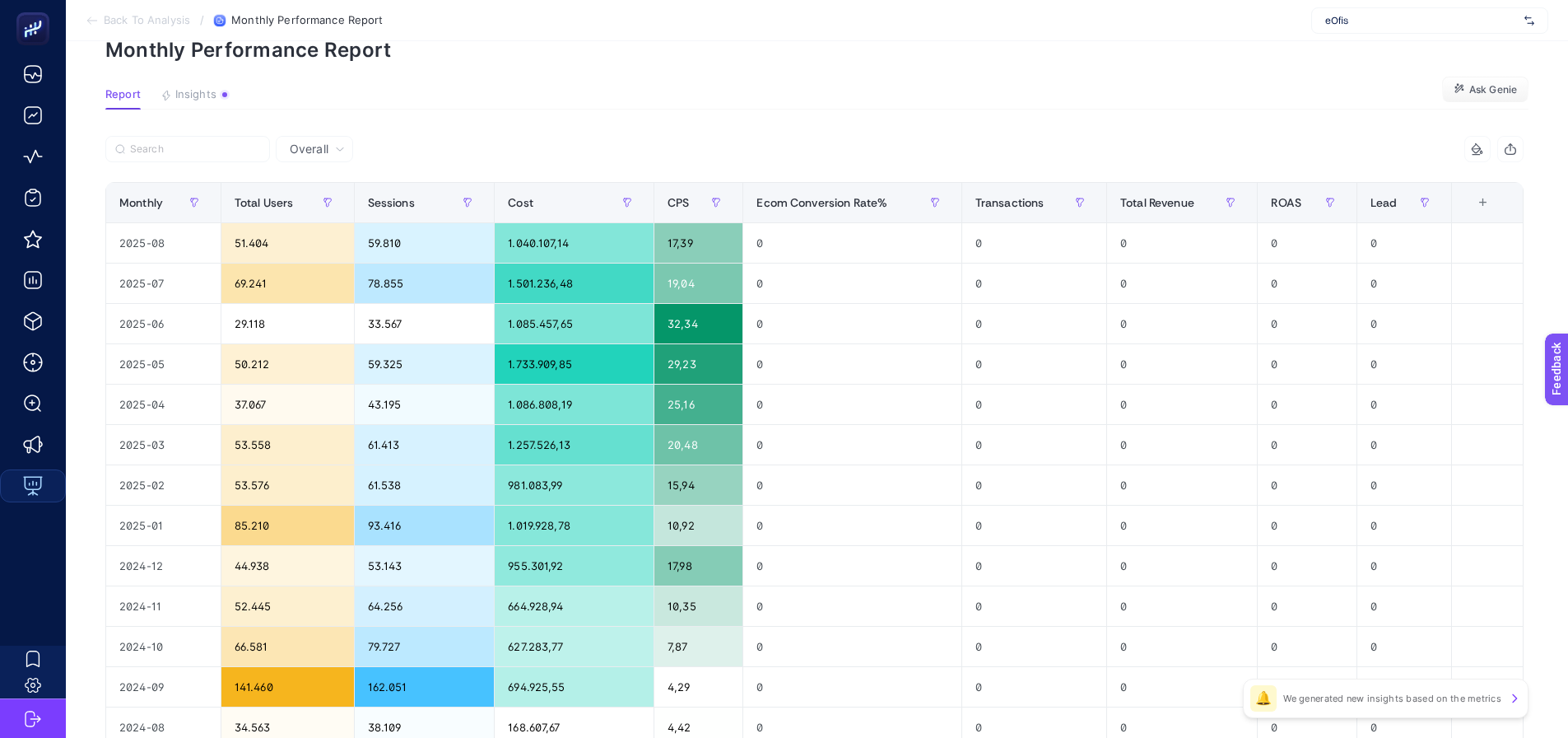
click at [1479, 202] on div "+" at bounding box center [1483, 202] width 31 height 13
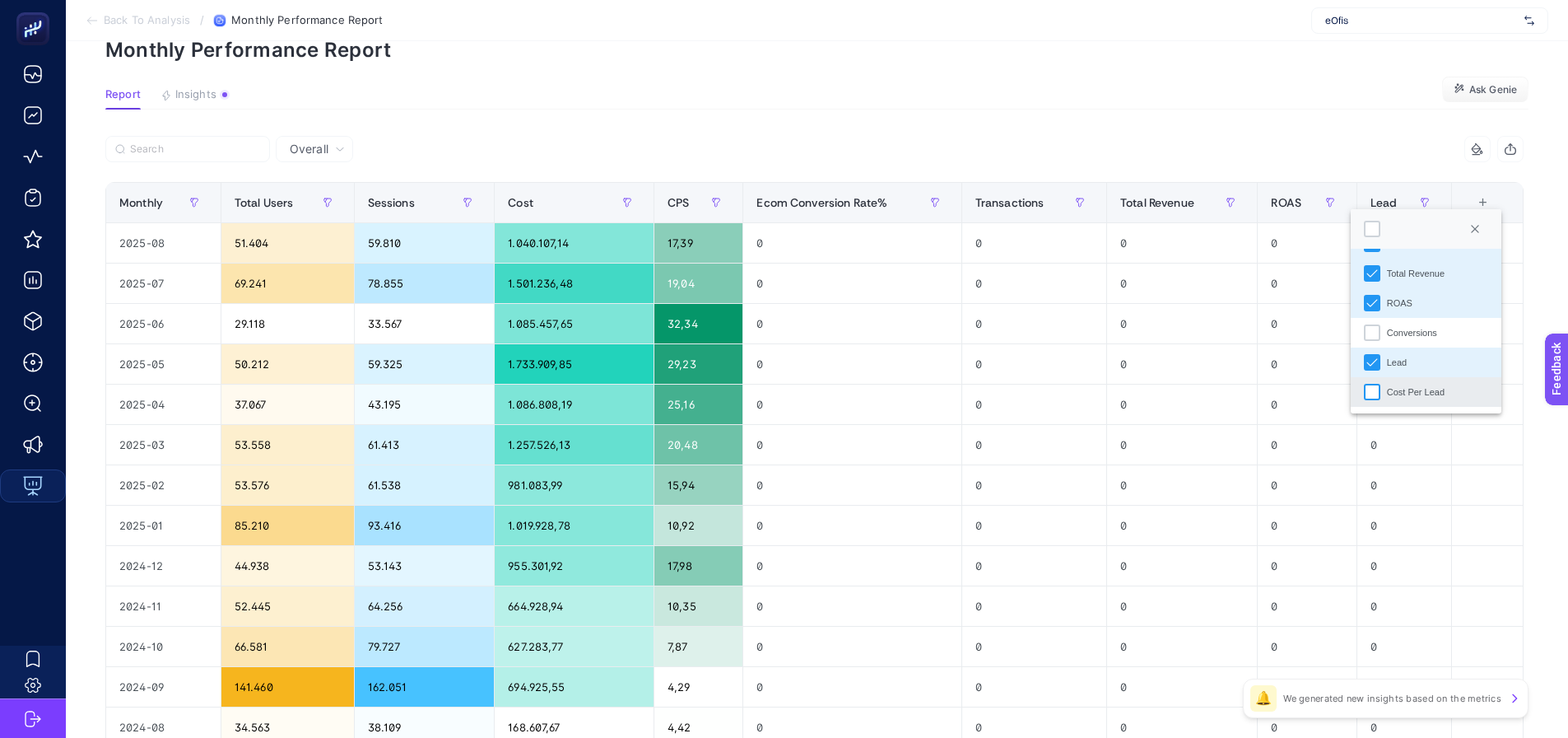
click at [1364, 394] on div "Cost Per Lead" at bounding box center [1372, 392] width 16 height 16
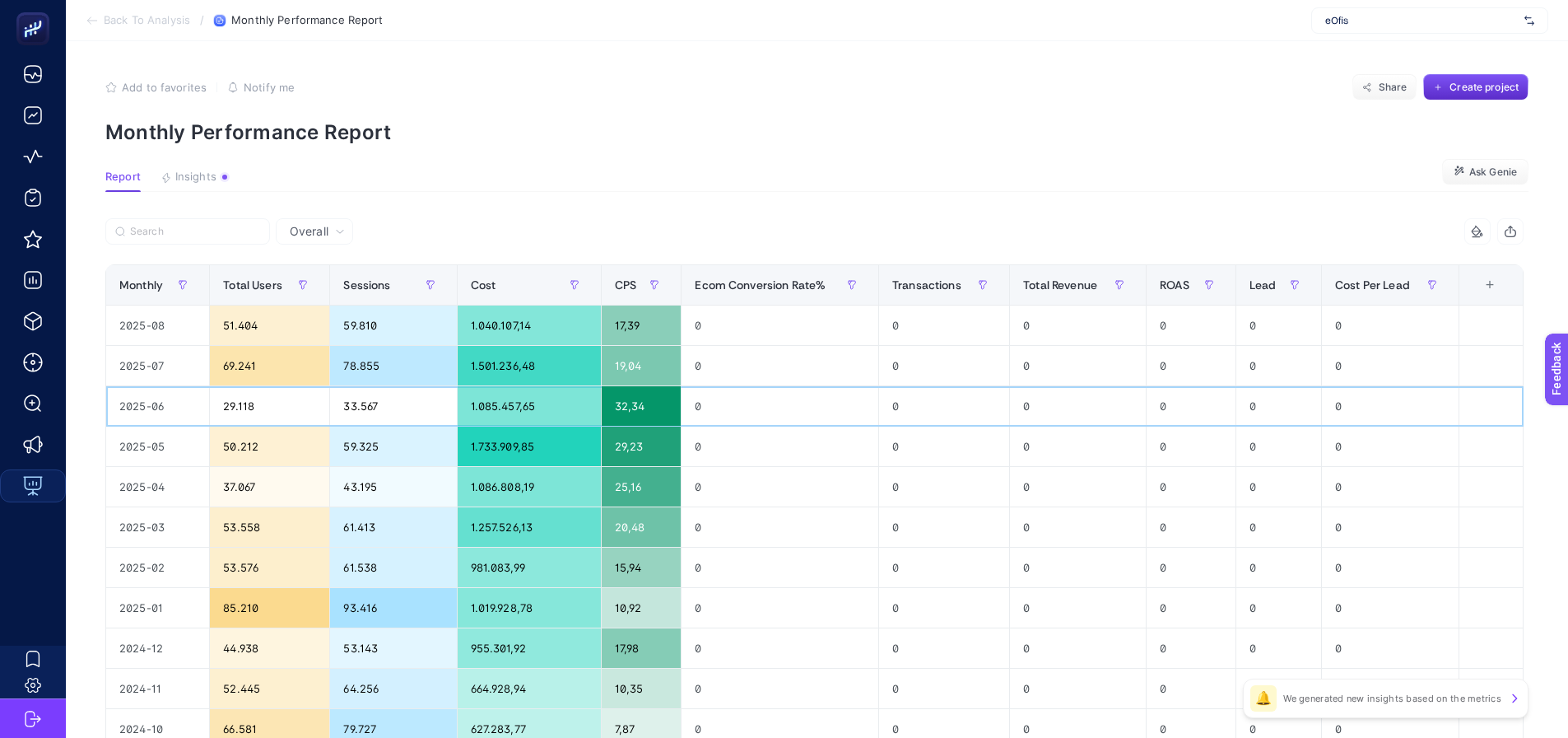
scroll to position [0, 0]
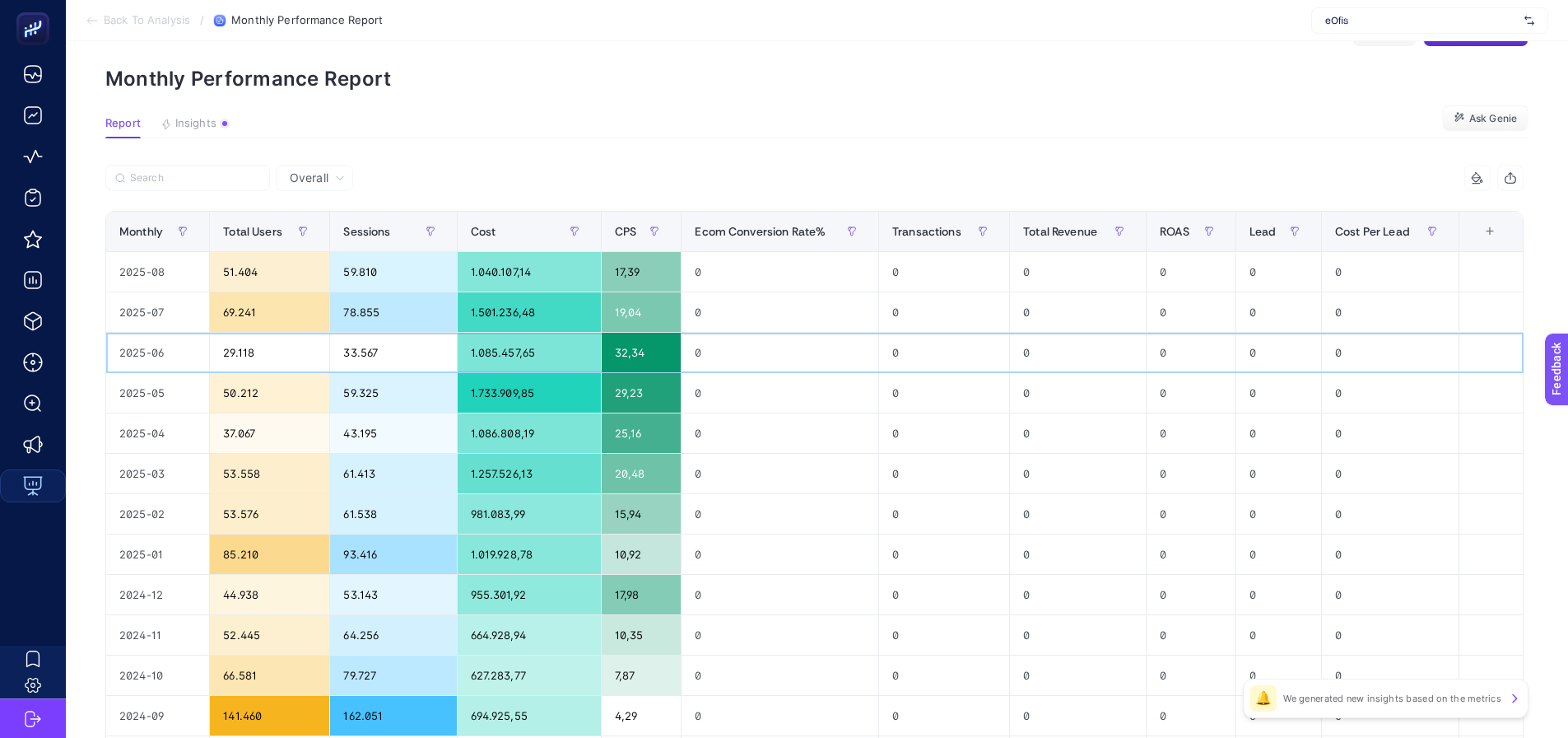
drag, startPoint x: 764, startPoint y: 425, endPoint x: 476, endPoint y: 463, distance: 290.5
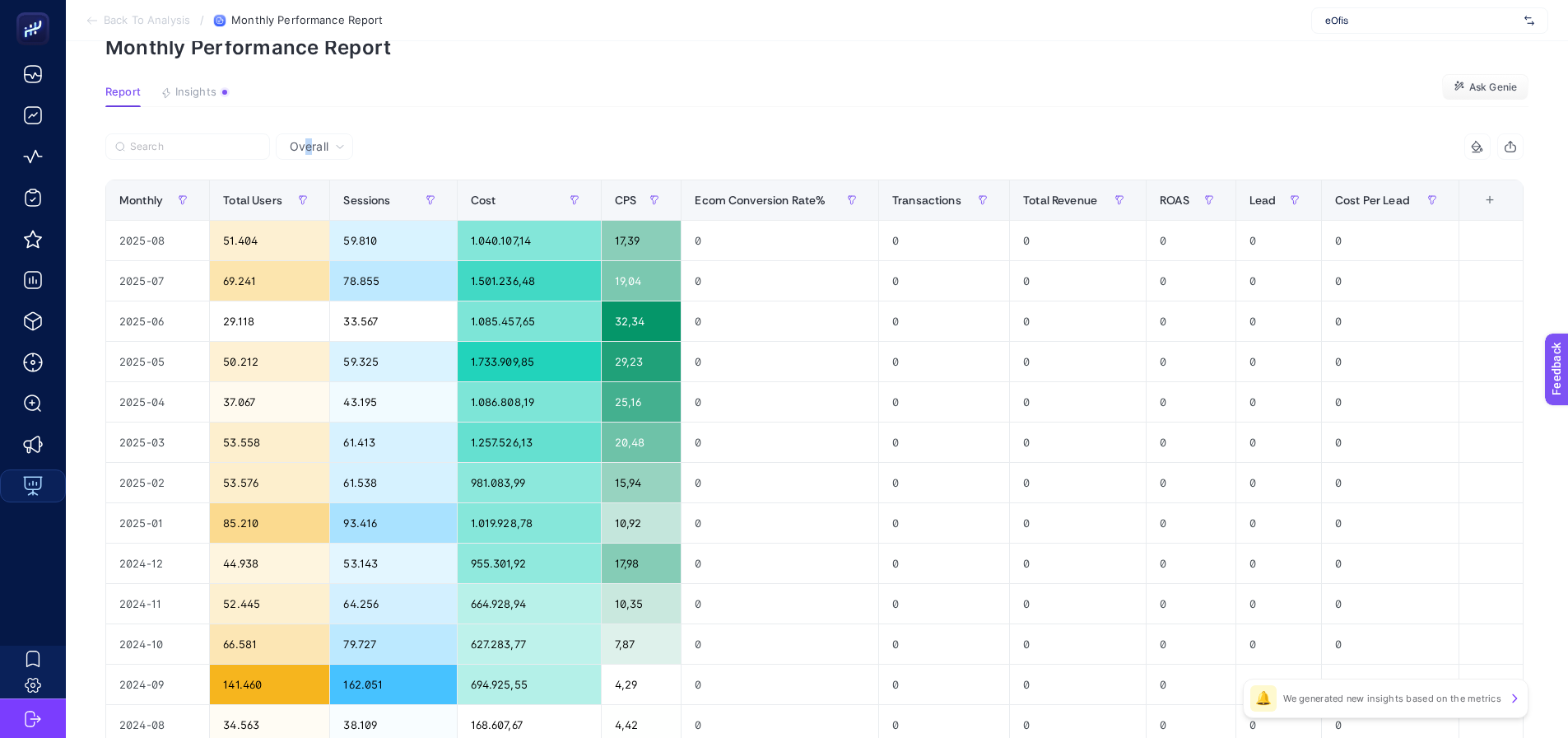
click at [311, 150] on span "Overall" at bounding box center [309, 147] width 38 height 16
click at [312, 141] on span "Overall" at bounding box center [309, 147] width 38 height 16
click at [335, 142] on icon at bounding box center [340, 147] width 10 height 10
click at [314, 218] on li "Meta Ads Performance" at bounding box center [321, 219] width 83 height 46
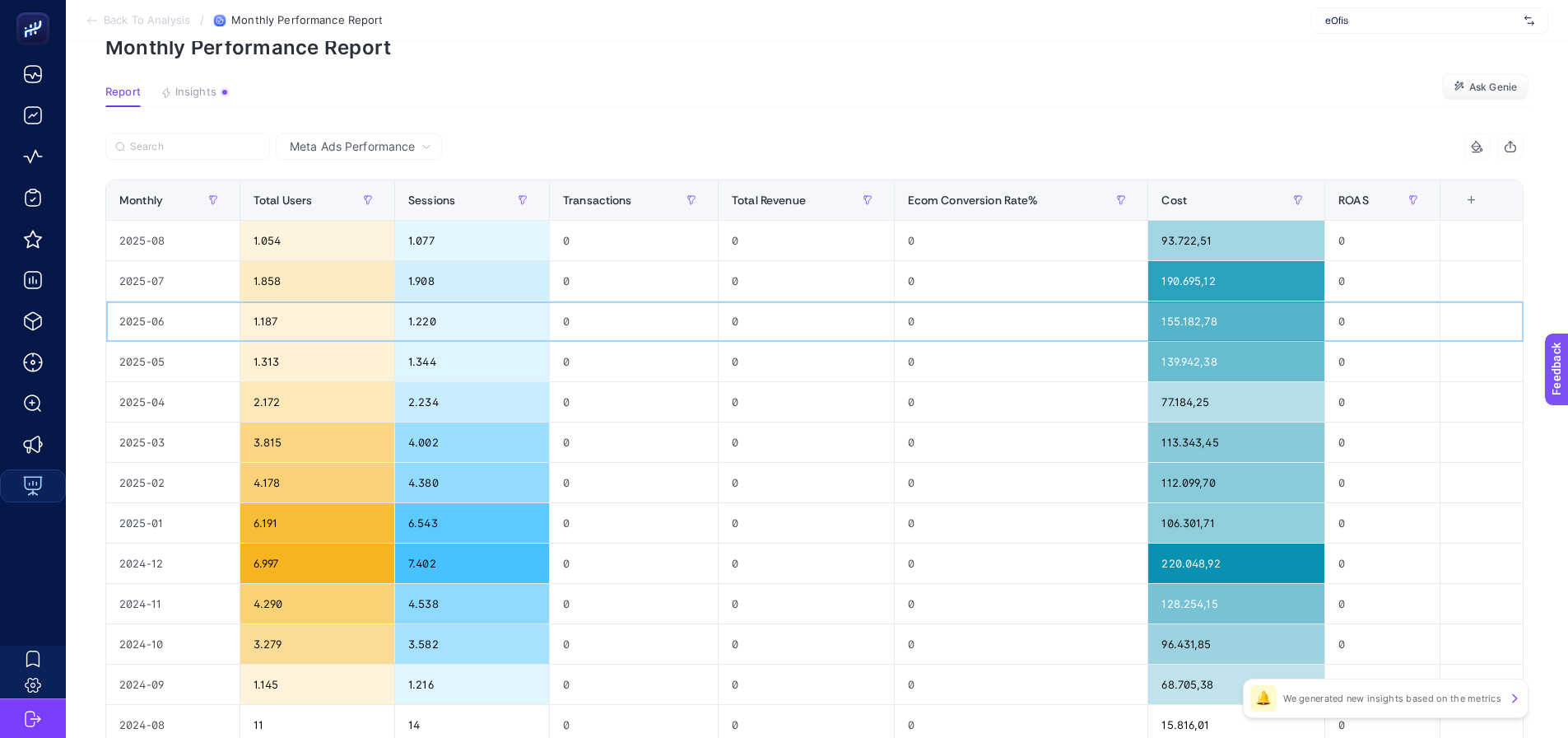
scroll to position [85, 7]
drag, startPoint x: 1394, startPoint y: 312, endPoint x: 1430, endPoint y: 305, distance: 36.7
click at [1481, 195] on div "+" at bounding box center [1472, 200] width 31 height 13
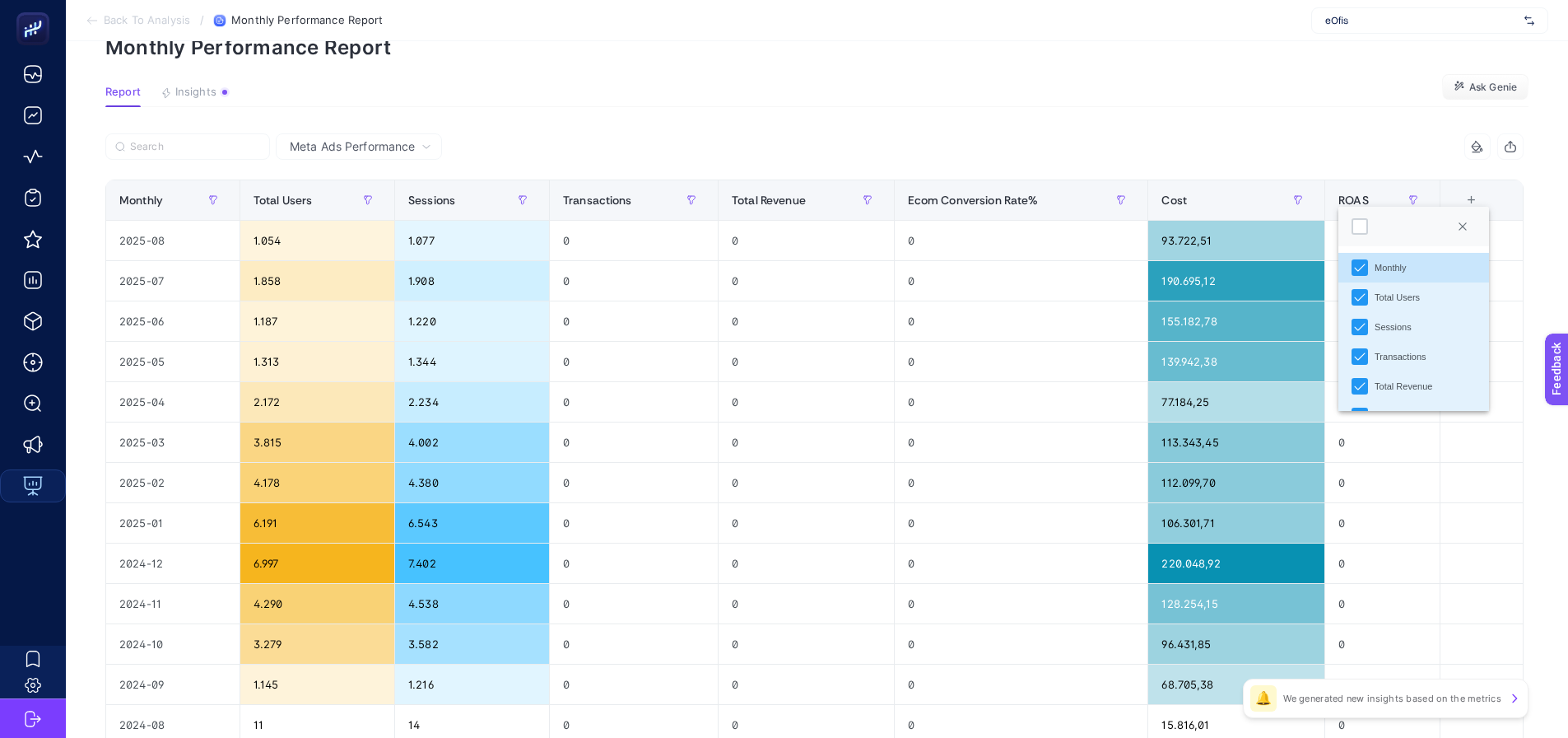
scroll to position [145, 0]
click at [1354, 333] on div "Lead" at bounding box center [1360, 331] width 16 height 16
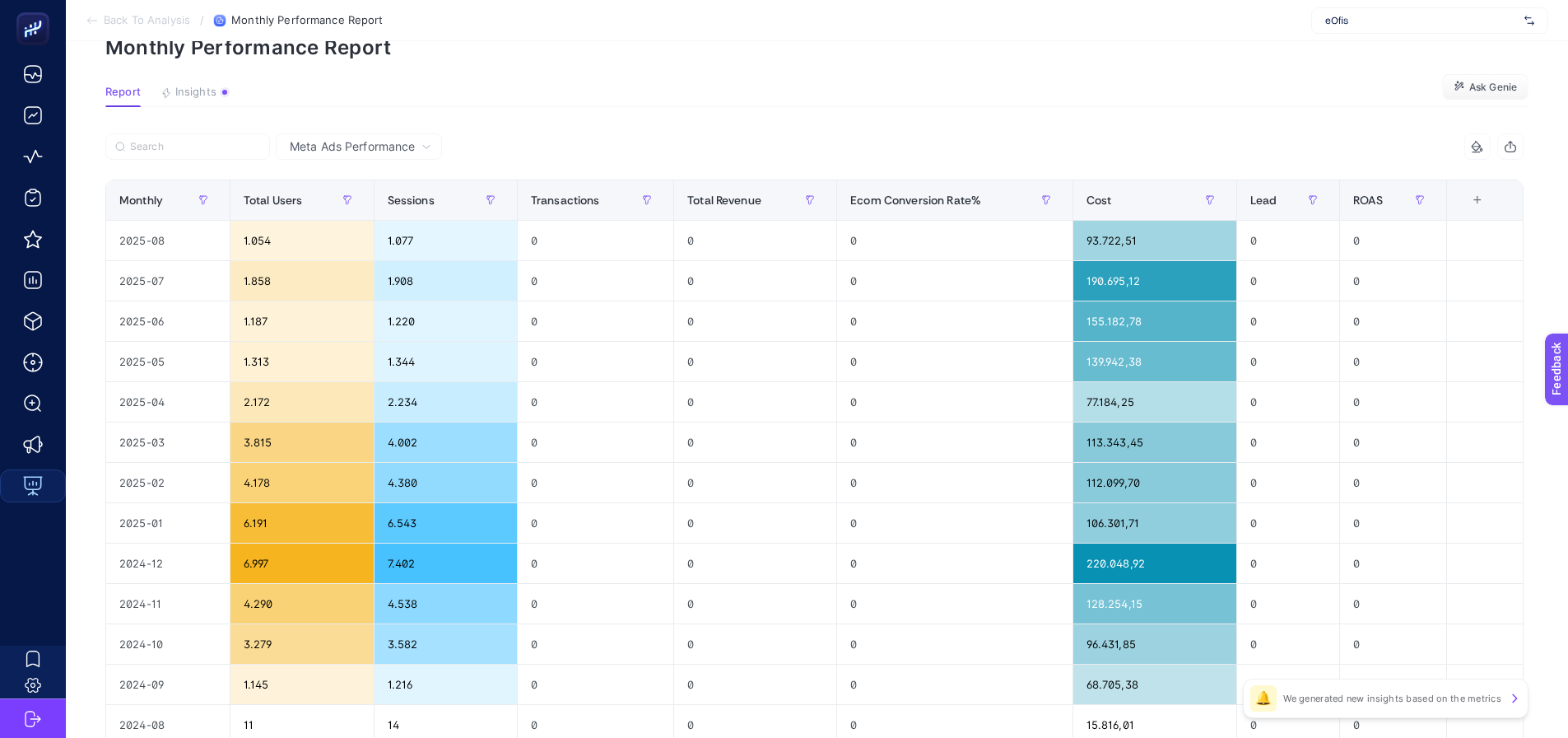
click at [1480, 207] on div "+" at bounding box center [1478, 200] width 31 height 13
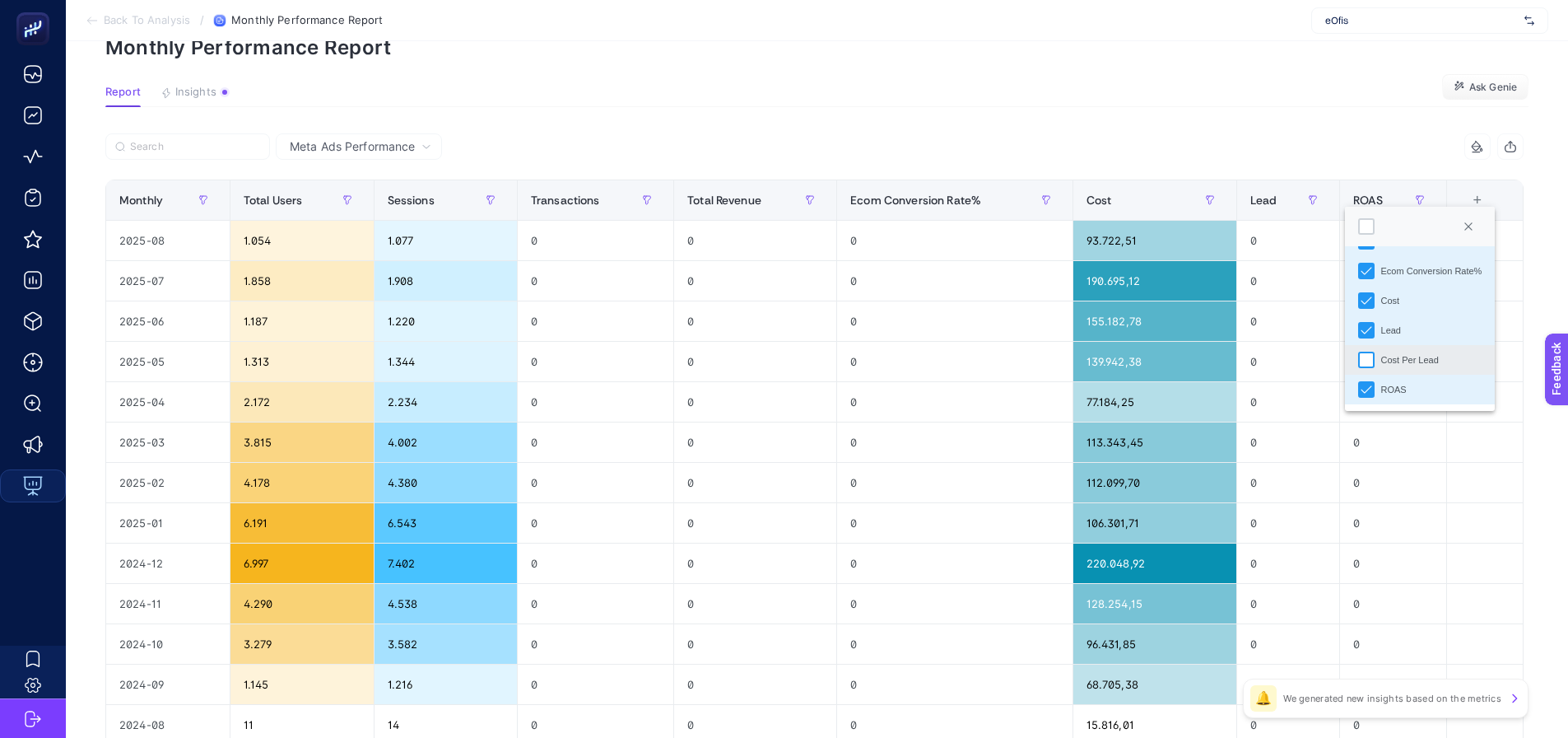
click at [1359, 353] on div "Cost Per Lead" at bounding box center [1367, 360] width 16 height 16
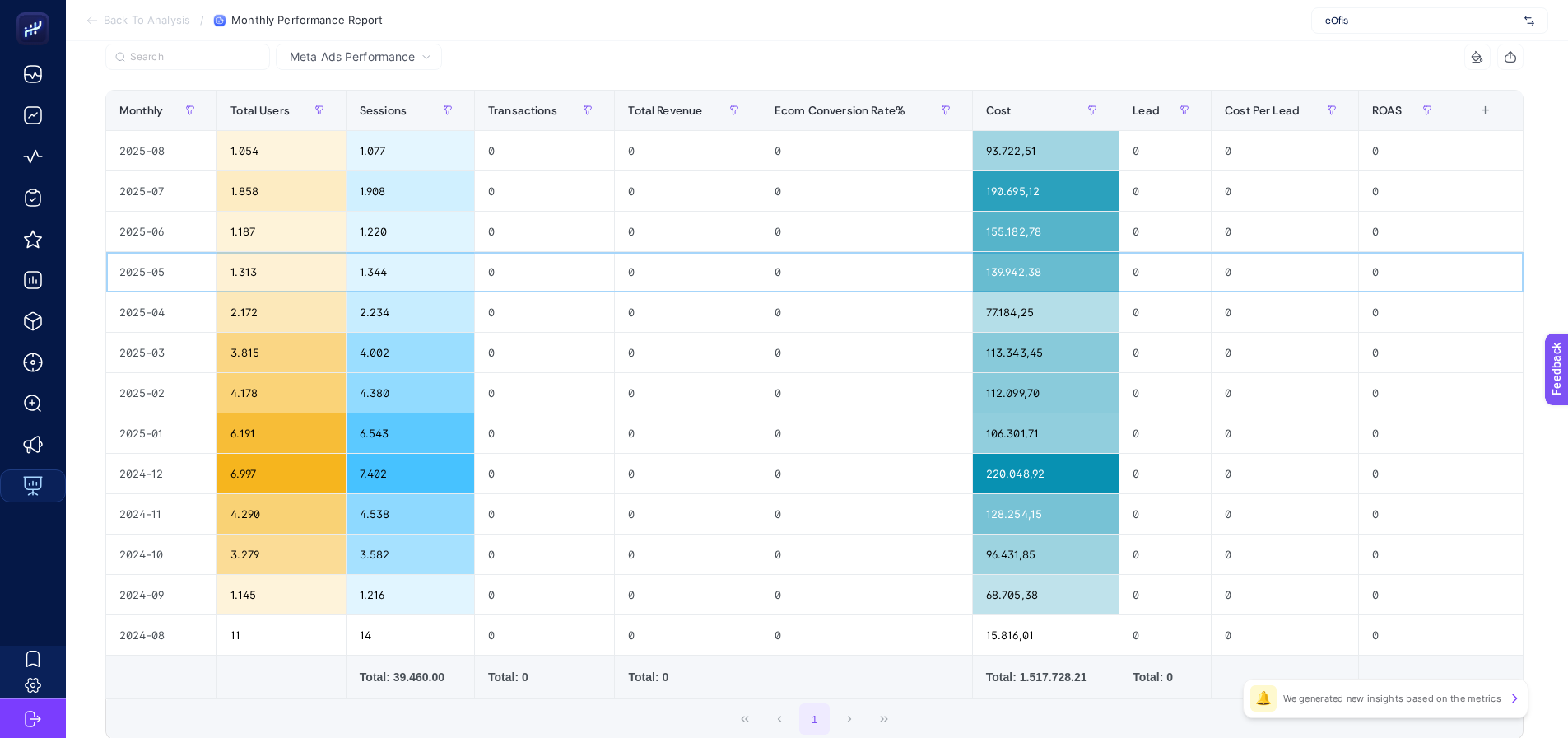
scroll to position [0, 0]
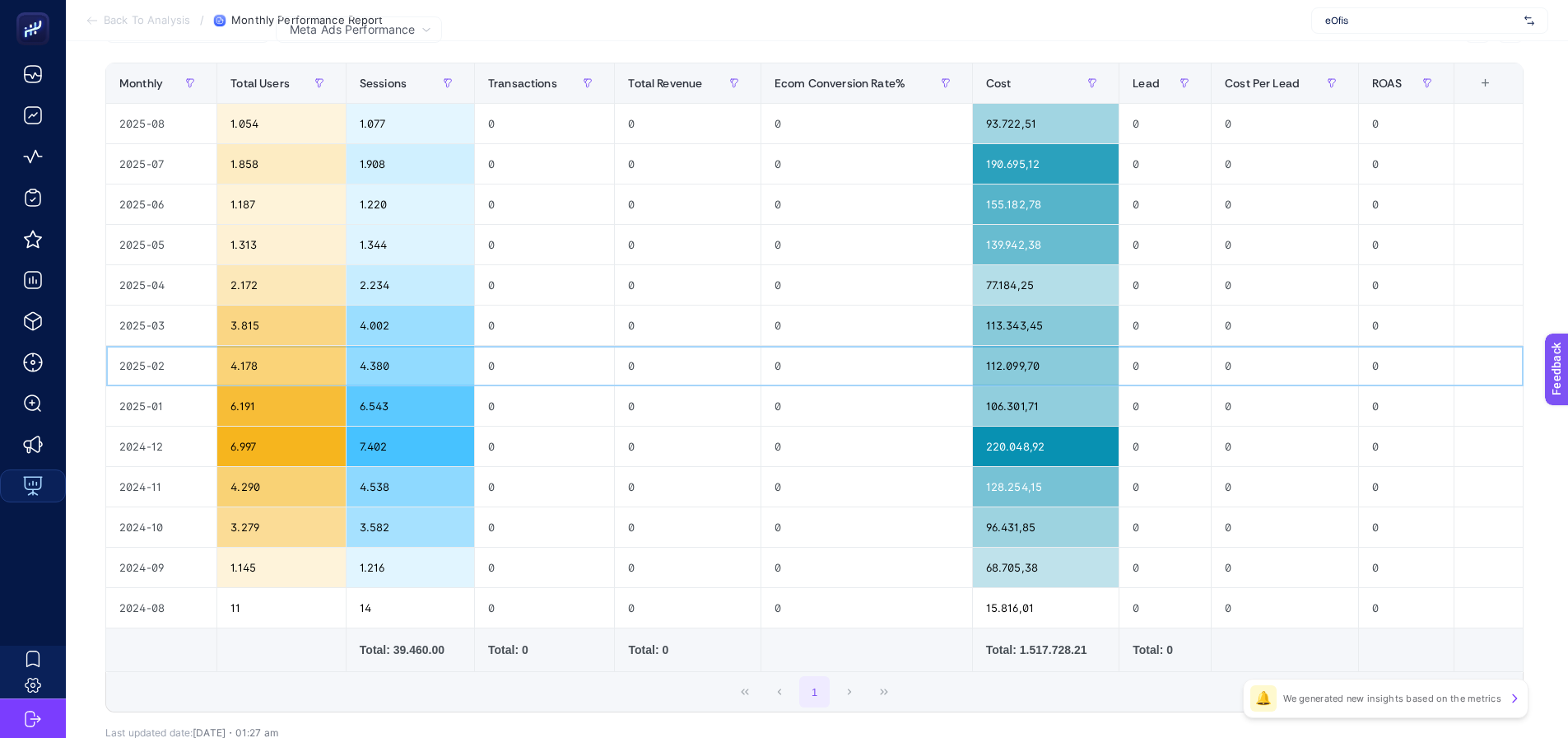
drag, startPoint x: 1184, startPoint y: 423, endPoint x: 907, endPoint y: 450, distance: 278.3
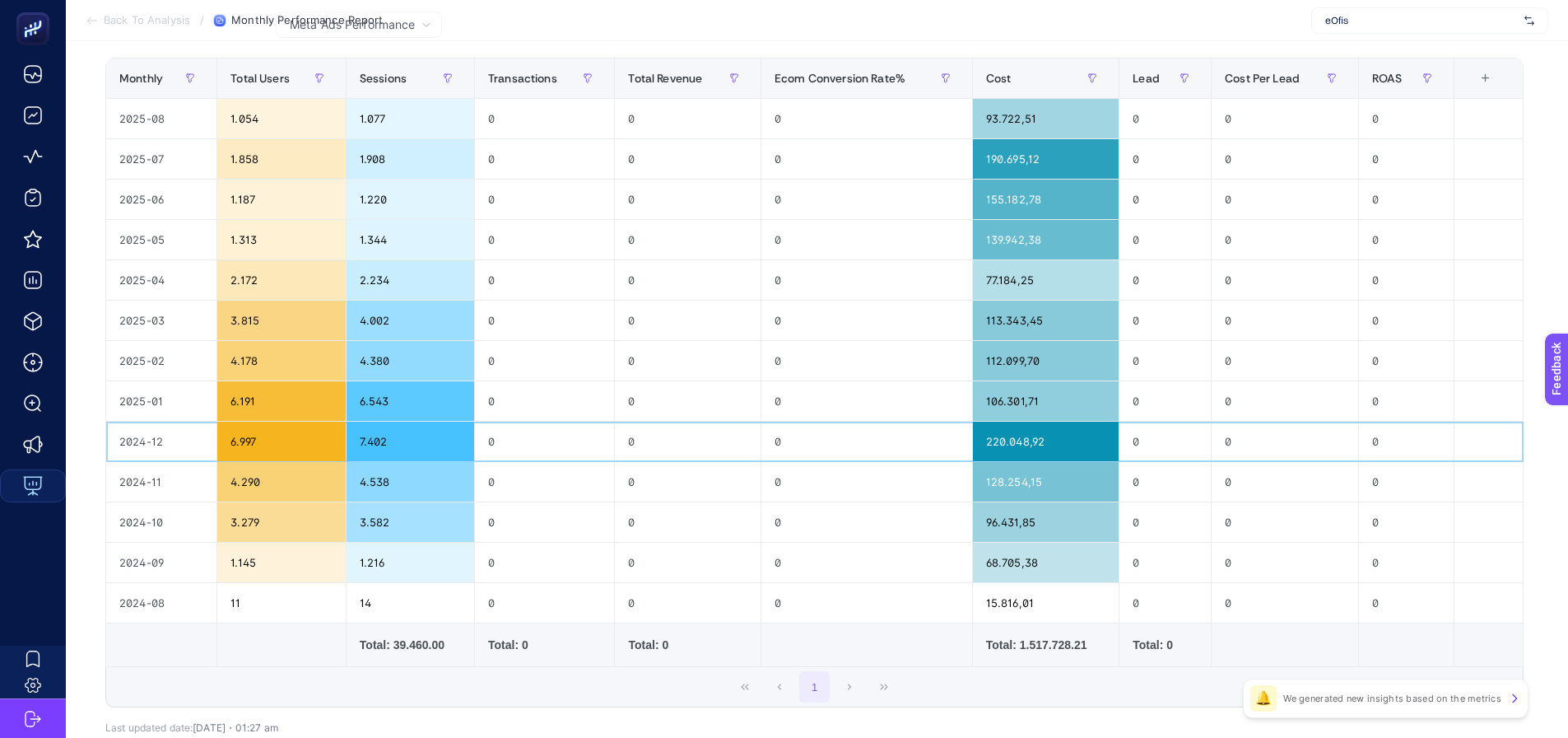
drag, startPoint x: 462, startPoint y: 462, endPoint x: 309, endPoint y: 477, distance: 153.7
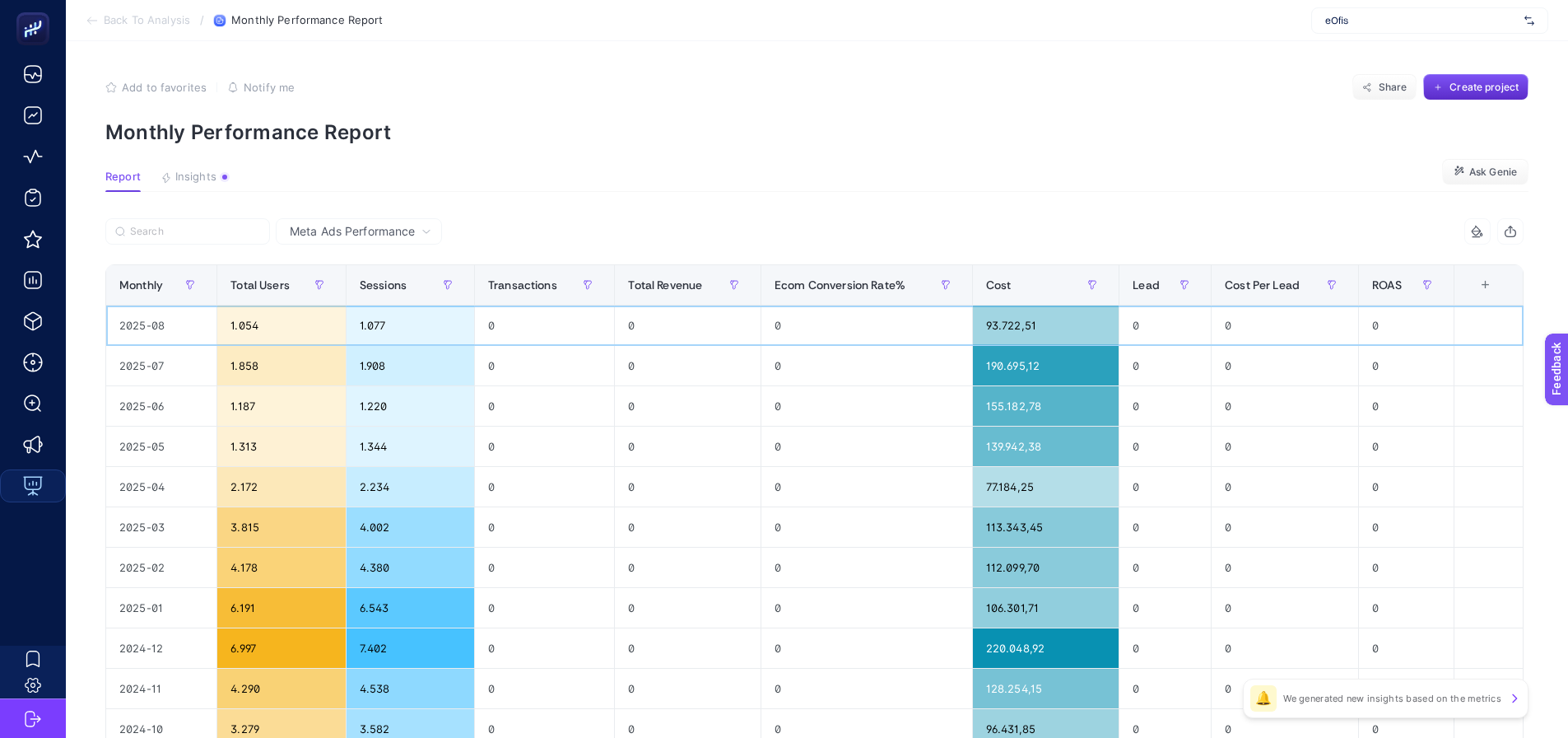
click at [154, 323] on div "2025-08" at bounding box center [161, 324] width 110 height 39
click at [155, 374] on div "2025-07" at bounding box center [161, 365] width 110 height 39
drag, startPoint x: 350, startPoint y: 227, endPoint x: 262, endPoint y: 216, distance: 88.7
click at [351, 227] on span "Meta Ads Performance" at bounding box center [351, 231] width 125 height 16
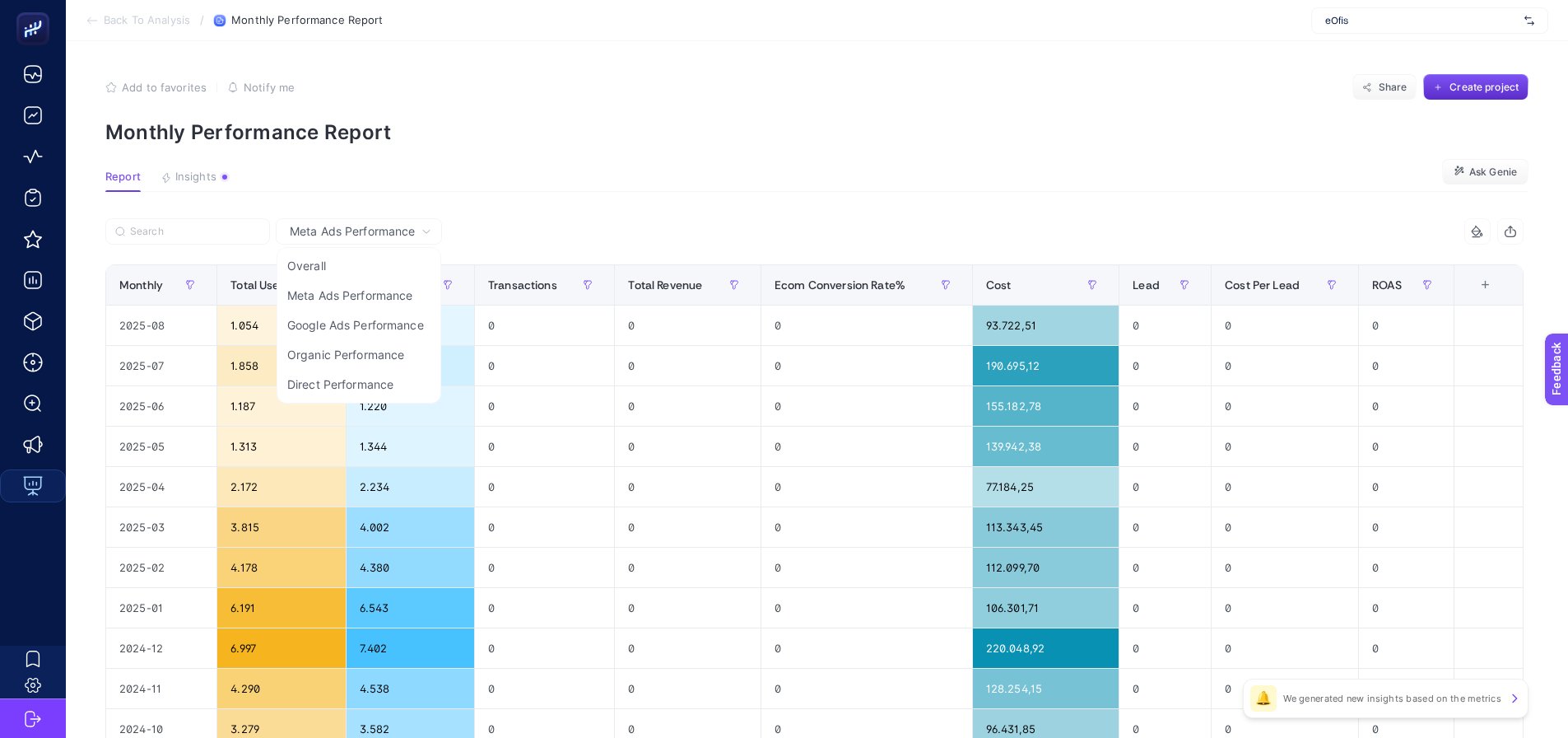
click at [647, 160] on article "Add to favorites false Notify me Share Create project Monthly Performance Repor…" at bounding box center [817, 543] width 1502 height 1005
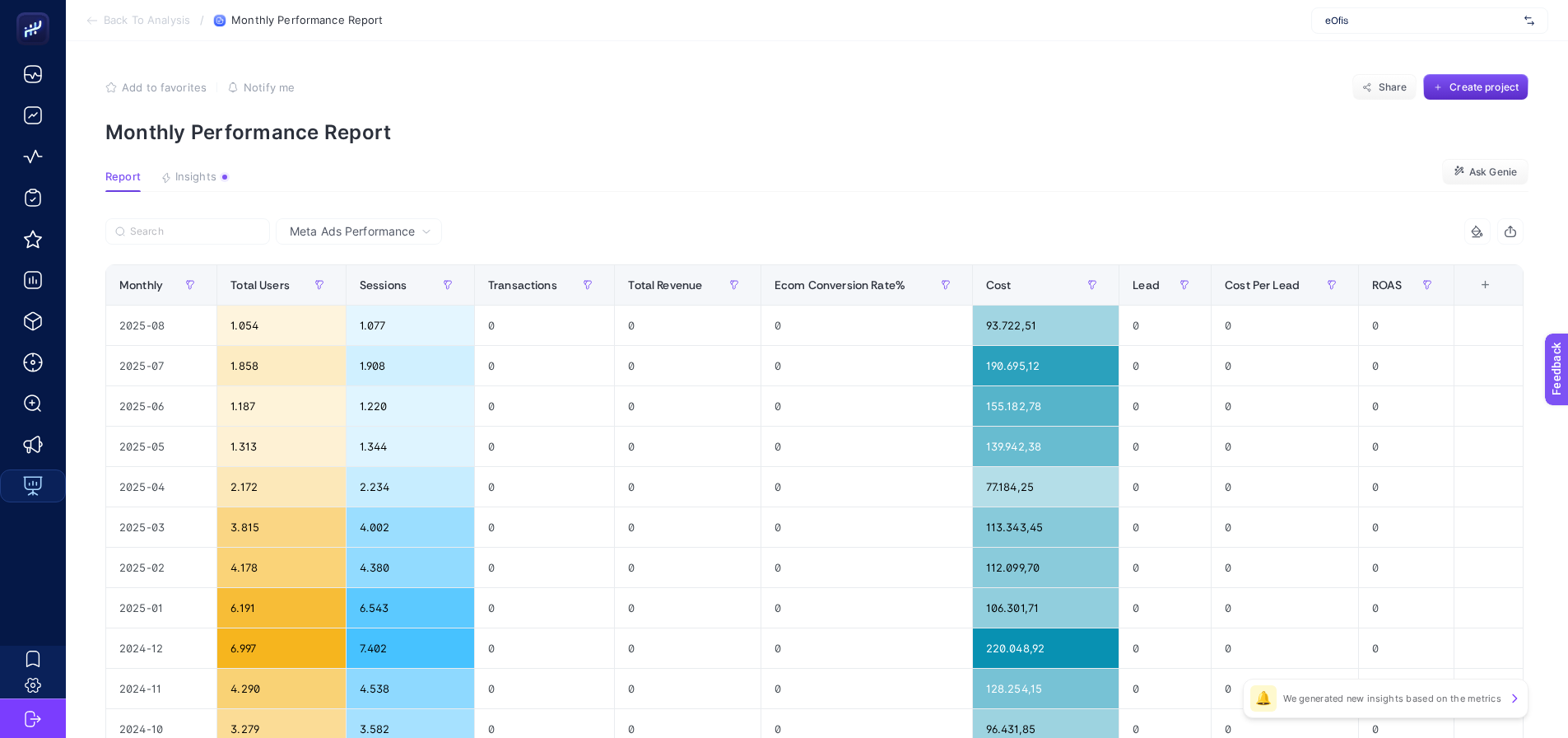
click at [1386, 17] on span "eOfis" at bounding box center [1422, 20] width 193 height 13
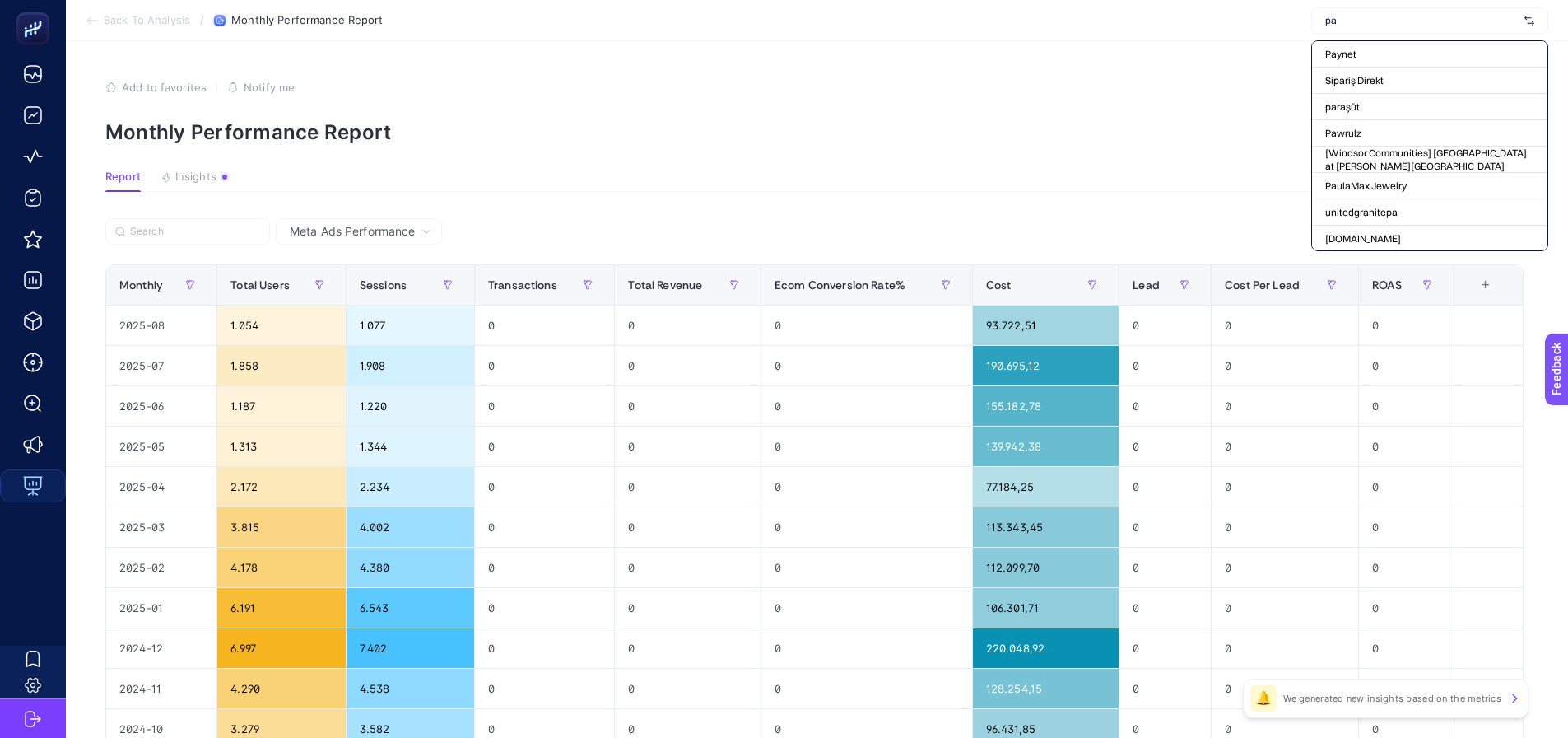
type input "p"
click at [836, 124] on p "Monthly Performance Report" at bounding box center [817, 132] width 1423 height 24
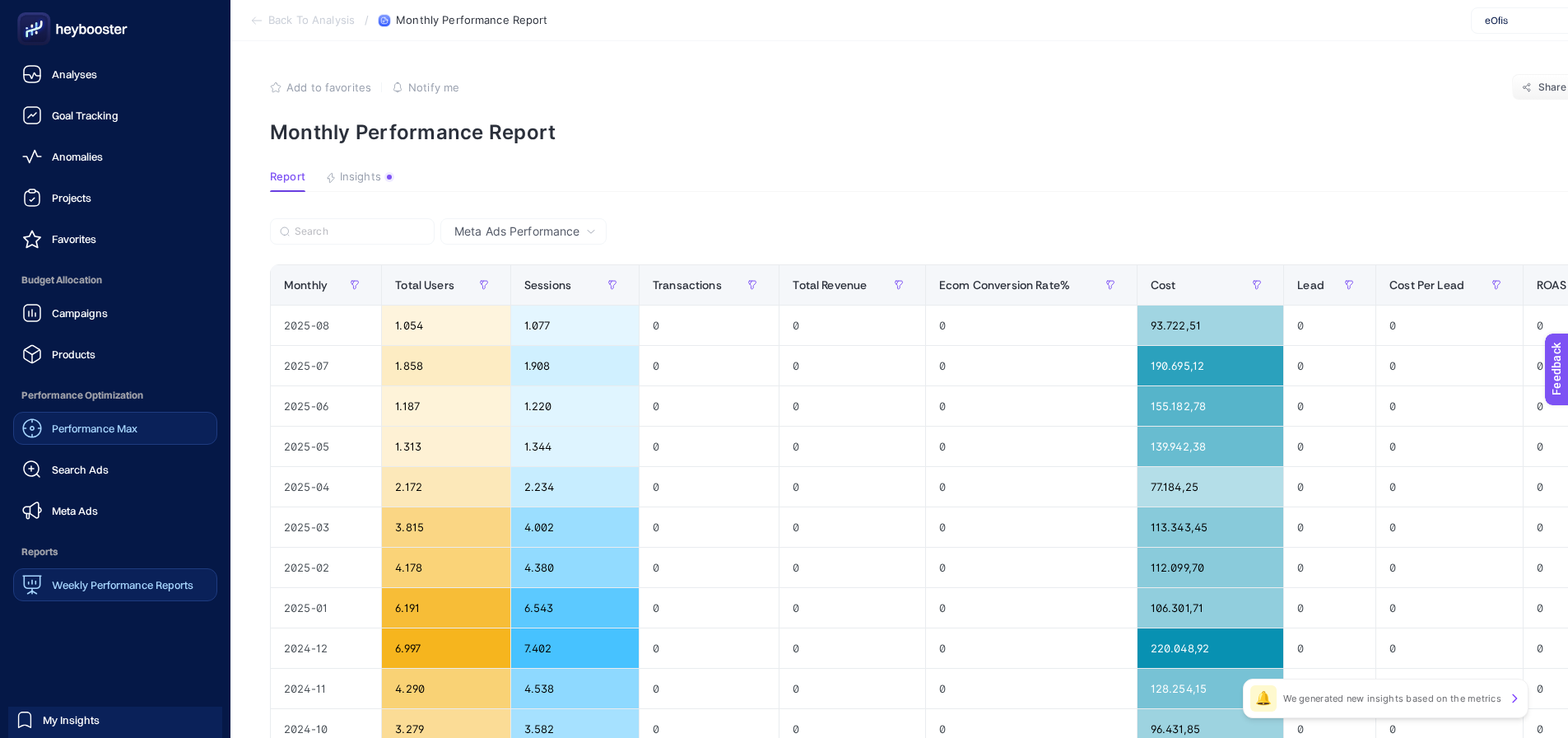
click at [60, 424] on span "Performance Max" at bounding box center [95, 428] width 86 height 13
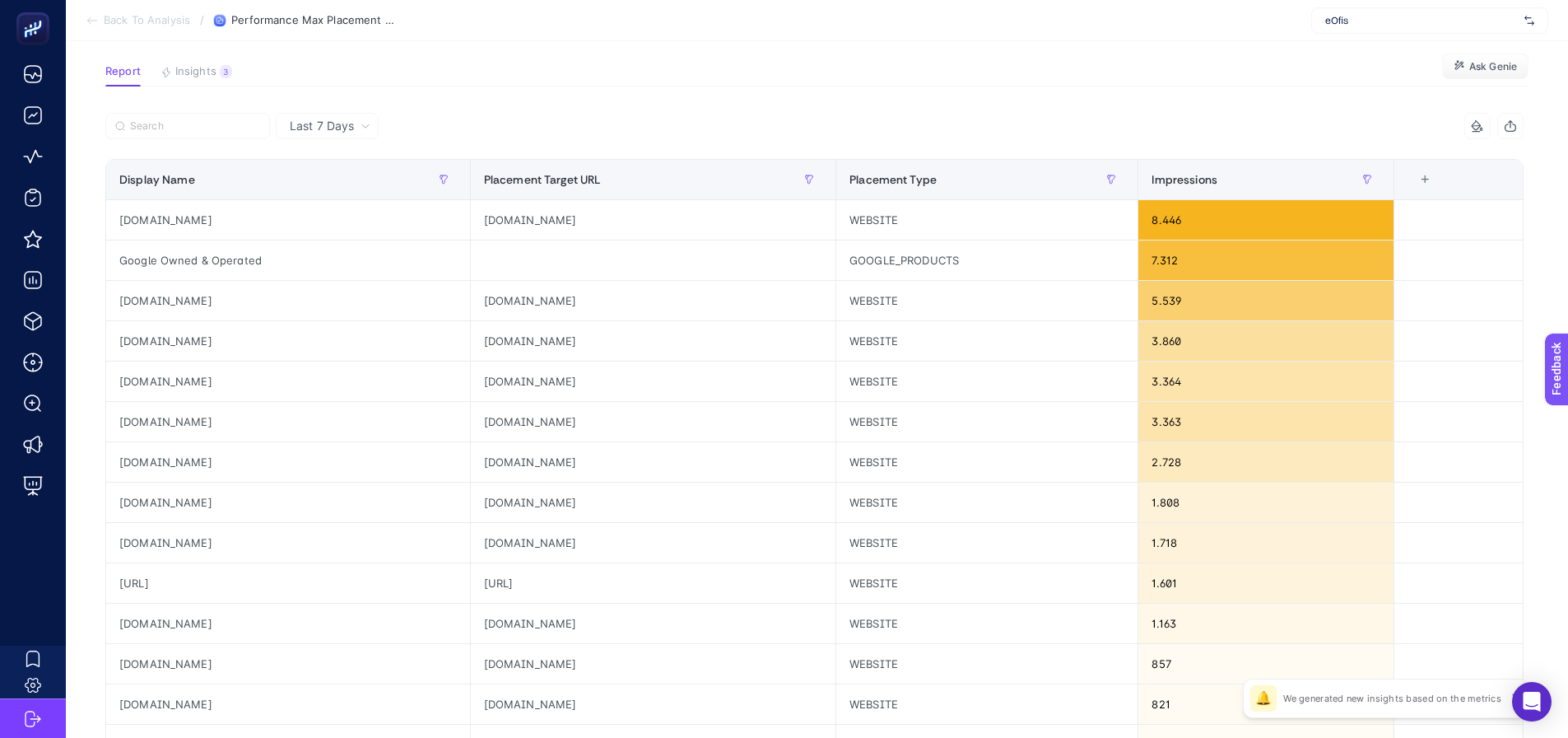
scroll to position [82, 0]
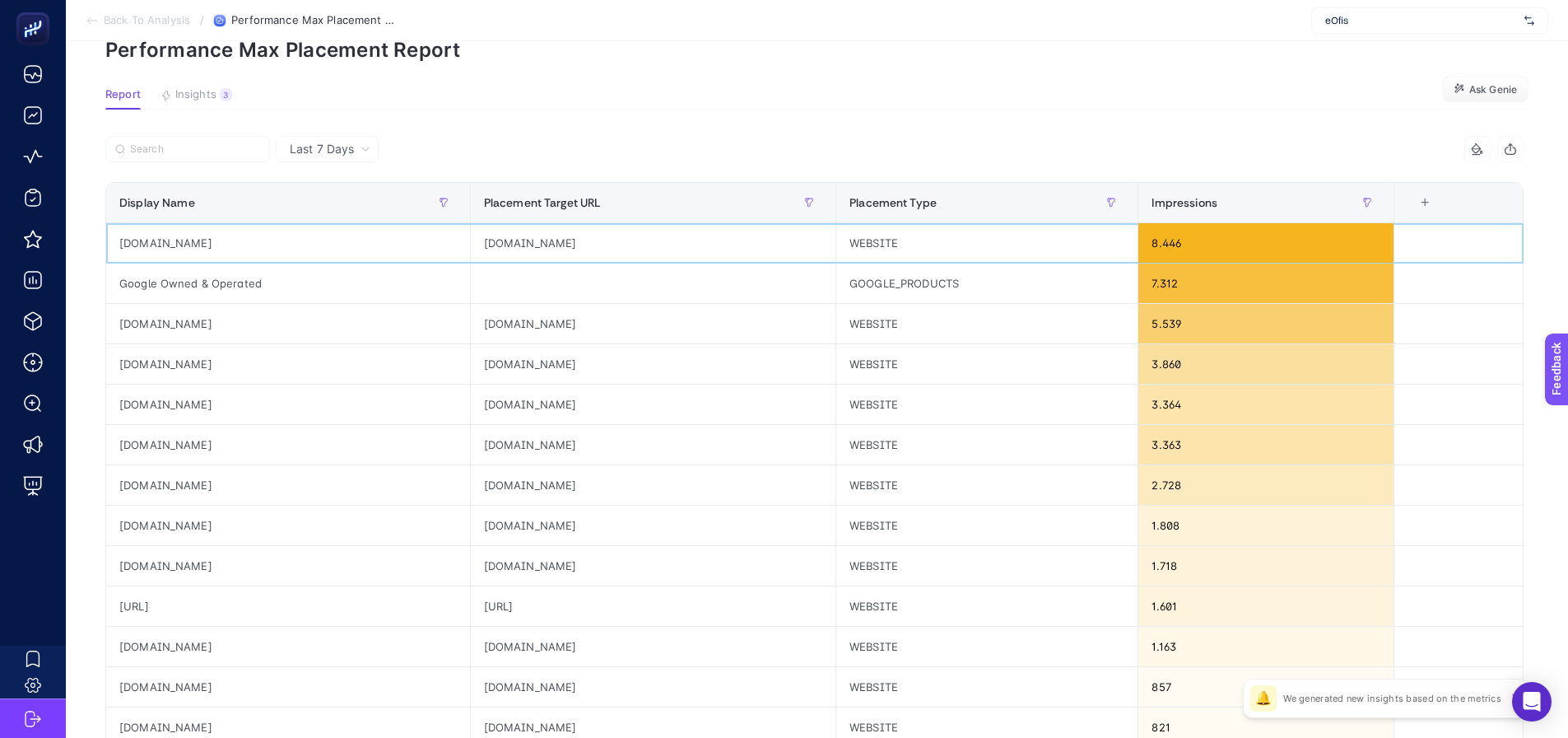
click at [525, 243] on div "[DOMAIN_NAME]" at bounding box center [653, 242] width 365 height 39
click at [340, 142] on span "Last 7 Days" at bounding box center [321, 149] width 65 height 16
click at [328, 211] on li "Last 30 Days" at bounding box center [327, 213] width 93 height 30
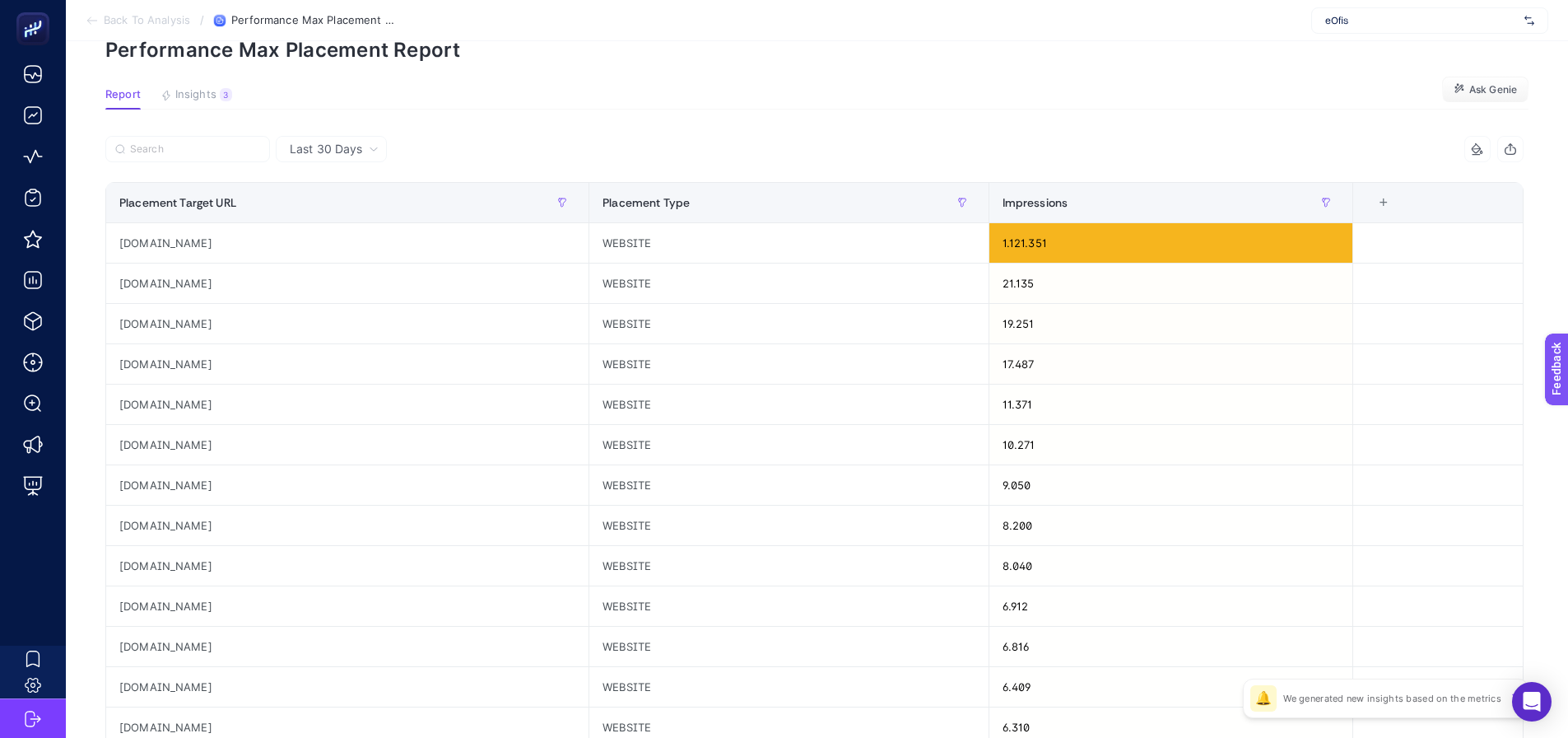
click at [348, 148] on span "Last 30 Days" at bounding box center [326, 149] width 73 height 16
click at [326, 192] on li "Last 7 Days" at bounding box center [331, 183] width 101 height 30
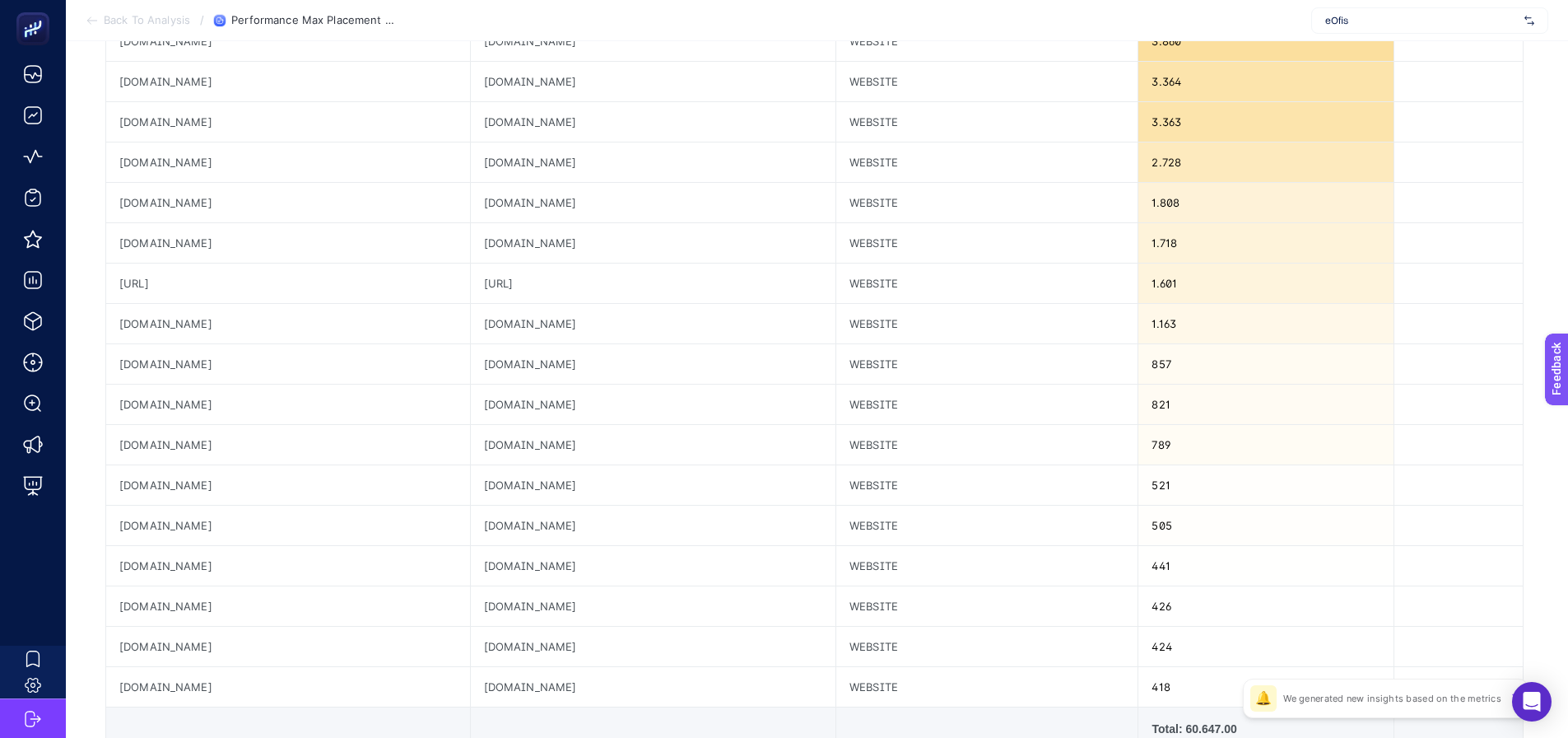
scroll to position [165, 0]
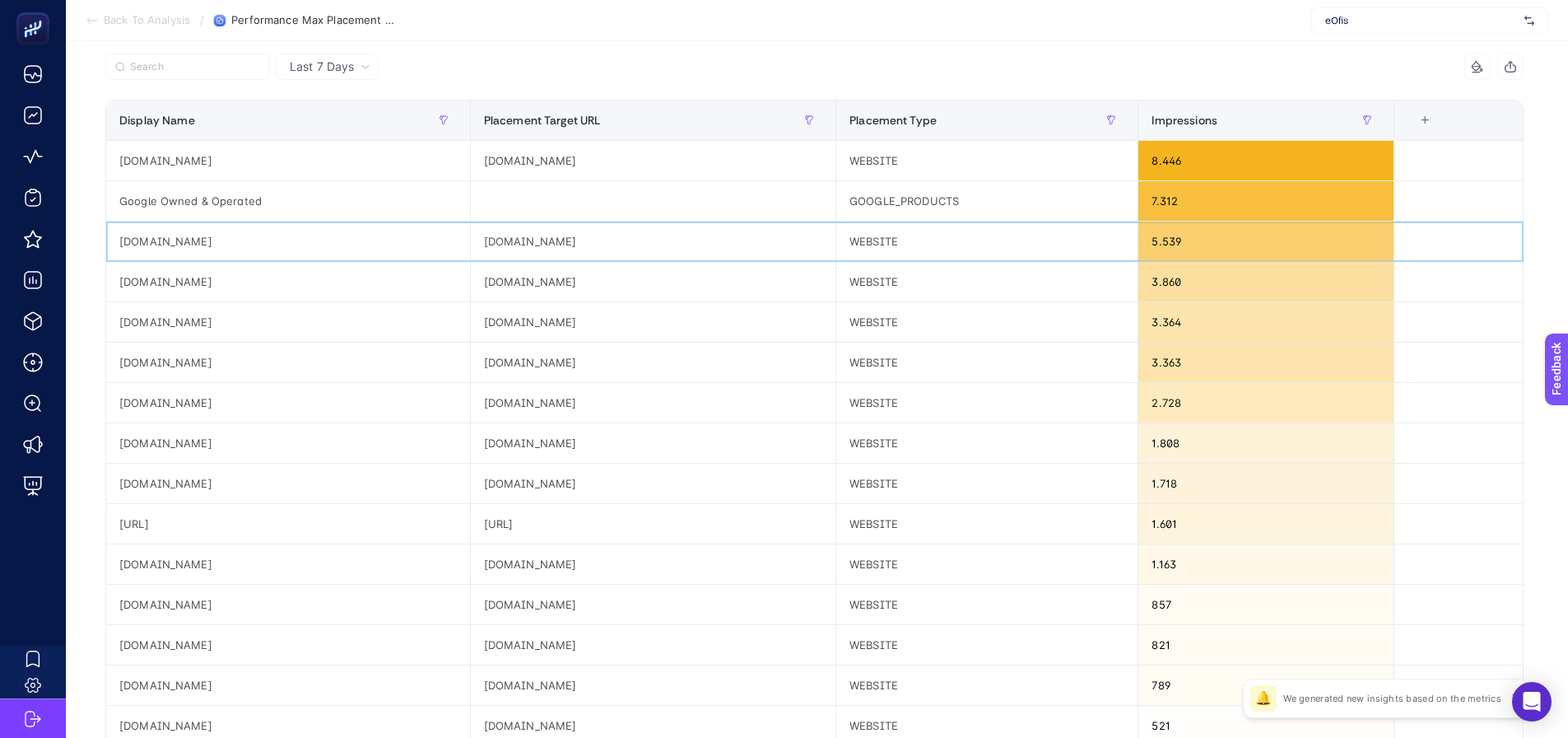
click at [543, 251] on div "[DOMAIN_NAME]" at bounding box center [653, 241] width 365 height 39
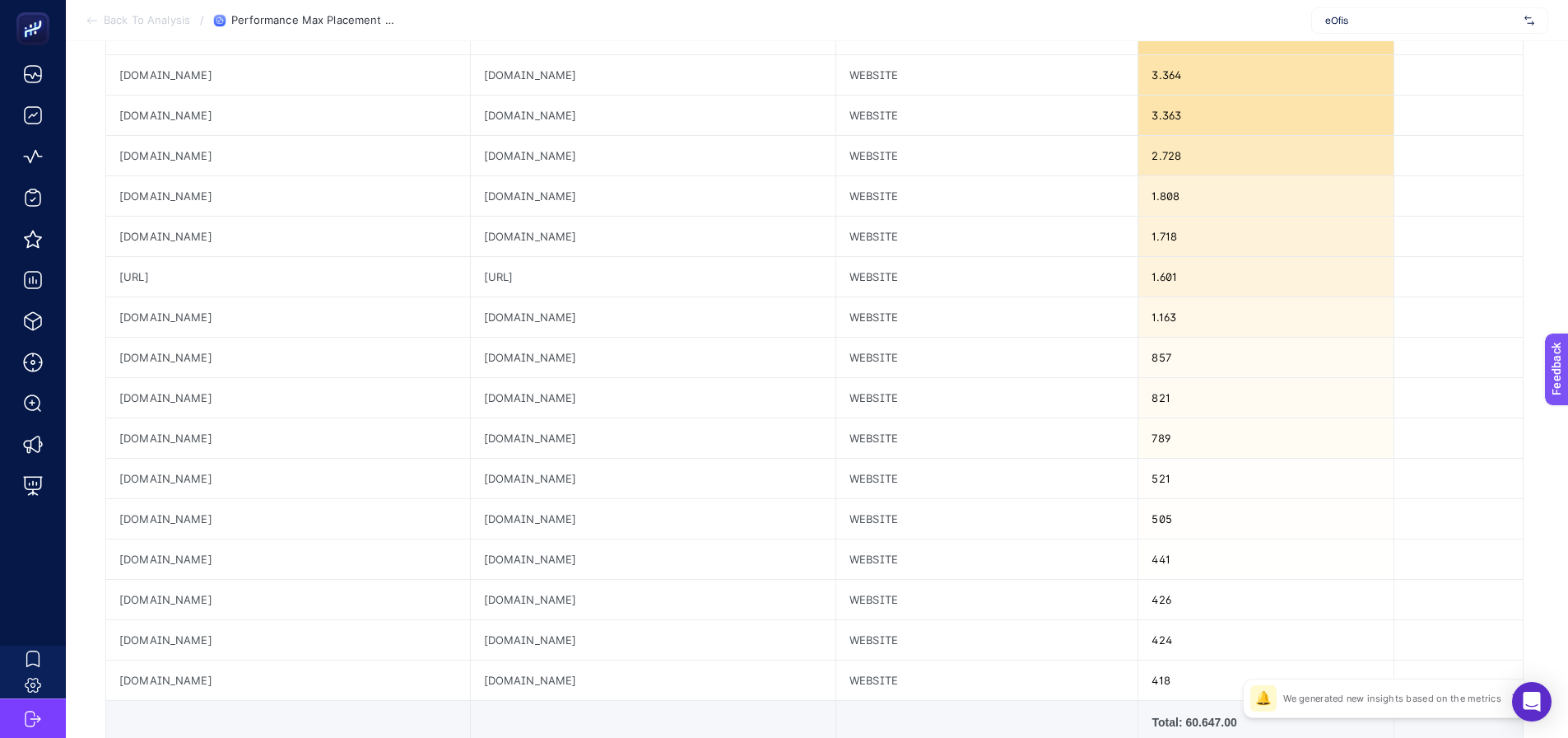
scroll to position [495, 0]
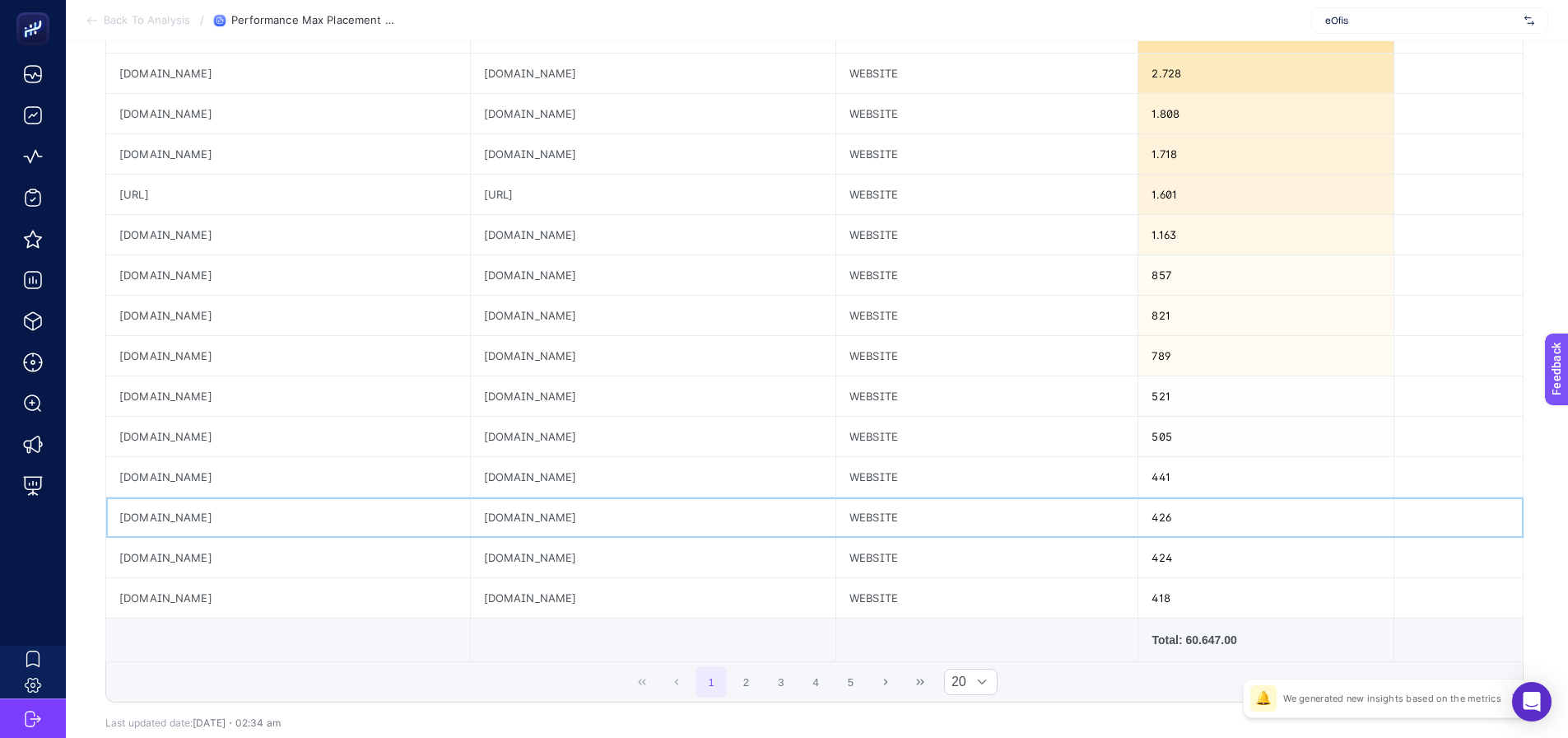
click at [497, 518] on div "[DOMAIN_NAME]" at bounding box center [653, 517] width 365 height 39
click at [498, 518] on div "[DOMAIN_NAME]" at bounding box center [653, 517] width 365 height 39
copy tr "[DOMAIN_NAME]"
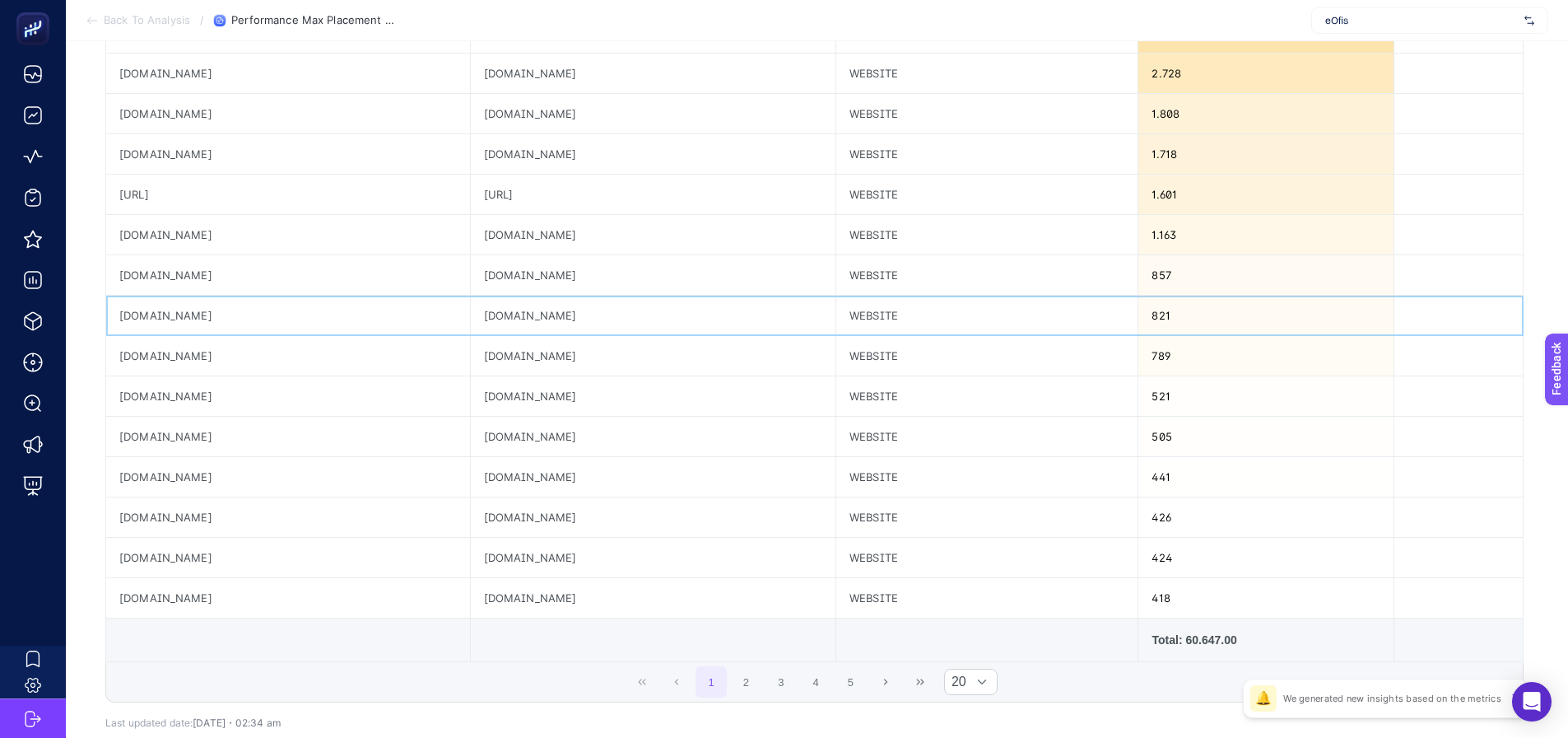
click at [597, 302] on div "[DOMAIN_NAME]" at bounding box center [653, 315] width 365 height 39
click at [528, 315] on div "[DOMAIN_NAME]" at bounding box center [653, 315] width 365 height 39
click at [527, 313] on div "[DOMAIN_NAME]" at bounding box center [653, 315] width 365 height 39
click at [528, 313] on div "[DOMAIN_NAME]" at bounding box center [653, 315] width 365 height 39
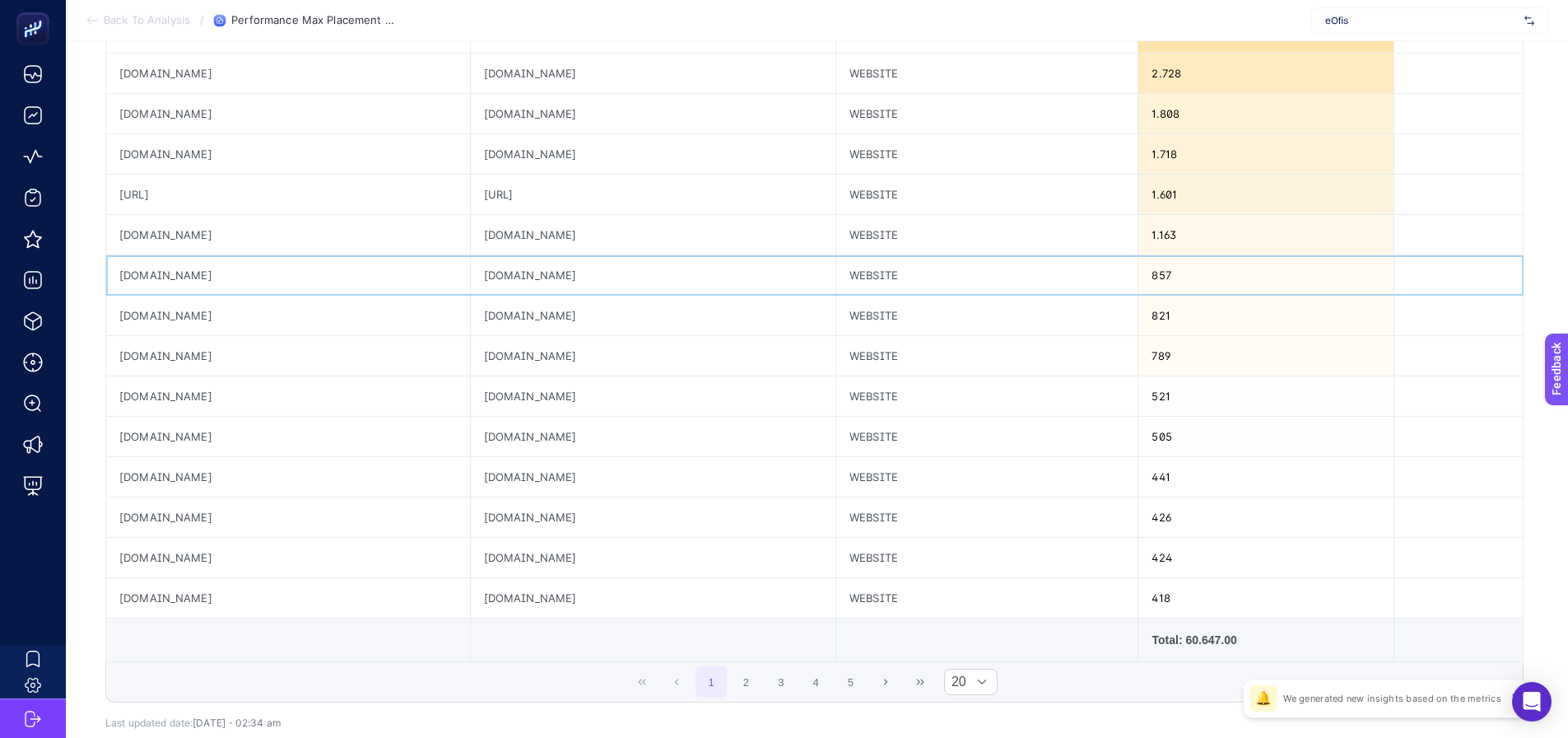
click at [524, 271] on div "[DOMAIN_NAME]" at bounding box center [653, 274] width 365 height 39
copy tr "[DOMAIN_NAME]"
click at [498, 657] on td at bounding box center [652, 641] width 365 height 44
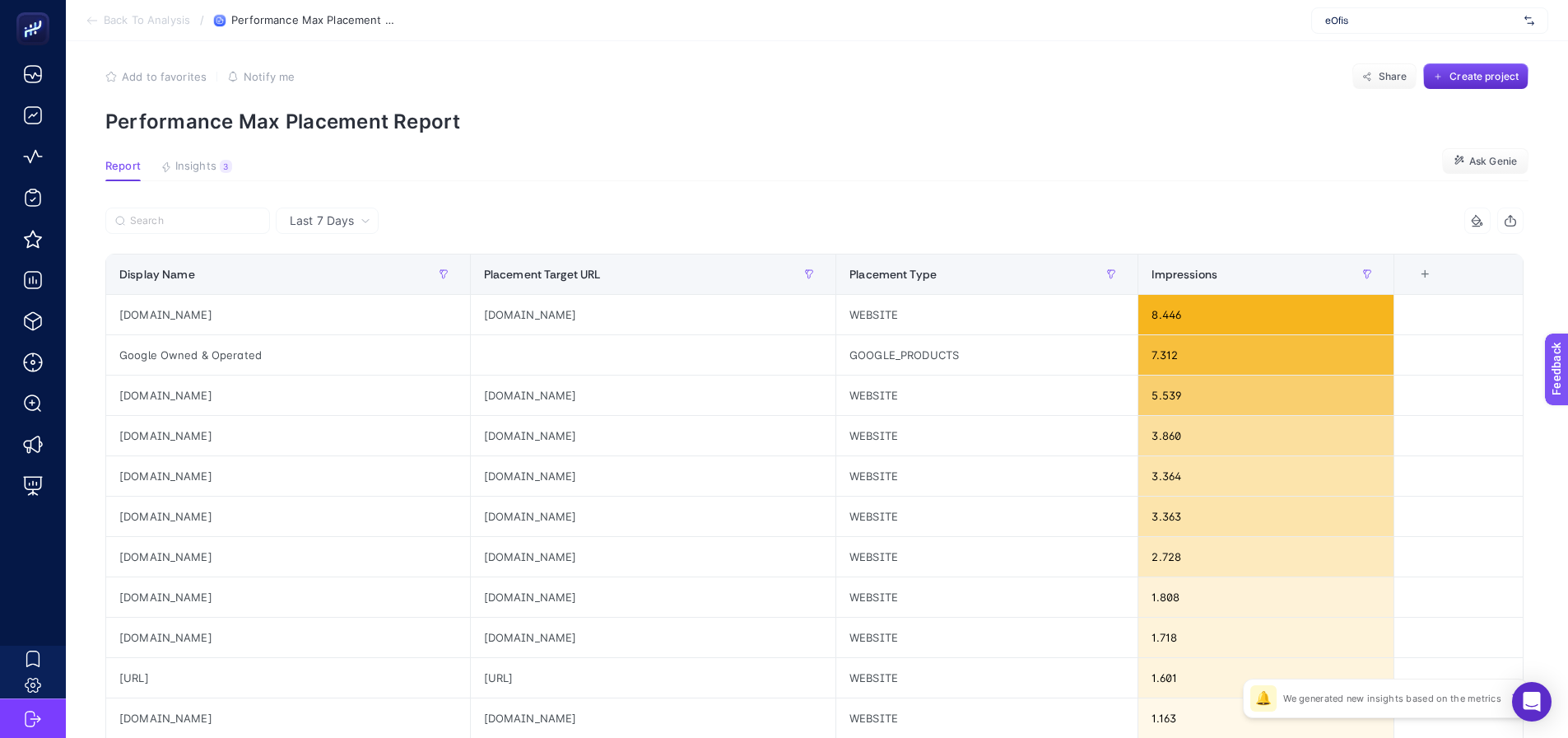
scroll to position [0, 0]
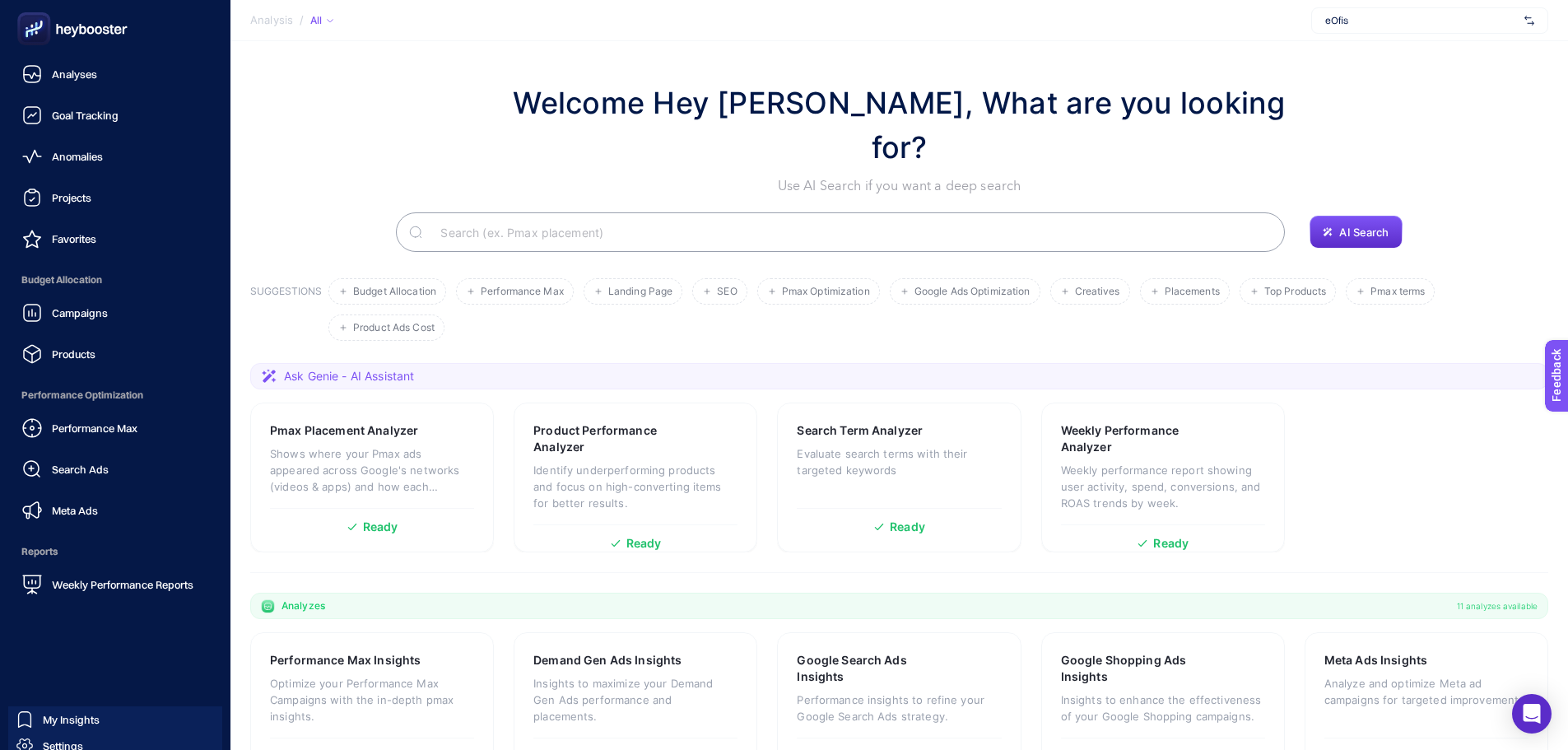
click at [61, 445] on div "Performance Max Search Ads Meta Ads" at bounding box center [115, 469] width 204 height 116
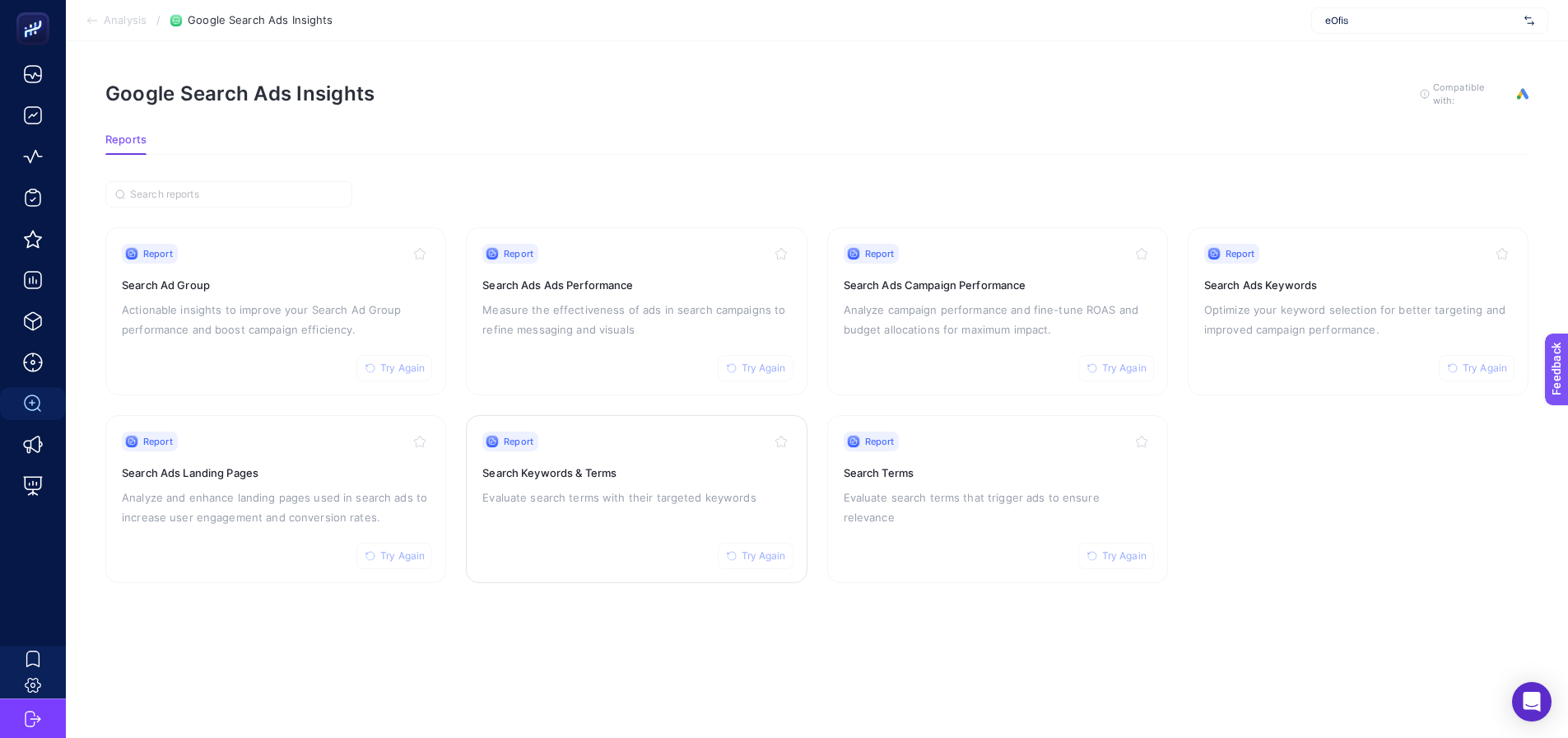
drag, startPoint x: 679, startPoint y: 468, endPoint x: 529, endPoint y: 483, distance: 150.7
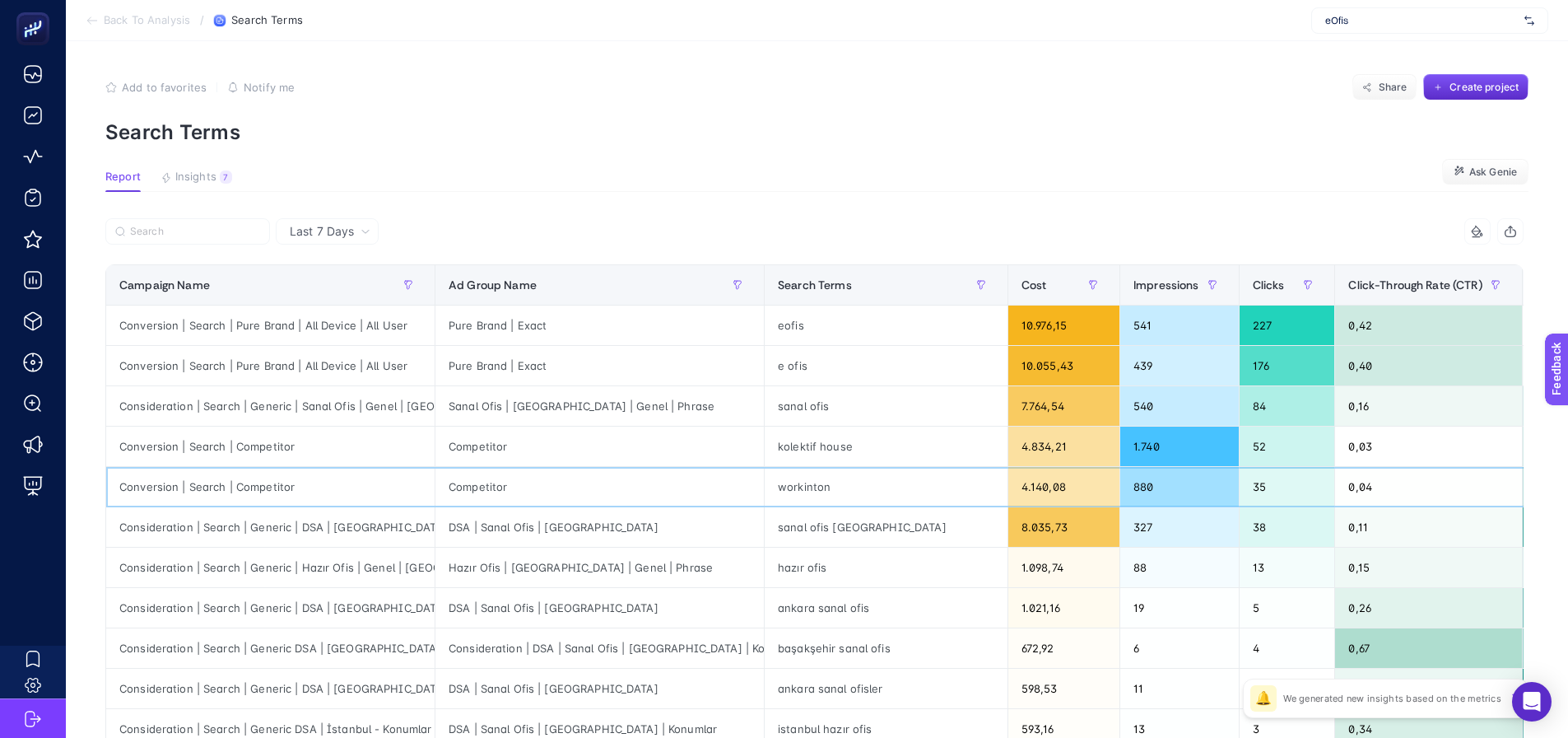
scroll to position [0, 588]
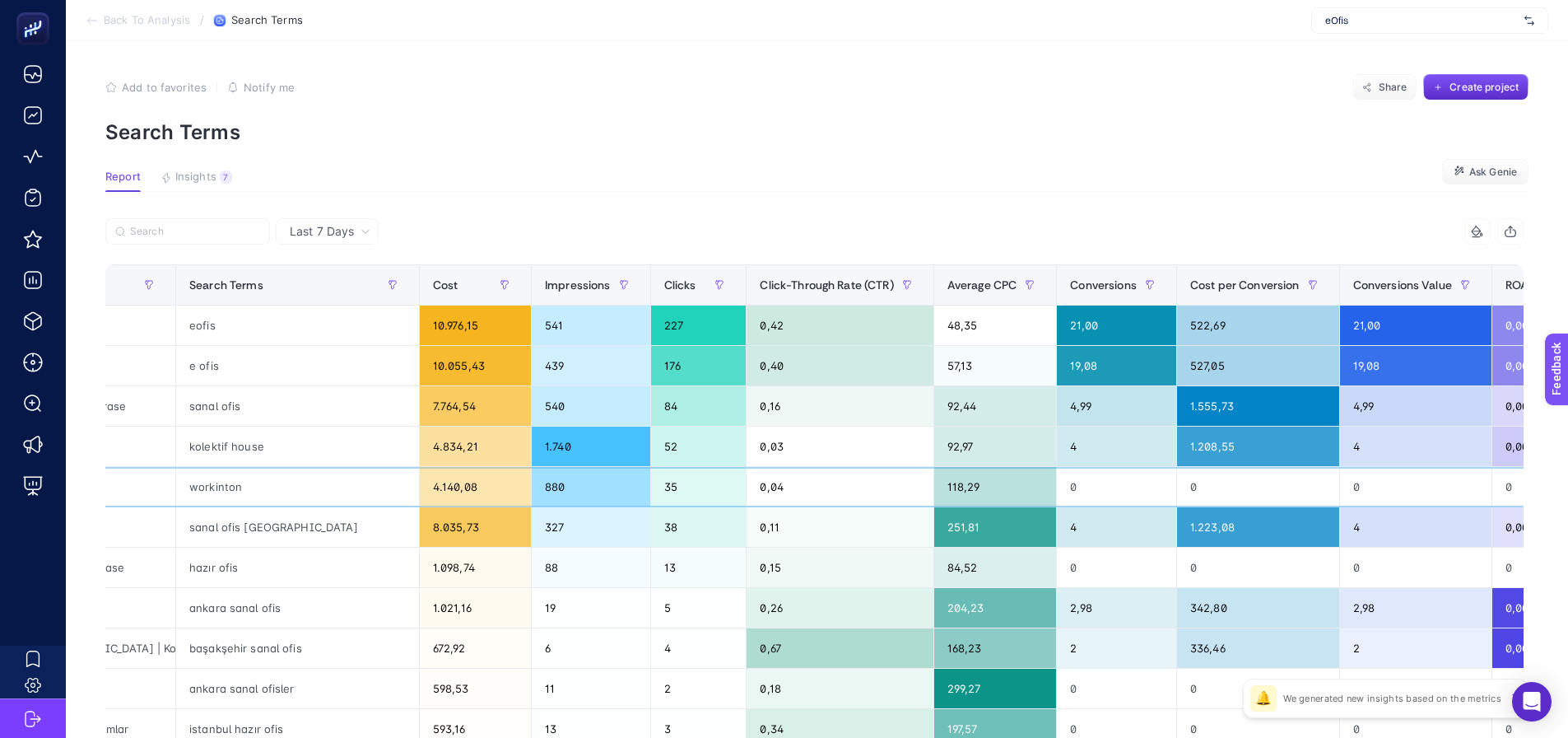
drag, startPoint x: 798, startPoint y: 478, endPoint x: 958, endPoint y: 477, distance: 160.0
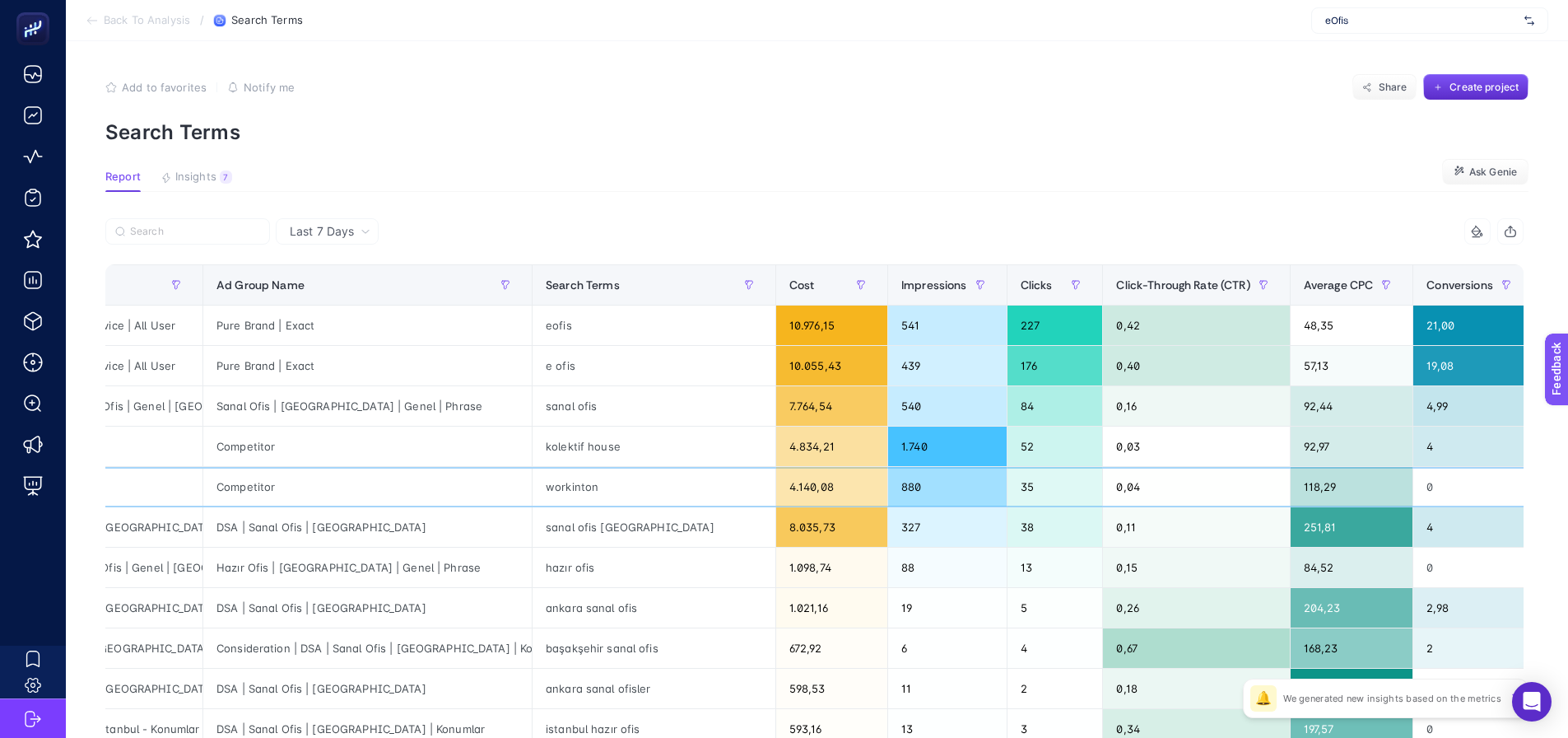
scroll to position [0, 0]
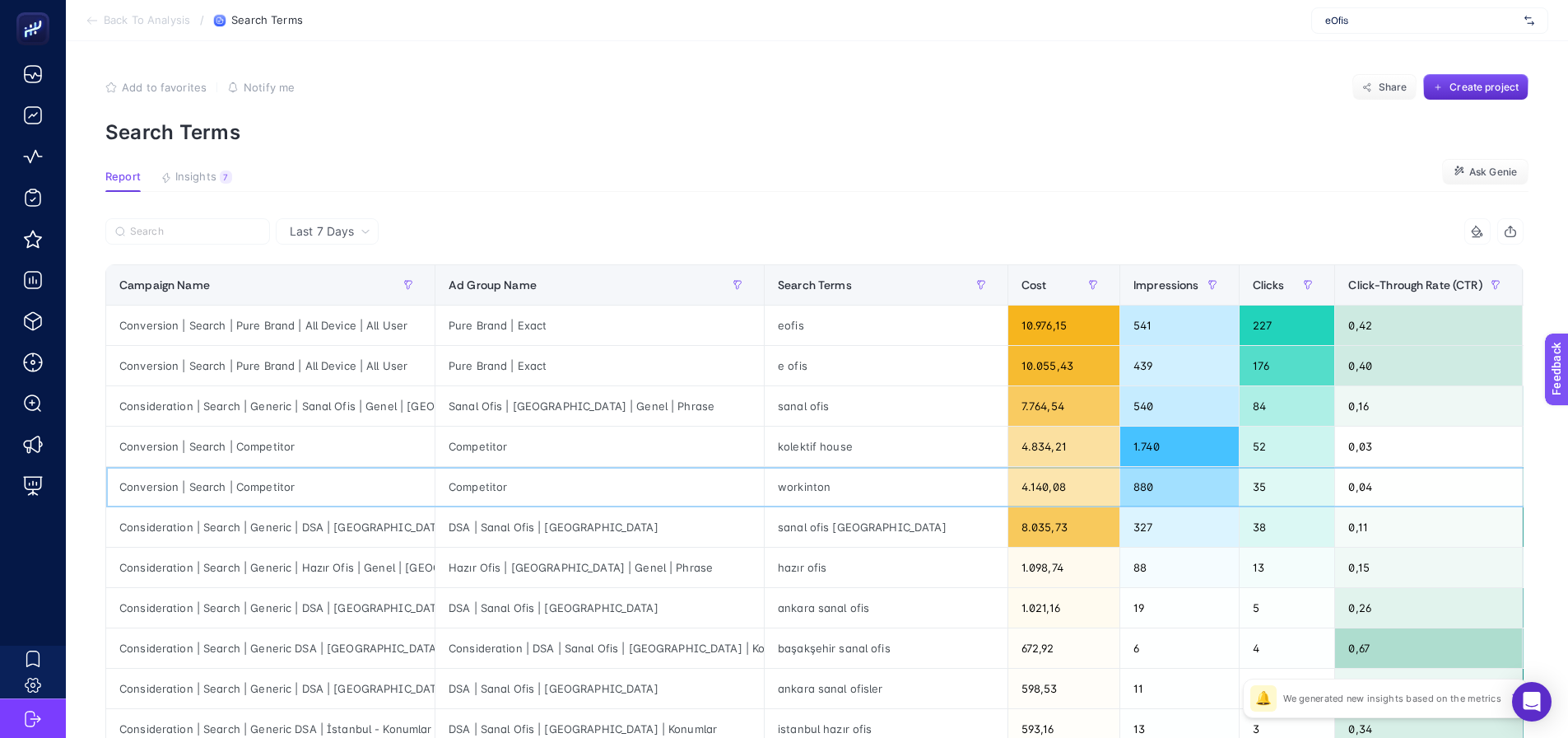
drag, startPoint x: 1018, startPoint y: 486, endPoint x: 895, endPoint y: 498, distance: 123.6
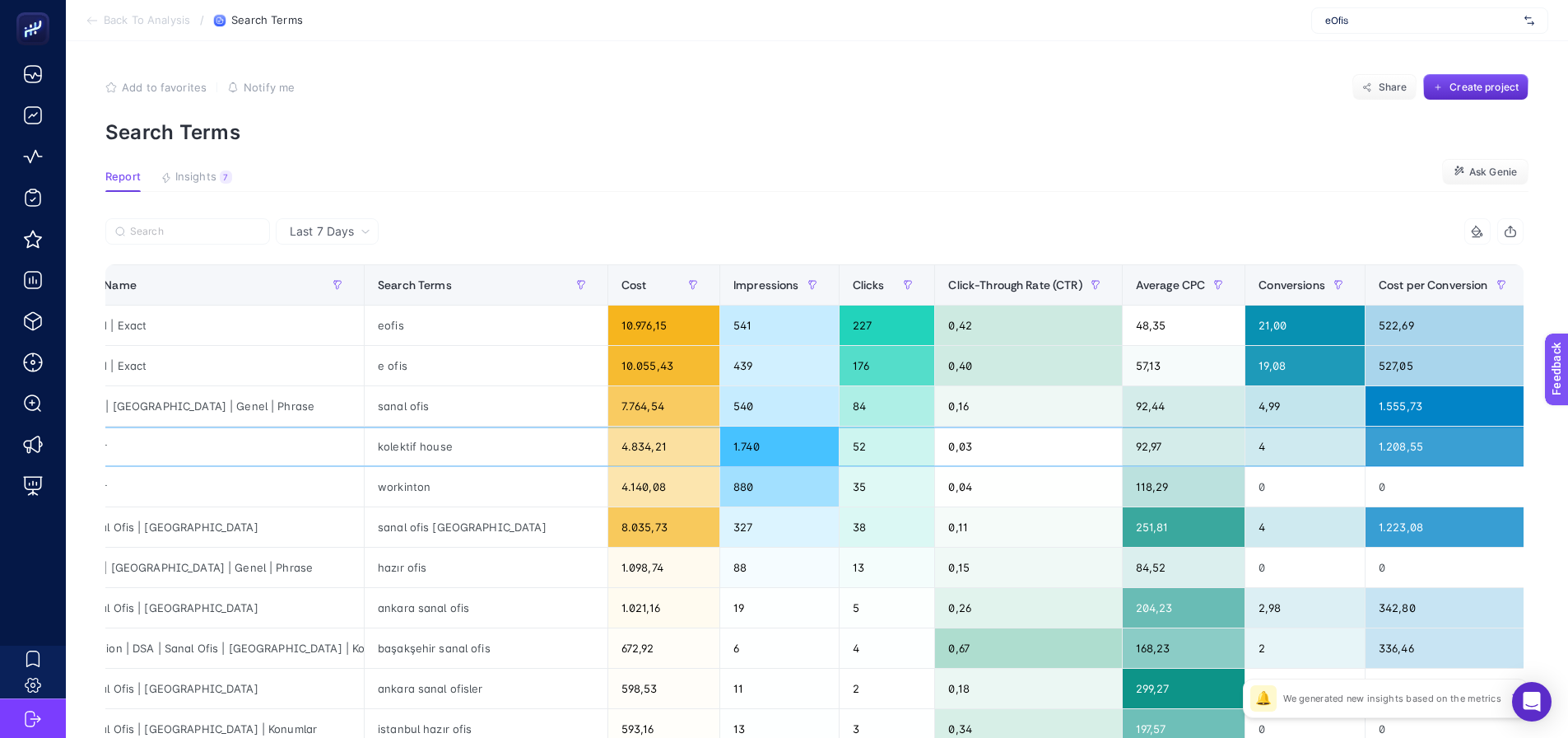
scroll to position [0, 588]
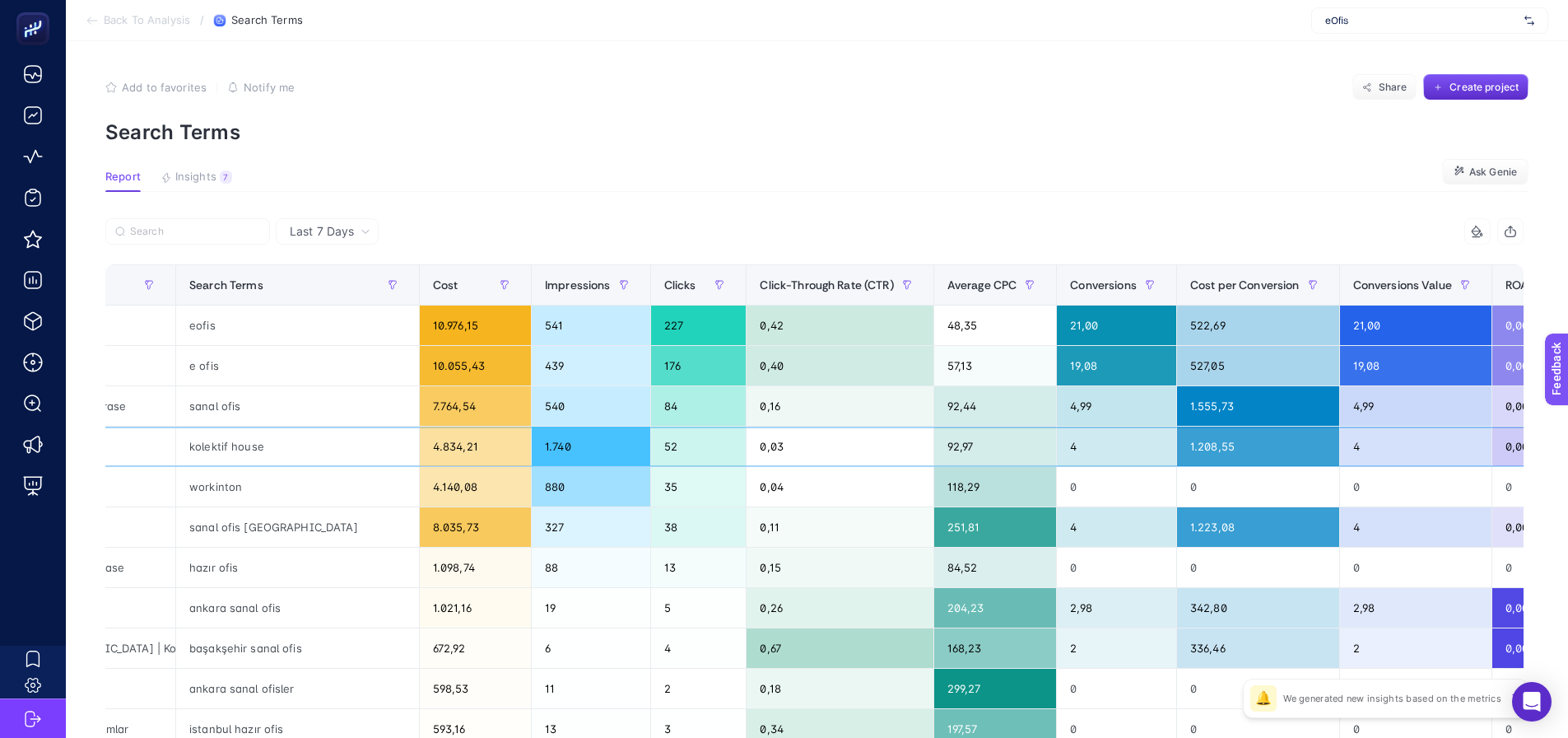
drag, startPoint x: 871, startPoint y: 425, endPoint x: 952, endPoint y: 422, distance: 81.1
click at [948, 272] on div "Average CPC" at bounding box center [996, 284] width 97 height 26
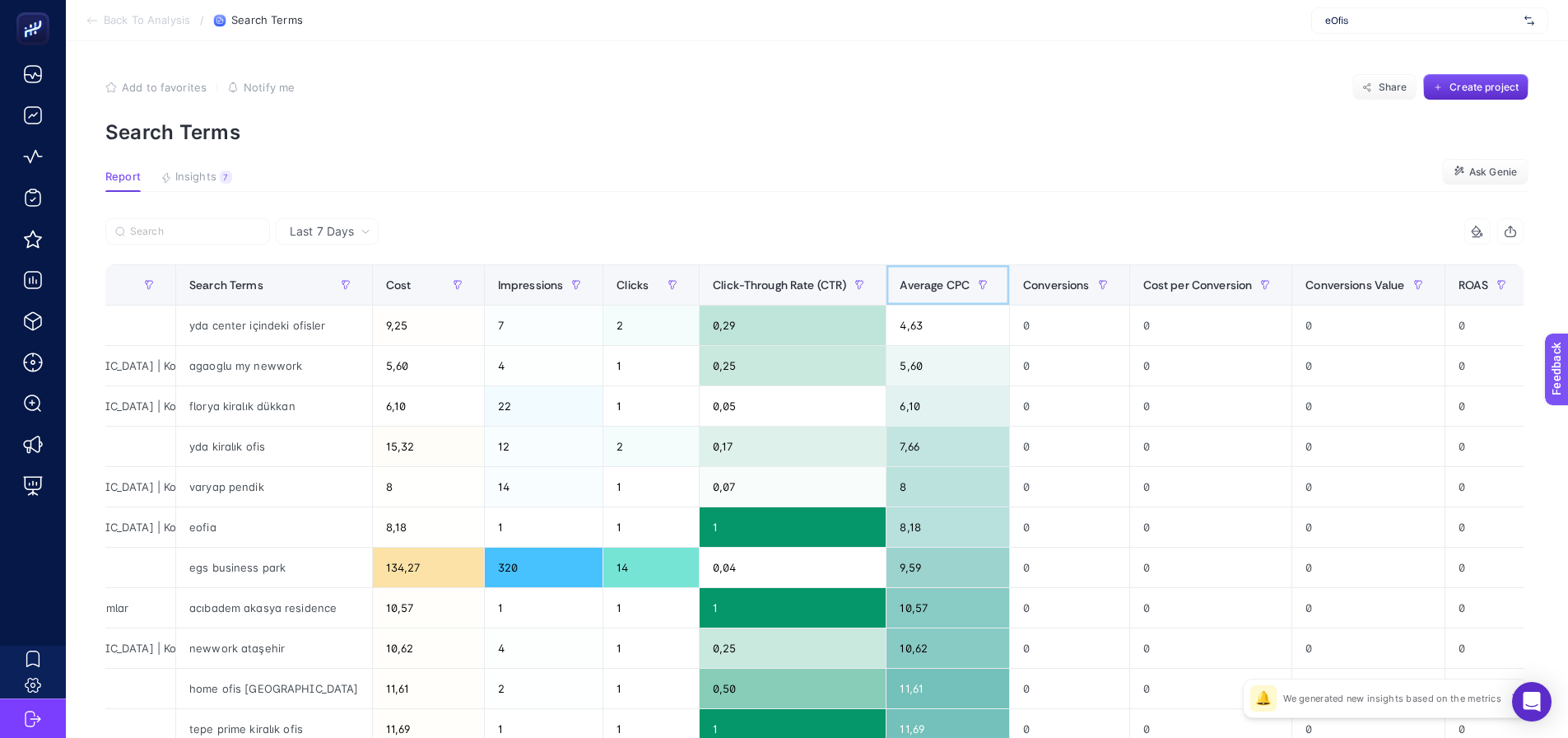
click at [900, 272] on div "Average CPC" at bounding box center [948, 284] width 97 height 26
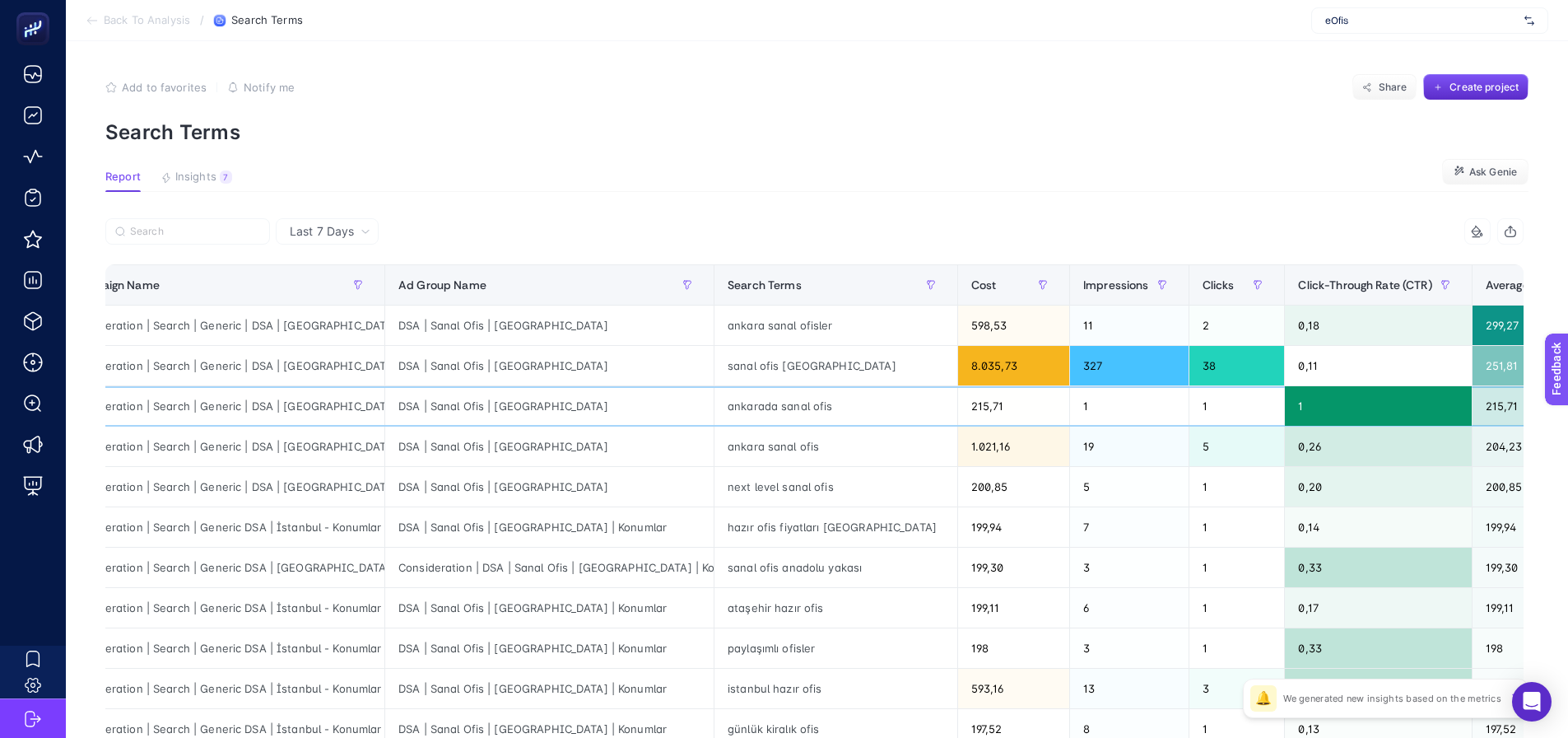
scroll to position [0, 0]
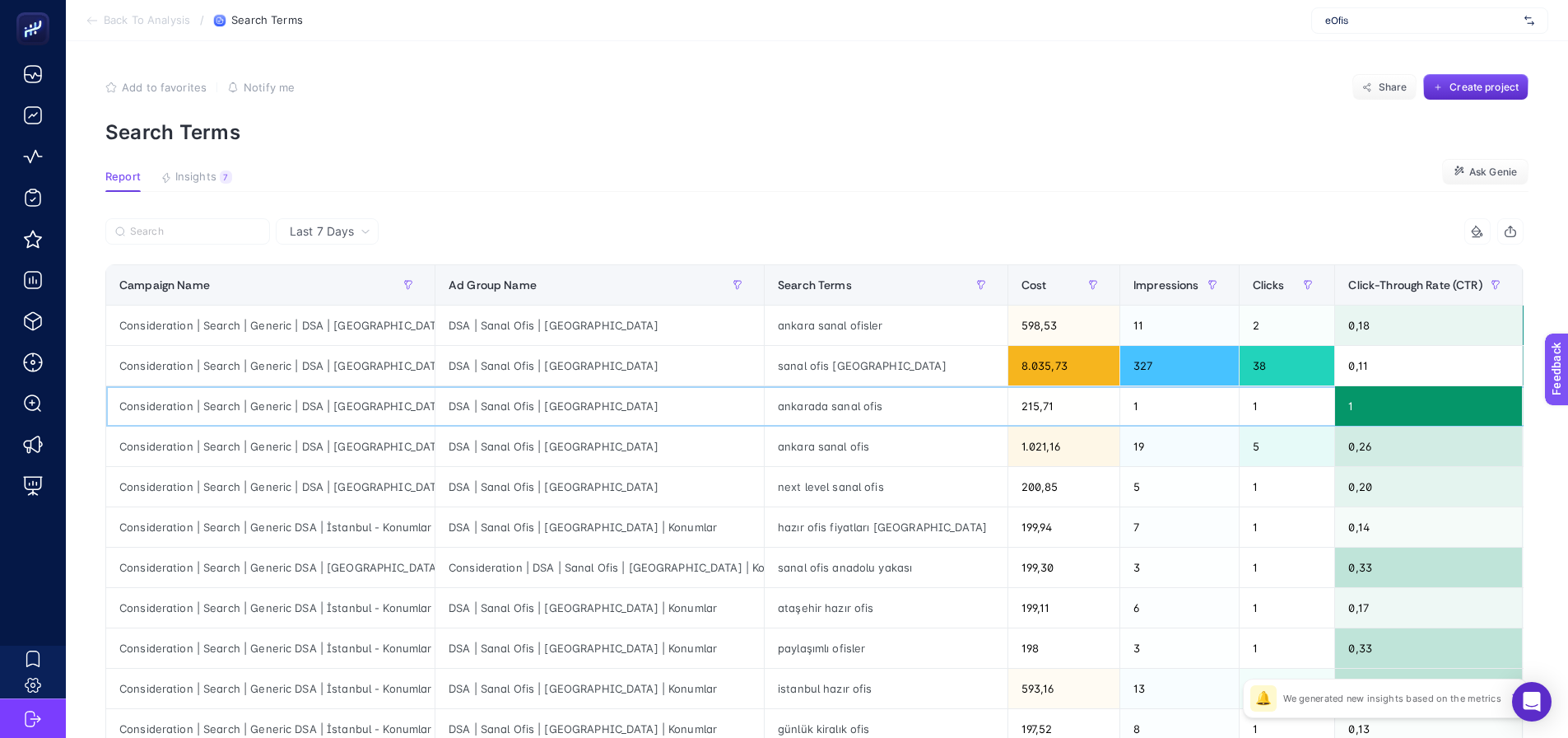
drag, startPoint x: 746, startPoint y: 406, endPoint x: 592, endPoint y: 416, distance: 154.3
drag, startPoint x: 763, startPoint y: 368, endPoint x: 851, endPoint y: 372, distance: 88.1
click at [840, 367] on div "sanal ofis [GEOGRAPHIC_DATA]" at bounding box center [886, 365] width 243 height 39
click at [815, 379] on div "sanal ofis [GEOGRAPHIC_DATA]" at bounding box center [886, 365] width 243 height 39
click at [812, 364] on div "sanal ofis [GEOGRAPHIC_DATA]" at bounding box center [886, 365] width 243 height 39
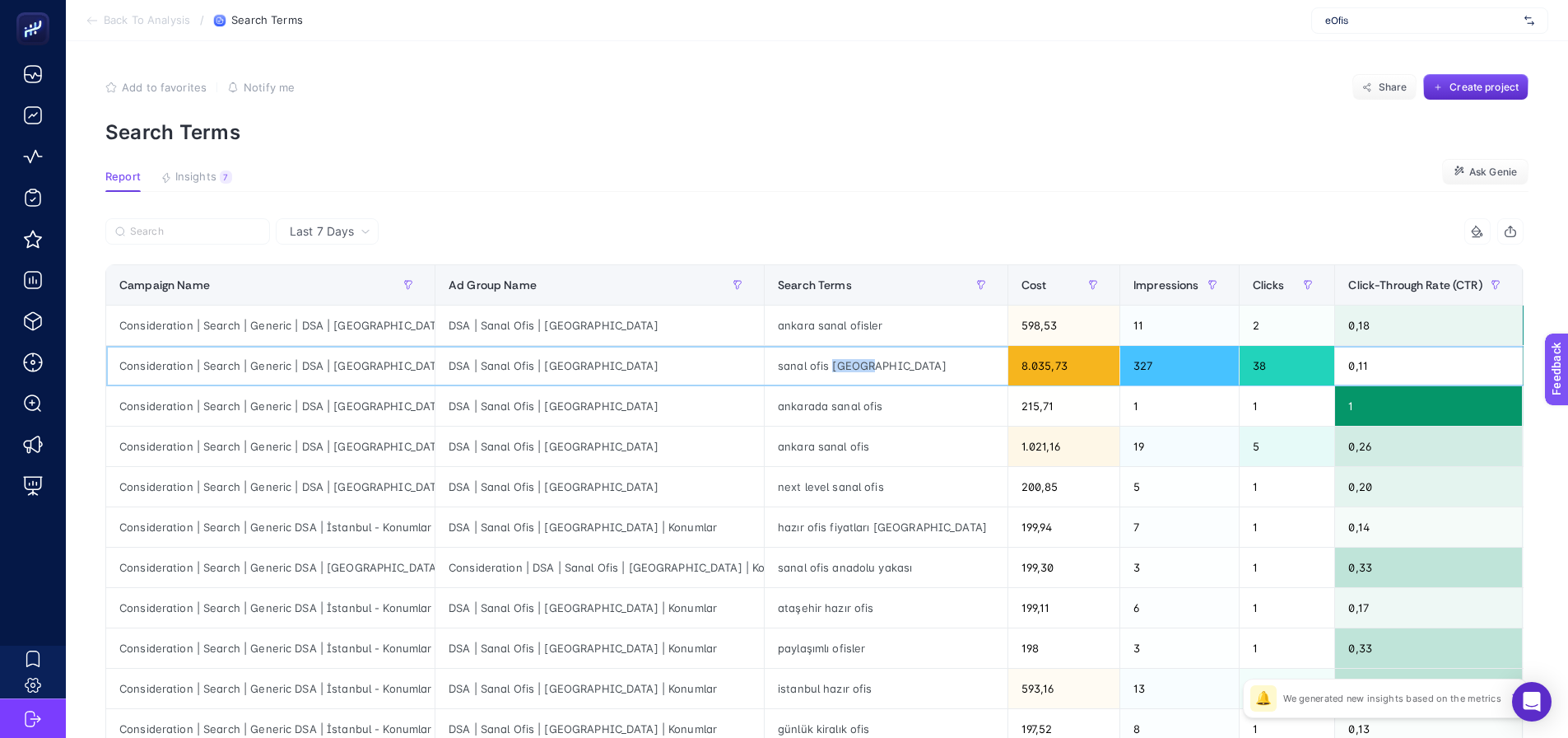
click at [812, 364] on div "sanal ofis [GEOGRAPHIC_DATA]" at bounding box center [886, 365] width 243 height 39
drag, startPoint x: 931, startPoint y: 365, endPoint x: 982, endPoint y: 362, distance: 51.1
click at [1009, 362] on div "8.035,73" at bounding box center [1064, 365] width 111 height 39
click at [1009, 366] on div "8.035,73" at bounding box center [1064, 365] width 111 height 39
click at [1009, 365] on div "8.035,73" at bounding box center [1064, 365] width 111 height 39
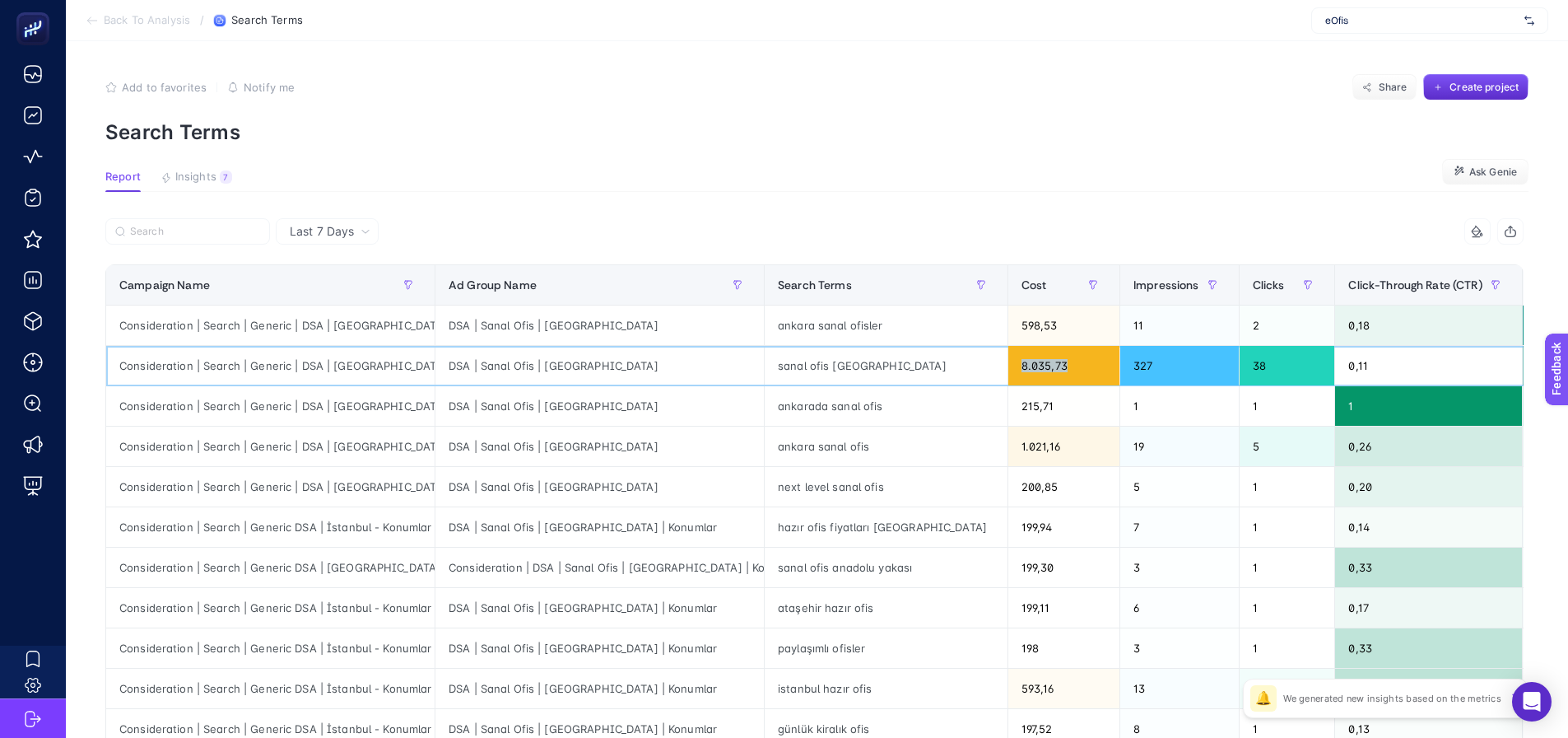
click at [1009, 365] on div "8.035,73" at bounding box center [1064, 365] width 111 height 39
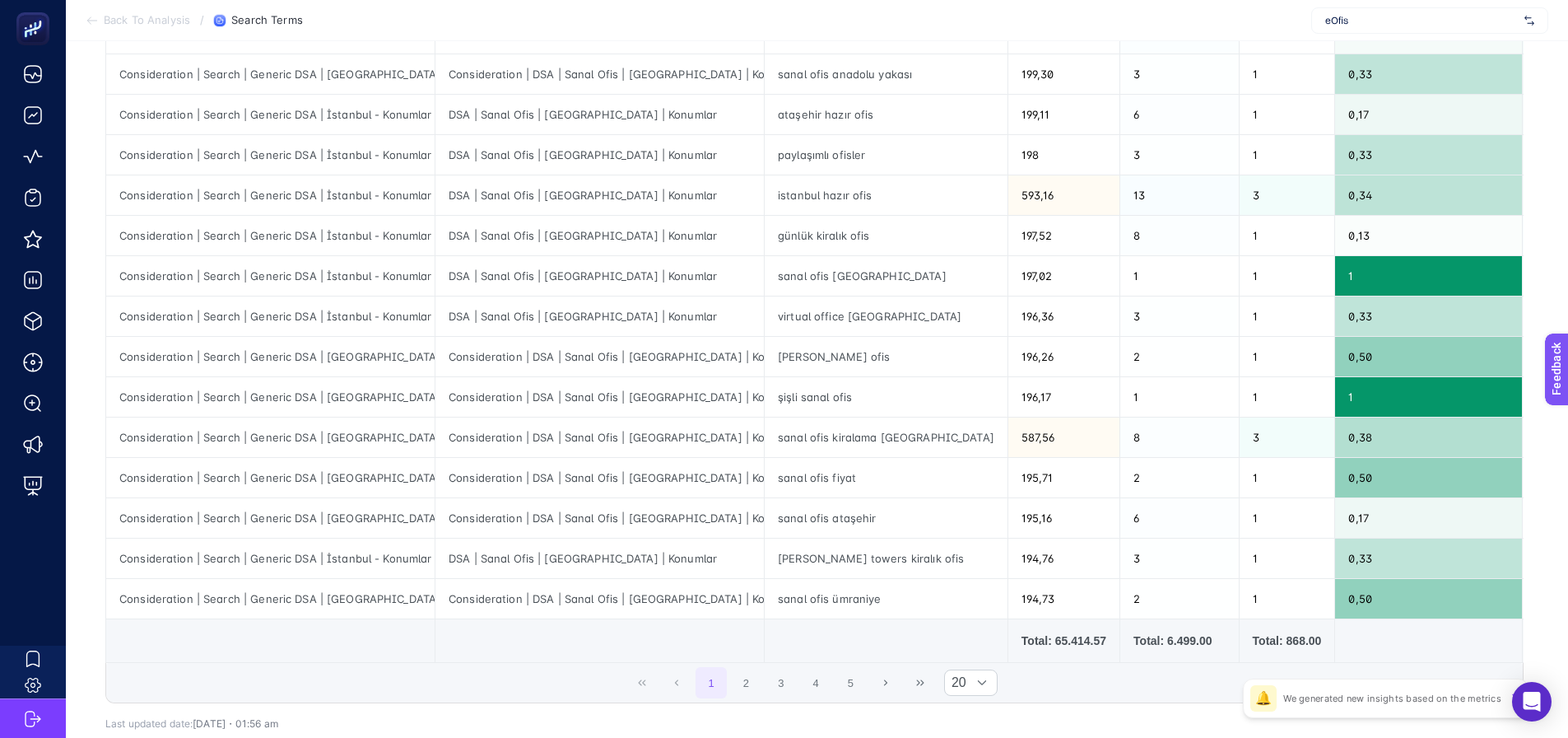
scroll to position [82, 0]
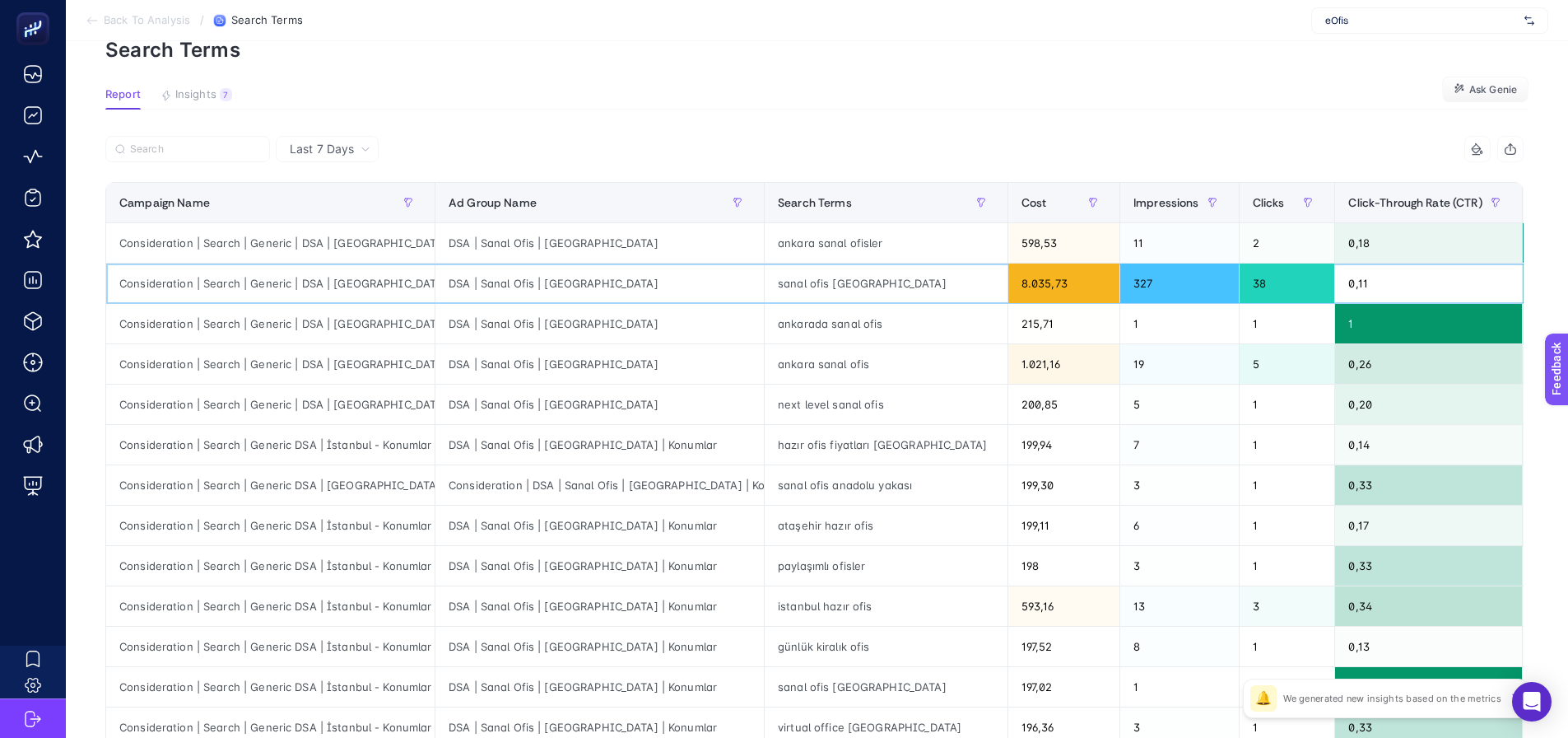
click at [828, 275] on div "sanal ofis ankara" at bounding box center [886, 282] width 243 height 39
click at [218, 151] on input "Search" at bounding box center [195, 149] width 130 height 13
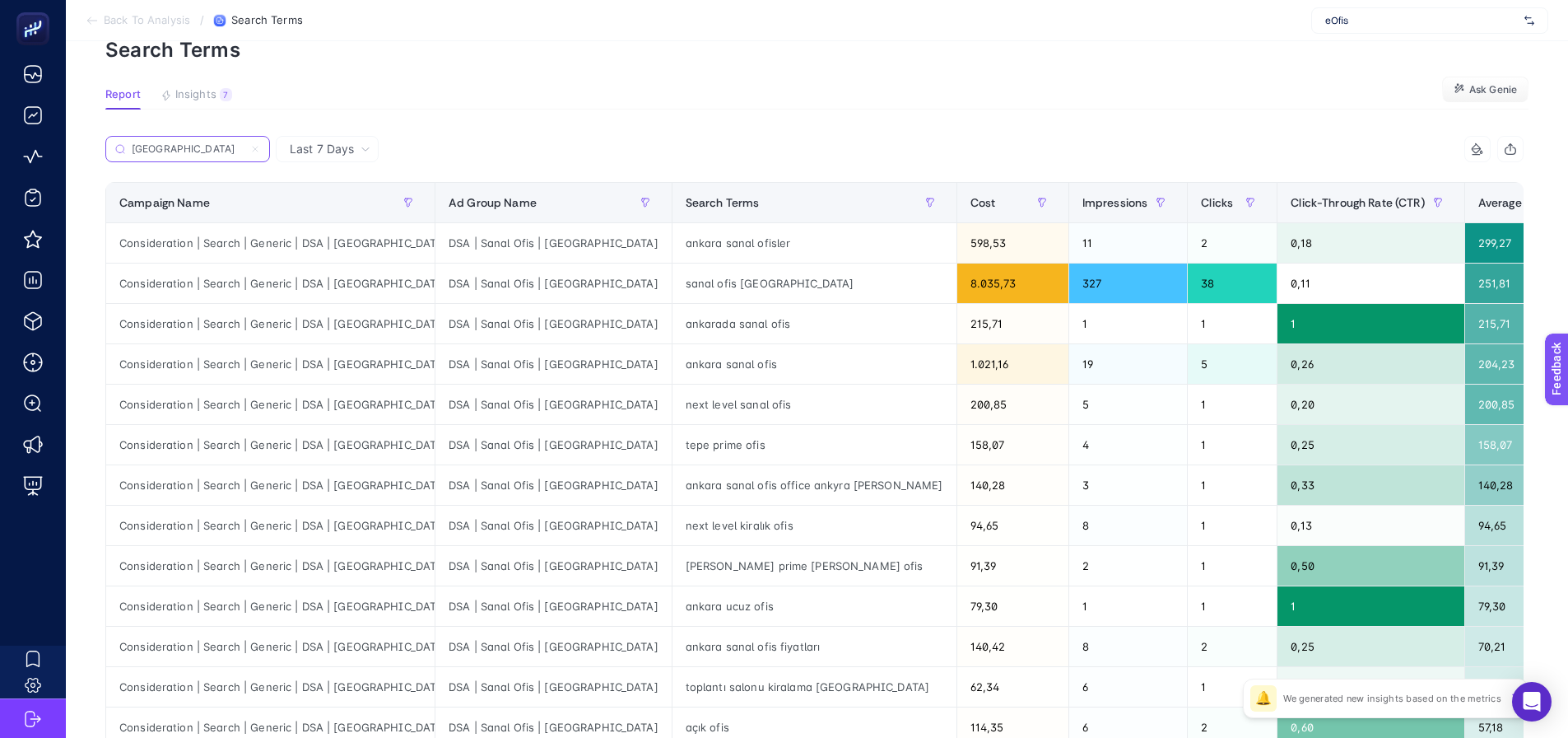
type input "ankara"
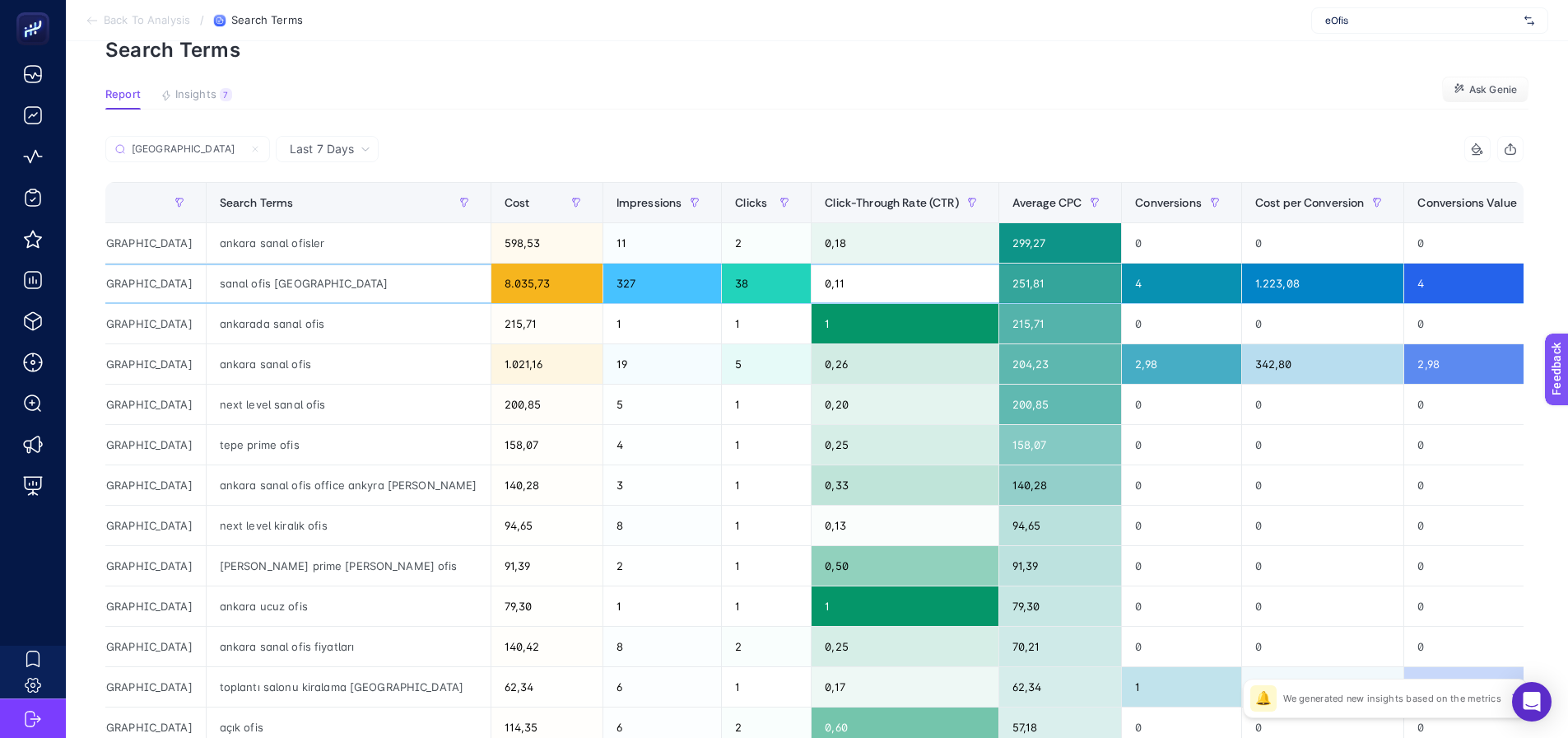
drag, startPoint x: 1024, startPoint y: 270, endPoint x: 1142, endPoint y: 279, distance: 118.3
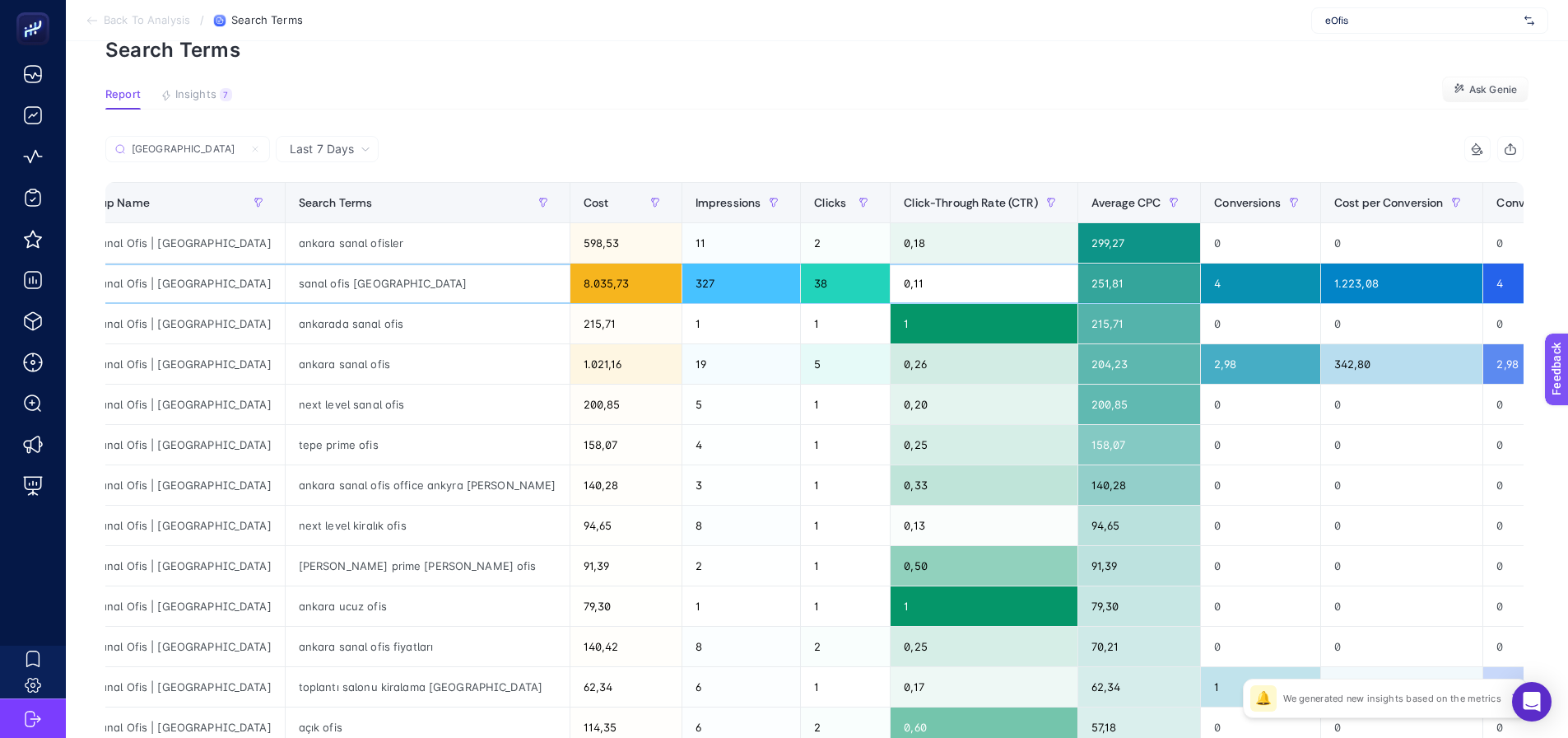
drag, startPoint x: 1154, startPoint y: 285, endPoint x: 1108, endPoint y: 282, distance: 46.1
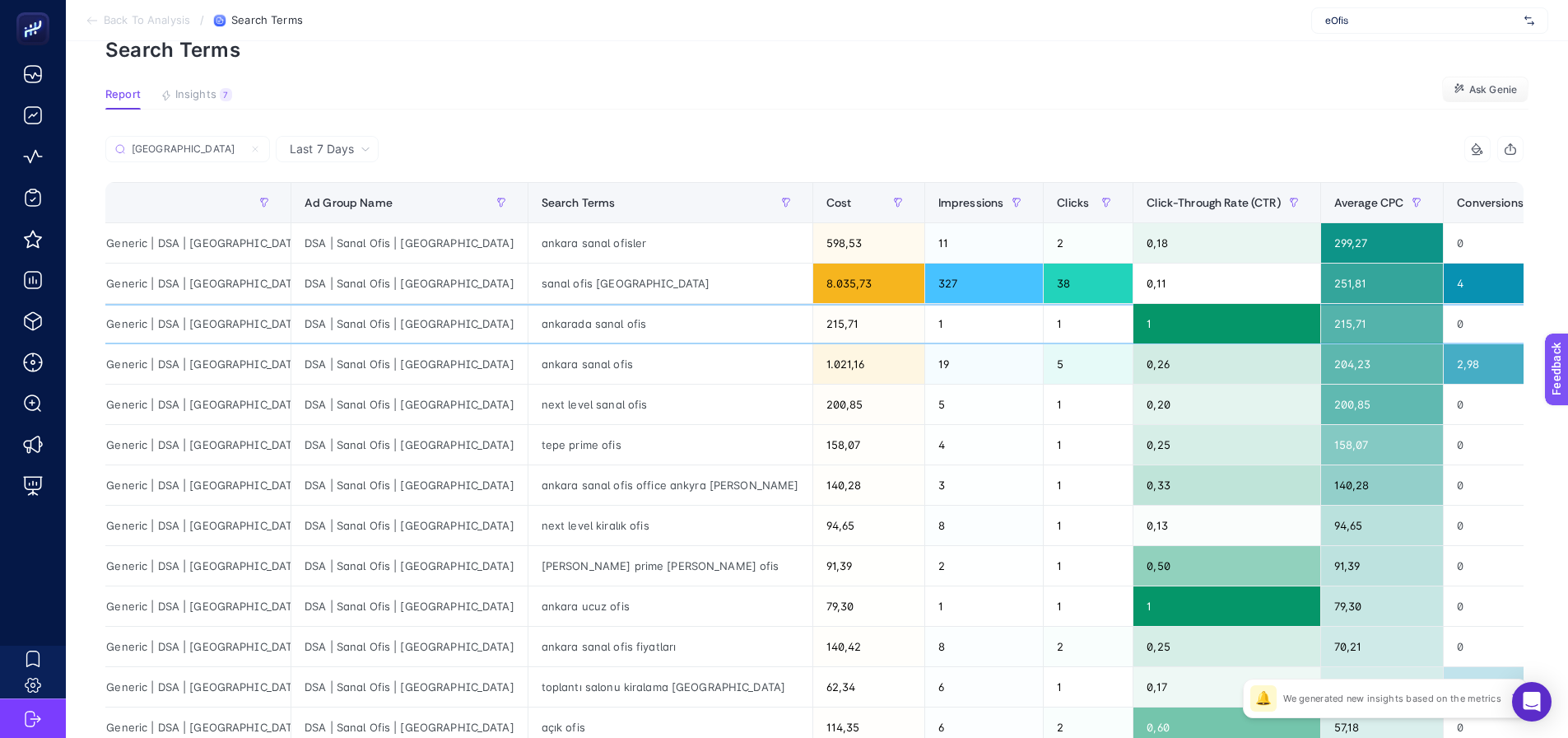
scroll to position [0, 0]
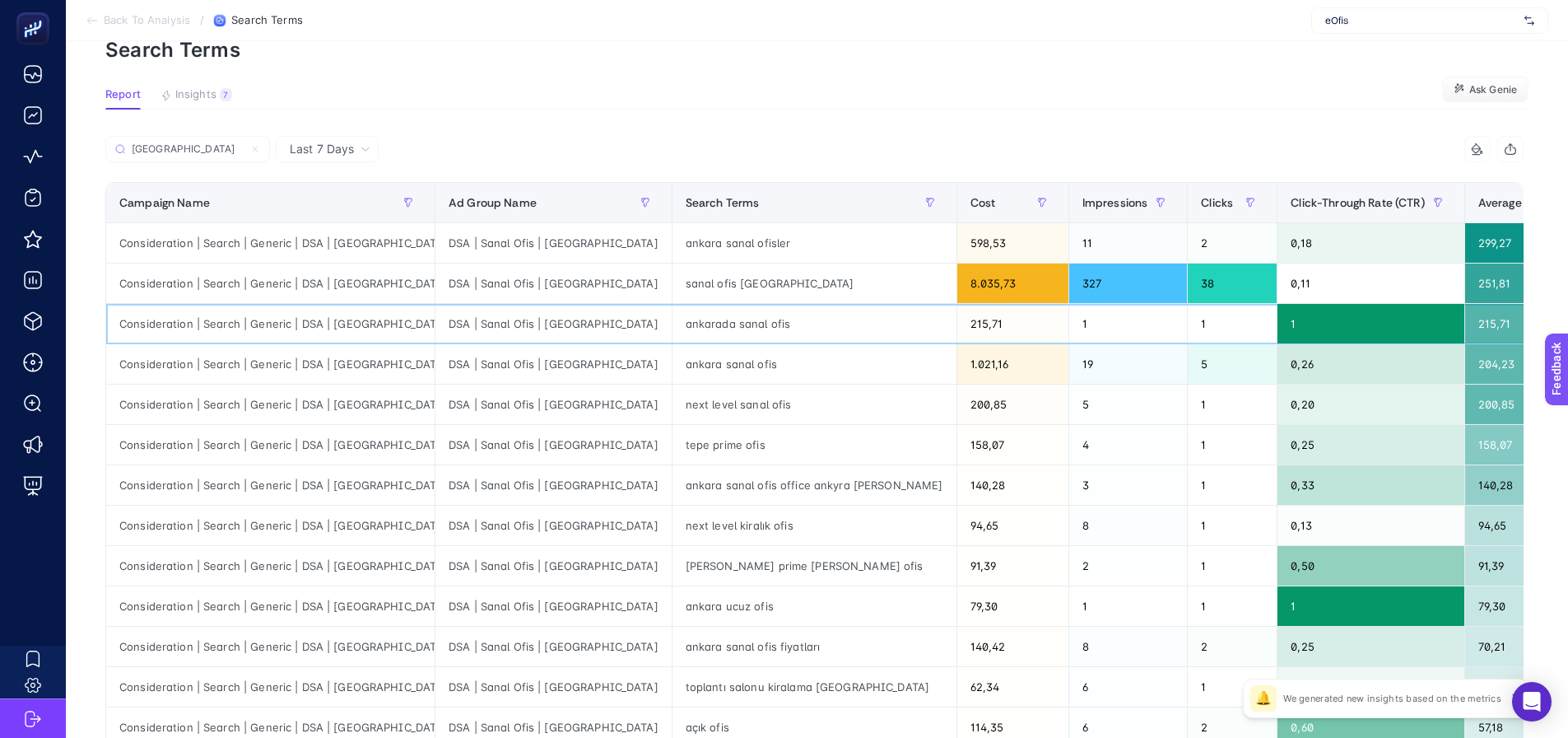
drag, startPoint x: 956, startPoint y: 315, endPoint x: 637, endPoint y: 380, distance: 325.6
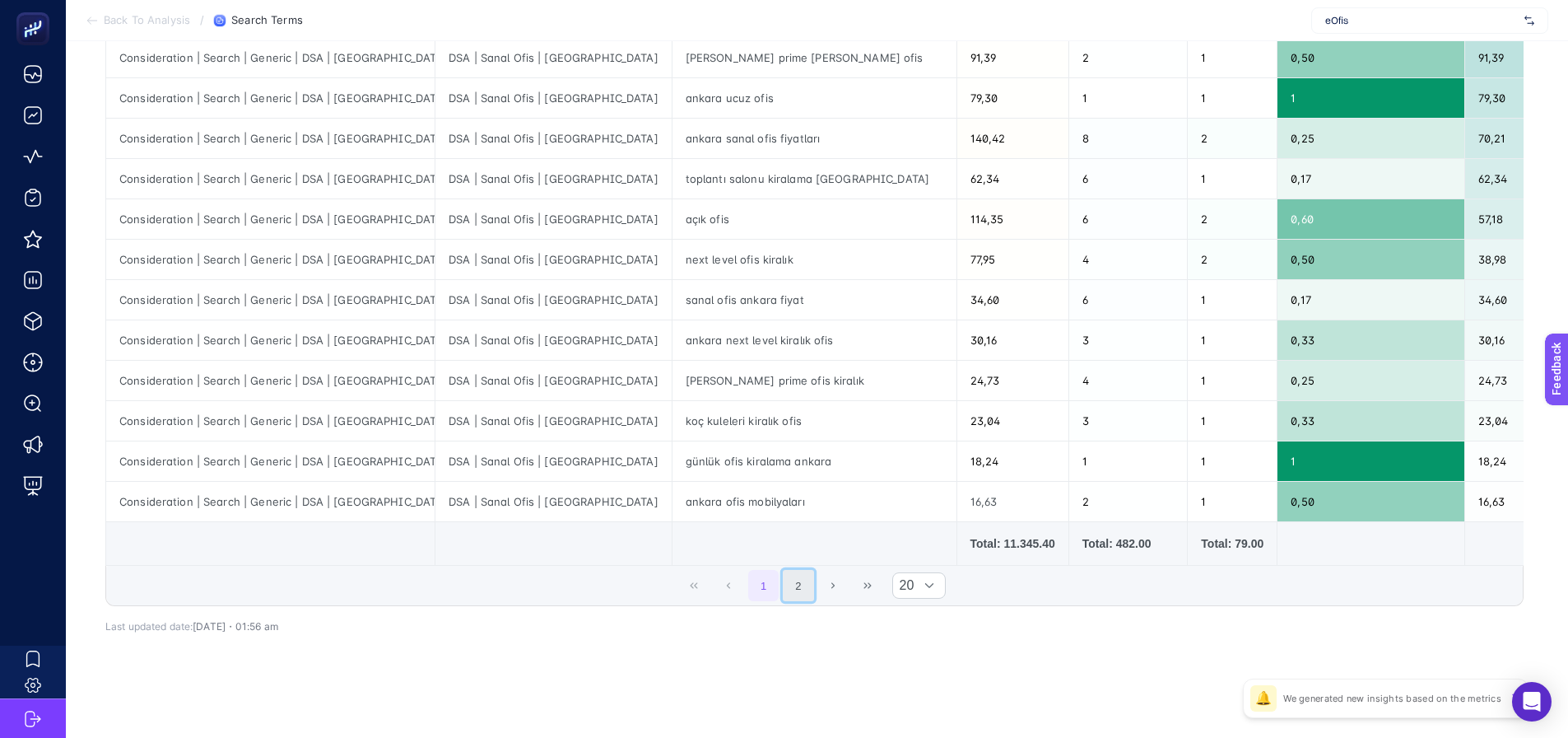
click at [810, 586] on button "2" at bounding box center [799, 586] width 31 height 31
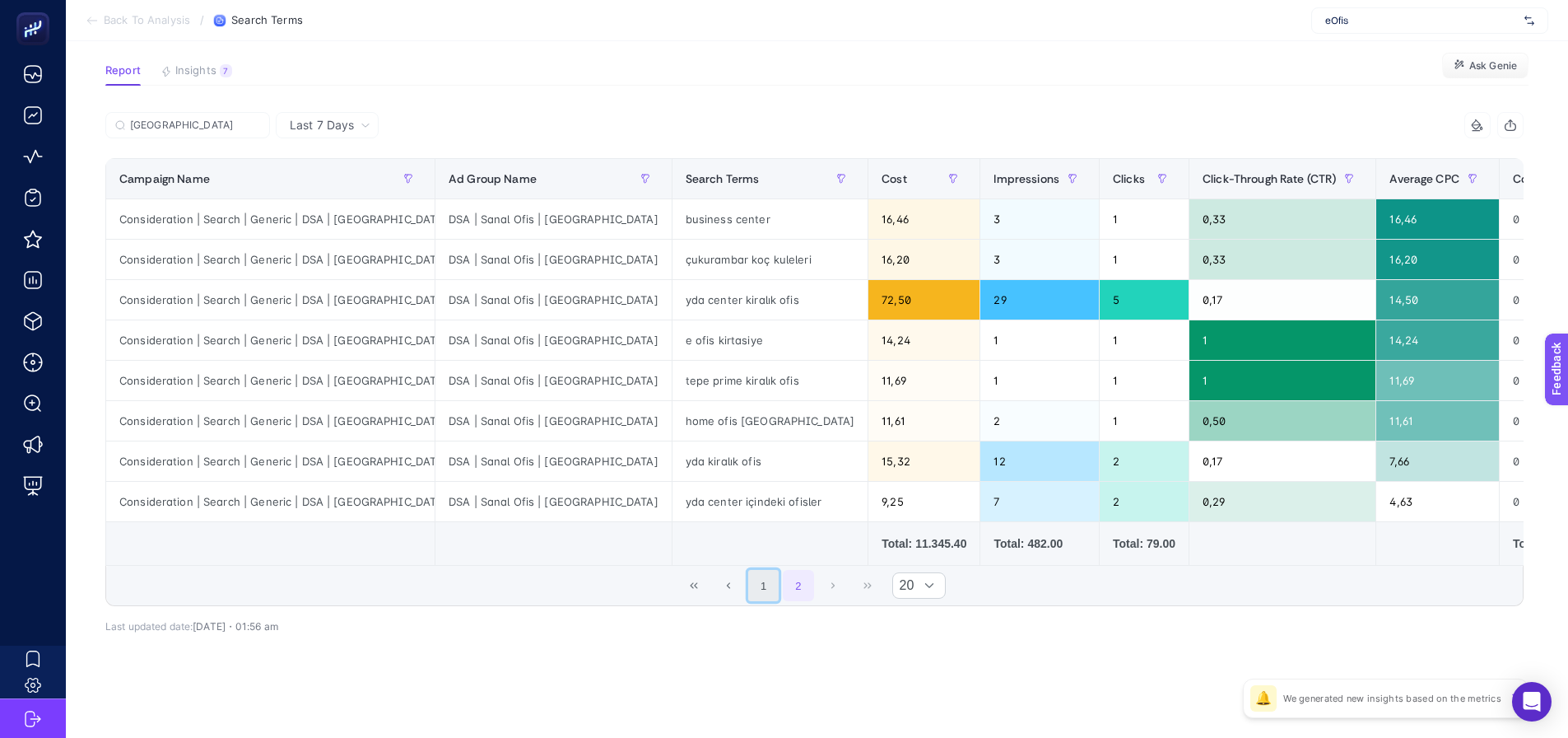
click at [779, 591] on button "1" at bounding box center [764, 586] width 31 height 31
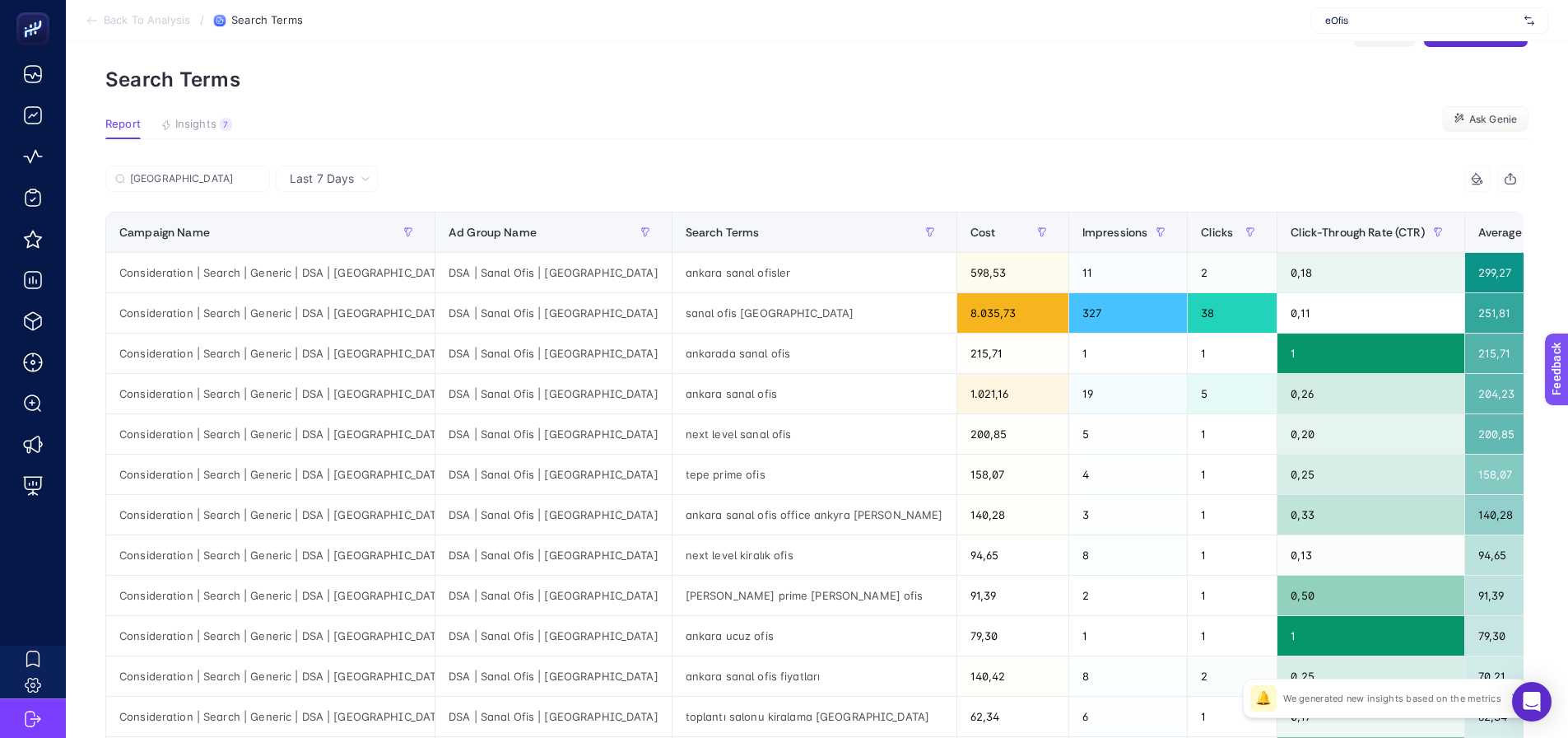
scroll to position [0, 0]
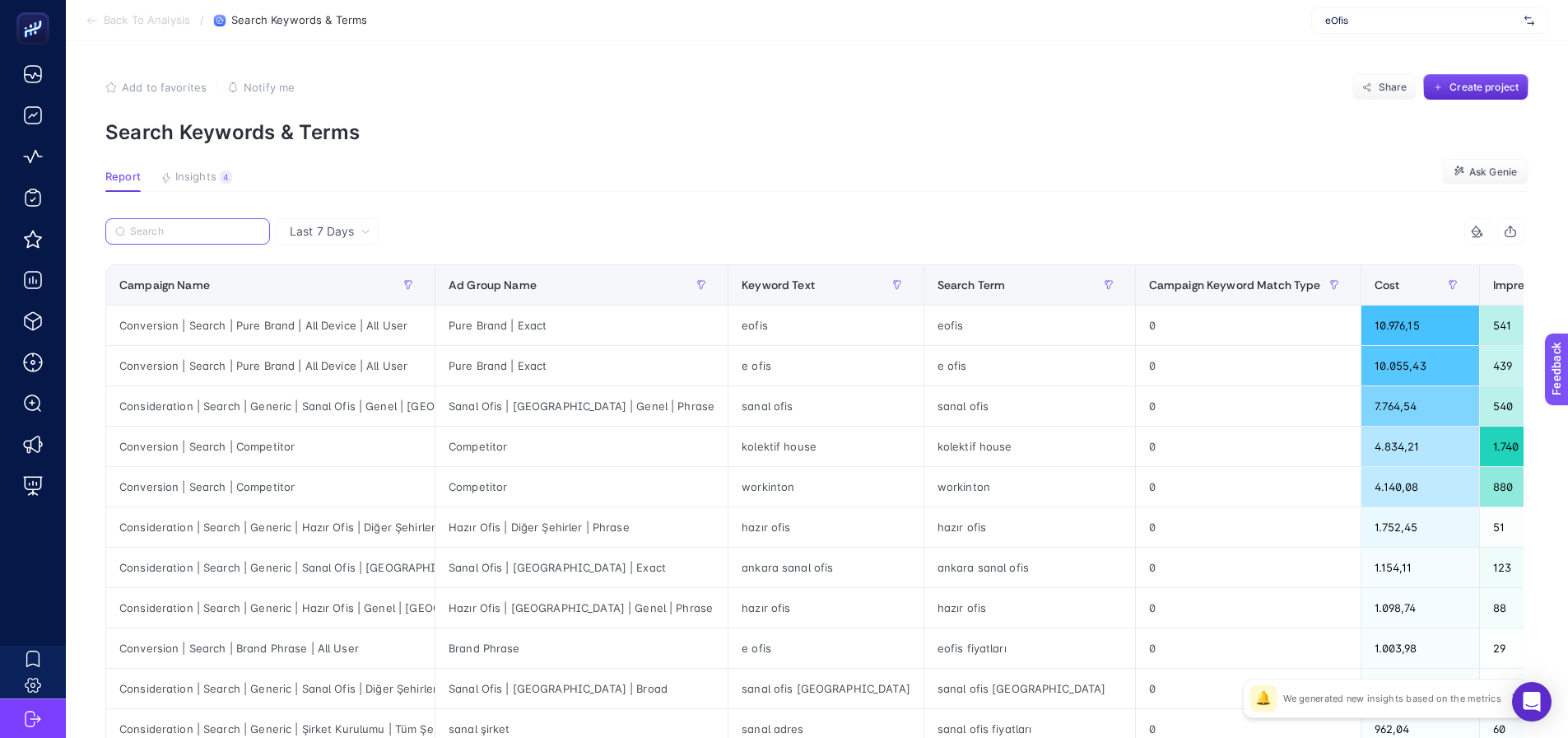
click at [234, 226] on input "Search" at bounding box center [195, 232] width 130 height 13
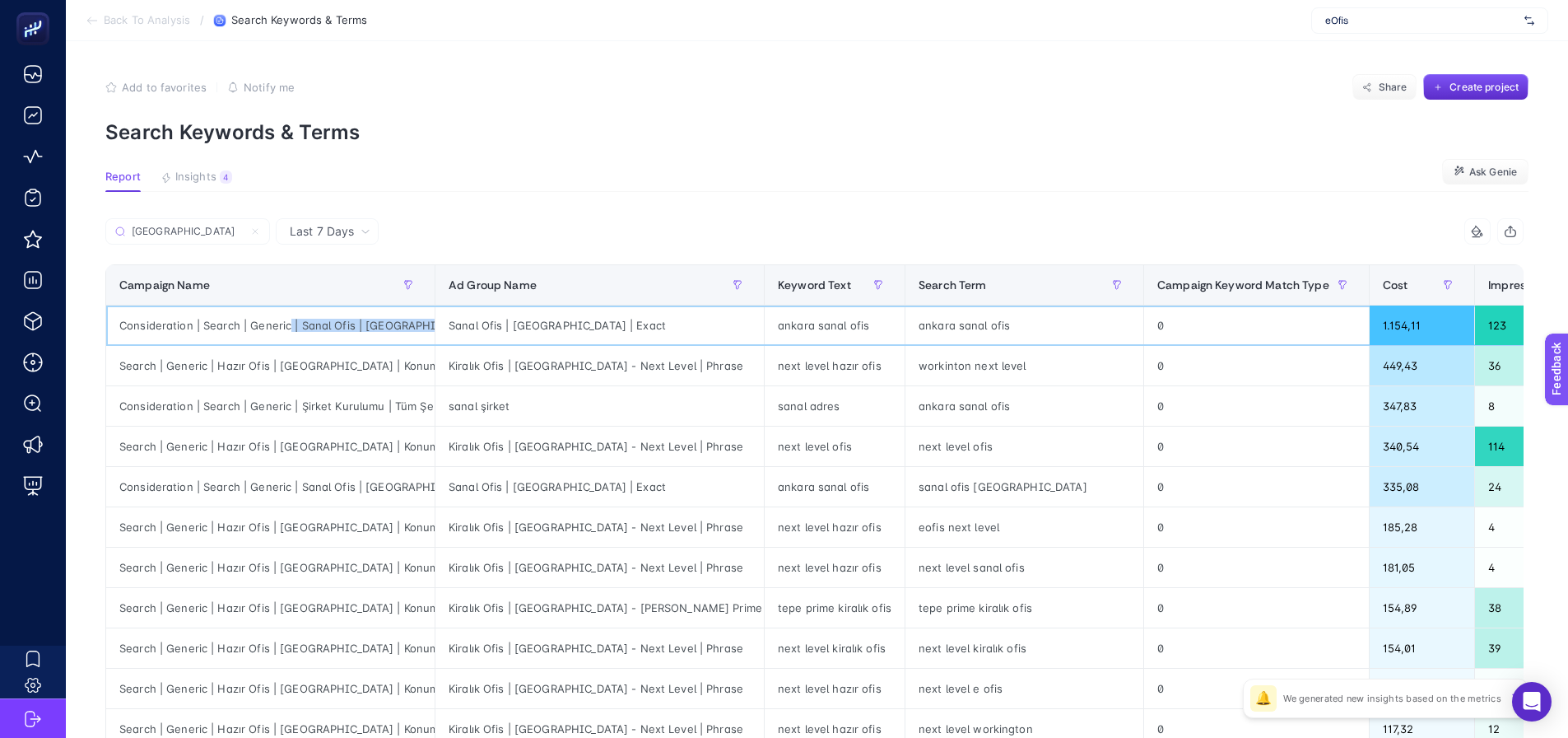
drag, startPoint x: 301, startPoint y: 324, endPoint x: 434, endPoint y: 332, distance: 133.2
click at [434, 332] on tr "Consideration | Search | Generic | Sanal Ofis | Ankara Sanal Ofis | [GEOGRAPHIC…" at bounding box center [1340, 325] width 2468 height 40
copy tr "| Sanal Ofis | [GEOGRAPHIC_DATA]"
click at [176, 229] on input "[GEOGRAPHIC_DATA]" at bounding box center [195, 232] width 130 height 13
click at [176, 229] on input "[GEOGRAPHIC_DATA]" at bounding box center [188, 232] width 112 height 13
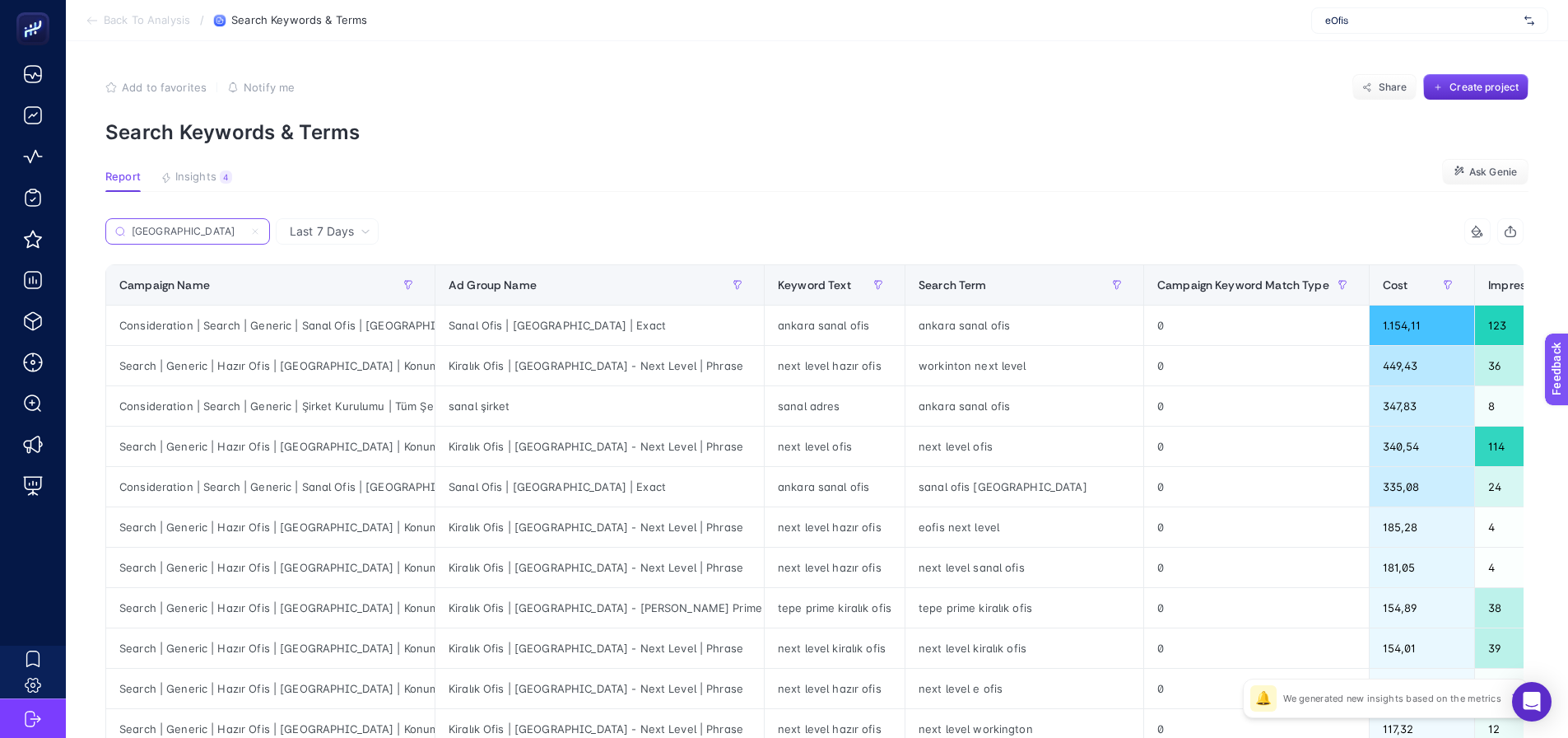
paste input "| Sanal Ofis | A"
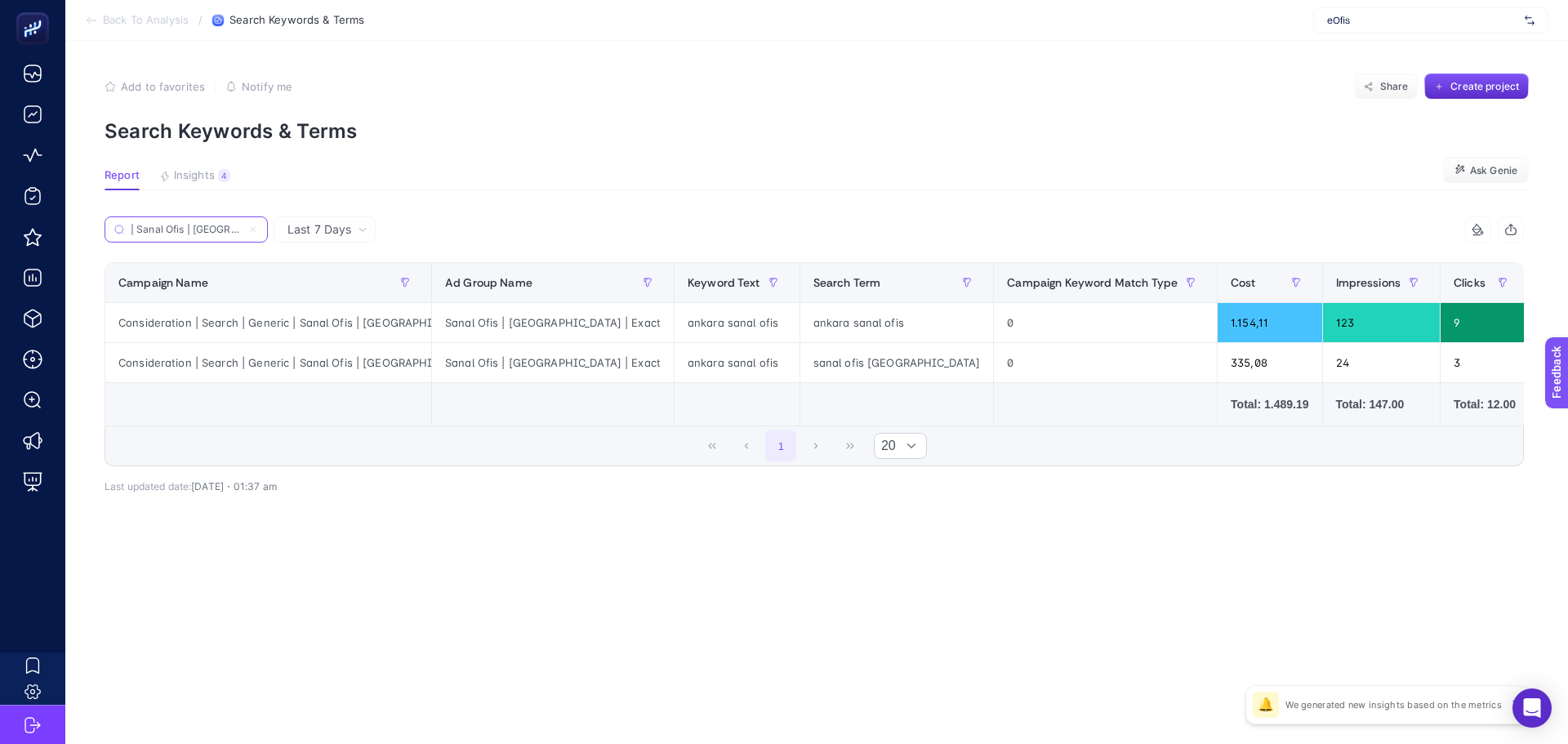
type input "| Sanal Ofis | [GEOGRAPHIC_DATA]"
click at [800, 362] on div "sanal ofis [GEOGRAPHIC_DATA]" at bounding box center [897, 362] width 193 height 39
drag, startPoint x: 715, startPoint y: 362, endPoint x: 806, endPoint y: 359, distance: 91.0
click at [806, 359] on div "sanal ofis [GEOGRAPHIC_DATA]" at bounding box center [897, 362] width 193 height 39
click at [800, 365] on div "sanal ofis [GEOGRAPHIC_DATA]" at bounding box center [897, 362] width 193 height 39
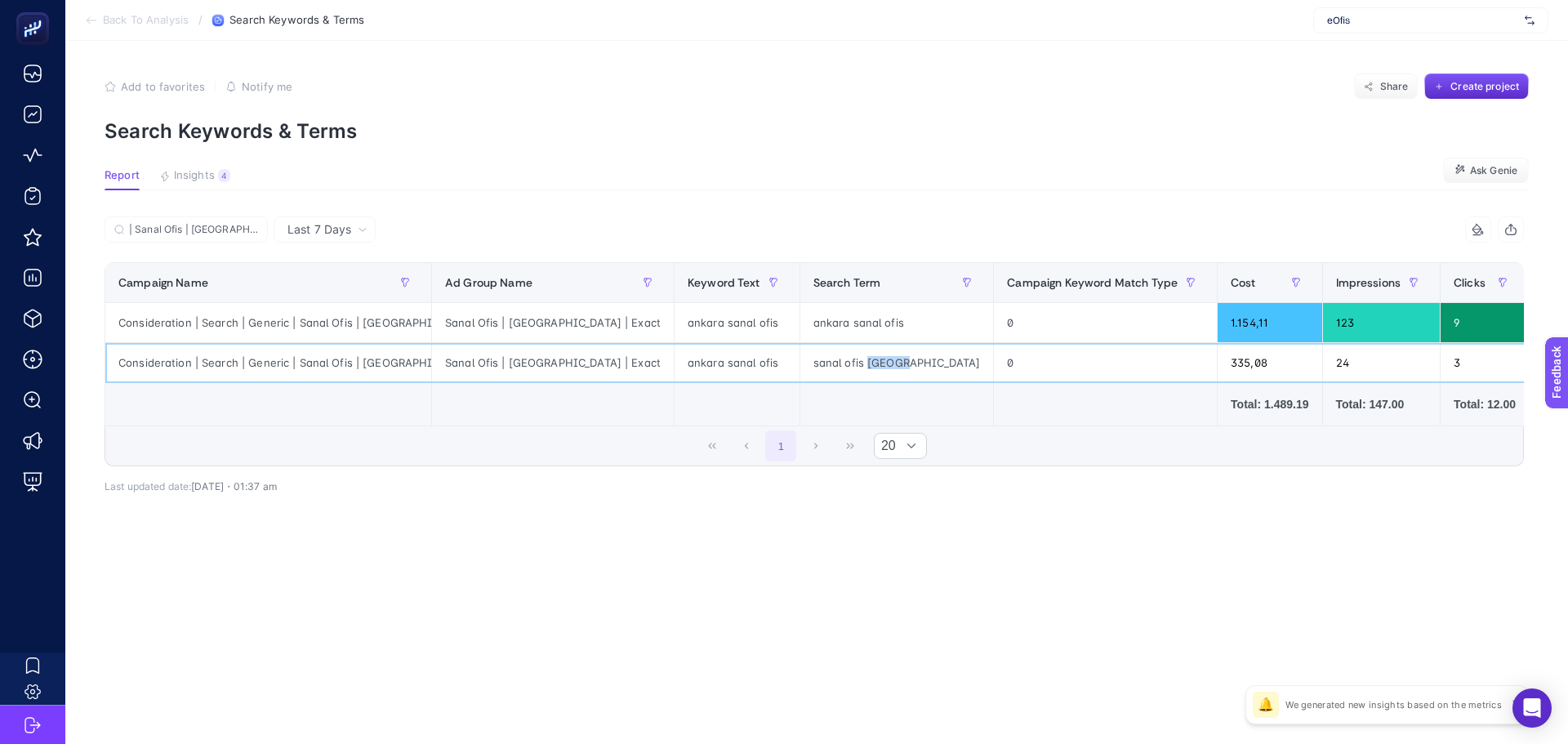
click at [800, 364] on div "sanal ofis [GEOGRAPHIC_DATA]" at bounding box center [897, 362] width 193 height 39
click at [800, 363] on div "sanal ofis [GEOGRAPHIC_DATA]" at bounding box center [897, 362] width 193 height 39
click at [247, 232] on input "| Sanal Ofis | [GEOGRAPHIC_DATA]" at bounding box center [193, 230] width 129 height 13
click at [247, 233] on label "| Sanal Ofis | [GEOGRAPHIC_DATA]" at bounding box center [186, 229] width 163 height 26
click at [242, 233] on input "| Sanal Ofis | [GEOGRAPHIC_DATA]" at bounding box center [186, 230] width 111 height 13
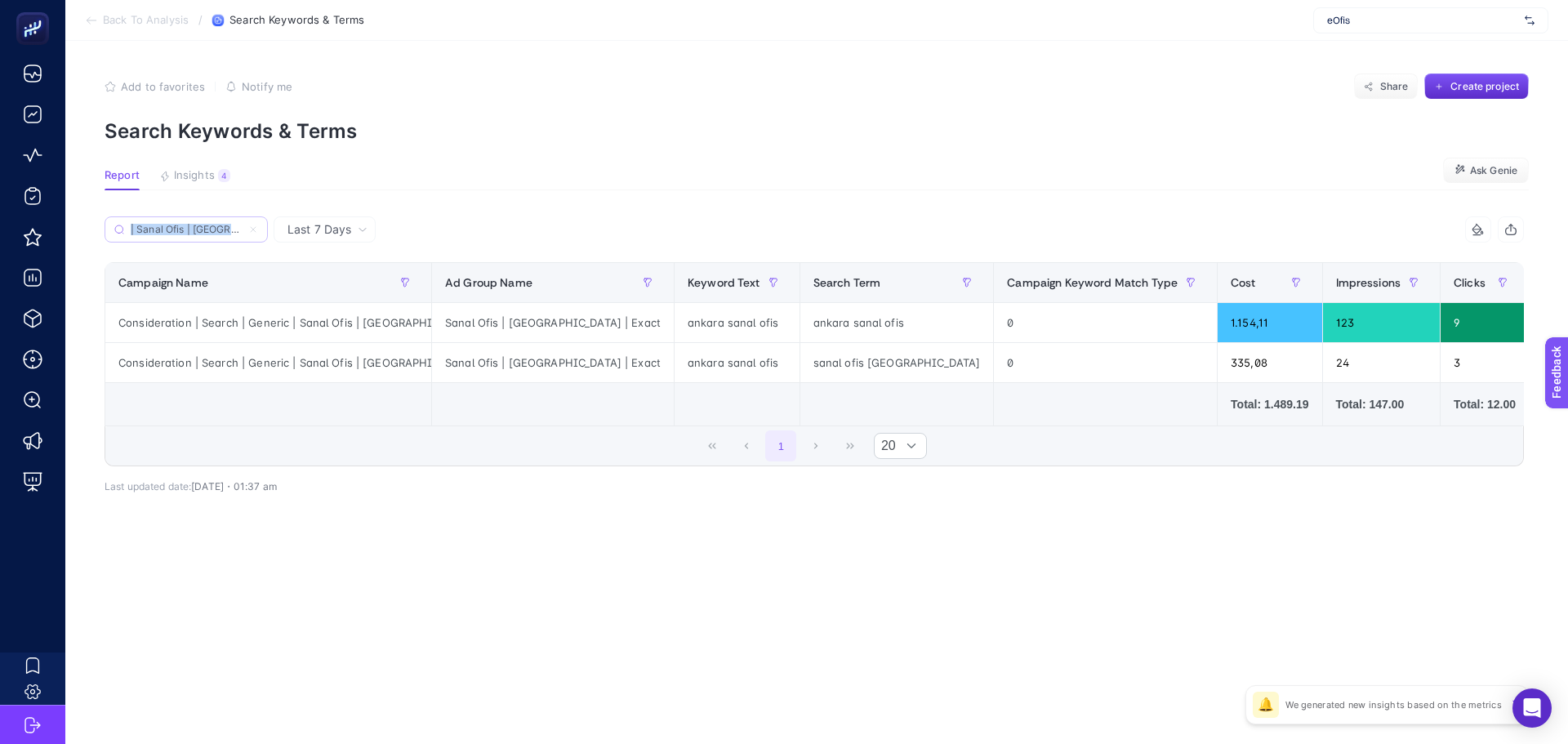
click at [247, 233] on label "| Sanal Ofis | [GEOGRAPHIC_DATA]" at bounding box center [186, 229] width 163 height 26
click at [242, 233] on input "| Sanal Ofis | [GEOGRAPHIC_DATA]" at bounding box center [186, 230] width 111 height 13
click at [257, 230] on icon at bounding box center [253, 229] width 10 height 10
click at [242, 230] on input "| Sanal Ofis | [GEOGRAPHIC_DATA]" at bounding box center [186, 230] width 111 height 13
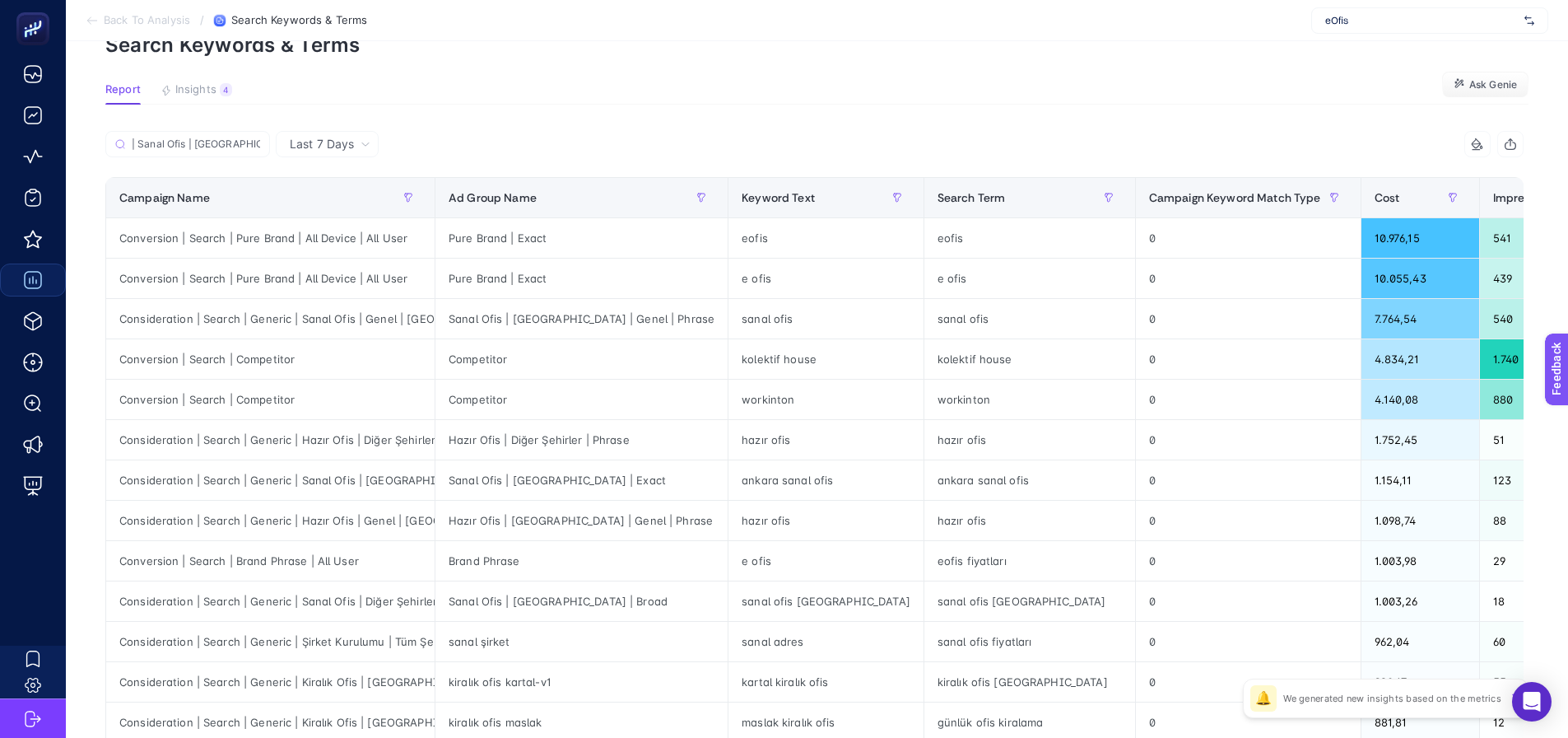
scroll to position [82, 0]
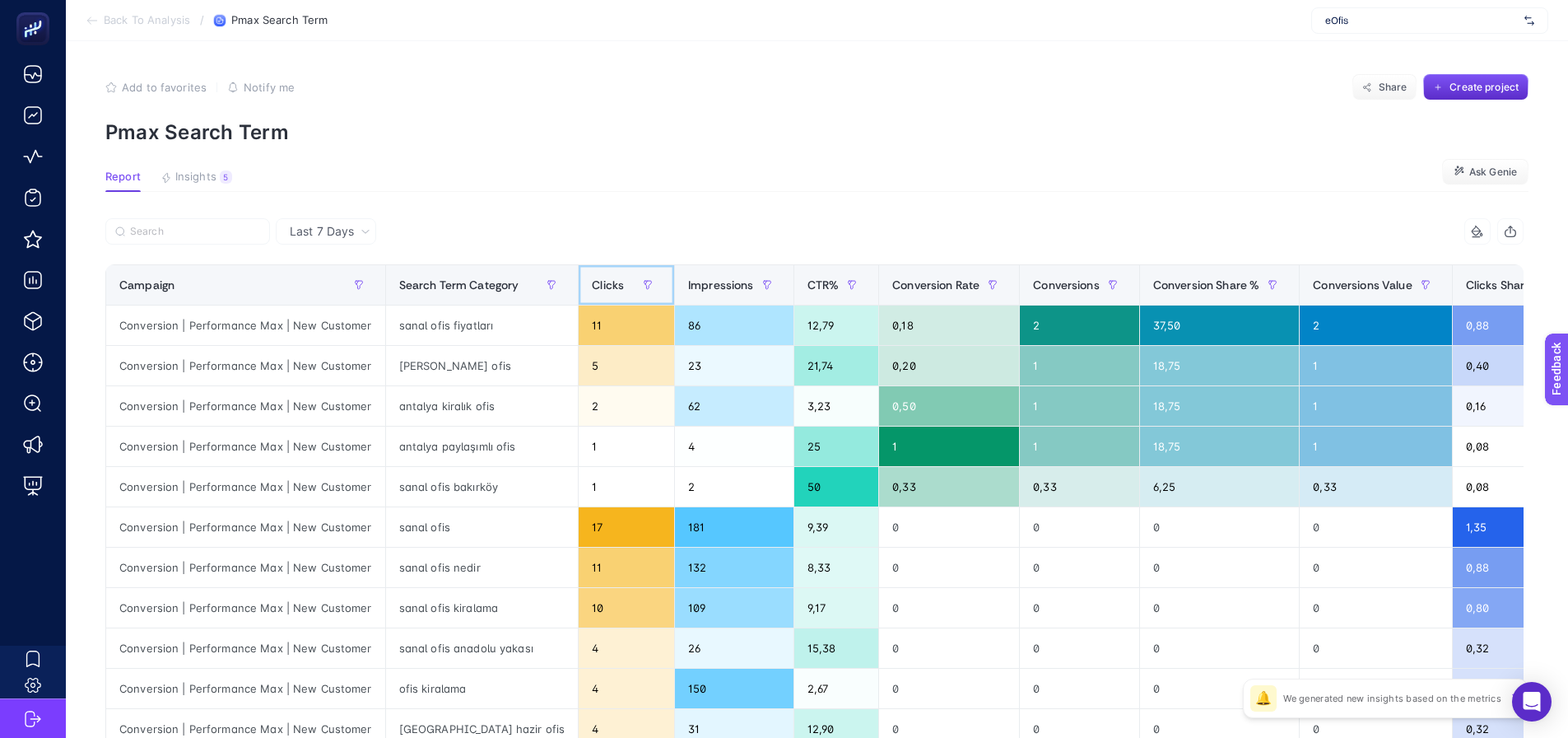
click at [592, 287] on span "Clicks" at bounding box center [607, 285] width 32 height 13
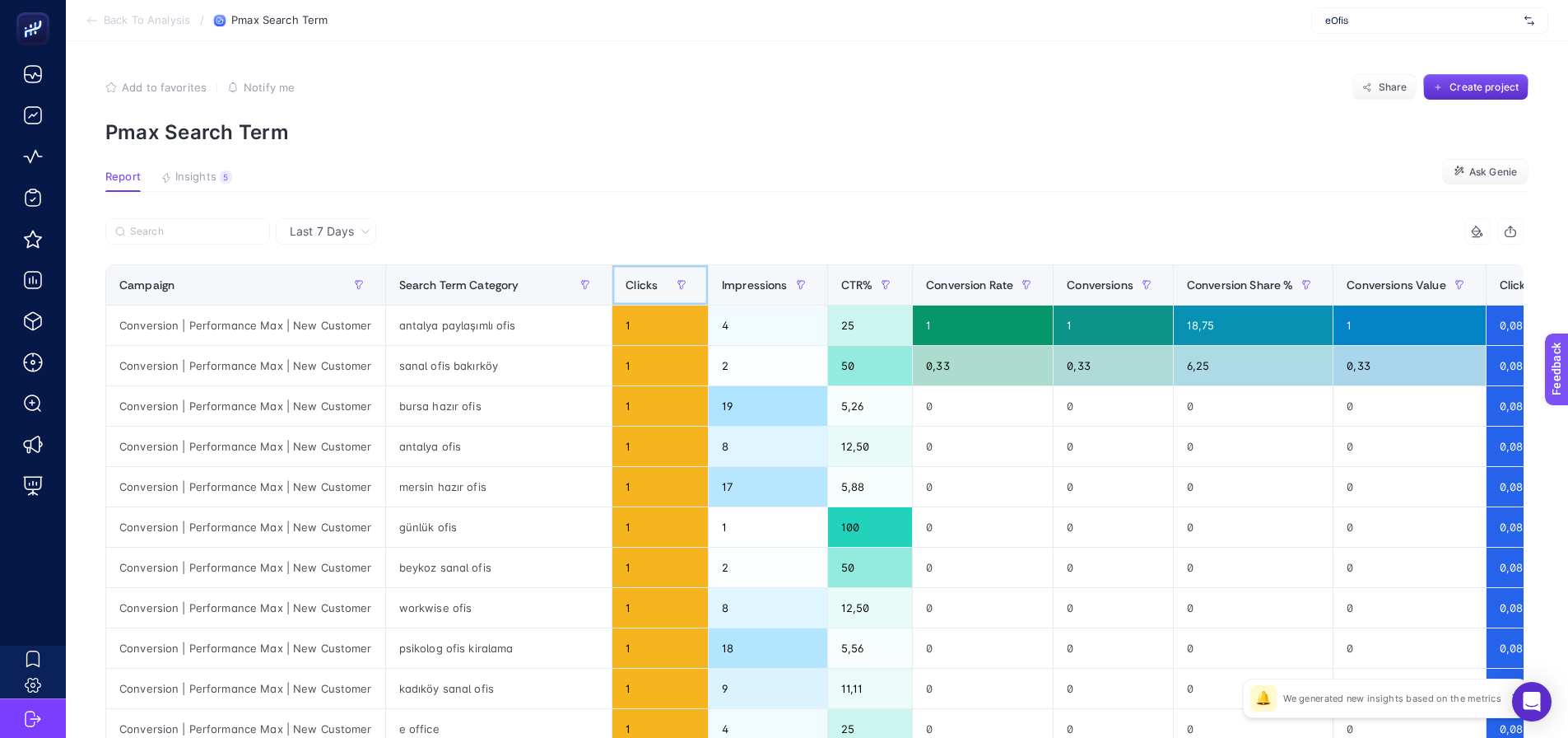
click at [626, 286] on span "Clicks" at bounding box center [641, 285] width 32 height 13
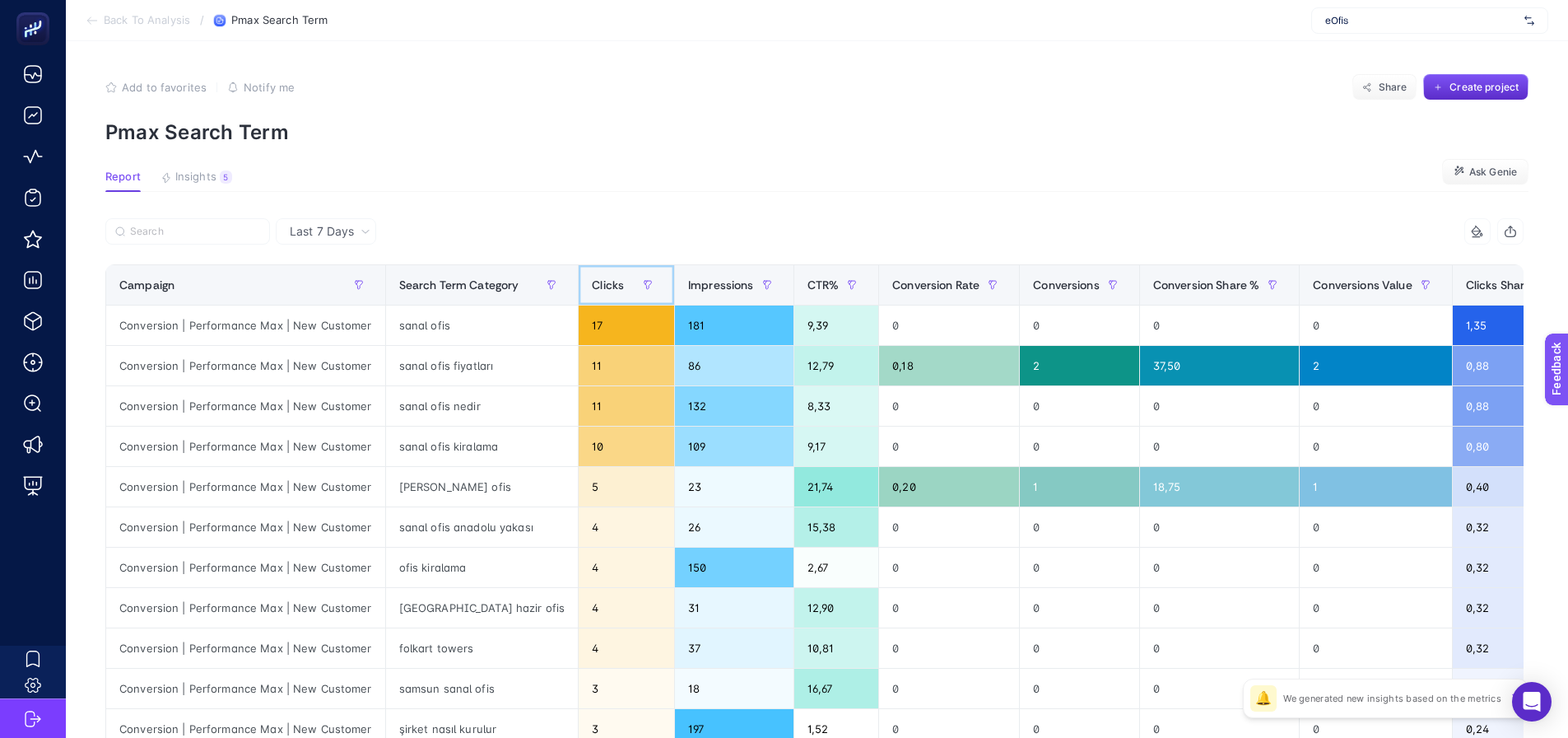
scroll to position [82, 0]
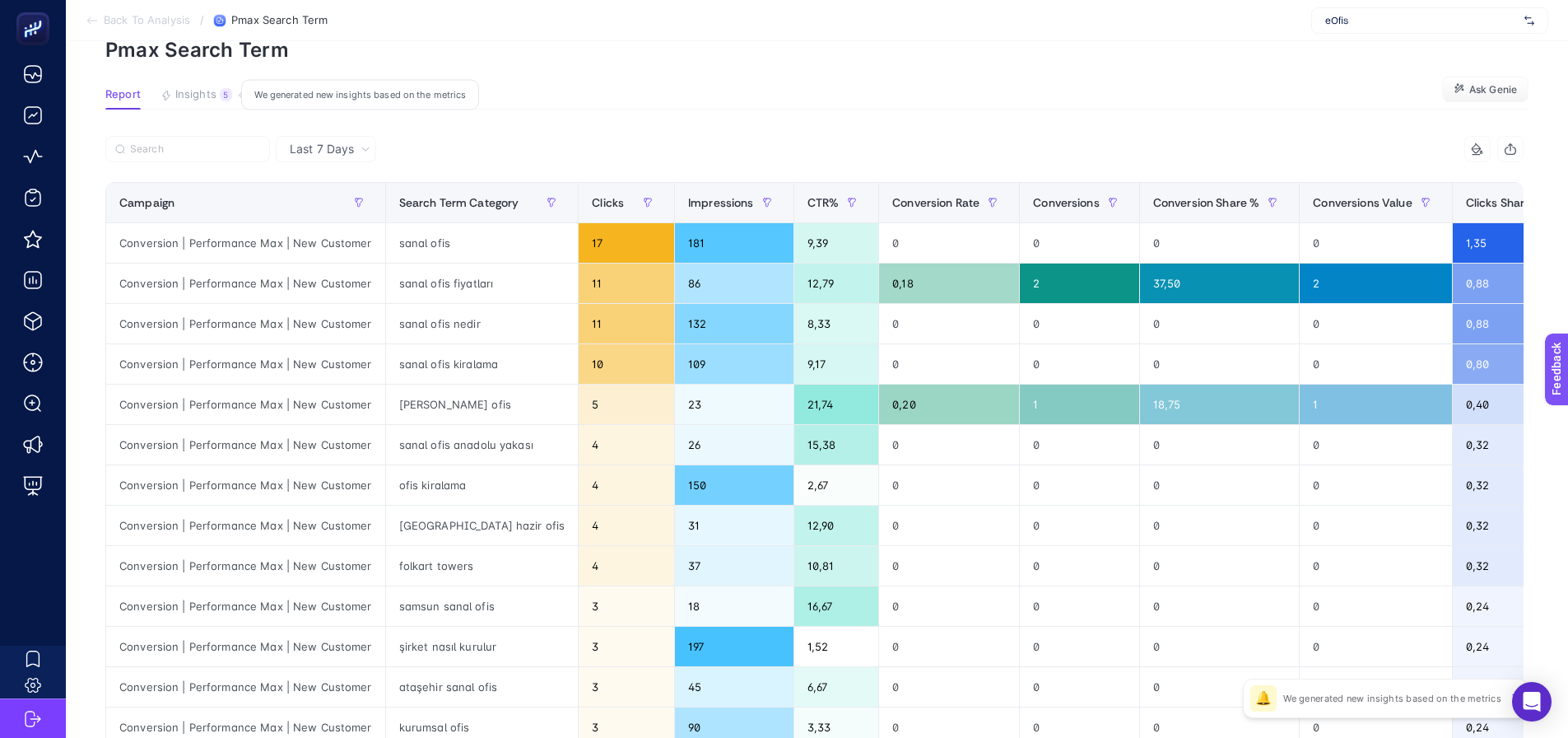
click at [199, 98] on span "Insights" at bounding box center [196, 95] width 41 height 13
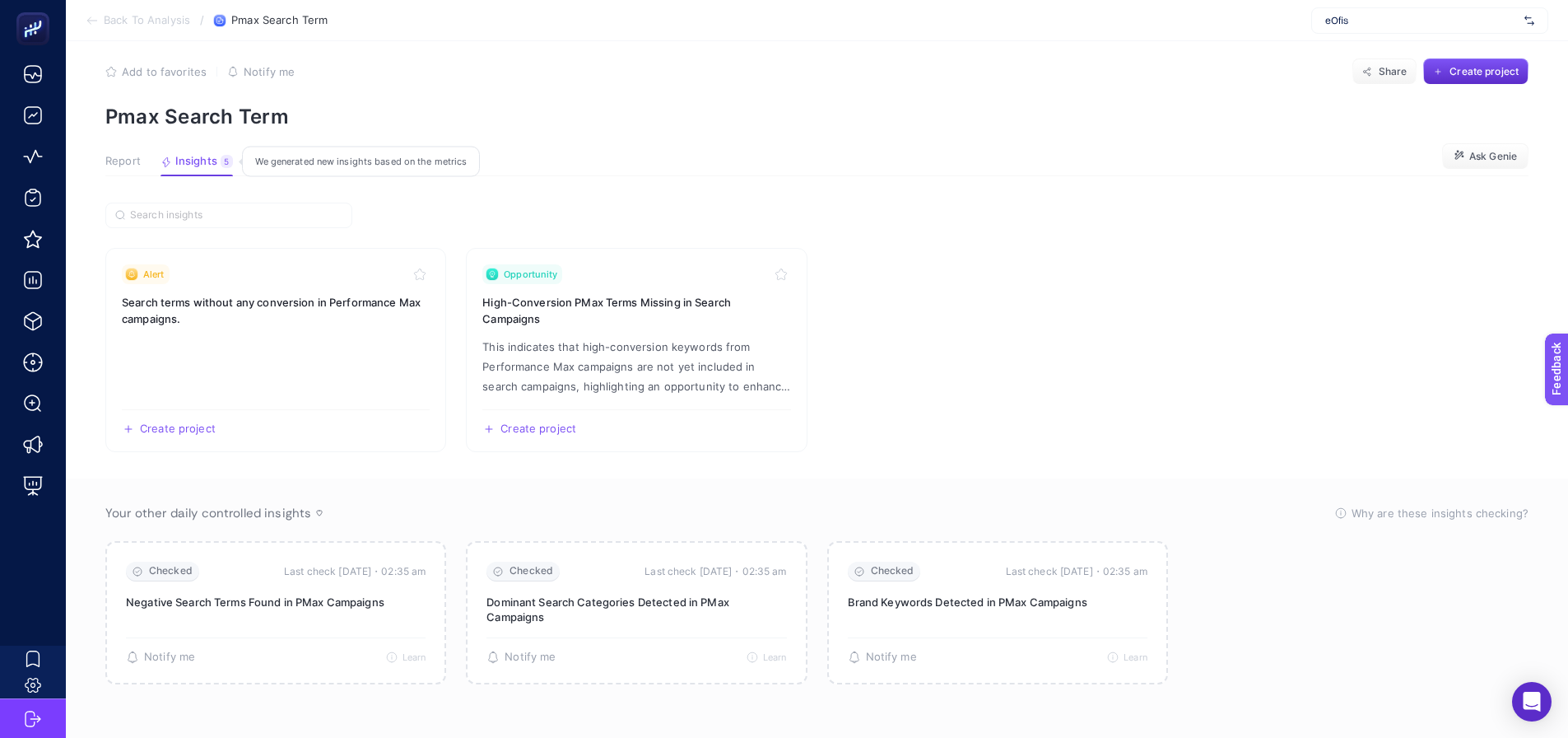
scroll to position [6, 0]
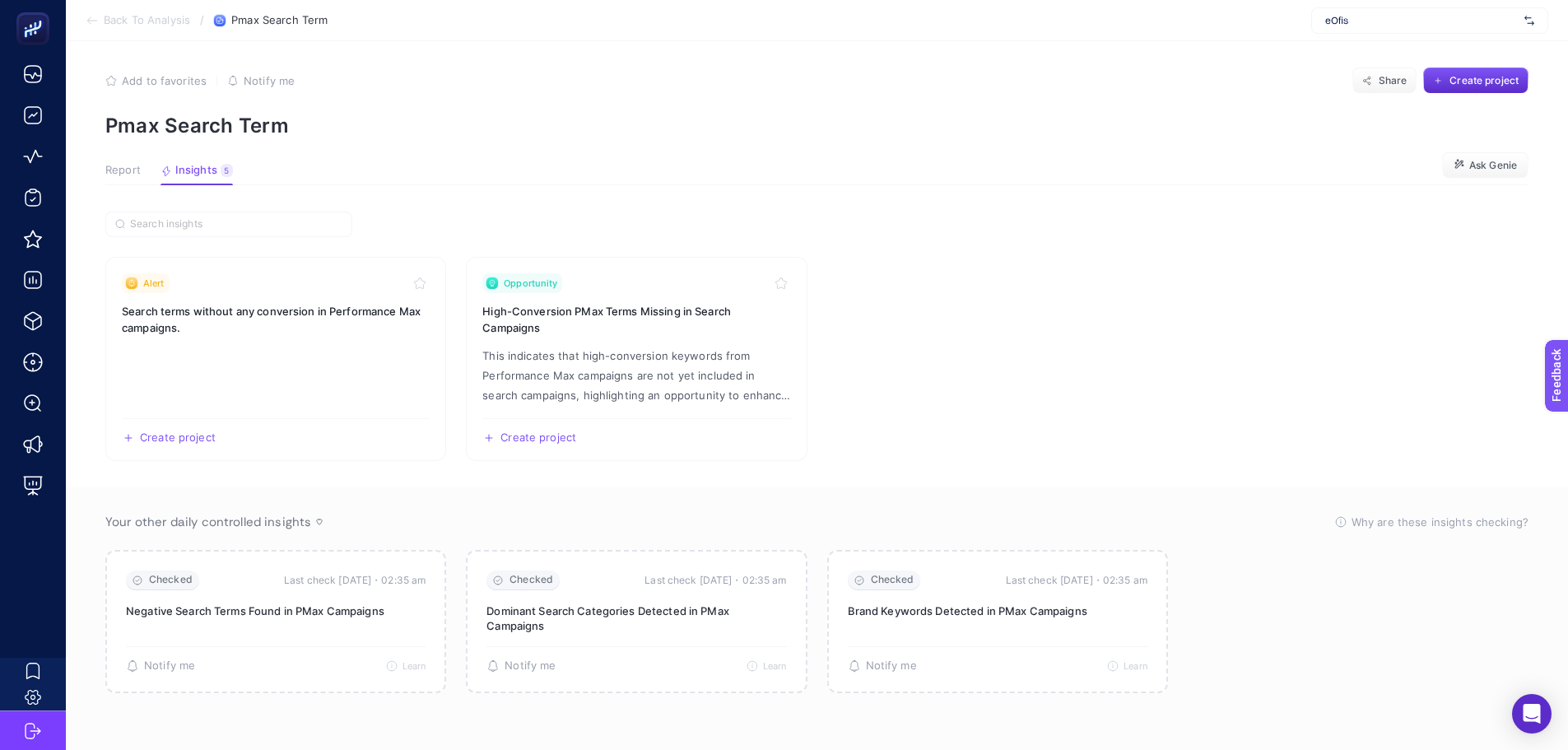
click at [107, 167] on span "Report" at bounding box center [123, 170] width 36 height 13
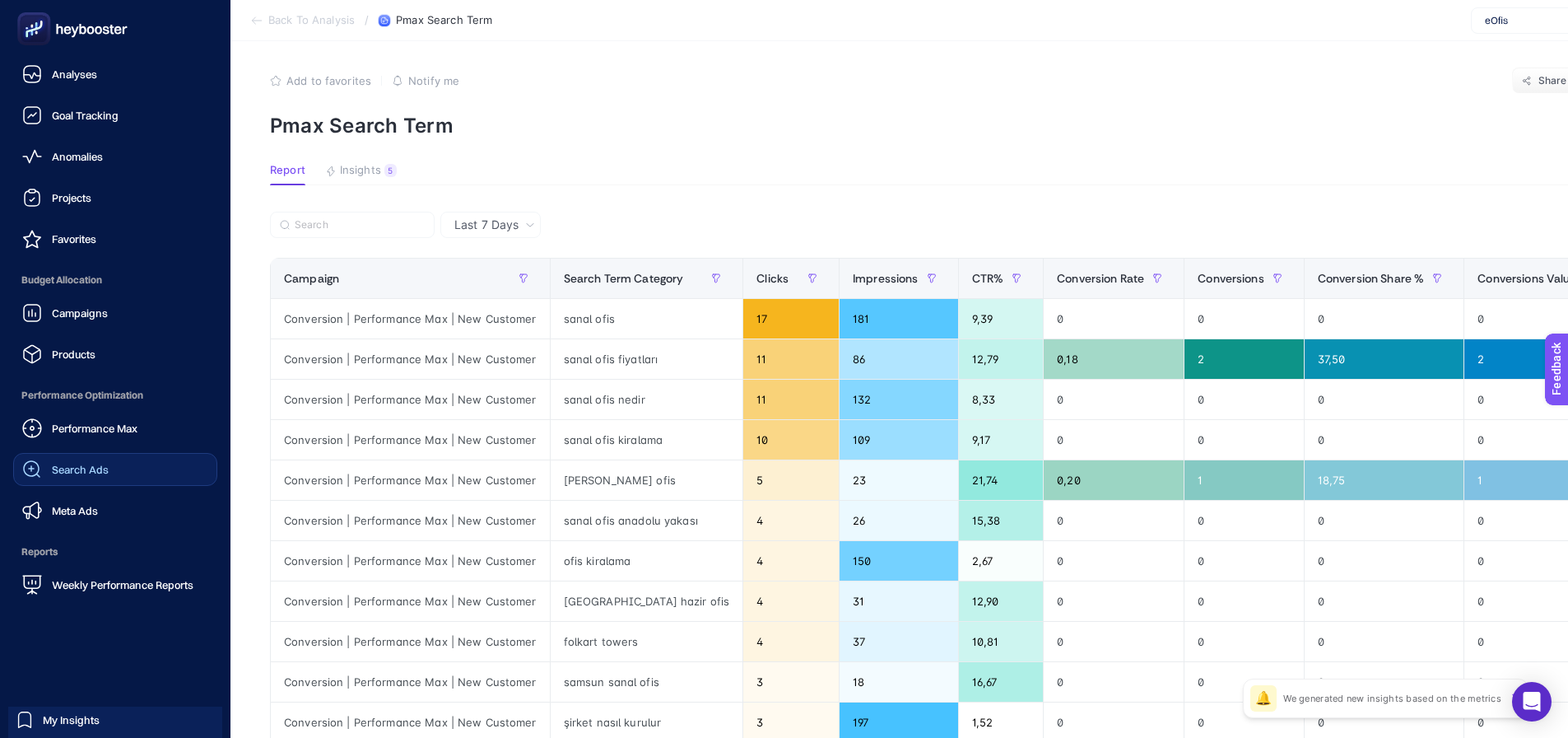
click at [59, 473] on span "Search Ads" at bounding box center [80, 469] width 56 height 13
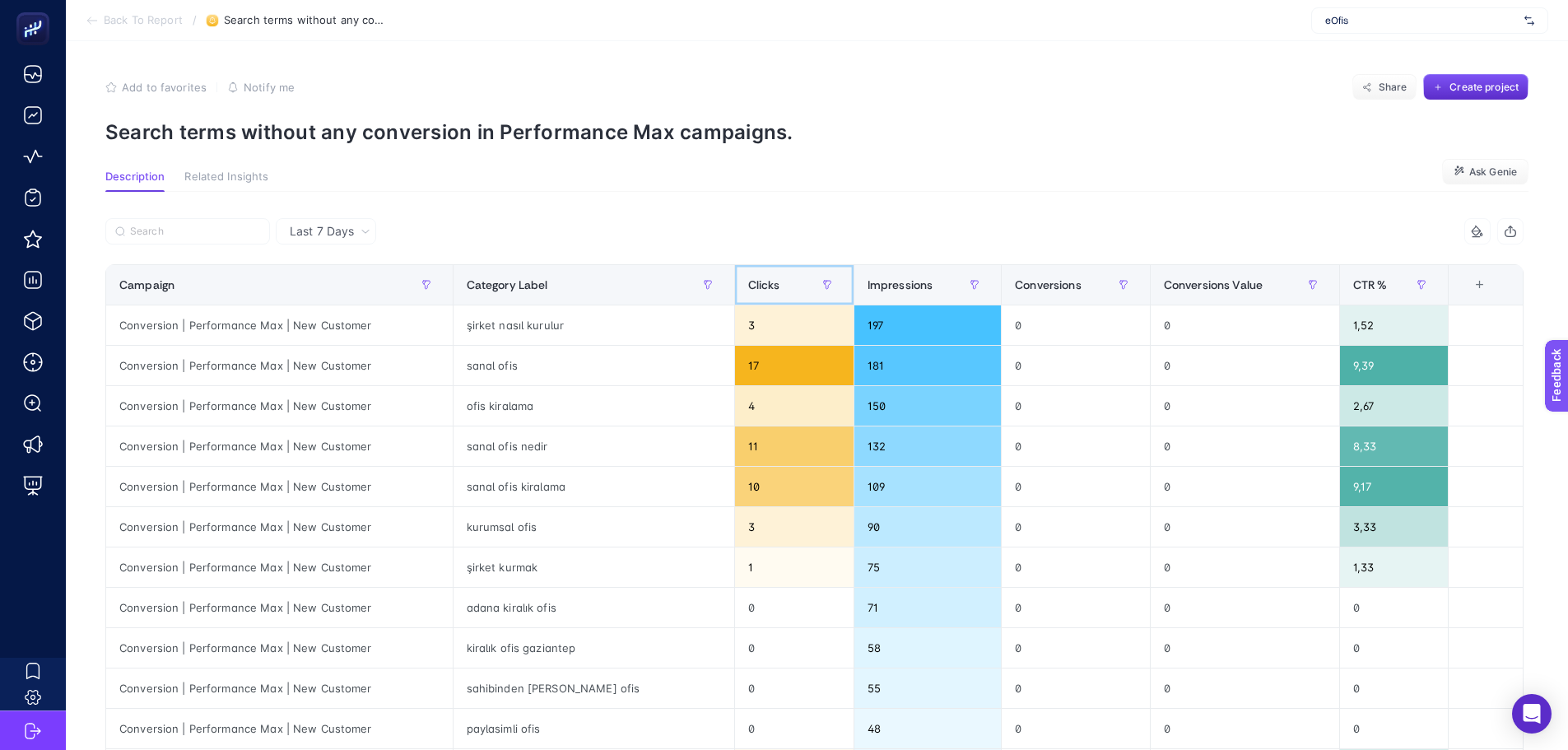
click at [748, 281] on span "Clicks" at bounding box center [764, 285] width 32 height 13
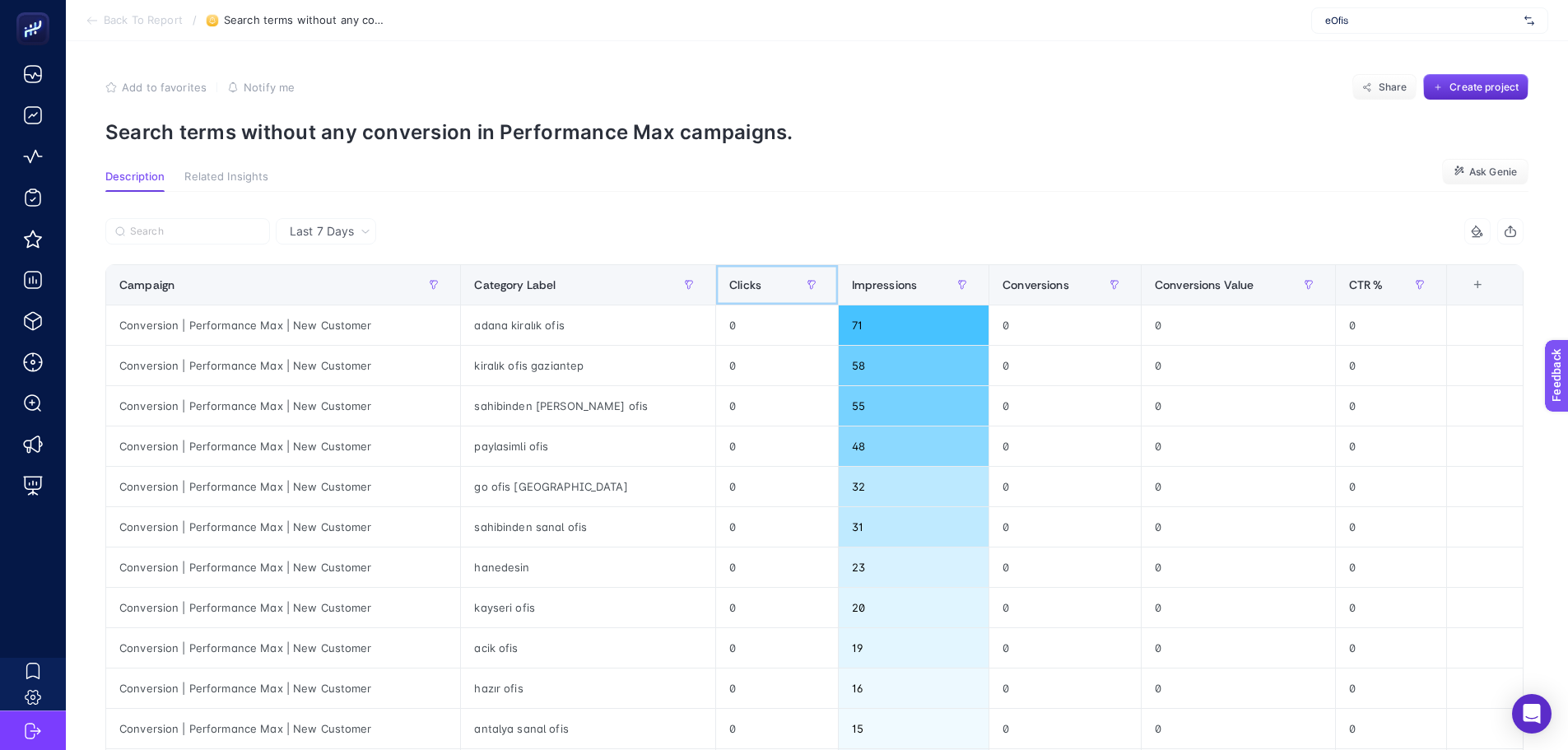
click at [729, 281] on span "Clicks" at bounding box center [745, 285] width 32 height 13
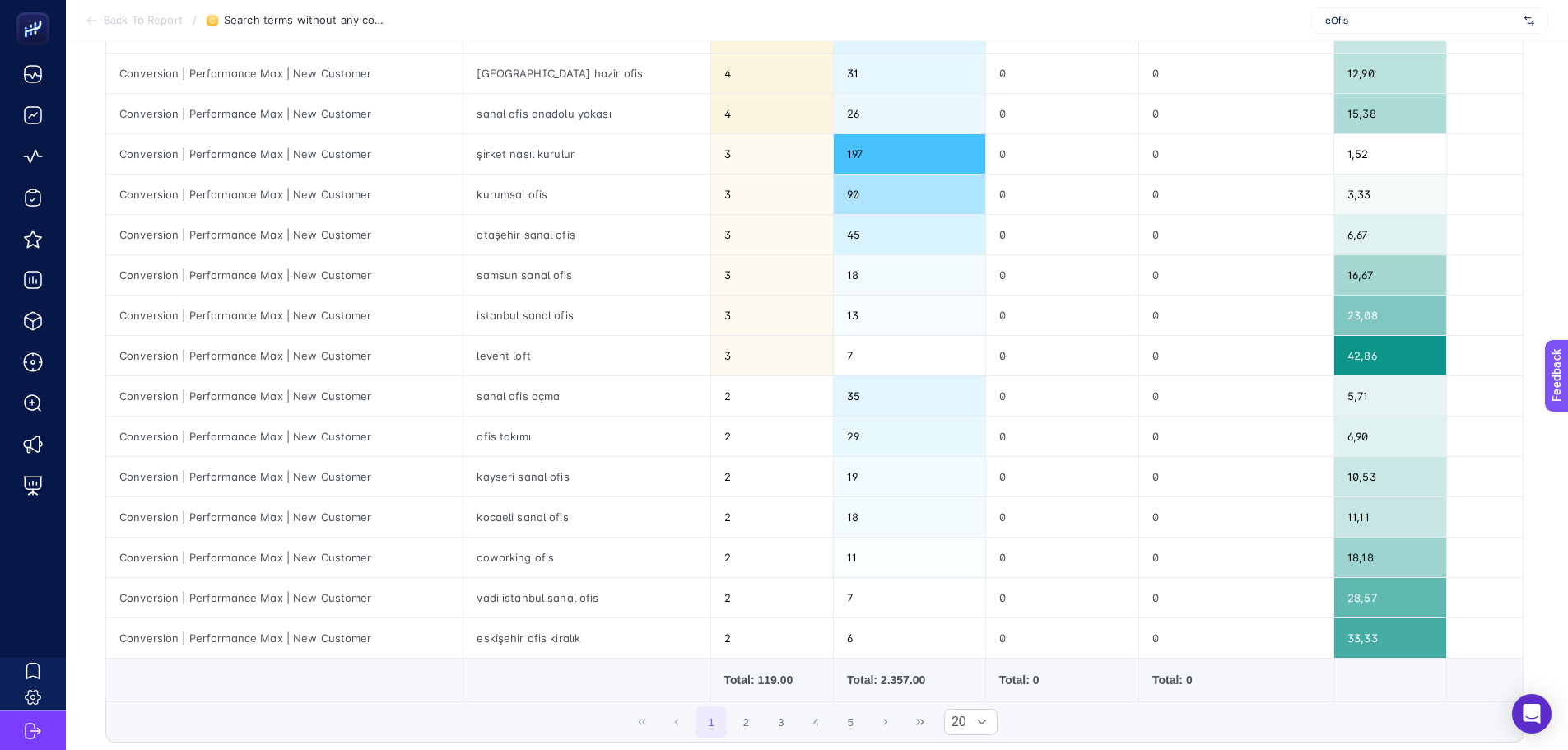
scroll to position [494, 0]
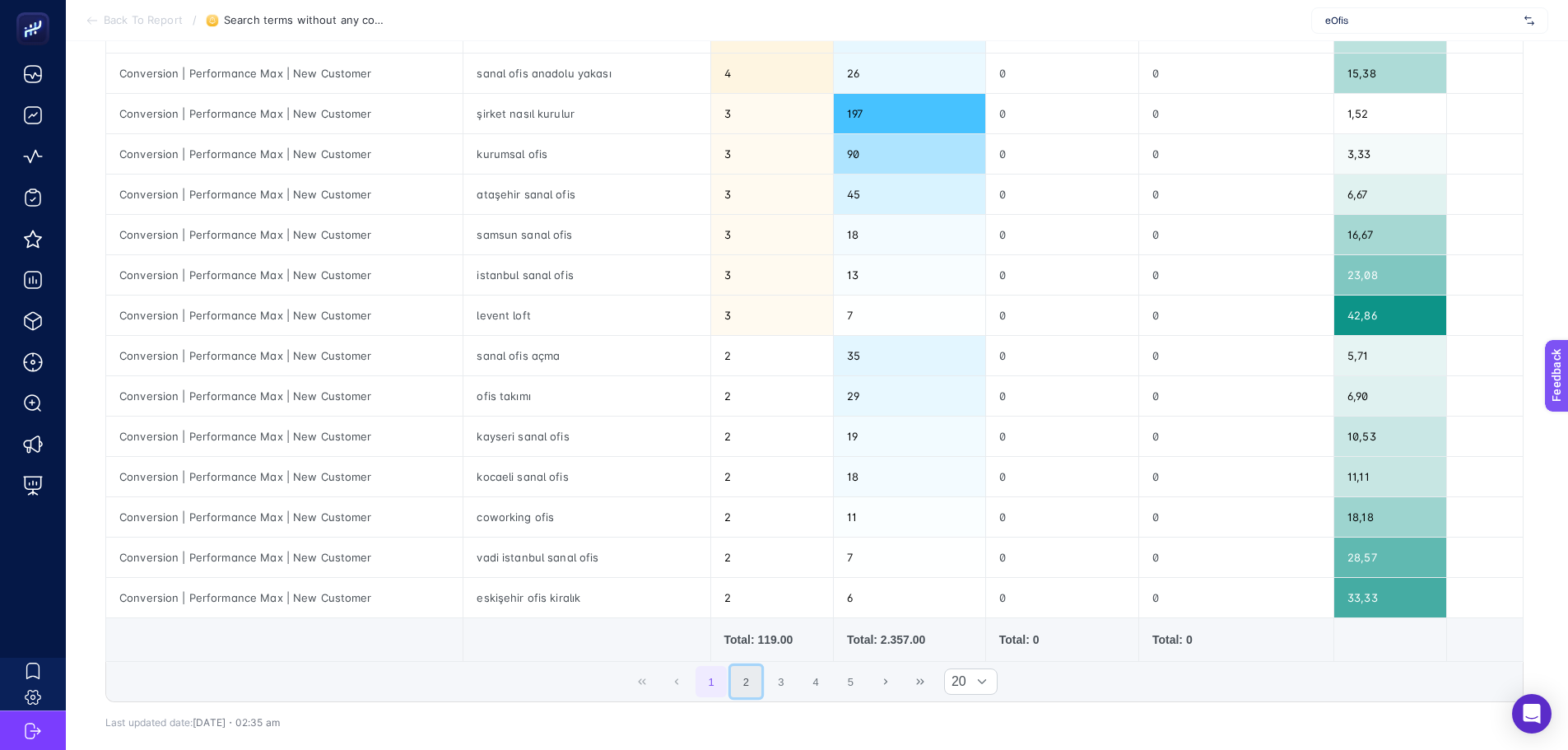
click at [754, 685] on button "2" at bounding box center [747, 681] width 31 height 31
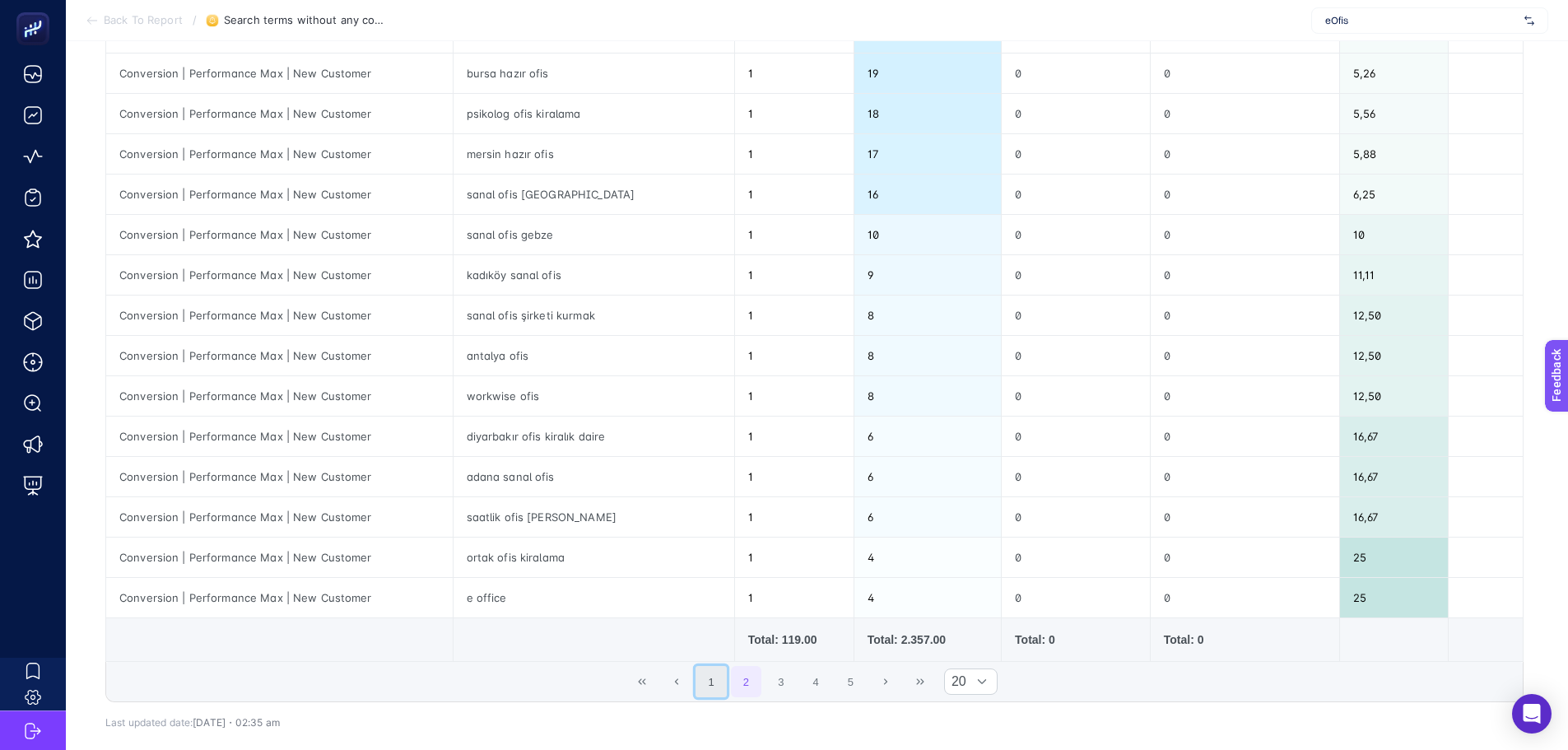
click at [716, 674] on button "1" at bounding box center [711, 681] width 31 height 31
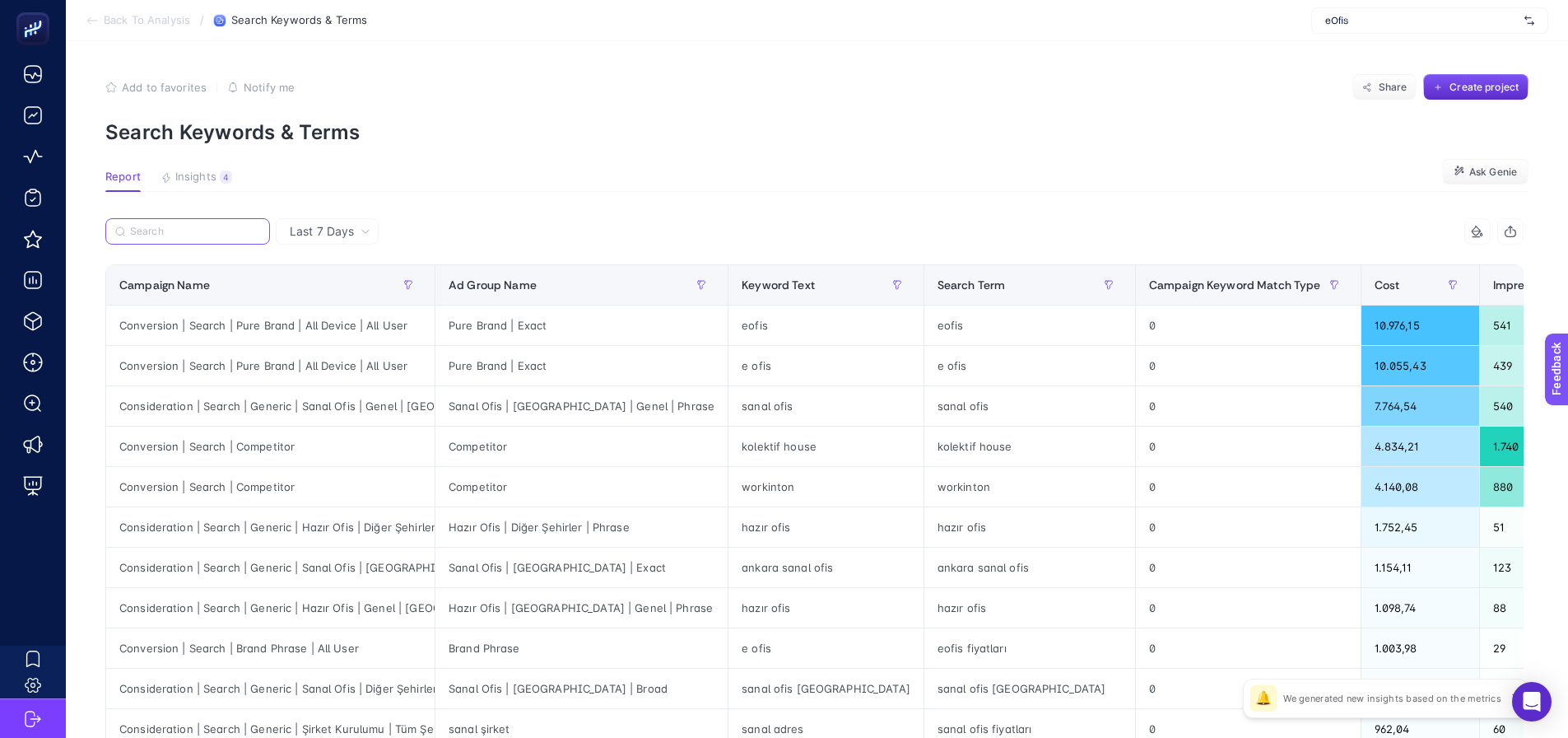
click at [217, 233] on input "Search" at bounding box center [195, 232] width 130 height 13
click at [217, 233] on input "Search" at bounding box center [196, 232] width 128 height 13
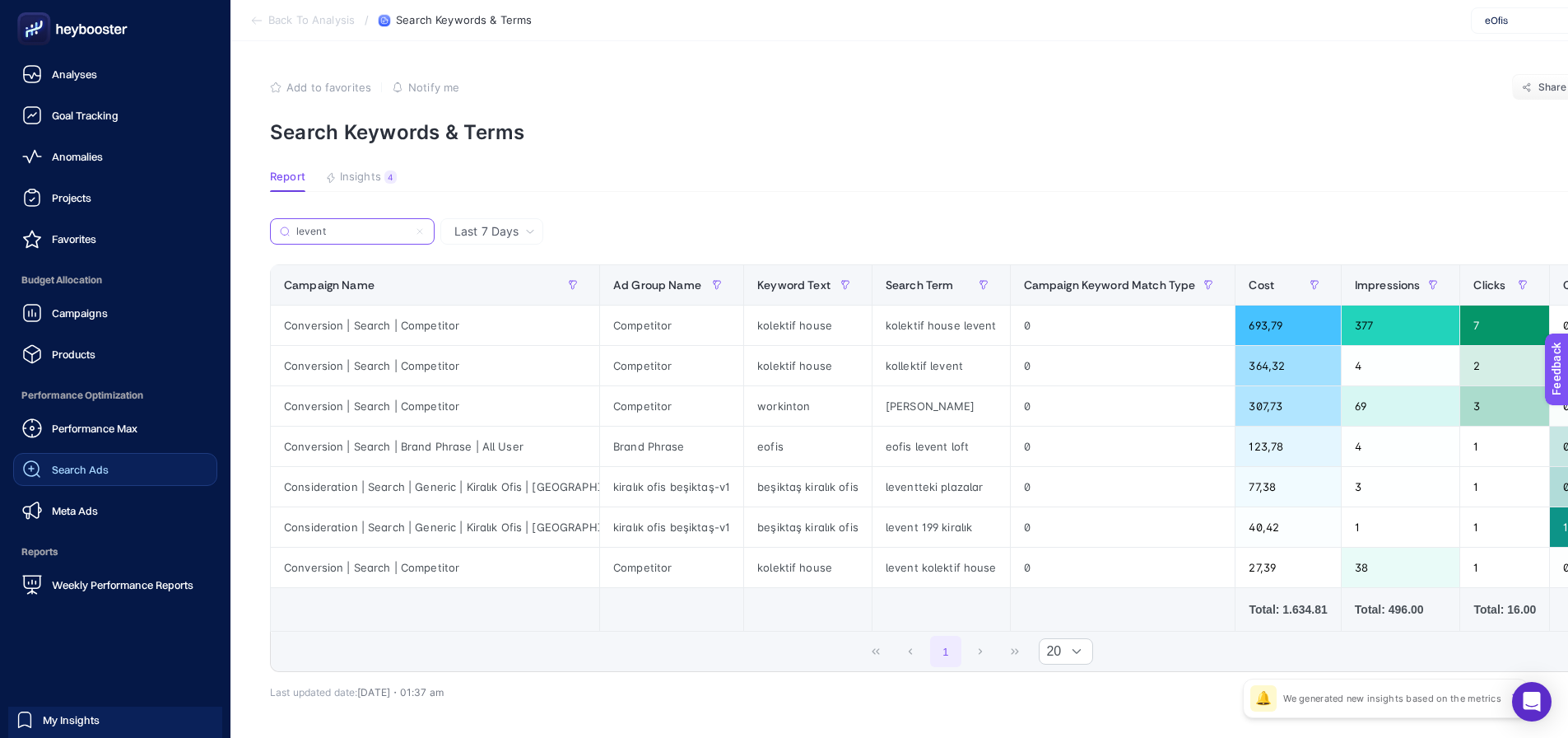
type input "levent"
click at [42, 457] on link "Search Ads" at bounding box center [115, 469] width 204 height 33
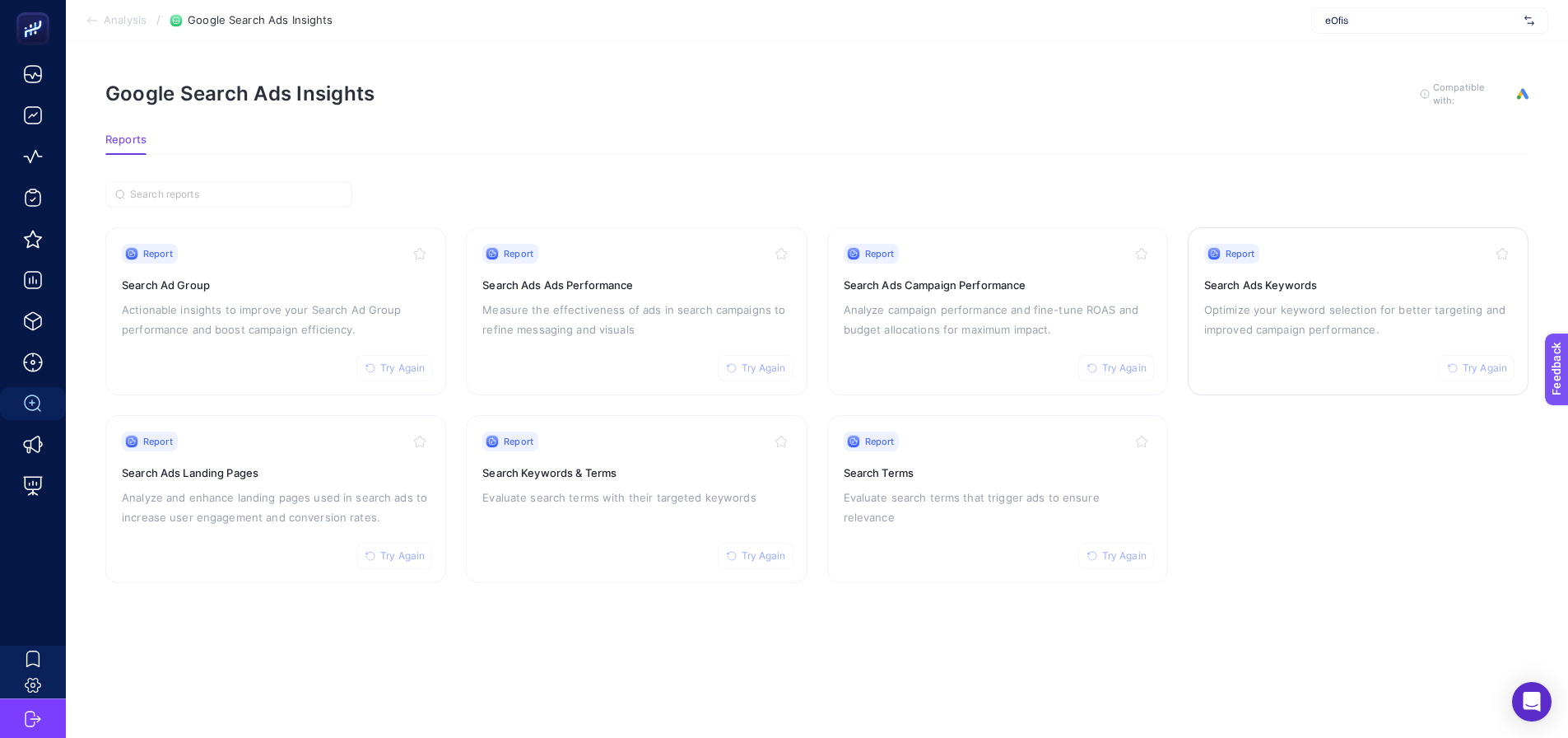
click at [1258, 357] on div "Report Try Again Search Ads Keywords Optimize your keyword selection for better…" at bounding box center [1359, 312] width 308 height 135
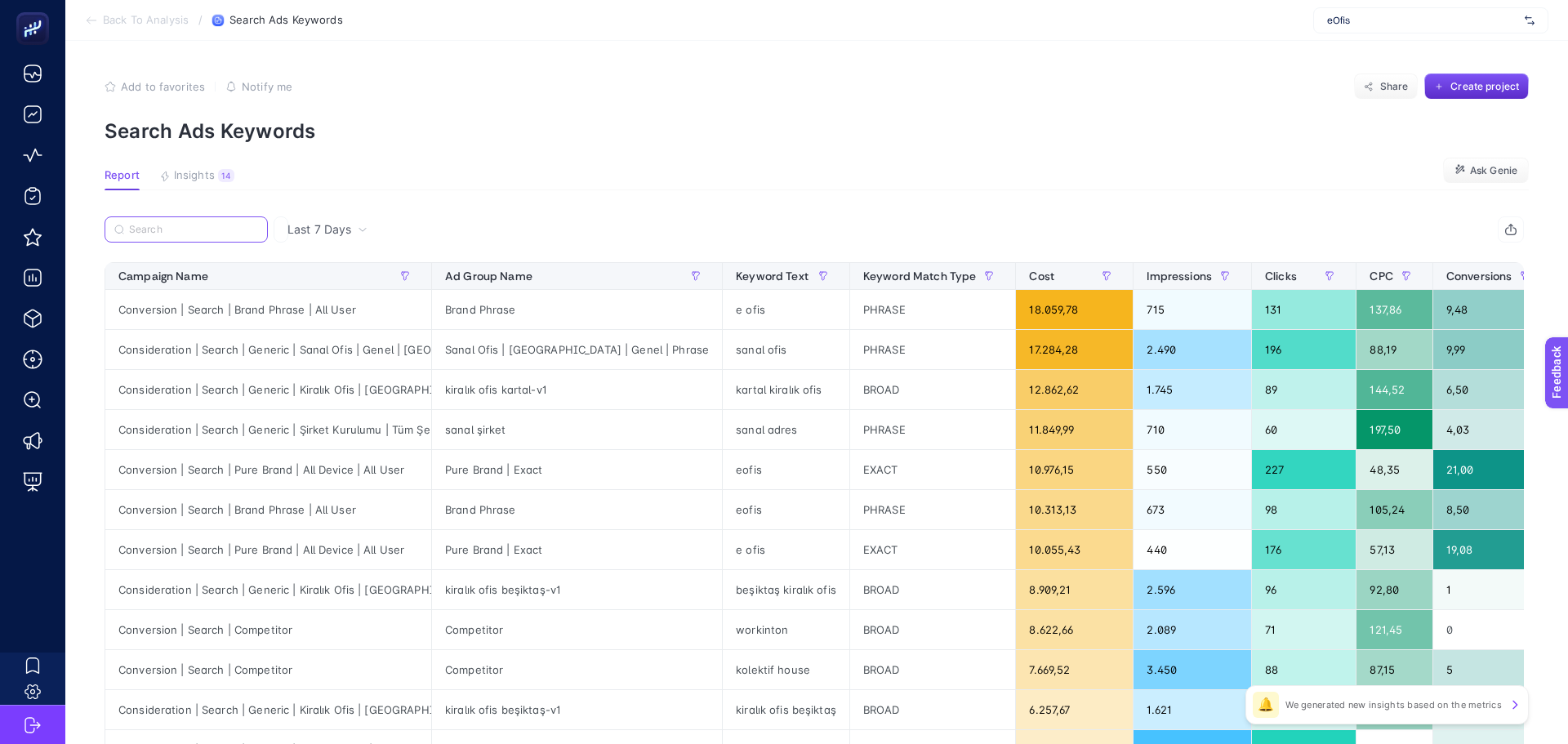
click at [198, 226] on input "Search" at bounding box center [193, 230] width 129 height 13
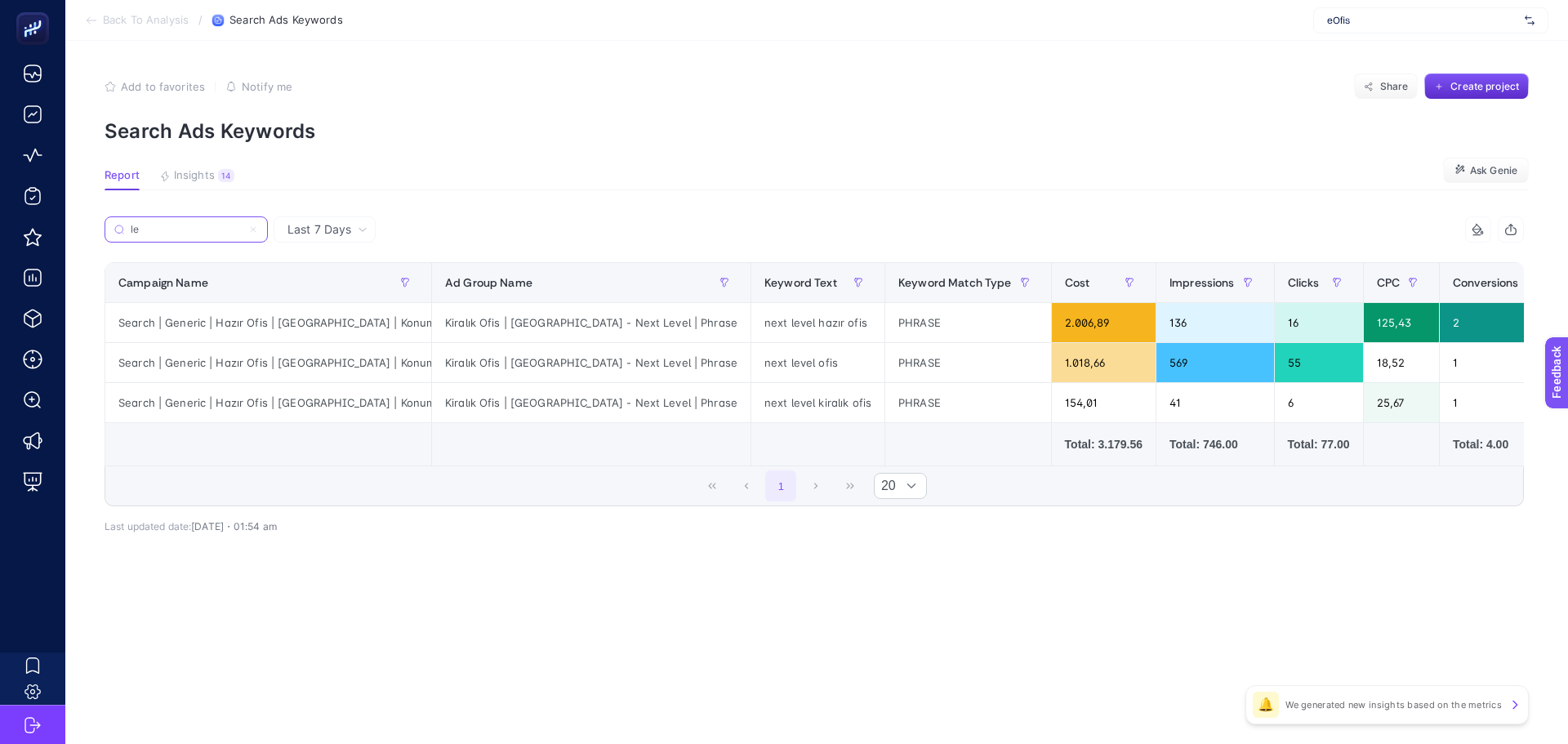
type input "l"
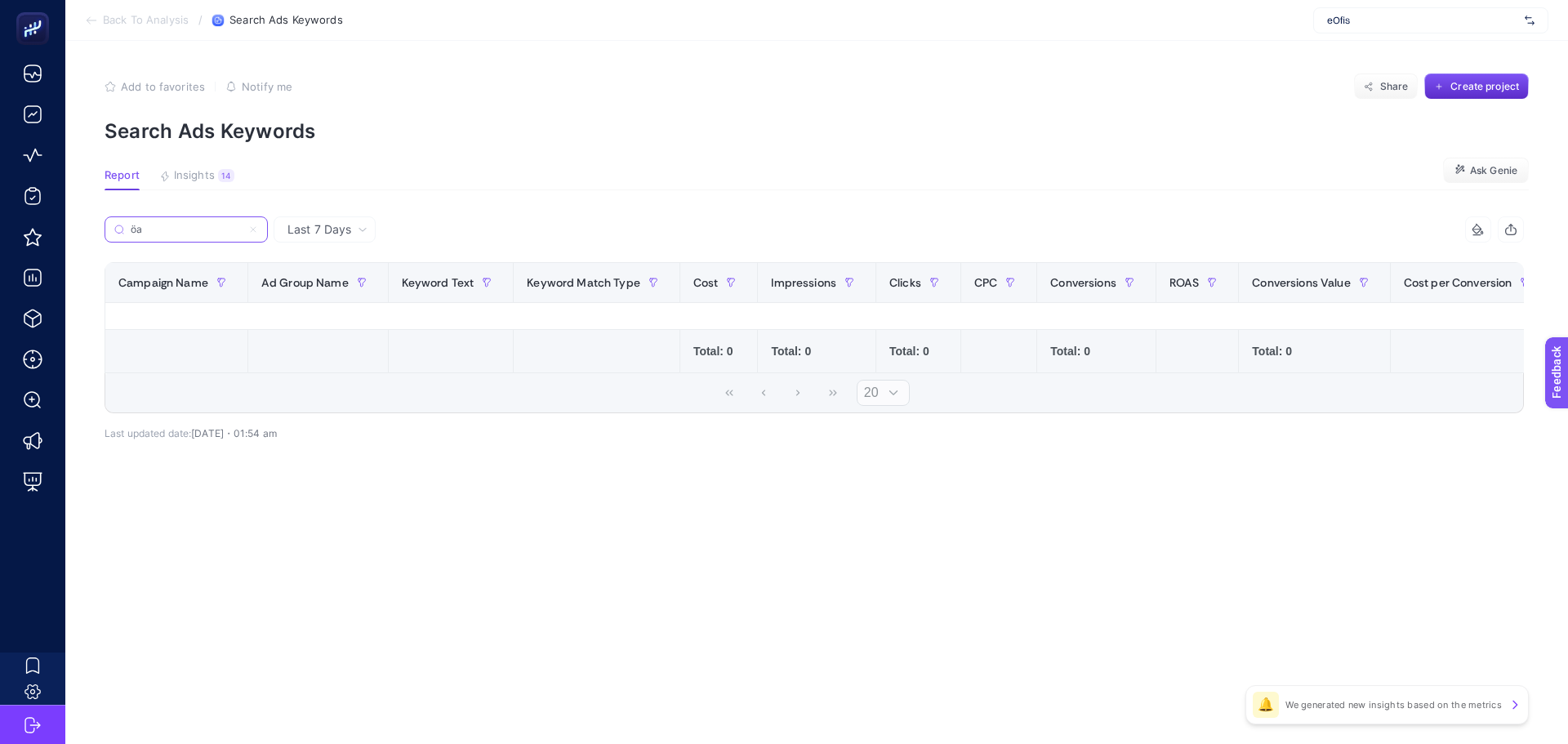
type input "ö"
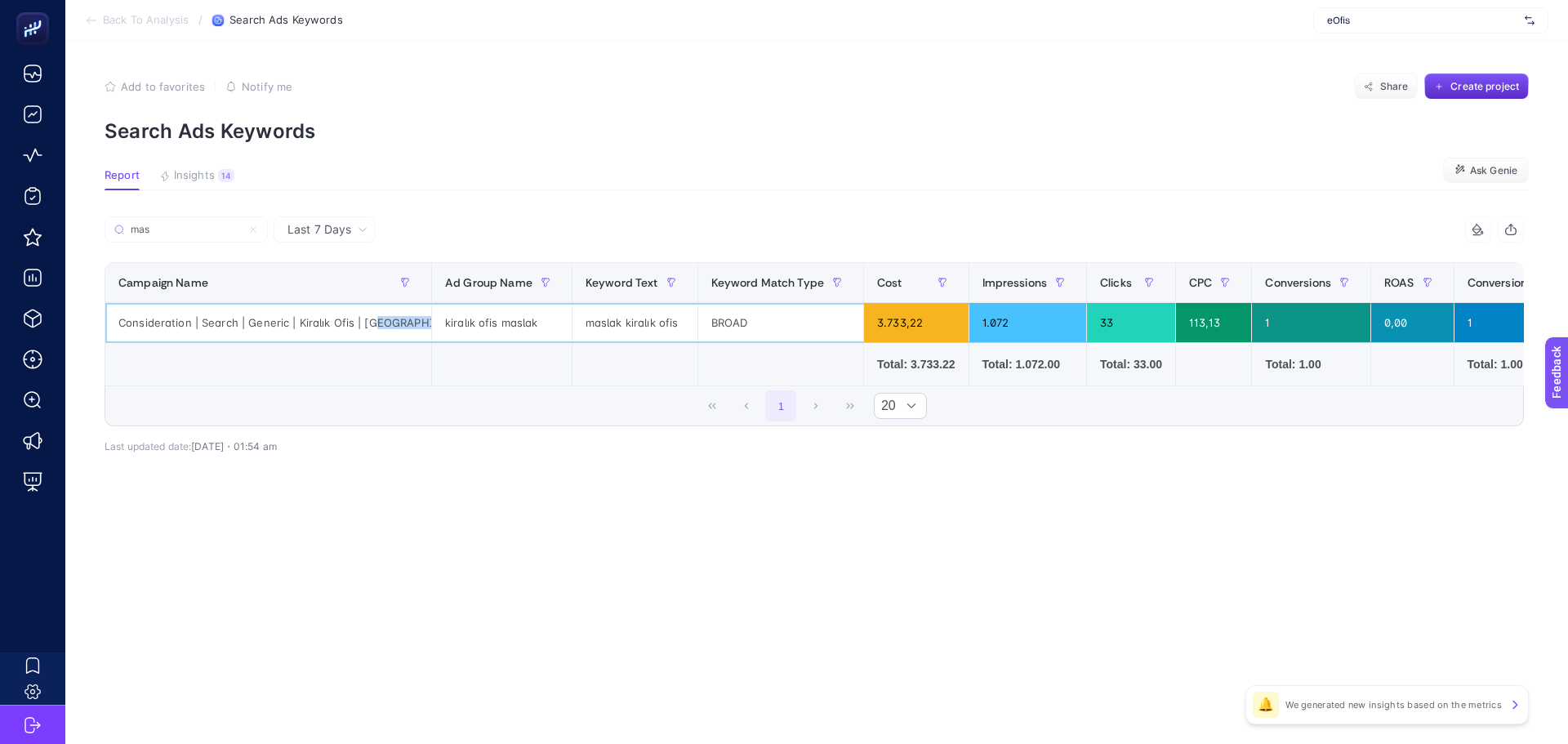
scroll to position [0, 37]
drag, startPoint x: 410, startPoint y: 314, endPoint x: 432, endPoint y: 314, distance: 22.0
click at [432, 314] on tr "Consideration | Search | Generic | Kiralık Ofis | İstanbul | High CR kiralık of…" at bounding box center [1315, 322] width 2420 height 40
click at [162, 220] on label "mas" at bounding box center [186, 229] width 163 height 26
click at [162, 224] on input "mas" at bounding box center [193, 230] width 129 height 13
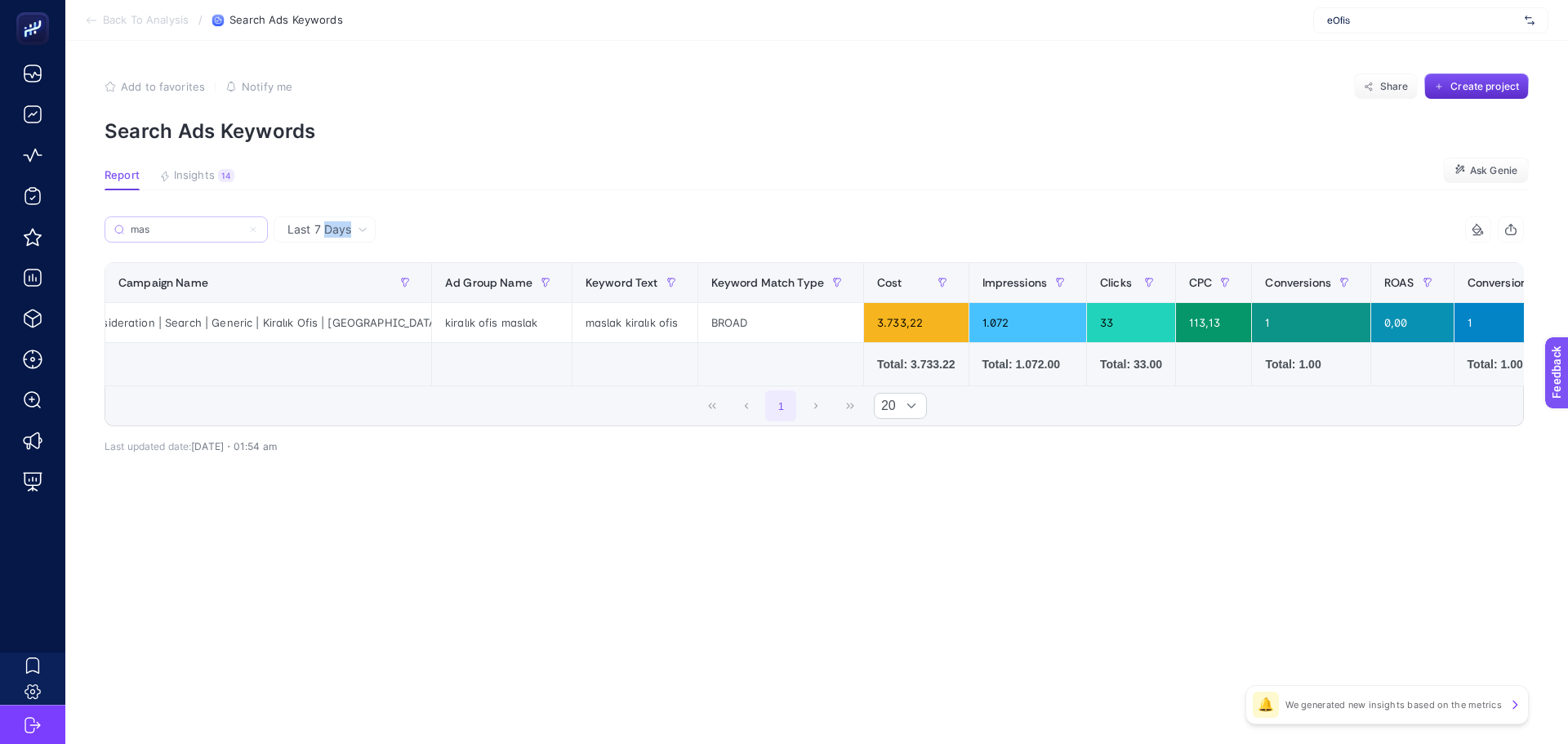
click at [162, 220] on label "mas" at bounding box center [186, 229] width 163 height 26
click at [162, 224] on input "mas" at bounding box center [186, 230] width 111 height 13
click at [162, 220] on label "mas" at bounding box center [186, 229] width 163 height 26
click at [162, 224] on input "mas" at bounding box center [186, 230] width 111 height 13
click at [162, 230] on input "mas" at bounding box center [186, 230] width 111 height 13
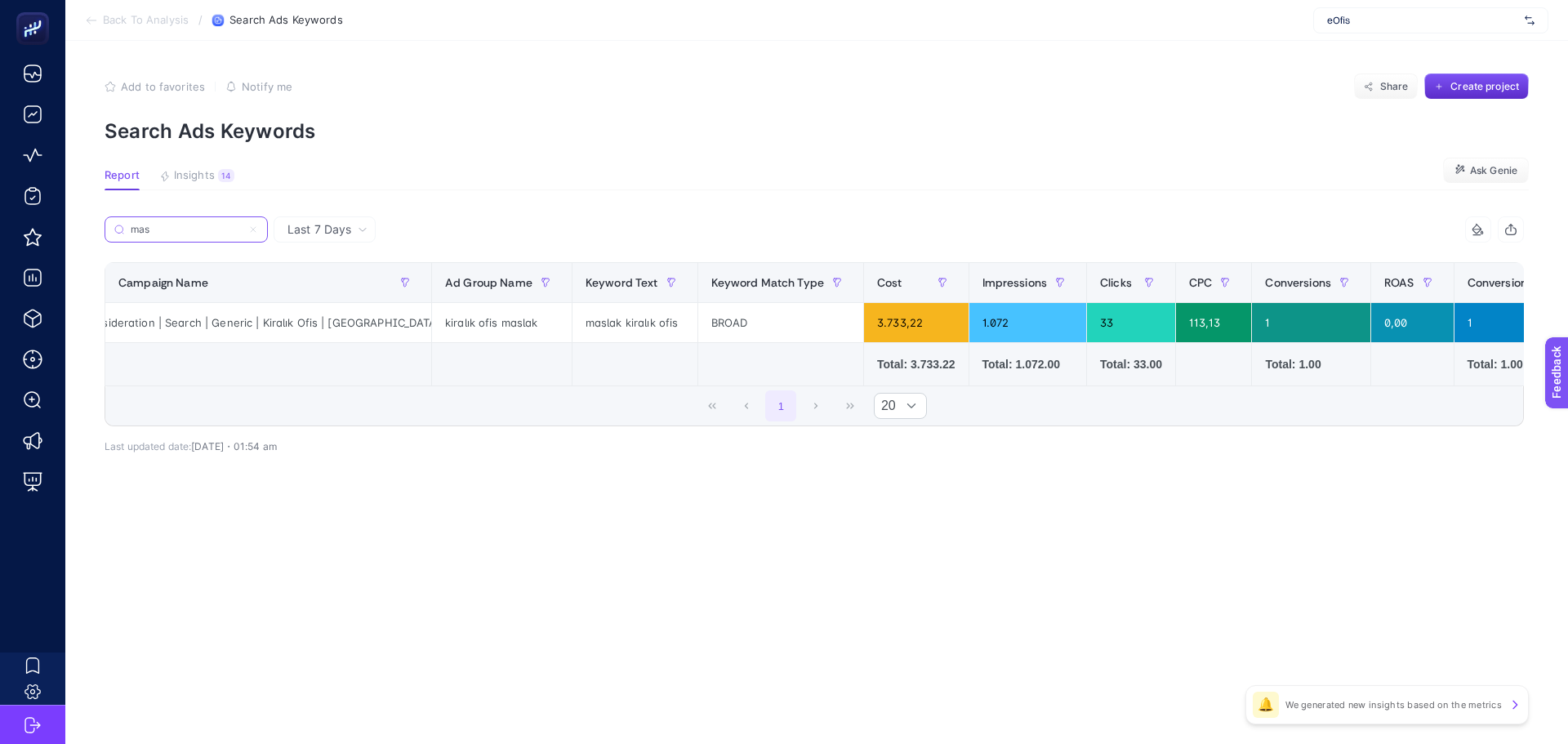
click at [162, 230] on input "mas" at bounding box center [186, 230] width 111 height 13
type input "m"
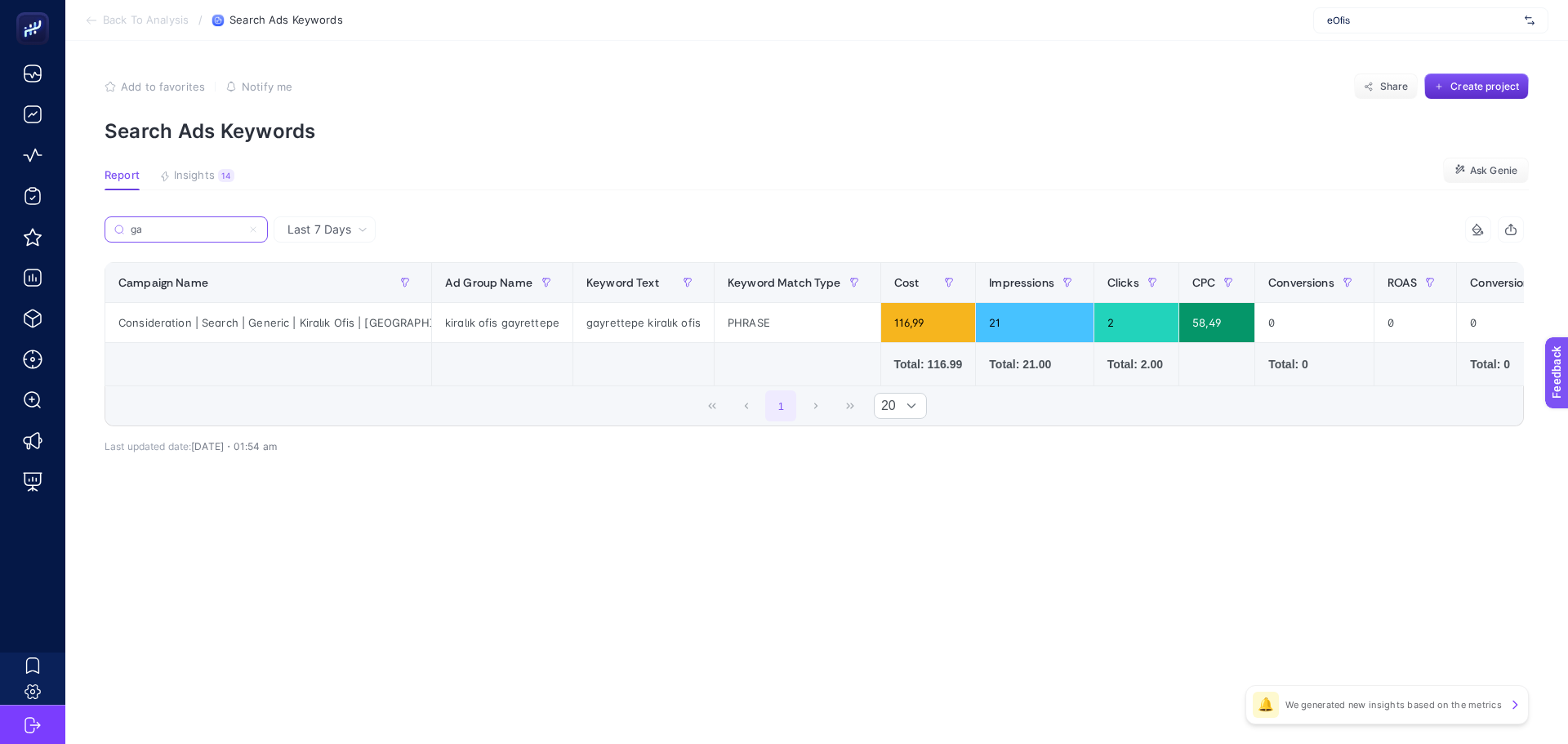
type input "g"
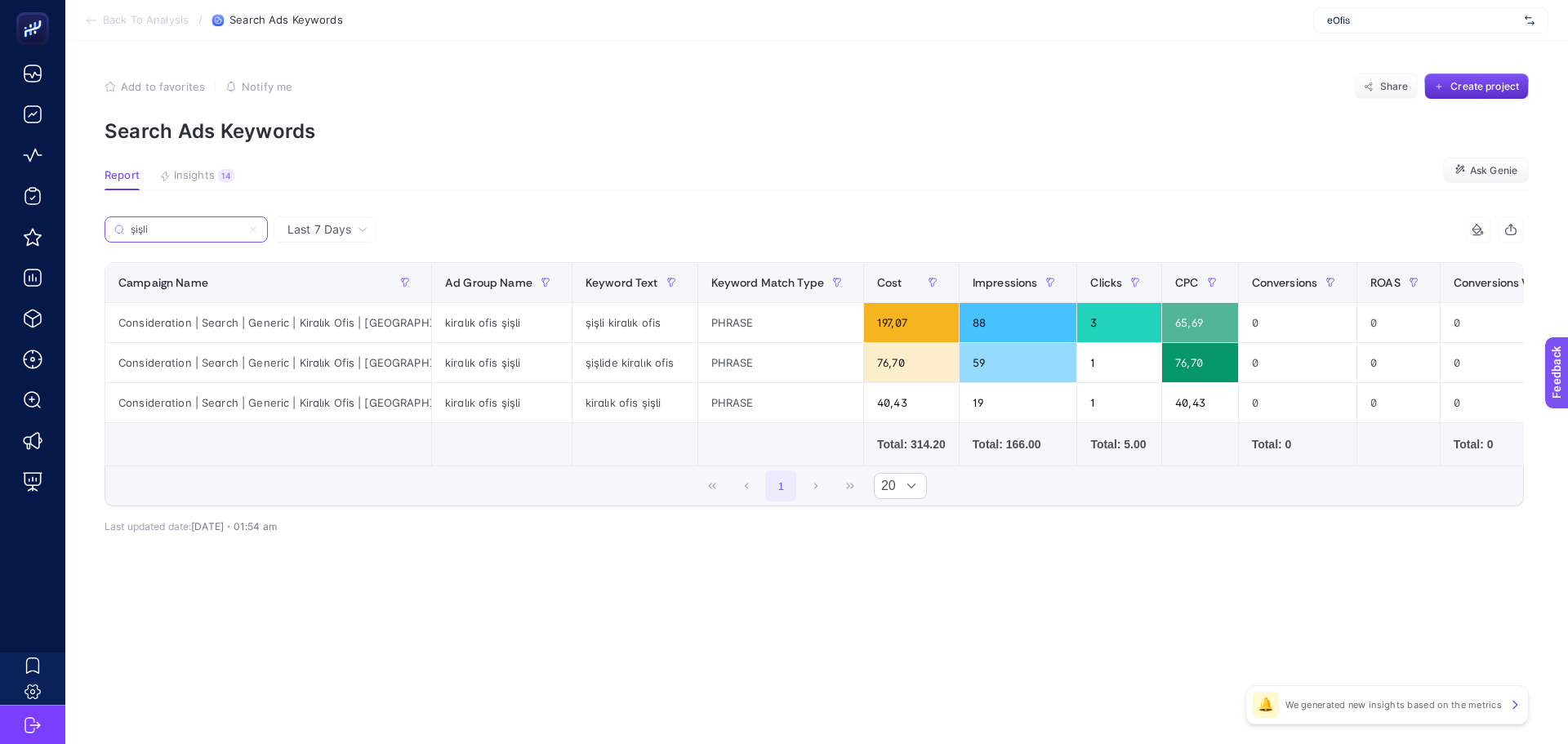
type input "şişli"
drag, startPoint x: 404, startPoint y: 397, endPoint x: 434, endPoint y: 398, distance: 30.0
click at [434, 398] on tr "Consideration | Search | Generic | Kiralık Ofis | İstanbul | High CR kiralık of…" at bounding box center [1309, 403] width 2406 height 40
click at [387, 414] on div "Consideration | Search | Generic | Kiralık Ofis | İstanbul | High CR" at bounding box center [268, 402] width 326 height 39
drag, startPoint x: 363, startPoint y: 402, endPoint x: 256, endPoint y: 407, distance: 107.1
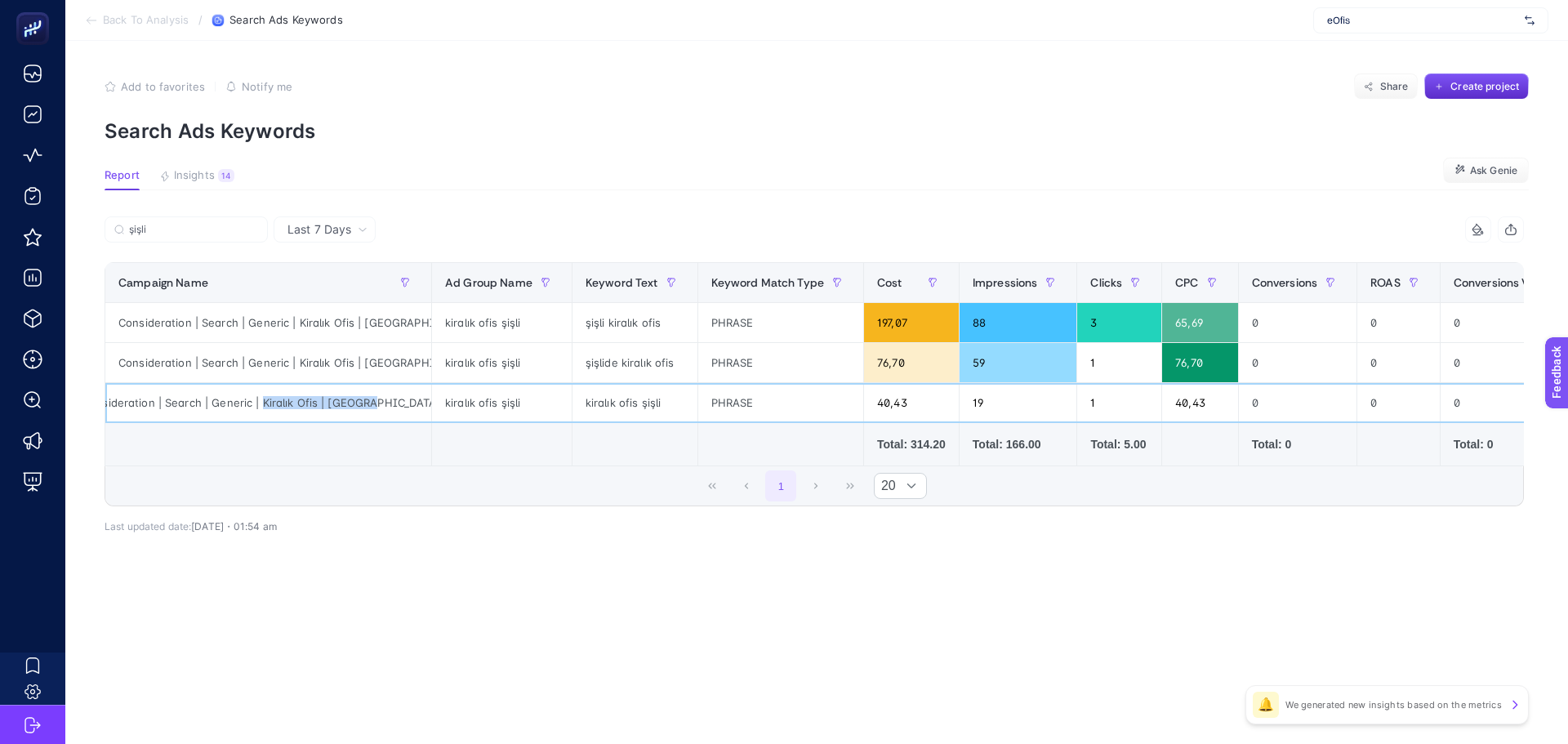
click at [259, 407] on div "Consideration | Search | Generic | Kiralık Ofis | [GEOGRAPHIC_DATA] | High CR" at bounding box center [268, 402] width 326 height 39
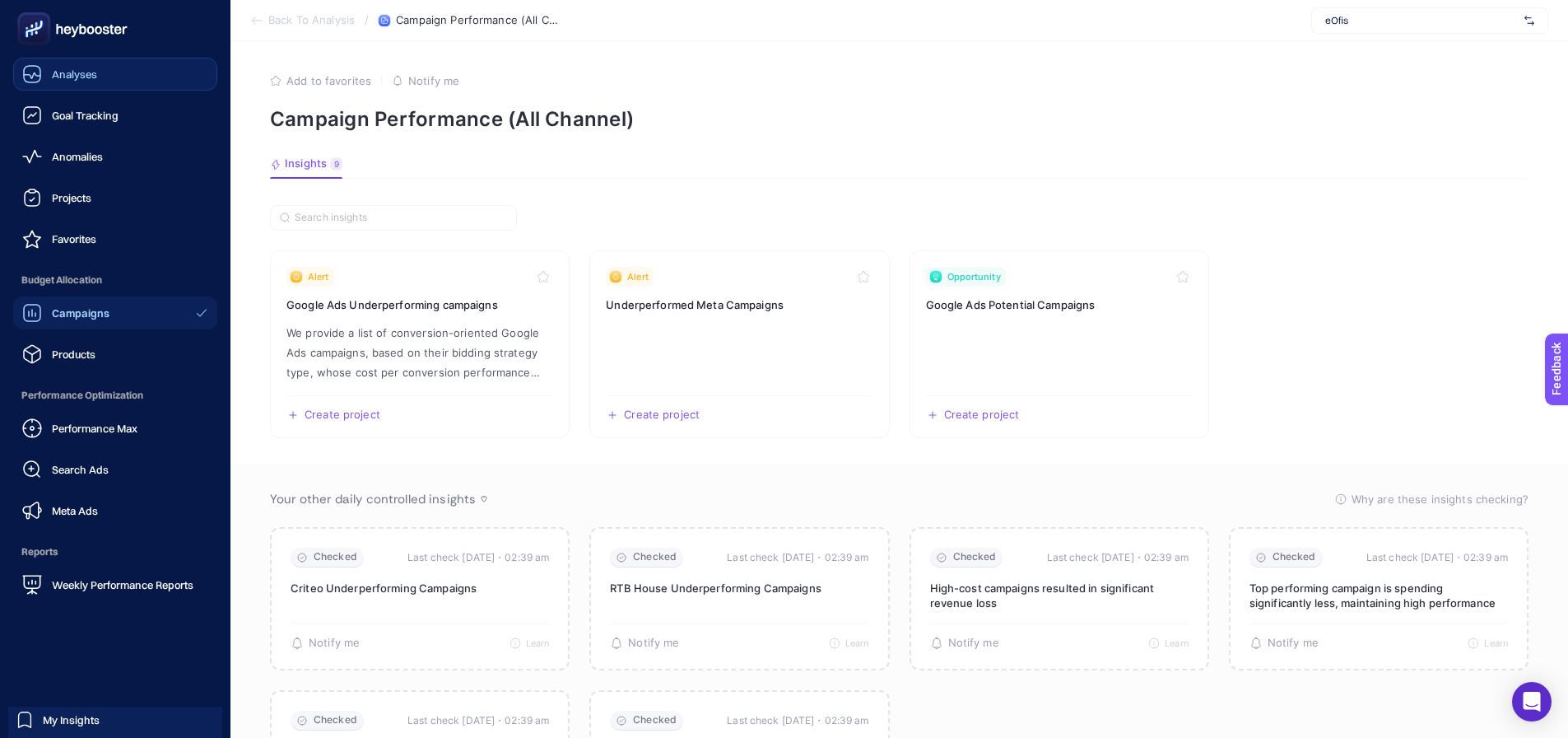
click at [64, 69] on span "Analyses" at bounding box center [75, 74] width 46 height 13
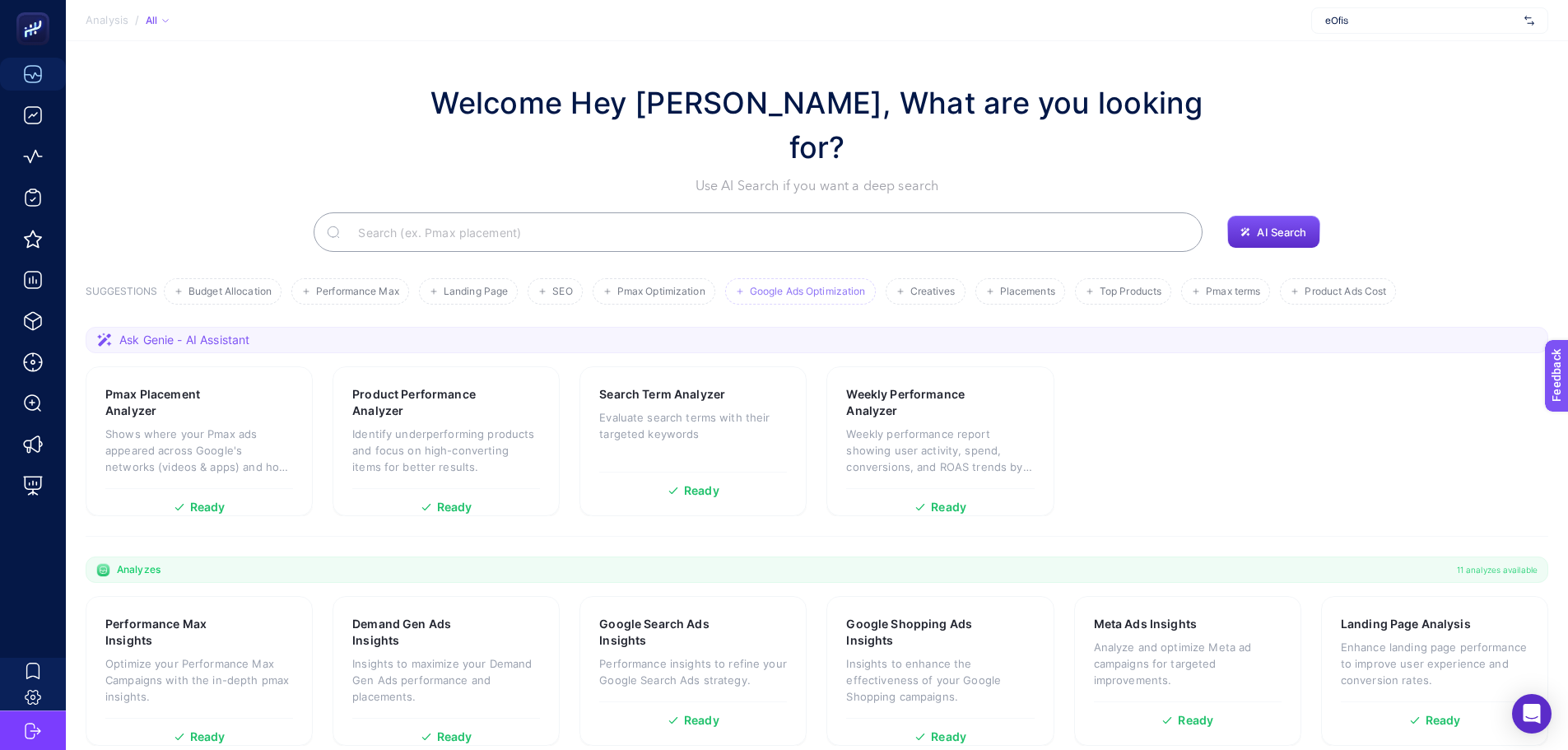
click at [818, 279] on li "Google Ads Optimization" at bounding box center [800, 291] width 150 height 26
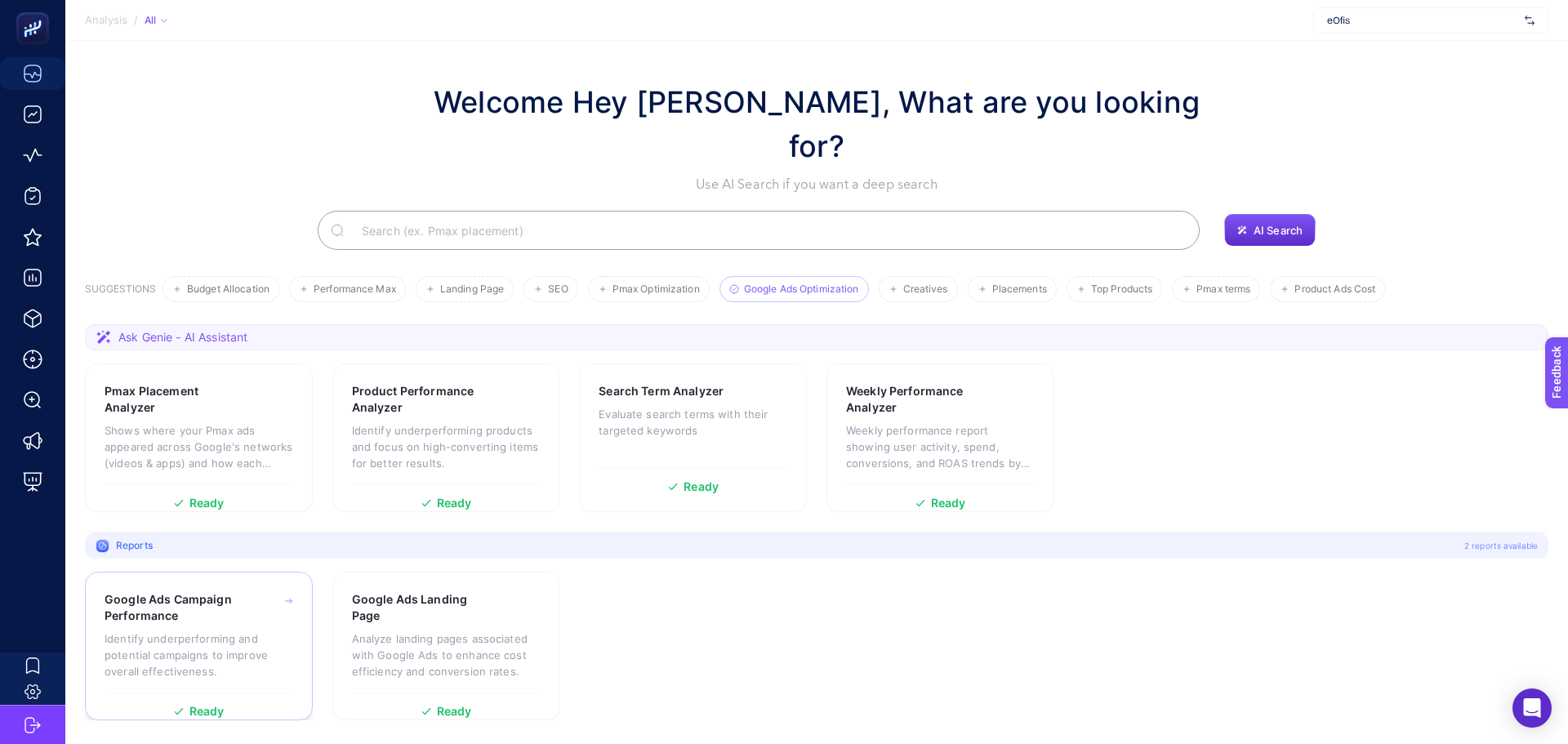
click at [195, 630] on p "Identify underperforming and potential campaigns to improve overall effectivene…" at bounding box center [199, 655] width 189 height 49
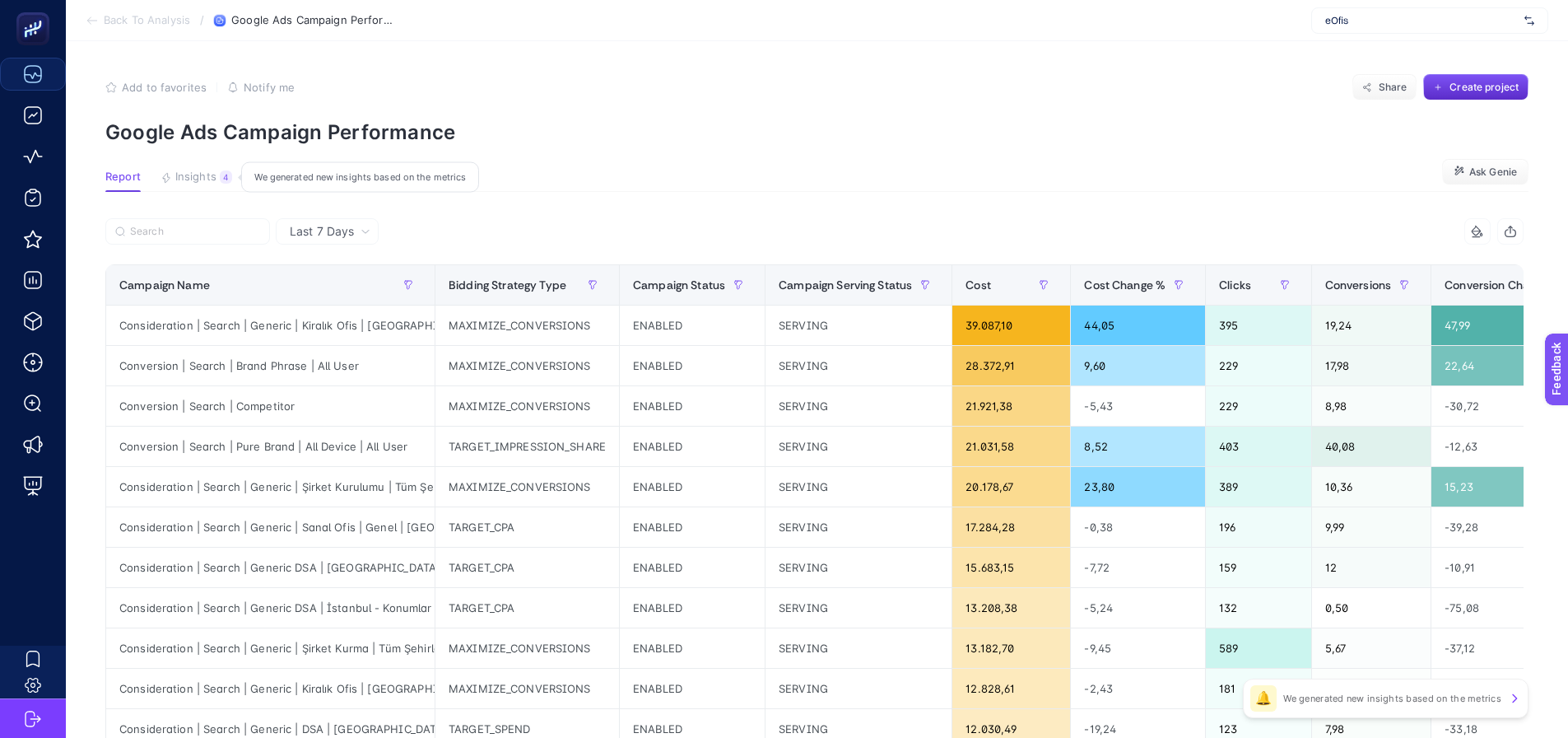
click at [205, 175] on span "Insights" at bounding box center [196, 177] width 41 height 13
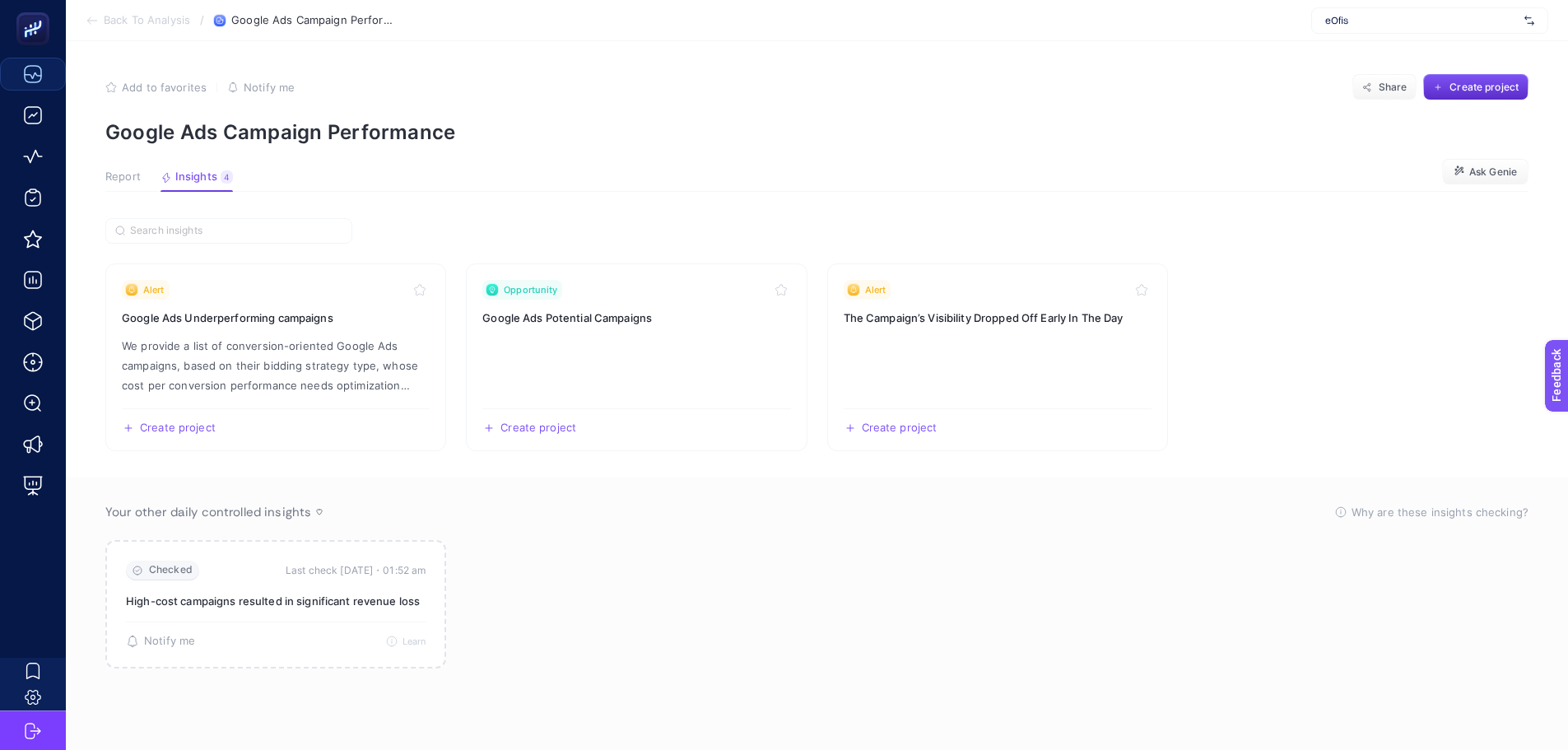
click at [116, 181] on span "Report" at bounding box center [123, 177] width 36 height 13
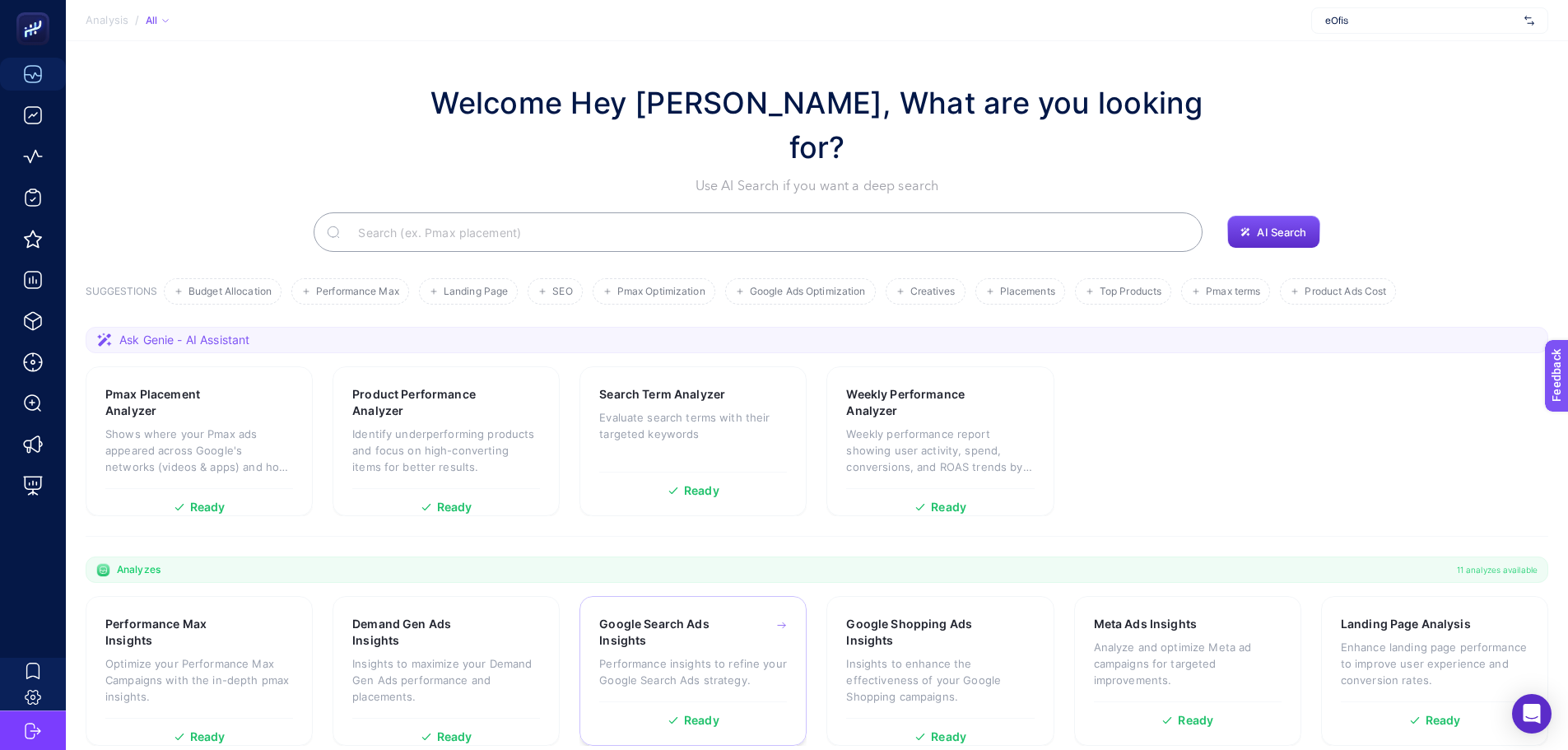
click at [705, 615] on div "Google Search Ads Insights Performance insights to refine your Google Search Ad…" at bounding box center [693, 658] width 188 height 86
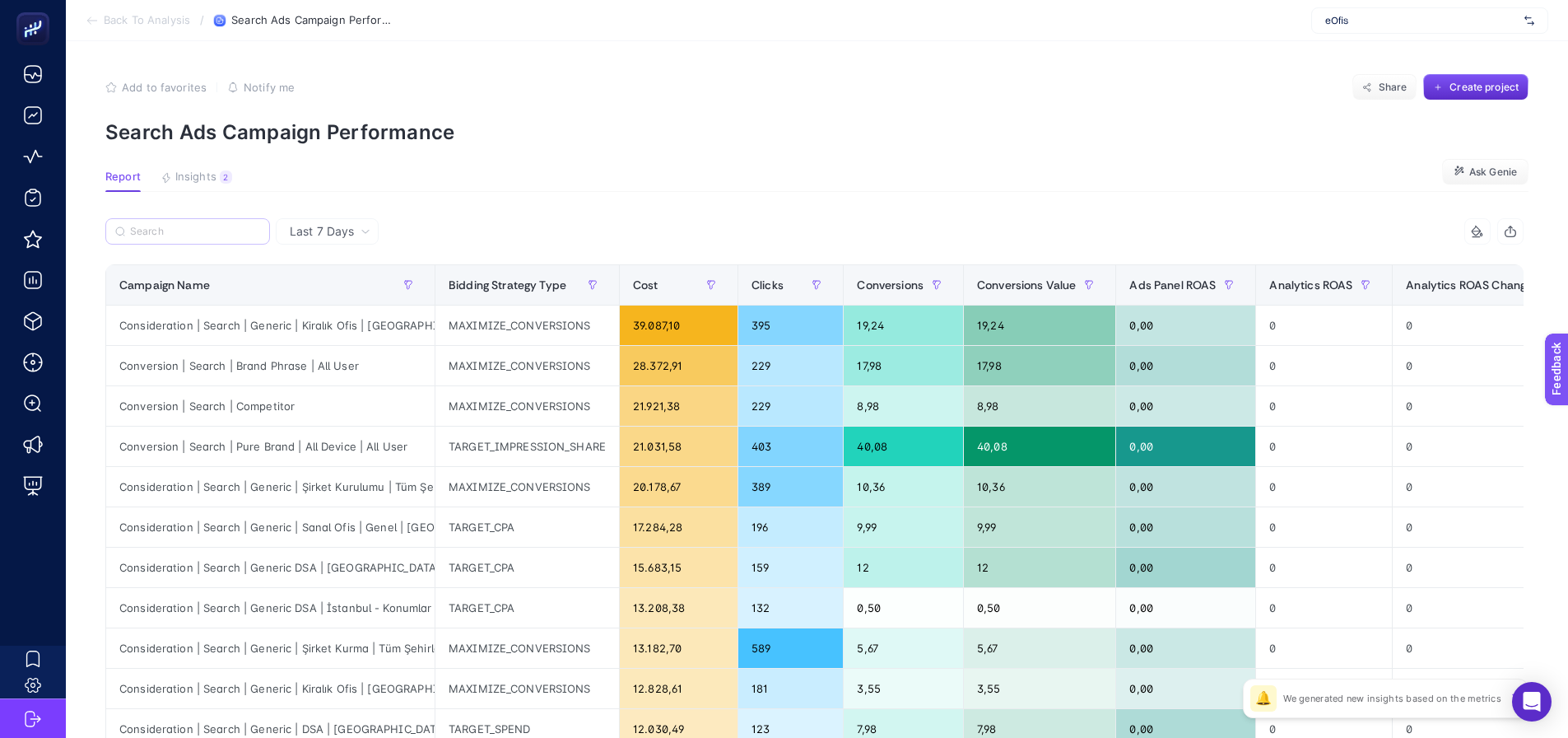
click at [211, 240] on label at bounding box center [188, 231] width 165 height 26
click at [211, 238] on input "Search" at bounding box center [195, 232] width 130 height 13
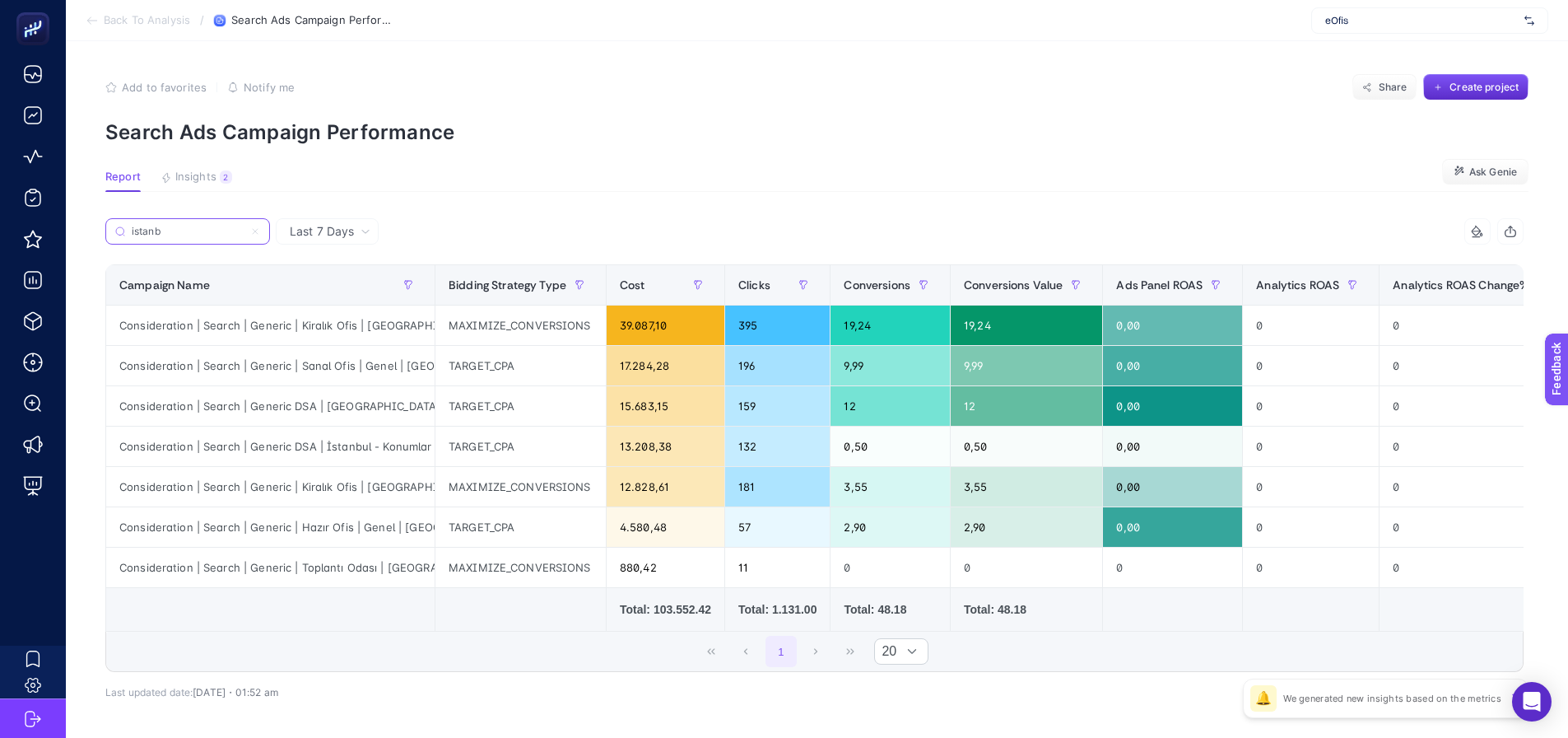
type input "istanb"
drag, startPoint x: 355, startPoint y: 444, endPoint x: 456, endPoint y: 443, distance: 101.0
click at [456, 443] on tr "Consideration | Search | Generic DSA | İstanbul - Konumlar High CR TARGET_CPA 1…" at bounding box center [1445, 446] width 2677 height 40
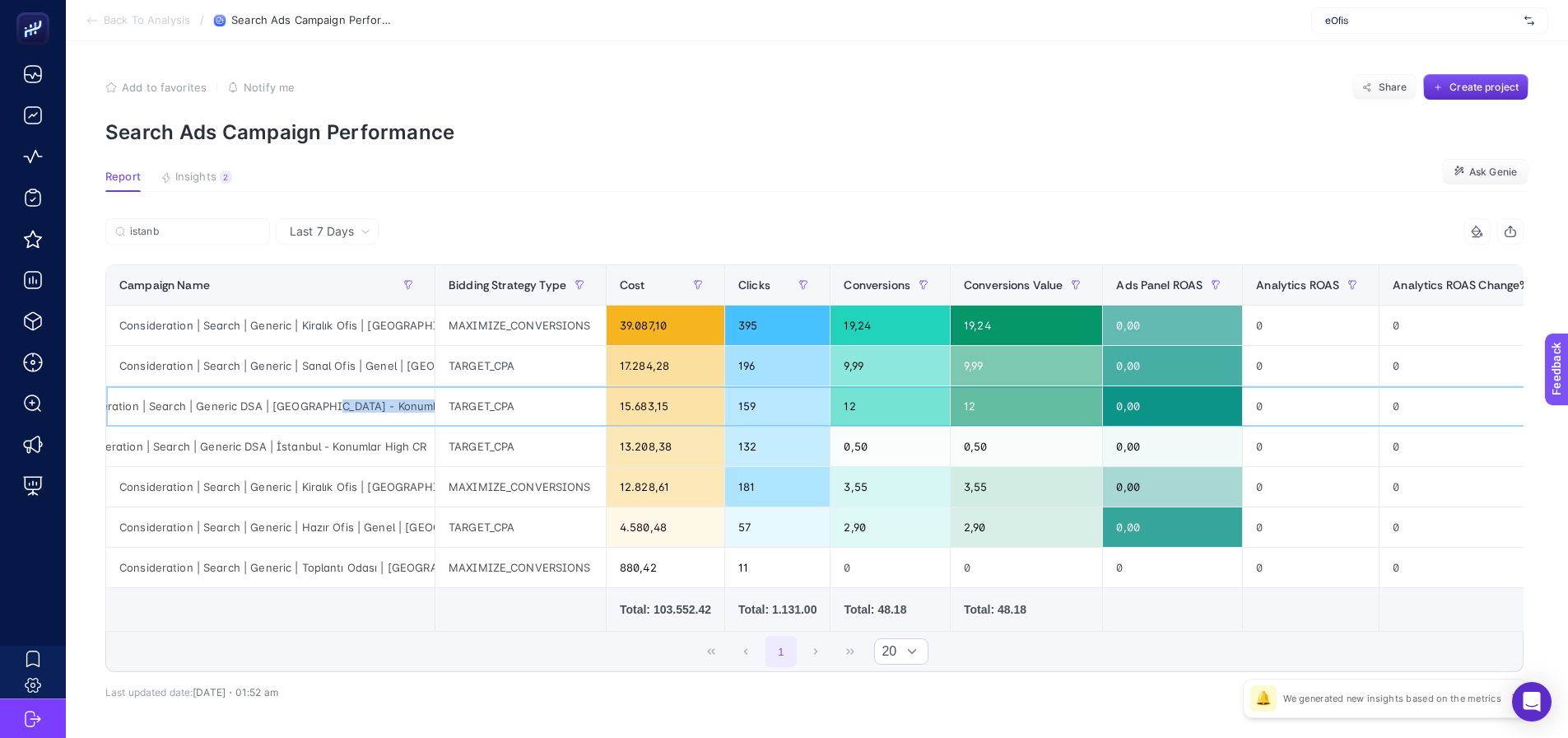
drag, startPoint x: 377, startPoint y: 400, endPoint x: 437, endPoint y: 405, distance: 60.2
click at [437, 405] on tr "Consideration | Search | Generic DSA | [GEOGRAPHIC_DATA] - Konumlar | Low CR TA…" at bounding box center [1445, 406] width 2677 height 40
click at [382, 451] on div "Consideration | Search | Generic DSA | İstanbul - Konumlar High CR" at bounding box center [270, 446] width 329 height 39
drag, startPoint x: 377, startPoint y: 490, endPoint x: 456, endPoint y: 494, distance: 79.1
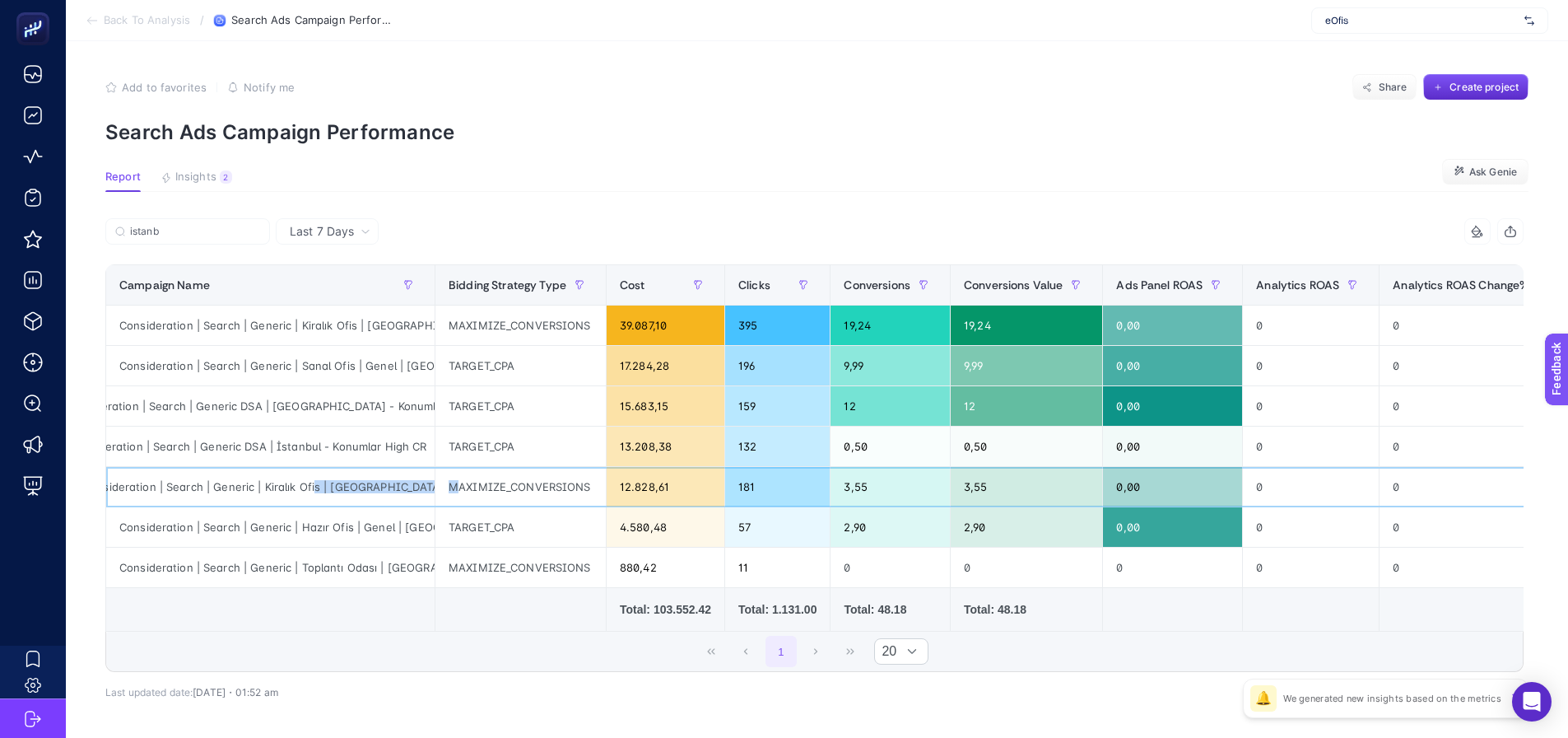
click at [456, 494] on tr "Consideration | Search | Generic | Kiralık Ofis | İstanbul | High CR MAXIMIZE_C…" at bounding box center [1445, 487] width 2677 height 40
click at [345, 515] on div "Consideration | Search | Generic | Hazır Ofis | Genel | İstanbul" at bounding box center [270, 527] width 329 height 39
click at [373, 450] on div "Consideration | Search | Generic DSA | İstanbul - Konumlar High CR" at bounding box center [270, 446] width 329 height 39
click at [846, 446] on div "0,50" at bounding box center [890, 446] width 119 height 39
click at [847, 446] on div "0,50" at bounding box center [890, 446] width 119 height 39
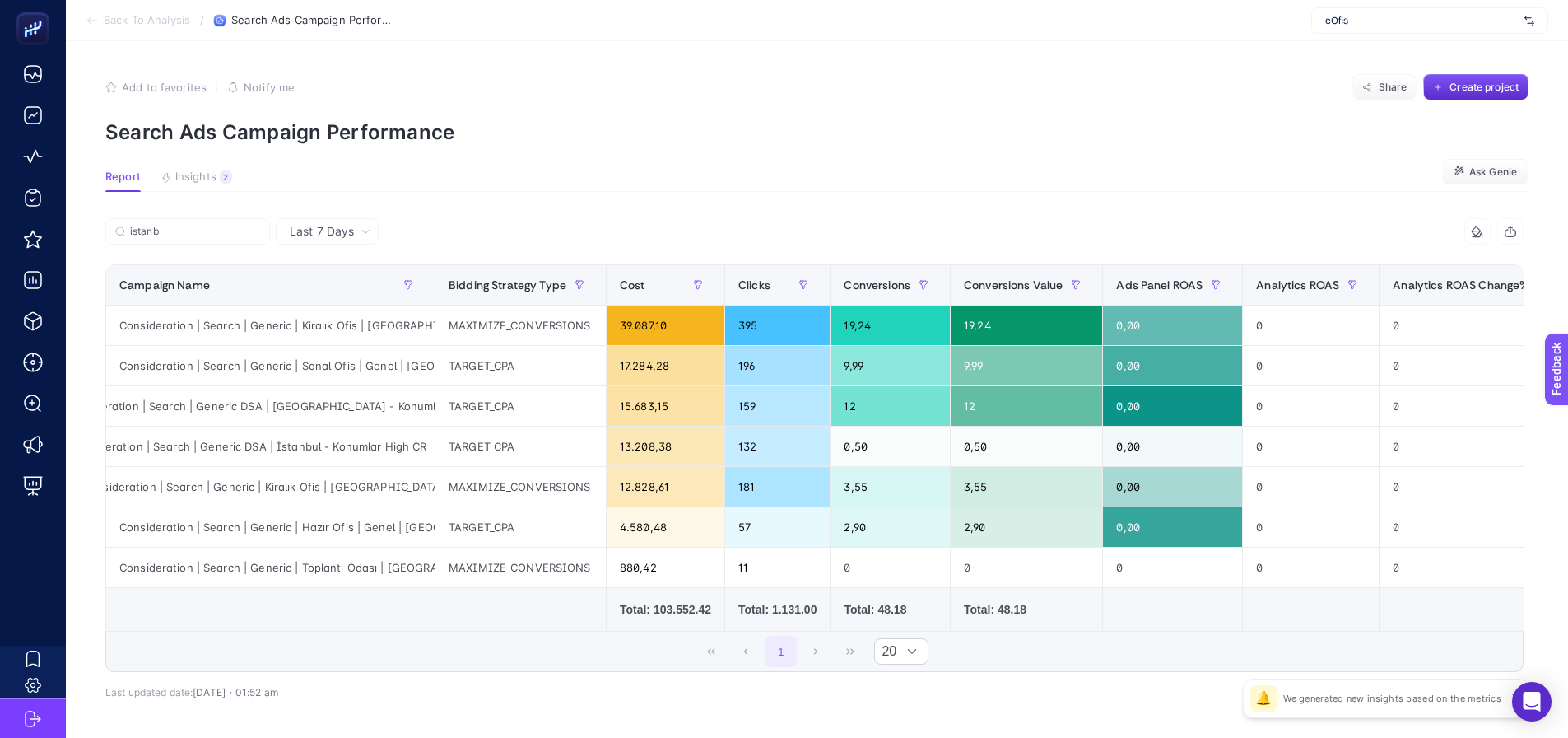
click at [305, 237] on span "Last 7 Days" at bounding box center [321, 231] width 65 height 16
click at [326, 298] on li "Last 30 Days" at bounding box center [327, 295] width 93 height 30
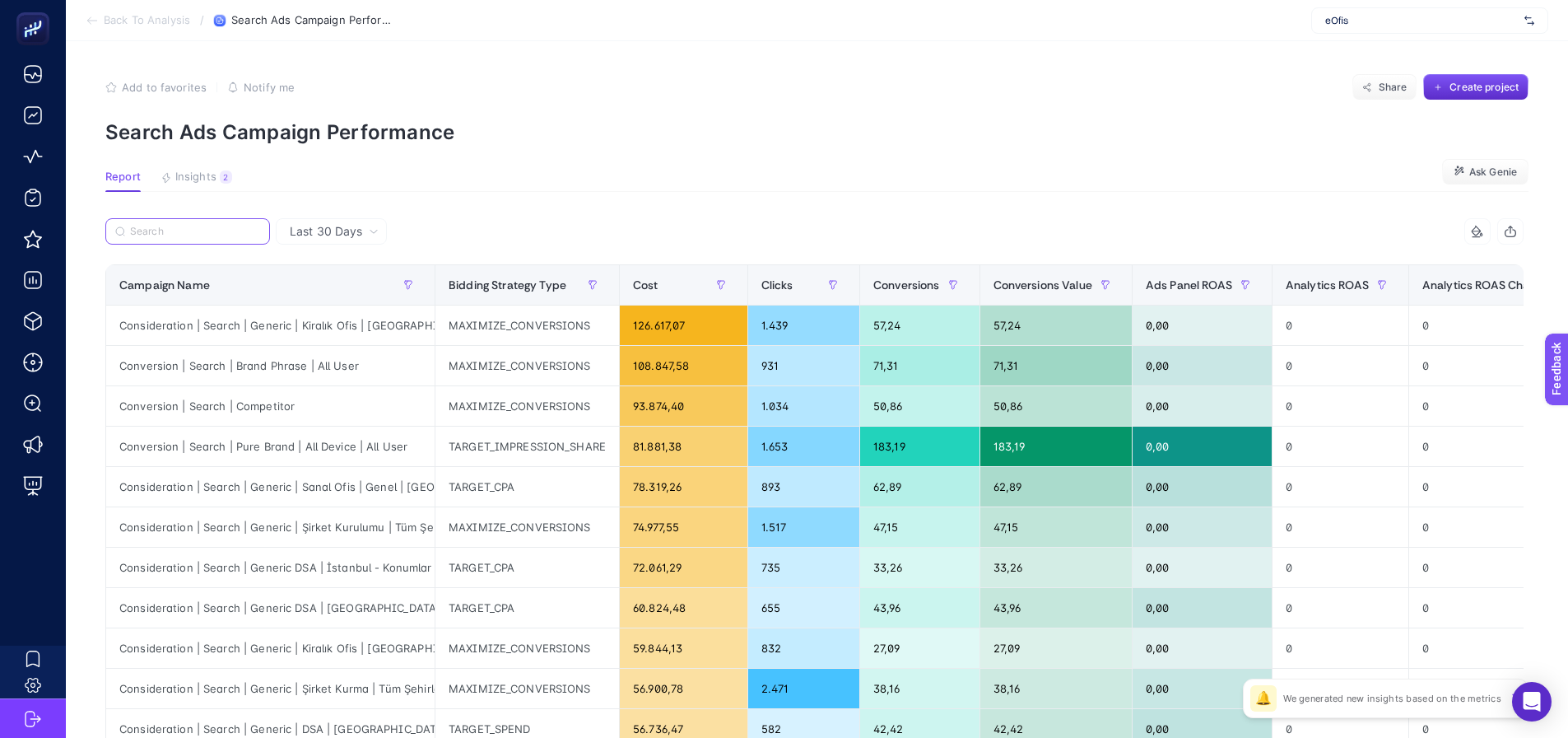
click at [204, 233] on input "Search" at bounding box center [195, 232] width 130 height 13
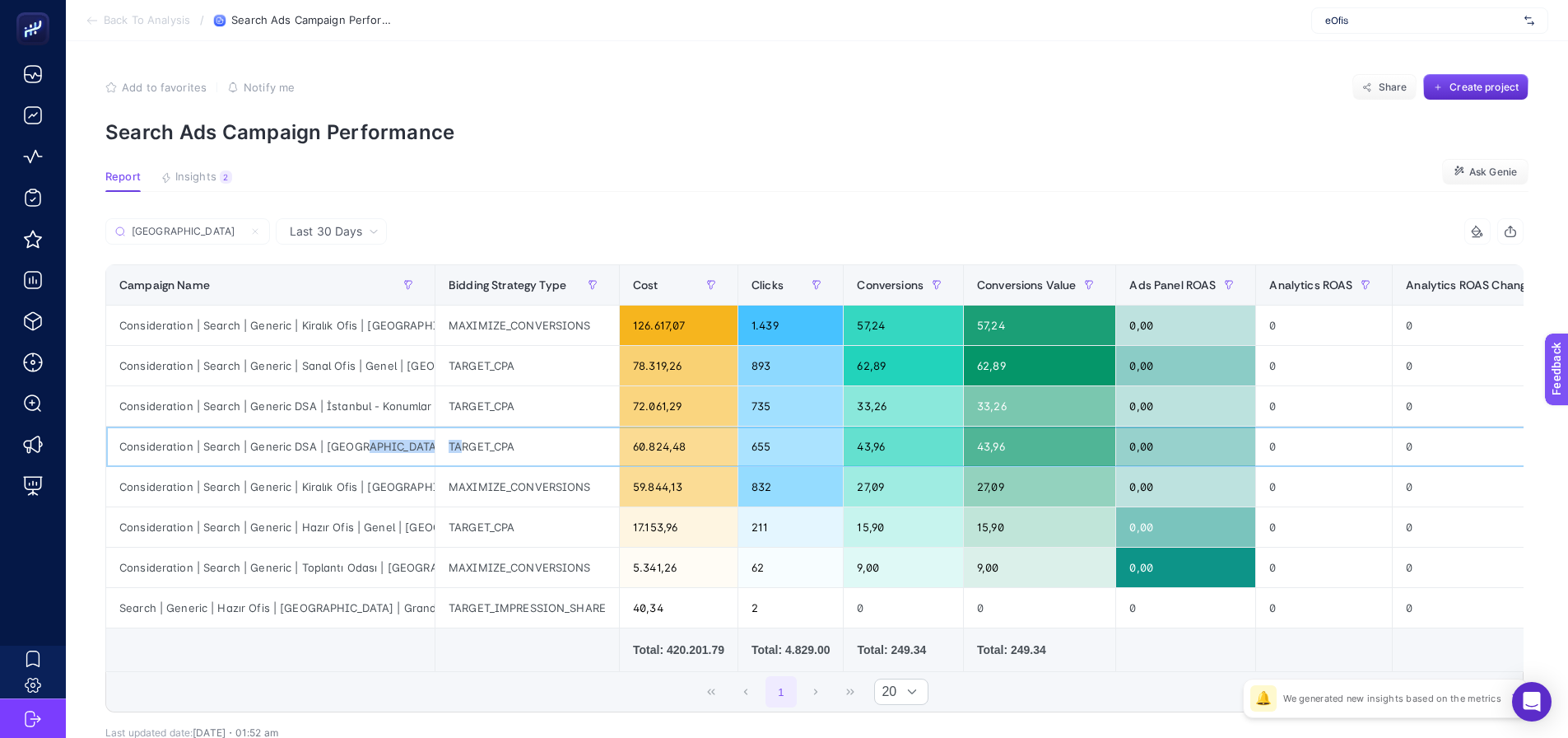
scroll to position [0, 55]
drag, startPoint x: 391, startPoint y: 440, endPoint x: 473, endPoint y: 436, distance: 82.1
click at [473, 436] on tr "Consideration | Search | Generic DSA | İstanbul - Konumlar | Low CR TARGET_CPA …" at bounding box center [1475, 446] width 2737 height 40
click at [364, 415] on div "Consideration | Search | Generic DSA | İstanbul - Konumlar High CR" at bounding box center [270, 405] width 329 height 39
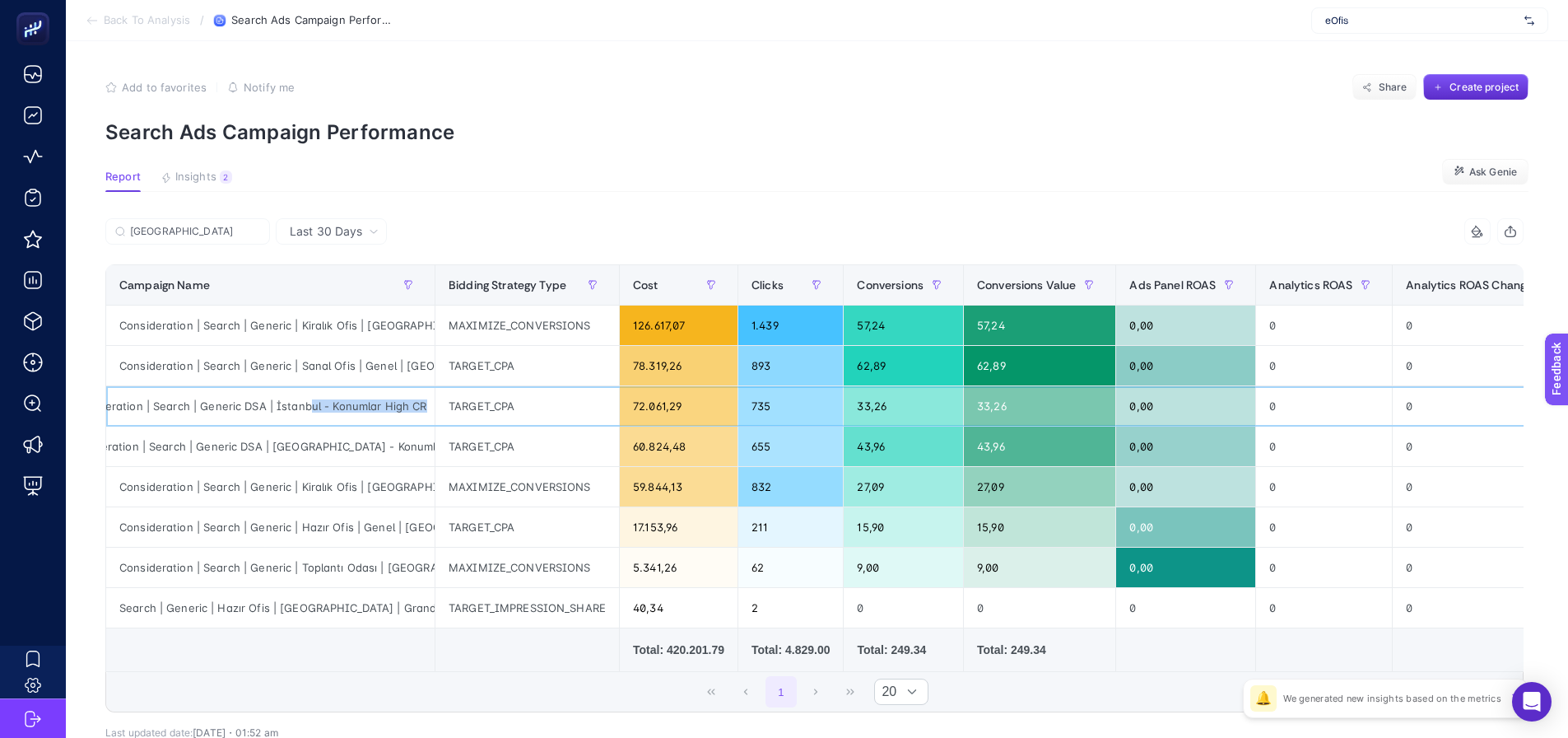
drag, startPoint x: 361, startPoint y: 409, endPoint x: 448, endPoint y: 410, distance: 87.0
click at [448, 410] on tr "Consideration | Search | Generic DSA | İstanbul - Konumlar High CR TARGET_CPA 7…" at bounding box center [1475, 406] width 2737 height 40
click at [387, 436] on div "Consideration | Search | Generic DSA | [GEOGRAPHIC_DATA] - Konumlar | Low CR" at bounding box center [270, 446] width 329 height 39
drag, startPoint x: 419, startPoint y: 494, endPoint x: 434, endPoint y: 492, distance: 15.1
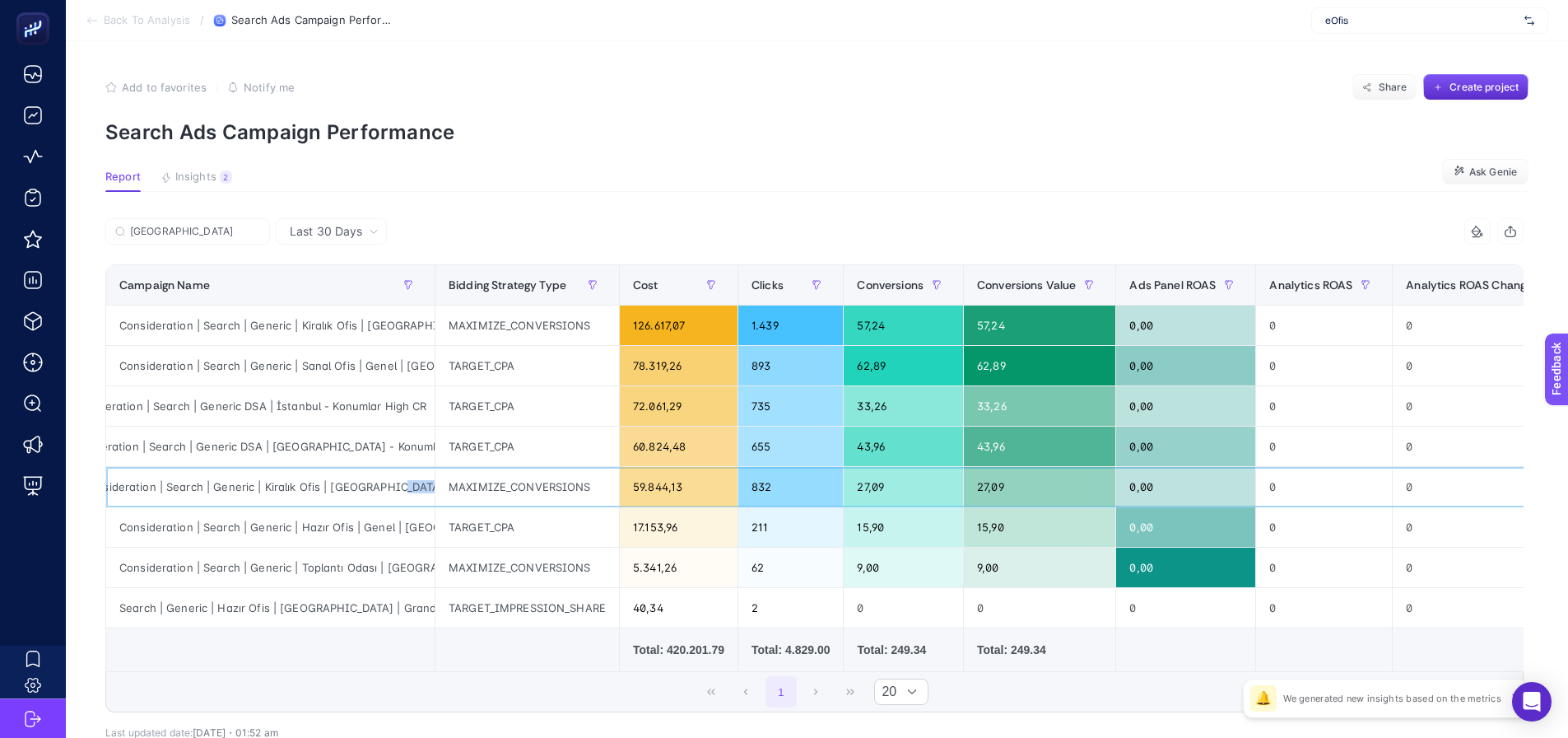
click at [434, 492] on div "Consideration | Search | Generic | Kiralık Ofis | [GEOGRAPHIC_DATA] | High CR" at bounding box center [270, 487] width 329 height 39
click at [392, 649] on td at bounding box center [271, 651] width 330 height 44
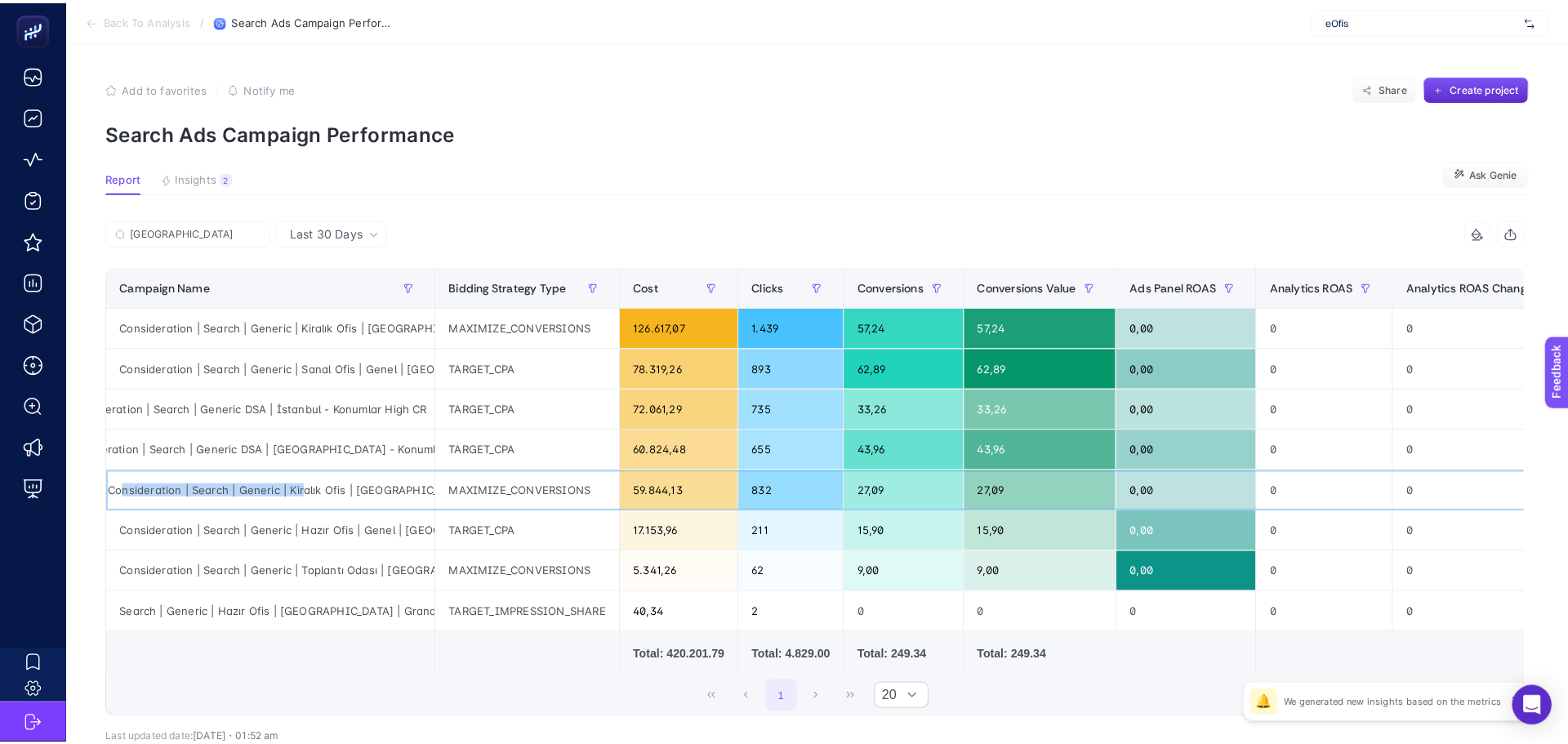
scroll to position [0, 0]
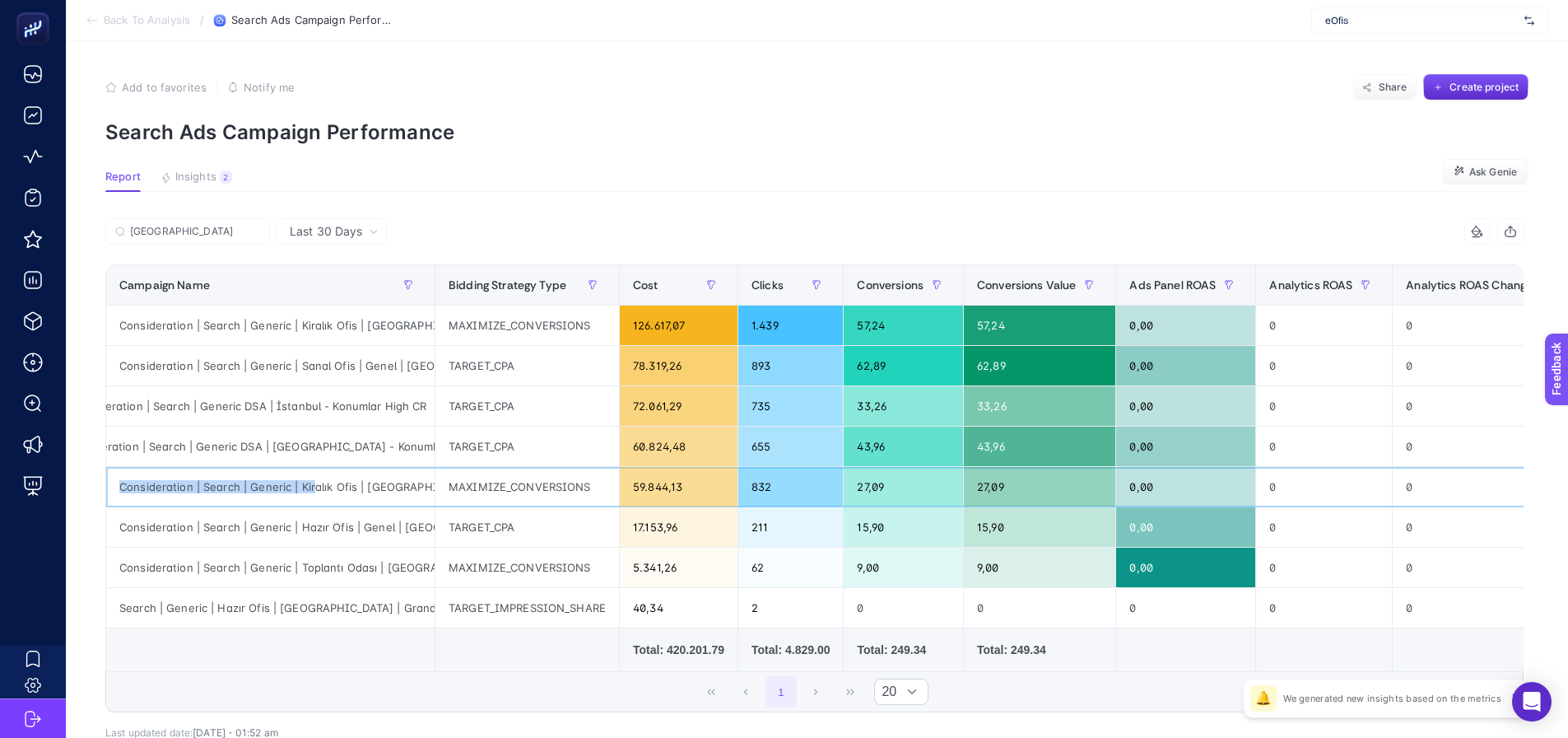
drag, startPoint x: 276, startPoint y: 493, endPoint x: 113, endPoint y: 487, distance: 163.1
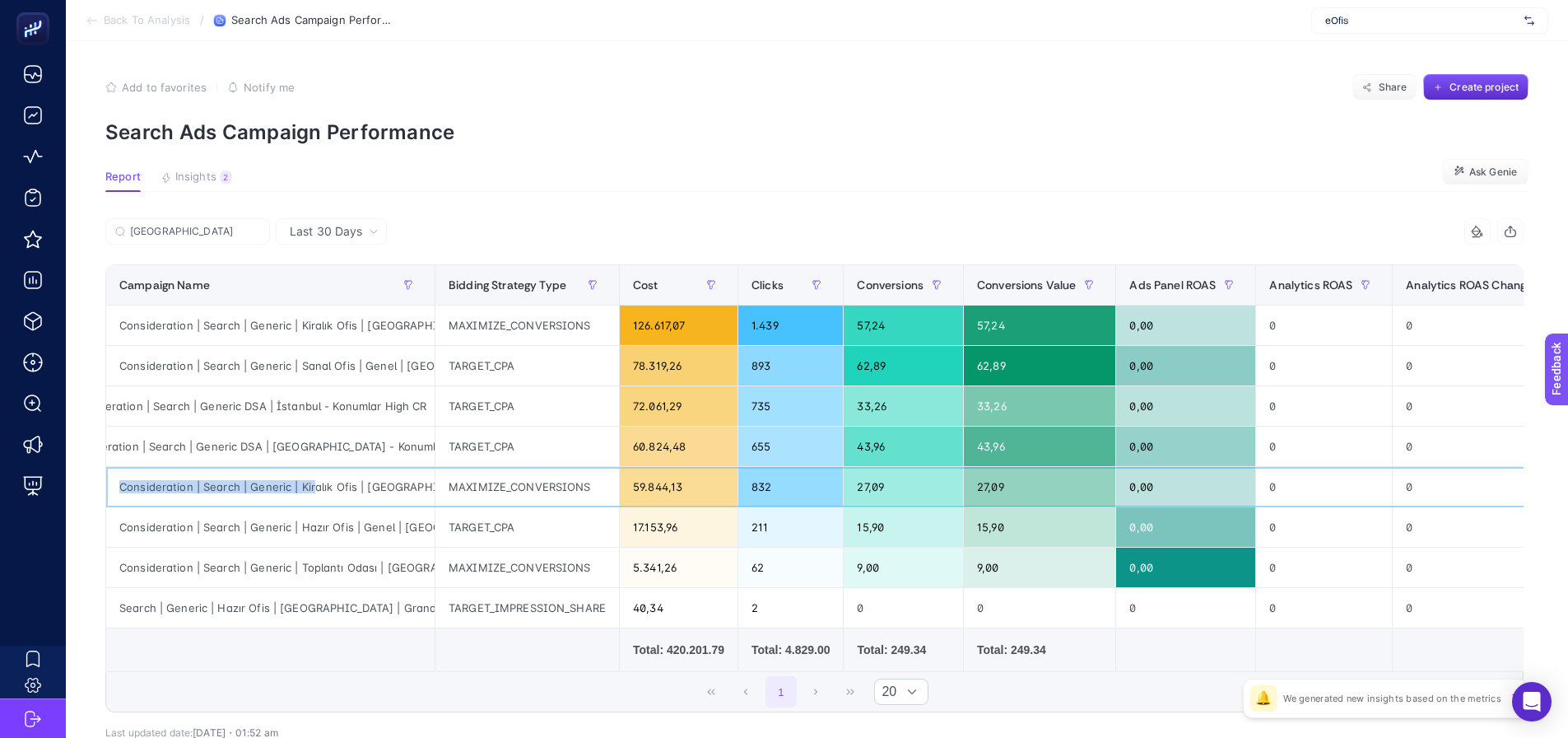
click at [113, 487] on div "Consideration | Search | Generic | Kiralık Ofis | [GEOGRAPHIC_DATA] | High CR" at bounding box center [270, 487] width 329 height 39
click at [333, 655] on td at bounding box center [271, 651] width 330 height 44
click at [208, 233] on input "[GEOGRAPHIC_DATA]" at bounding box center [195, 232] width 130 height 13
paste input "Consideration | Search | Generic | Kiralık Ofis | [GEOGRAPHIC_DATA]"
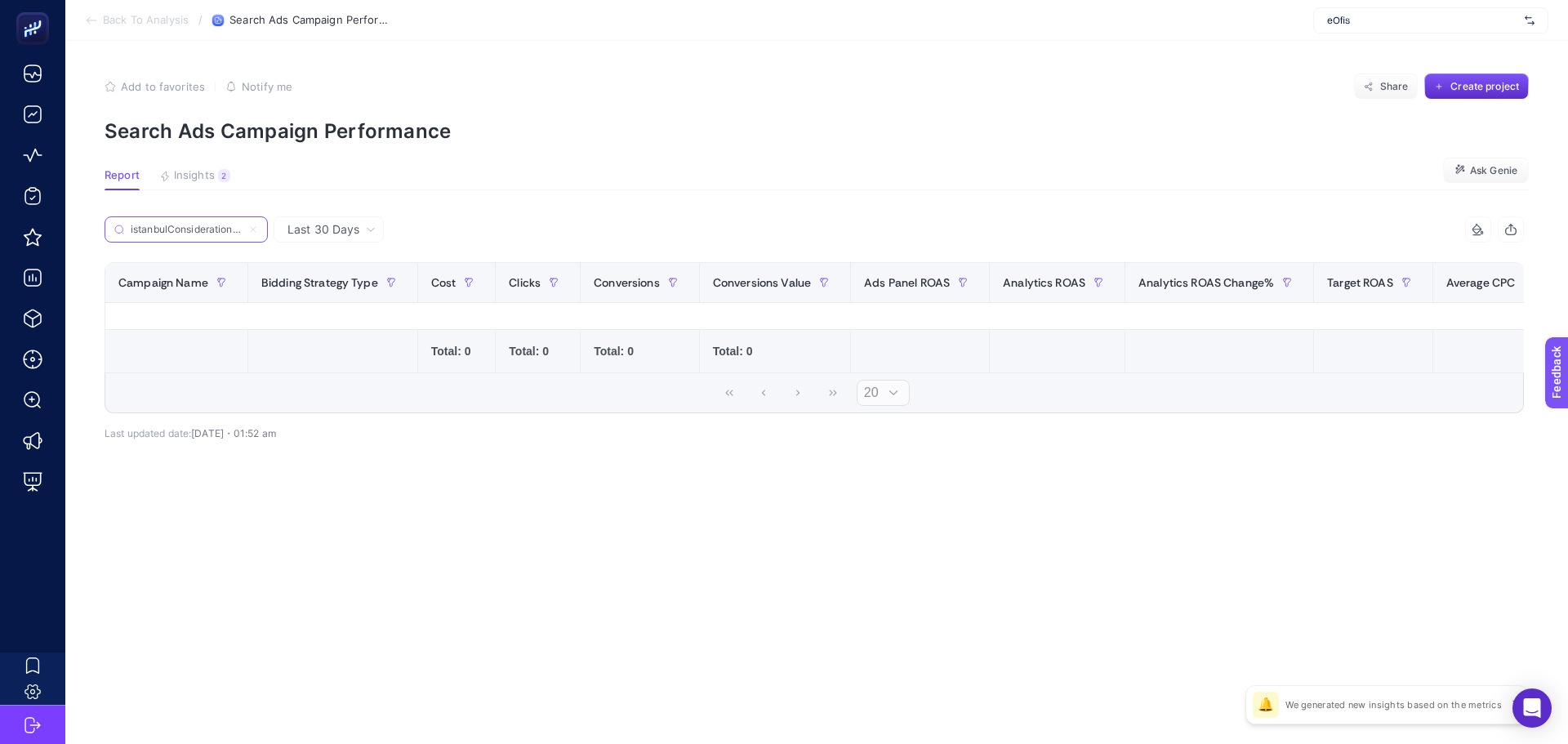
scroll to position [0, 184]
click at [254, 224] on label "istanbulConsideration | Search | Generic | Kiralık Ofis | İstanbul" at bounding box center [186, 229] width 163 height 26
click at [0, 0] on input "istanb" at bounding box center [0, 0] width 0 height 0
click at [248, 230] on input "istanbulConsideration | Search | Generic | Kiralık Ofis | İstanbul" at bounding box center [193, 230] width 129 height 13
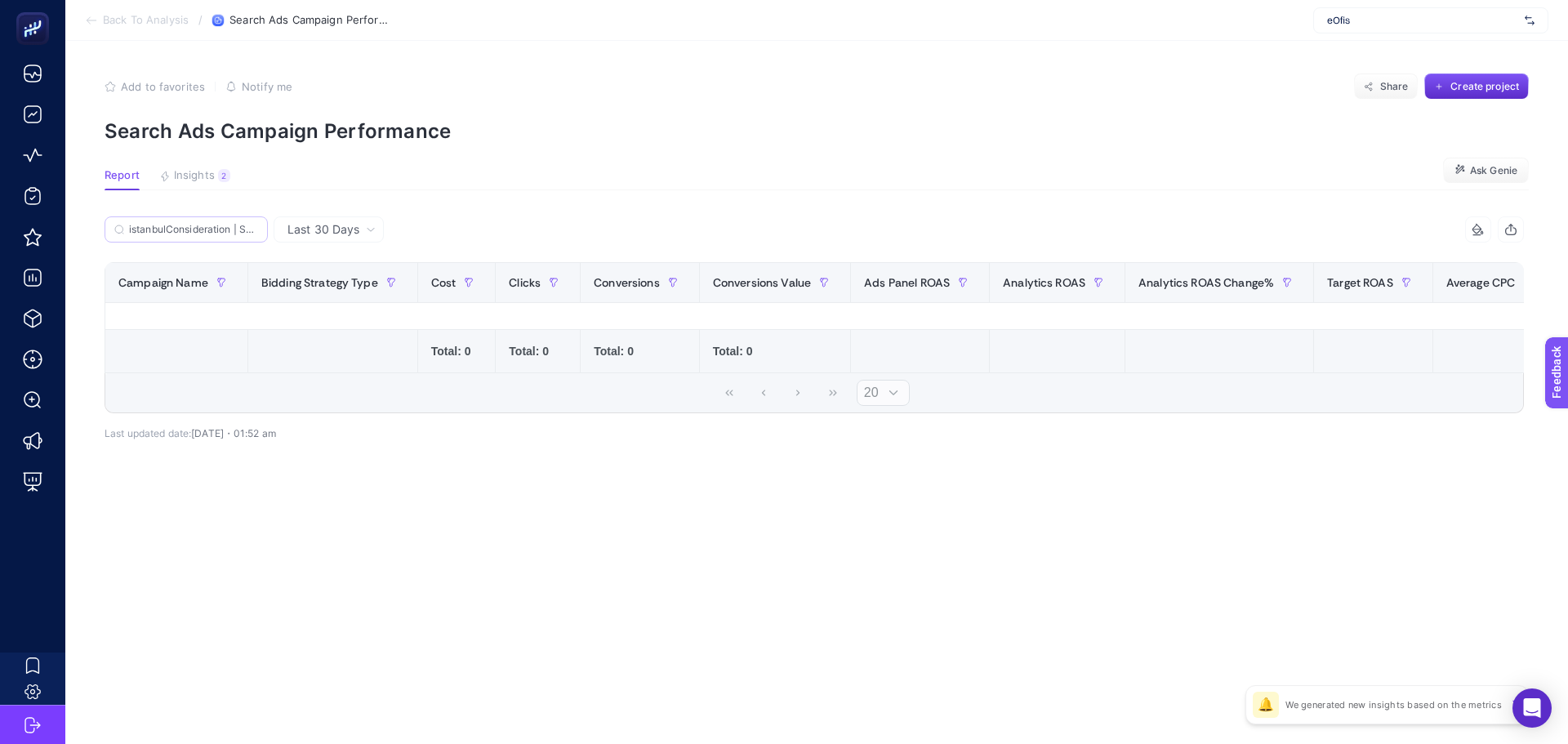
click at [247, 228] on label "istanbulConsideration | Search | Generic | Kiralık Ofis | İstanbul" at bounding box center [186, 229] width 163 height 26
click at [0, 0] on input "istanb" at bounding box center [0, 0] width 0 height 0
click at [247, 228] on input "istanbulConsideration | Search | Generic | Kiralık Ofis | İstanbul" at bounding box center [193, 230] width 129 height 13
click at [171, 229] on input "istanbulConsideration | Search | Generic | Kiralık Ofis | İstanbul" at bounding box center [186, 230] width 111 height 13
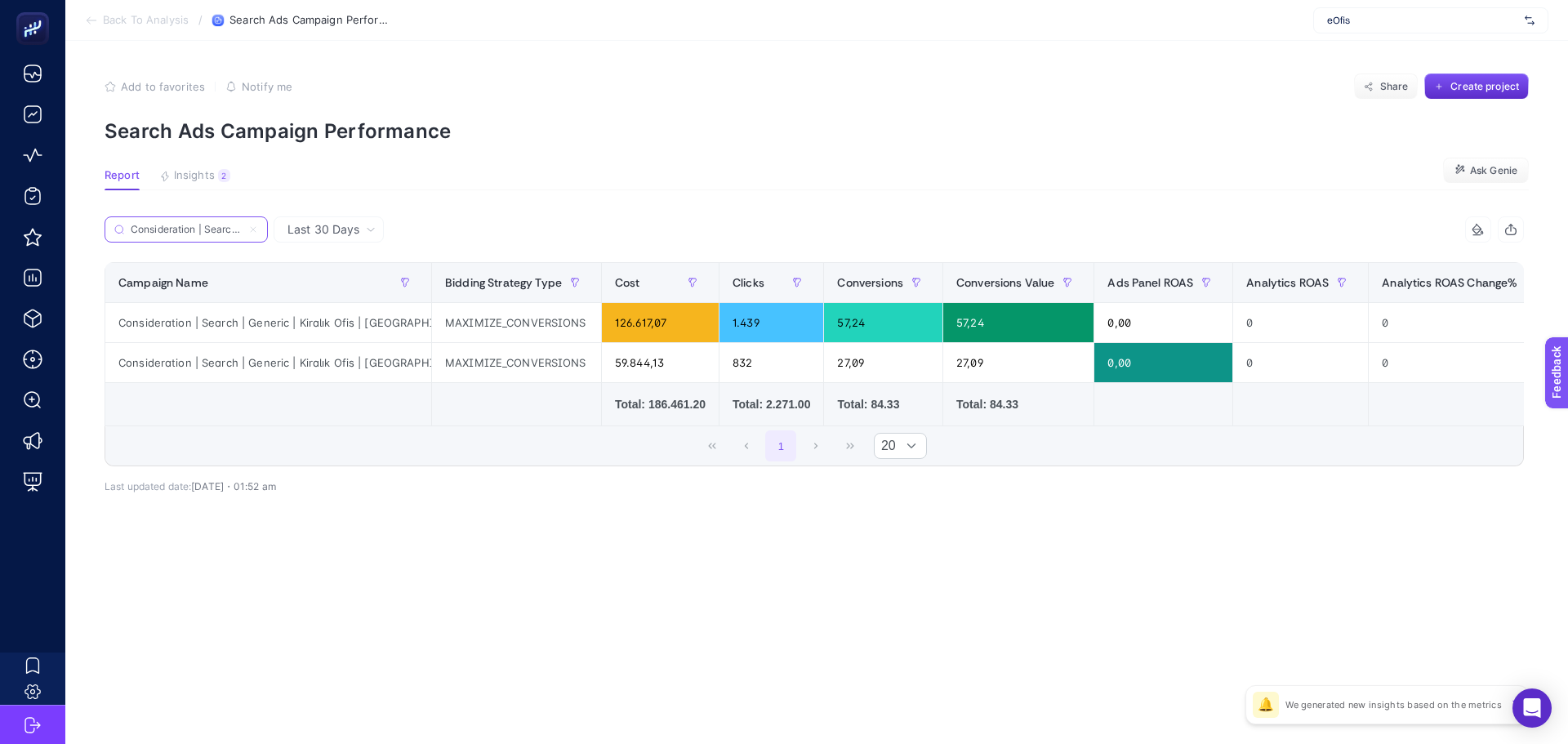
type input "Consideration | Search | Generic | Kiralık Ofis | [GEOGRAPHIC_DATA]"
click at [303, 321] on div "Consideration | Search | Generic | Kiralık Ofis | [GEOGRAPHIC_DATA]" at bounding box center [268, 321] width 326 height 39
drag, startPoint x: 608, startPoint y: 325, endPoint x: 675, endPoint y: 322, distance: 67.1
click at [675, 322] on div "126.617,07" at bounding box center [659, 321] width 117 height 39
click at [372, 228] on icon at bounding box center [370, 229] width 10 height 10
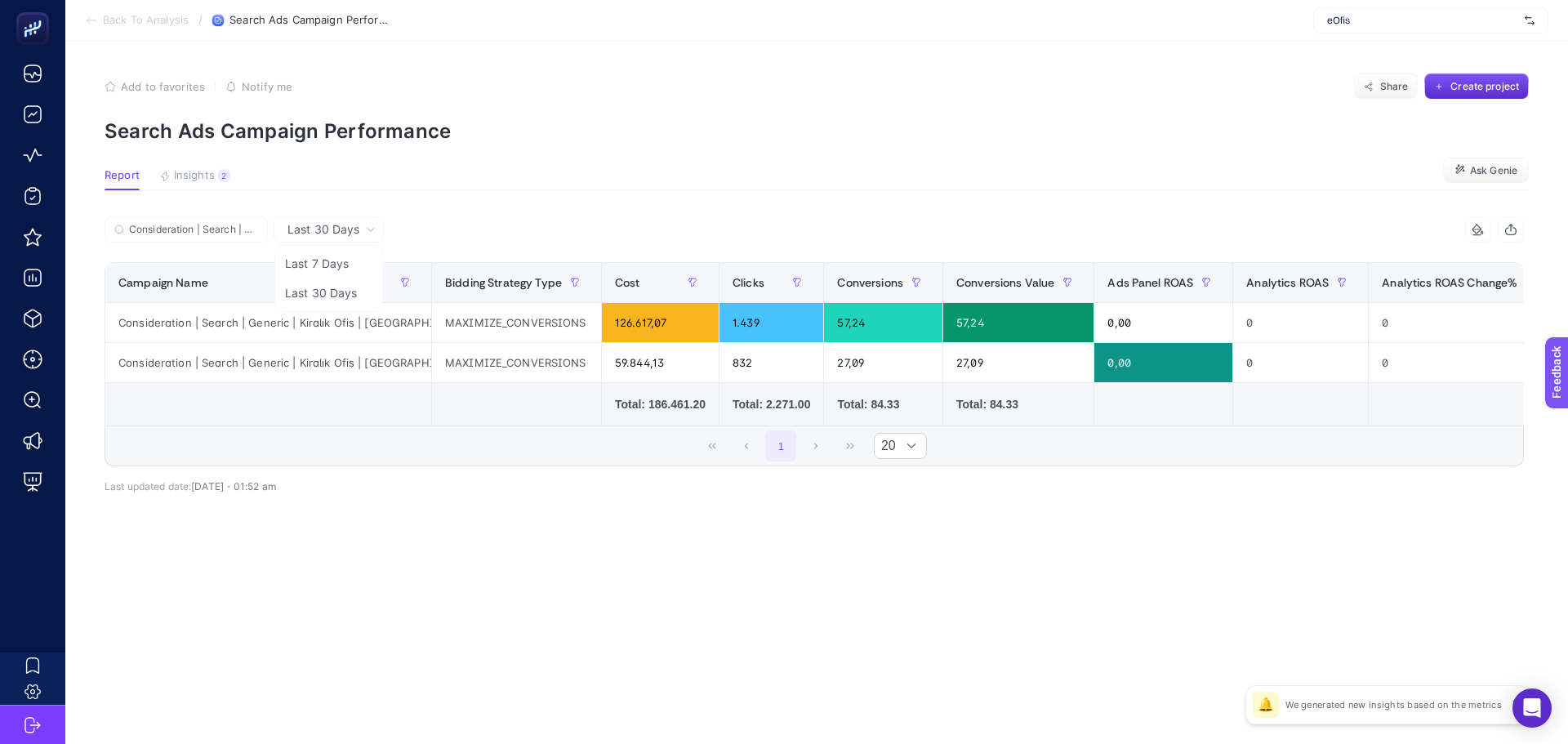
drag, startPoint x: 341, startPoint y: 264, endPoint x: 352, endPoint y: 279, distance: 18.6
click at [341, 263] on li "Last 7 Days" at bounding box center [328, 264] width 100 height 30
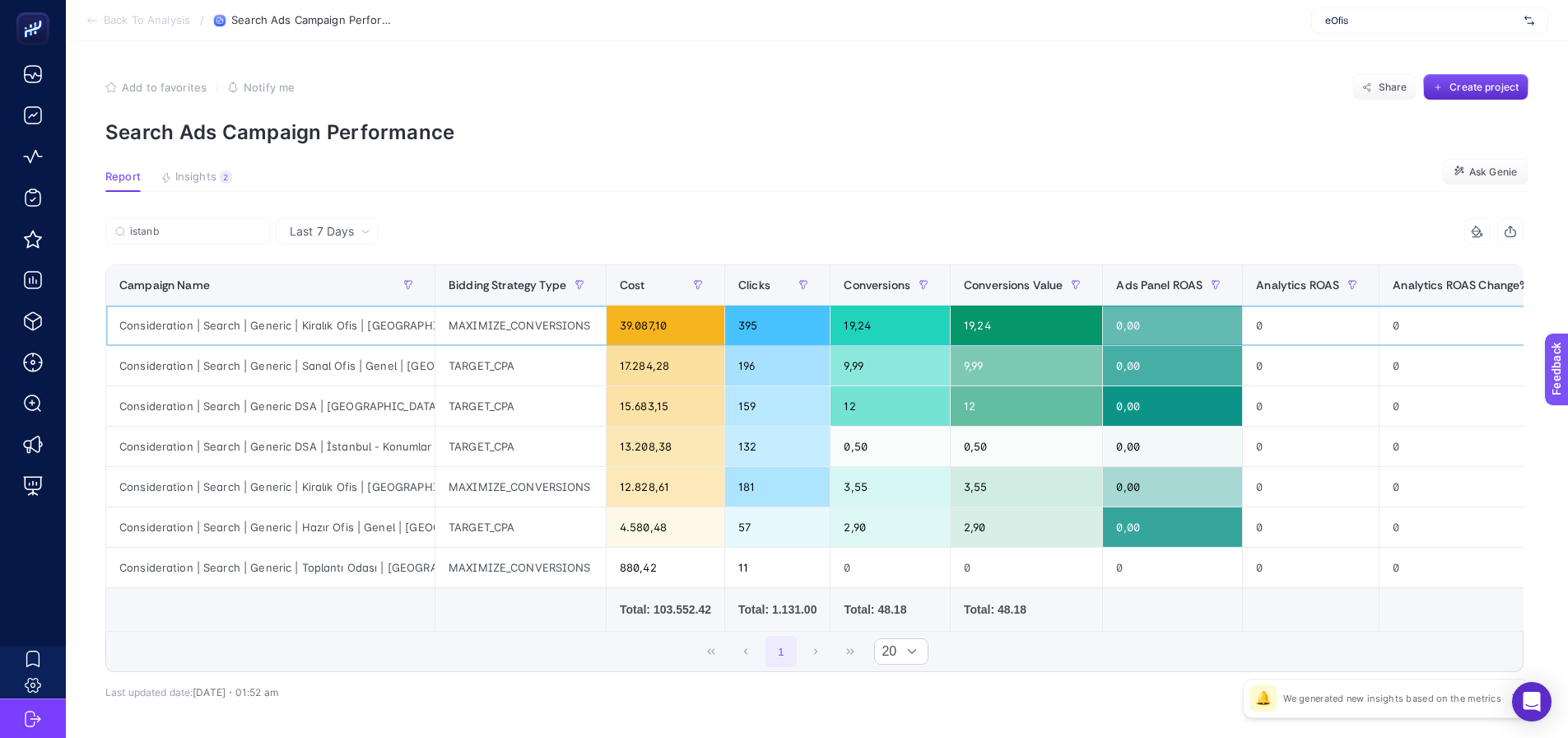
click at [322, 327] on div "Consideration | Search | Generic | Kiralık Ofis | [GEOGRAPHIC_DATA]" at bounding box center [270, 324] width 329 height 39
click at [179, 232] on input "istanb" at bounding box center [195, 232] width 130 height 13
click at [179, 232] on input "istanb" at bounding box center [188, 232] width 112 height 13
paste input "Consideration | Search | Generic | Kiralık Ofis | [GEOGRAPHIC_DATA]"
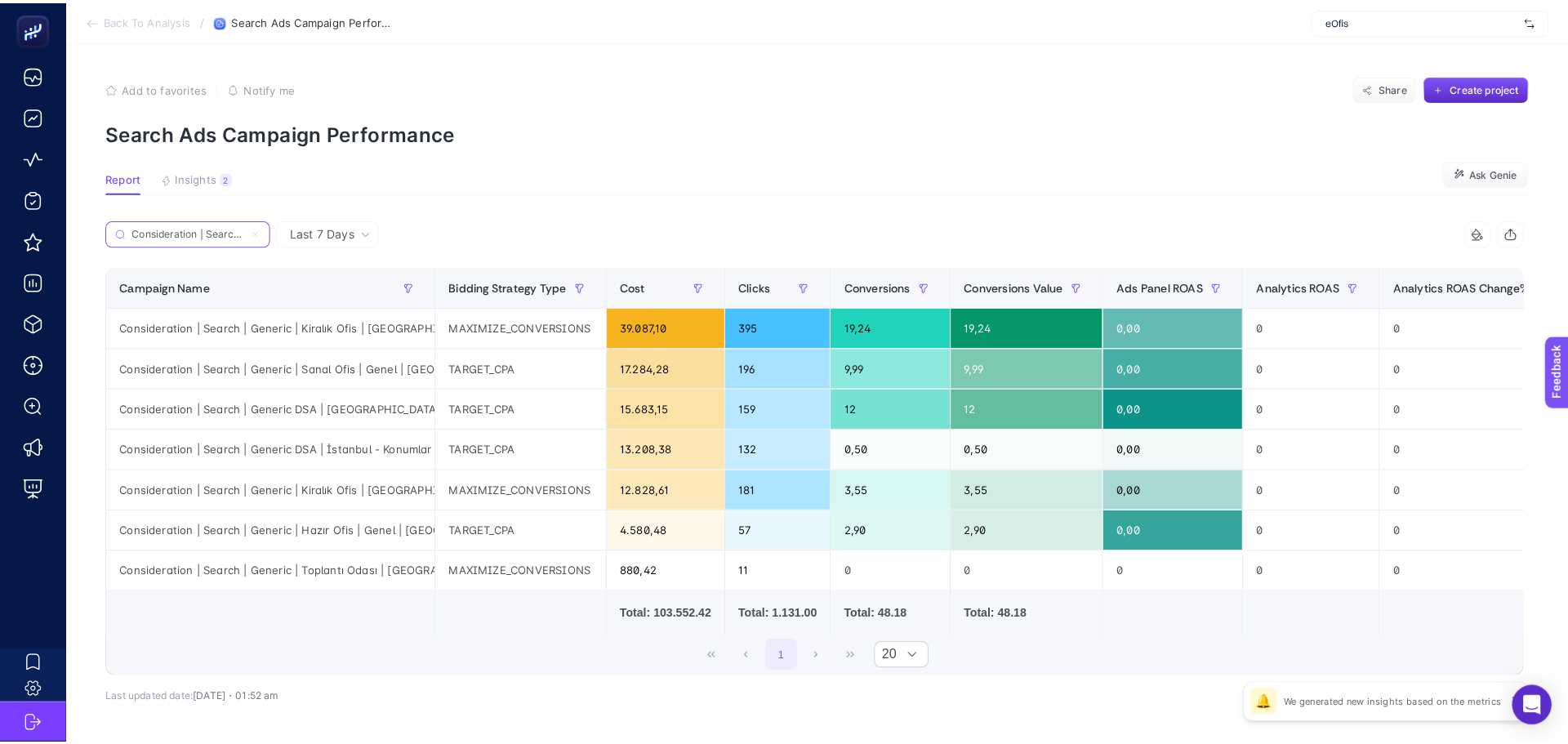
scroll to position [0, 148]
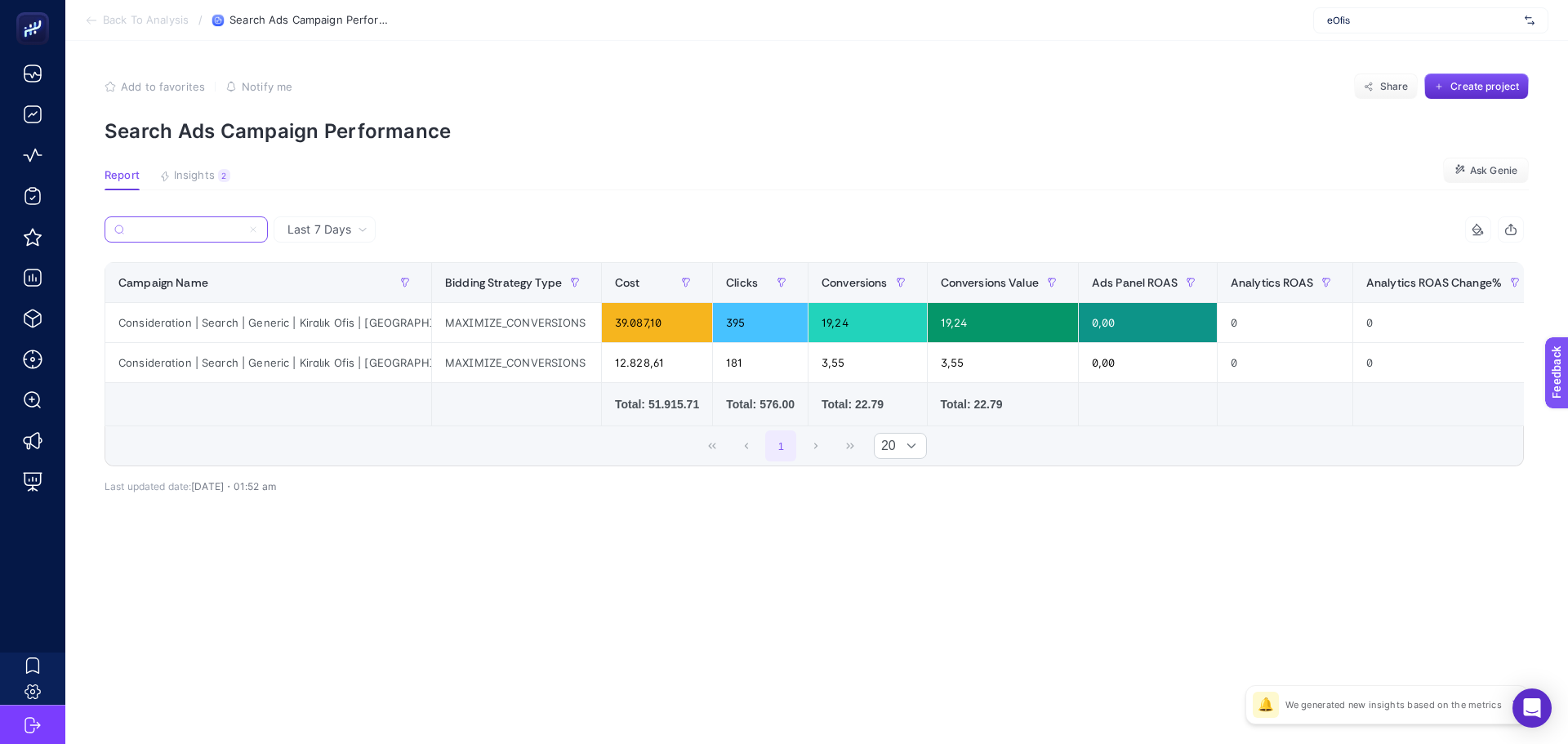
type input "Consideration | Search | Generic | Kiralık Ofis | [GEOGRAPHIC_DATA]"
drag, startPoint x: 618, startPoint y: 318, endPoint x: 675, endPoint y: 316, distance: 57.0
click at [675, 316] on div "39.087,10" at bounding box center [657, 321] width 110 height 39
click at [616, 330] on div "39.087,10" at bounding box center [657, 321] width 110 height 39
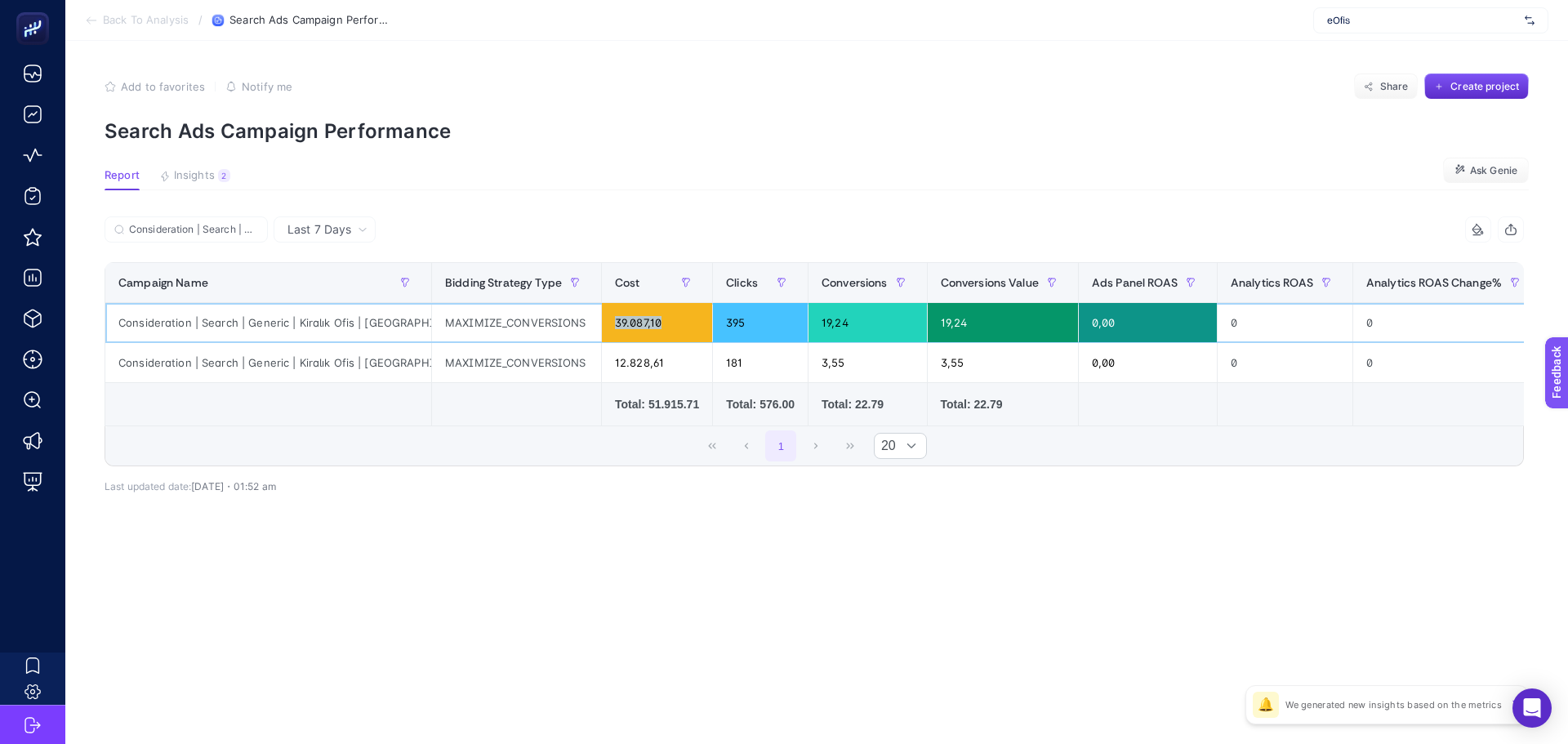
drag, startPoint x: 635, startPoint y: 316, endPoint x: 692, endPoint y: 315, distance: 57.0
click at [691, 315] on div "39.087,10" at bounding box center [657, 321] width 110 height 39
click at [629, 326] on div "39.087,10" at bounding box center [657, 321] width 110 height 39
click at [628, 326] on div "39.087,10" at bounding box center [657, 321] width 110 height 39
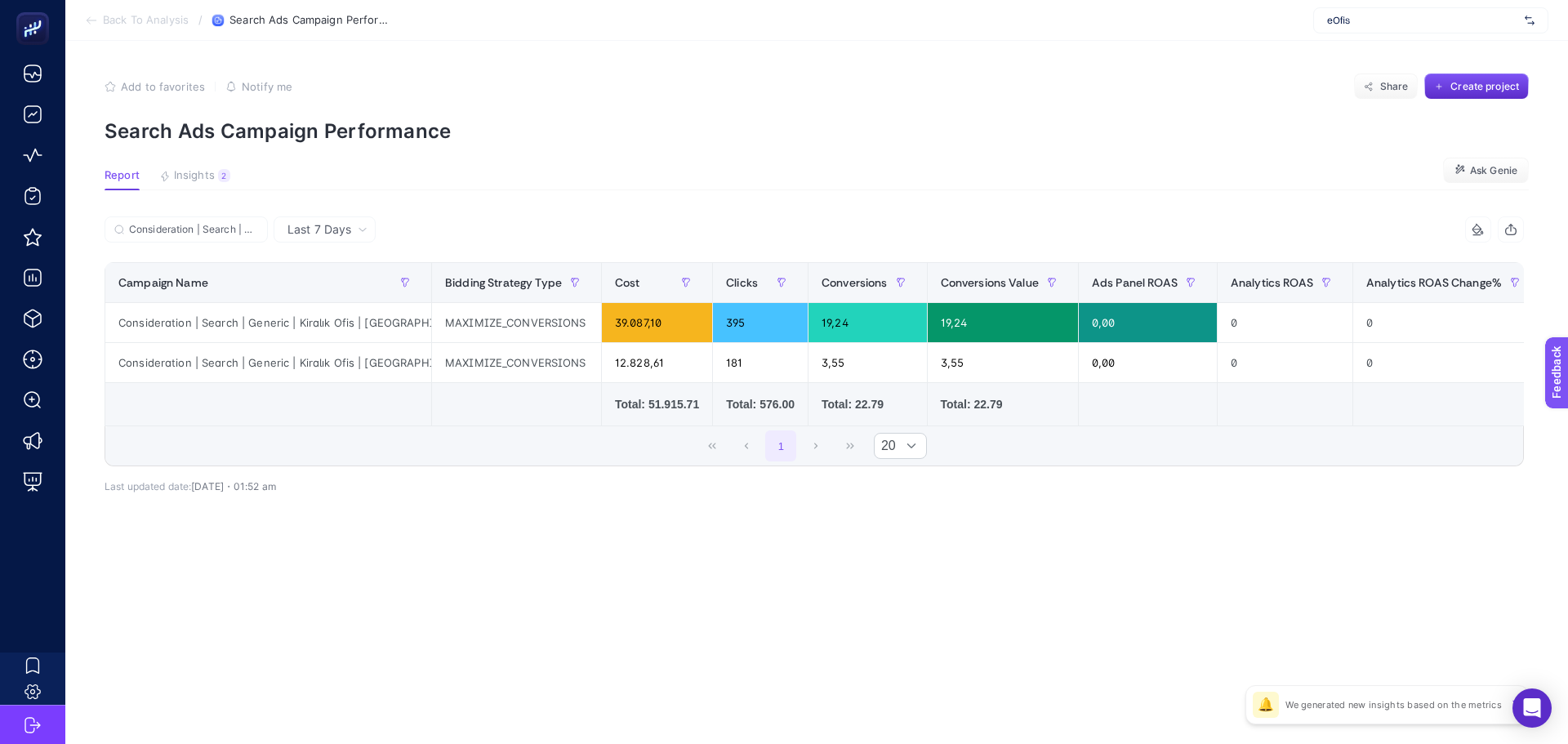
click at [897, 47] on article "Add to favorites false Notify me Share Create project Search Ads Campaign Perfo…" at bounding box center [817, 392] width 1503 height 703
drag, startPoint x: 387, startPoint y: 362, endPoint x: 405, endPoint y: 361, distance: 18.0
click at [405, 361] on div "Consideration | Search | Generic | Kiralık Ofis | [GEOGRAPHIC_DATA] | High CR" at bounding box center [268, 362] width 326 height 39
click at [414, 379] on div "Consideration | Search | Generic | Kiralık Ofis | [GEOGRAPHIC_DATA] | High CR" at bounding box center [268, 362] width 326 height 39
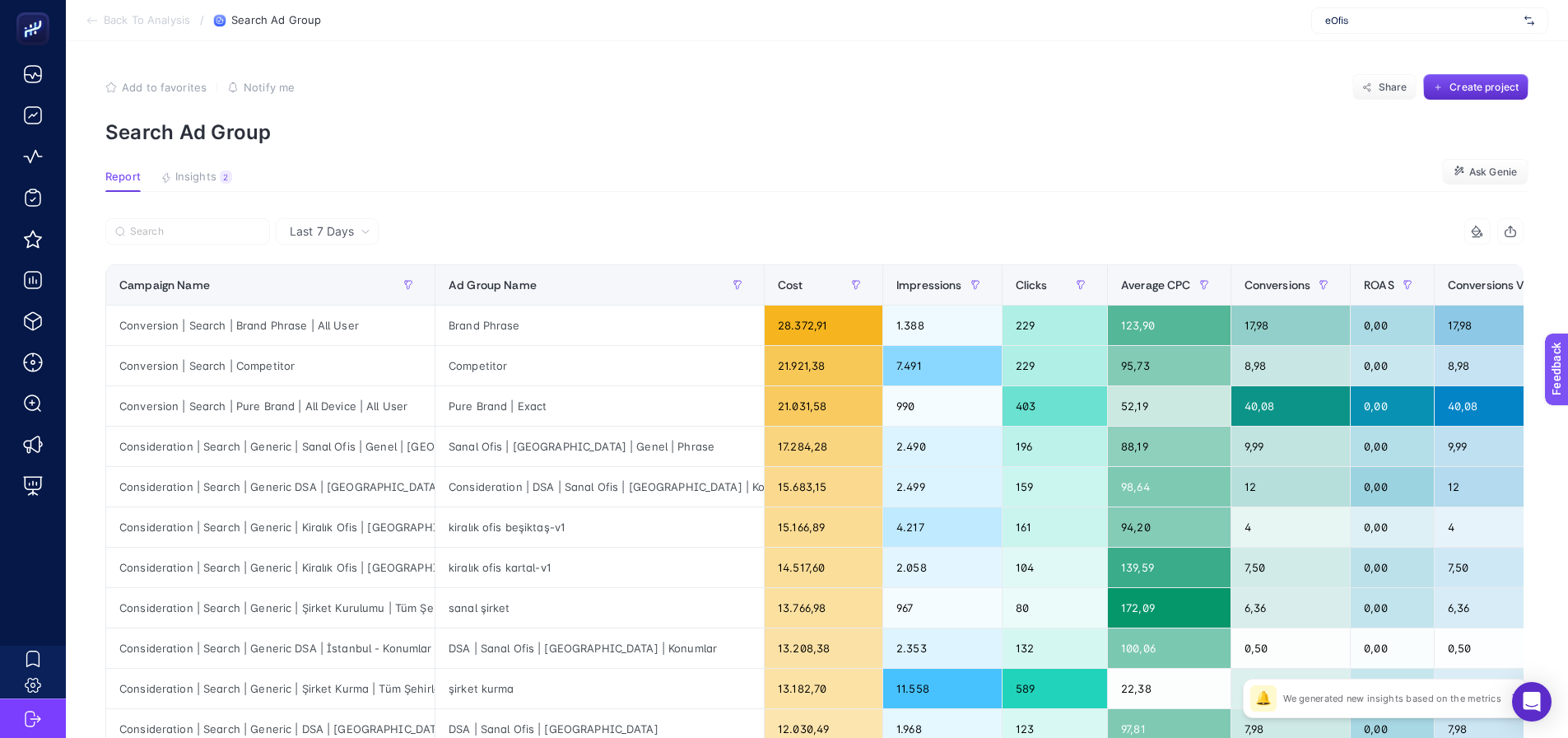
drag, startPoint x: 226, startPoint y: 222, endPoint x: 227, endPoint y: 206, distance: 16.0
click at [226, 221] on label at bounding box center [188, 231] width 165 height 26
click at [226, 226] on input "Search" at bounding box center [195, 232] width 130 height 13
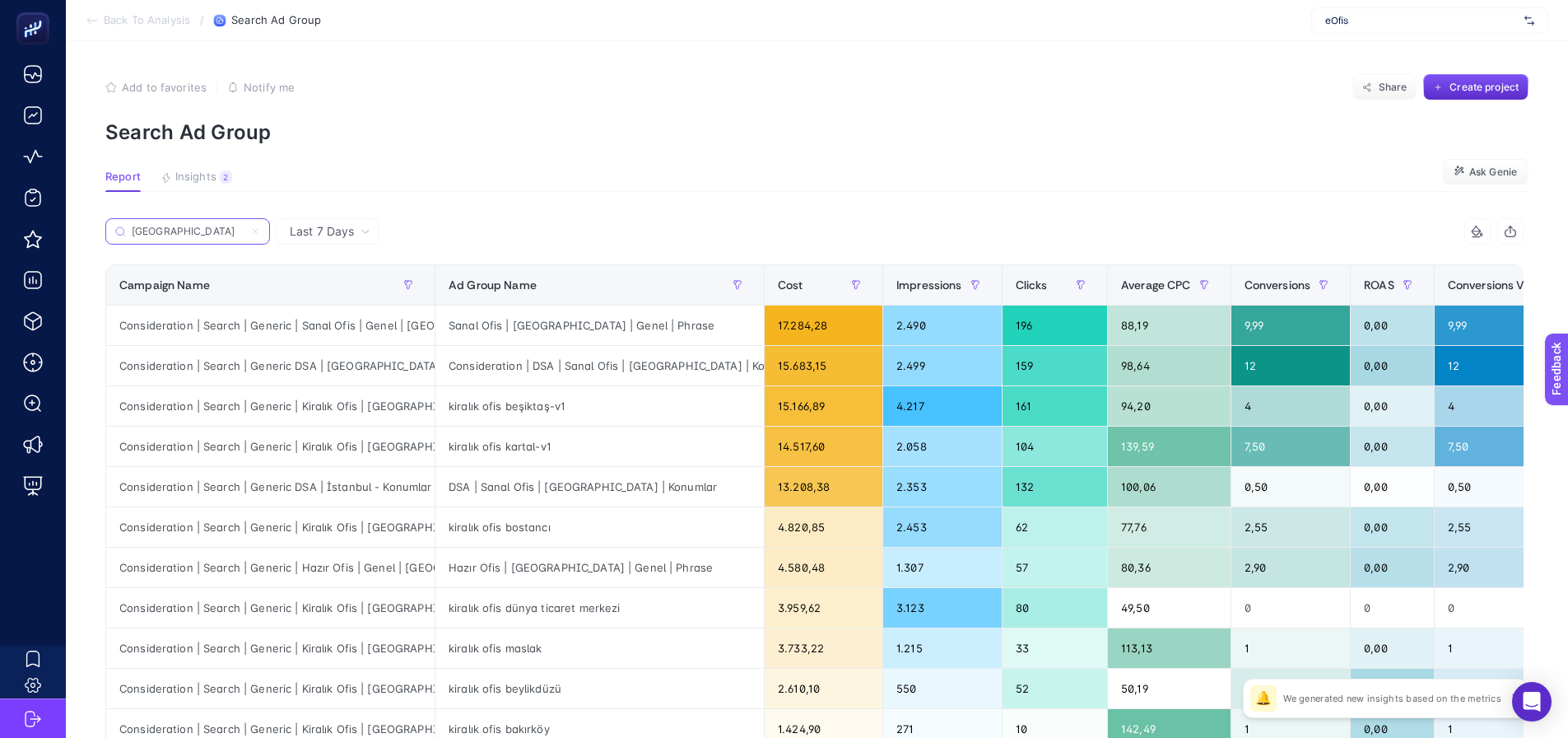
type input "[GEOGRAPHIC_DATA]"
click at [256, 280] on div "Campaign Name" at bounding box center [270, 284] width 302 height 26
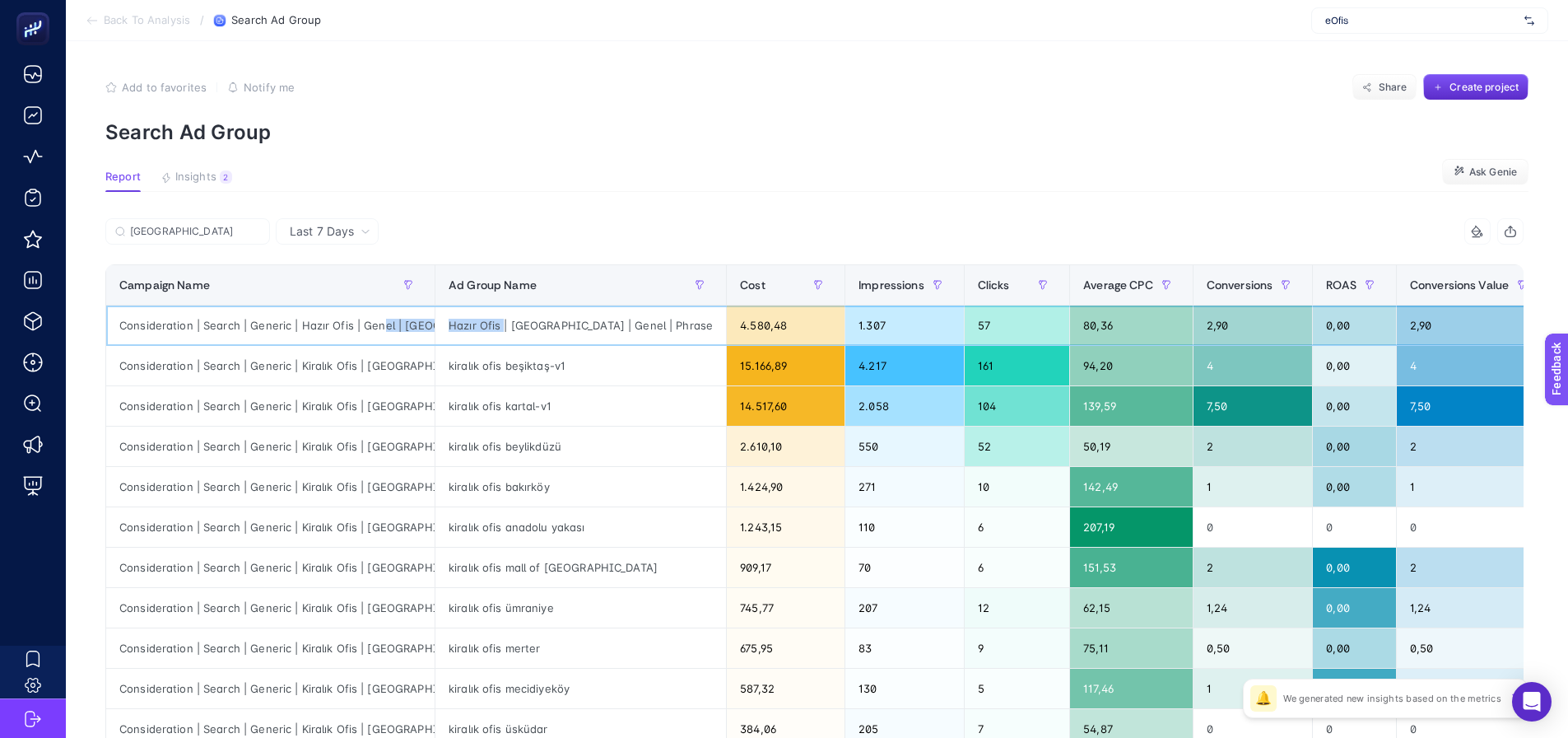
scroll to position [0, 21]
drag, startPoint x: 423, startPoint y: 324, endPoint x: 500, endPoint y: 343, distance: 79.3
click at [510, 341] on tr "Consideration | Search | Generic | Hazır Ofis | Genel | İstanbul Hazır Ofis | […" at bounding box center [1210, 325] width 2208 height 40
click at [303, 384] on div "Consideration | Search | Generic | Kiralık Ofis | [GEOGRAPHIC_DATA]" at bounding box center [270, 365] width 329 height 39
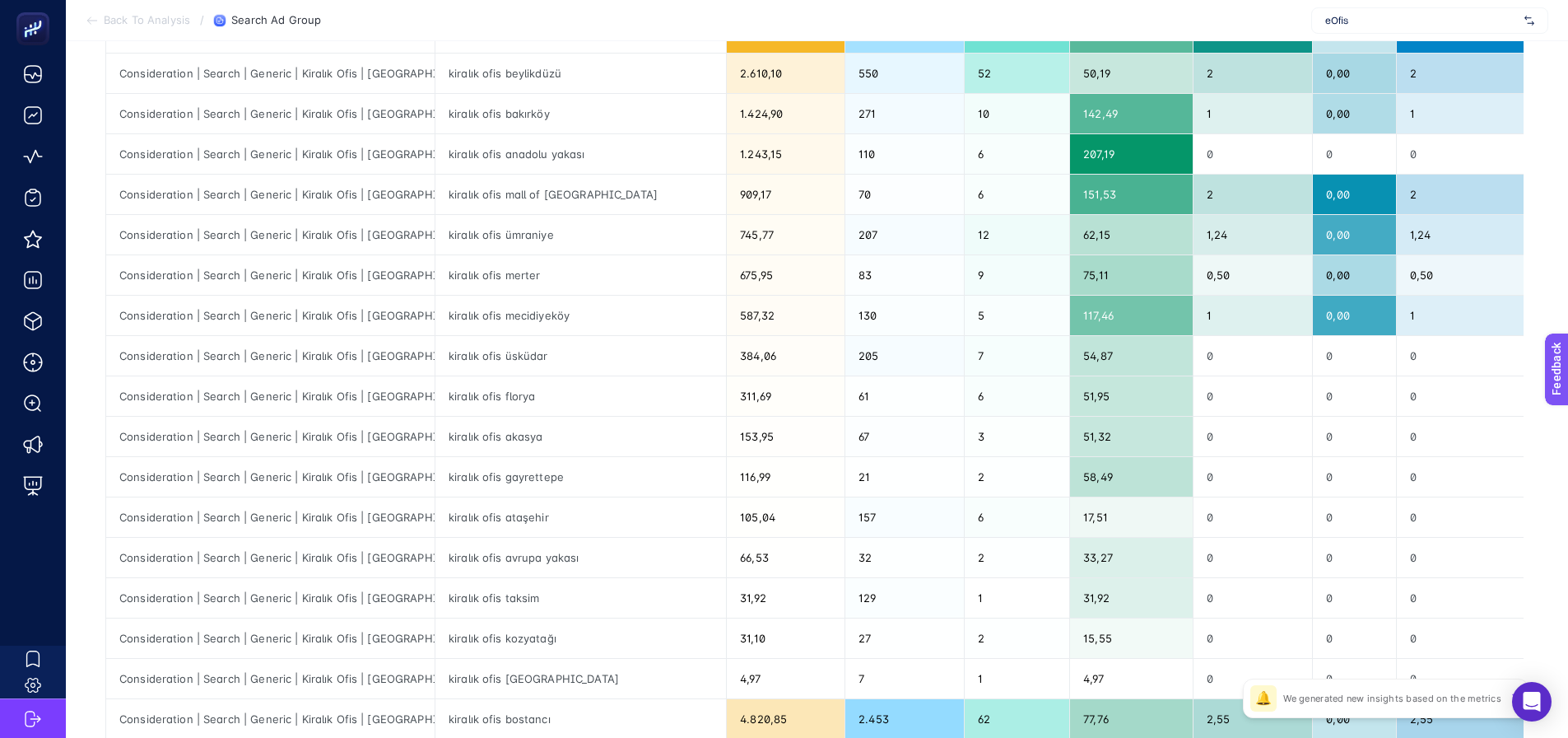
scroll to position [495, 0]
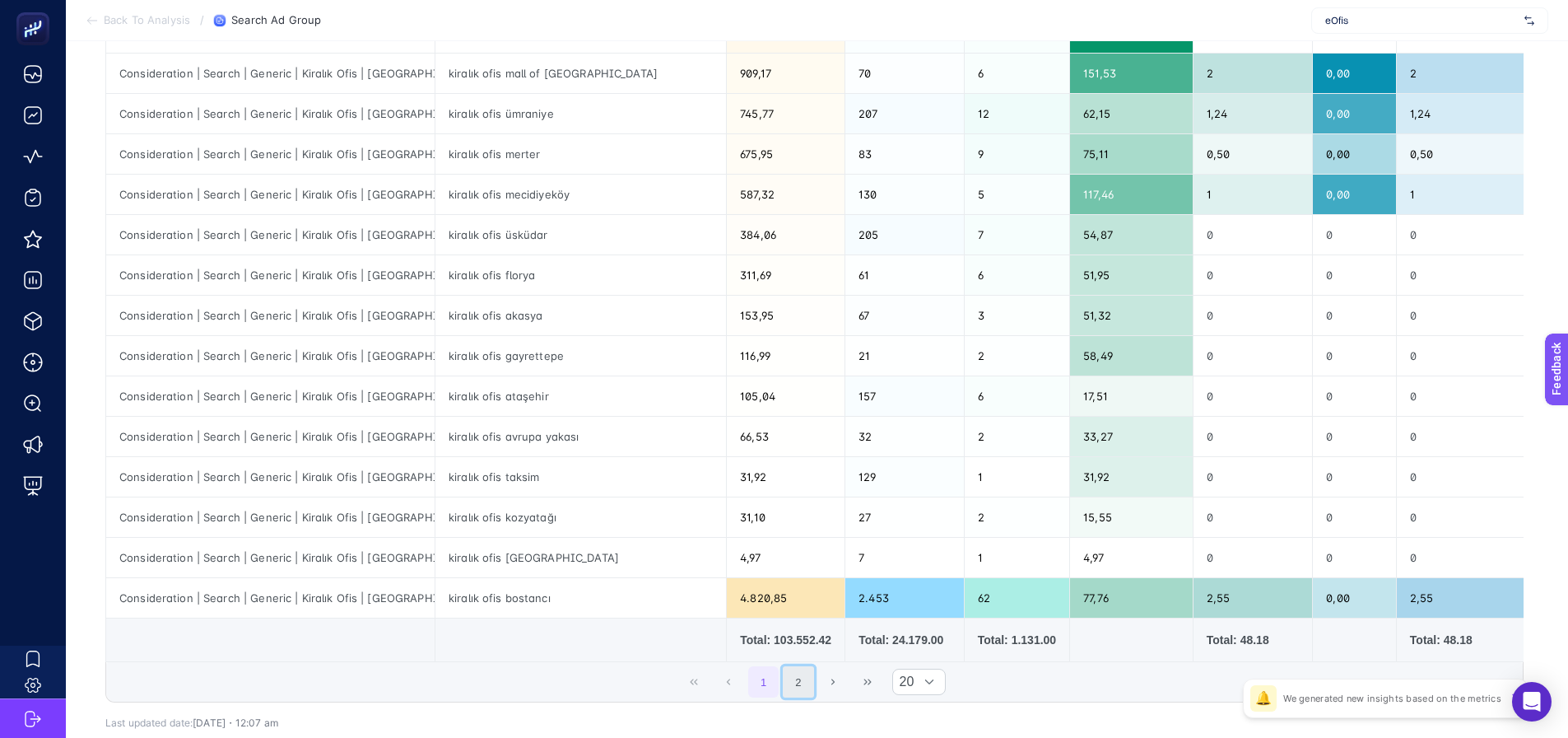
click at [809, 683] on button "2" at bounding box center [799, 682] width 31 height 31
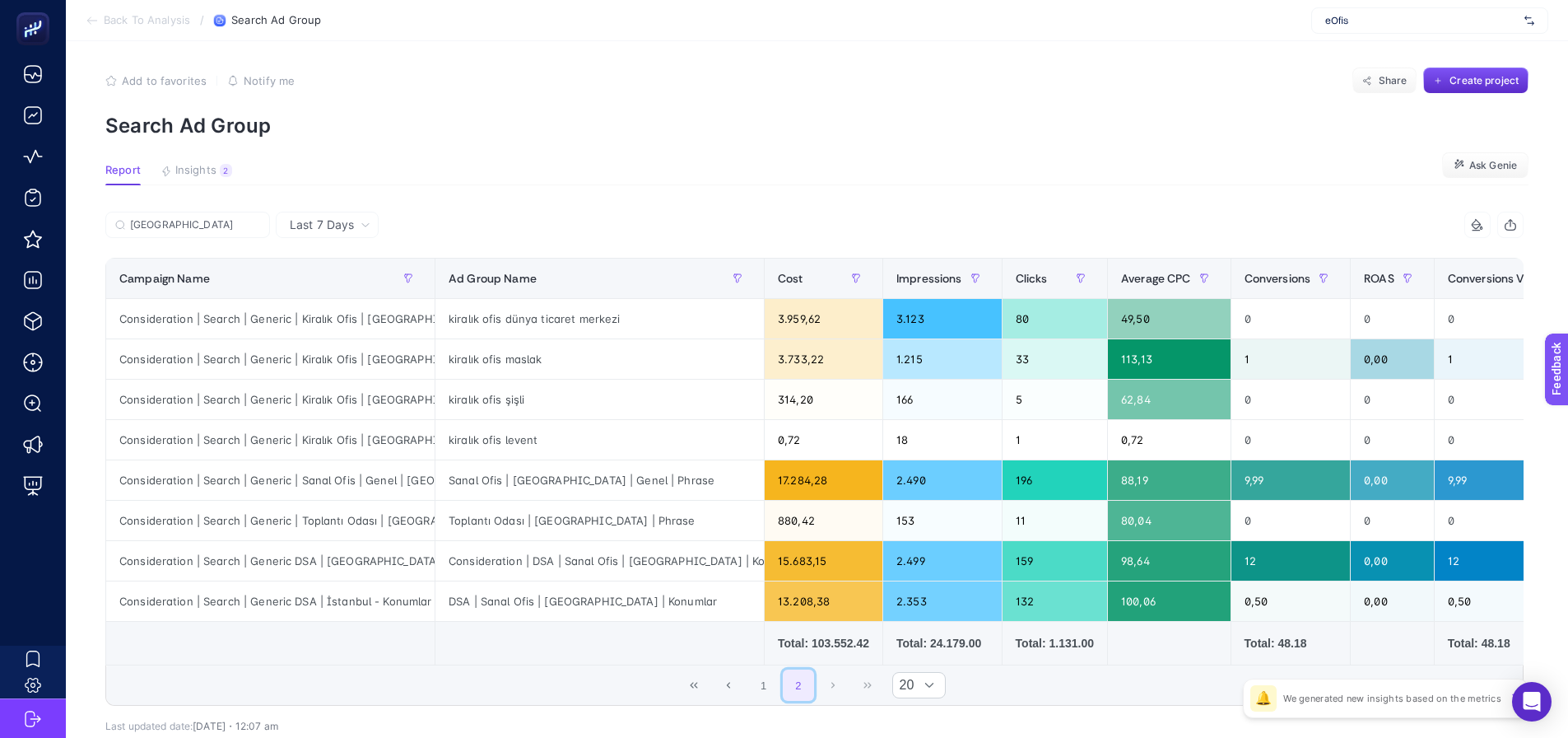
scroll to position [0, 0]
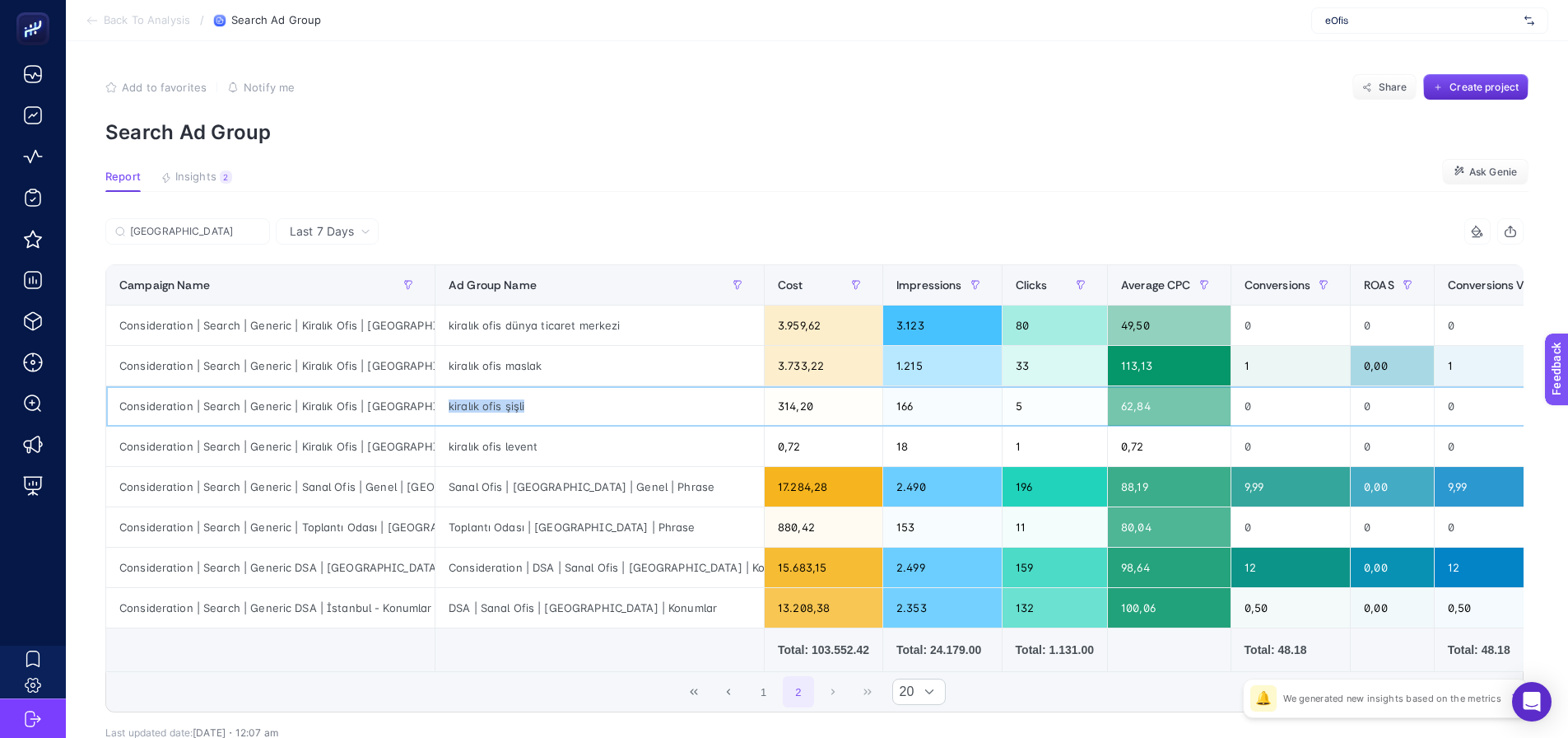
drag, startPoint x: 451, startPoint y: 403, endPoint x: 552, endPoint y: 407, distance: 101.1
click at [552, 407] on div "kiralık ofis şişli" at bounding box center [599, 405] width 329 height 39
drag, startPoint x: 452, startPoint y: 444, endPoint x: 575, endPoint y: 442, distance: 123.0
click at [575, 442] on div "kiralık ofis levent" at bounding box center [599, 446] width 329 height 39
click at [501, 447] on div "kiralık ofis levent" at bounding box center [599, 446] width 329 height 39
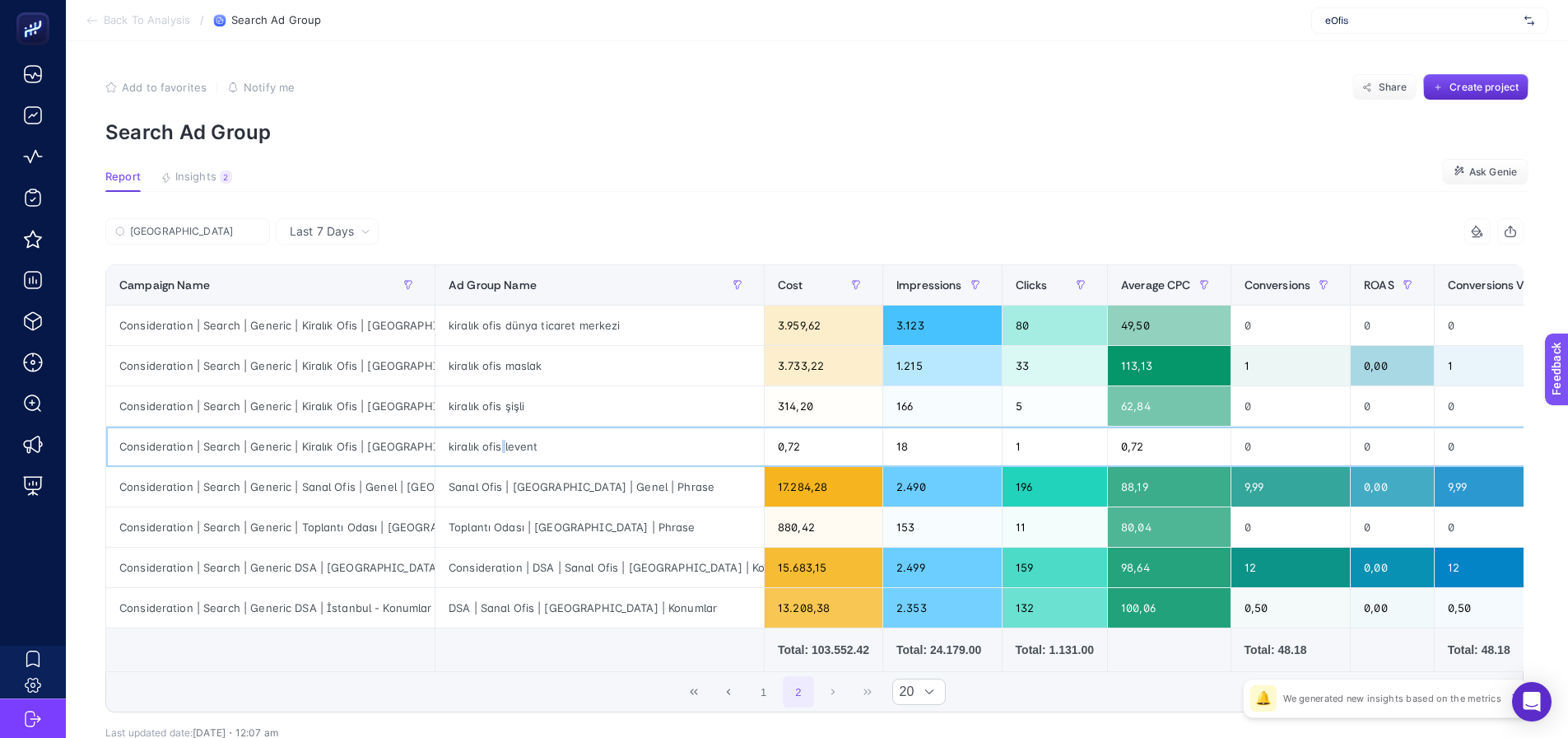
click at [501, 447] on div "kiralık ofis levent" at bounding box center [599, 446] width 329 height 39
click at [512, 397] on div "kiralık ofis şişli" at bounding box center [599, 405] width 329 height 39
click at [512, 398] on div "kiralık ofis şişli" at bounding box center [599, 405] width 329 height 39
click at [553, 442] on div "kiralık ofis levent" at bounding box center [599, 446] width 329 height 39
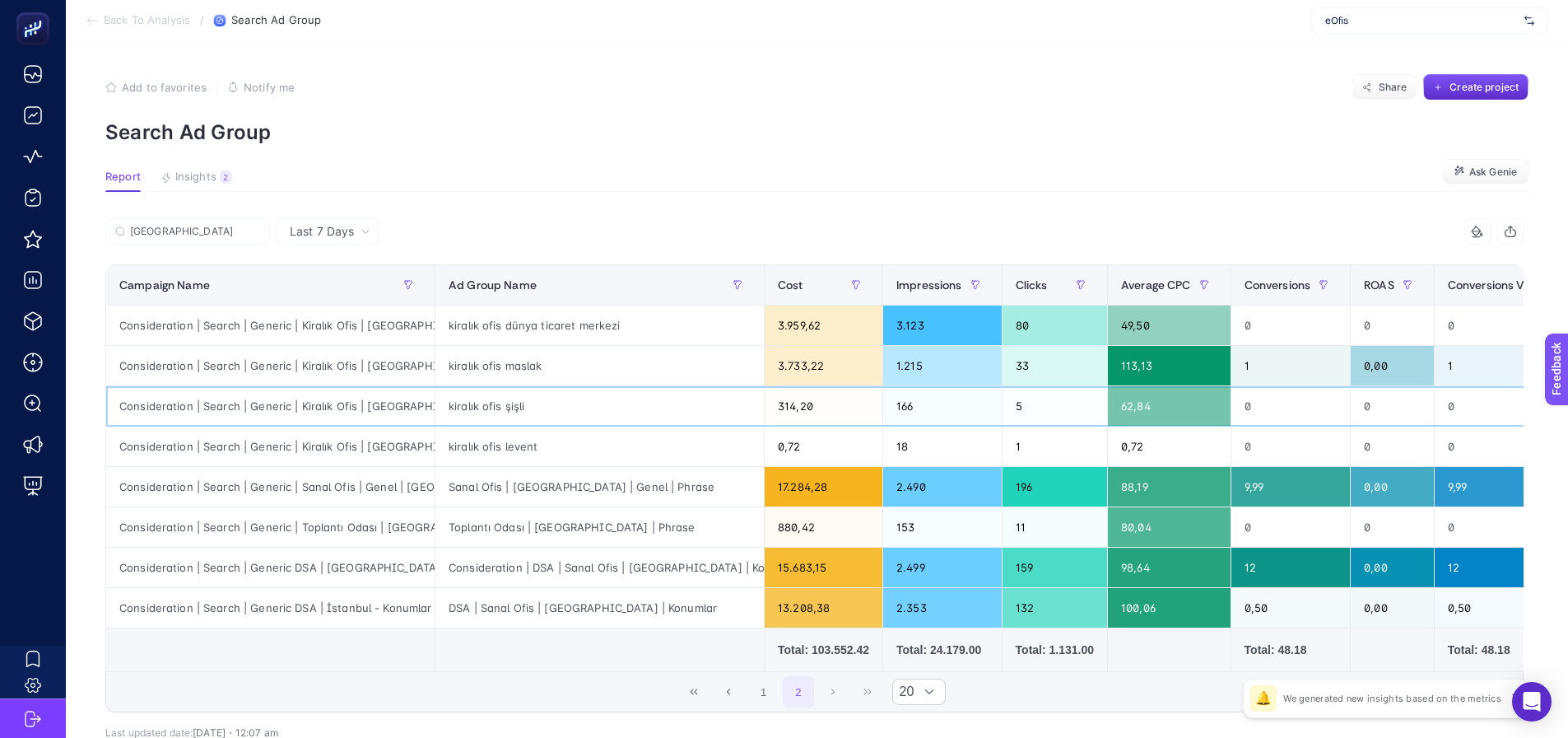
click at [514, 415] on div "kiralık ofis şişli" at bounding box center [599, 405] width 329 height 39
click at [767, 697] on button "1" at bounding box center [764, 692] width 31 height 31
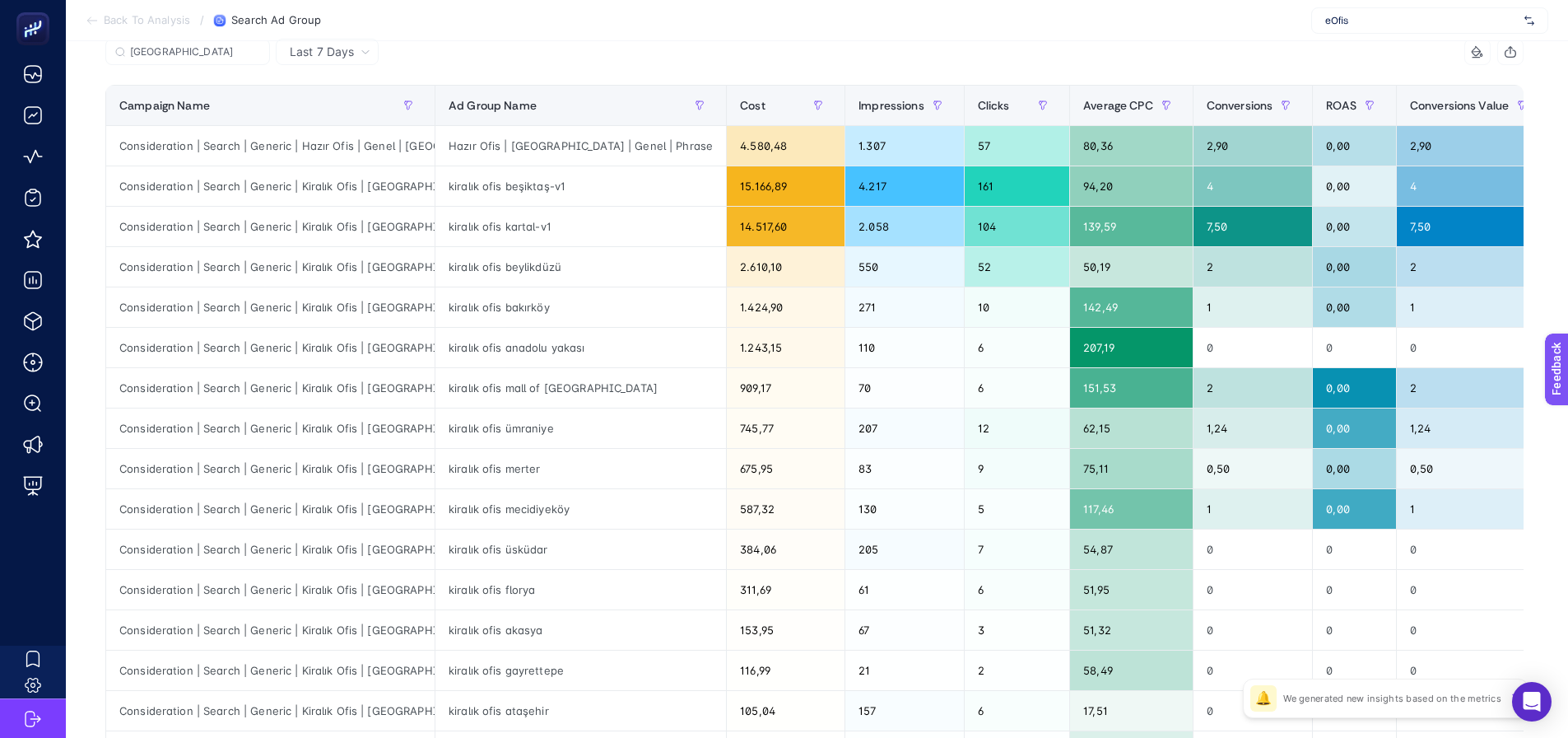
scroll to position [165, 0]
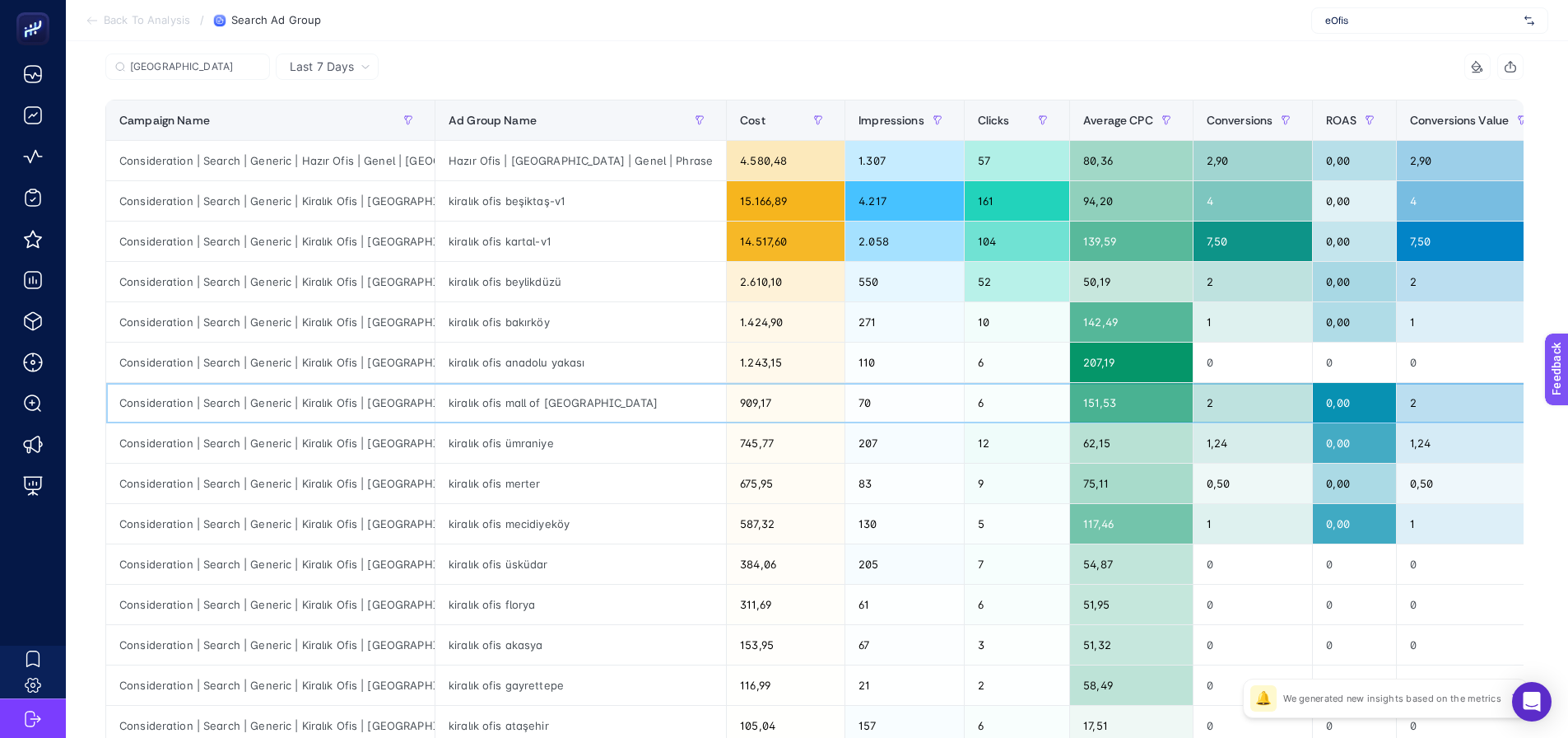
click at [560, 404] on div "kiralık ofis mall of [GEOGRAPHIC_DATA]" at bounding box center [580, 402] width 290 height 39
click at [558, 436] on div "kiralık ofis ümraniye" at bounding box center [580, 443] width 290 height 39
click at [563, 477] on div "kiralık ofis merter" at bounding box center [580, 483] width 290 height 39
click at [571, 520] on div "kiralık ofis mecidiyeköy" at bounding box center [580, 523] width 290 height 39
click at [547, 431] on div "kiralık ofis ümraniye" at bounding box center [580, 443] width 290 height 39
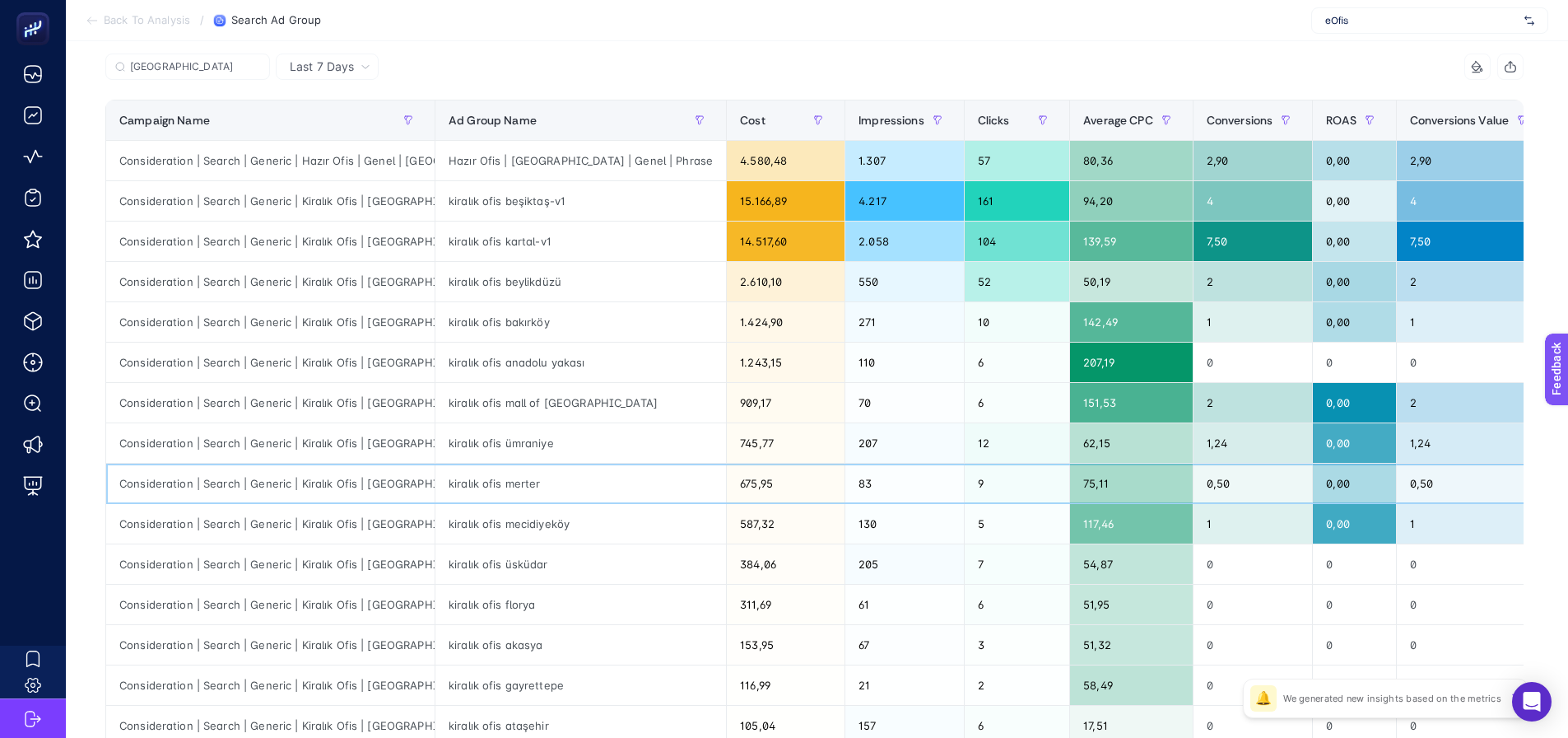
click at [544, 487] on div "kiralık ofis merter" at bounding box center [580, 483] width 290 height 39
click at [1194, 386] on div "2" at bounding box center [1253, 402] width 119 height 39
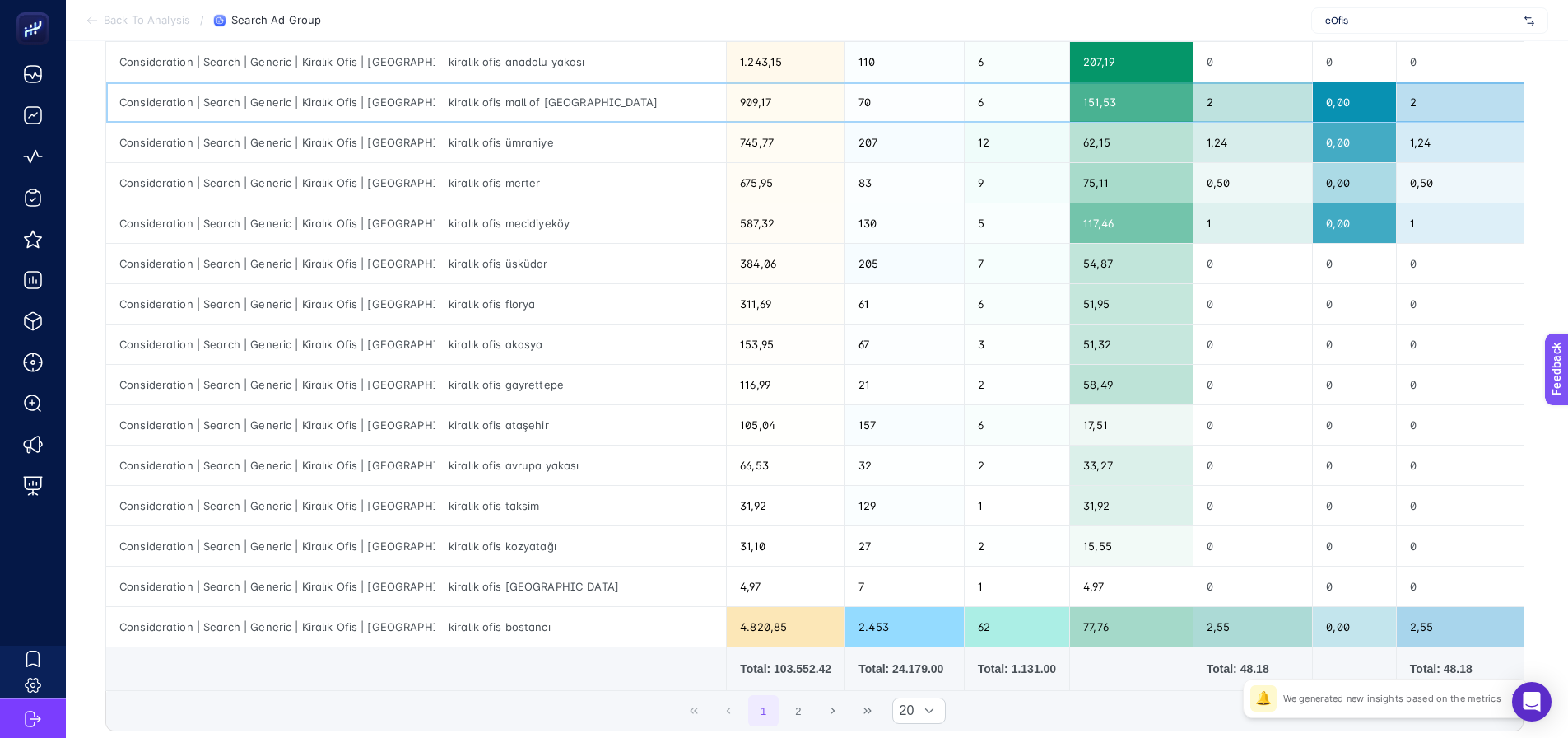
scroll to position [495, 0]
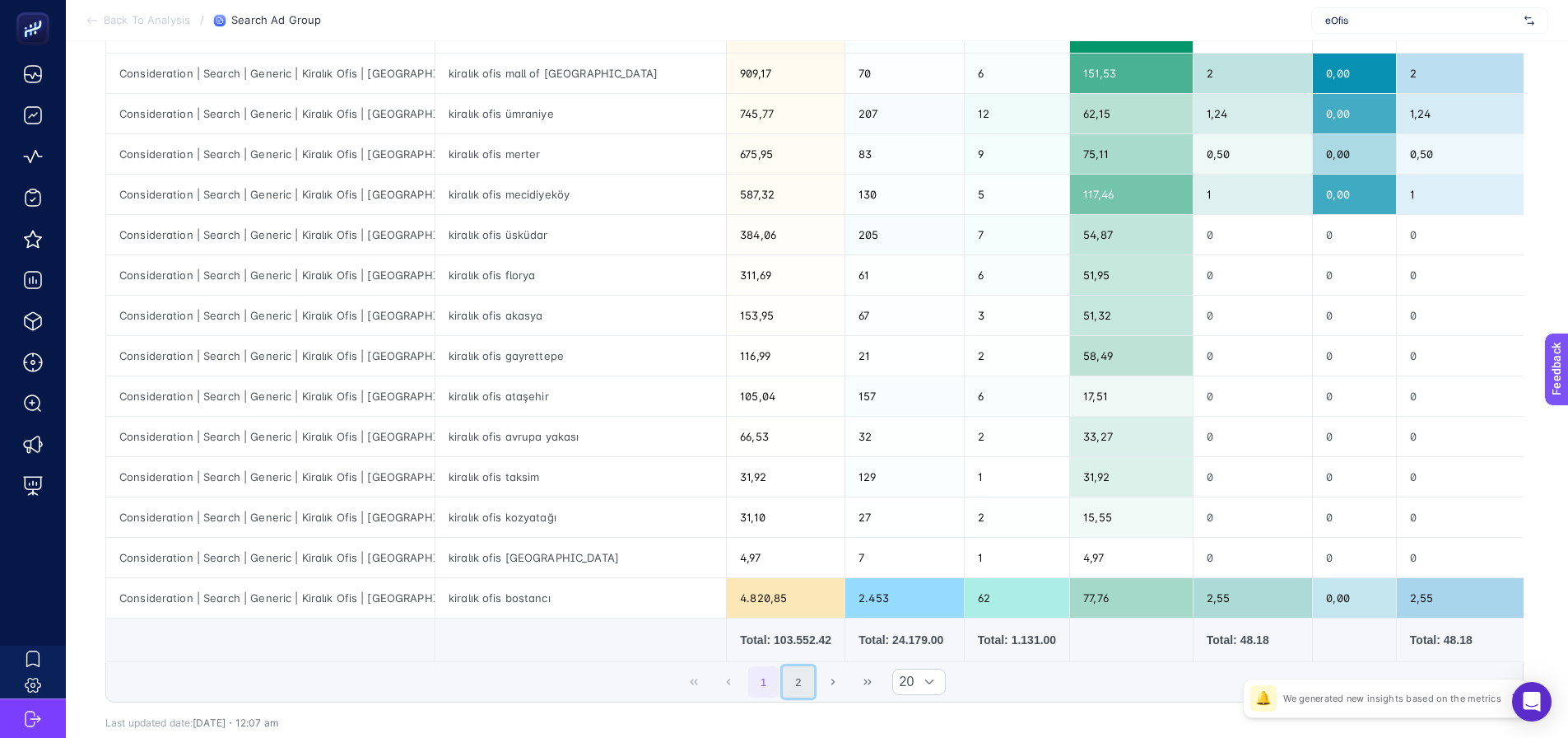
click at [803, 691] on button "2" at bounding box center [799, 682] width 31 height 31
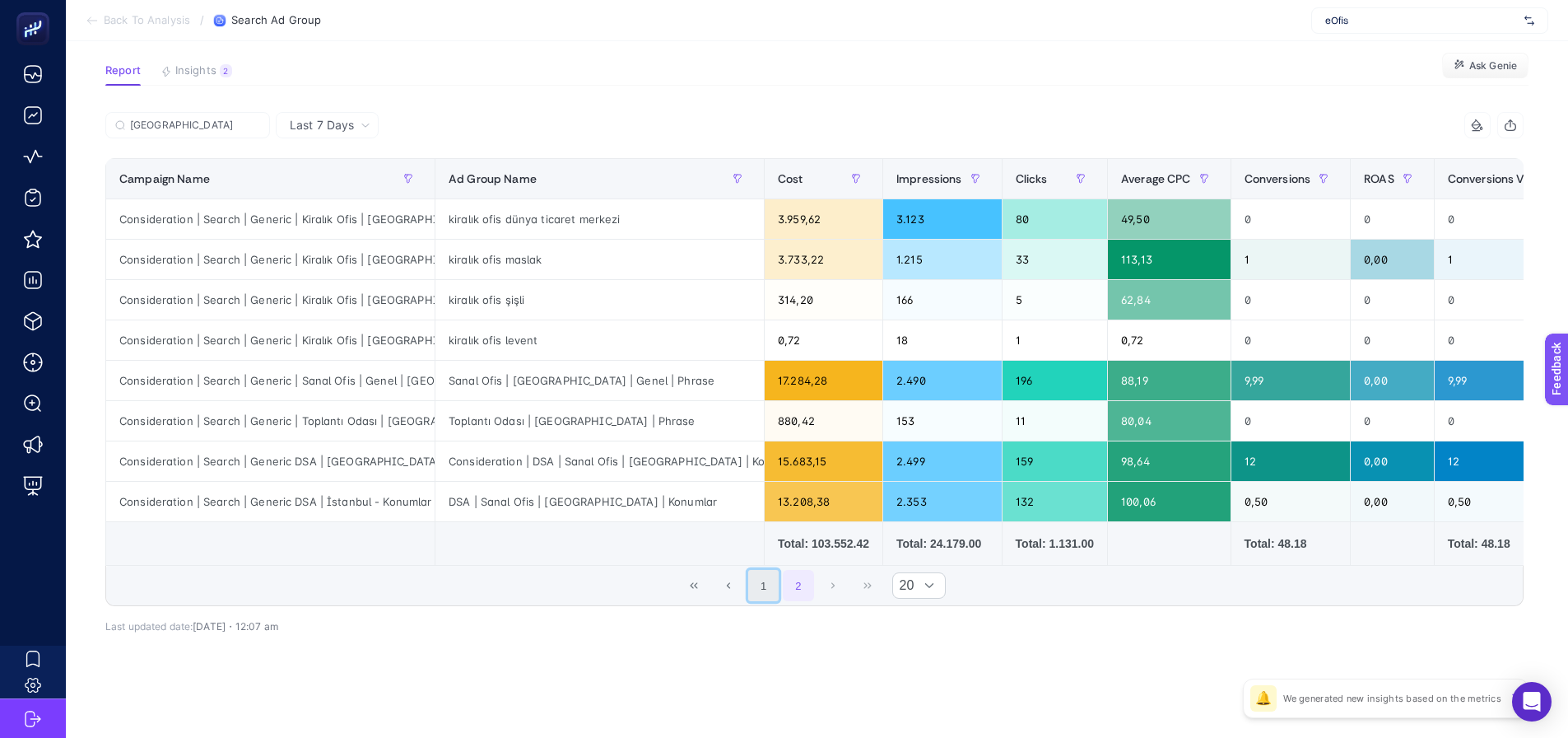
click at [779, 589] on button "1" at bounding box center [764, 586] width 31 height 31
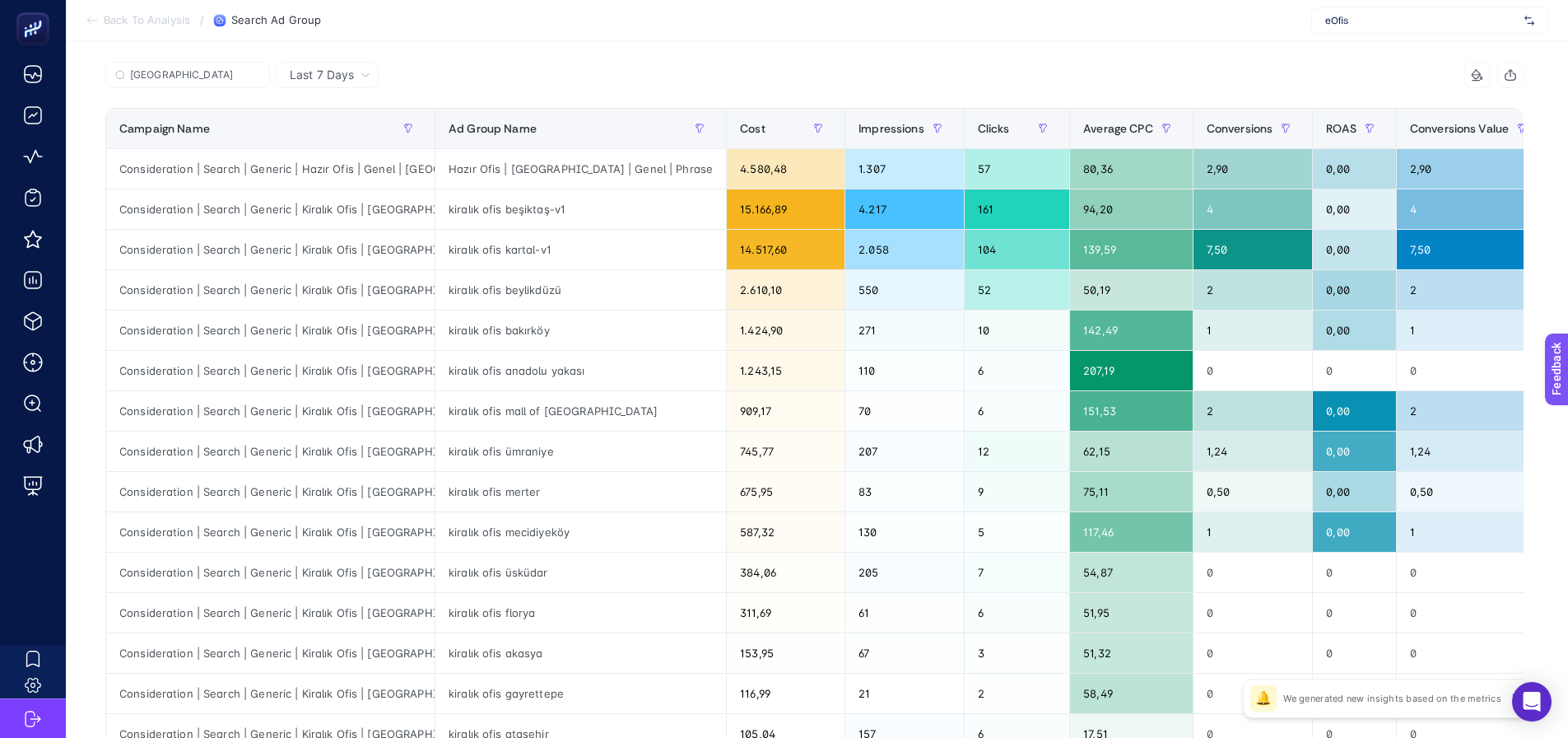
scroll to position [195, 0]
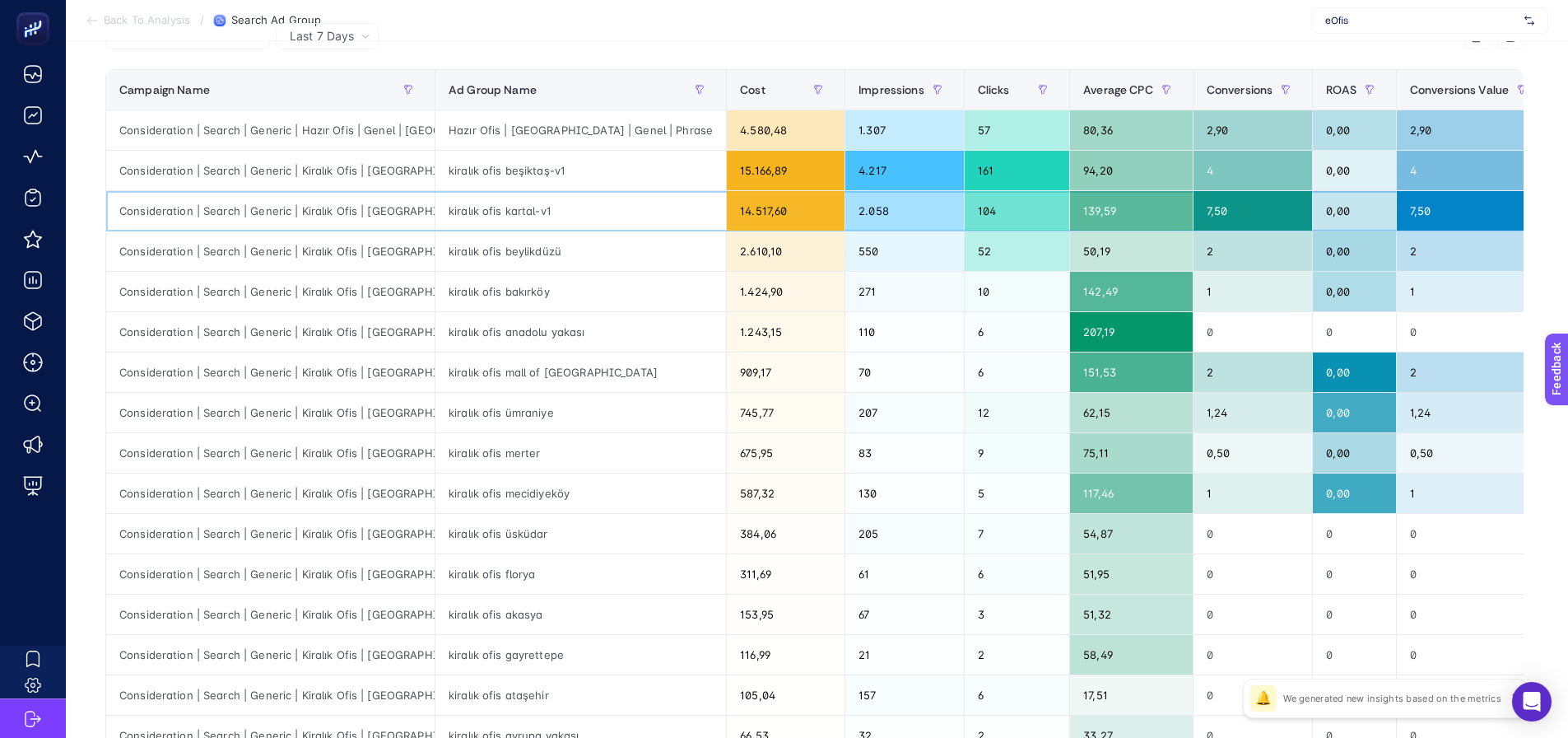
click at [363, 193] on div "Consideration | Search | Generic | Kiralık Ofis | [GEOGRAPHIC_DATA]" at bounding box center [270, 210] width 329 height 39
click at [360, 220] on div "Consideration | Search | Generic | Kiralık Ofis | [GEOGRAPHIC_DATA]" at bounding box center [270, 210] width 329 height 39
click at [361, 220] on div "Consideration | Search | Generic | Kiralık Ofis | [GEOGRAPHIC_DATA]" at bounding box center [270, 210] width 329 height 39
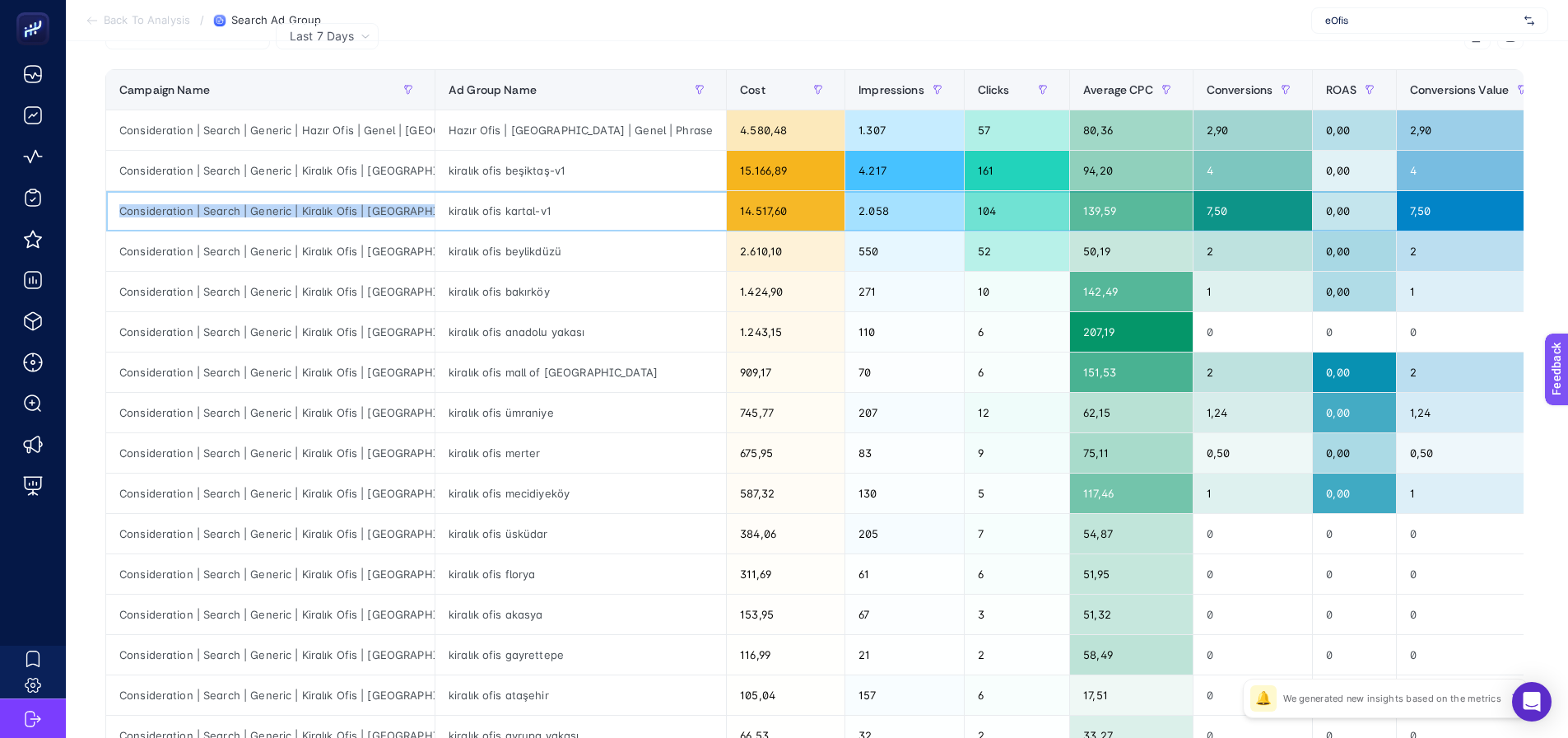
copy tr "Consideration | Search | Generic | Kiralık Ofis | [GEOGRAPHIC_DATA]"
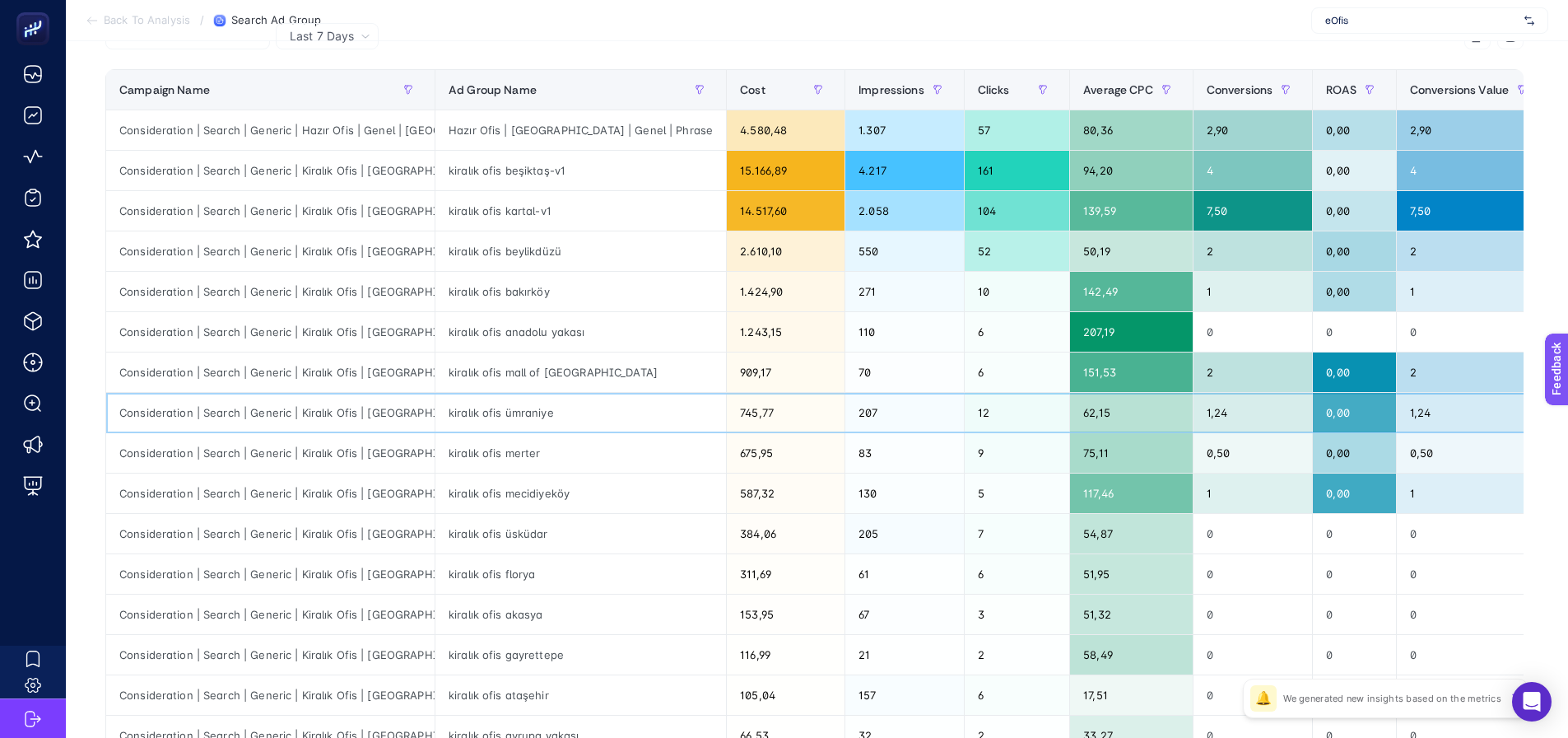
click at [525, 408] on div "kiralık ofis ümraniye" at bounding box center [580, 412] width 290 height 39
click at [556, 176] on div "kiralık ofis beşiktaş-v1" at bounding box center [580, 169] width 290 height 39
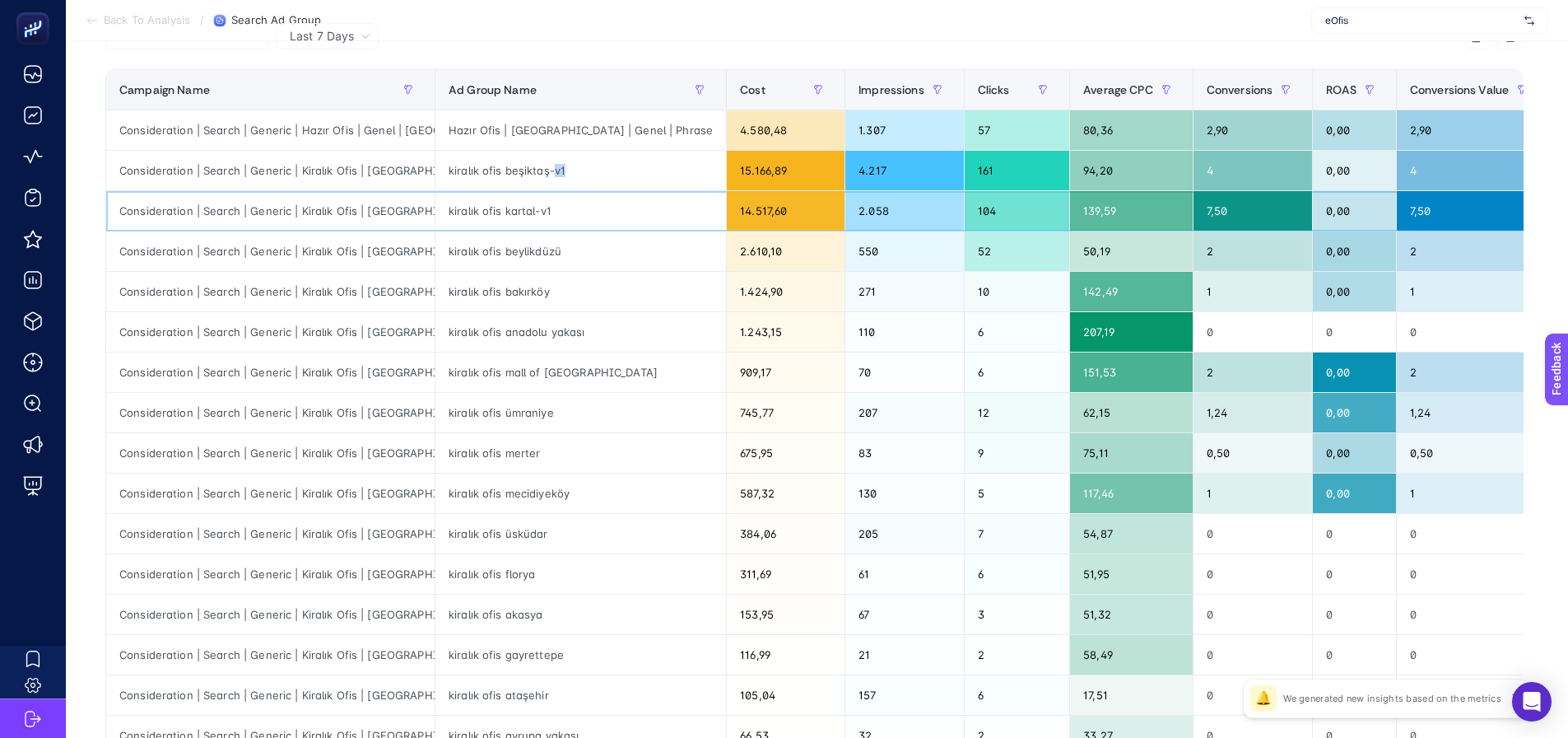
click at [604, 215] on div "kiralık ofis kartal-v1" at bounding box center [580, 210] width 290 height 39
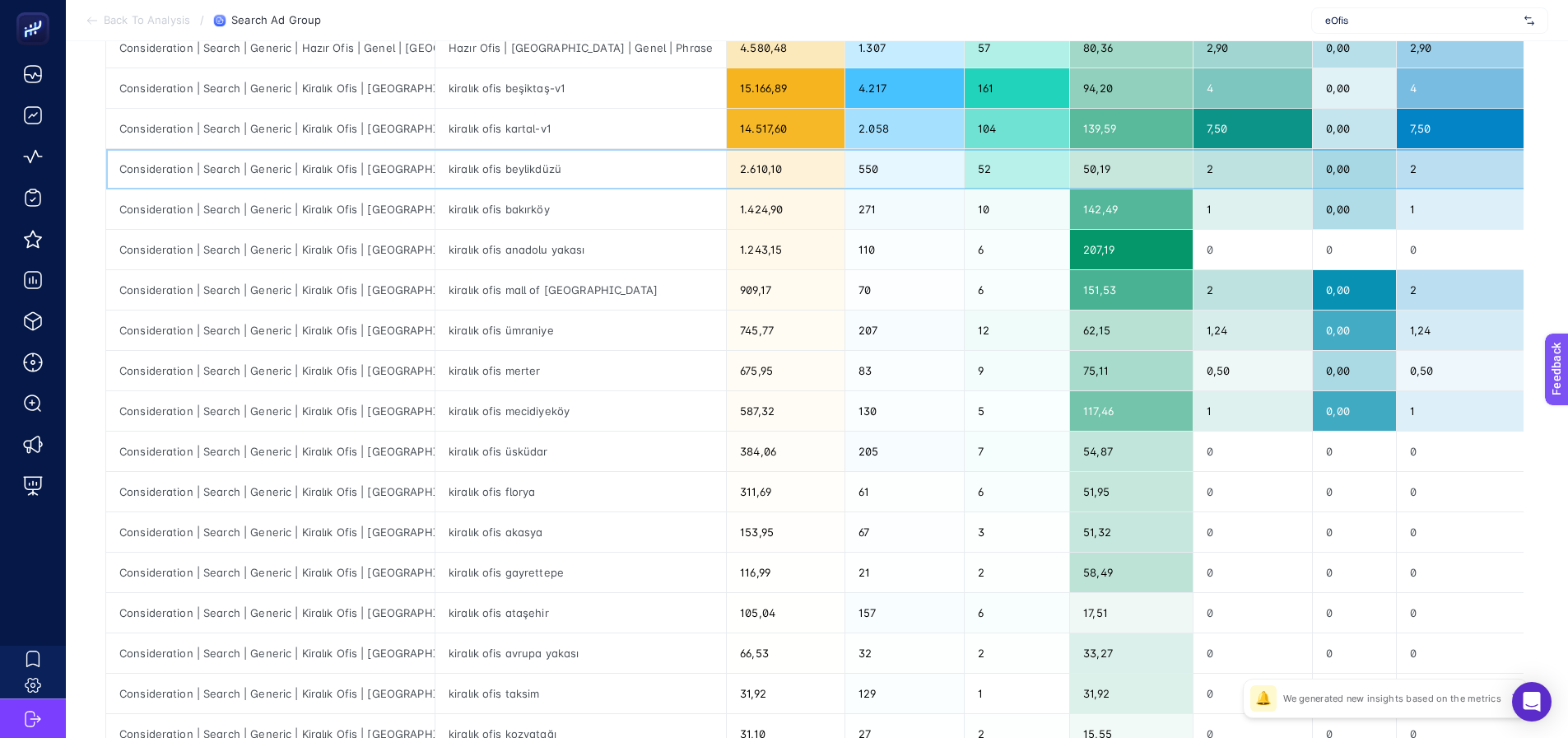
click at [595, 179] on div "kiralık ofis beylikdüzü" at bounding box center [580, 169] width 290 height 39
click at [611, 259] on div "kiralık ofis anadolu yakası" at bounding box center [580, 249] width 290 height 39
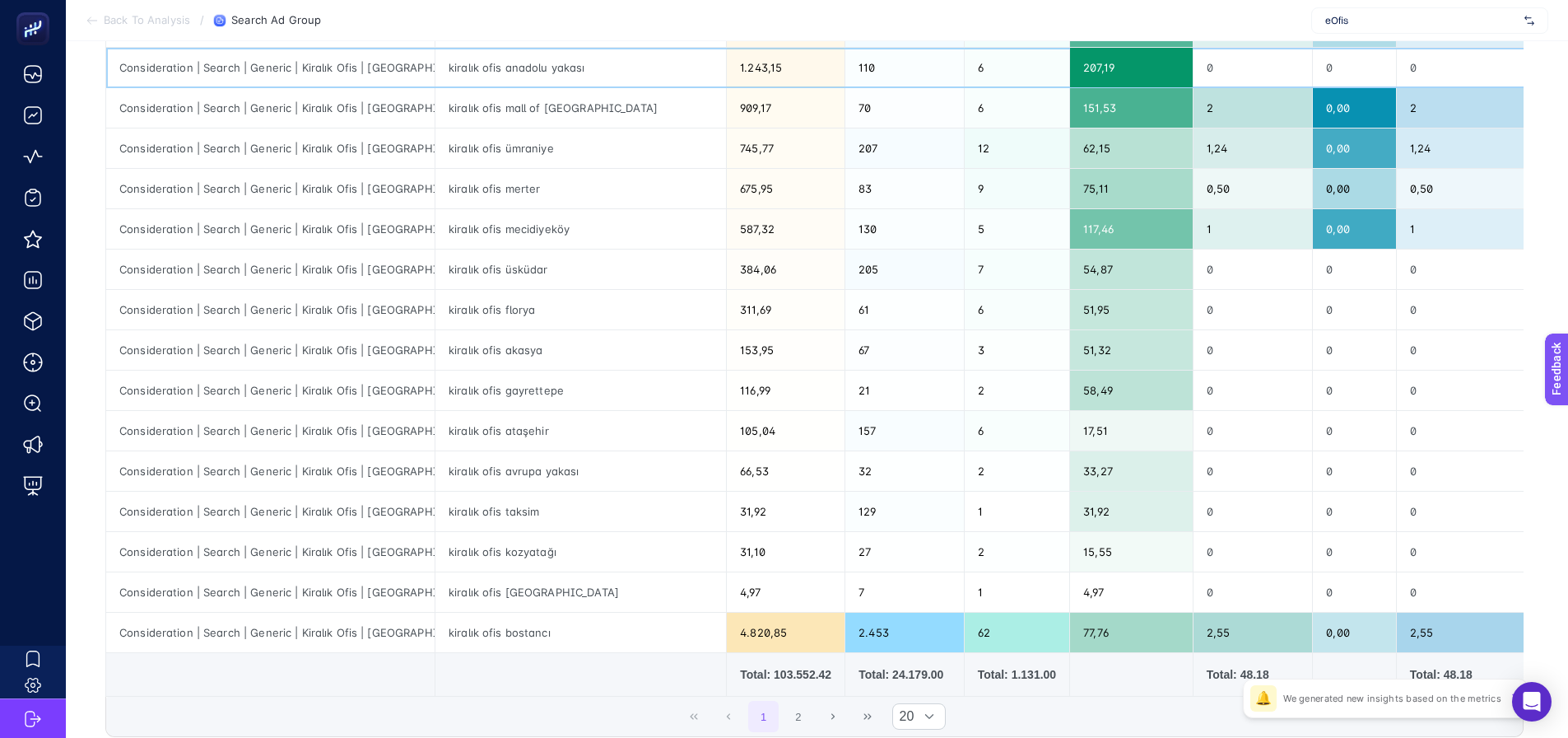
scroll to position [598, 0]
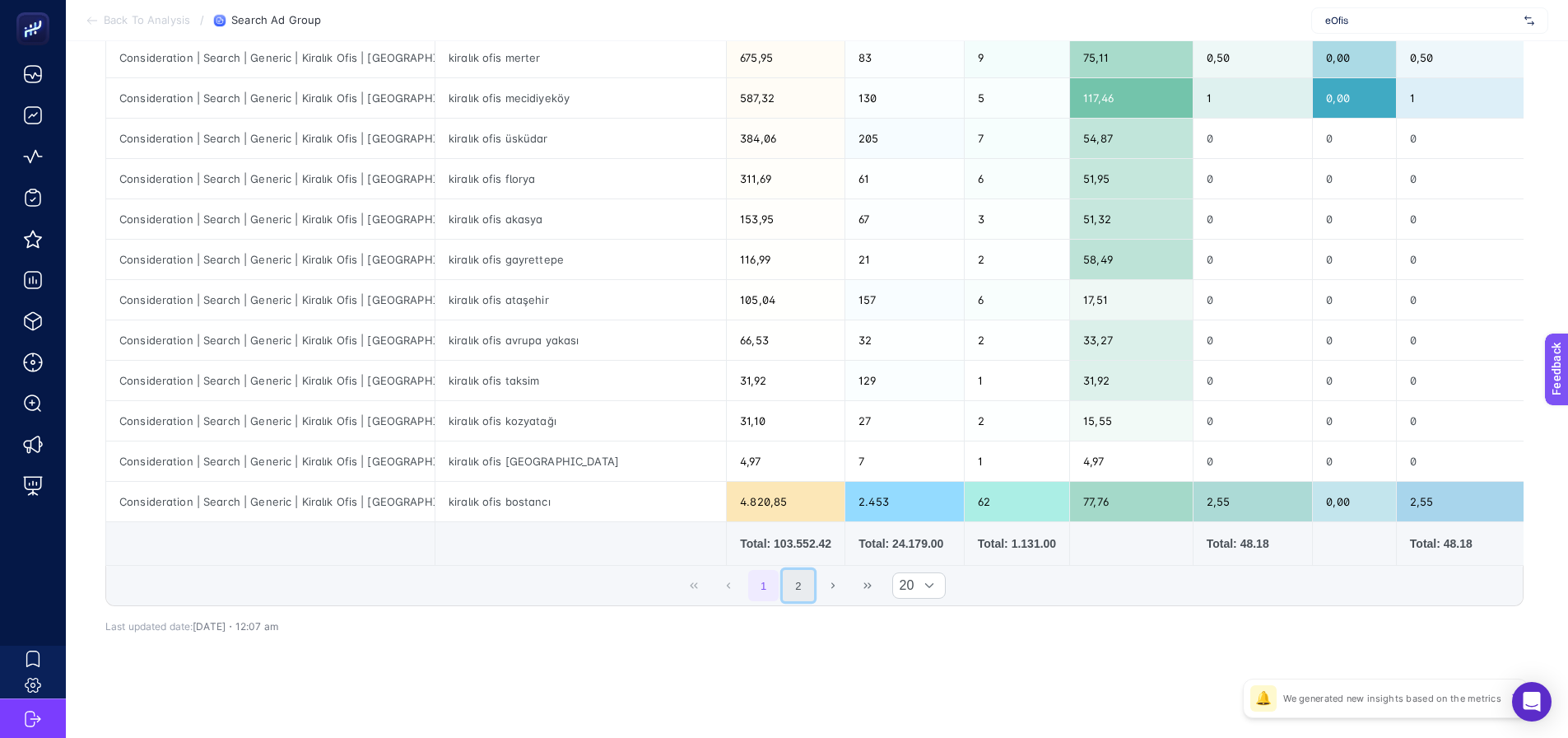
click at [808, 587] on button "2" at bounding box center [799, 586] width 31 height 31
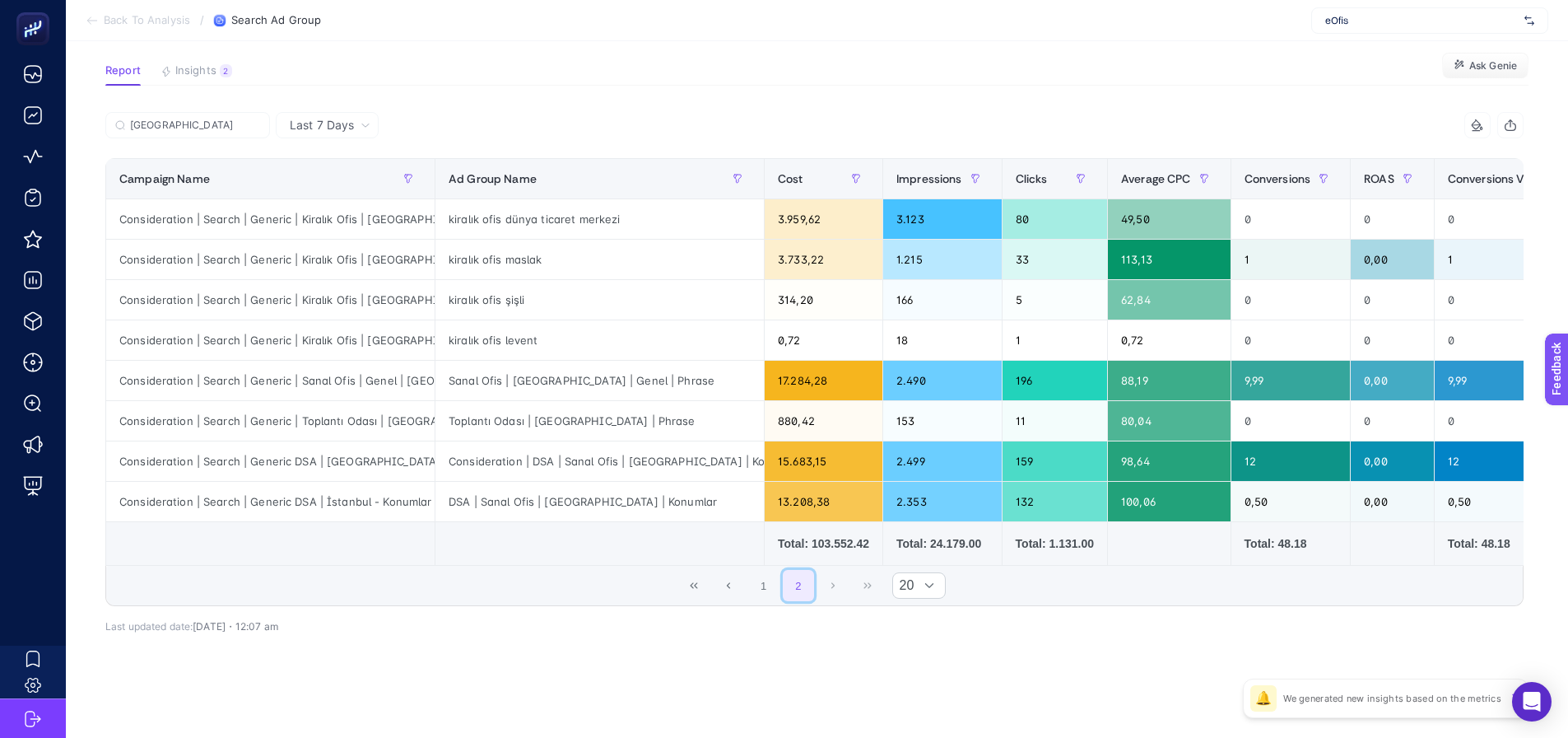
scroll to position [113, 0]
click at [514, 327] on div "kiralık ofis levent" at bounding box center [599, 340] width 329 height 39
click at [511, 291] on div "kiralık ofis şişli" at bounding box center [599, 299] width 329 height 39
click at [511, 253] on div "kiralık ofis maslak" at bounding box center [599, 259] width 329 height 39
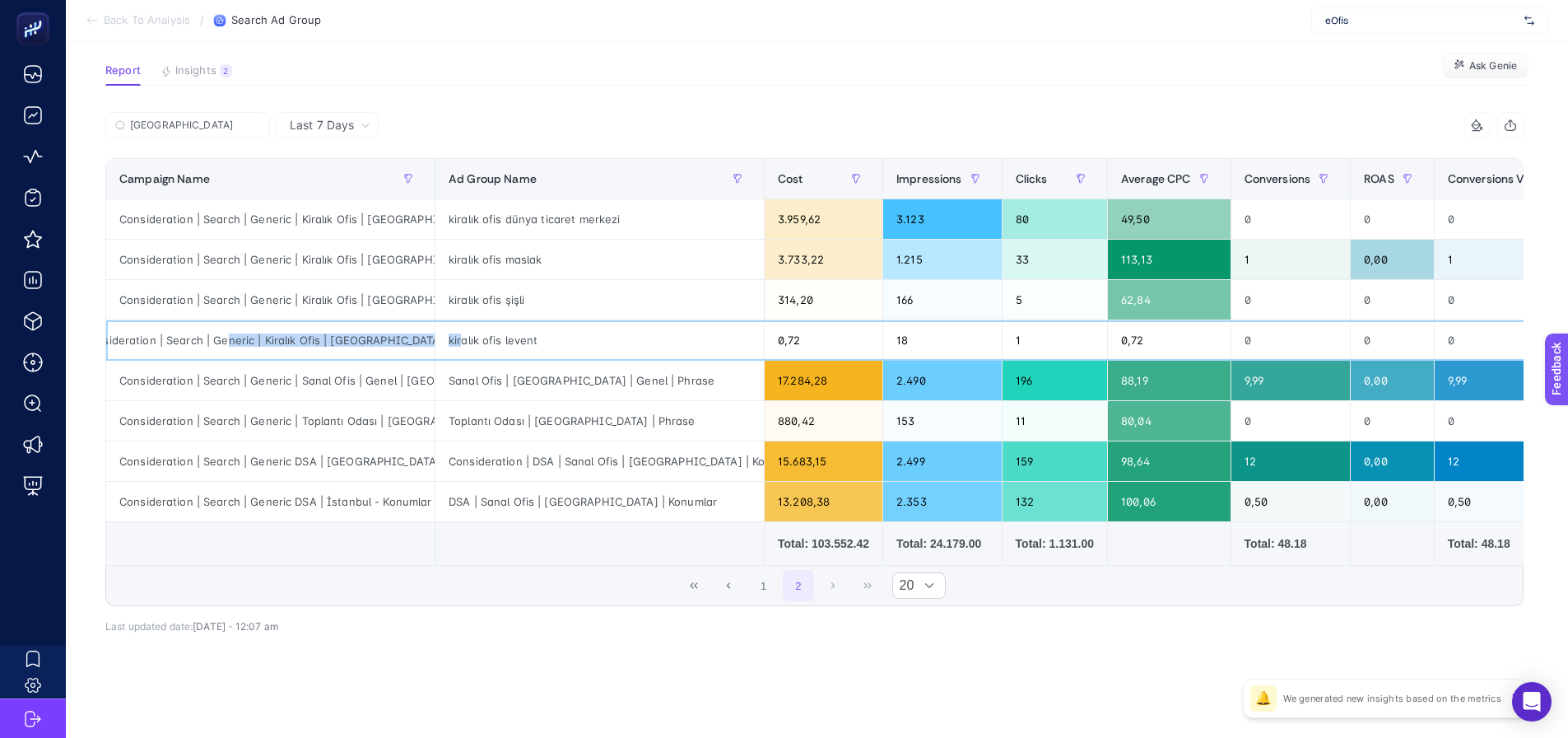
drag, startPoint x: 262, startPoint y: 328, endPoint x: 463, endPoint y: 331, distance: 201.0
click at [463, 331] on tr "Consideration | Search | Generic | Kiralık Ofis | [GEOGRAPHIC_DATA] | High CR k…" at bounding box center [1229, 341] width 2245 height 40
click at [526, 329] on div "kiralık ofis levent" at bounding box center [599, 340] width 329 height 39
click at [515, 298] on div "kiralık ofis şişli" at bounding box center [599, 299] width 329 height 39
click at [511, 256] on div "kiralık ofis maslak" at bounding box center [599, 259] width 329 height 39
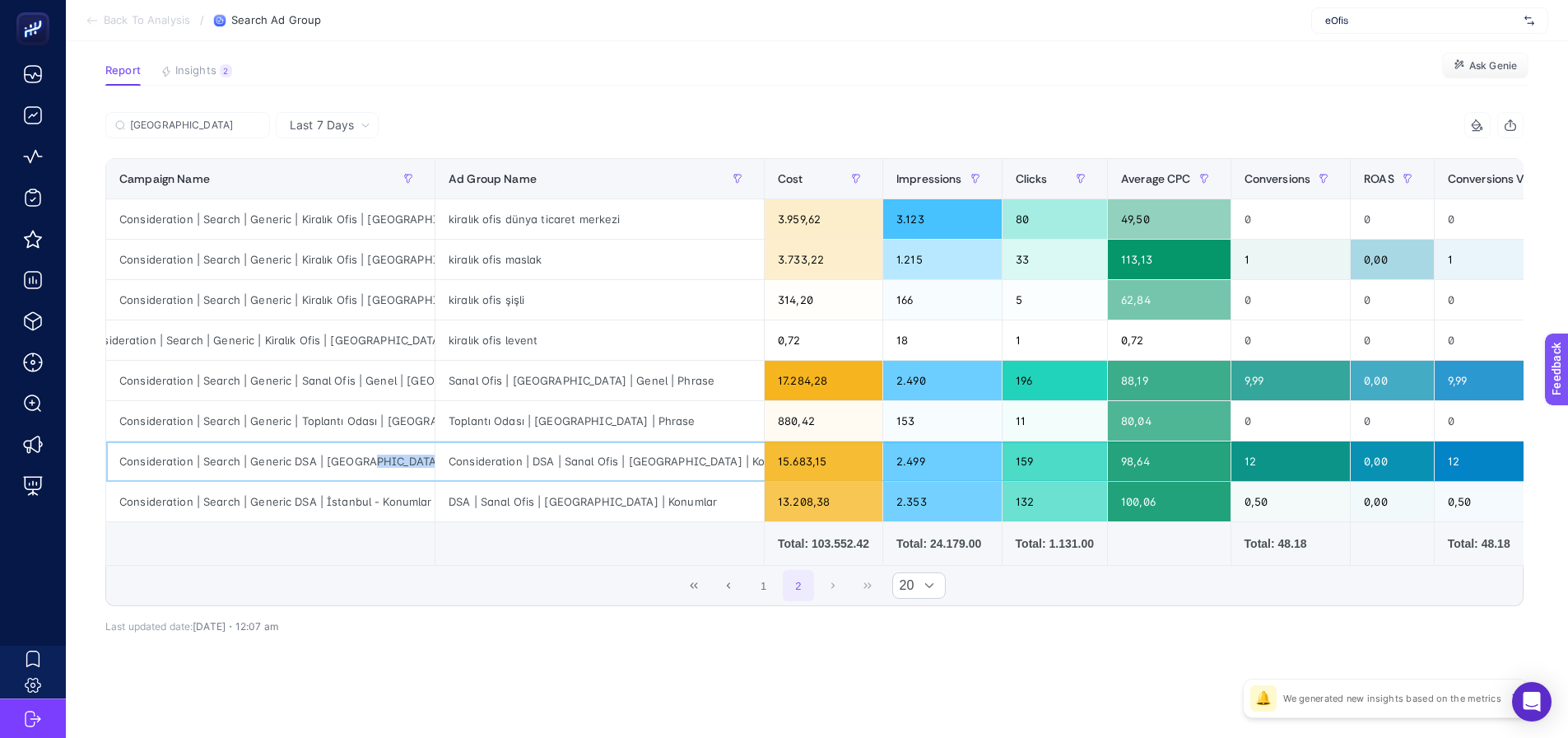
scroll to position [0, 55]
drag, startPoint x: 362, startPoint y: 452, endPoint x: 445, endPoint y: 456, distance: 83.1
click at [445, 456] on tr "Consideration | Search | Generic DSA | İstanbul - Konumlar | Low CR Considerati…" at bounding box center [1229, 462] width 2245 height 40
click at [400, 451] on div "Consideration | Search | Generic DSA | [GEOGRAPHIC_DATA] - Konumlar | Low CR" at bounding box center [270, 461] width 329 height 39
click at [476, 452] on div "Consideration | DSA | Sanal Ofis | [GEOGRAPHIC_DATA] | Konumlar" at bounding box center [599, 461] width 329 height 39
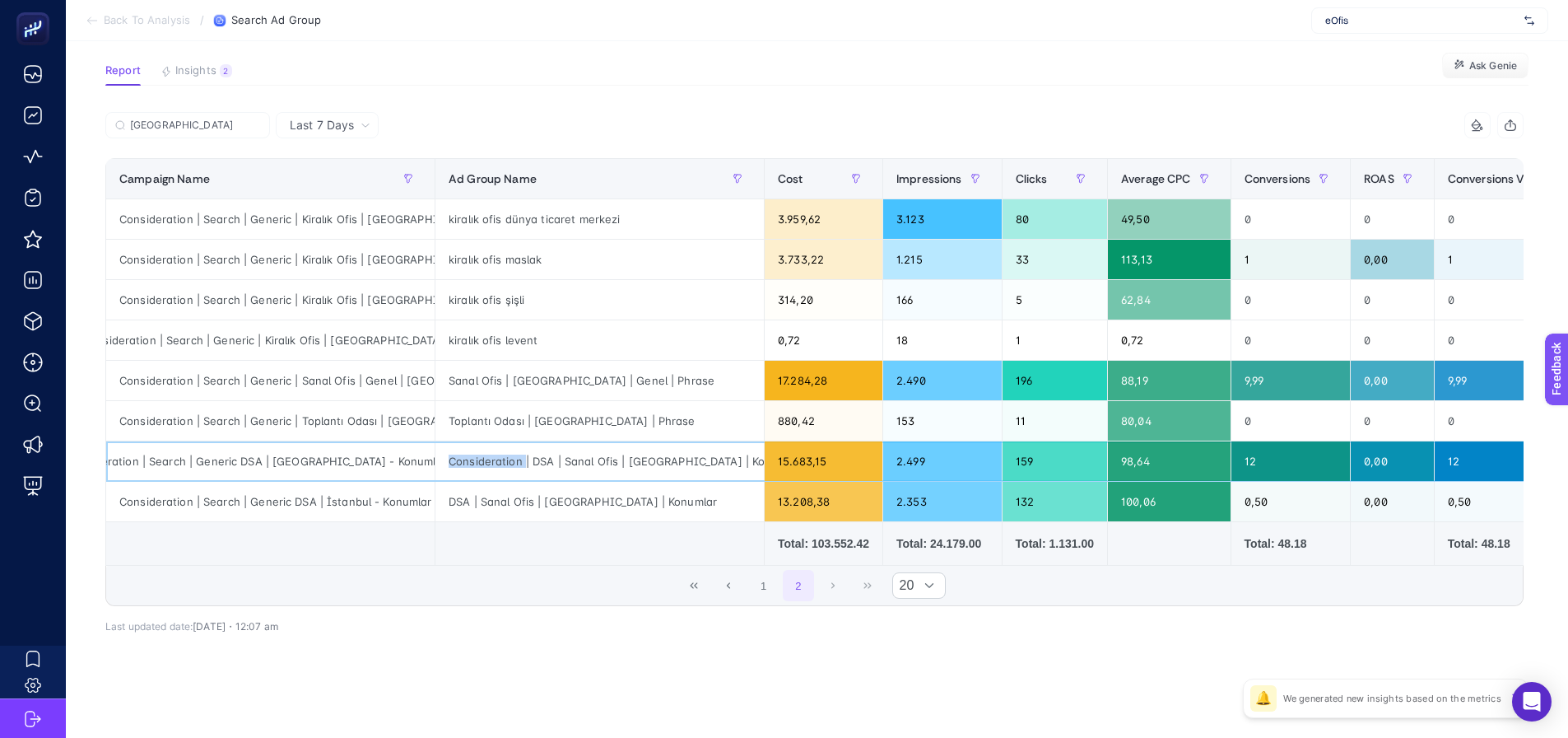
click at [476, 452] on div "Consideration | DSA | Sanal Ofis | [GEOGRAPHIC_DATA] | Konumlar" at bounding box center [599, 461] width 329 height 39
click at [483, 497] on div "DSA | Sanal Ofis | [GEOGRAPHIC_DATA] | Konumlar" at bounding box center [599, 501] width 329 height 39
click at [483, 496] on div "DSA | Sanal Ofis | [GEOGRAPHIC_DATA] | Konumlar" at bounding box center [599, 501] width 329 height 39
click at [616, 496] on div "DSA | Sanal Ofis | [GEOGRAPHIC_DATA] | Konumlar" at bounding box center [599, 501] width 329 height 39
click at [616, 496] on div "DSA | Sanal Ofis | [GEOGRAPHIC_DATA] | Konumlar" at bounding box center [599, 501] width 329 height 39
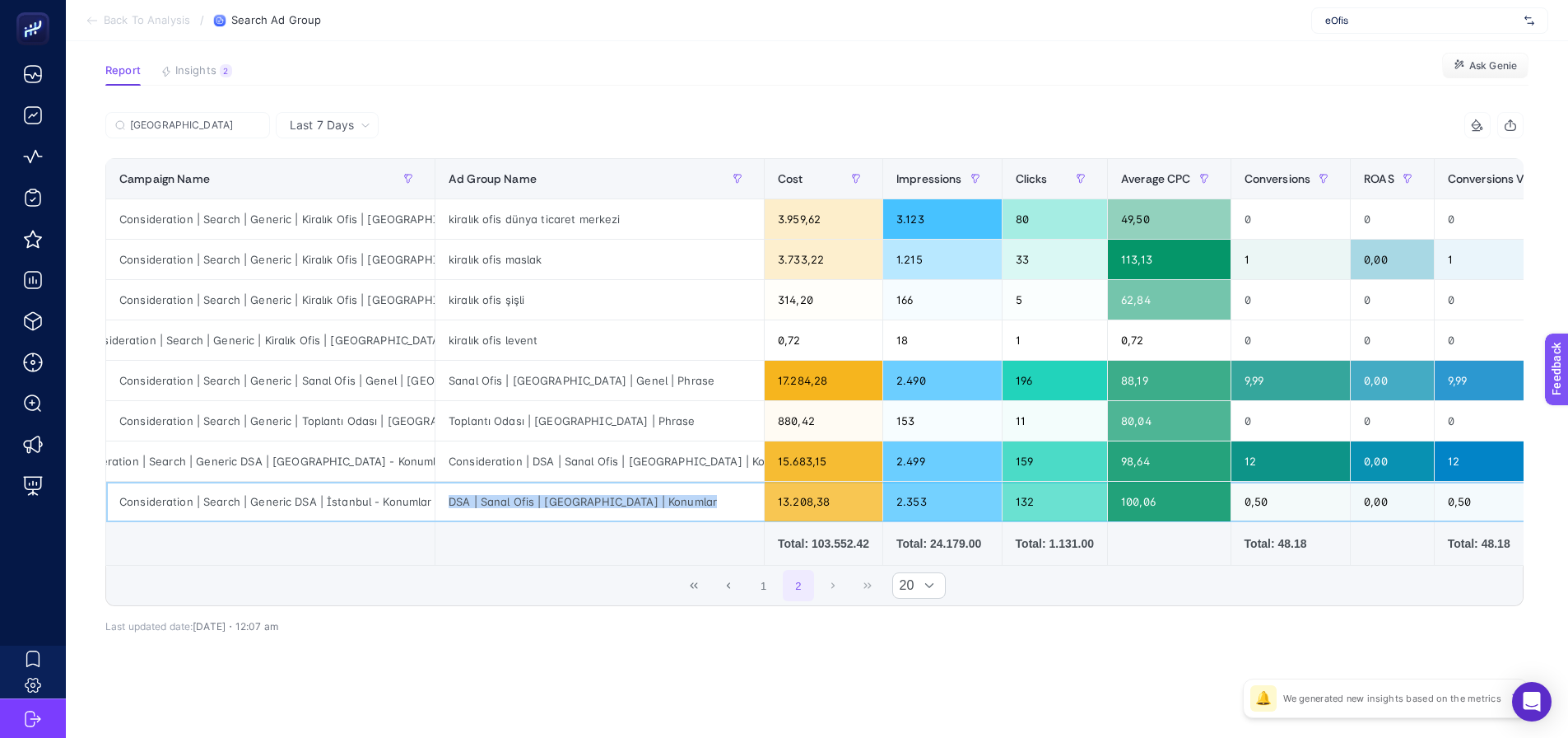
click at [617, 496] on div "DSA | Sanal Ofis | [GEOGRAPHIC_DATA] | Konumlar" at bounding box center [599, 501] width 329 height 39
click at [613, 455] on div "Consideration | DSA | Sanal Ofis | [GEOGRAPHIC_DATA] | Konumlar" at bounding box center [599, 461] width 329 height 39
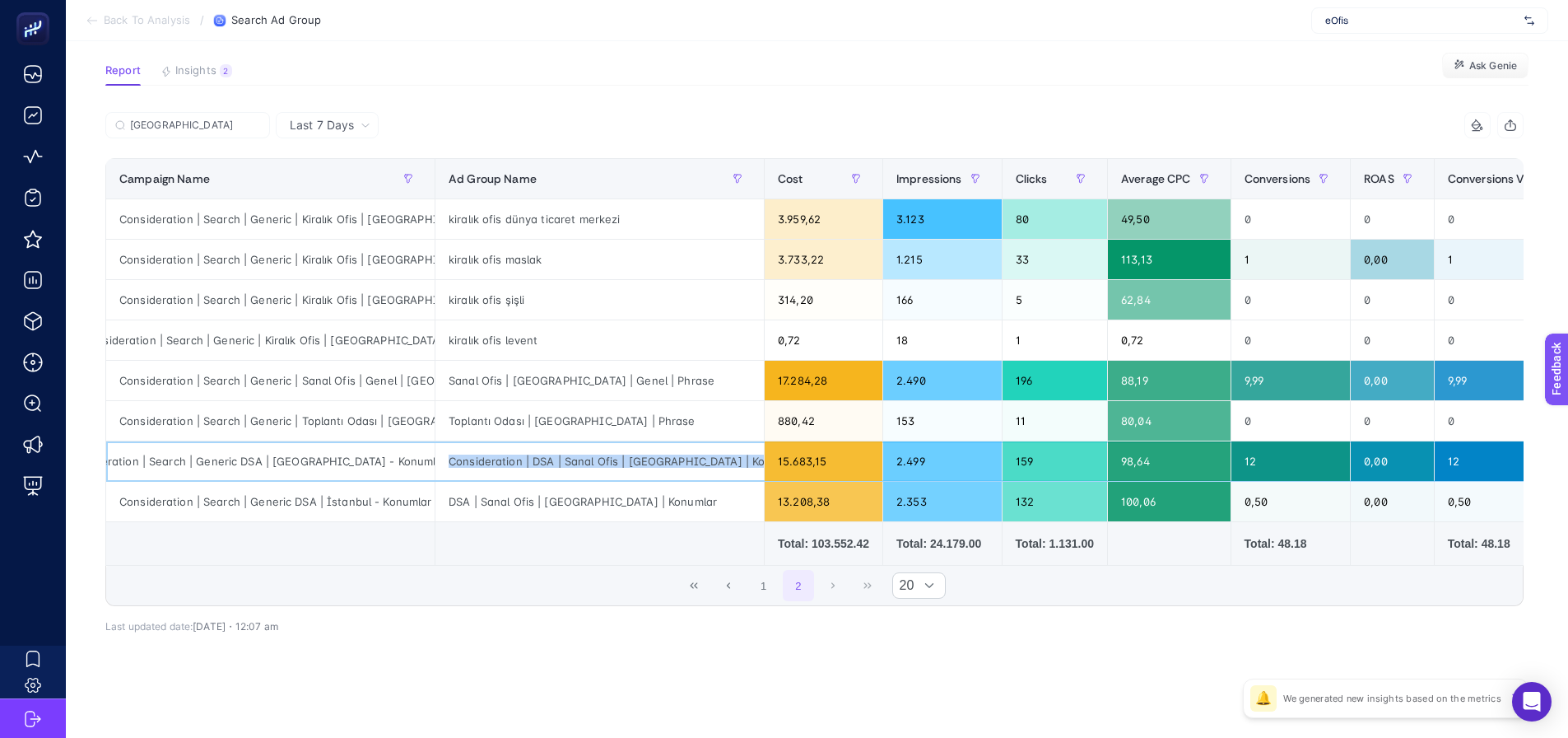
click at [613, 455] on div "Consideration | DSA | Sanal Ofis | [GEOGRAPHIC_DATA] | Konumlar" at bounding box center [599, 461] width 329 height 39
click at [517, 482] on div "DSA | Sanal Ofis | [GEOGRAPHIC_DATA] | Konumlar" at bounding box center [599, 501] width 329 height 39
drag, startPoint x: 385, startPoint y: 495, endPoint x: 402, endPoint y: 555, distance: 62.4
click at [441, 495] on tr "Consideration | Search | Generic DSA | İstanbul - Konumlar High CR DSA | Sanal …" at bounding box center [1229, 502] width 2245 height 40
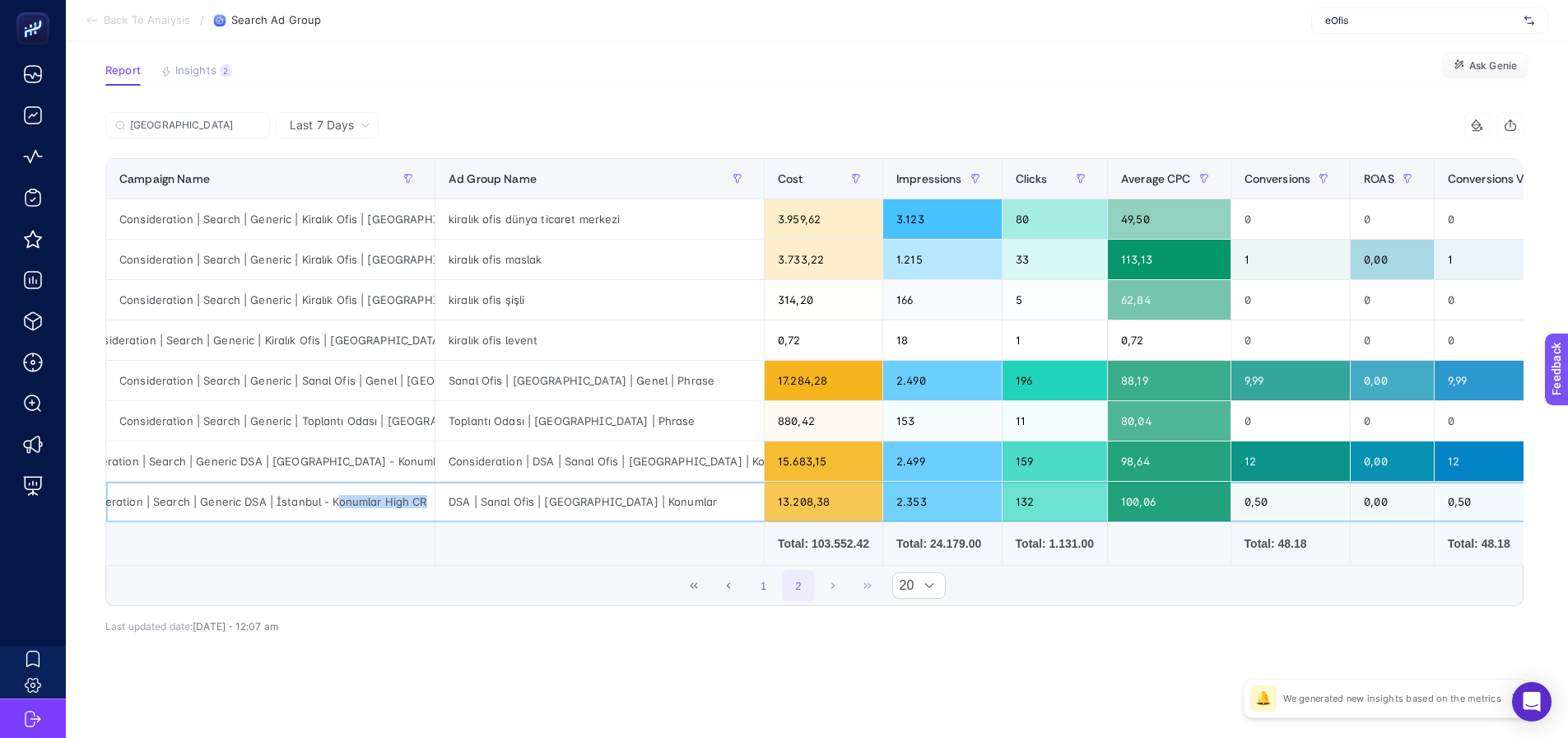
click at [390, 505] on div "Consideration | Search | Generic DSA | İstanbul - Konumlar High CR" at bounding box center [270, 501] width 329 height 39
click at [396, 464] on div "Consideration | Search | Generic DSA | [GEOGRAPHIC_DATA] - Konumlar | Low CR" at bounding box center [270, 461] width 329 height 39
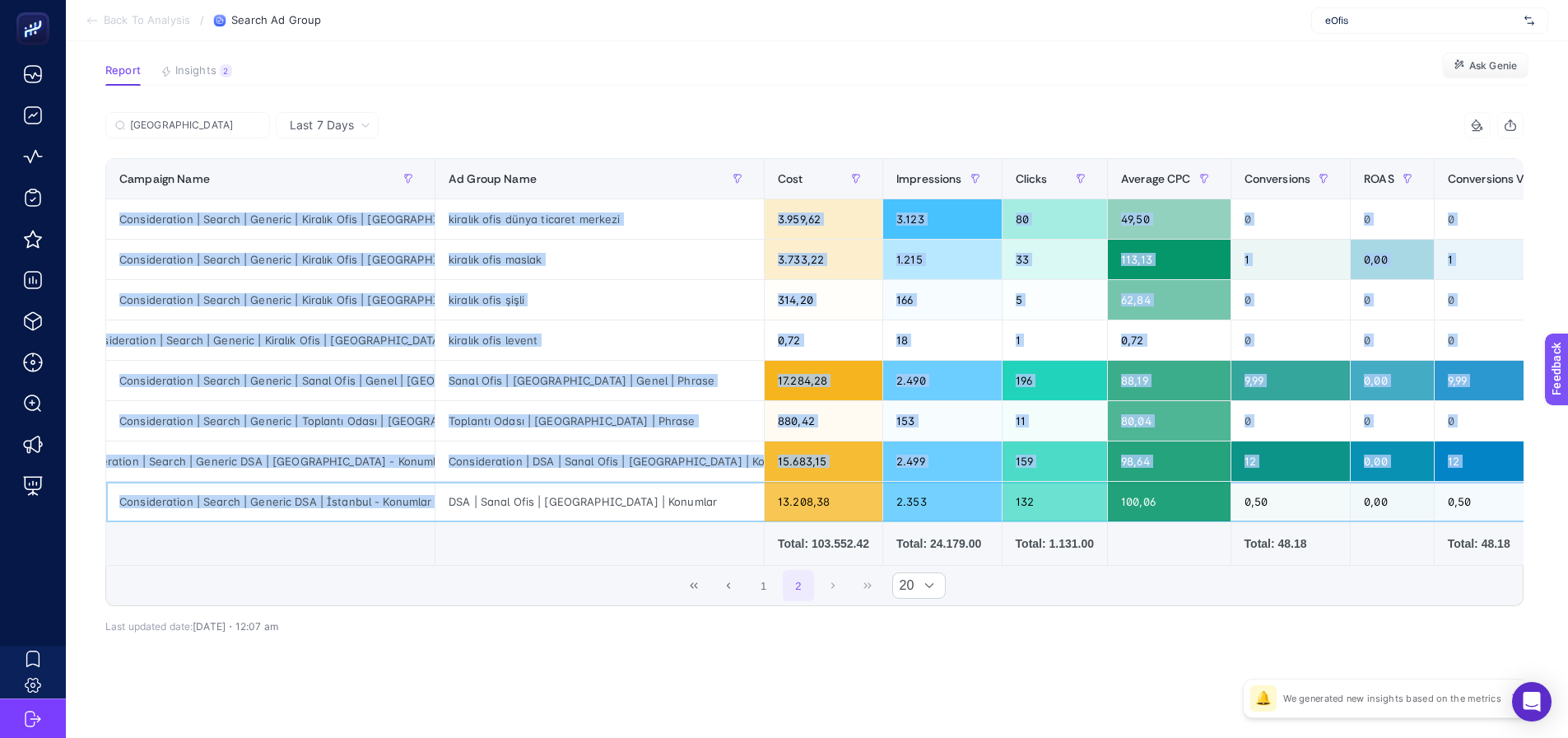
drag, startPoint x: 377, startPoint y: 490, endPoint x: 90, endPoint y: 507, distance: 287.5
click at [90, 507] on article "Add to favorites false Notify me Share Create project Search Ad Group Report In…" at bounding box center [817, 337] width 1502 height 804
click at [169, 491] on div "Consideration | Search | Generic DSA | İstanbul - Konumlar High CR" at bounding box center [270, 501] width 329 height 39
click at [173, 460] on div "Consideration | Search | Generic DSA | [GEOGRAPHIC_DATA] - Konumlar | Low CR" at bounding box center [270, 461] width 329 height 39
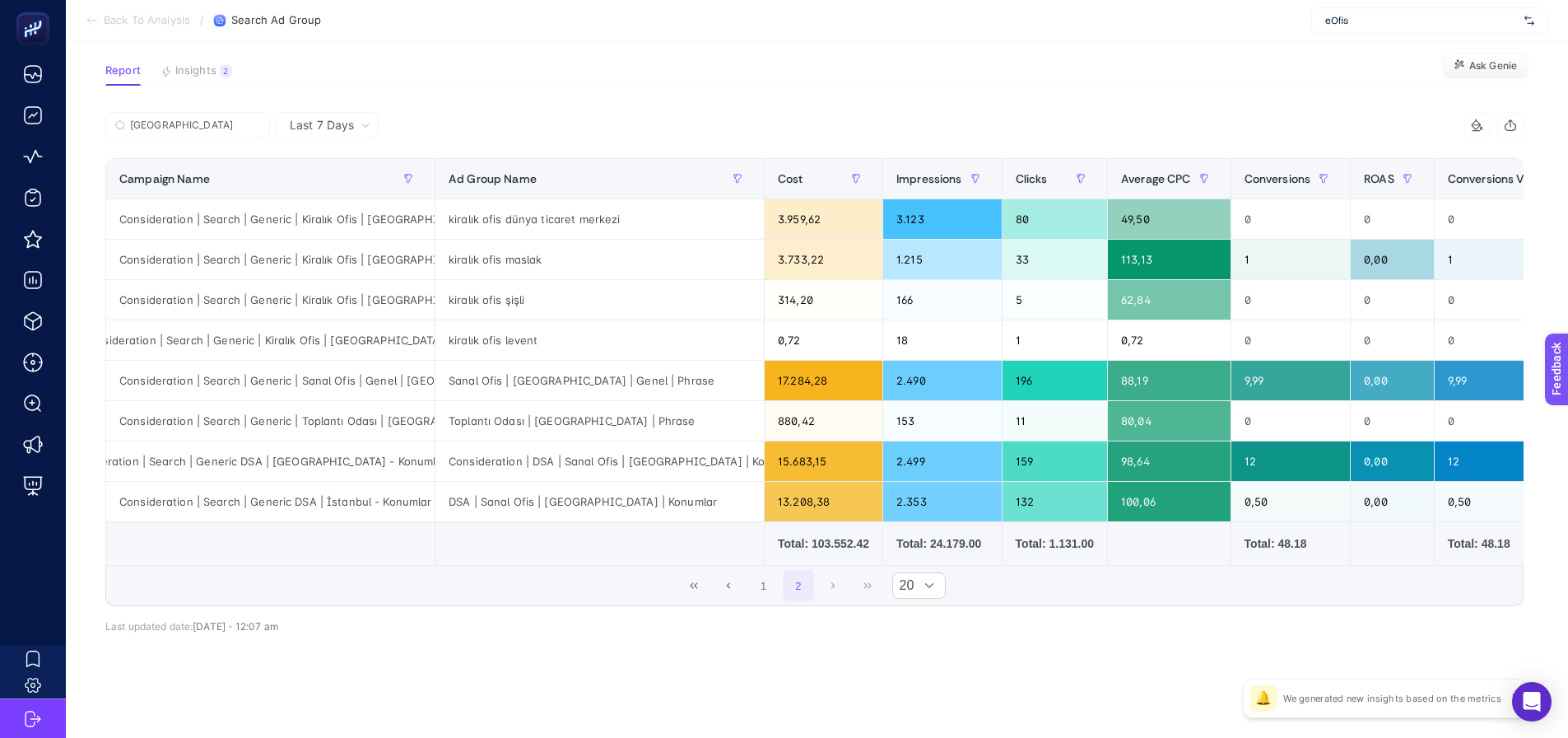
click at [288, 557] on td at bounding box center [271, 544] width 330 height 44
click at [331, 600] on div "1 2 20" at bounding box center [815, 585] width 1417 height 39
click at [355, 446] on div "Consideration | Search | Generic DSA | [GEOGRAPHIC_DATA] - Konumlar | Low CR" at bounding box center [270, 461] width 329 height 39
click at [775, 592] on button "1" at bounding box center [764, 586] width 31 height 31
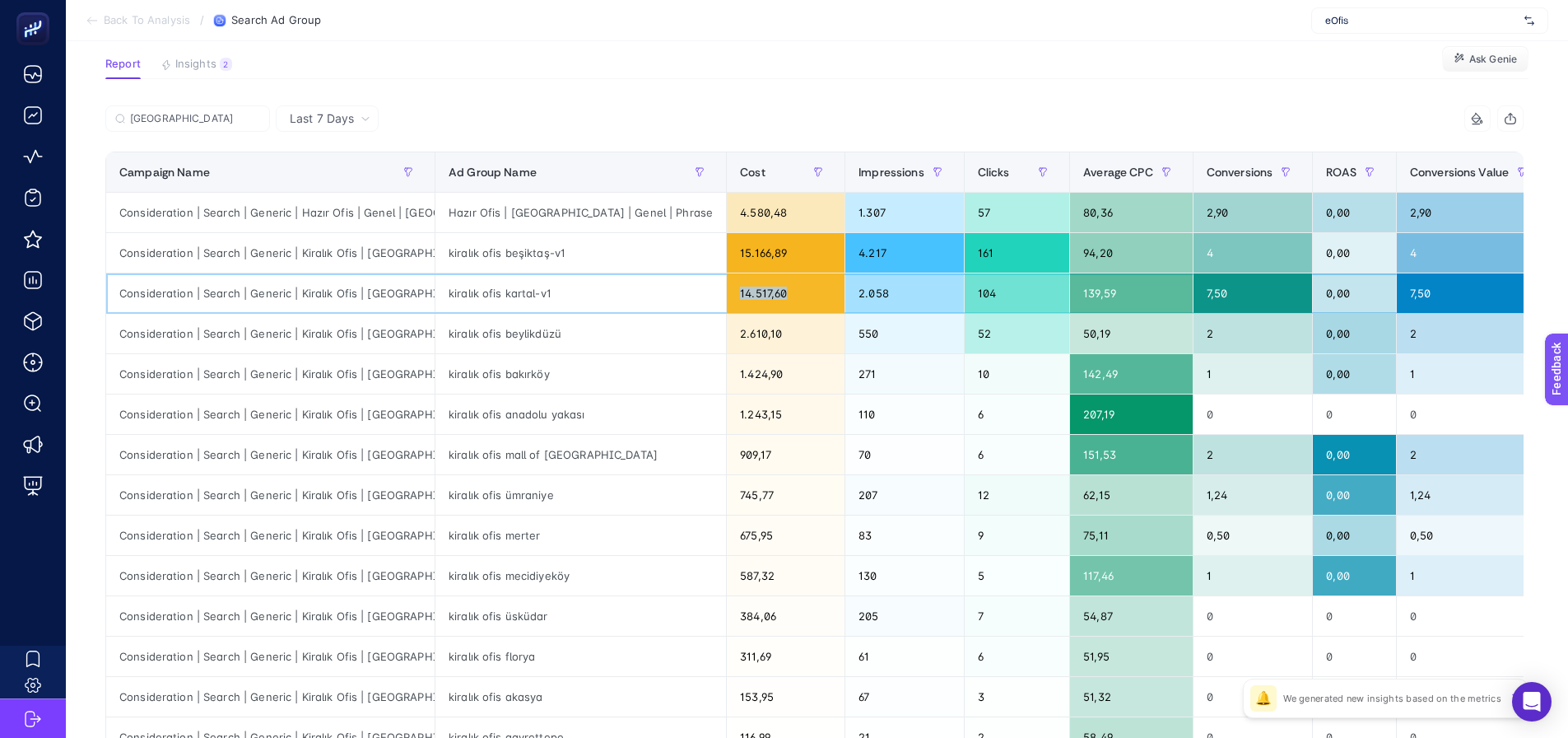
drag, startPoint x: 668, startPoint y: 291, endPoint x: 725, endPoint y: 297, distance: 57.3
click at [727, 297] on div "14.517,60" at bounding box center [785, 292] width 117 height 39
drag, startPoint x: 456, startPoint y: 297, endPoint x: 564, endPoint y: 295, distance: 108.0
click at [564, 295] on div "kiralık ofis kartal-v1" at bounding box center [580, 292] width 290 height 39
drag, startPoint x: 660, startPoint y: 292, endPoint x: 718, endPoint y: 294, distance: 58.0
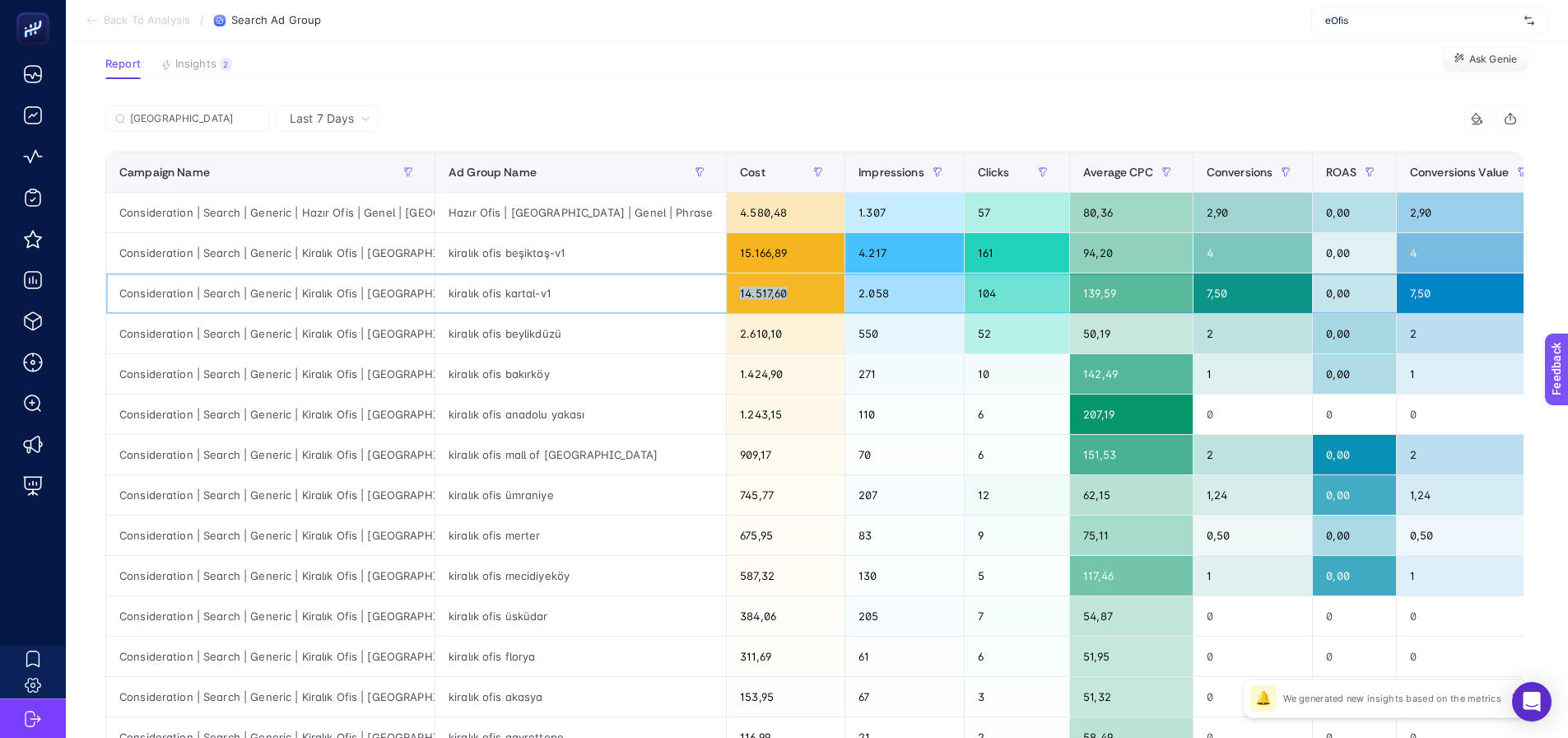
click at [727, 292] on div "14.517,60" at bounding box center [785, 292] width 117 height 39
click at [541, 295] on div "kiralık ofis kartal-v1" at bounding box center [580, 292] width 290 height 39
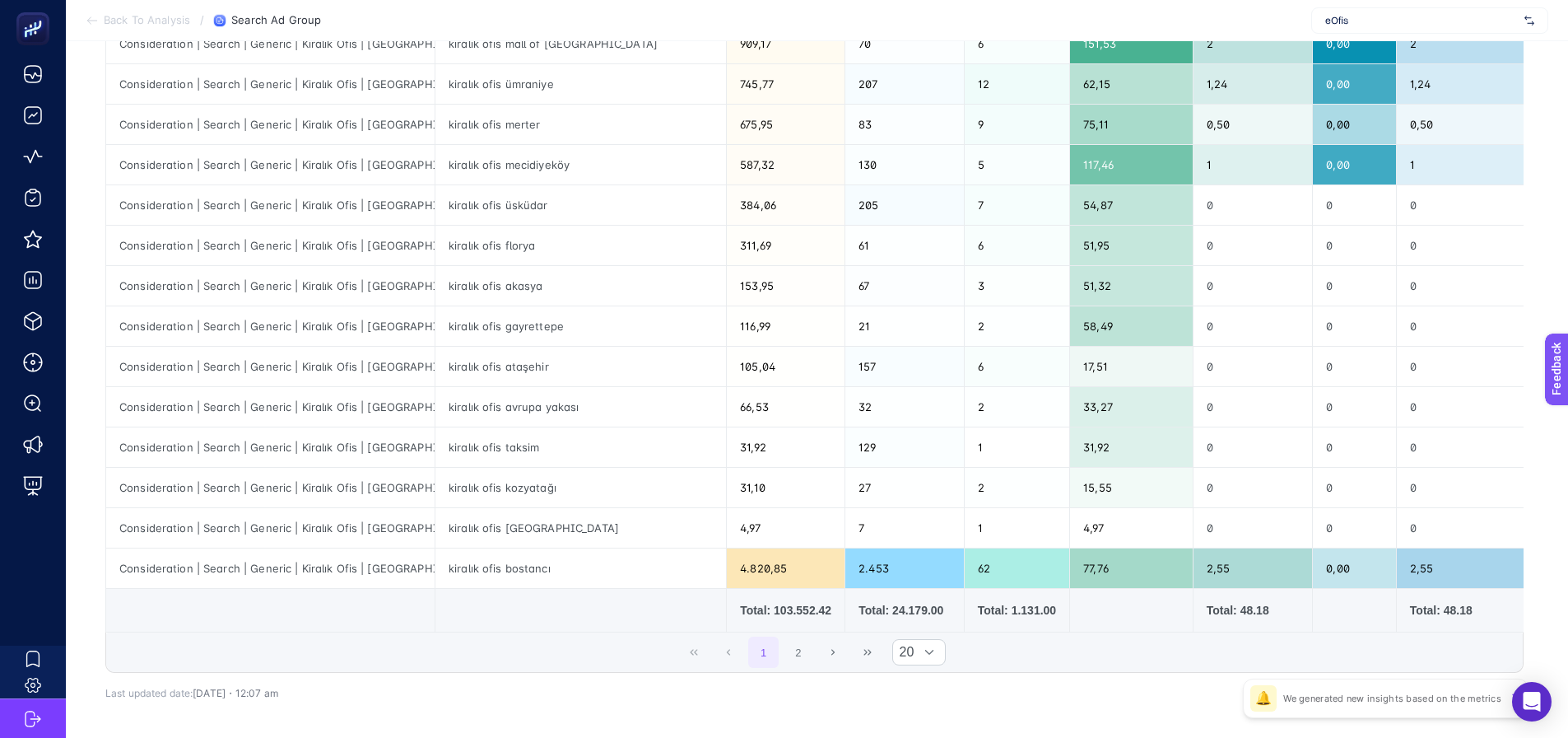
scroll to position [525, 0]
drag, startPoint x: 812, startPoint y: 657, endPoint x: 778, endPoint y: 650, distance: 34.7
click at [812, 657] on button "2" at bounding box center [799, 651] width 31 height 31
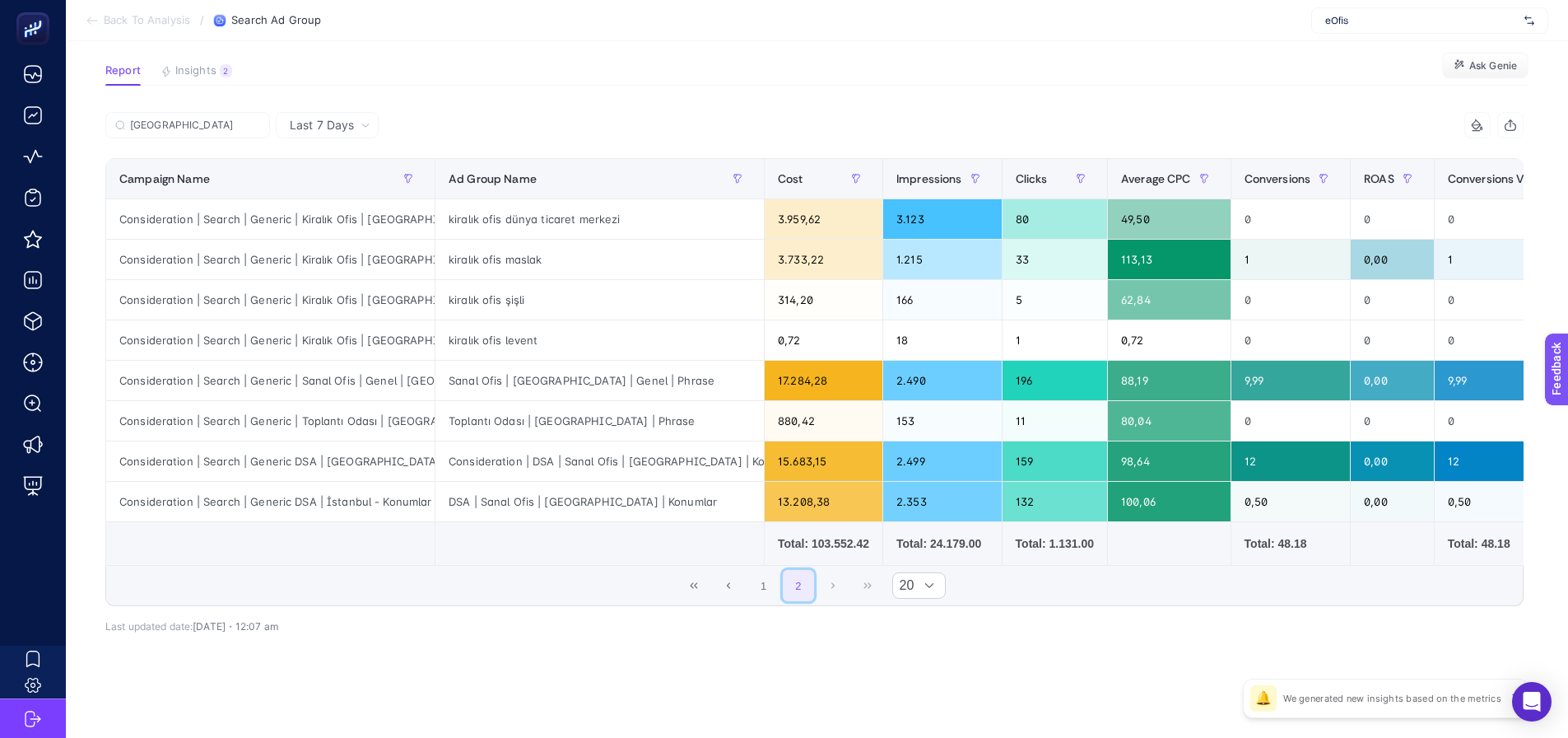
scroll to position [113, 0]
click at [356, 126] on div "Last 7 Days" at bounding box center [327, 125] width 103 height 26
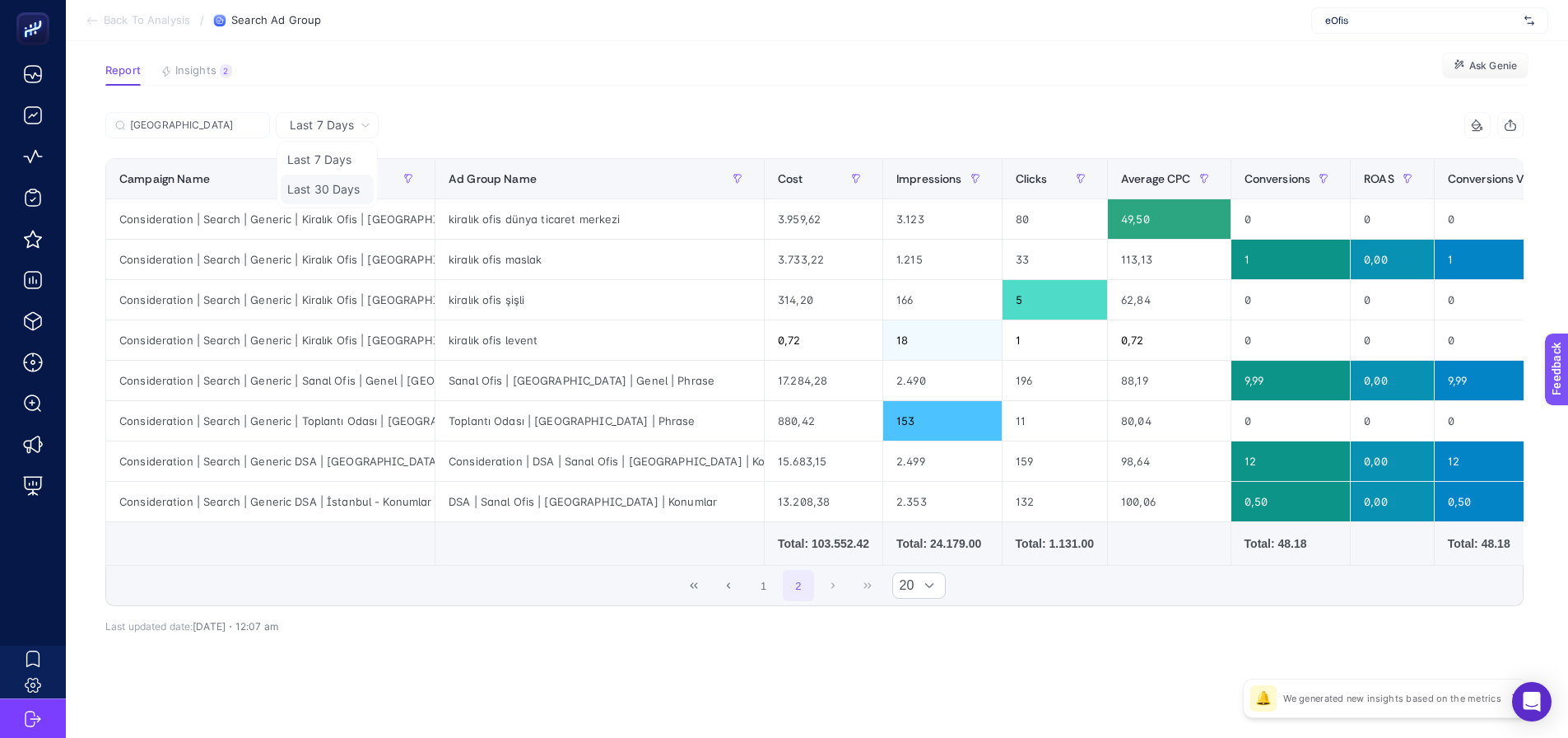
click at [341, 175] on li "Last 30 Days" at bounding box center [327, 190] width 93 height 30
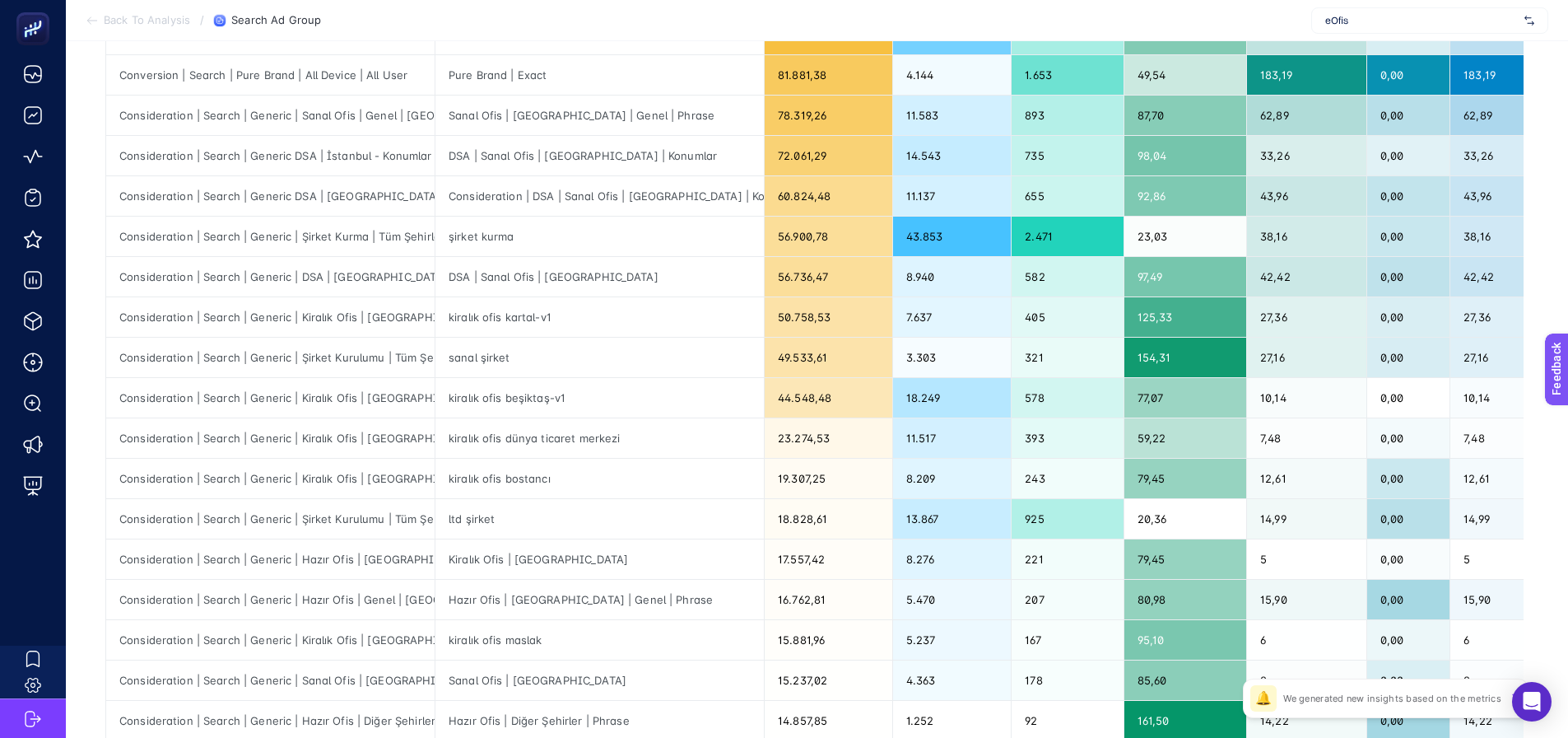
scroll to position [360, 0]
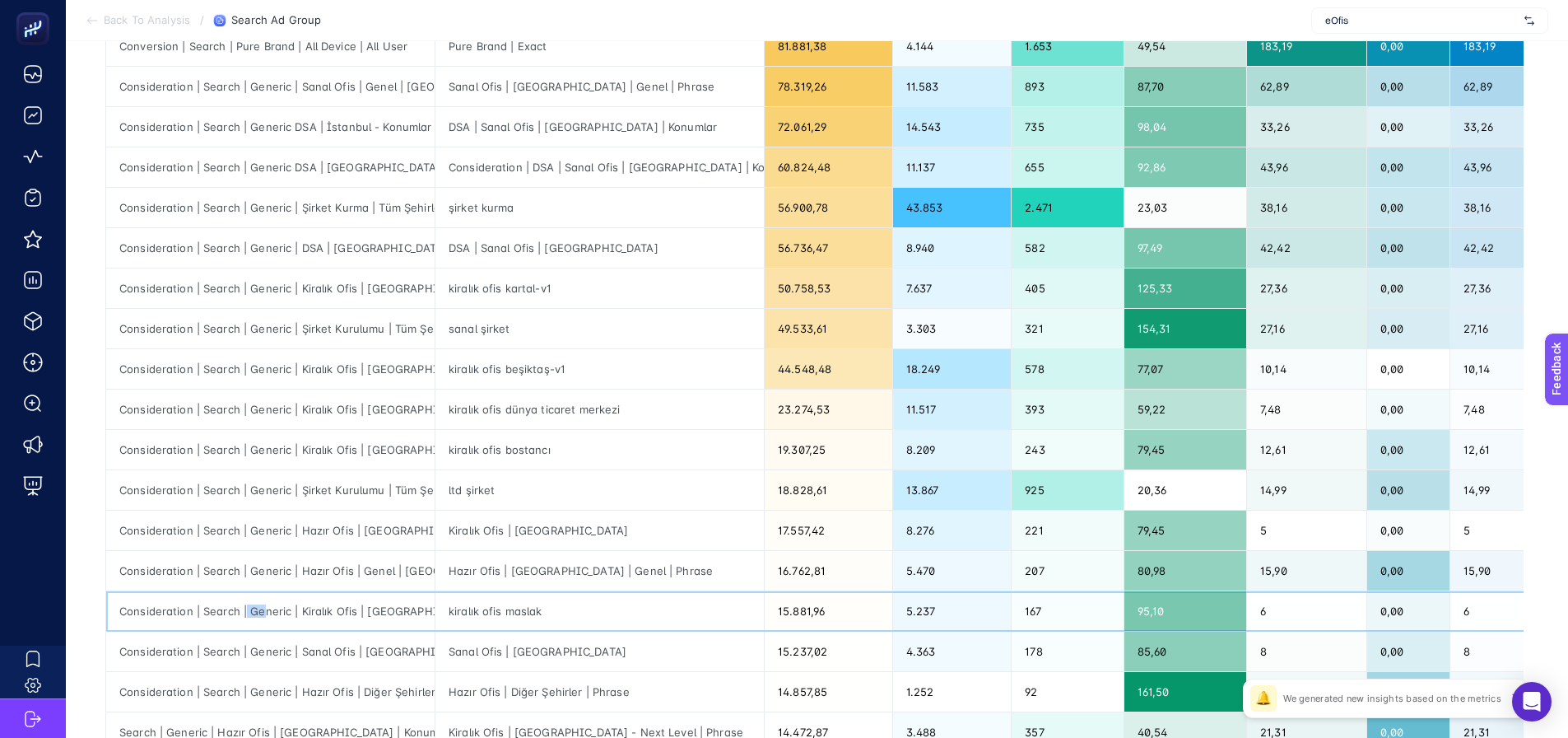
drag, startPoint x: 246, startPoint y: 615, endPoint x: 262, endPoint y: 614, distance: 16.0
click at [262, 614] on div "Consideration | Search | Generic | Kiralık Ofis | [GEOGRAPHIC_DATA] | High CR" at bounding box center [270, 610] width 329 height 39
click at [260, 674] on div "Consideration | Search | Generic | Hazır Ofis | Diğer Şehirler" at bounding box center [270, 692] width 329 height 39
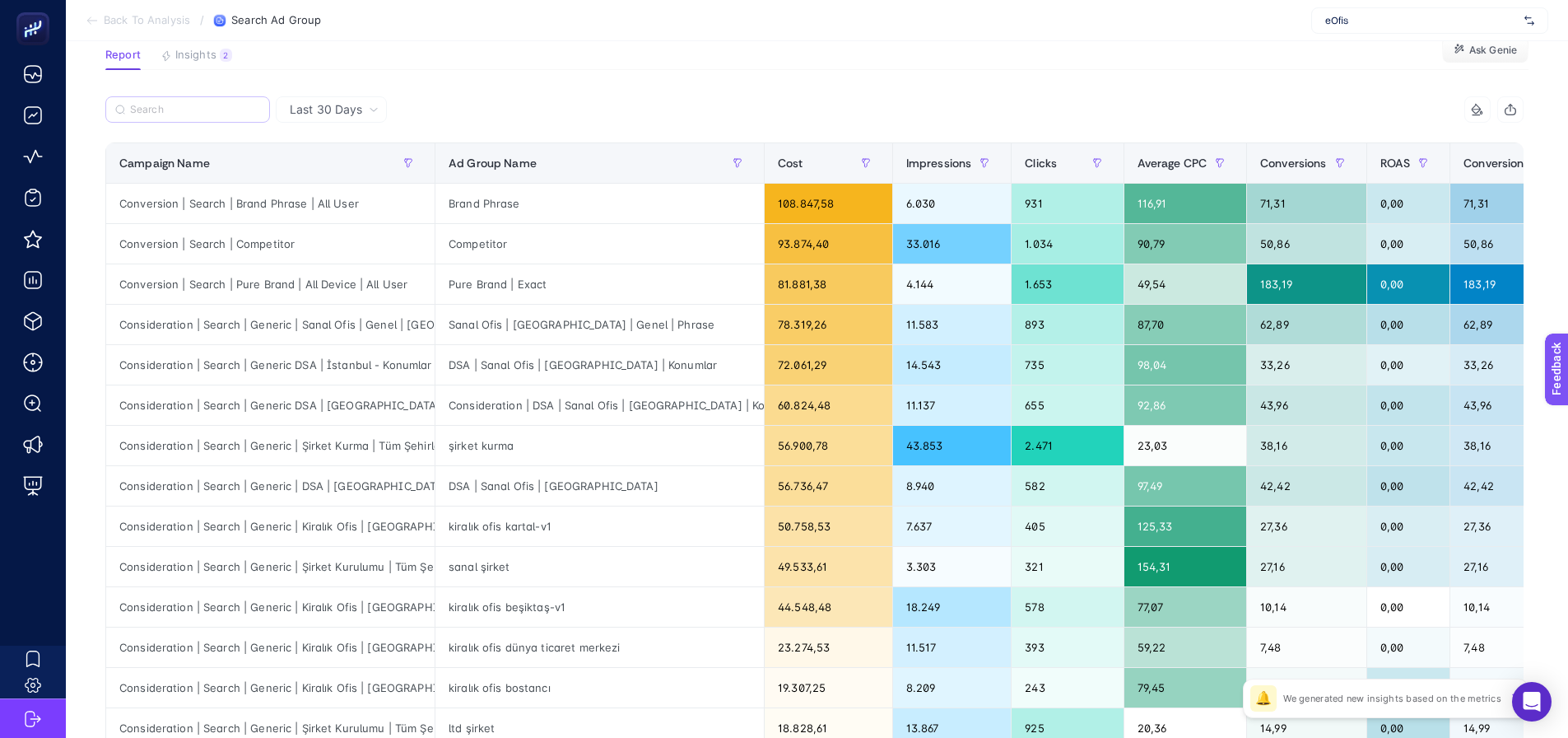
scroll to position [21, 0]
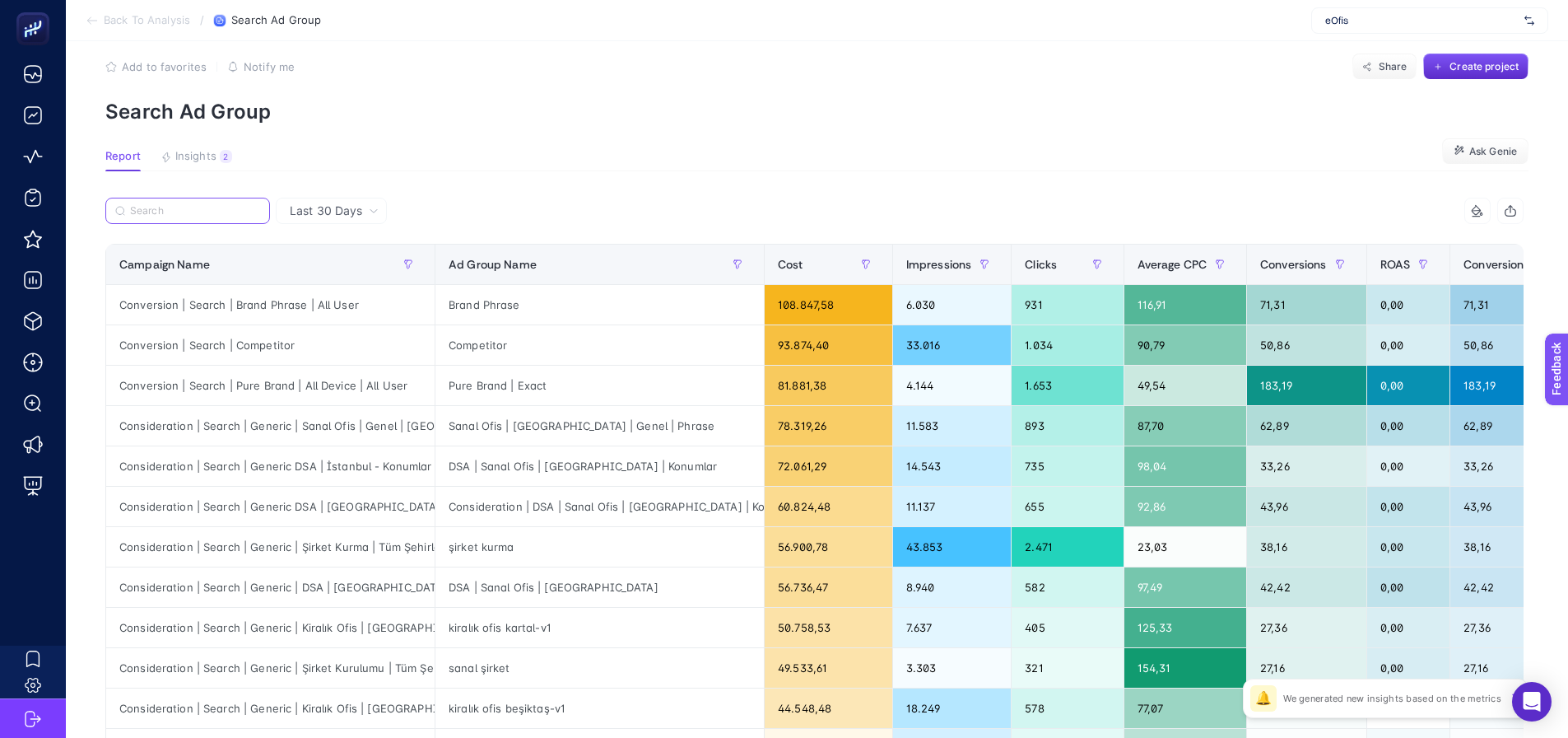
click at [203, 212] on input "Search" at bounding box center [195, 211] width 130 height 13
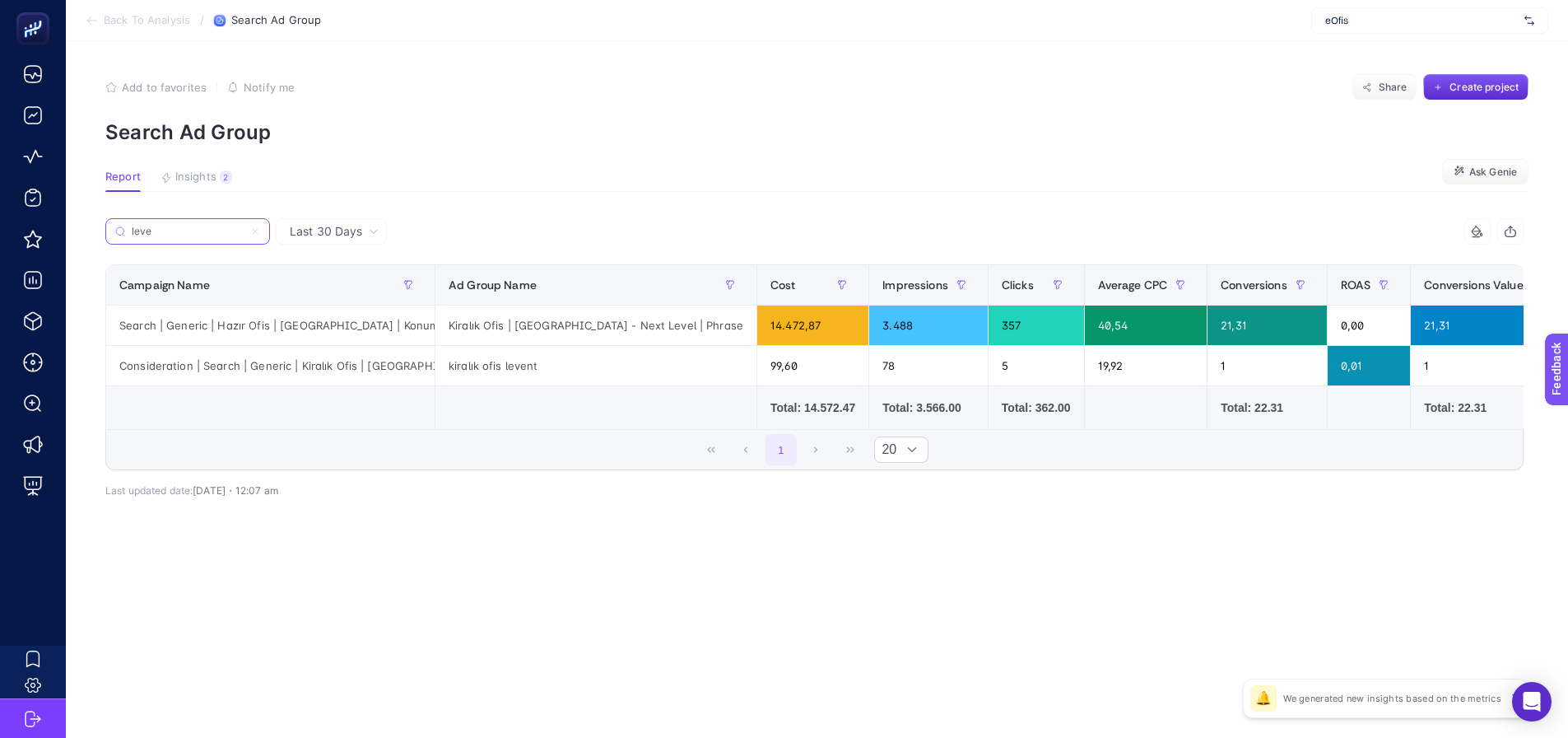
scroll to position [0, 0]
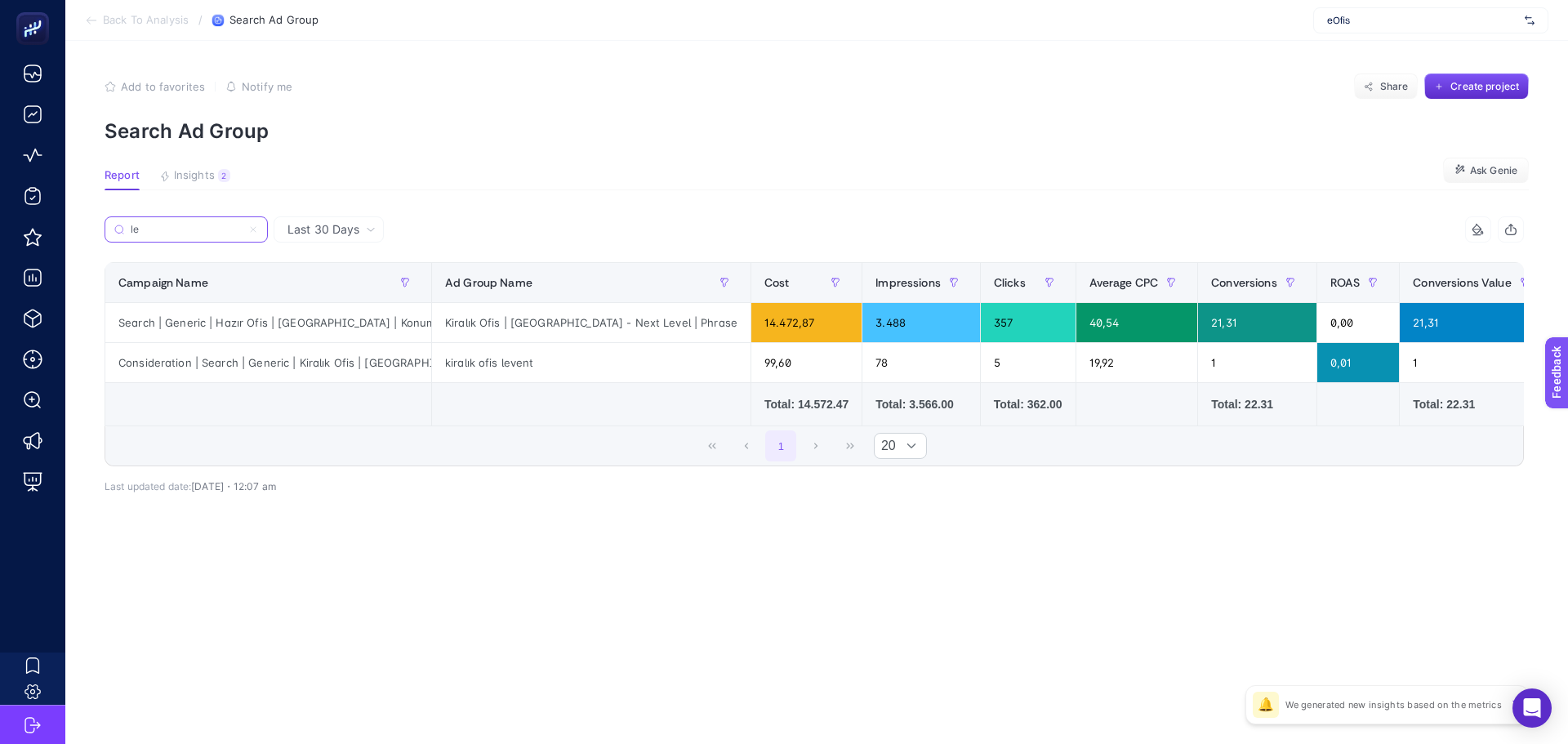
type input "l"
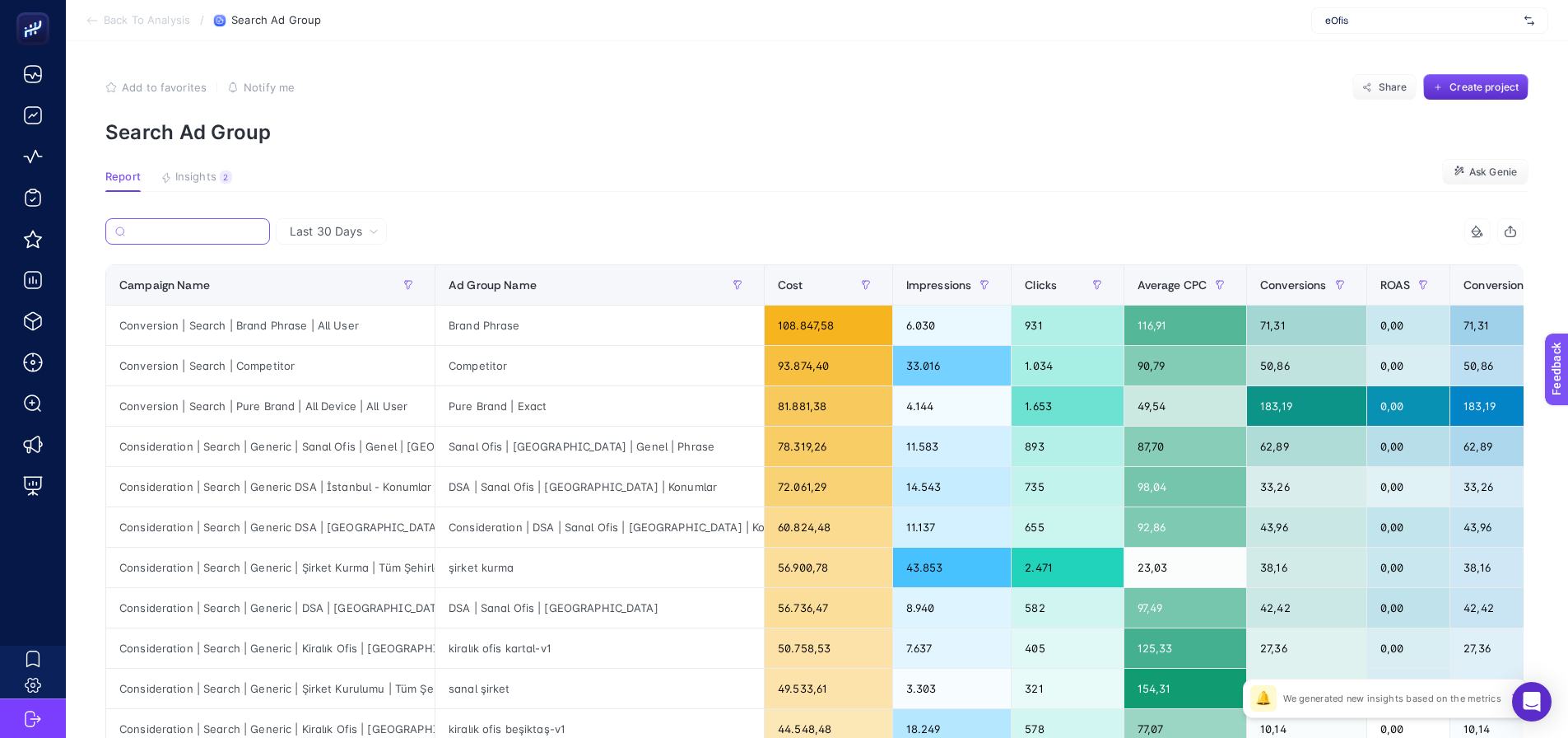
click at [223, 226] on input "Search" at bounding box center [196, 232] width 128 height 13
click at [311, 227] on span "Last 30 Days" at bounding box center [326, 231] width 73 height 16
drag, startPoint x: 313, startPoint y: 259, endPoint x: 325, endPoint y: 294, distance: 37.0
click at [314, 259] on li "Last 7 Days" at bounding box center [331, 266] width 101 height 30
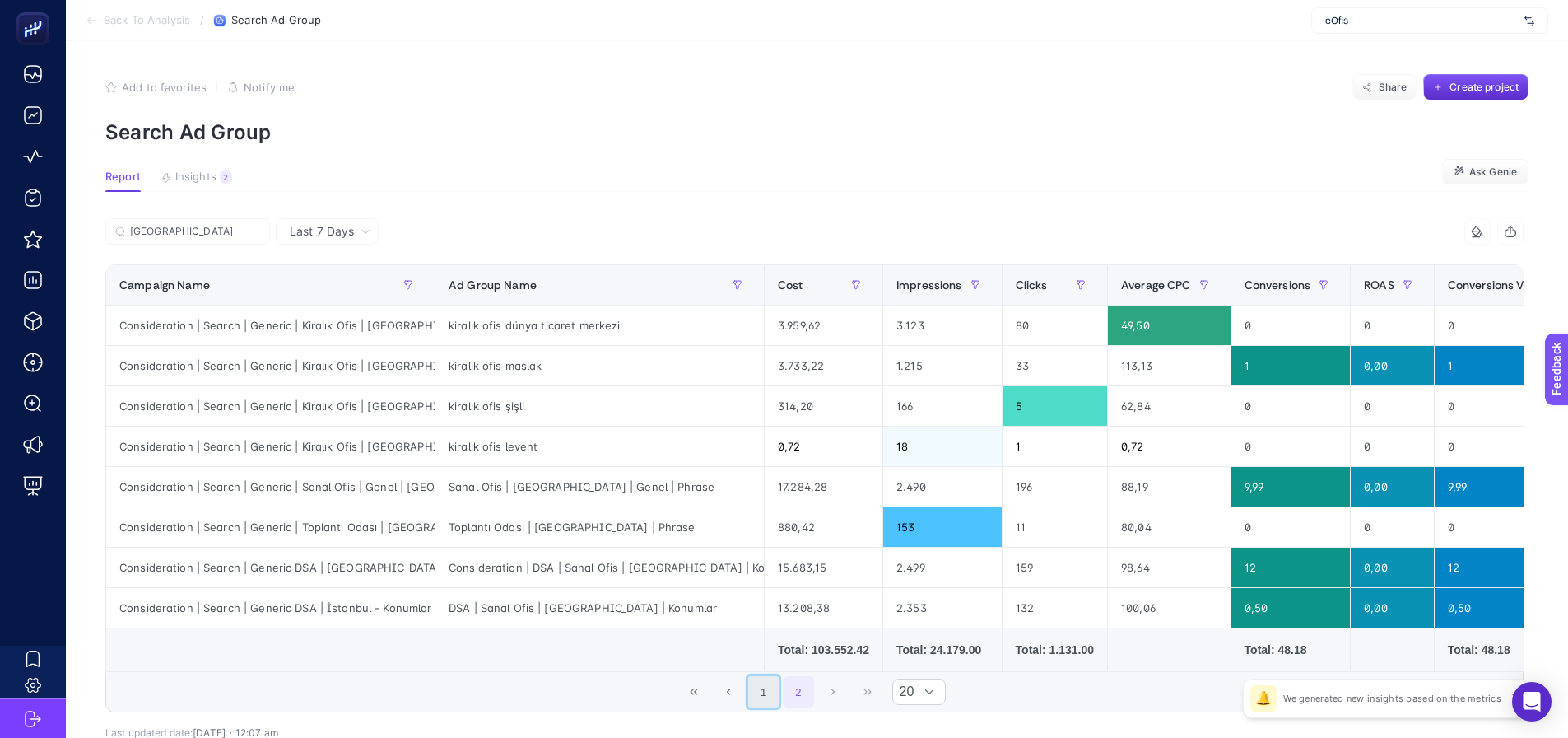
click at [776, 708] on button "1" at bounding box center [764, 692] width 31 height 31
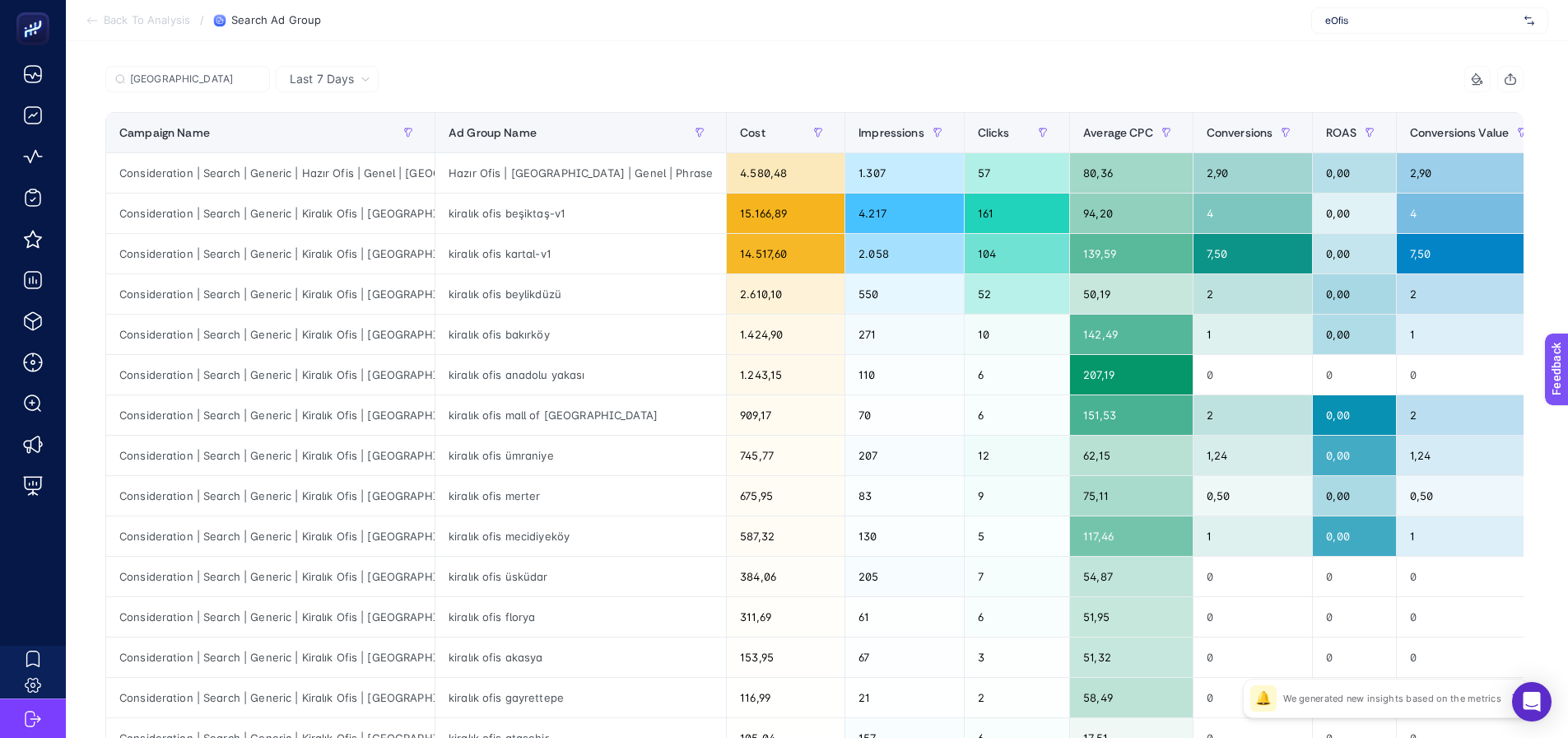
scroll to position [165, 0]
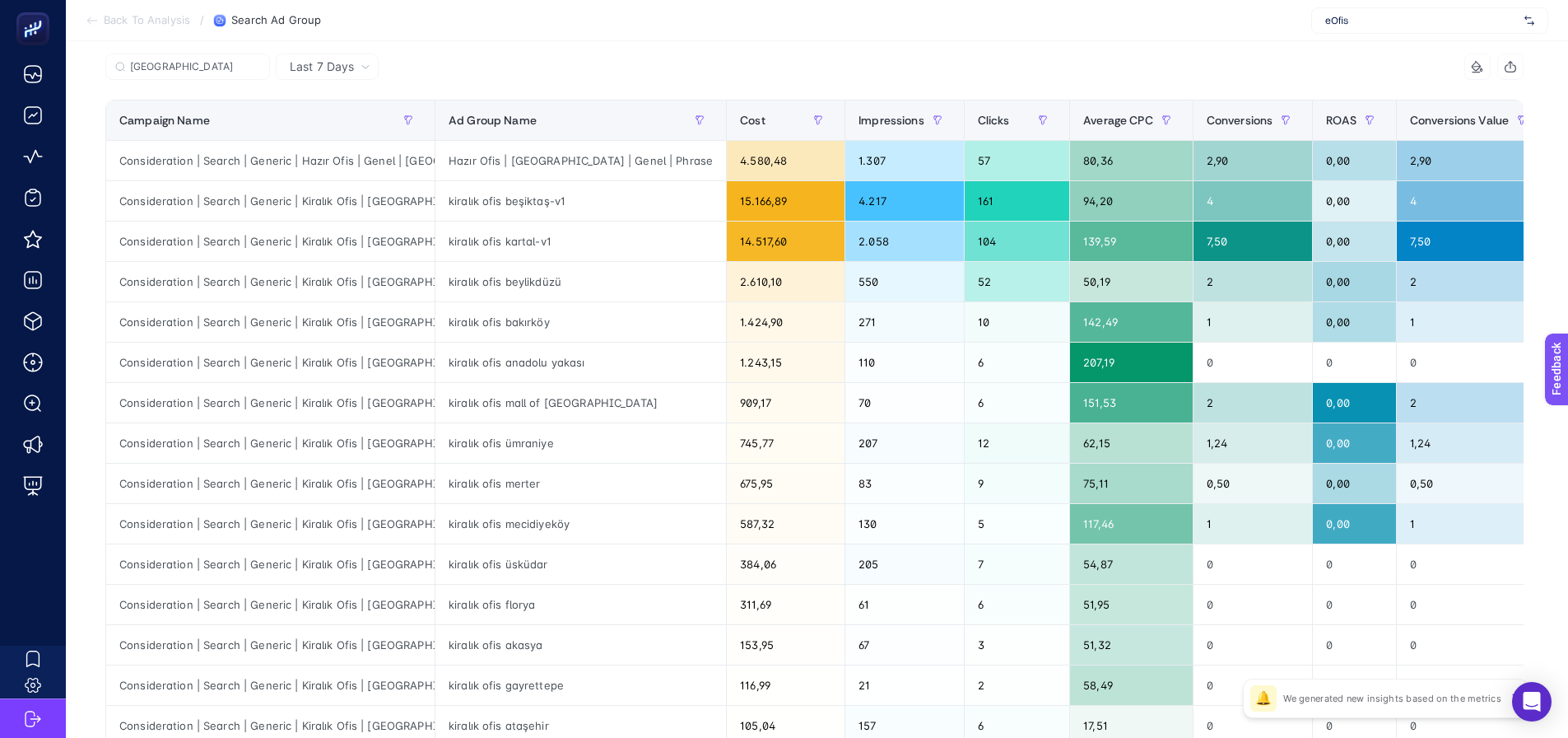
click at [341, 77] on div "Last 7 Days" at bounding box center [327, 67] width 103 height 26
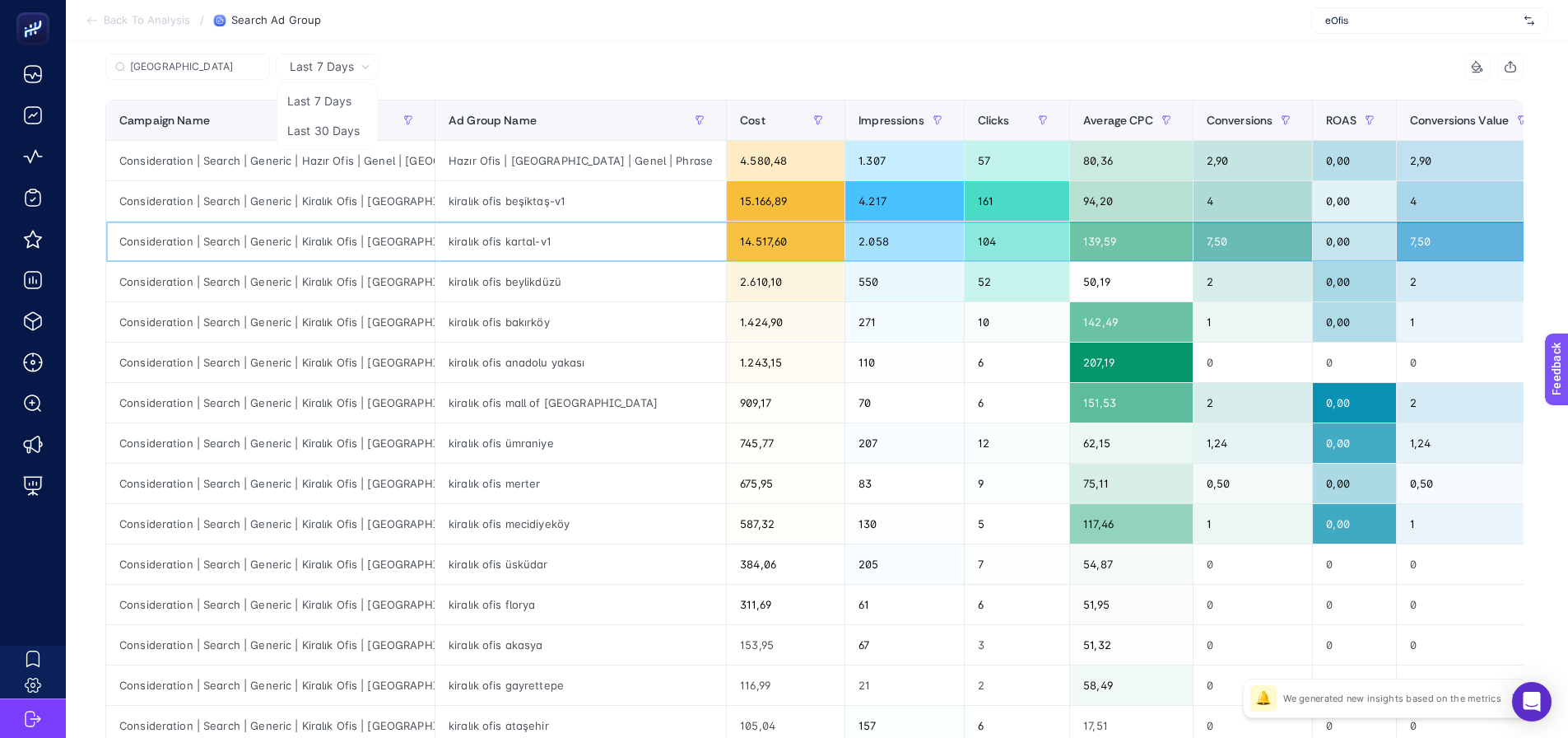
click at [327, 244] on div "Consideration | Search | Generic | Kiralık Ofis | [GEOGRAPHIC_DATA]" at bounding box center [270, 241] width 329 height 39
click at [328, 244] on div "Consideration | Search | Generic | Kiralık Ofis | [GEOGRAPHIC_DATA]" at bounding box center [270, 241] width 329 height 39
copy tr "Consideration | Search | Generic | Kiralık Ofis | [GEOGRAPHIC_DATA]"
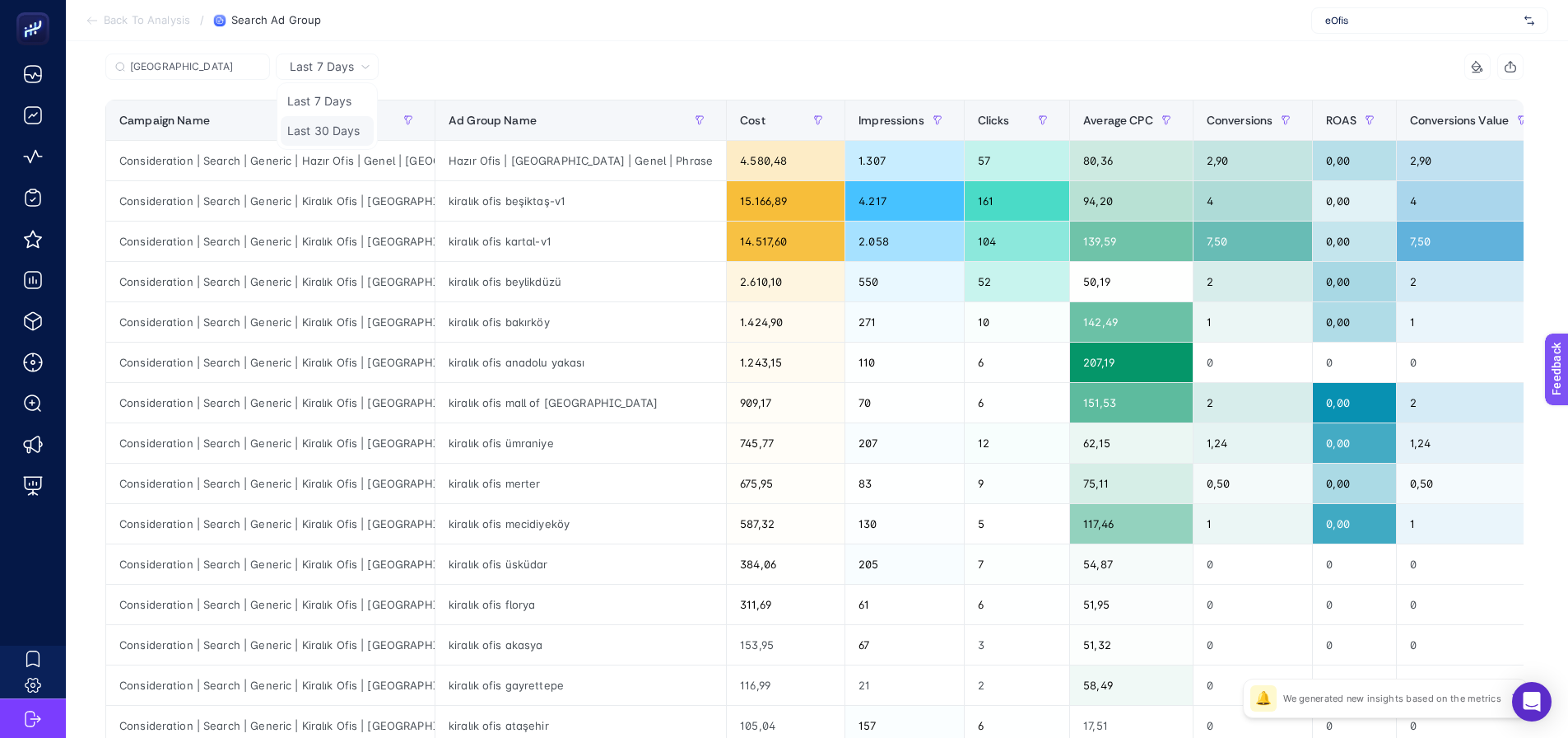
click at [331, 133] on li "Last 30 Days" at bounding box center [327, 130] width 93 height 30
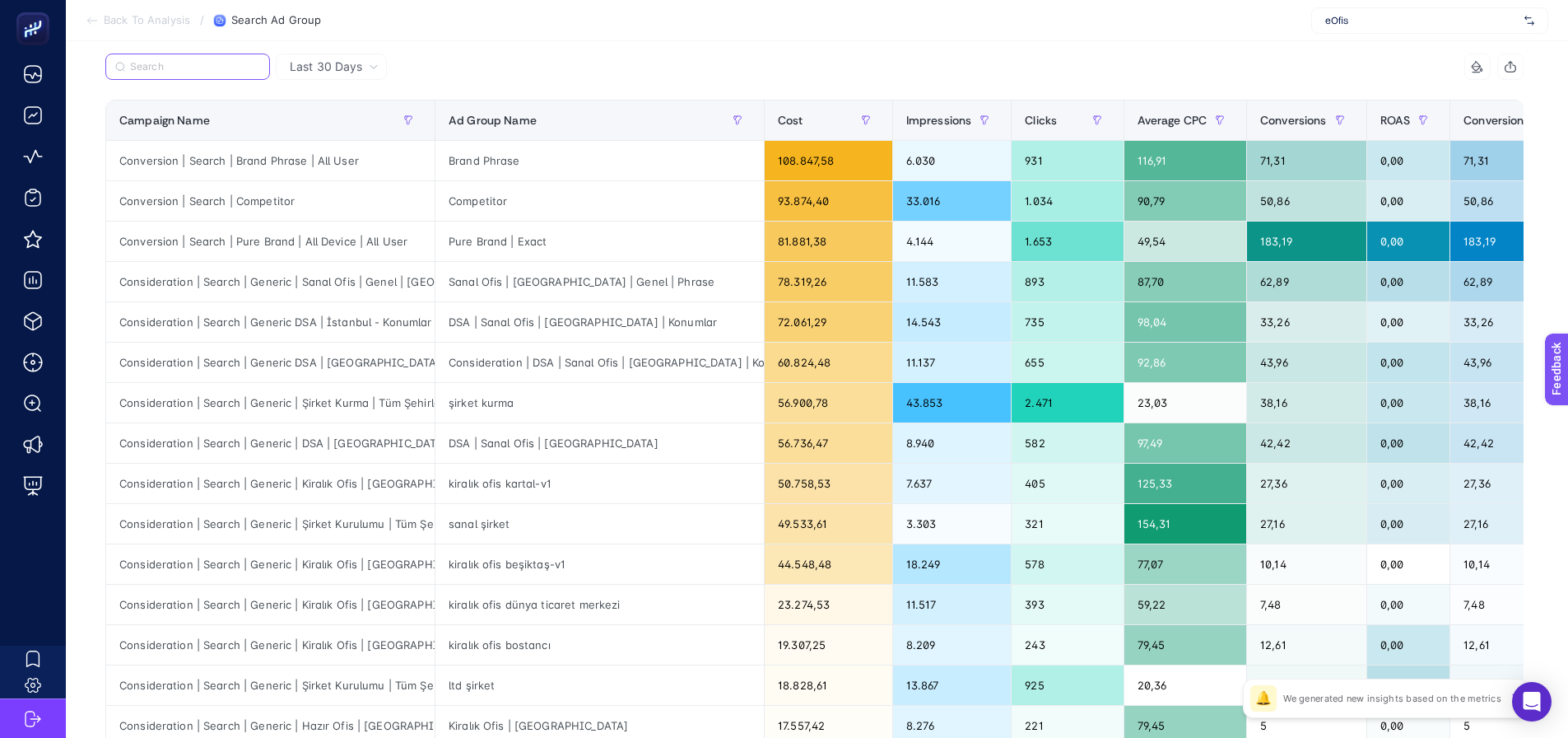
click at [229, 68] on input "Search" at bounding box center [195, 67] width 130 height 13
paste input "Consideration | Search | Generic | Kiralık Ofis | [GEOGRAPHIC_DATA]"
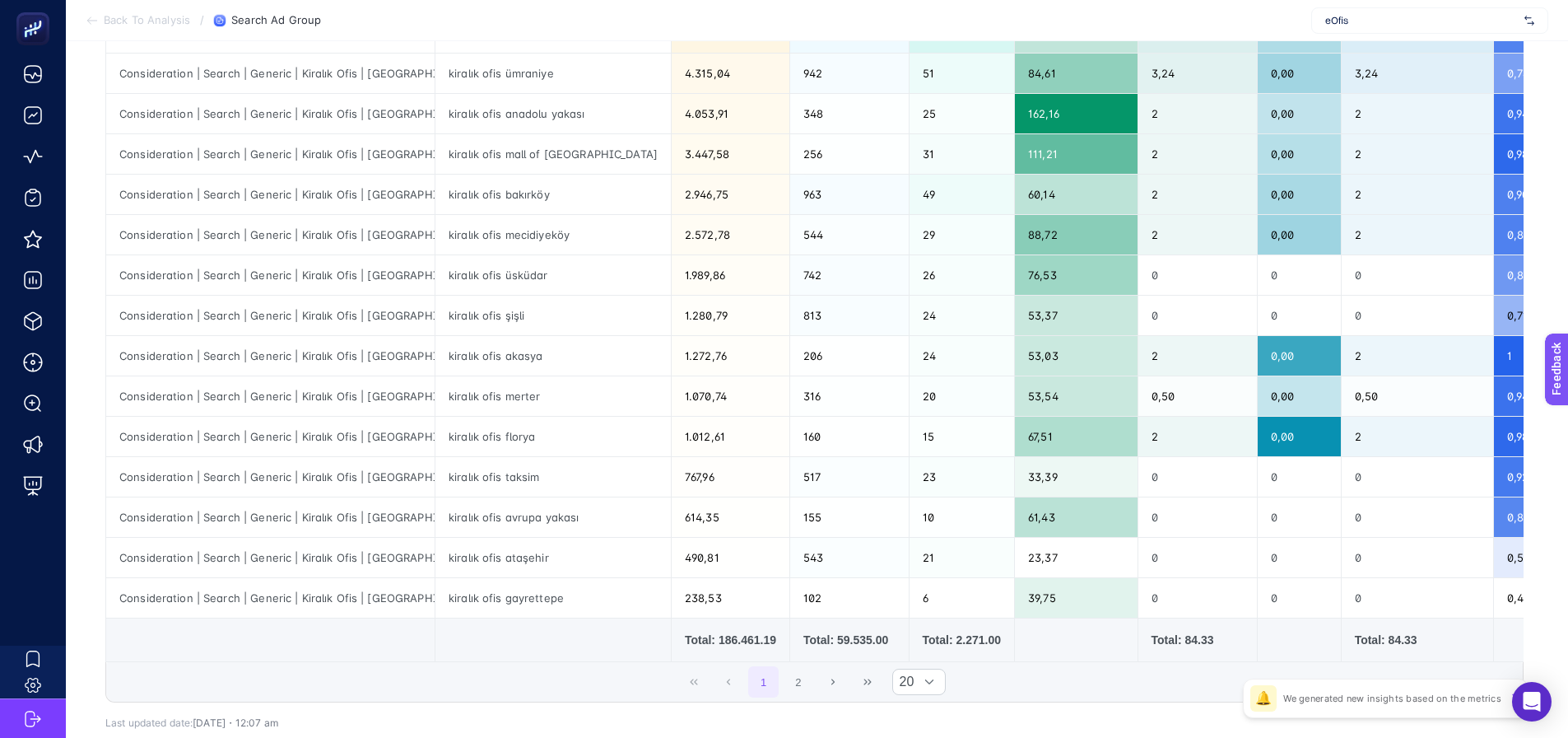
scroll to position [577, 0]
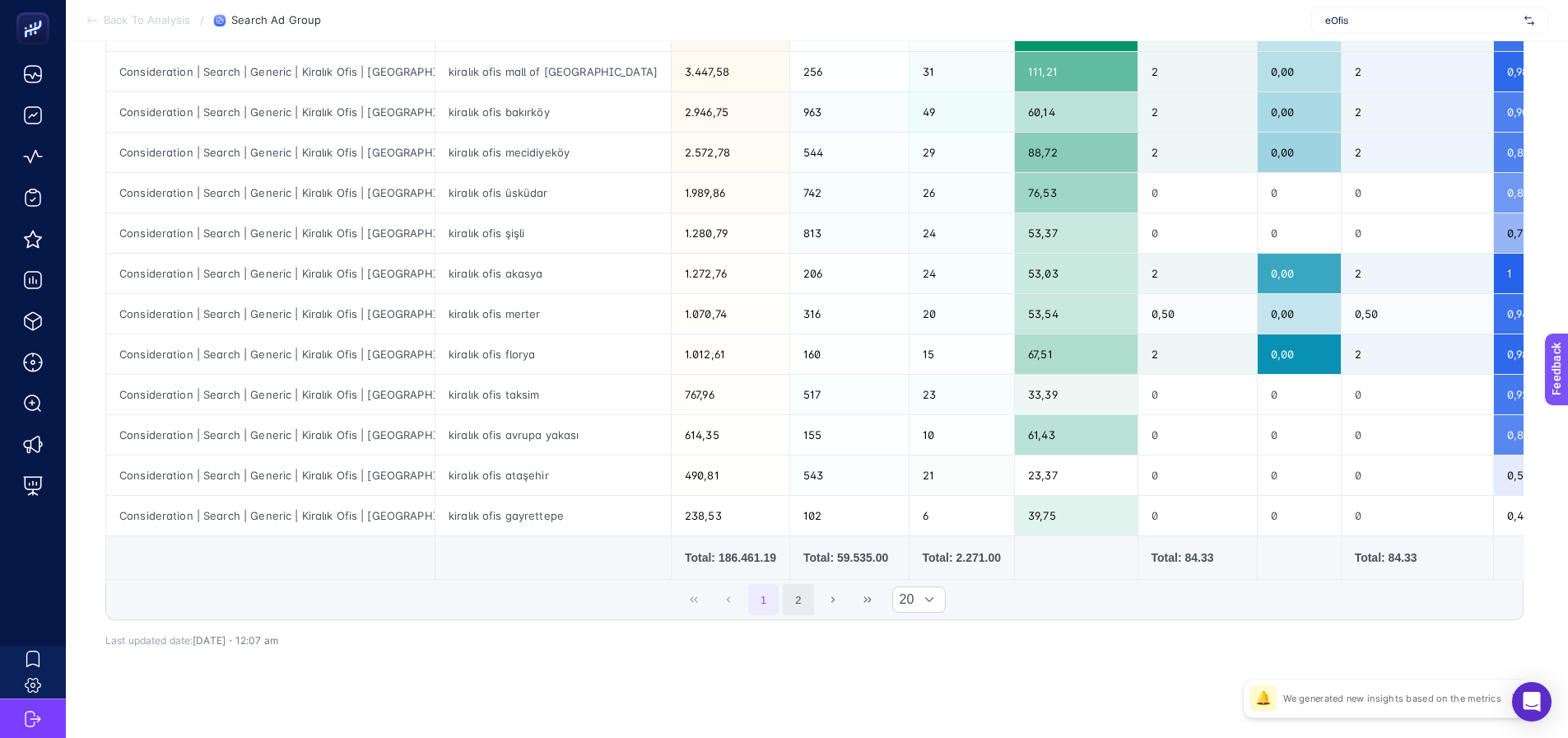
type input "Consideration | Search | Generic | Kiralık Ofis | [GEOGRAPHIC_DATA]"
click at [809, 613] on button "2" at bounding box center [799, 600] width 31 height 31
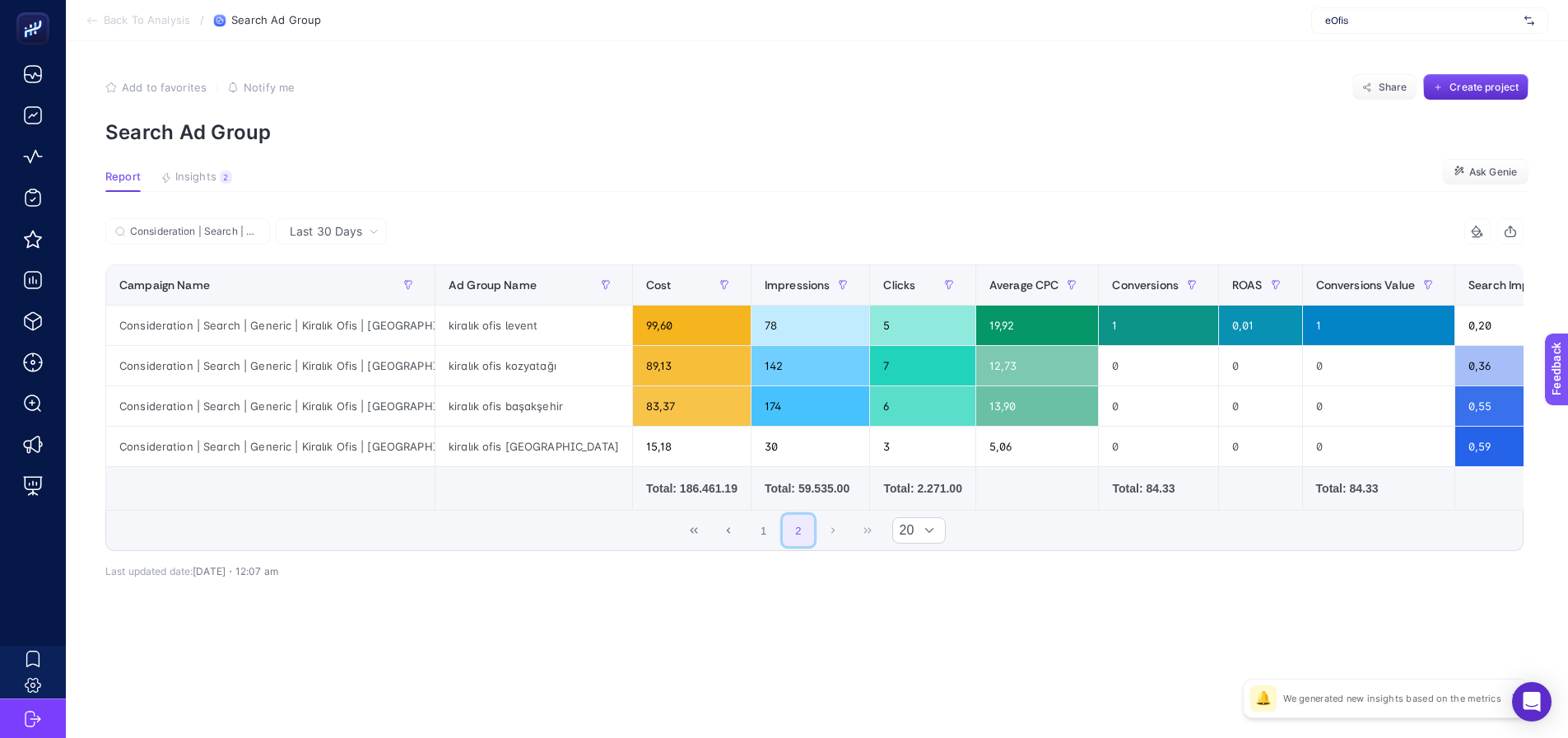
scroll to position [0, 0]
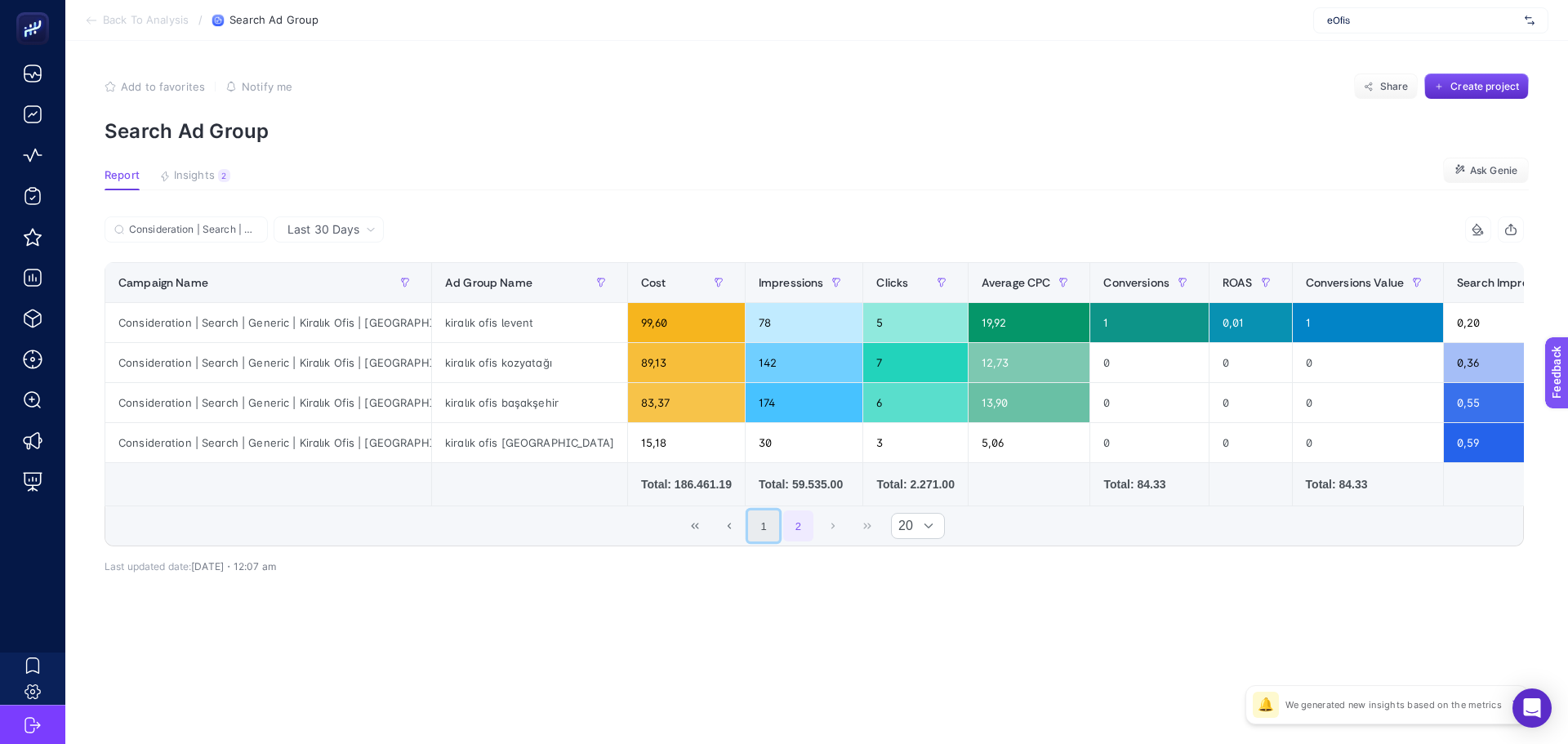
click at [770, 524] on button "1" at bounding box center [763, 525] width 31 height 31
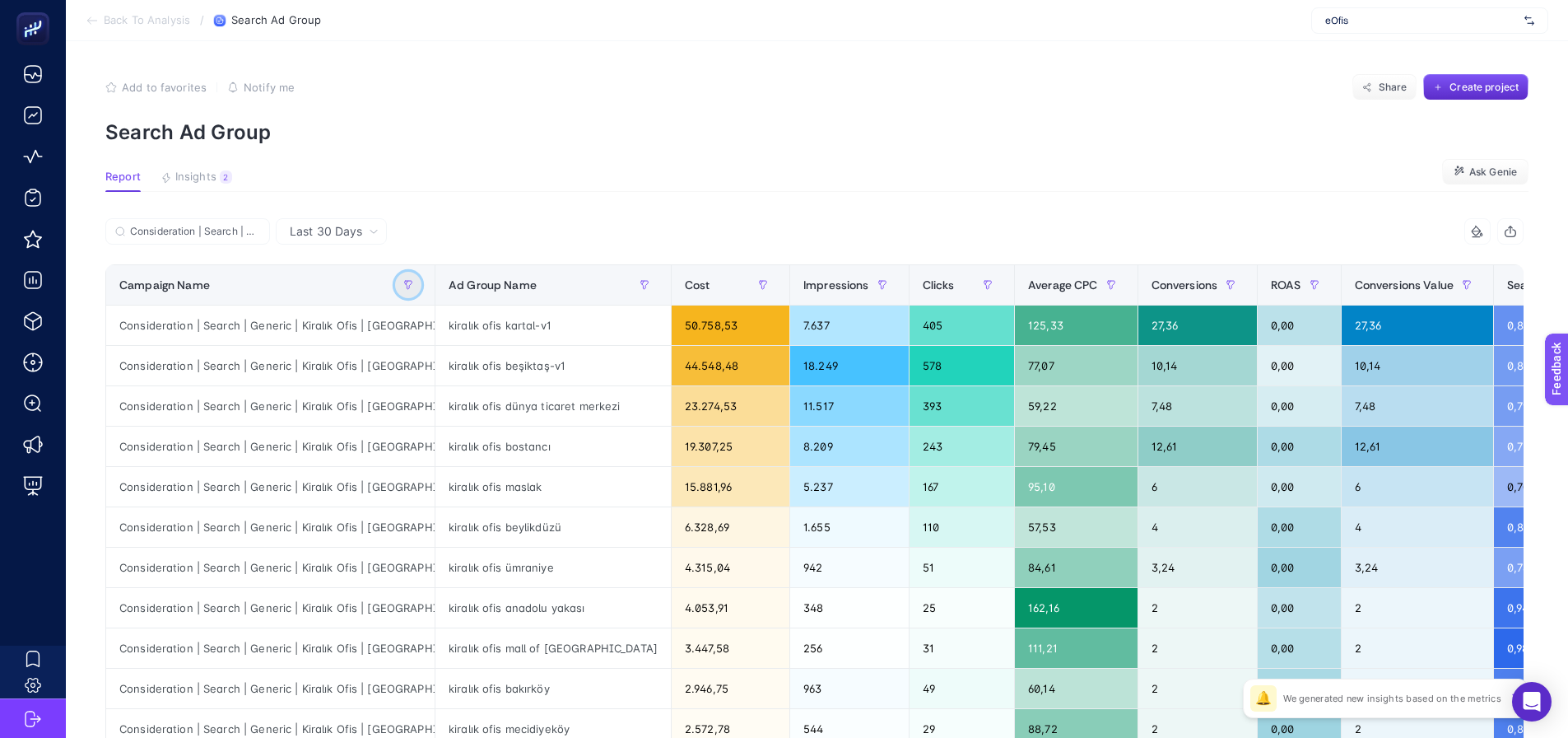
click at [402, 282] on button "button" at bounding box center [408, 284] width 26 height 26
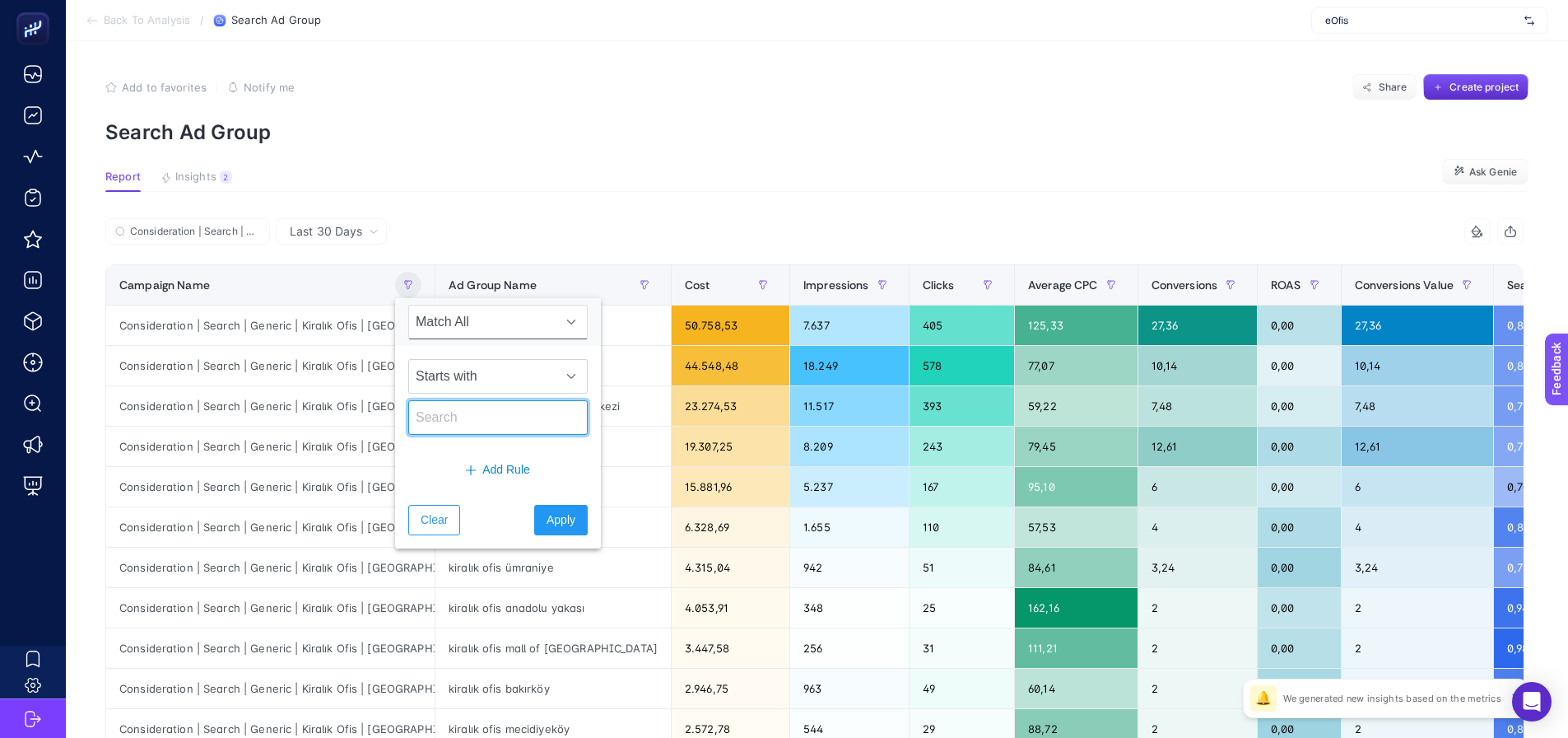
click at [453, 406] on input "text" at bounding box center [497, 417] width 179 height 35
click at [468, 378] on span "Starts with" at bounding box center [482, 376] width 147 height 33
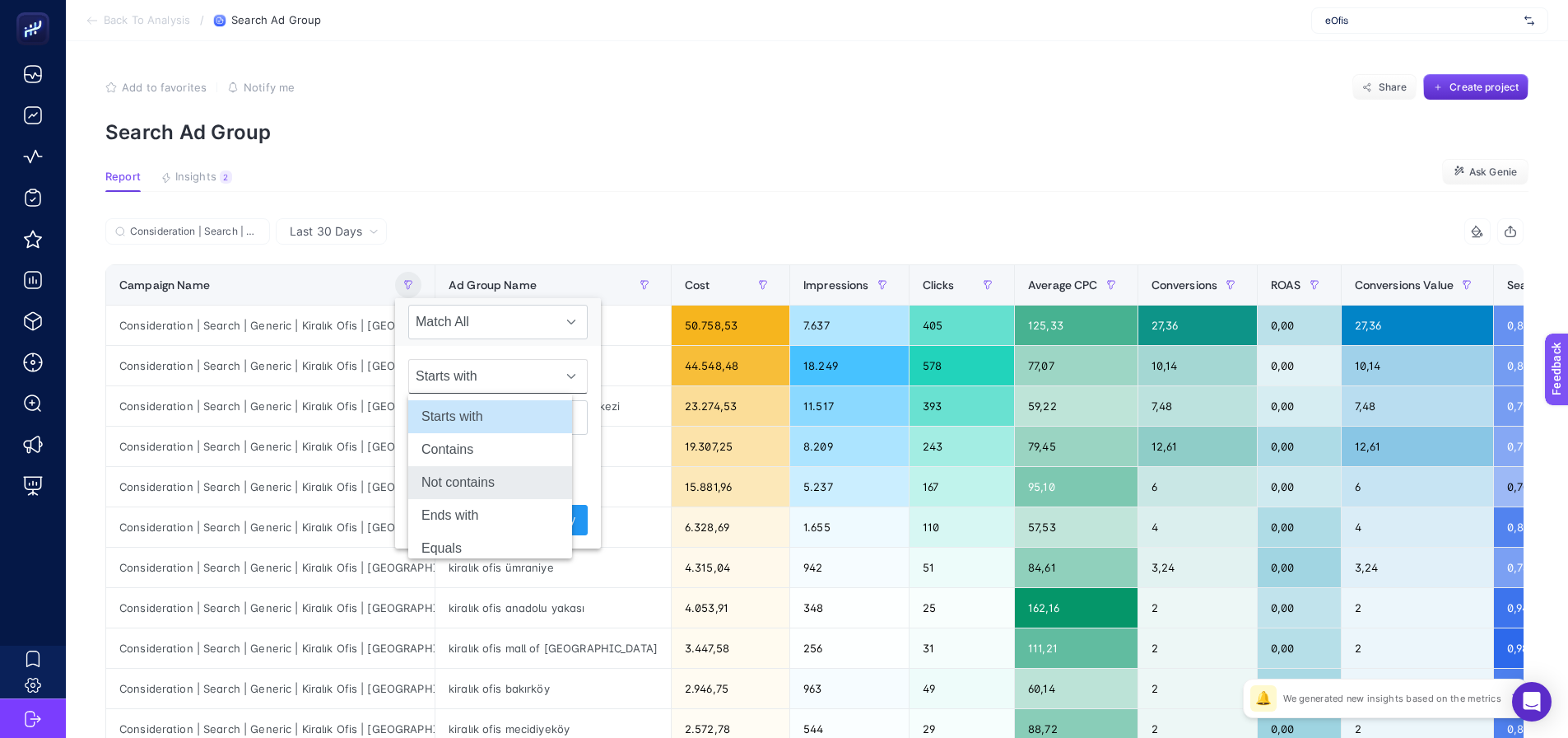
click at [462, 485] on li "Not contains" at bounding box center [490, 483] width 164 height 33
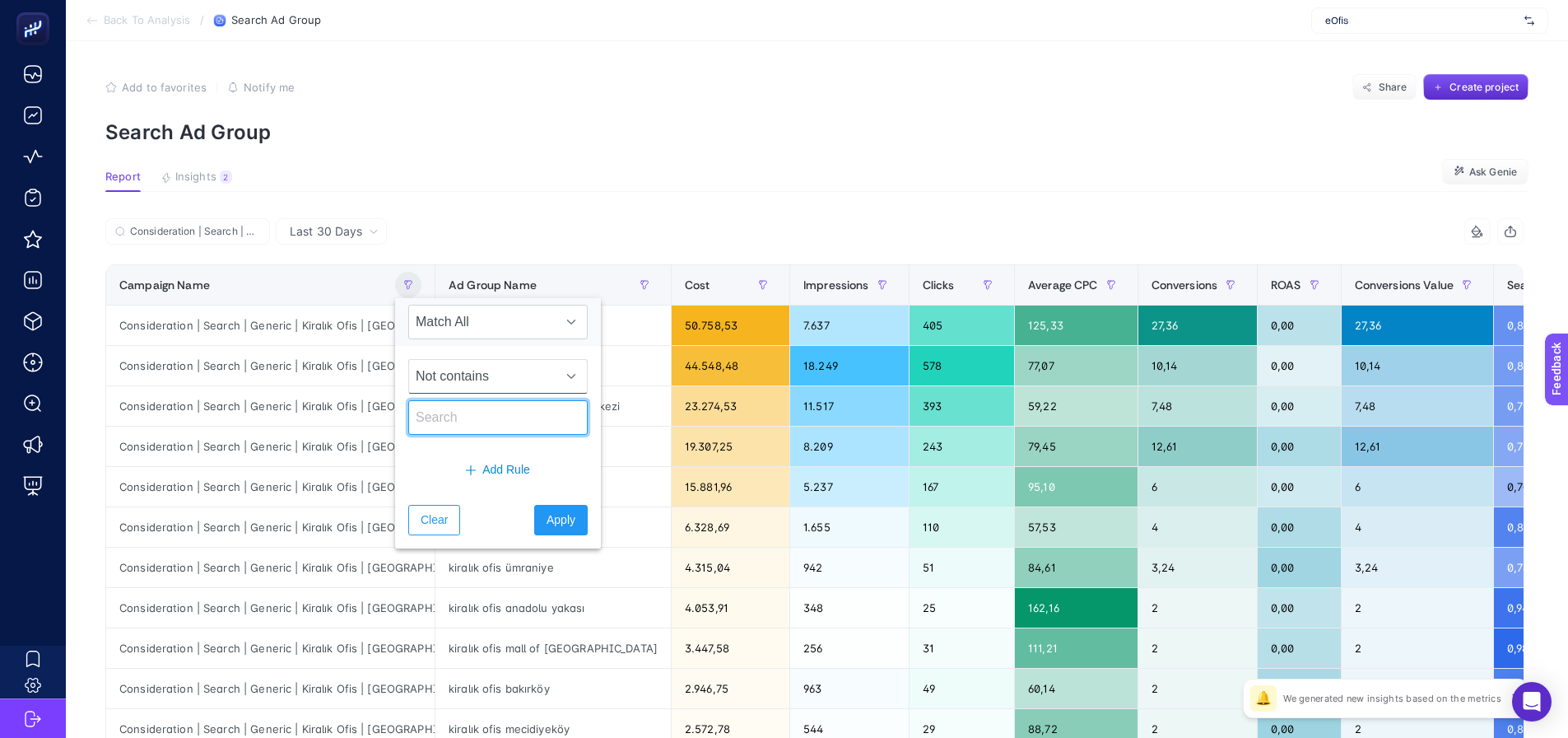
click at [445, 420] on input "text" at bounding box center [497, 417] width 179 height 35
type input "high"
click at [546, 512] on span "Apply" at bounding box center [561, 519] width 29 height 17
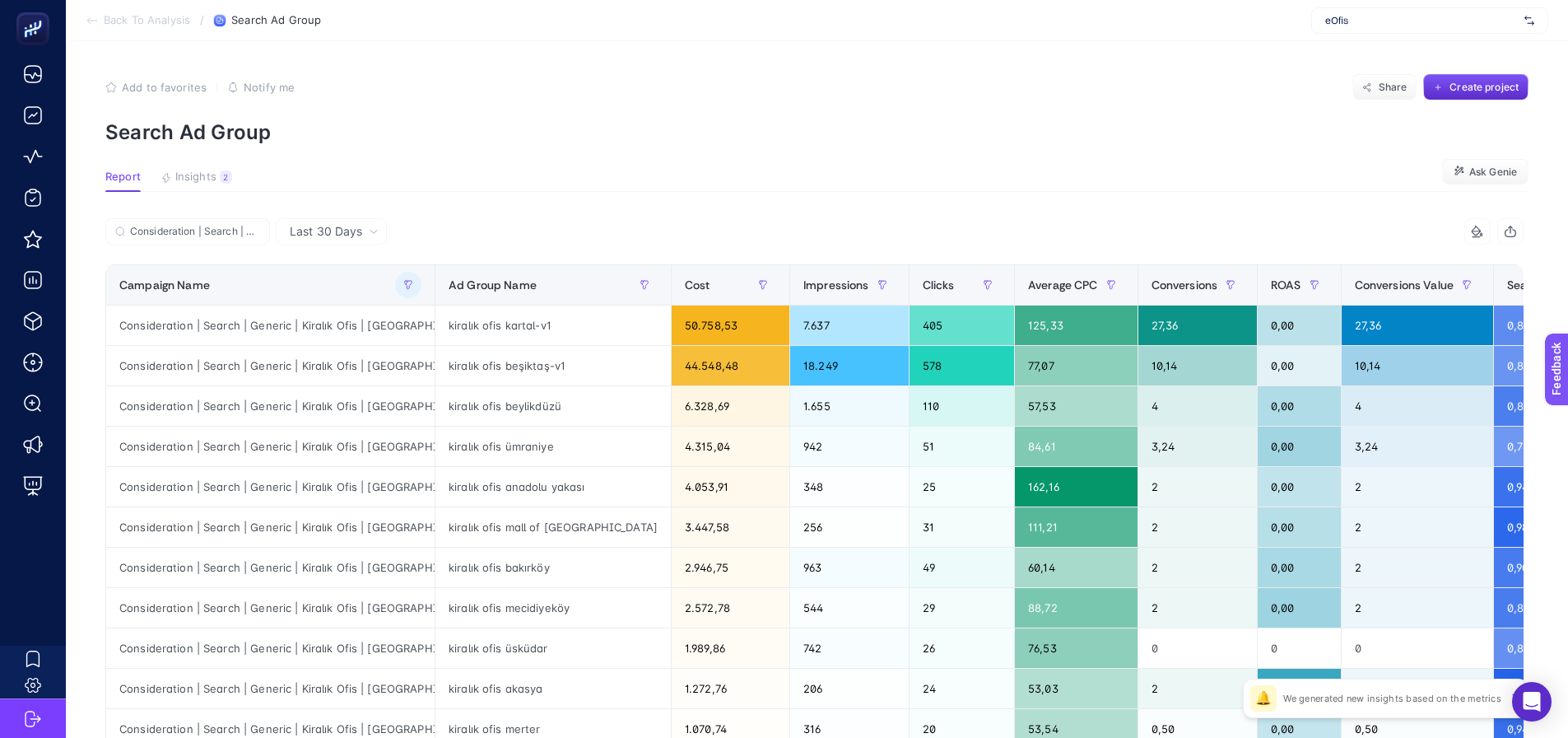
click at [571, 179] on section "Report Insights 2 We generated new insights based on the metrics Ask Genie" at bounding box center [817, 181] width 1423 height 22
